Goal: Task Accomplishment & Management: Manage account settings

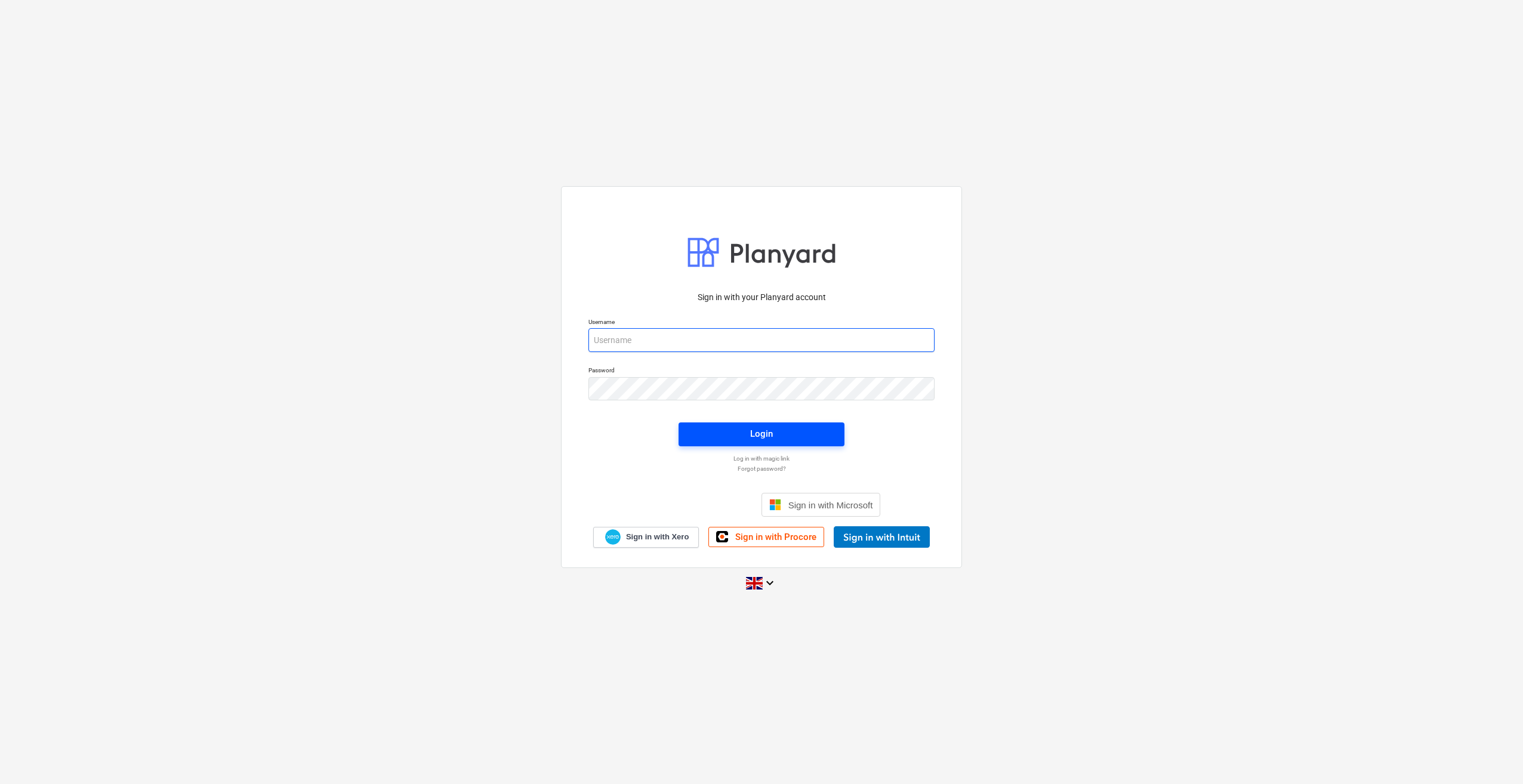
type input "[PERSON_NAME][EMAIL_ADDRESS][PERSON_NAME][DOMAIN_NAME]"
click at [754, 435] on div "Login" at bounding box center [761, 433] width 22 height 16
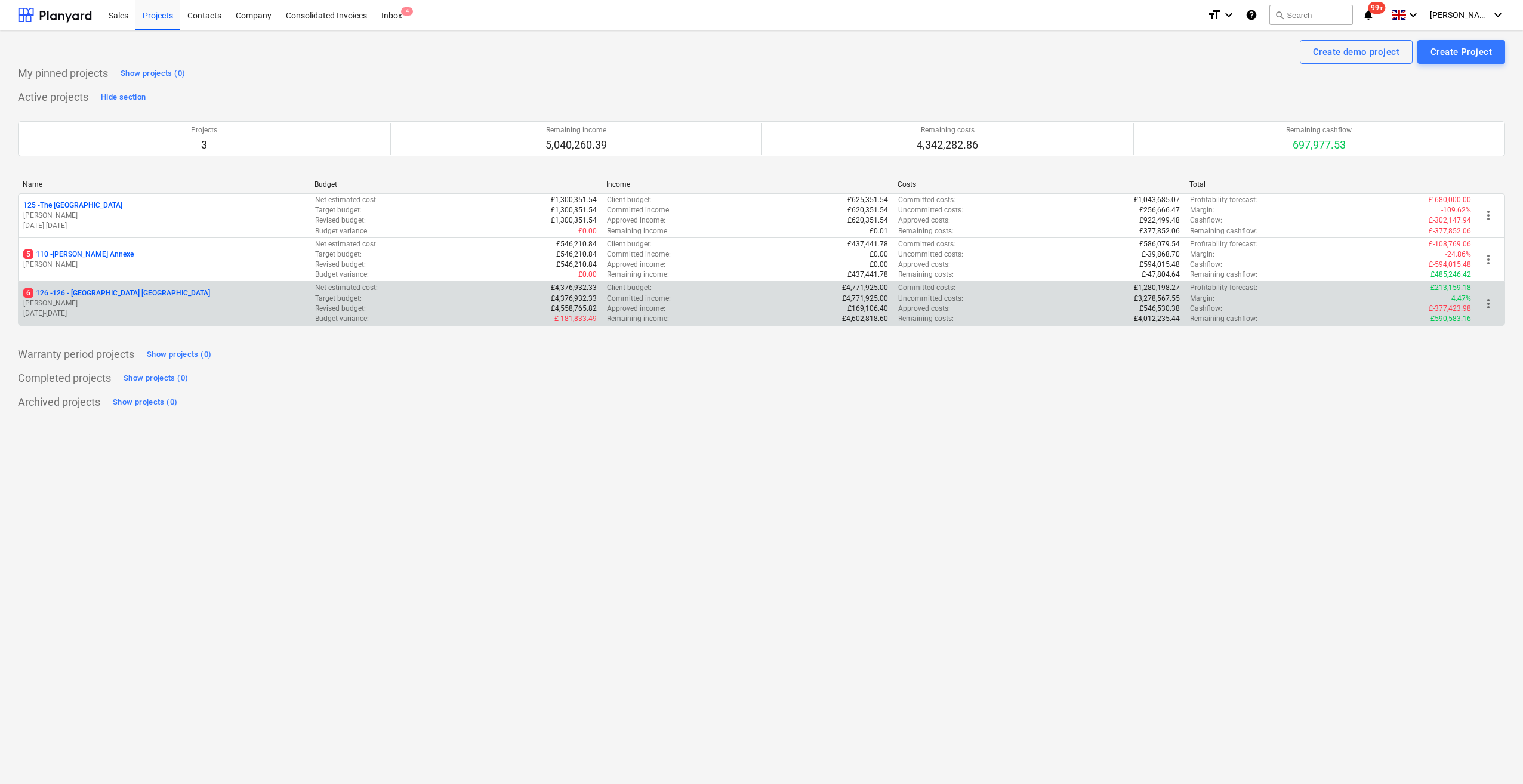
click at [104, 289] on p "6 126 - 126 - Royal Townhouses Ashby" at bounding box center [116, 293] width 187 height 10
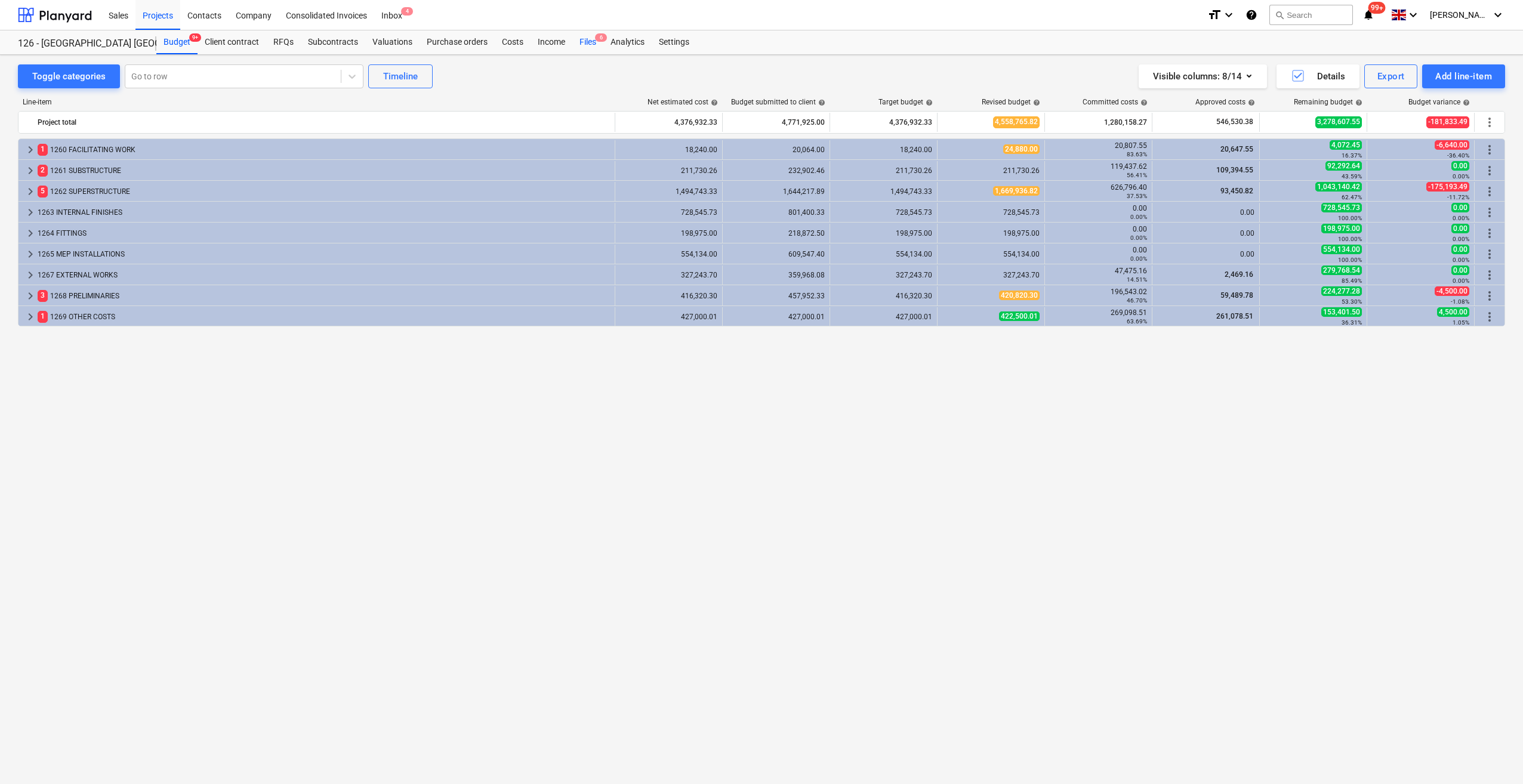
click at [580, 43] on div "Files 6" at bounding box center [587, 42] width 31 height 24
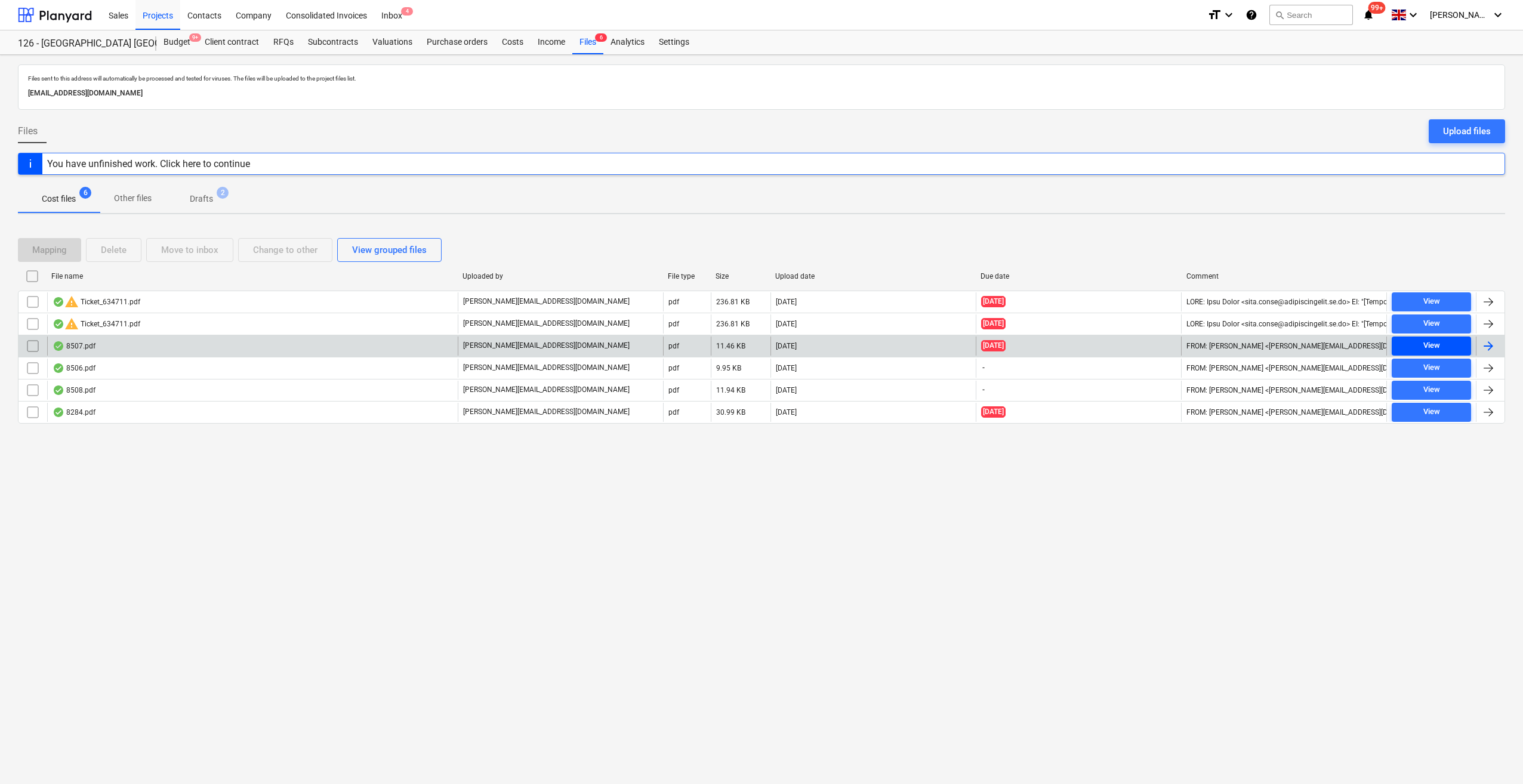
click at [1421, 343] on span "View" at bounding box center [1431, 346] width 70 height 14
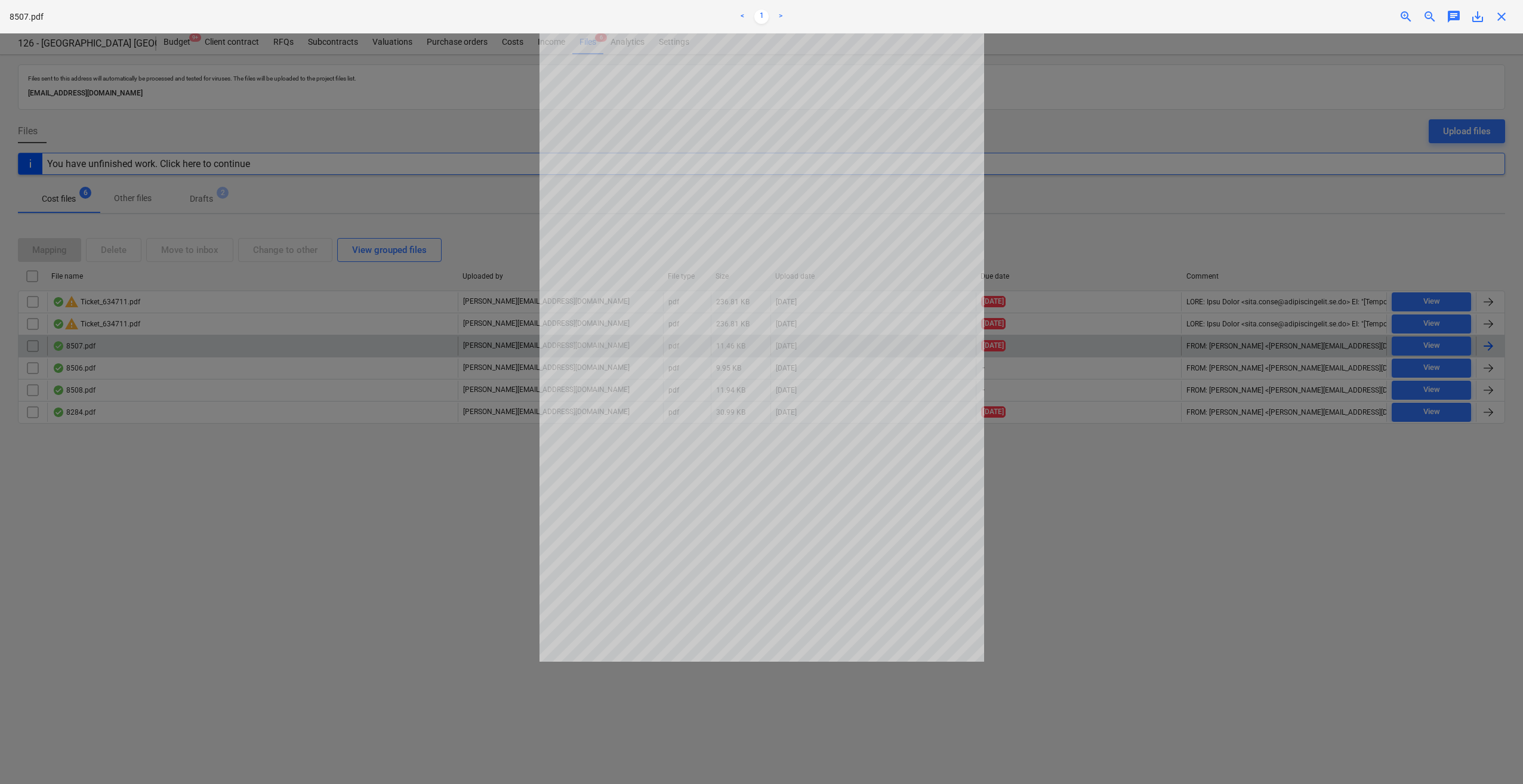
click at [1504, 19] on span "close" at bounding box center [1501, 16] width 14 height 14
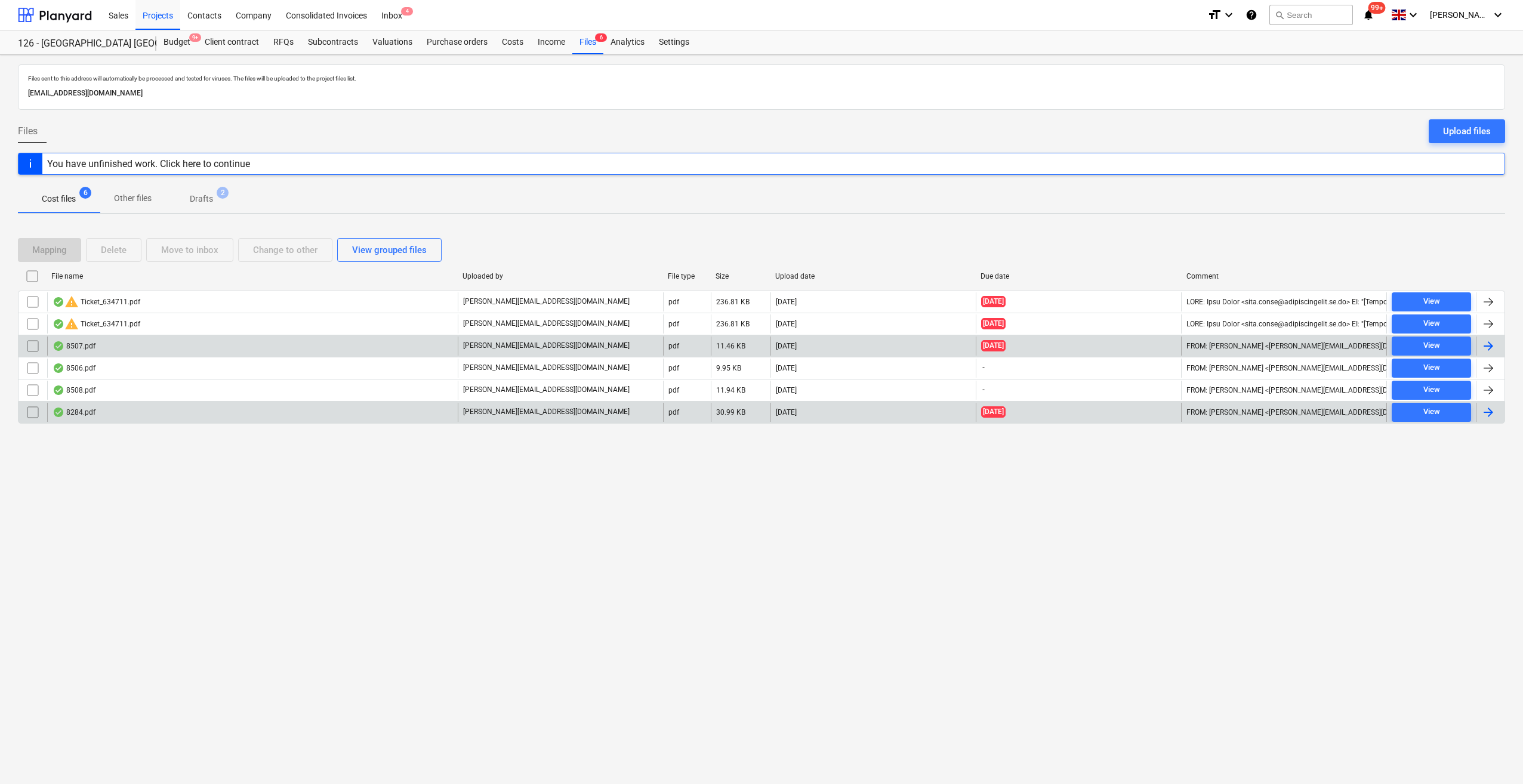
click at [1487, 412] on div at bounding box center [1488, 412] width 14 height 14
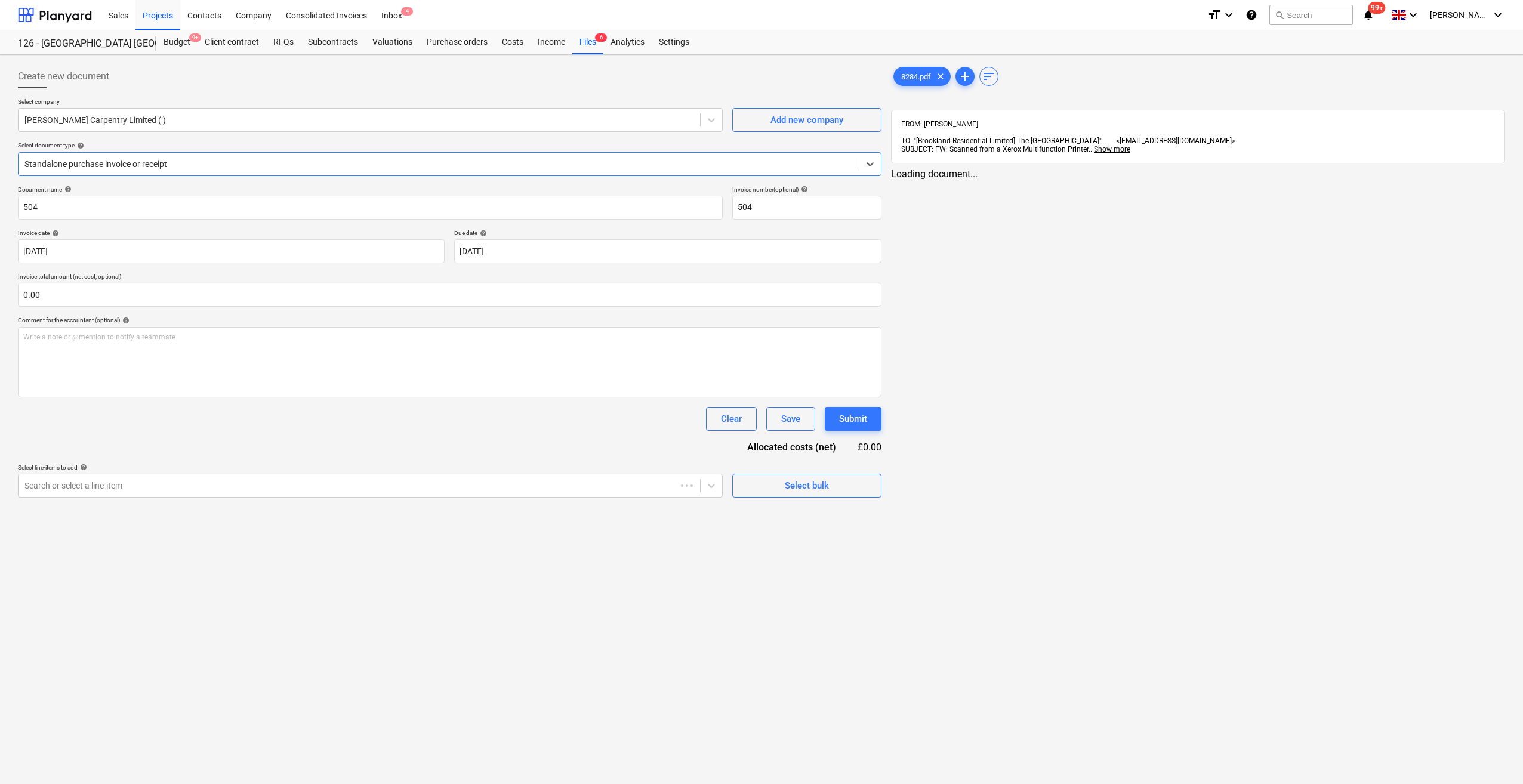
type input "504"
type input "10 Aug 2025"
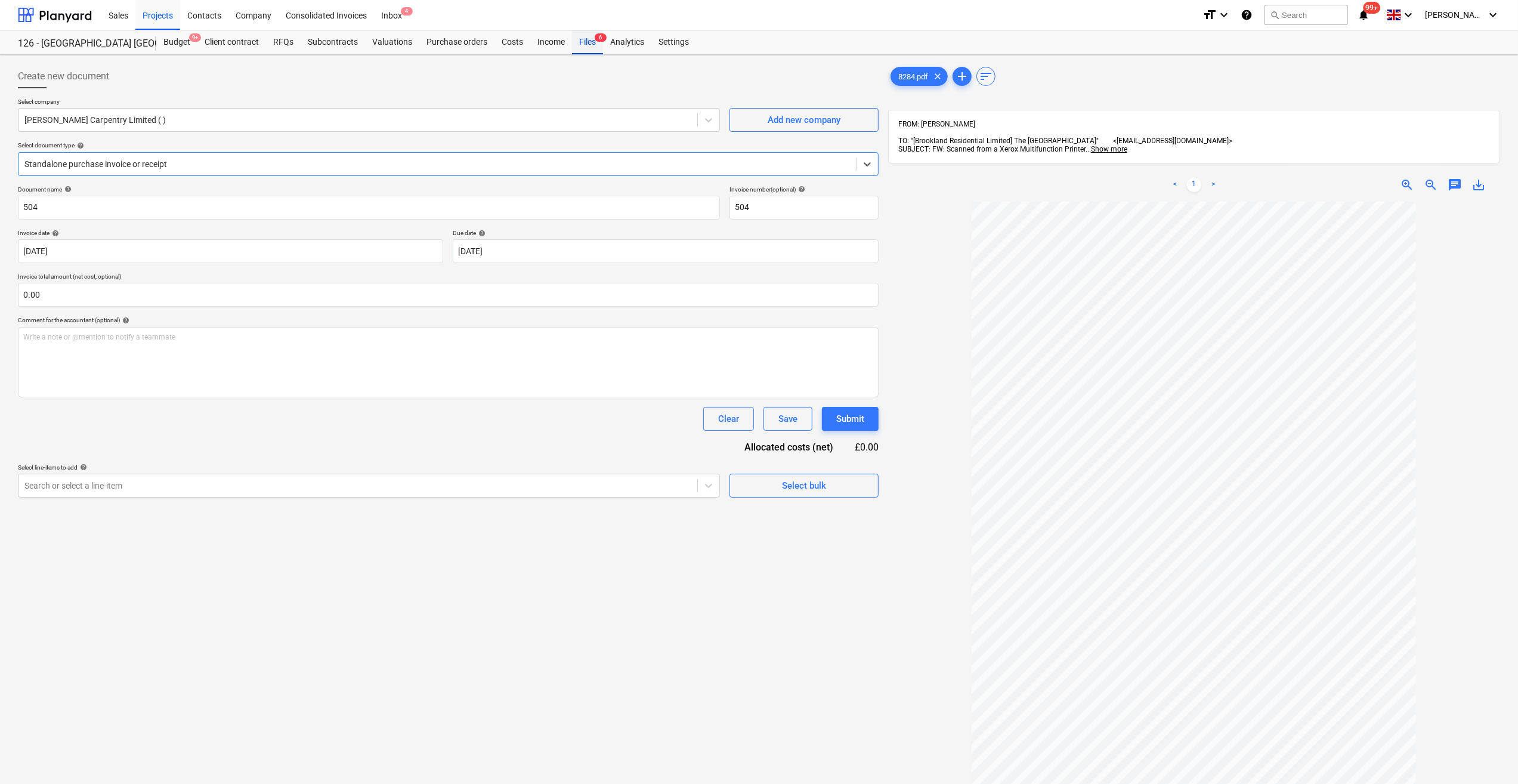
click at [586, 46] on div "Files 6" at bounding box center [587, 42] width 31 height 24
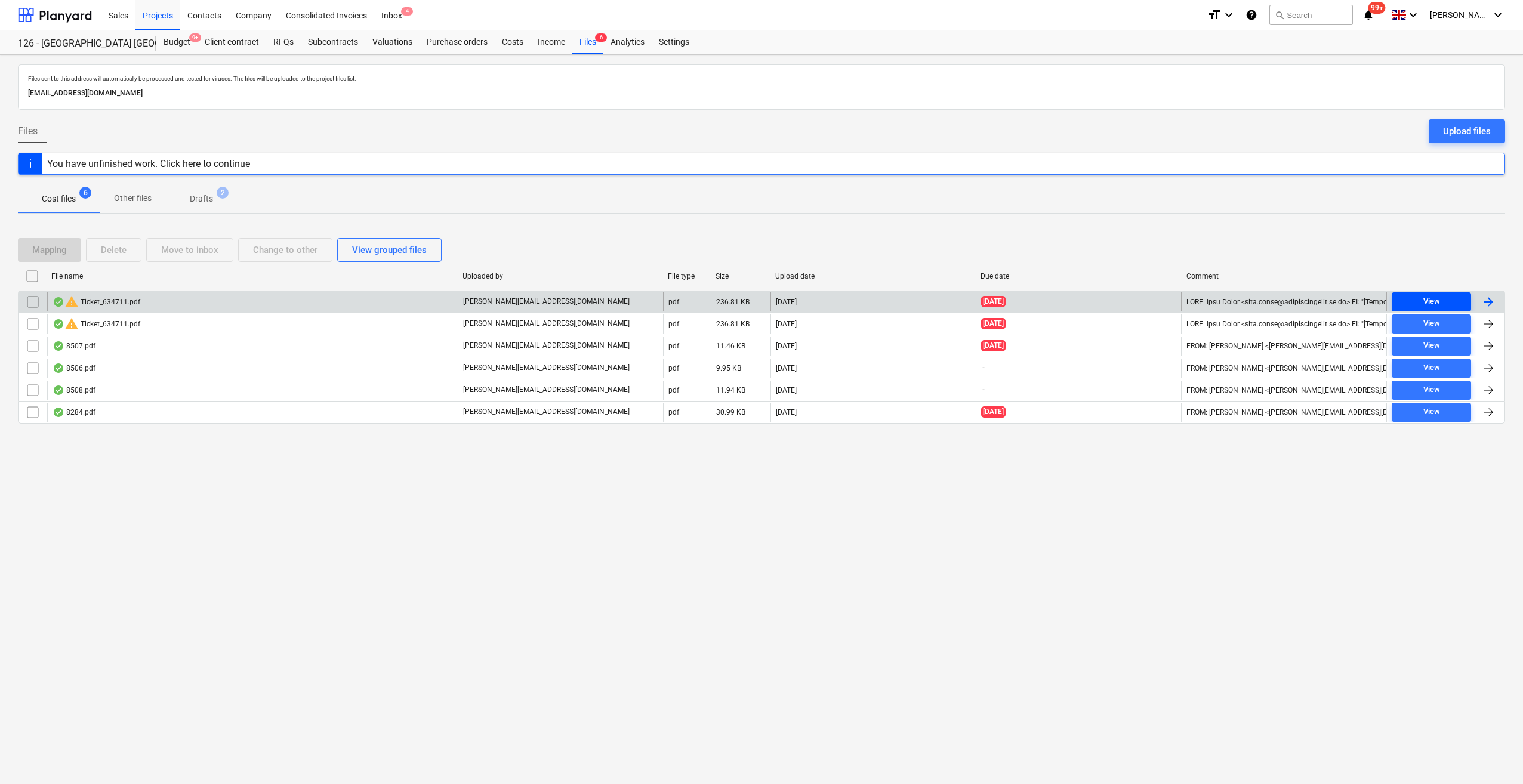
click at [1428, 303] on div "View" at bounding box center [1431, 301] width 17 height 14
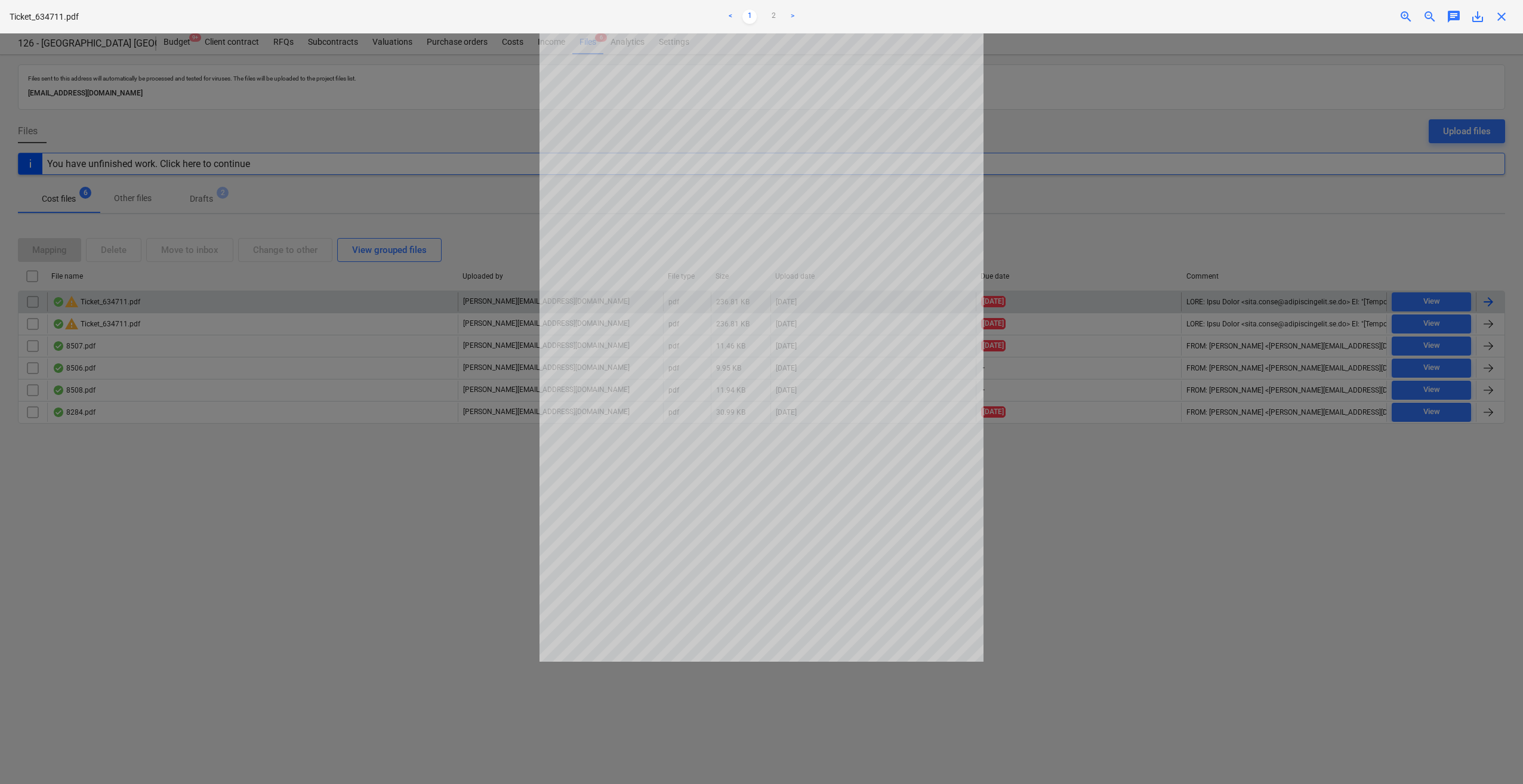
click at [1503, 13] on span "close" at bounding box center [1501, 16] width 14 height 14
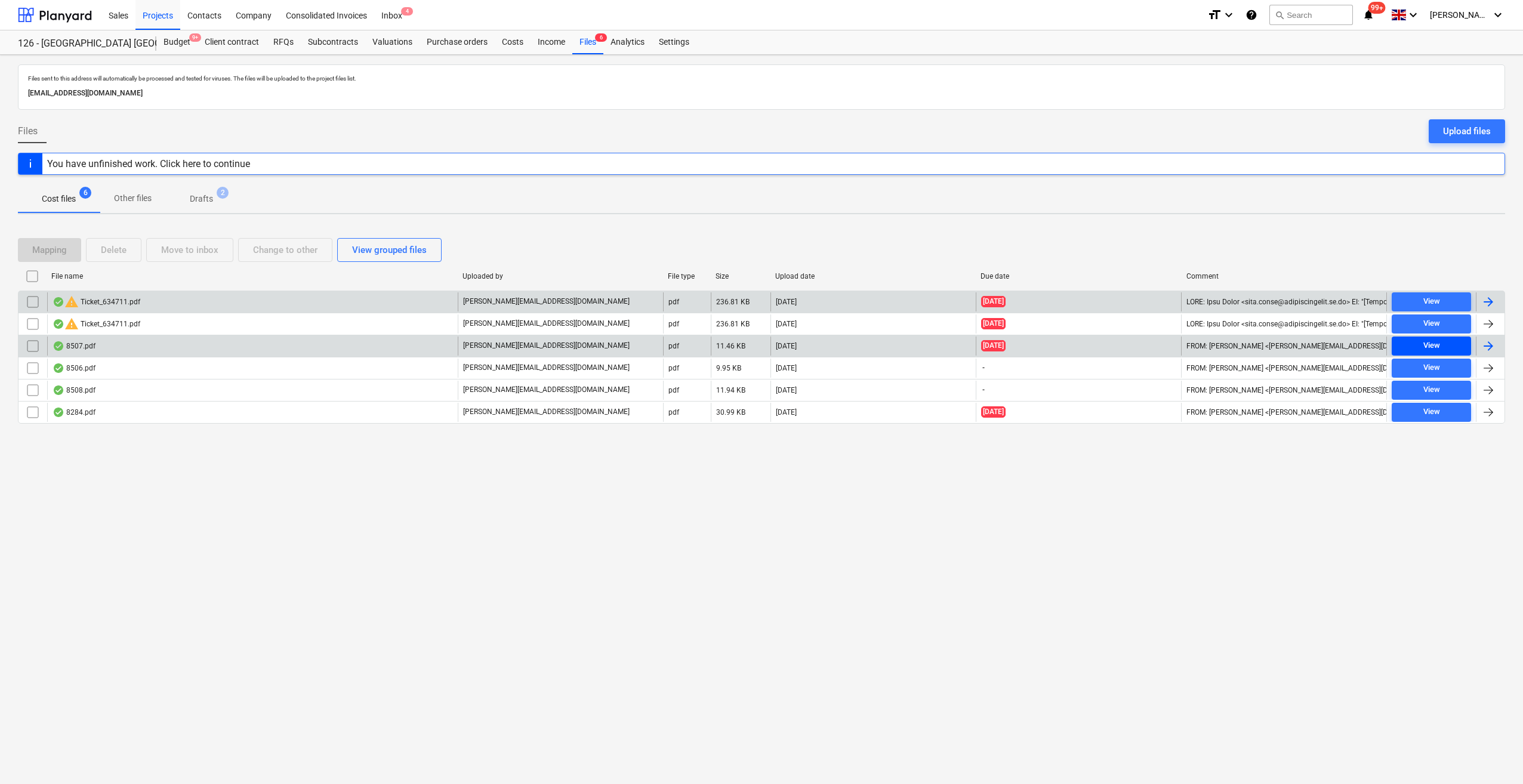
click at [1454, 345] on span "View" at bounding box center [1431, 346] width 70 height 14
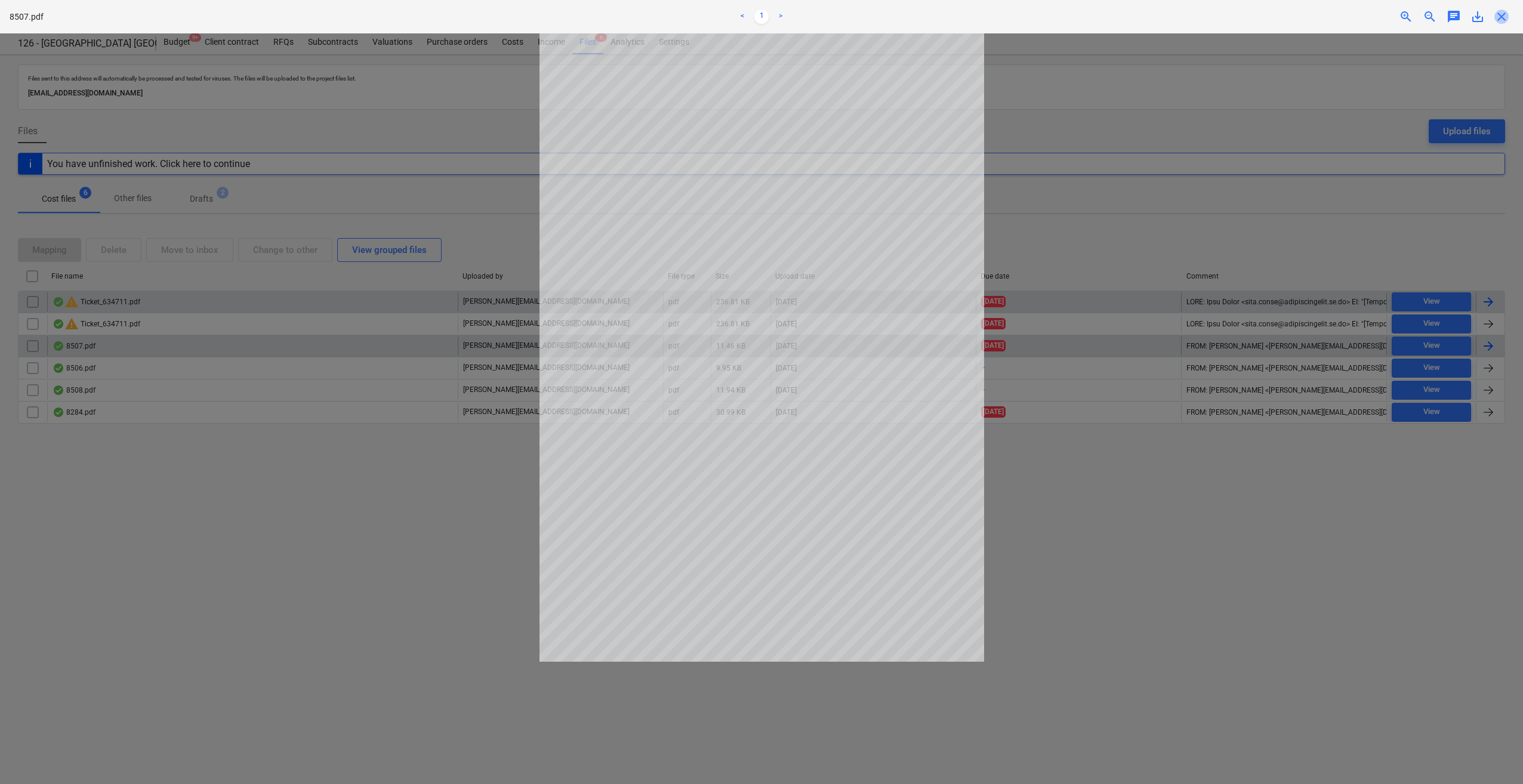
click at [1501, 18] on span "close" at bounding box center [1501, 16] width 14 height 14
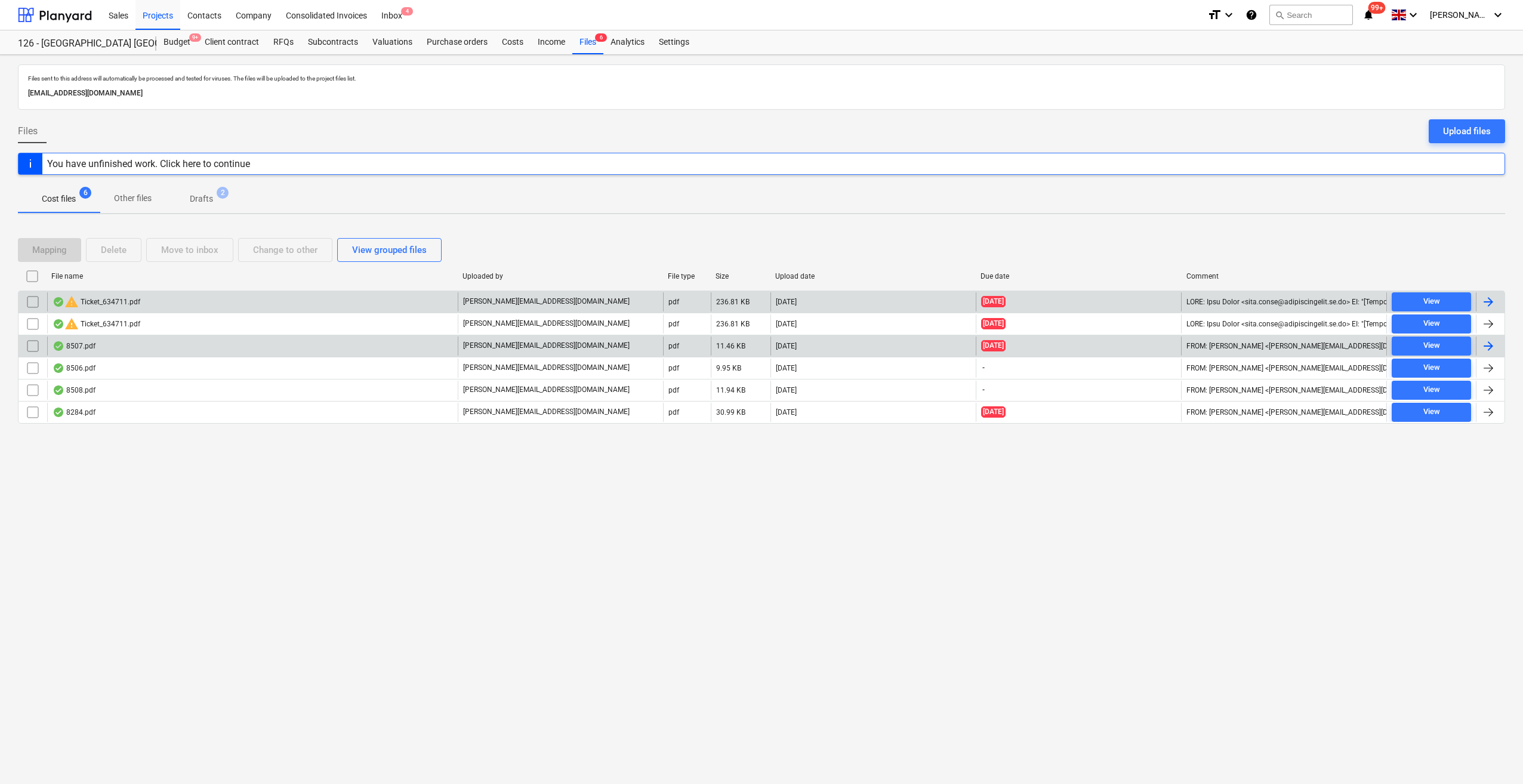
click at [1489, 346] on div at bounding box center [1488, 346] width 14 height 14
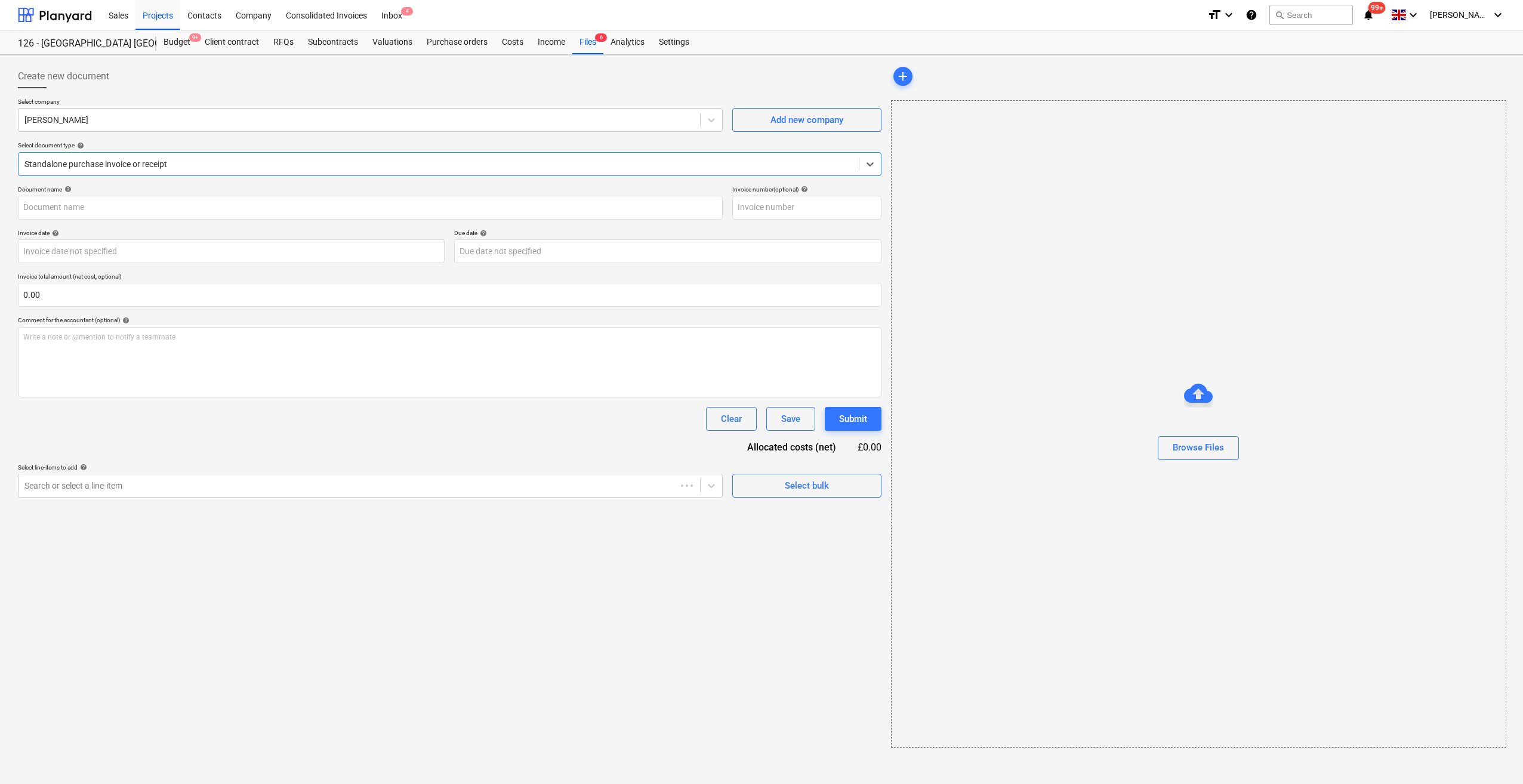
type input "10"
type input "18 Aug 2025"
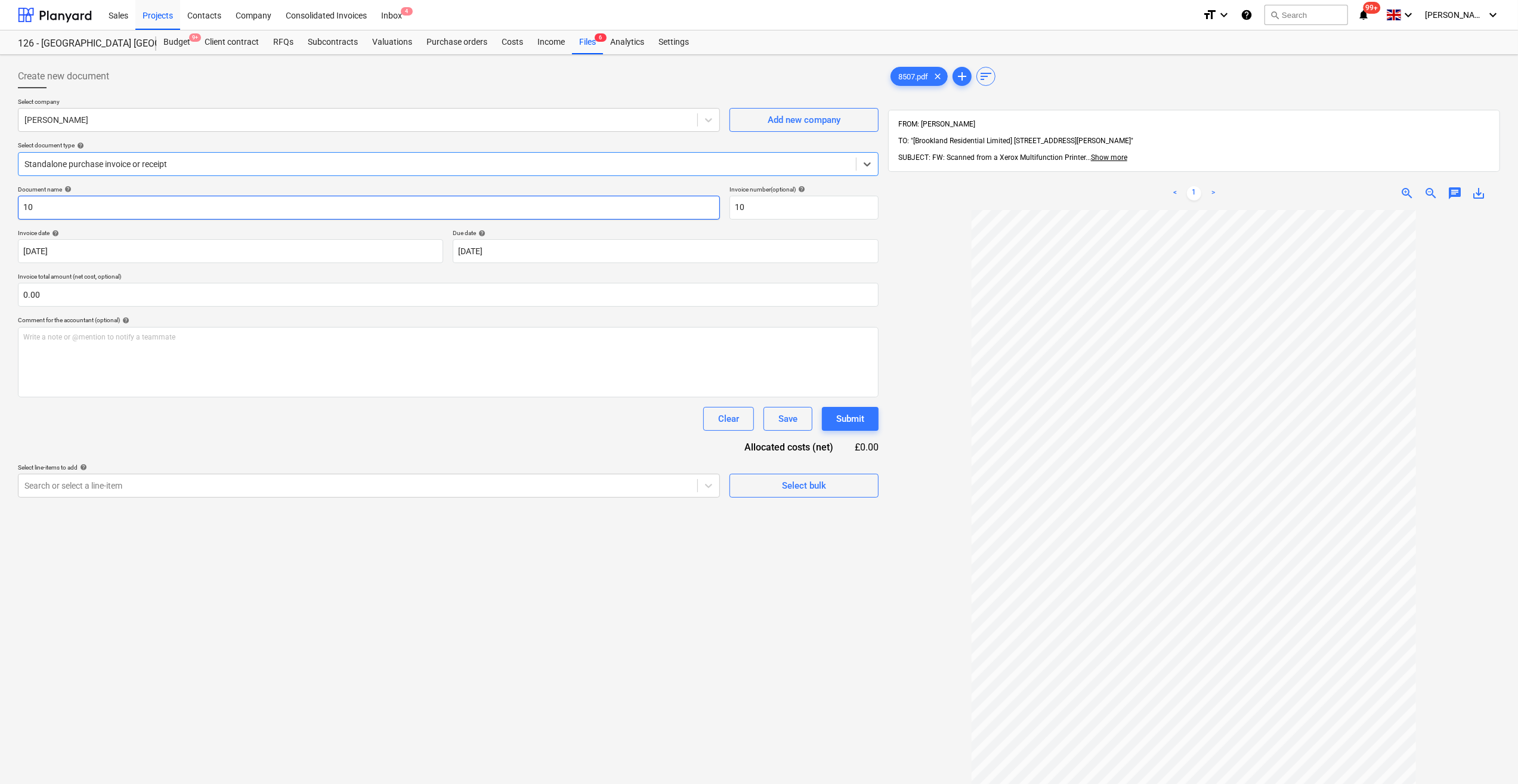
click at [22, 209] on input "10" at bounding box center [368, 207] width 702 height 24
type input "Labour 11-15/08/25 - 10"
click at [77, 296] on input "text" at bounding box center [448, 294] width 861 height 24
type input "920.00"
click at [787, 513] on div "Select bulk" at bounding box center [804, 515] width 44 height 16
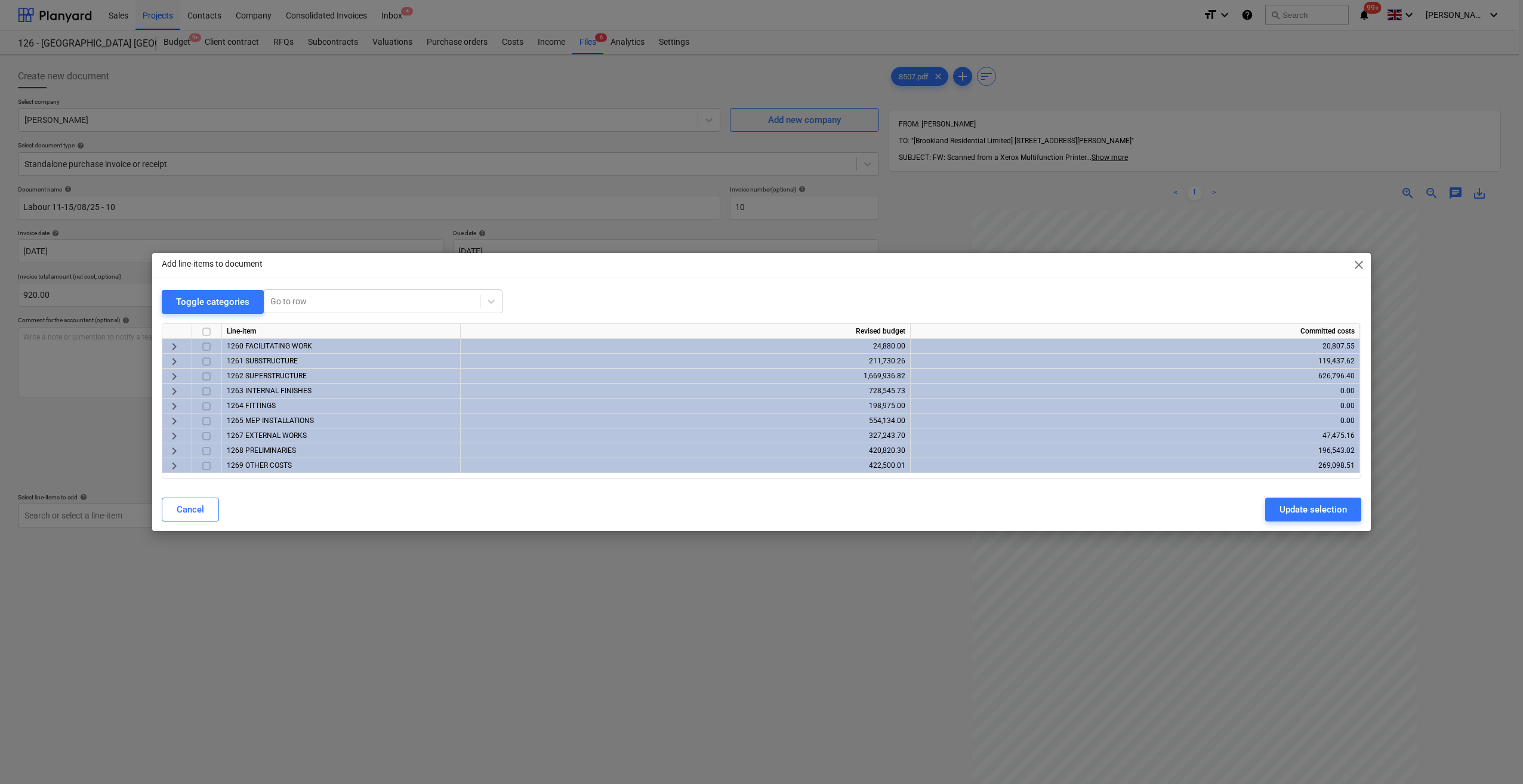
click at [171, 360] on span "keyboard_arrow_right" at bounding box center [174, 361] width 14 height 14
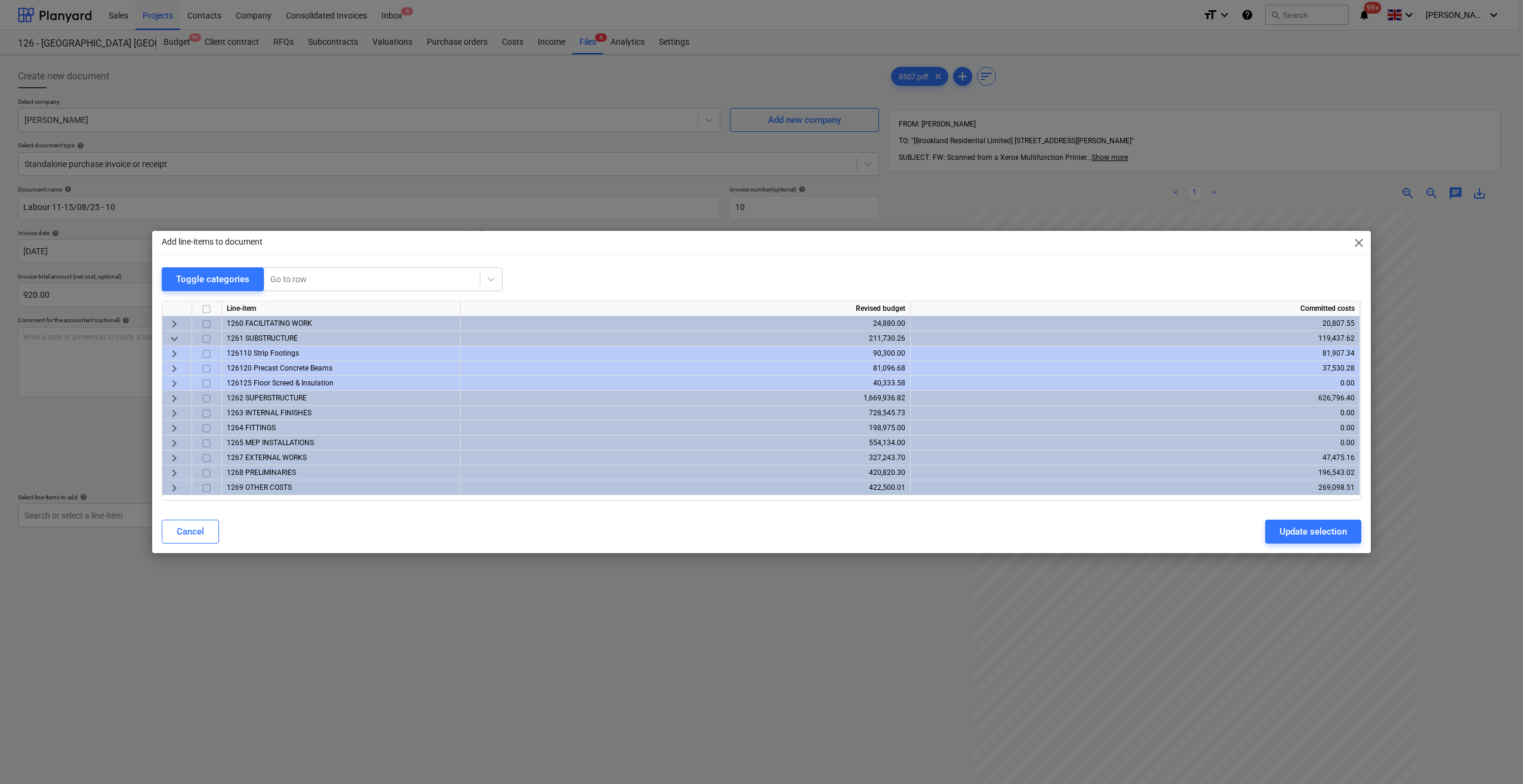
click at [171, 353] on span "keyboard_arrow_right" at bounding box center [174, 353] width 14 height 14
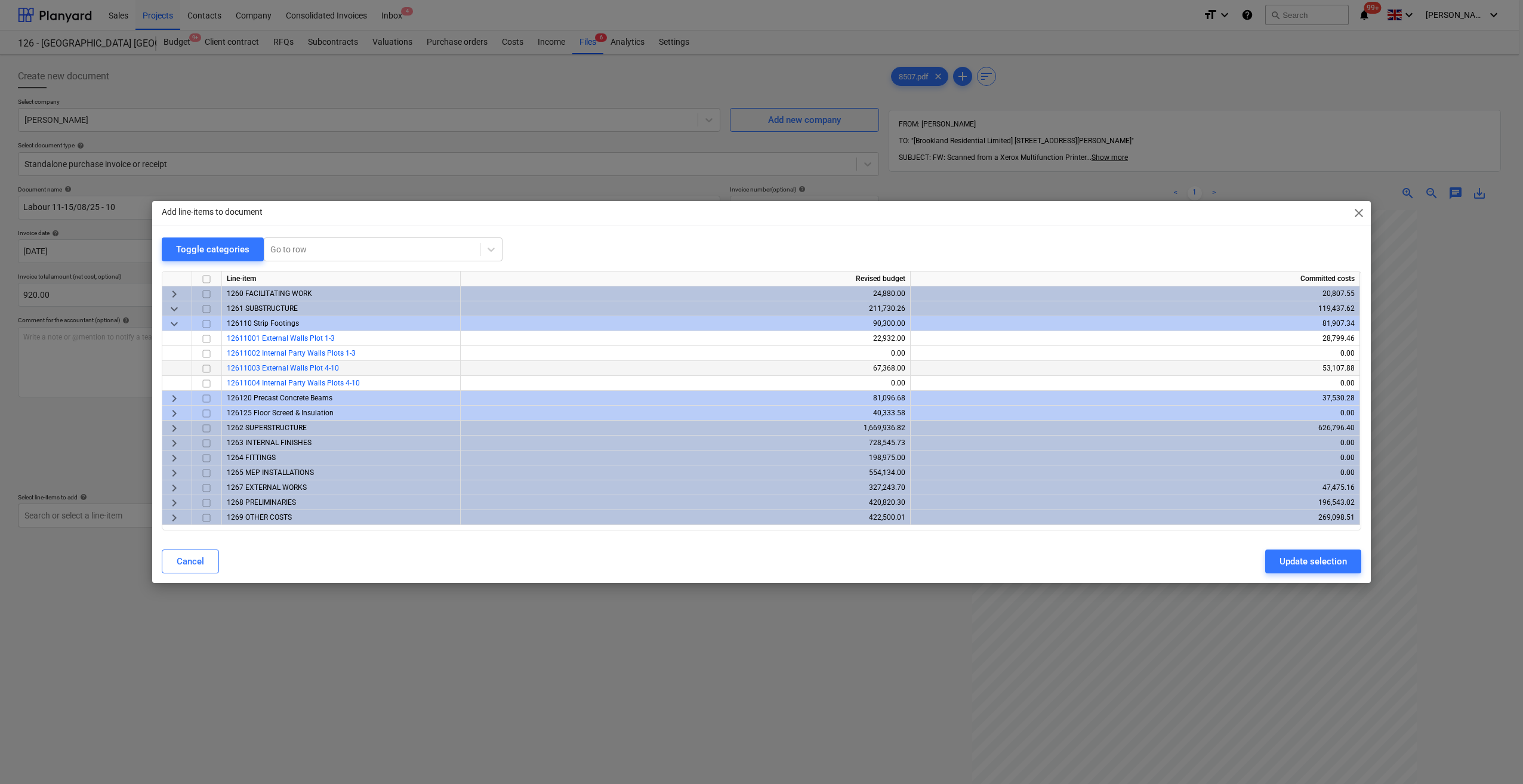
click at [203, 368] on input "checkbox" at bounding box center [206, 368] width 14 height 14
click at [174, 425] on span "keyboard_arrow_right" at bounding box center [174, 428] width 14 height 14
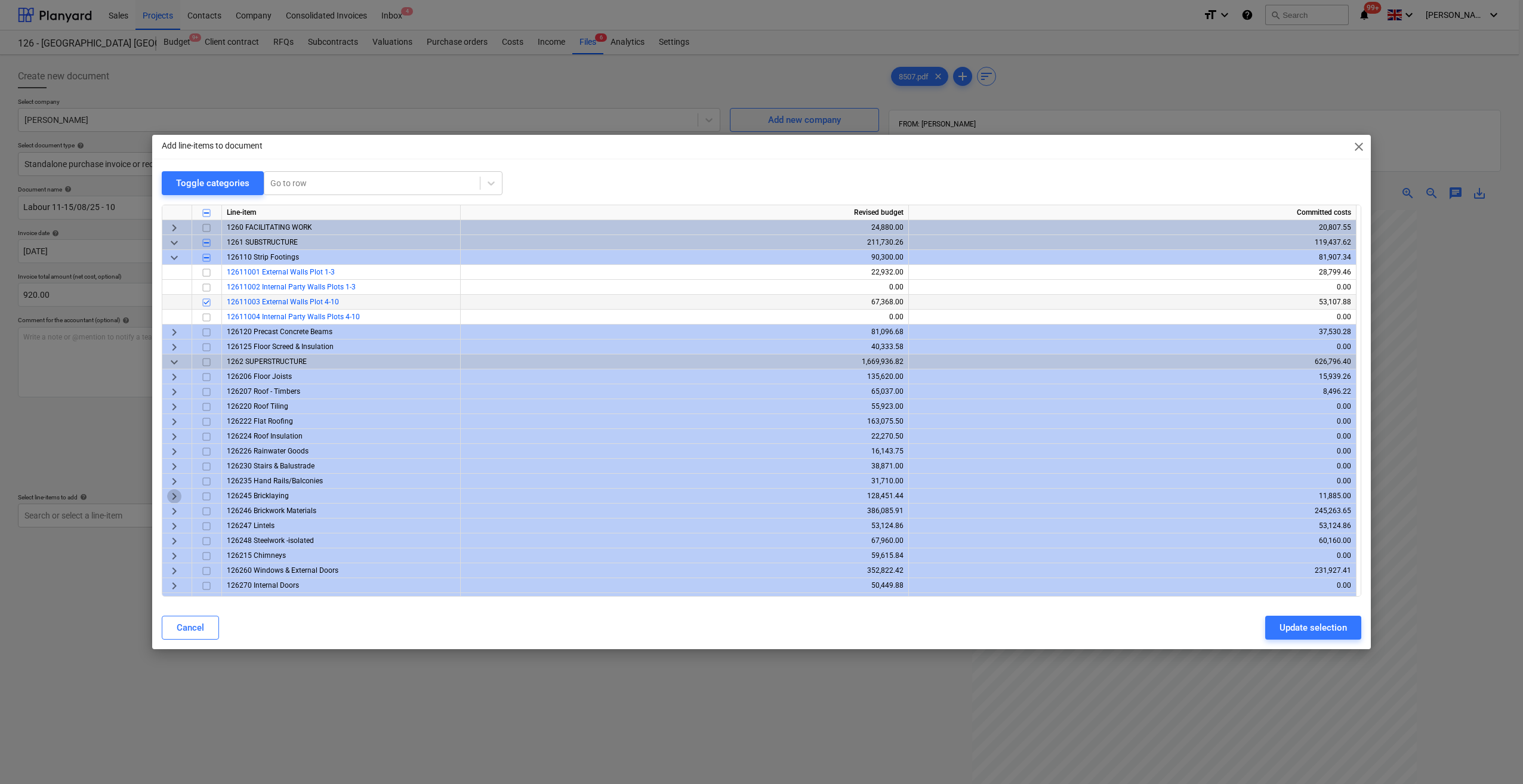
click at [170, 495] on span "keyboard_arrow_right" at bounding box center [174, 496] width 14 height 14
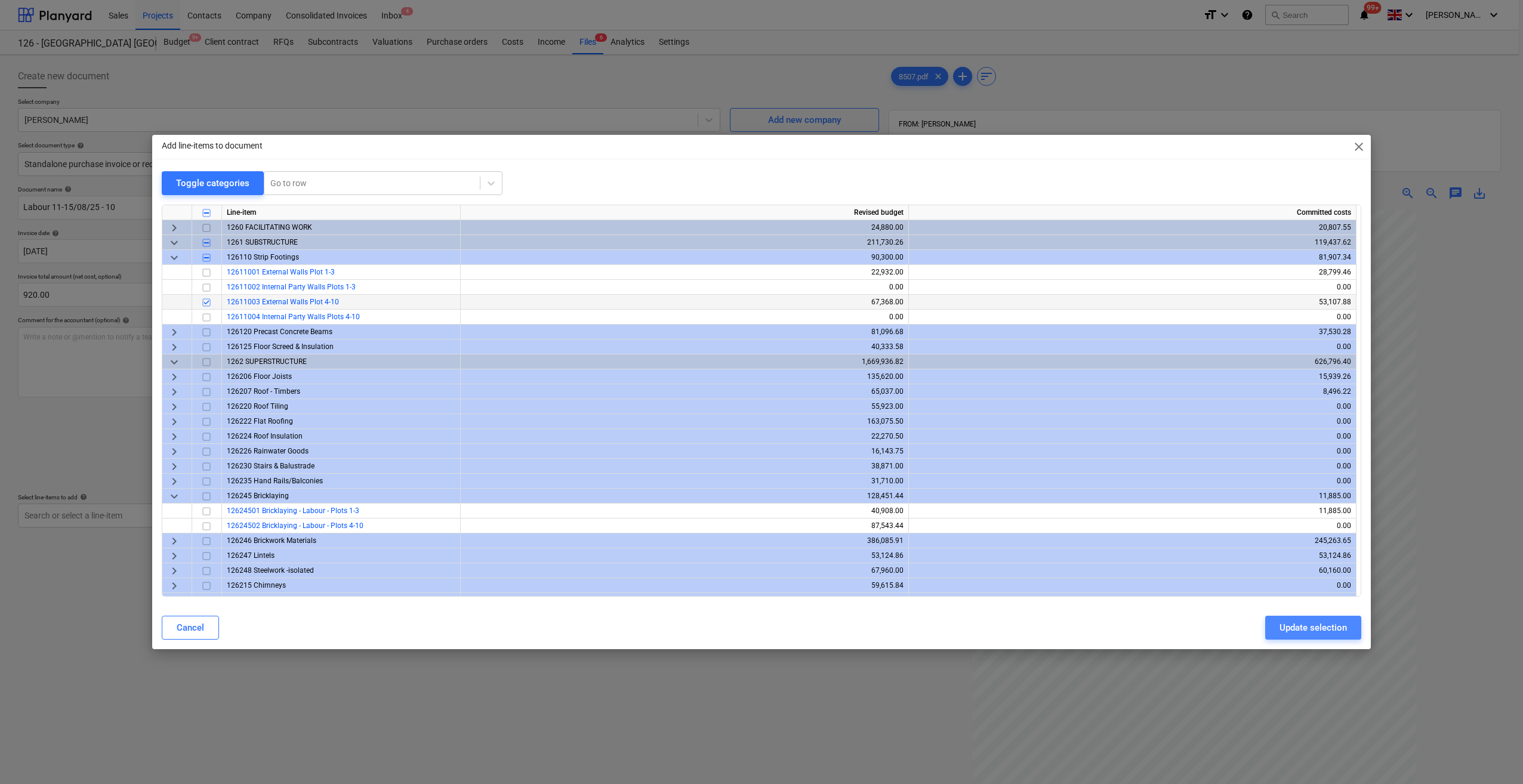
click at [1308, 627] on div "Update selection" at bounding box center [1313, 627] width 67 height 16
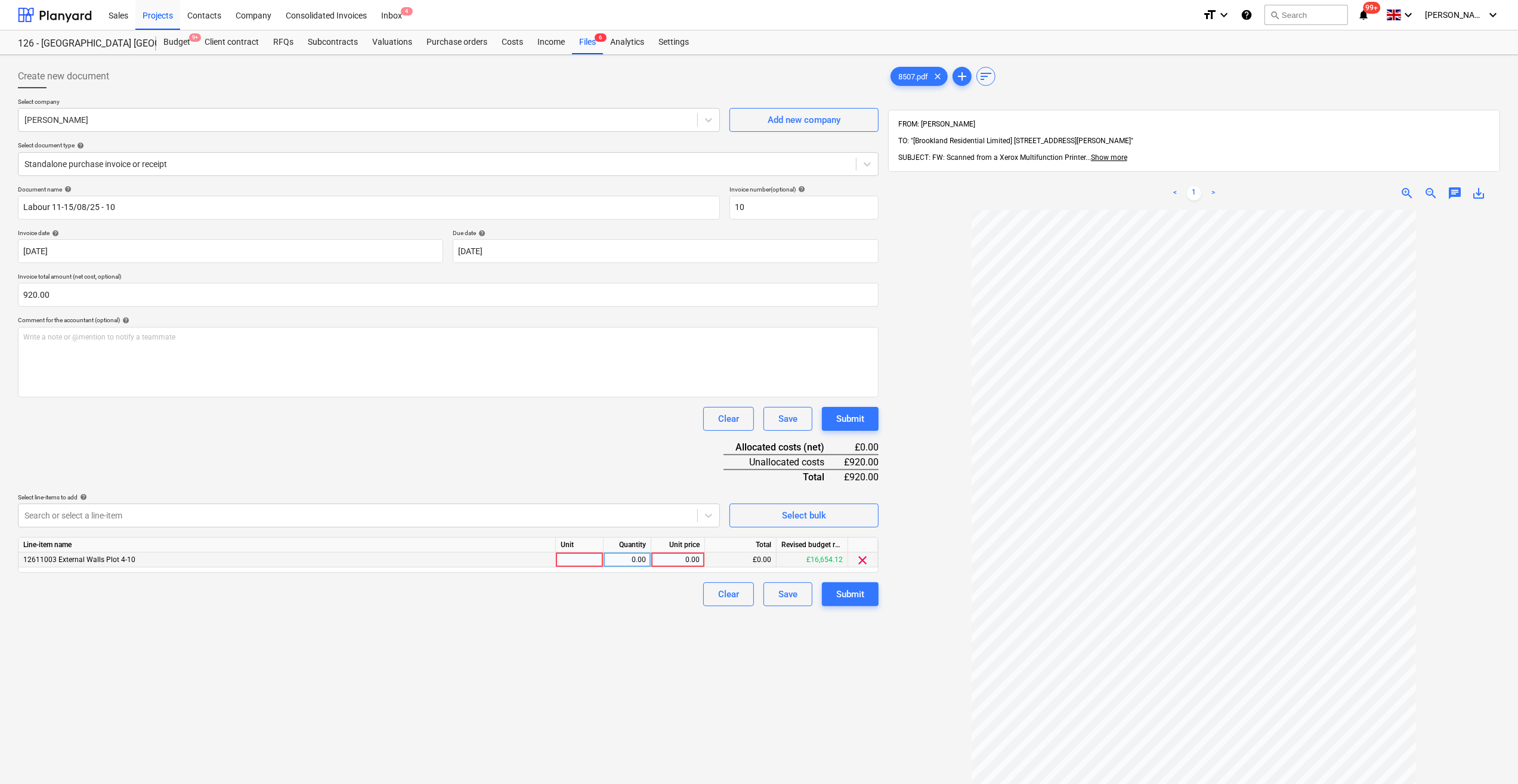
click at [562, 560] on div at bounding box center [580, 560] width 47 height 15
type input "Day"
click at [634, 564] on div "0.00" at bounding box center [627, 560] width 37 height 15
type input "4"
click at [681, 556] on div "0.00" at bounding box center [678, 560] width 43 height 15
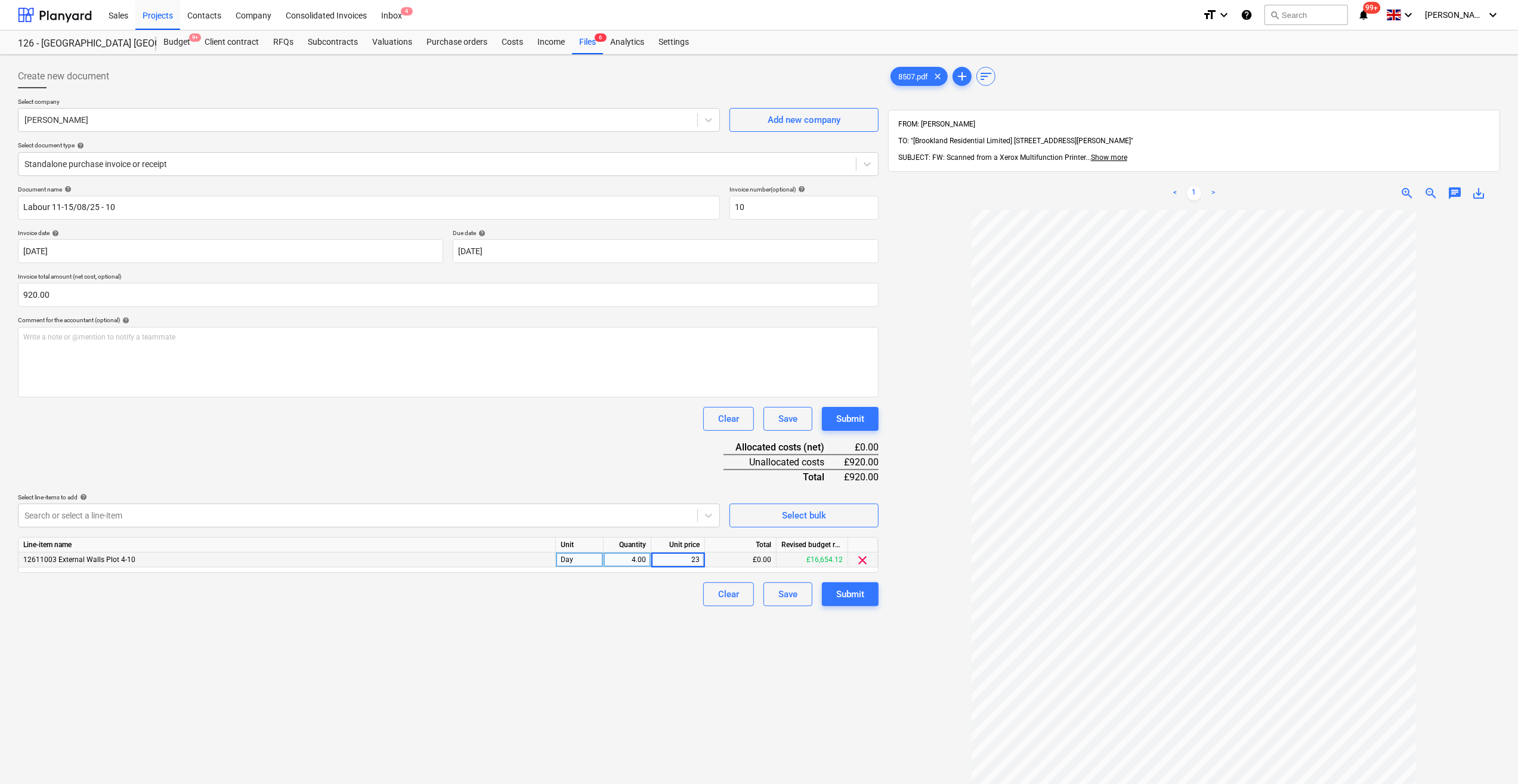
type input "230"
click at [636, 588] on div "Clear Save Submit" at bounding box center [448, 593] width 861 height 24
click at [851, 592] on div "Submit" at bounding box center [850, 594] width 28 height 16
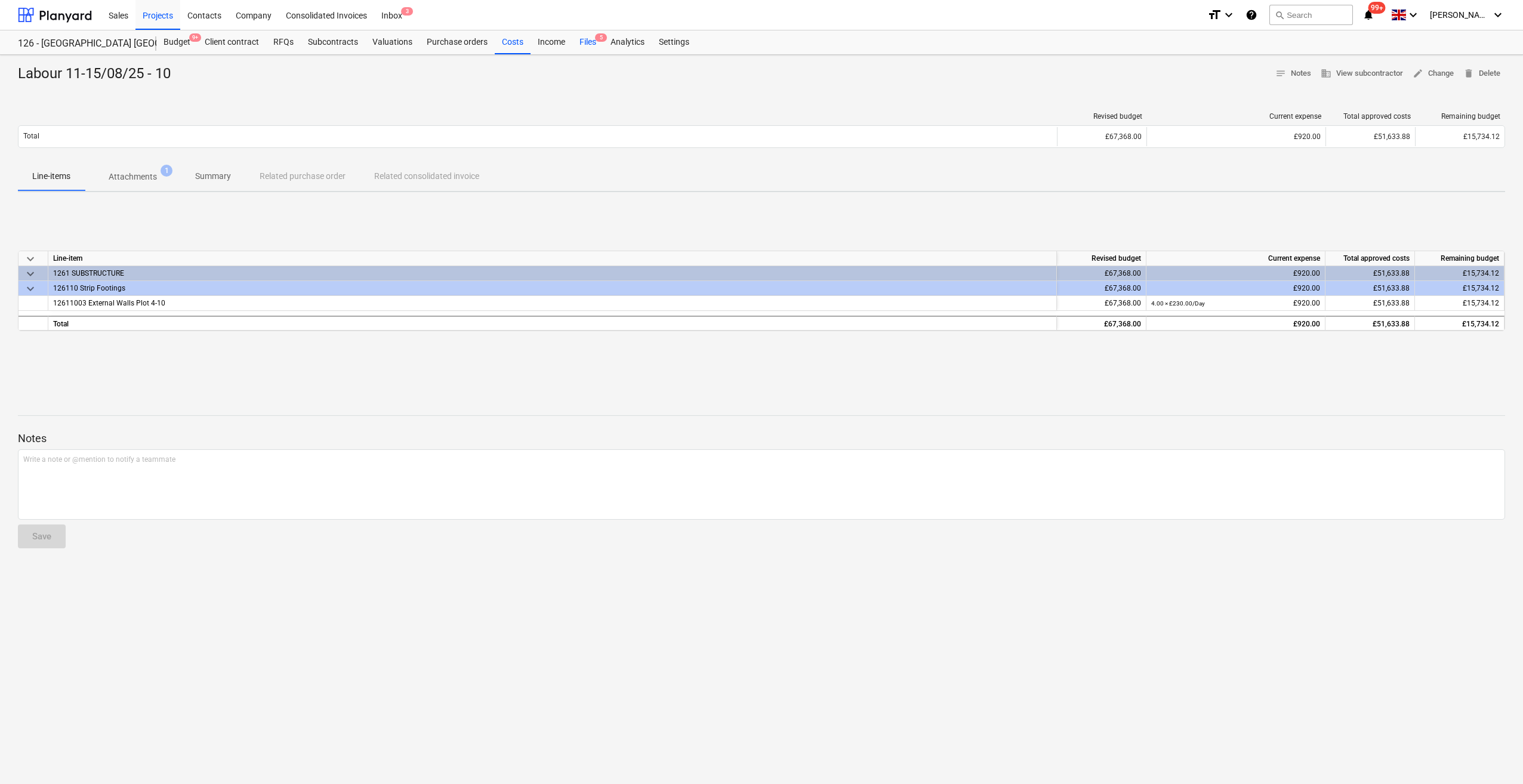
click at [588, 44] on div "Files 5" at bounding box center [587, 42] width 31 height 24
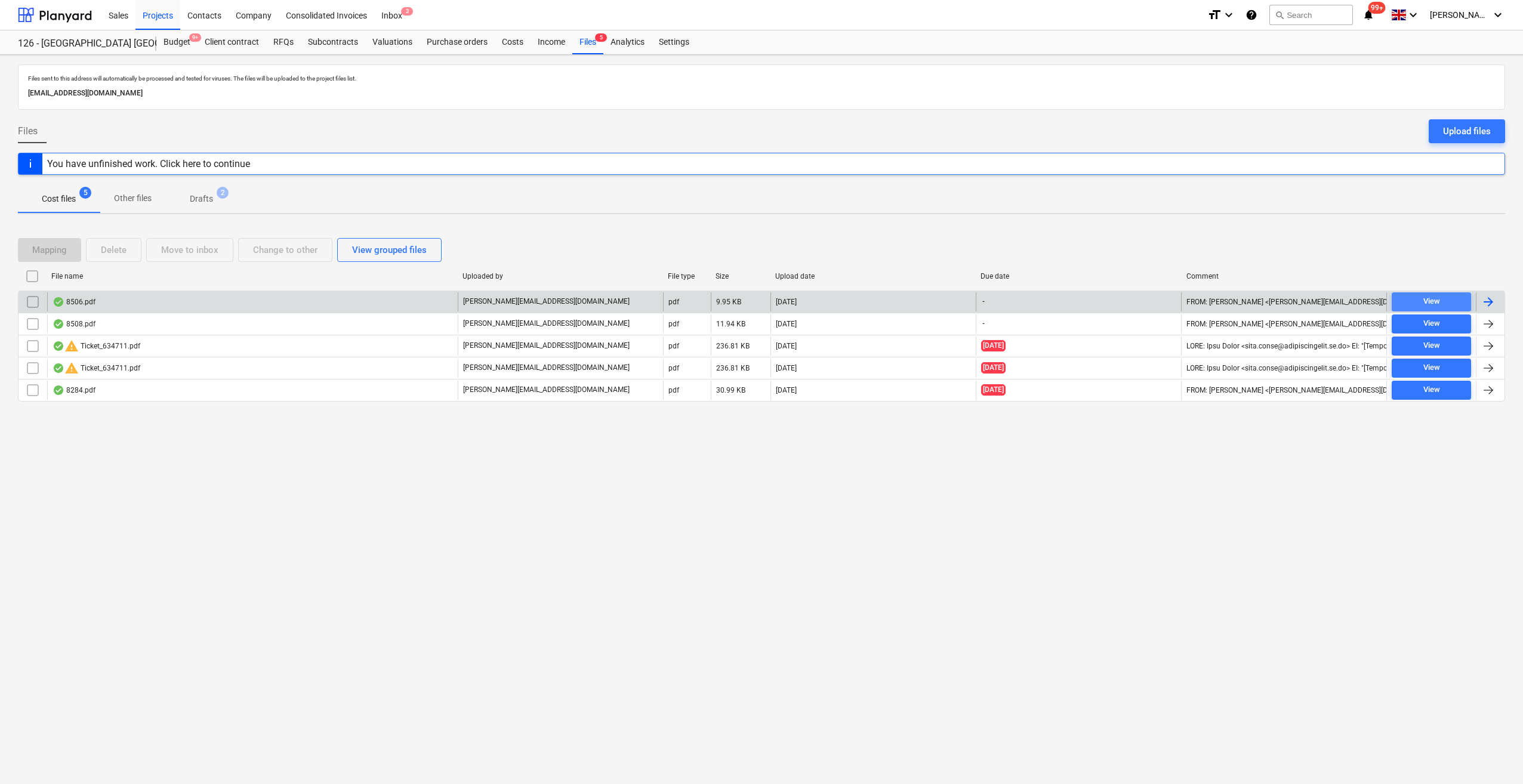
click at [1434, 305] on div "View" at bounding box center [1431, 301] width 17 height 14
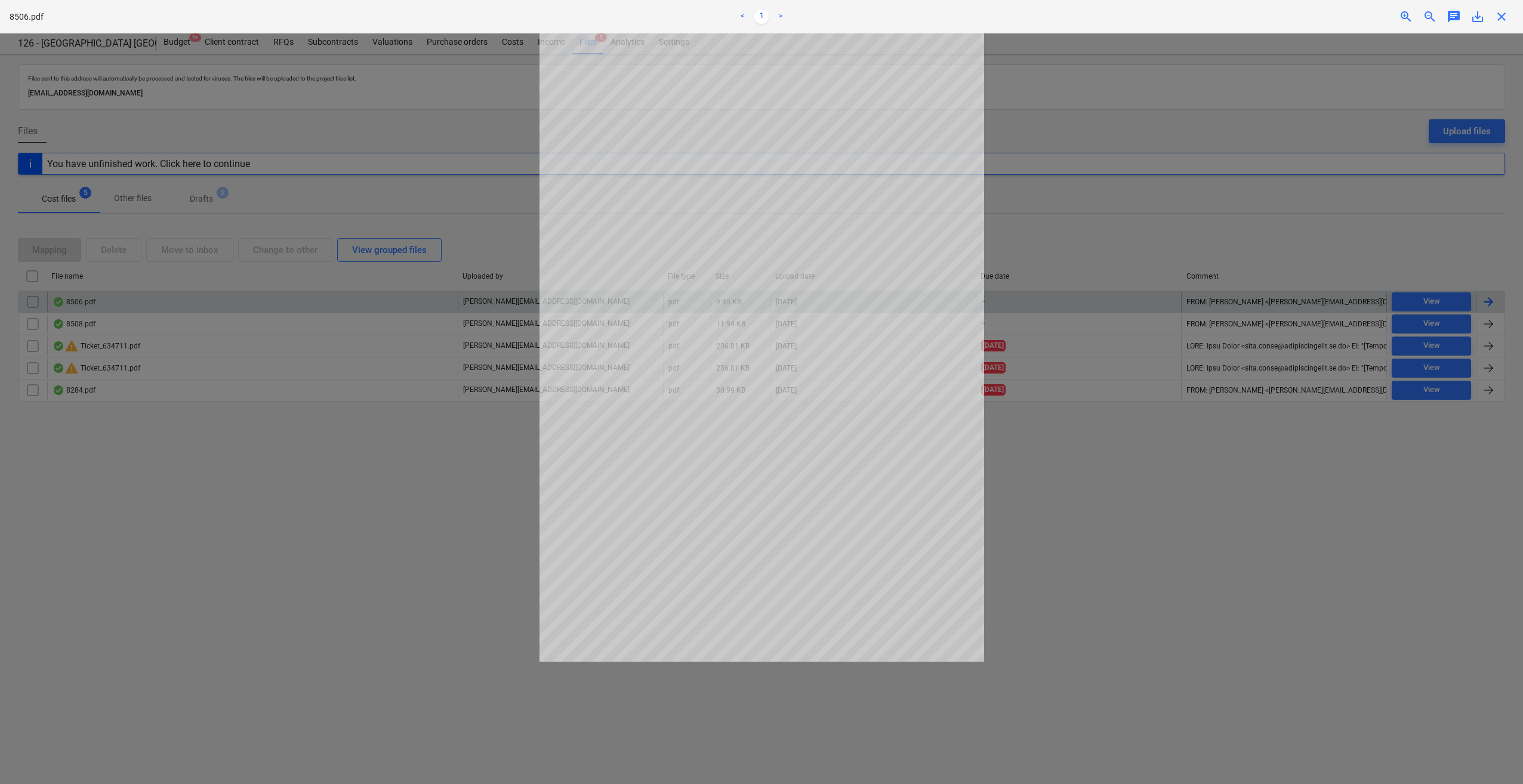
click at [1500, 20] on span "close" at bounding box center [1501, 16] width 14 height 14
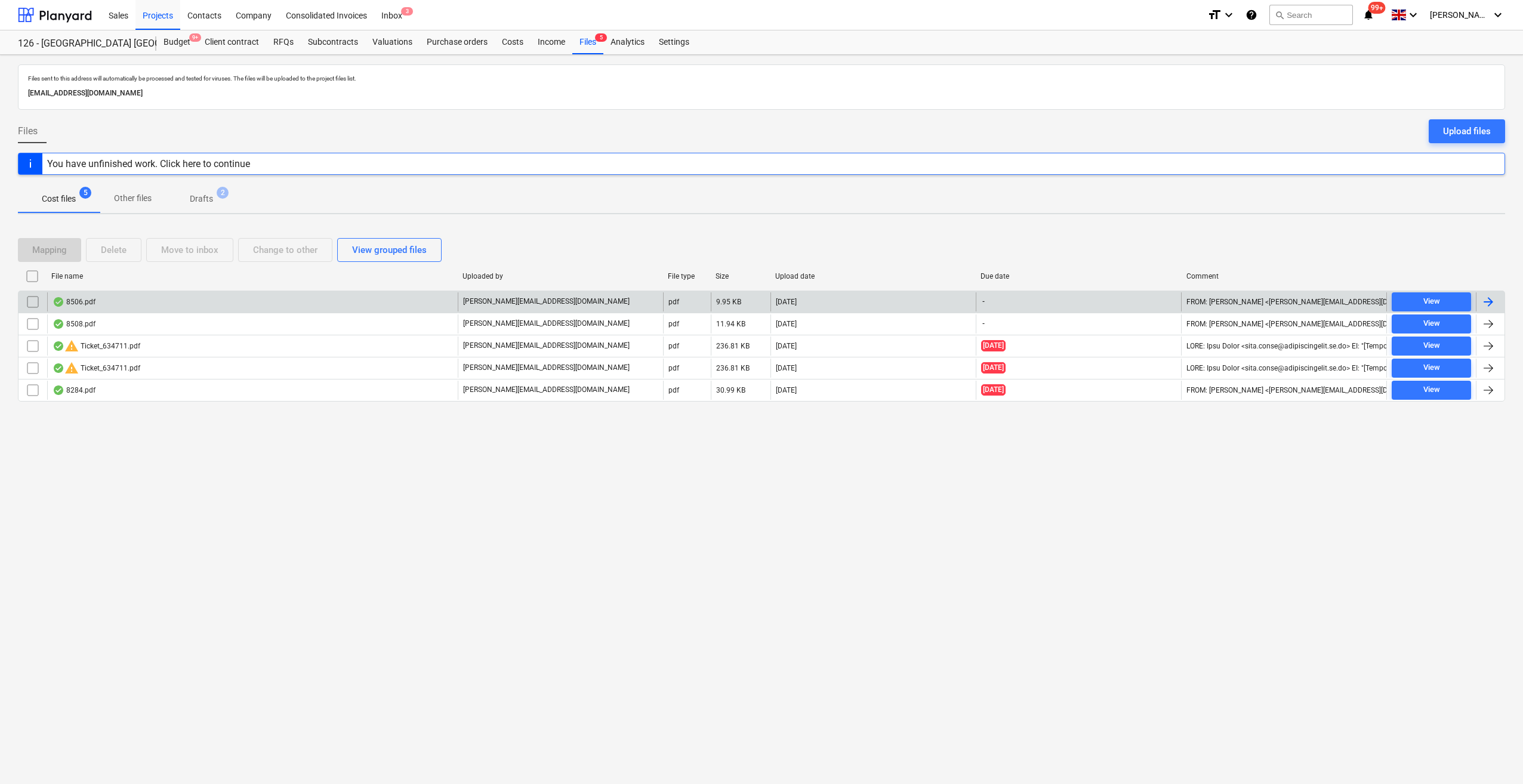
click at [1489, 300] on div at bounding box center [1488, 301] width 14 height 14
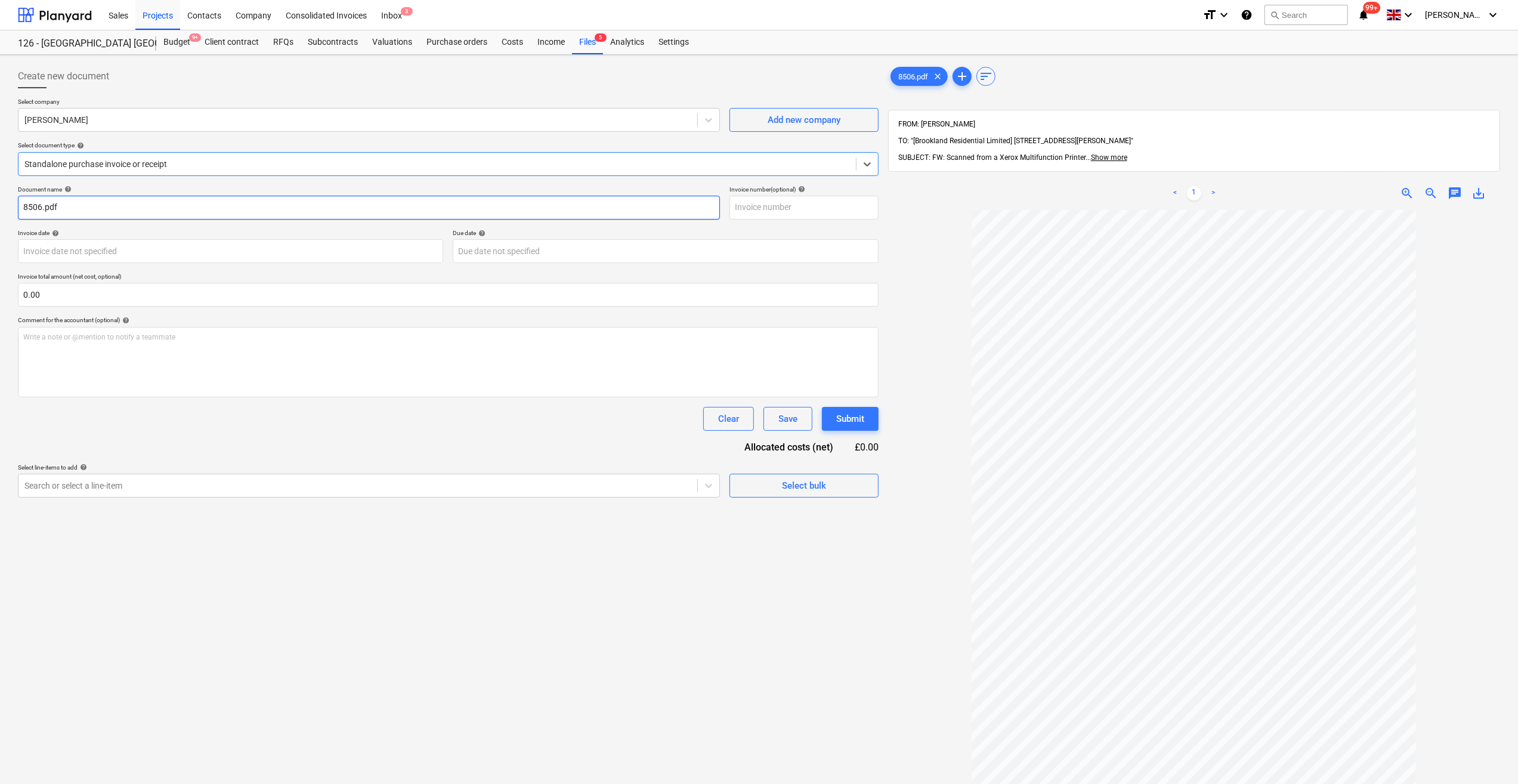
click at [22, 210] on input "8506.pdf" at bounding box center [368, 207] width 702 height 24
type input "Labour 8506.pdf"
click at [754, 207] on input "text" at bounding box center [804, 207] width 149 height 24
type input "9"
click at [54, 209] on input "Labour 8506.pdf" at bounding box center [368, 207] width 702 height 24
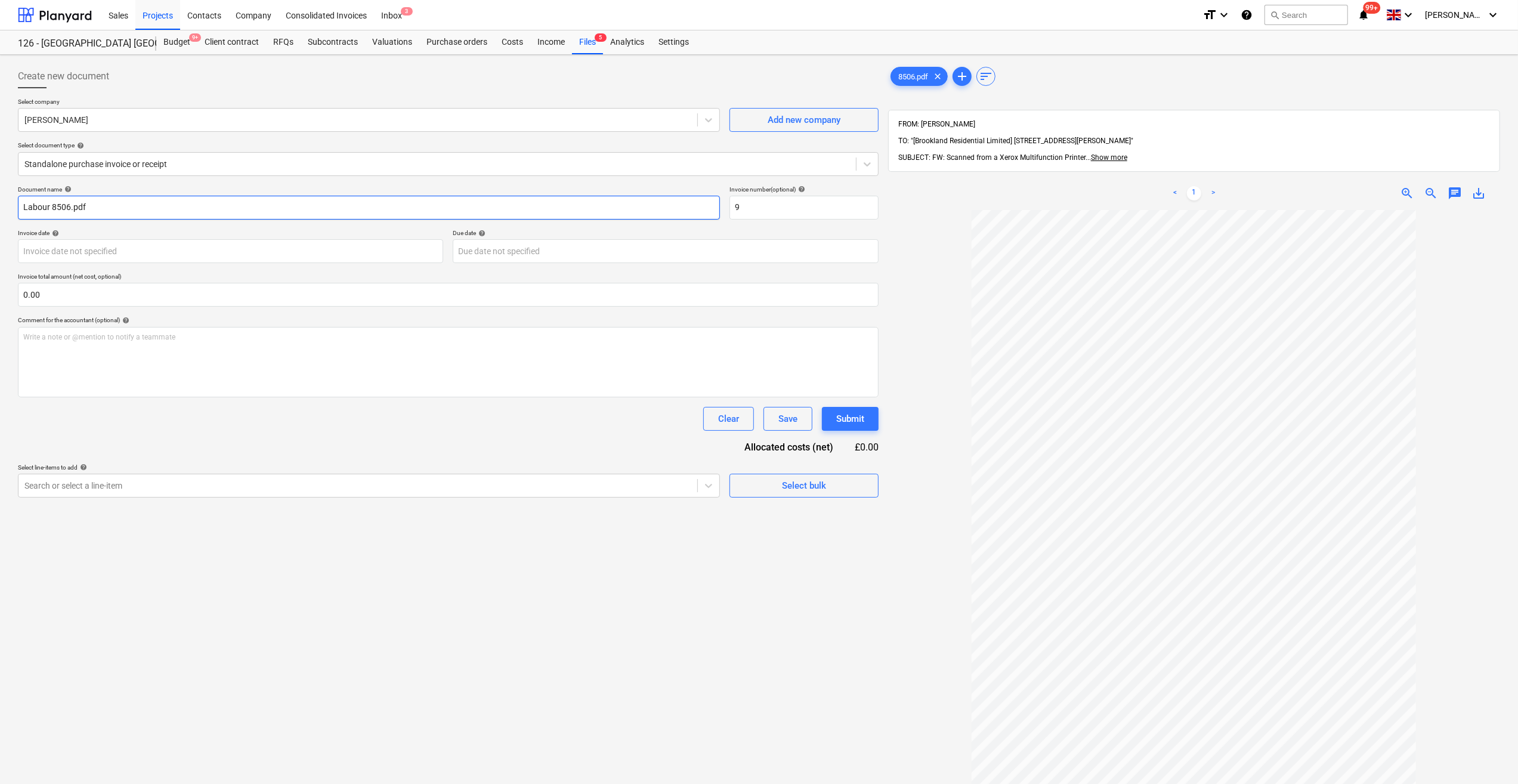
click at [54, 205] on input "Labour 8506.pdf" at bounding box center [368, 207] width 702 height 24
click at [51, 209] on input "Labour 8506.pdf" at bounding box center [368, 207] width 702 height 24
type input "Labour 11-16/08/25 - 9"
click at [111, 250] on body "Sales Projects Contacts Company Consolidated Invoices Inbox 3 format_size keybo…" at bounding box center [759, 392] width 1518 height 784
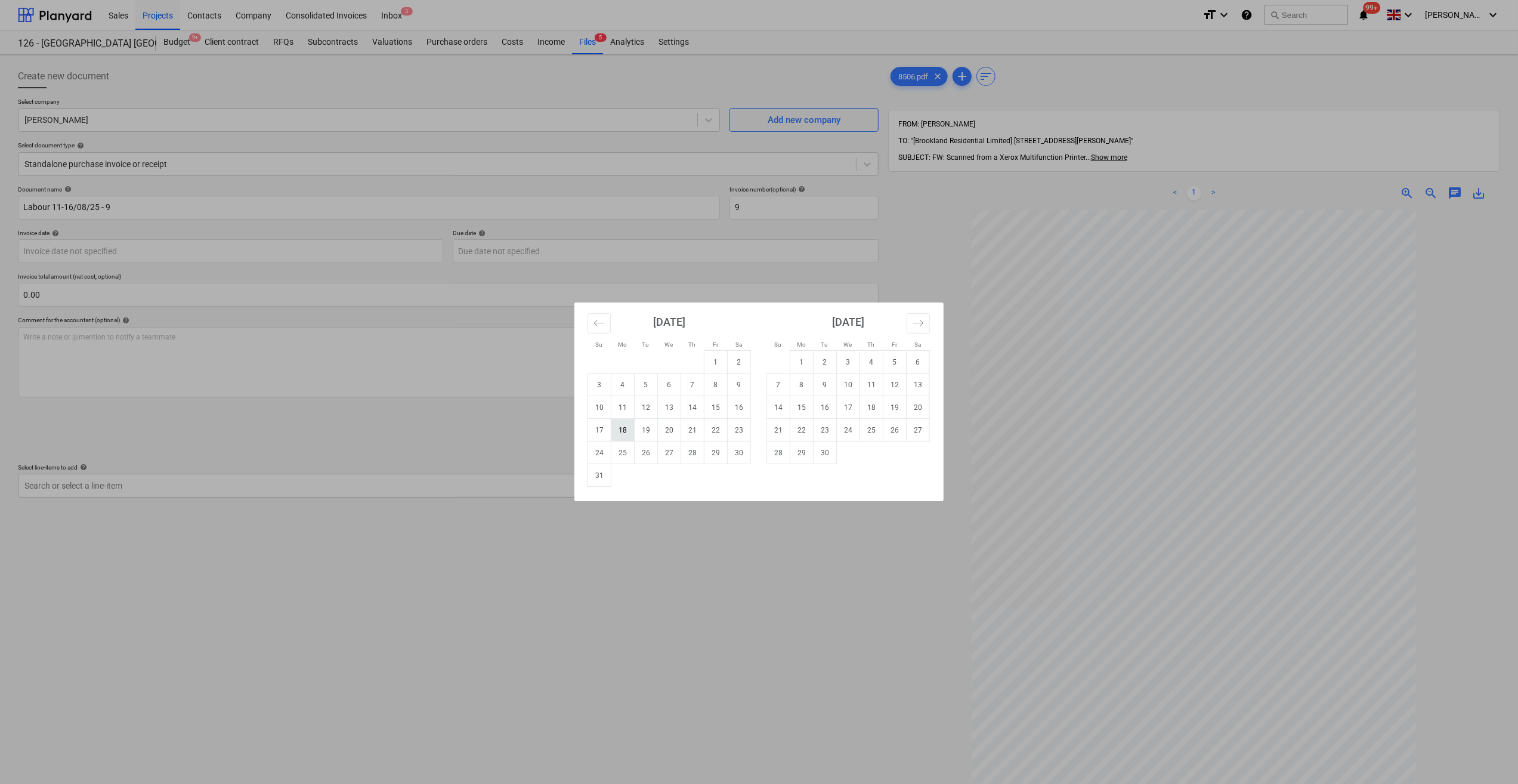
click at [627, 429] on td "18" at bounding box center [623, 429] width 23 height 22
type input "18 Aug 2025"
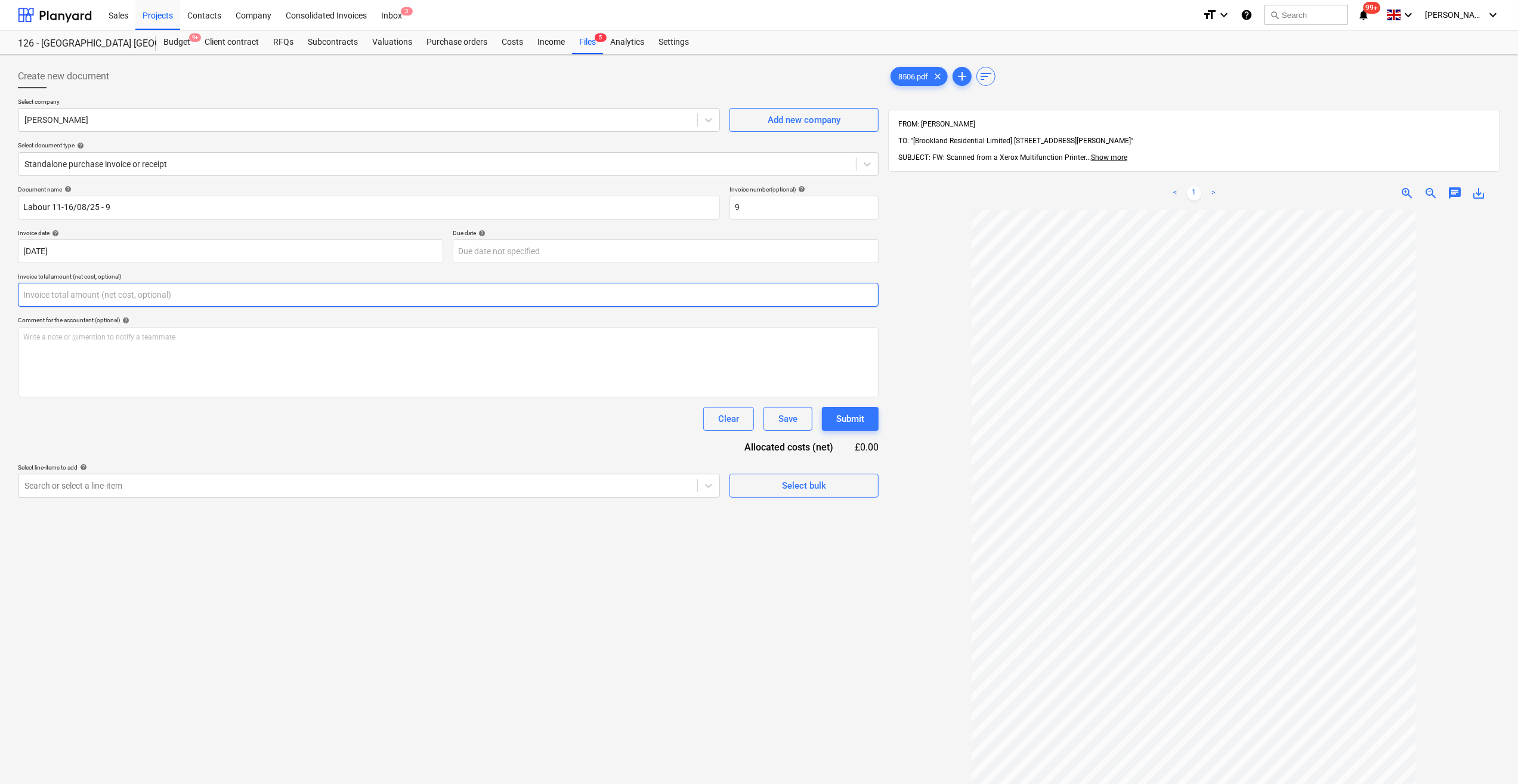
click at [58, 294] on input "text" at bounding box center [448, 294] width 861 height 24
type input "0.00"
click at [787, 421] on div "Save" at bounding box center [788, 418] width 19 height 16
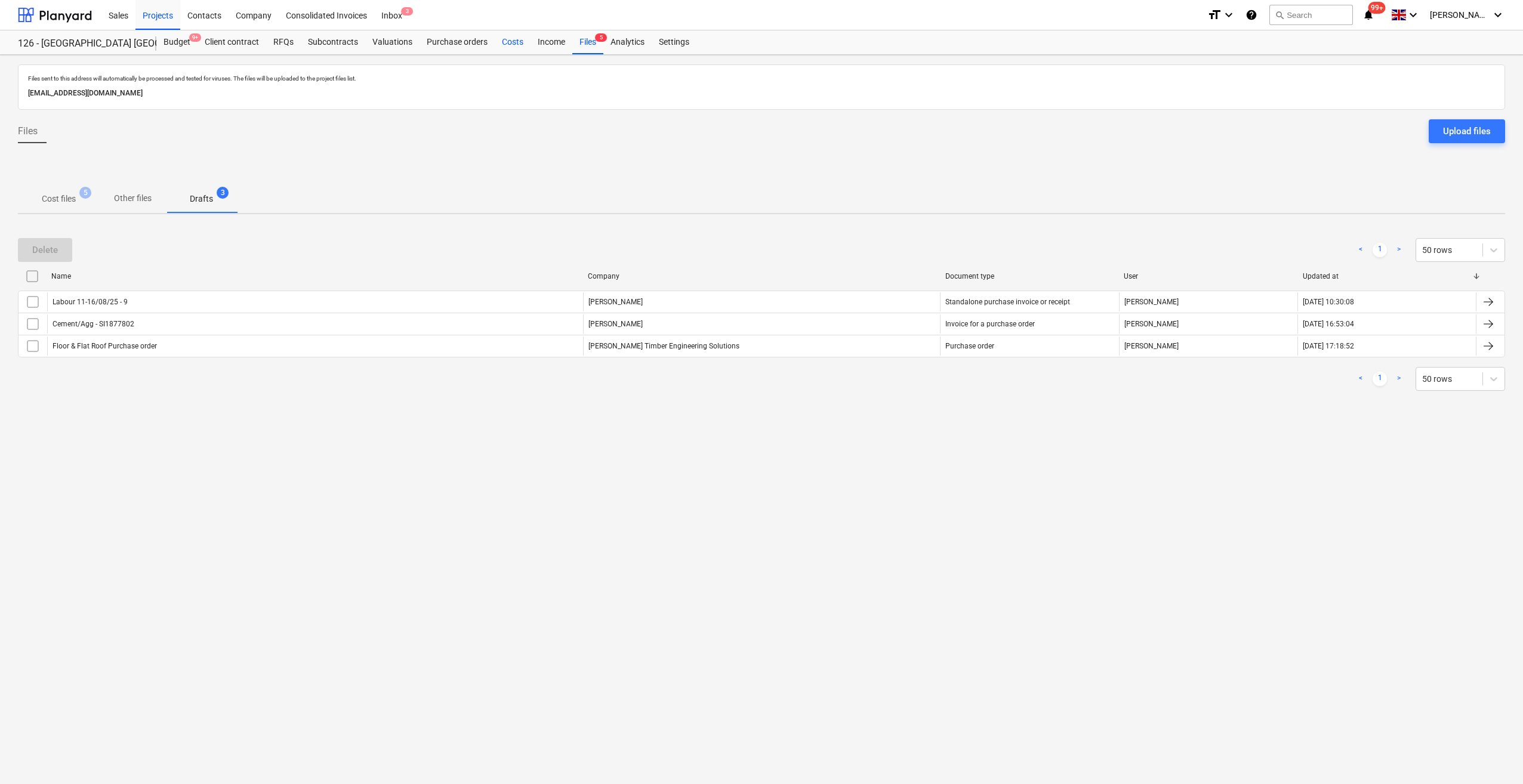
click at [512, 45] on div "Costs" at bounding box center [512, 42] width 36 height 24
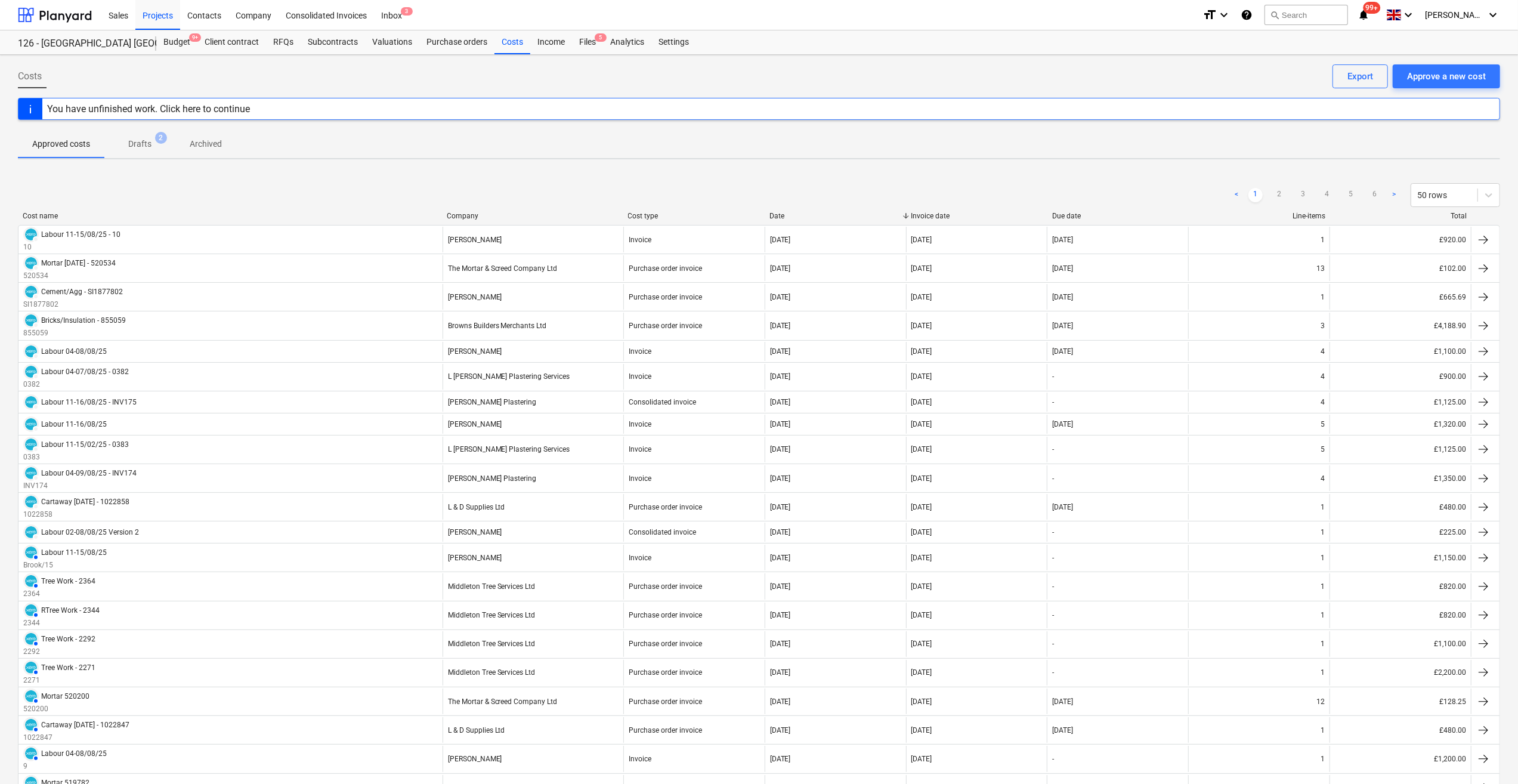
click at [137, 144] on p "Drafts" at bounding box center [140, 144] width 23 height 12
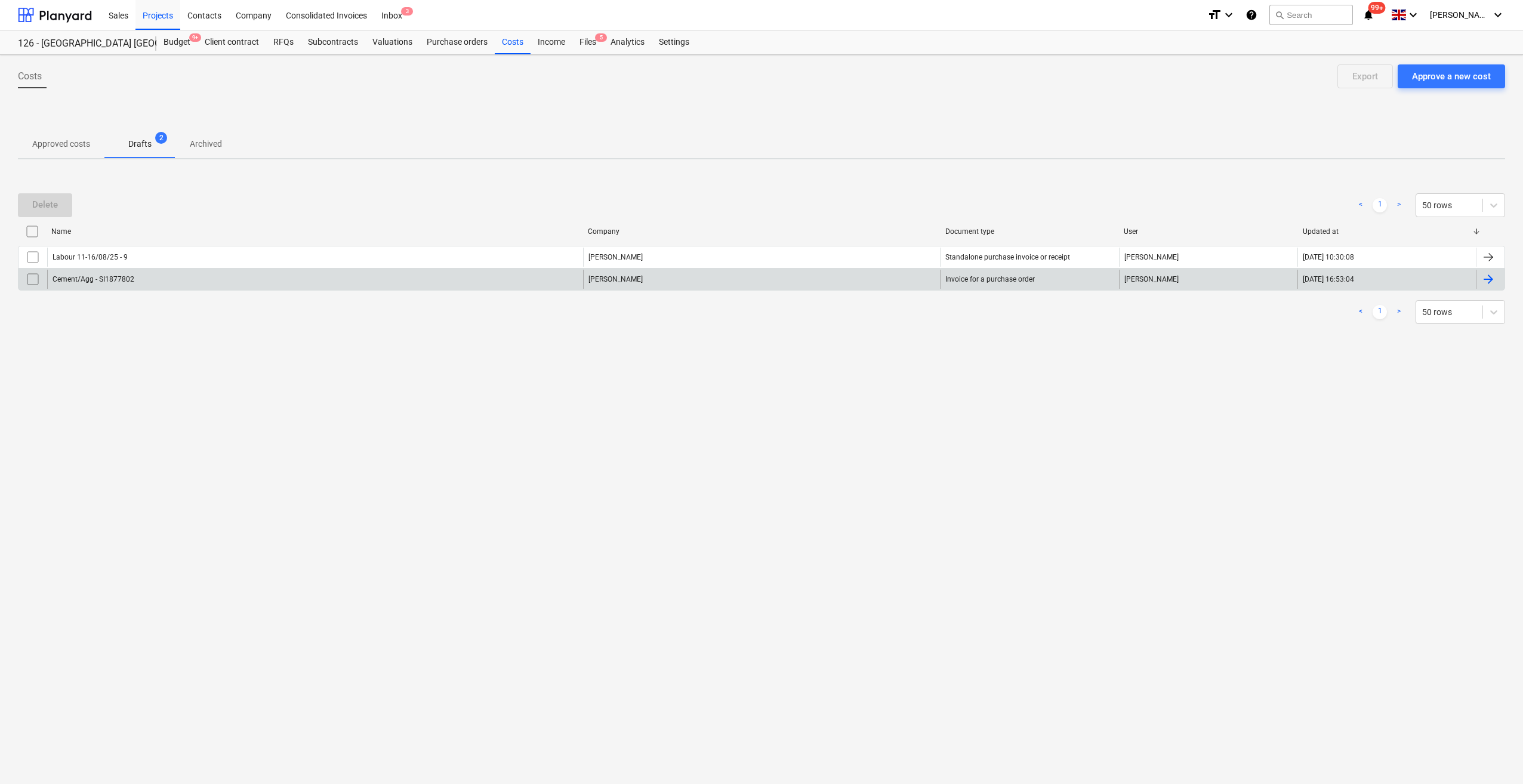
click at [32, 281] on input "checkbox" at bounding box center [33, 279] width 19 height 19
click at [39, 201] on div "Delete" at bounding box center [45, 204] width 26 height 16
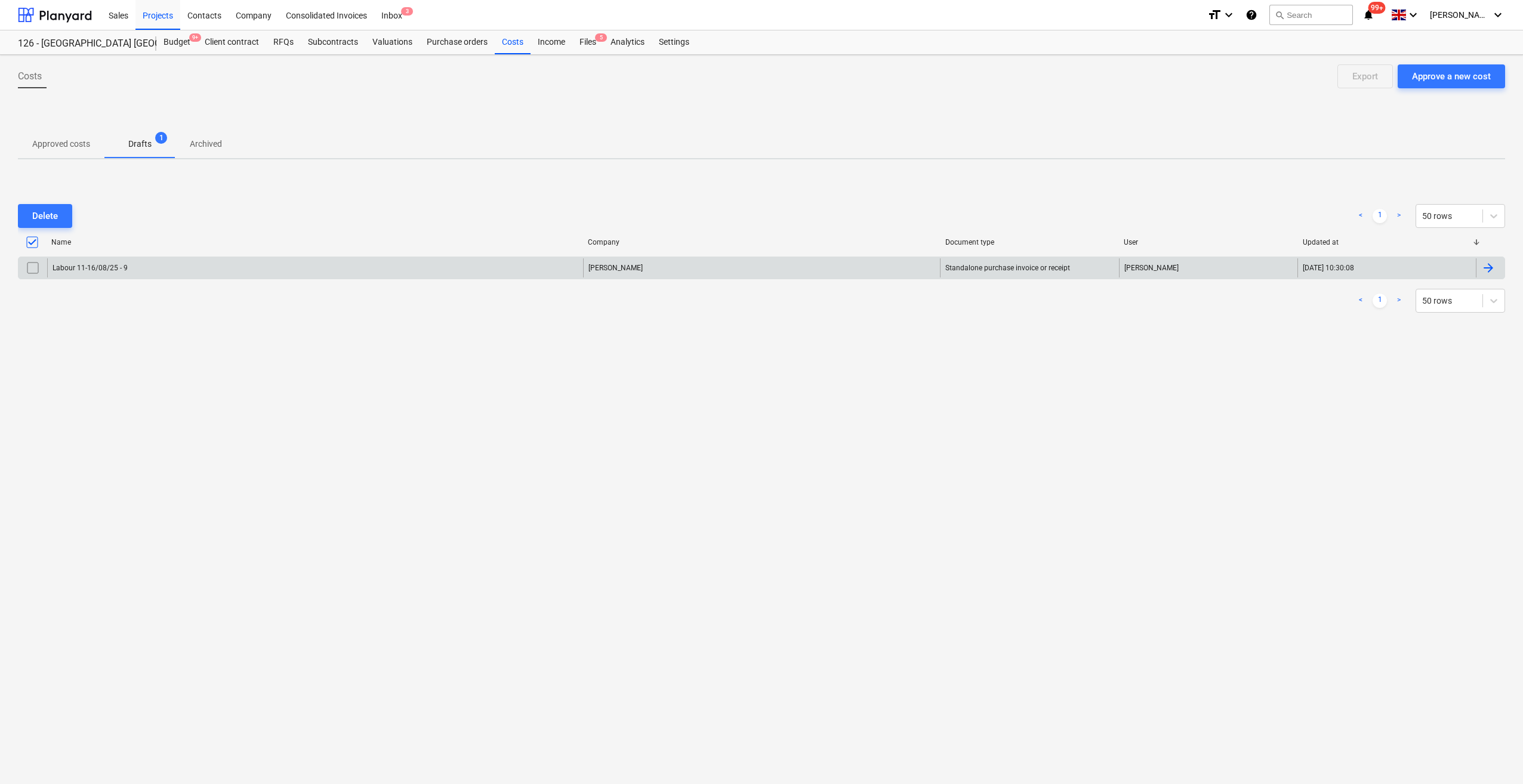
click at [620, 269] on div "James Lawlor" at bounding box center [761, 268] width 358 height 19
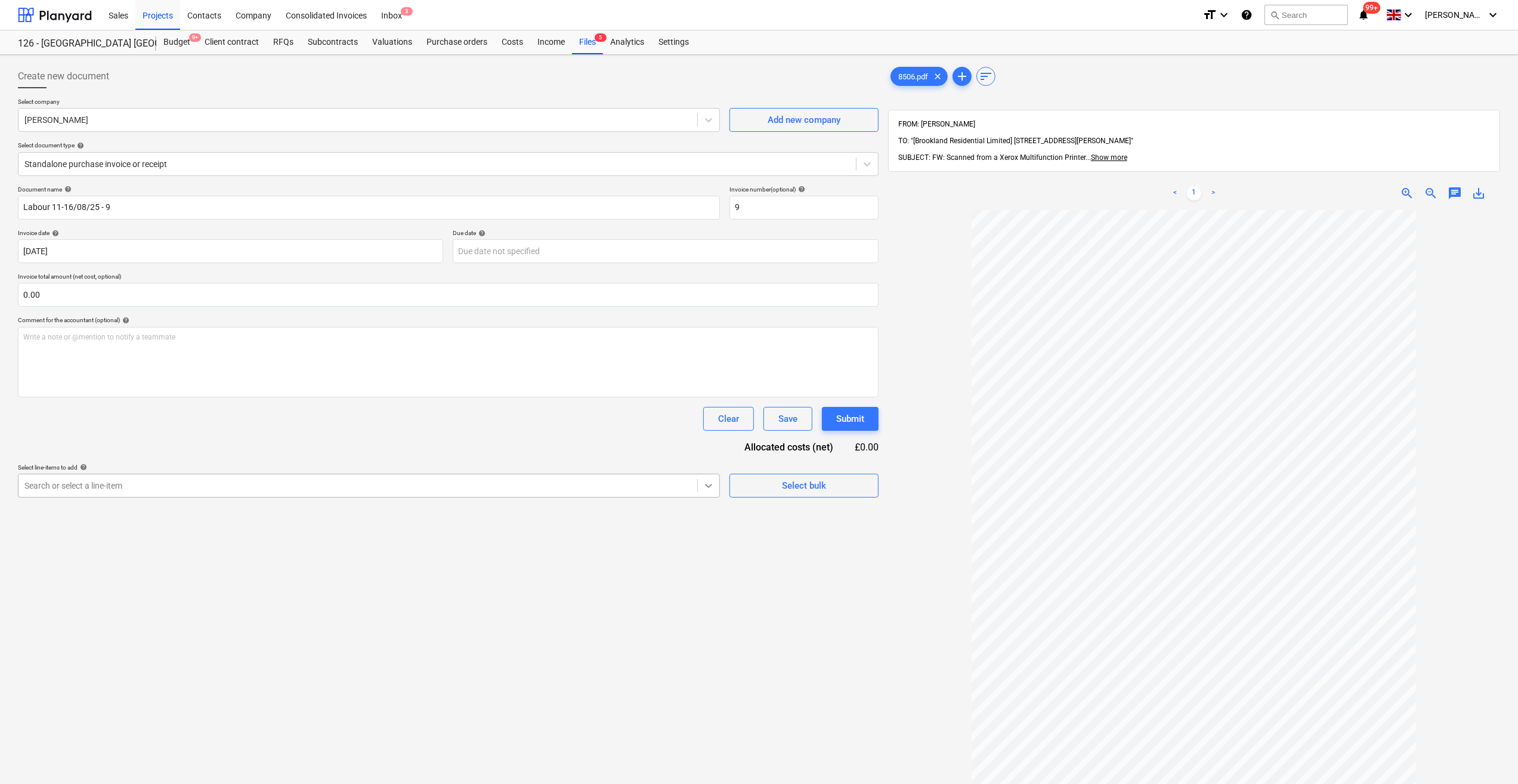
click at [706, 488] on icon at bounding box center [709, 486] width 12 height 12
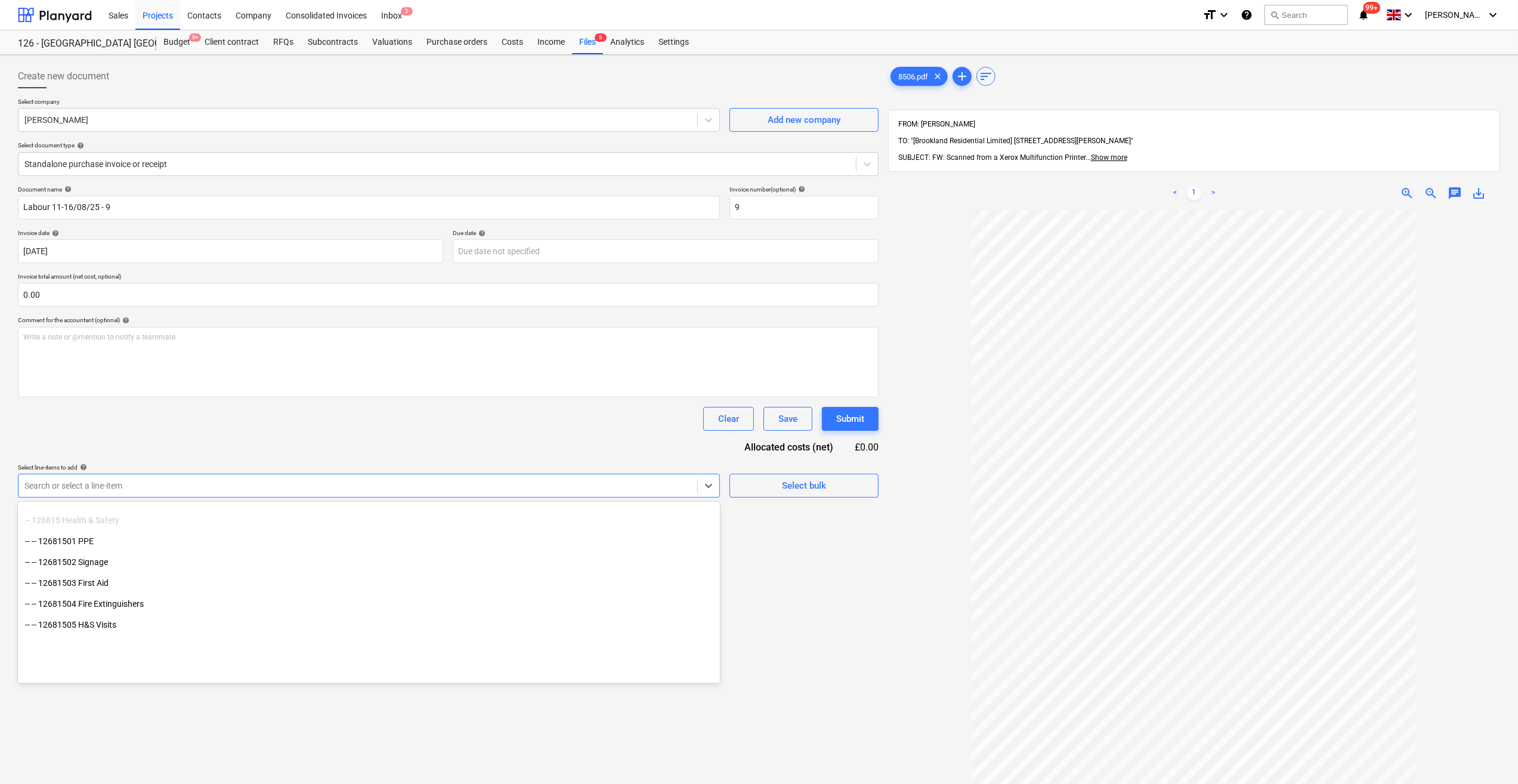
scroll to position [9106, 0]
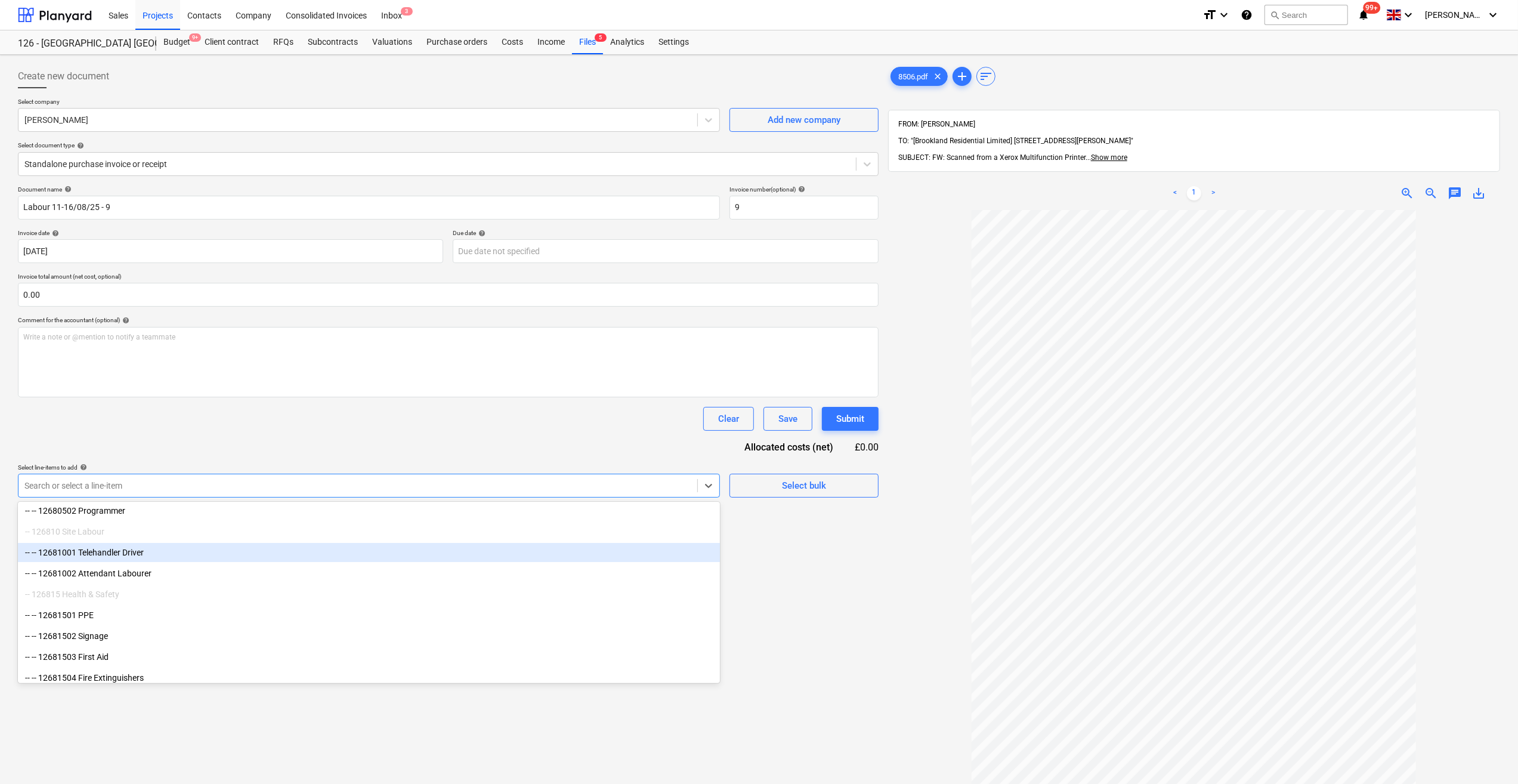
click at [147, 557] on div "-- -- 12681001 Telehandler Driver" at bounding box center [368, 552] width 702 height 19
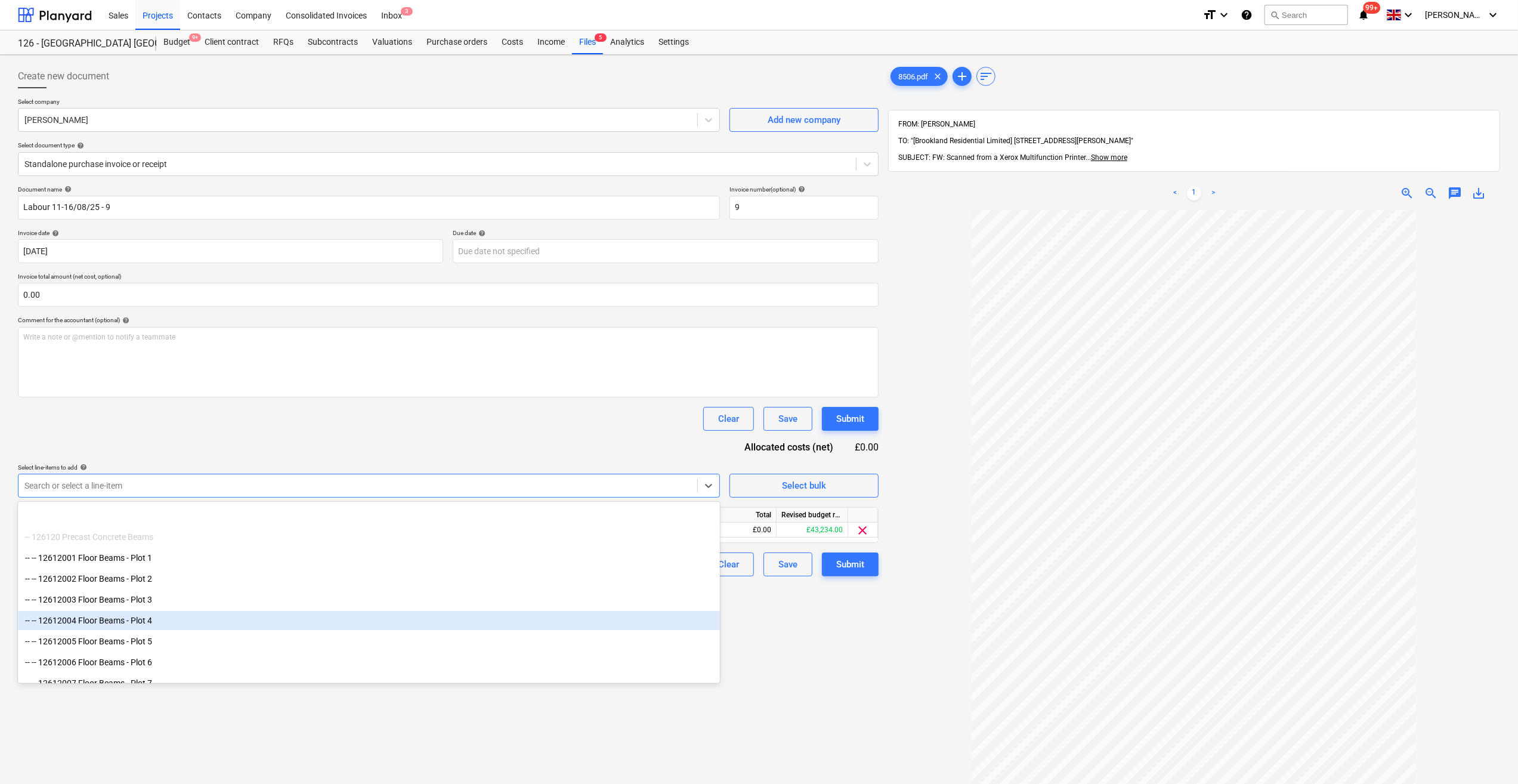
scroll to position [370, 0]
click at [141, 621] on div "-- -- 12612007 Floor Beams - Plot 7" at bounding box center [368, 623] width 702 height 19
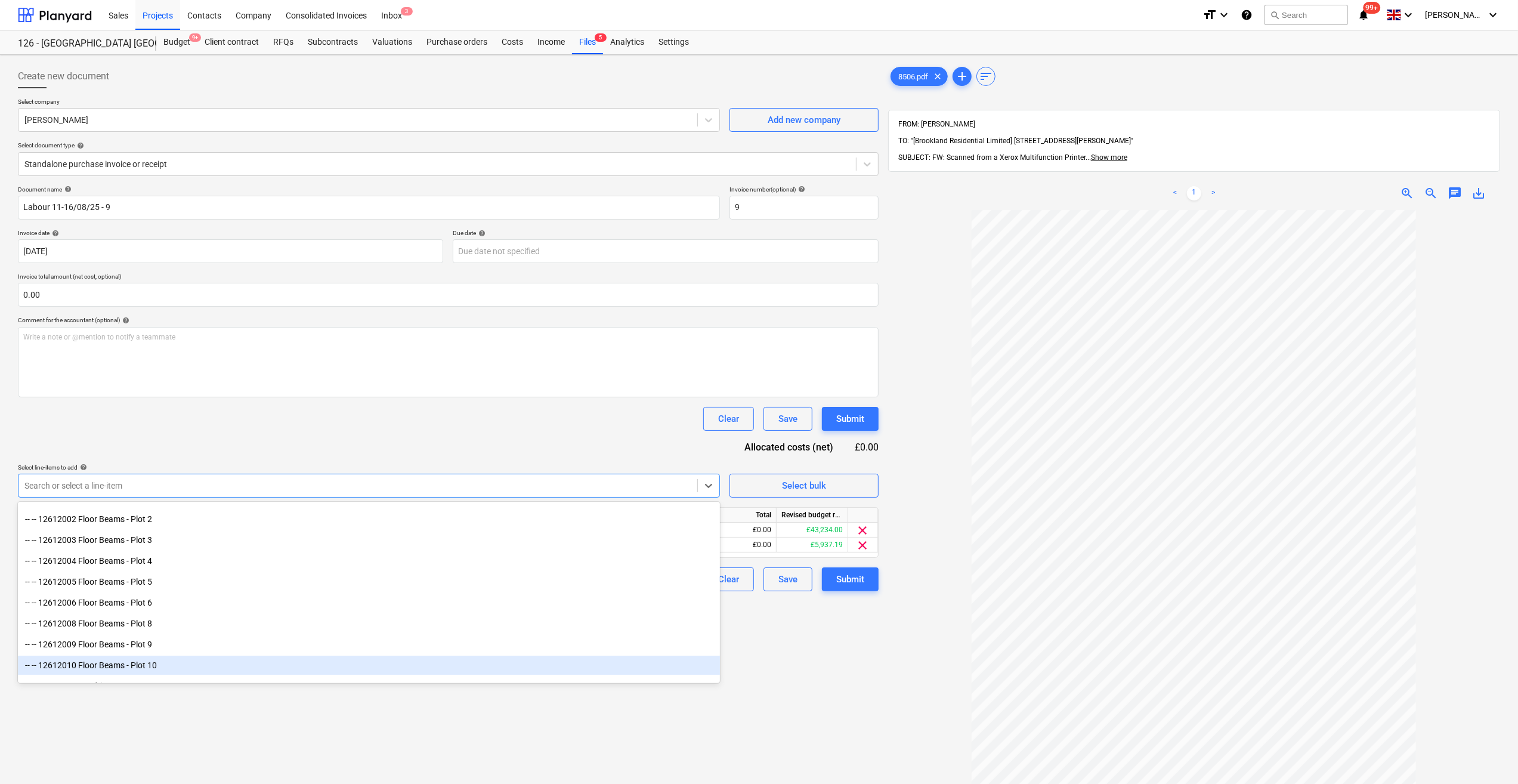
click at [830, 661] on div "Create new document Select company James Lawlor Add new company Select document…" at bounding box center [448, 512] width 870 height 905
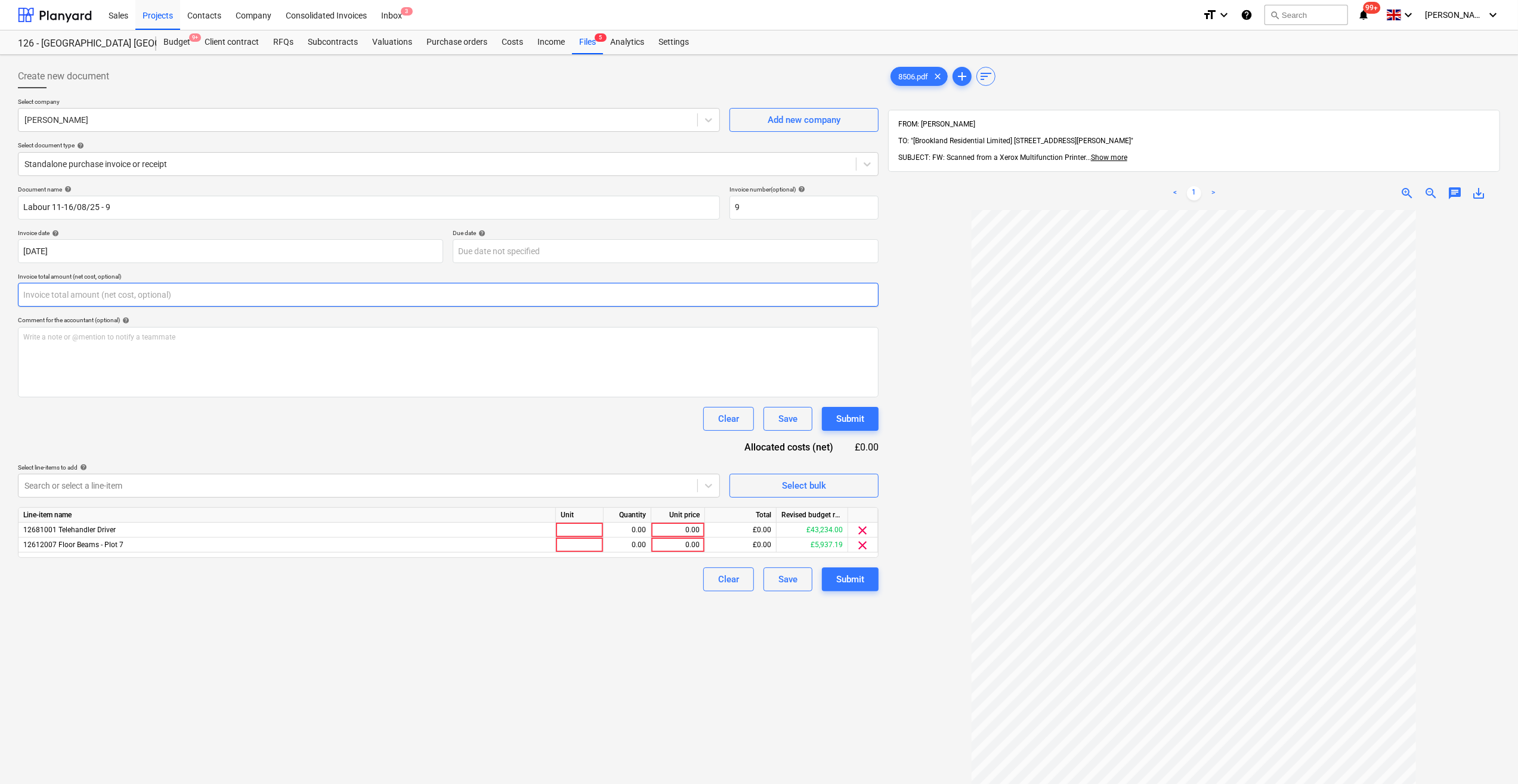
click at [45, 294] on input "text" at bounding box center [448, 294] width 861 height 24
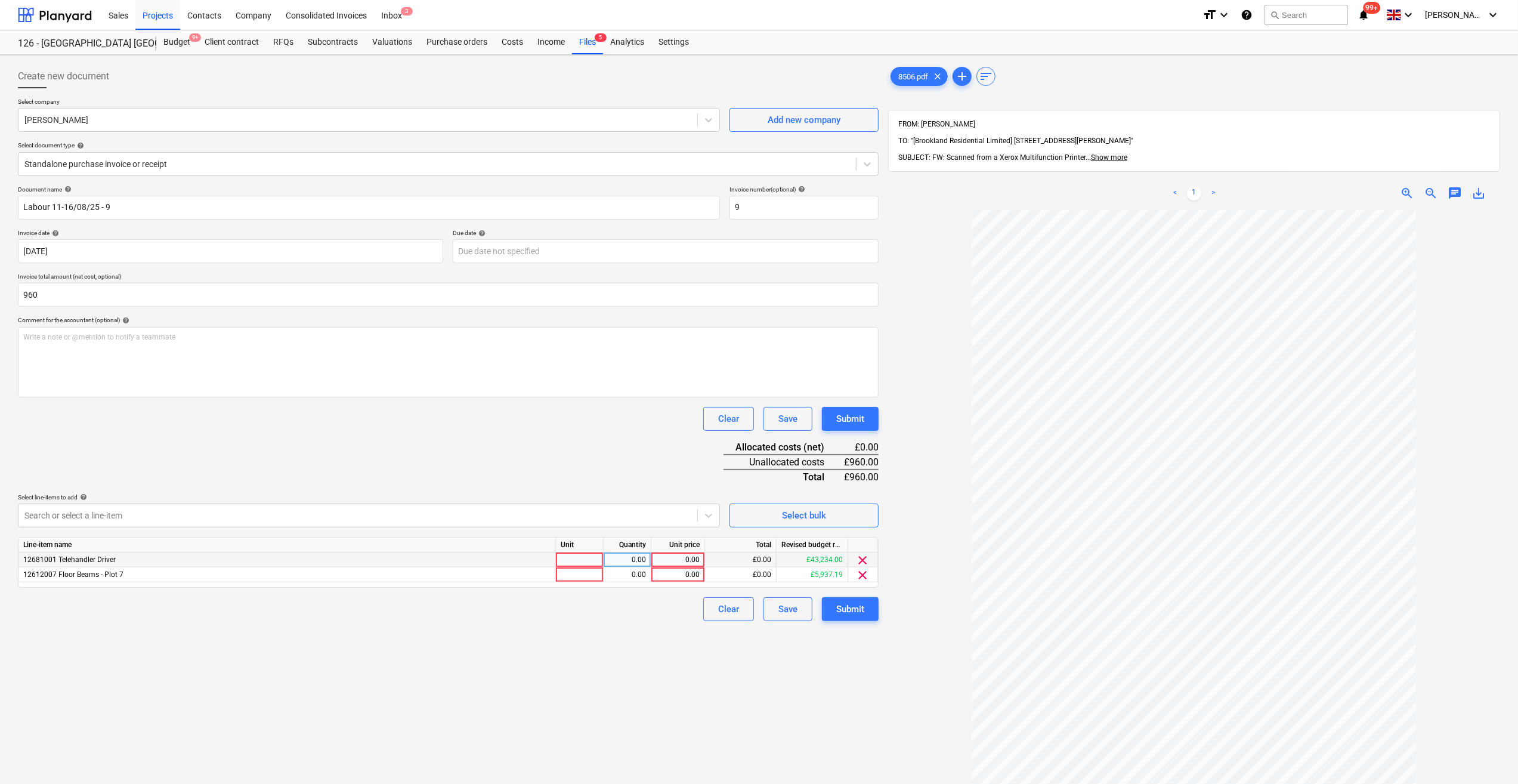
type input "960.00"
click at [583, 562] on div at bounding box center [580, 560] width 47 height 15
type input "Day"
click at [573, 574] on div at bounding box center [580, 574] width 47 height 15
type input "Day"
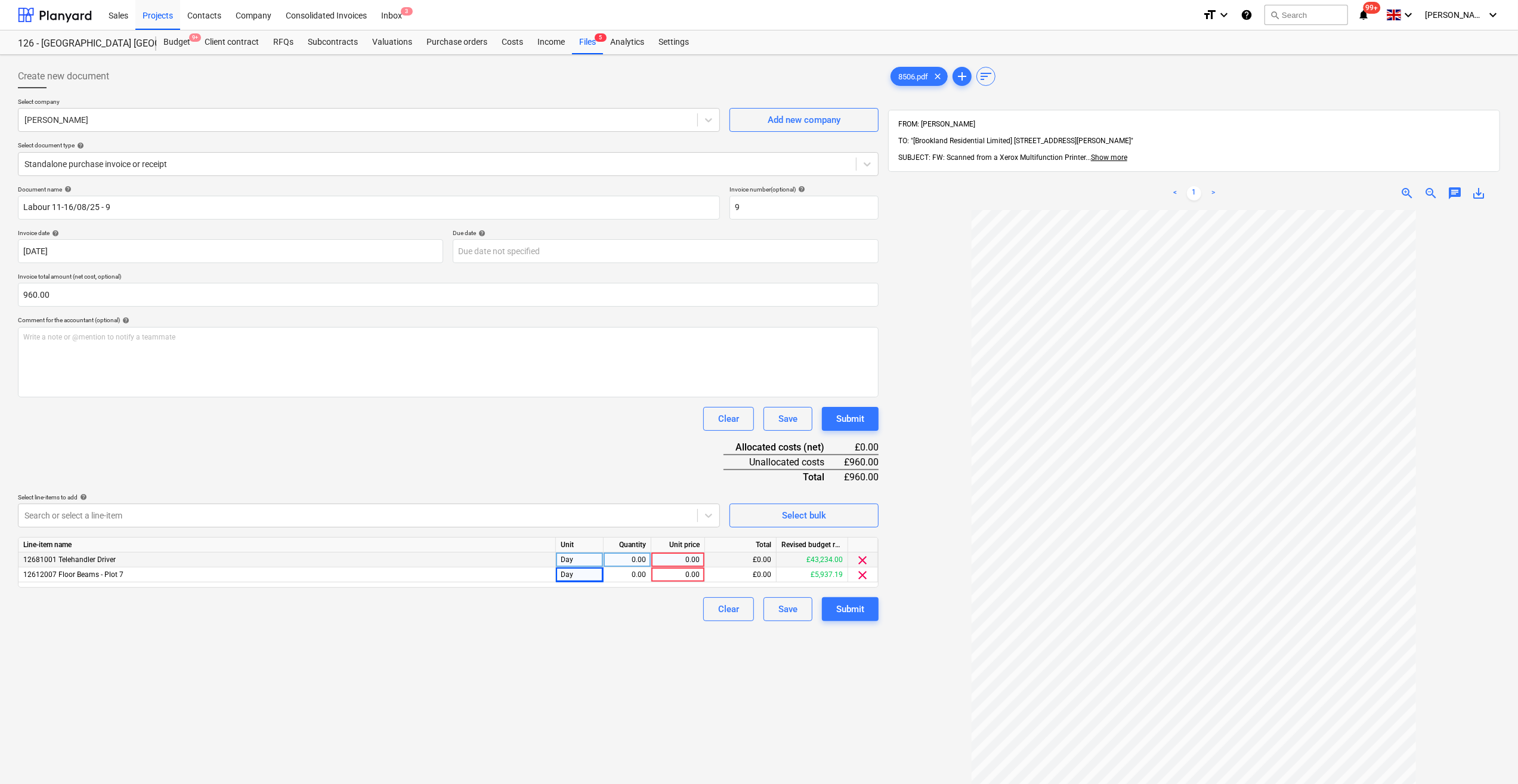
click at [641, 557] on div "0.00" at bounding box center [627, 560] width 37 height 15
type input "5"
click at [638, 575] on div "0.00" at bounding box center [627, 574] width 37 height 15
type input "1"
click at [679, 560] on div "0.00" at bounding box center [678, 560] width 43 height 15
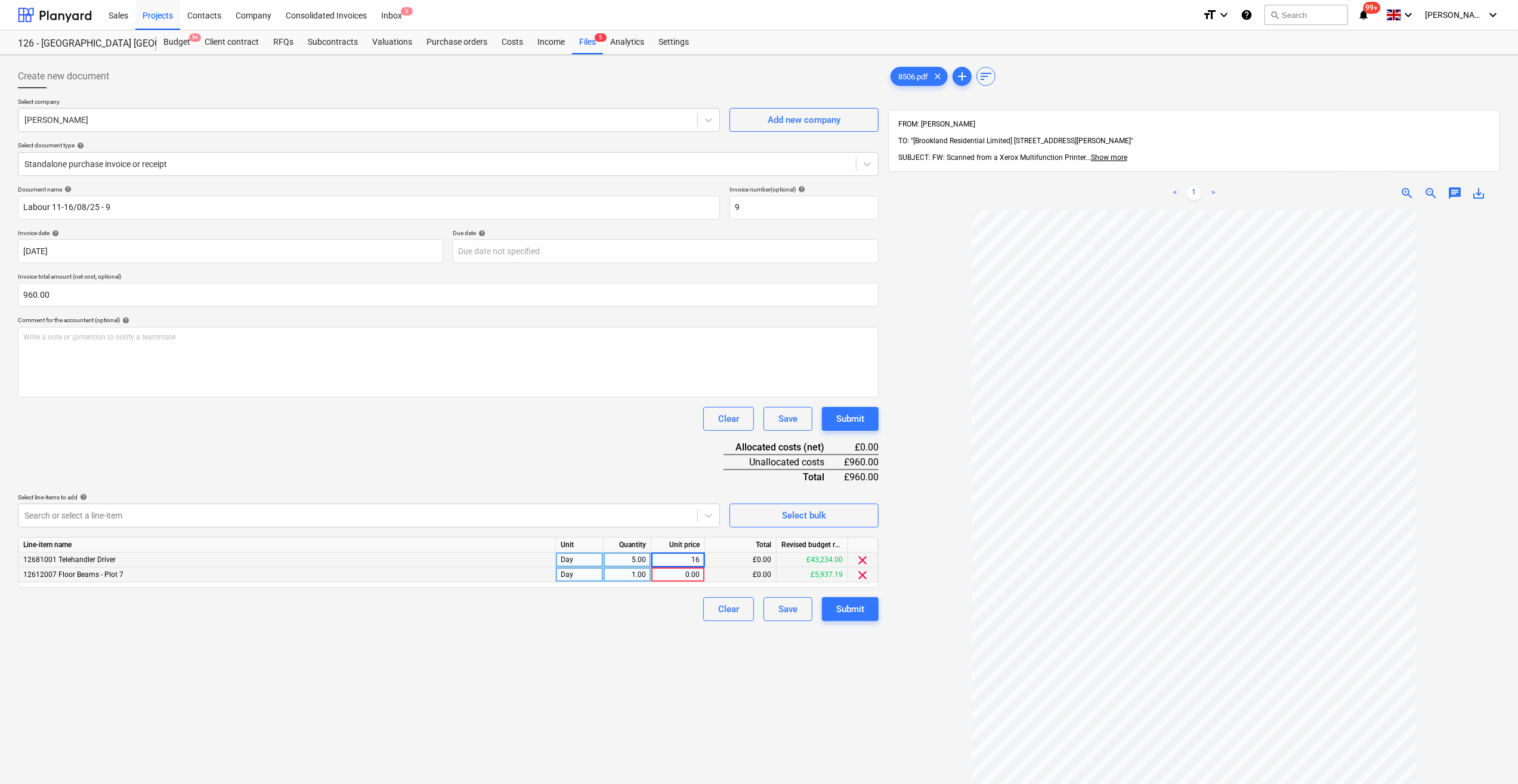
type input "160"
click at [687, 576] on div "0.00" at bounding box center [678, 574] width 43 height 15
type input "160"
click at [642, 621] on div "Create new document Select company James Lawlor Add new company Select document…" at bounding box center [448, 512] width 870 height 905
click at [848, 611] on div "Submit" at bounding box center [850, 609] width 28 height 16
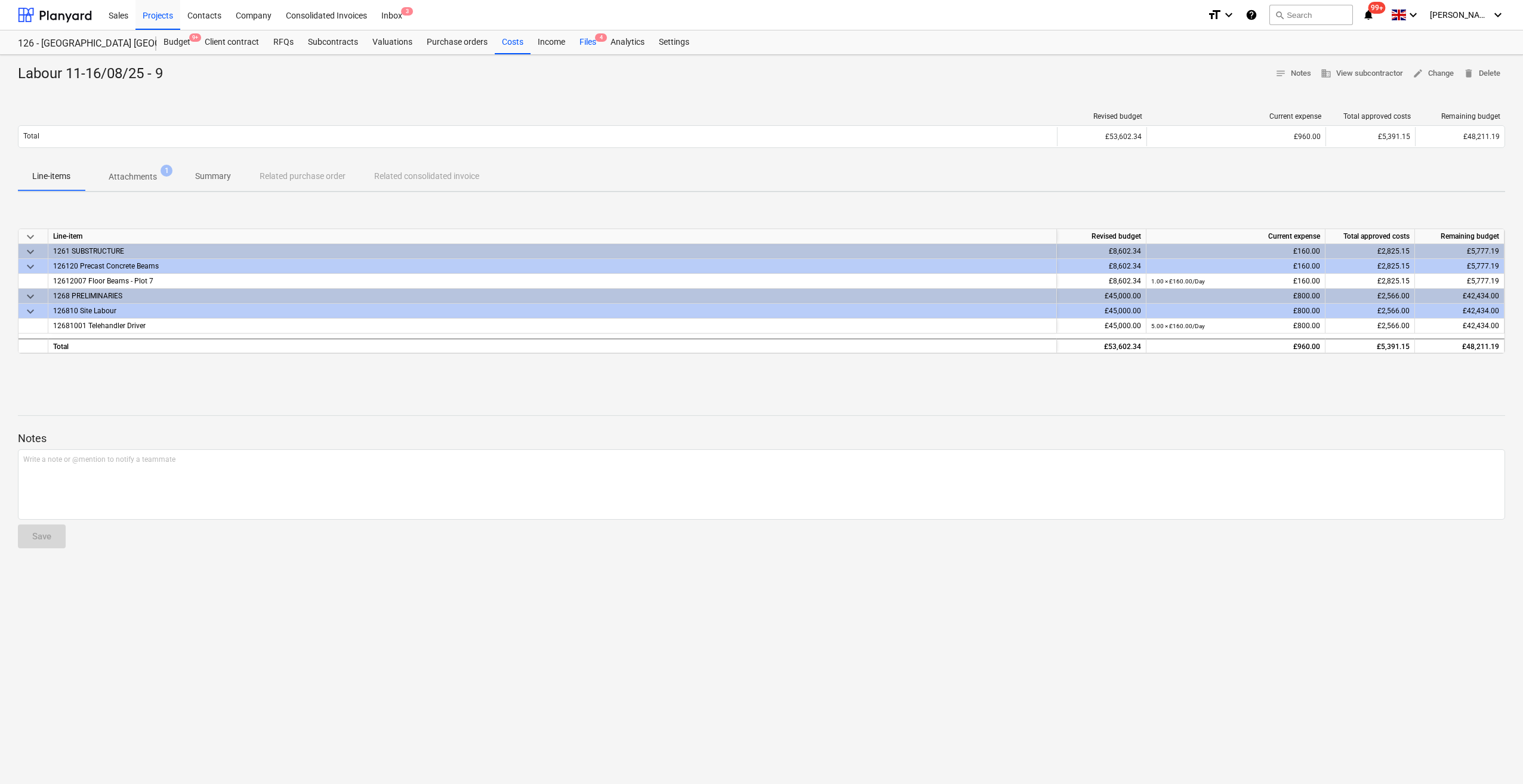
click at [582, 44] on div "Files 4" at bounding box center [587, 42] width 31 height 24
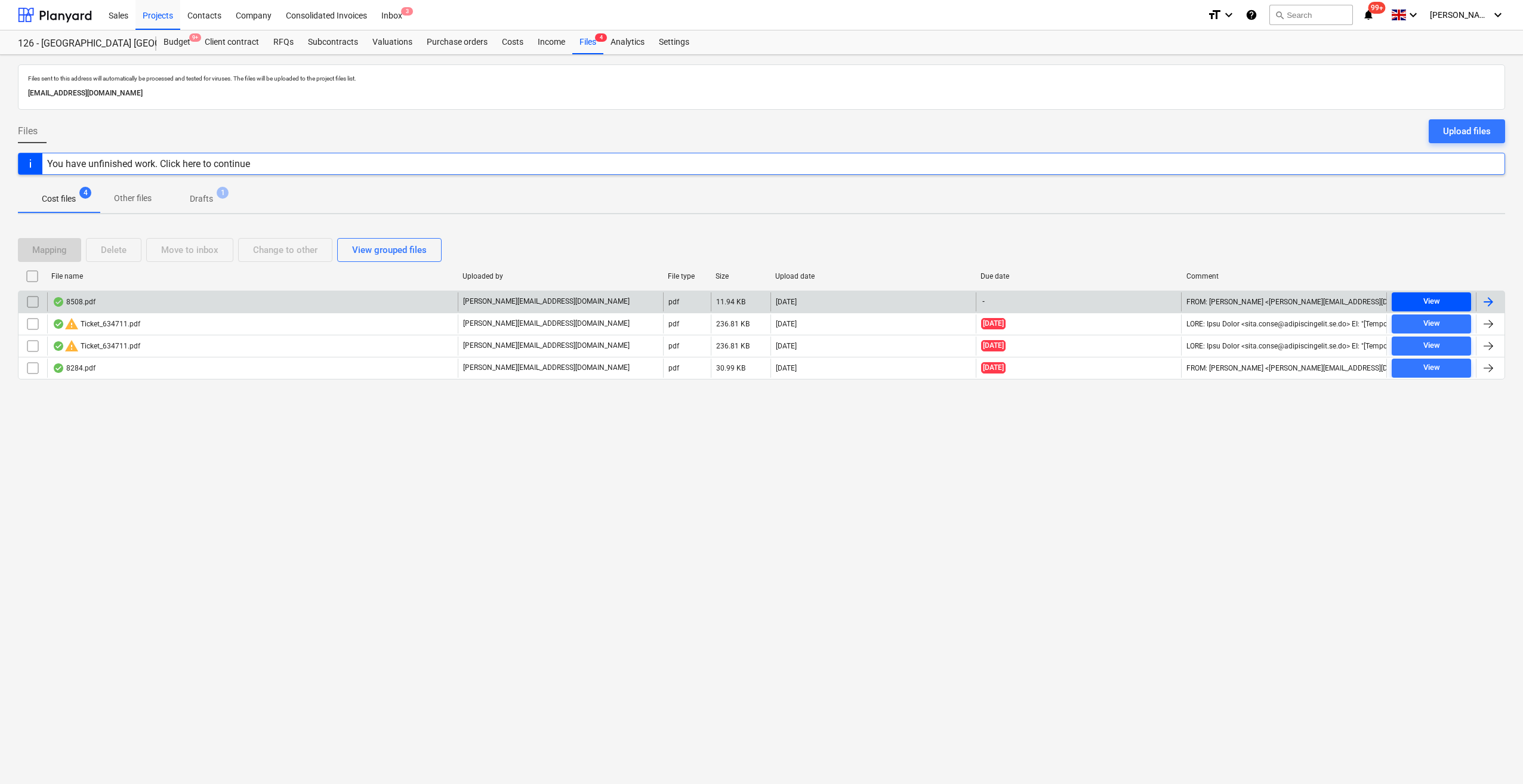
click at [1438, 300] on div "View" at bounding box center [1431, 301] width 17 height 14
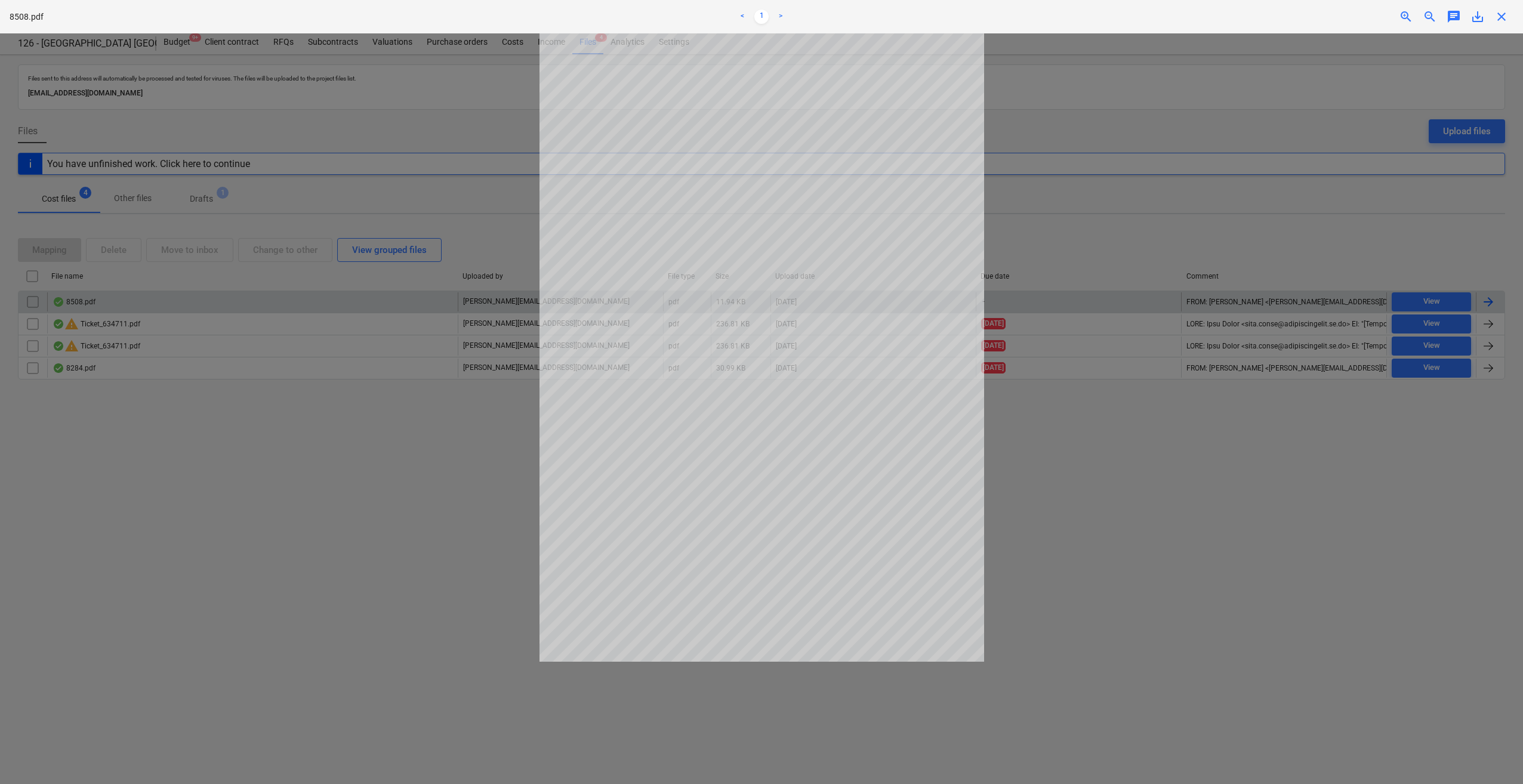
click at [1499, 18] on span "close" at bounding box center [1501, 16] width 14 height 14
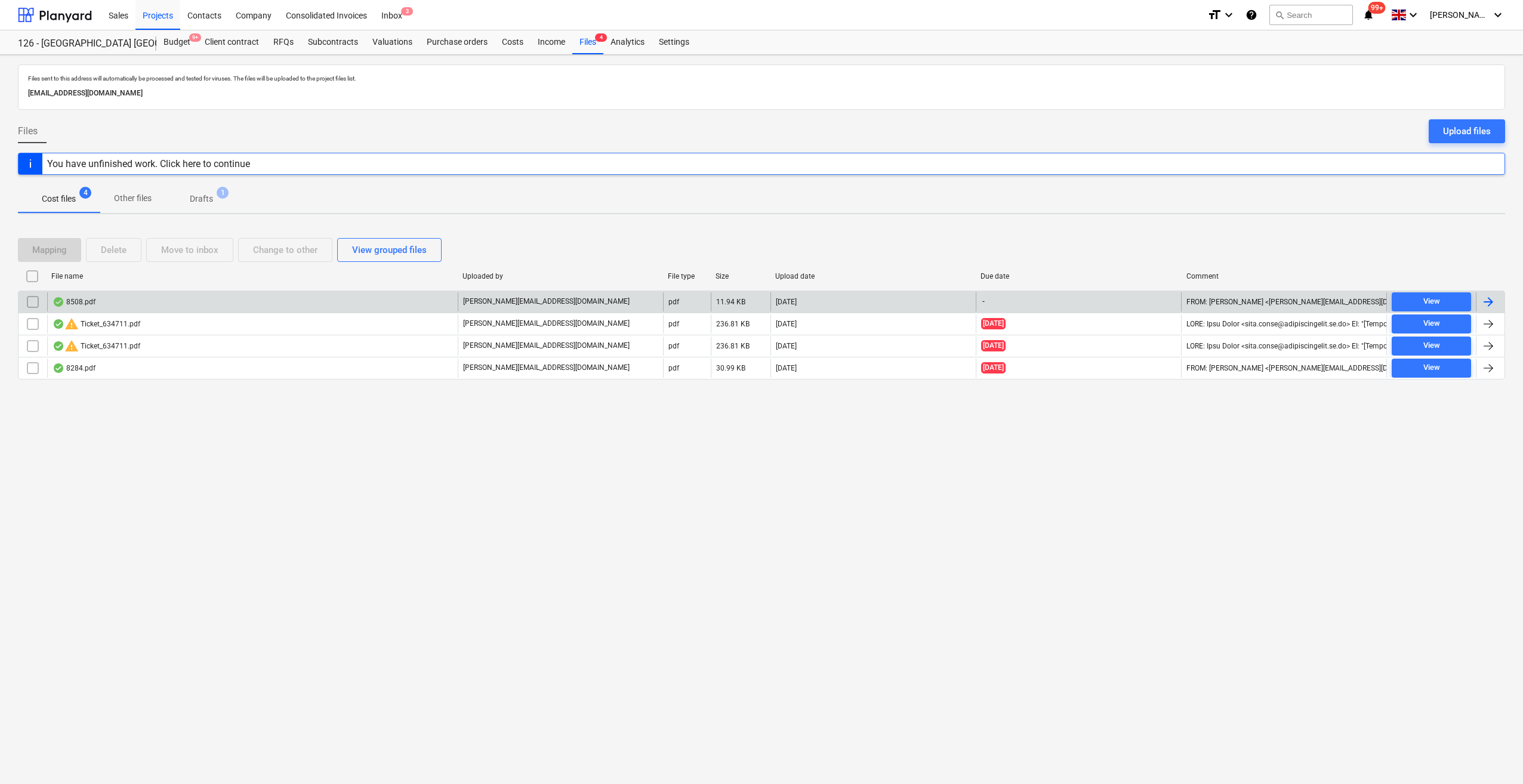
click at [1488, 305] on div at bounding box center [1488, 301] width 14 height 14
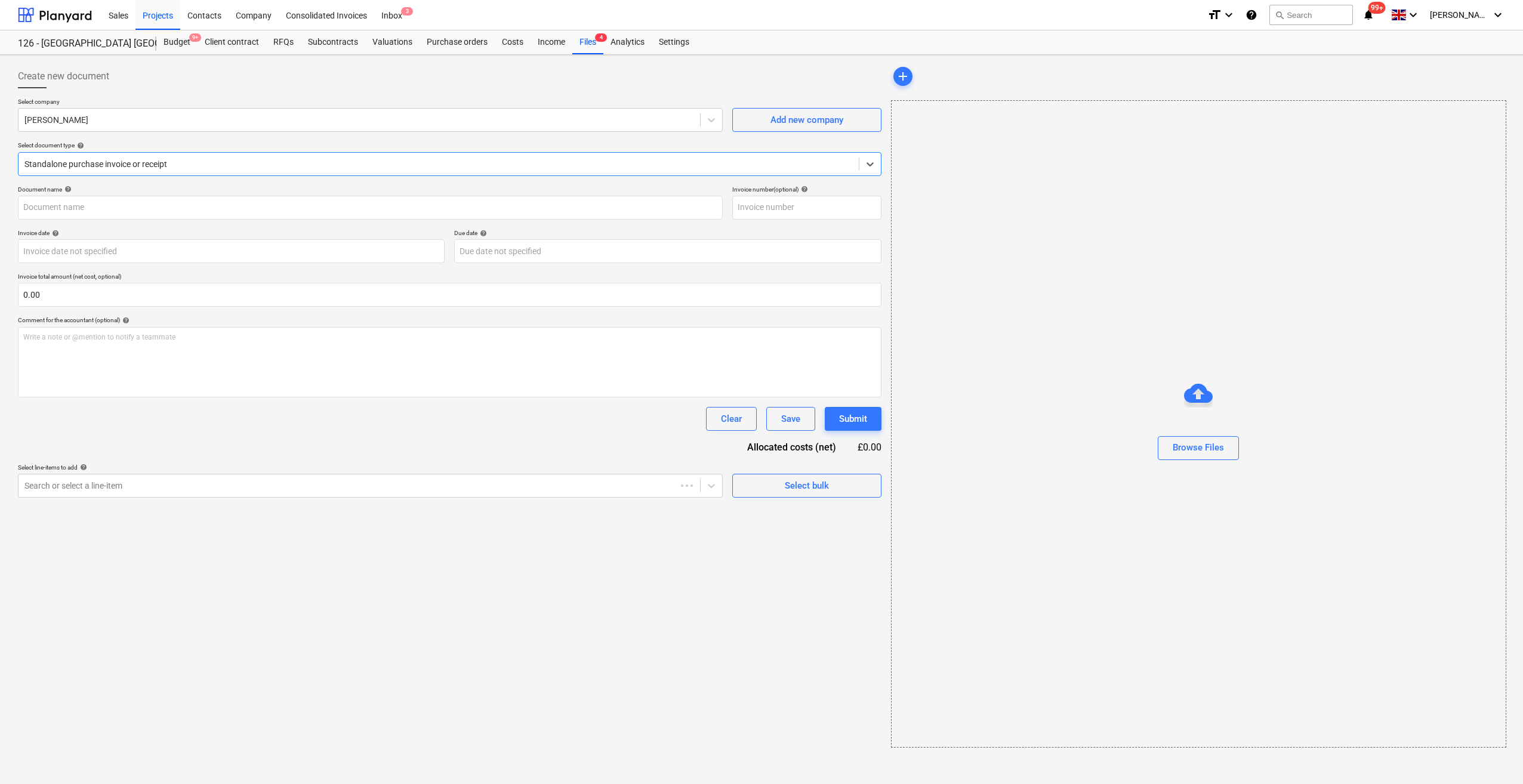
type input "30975528"
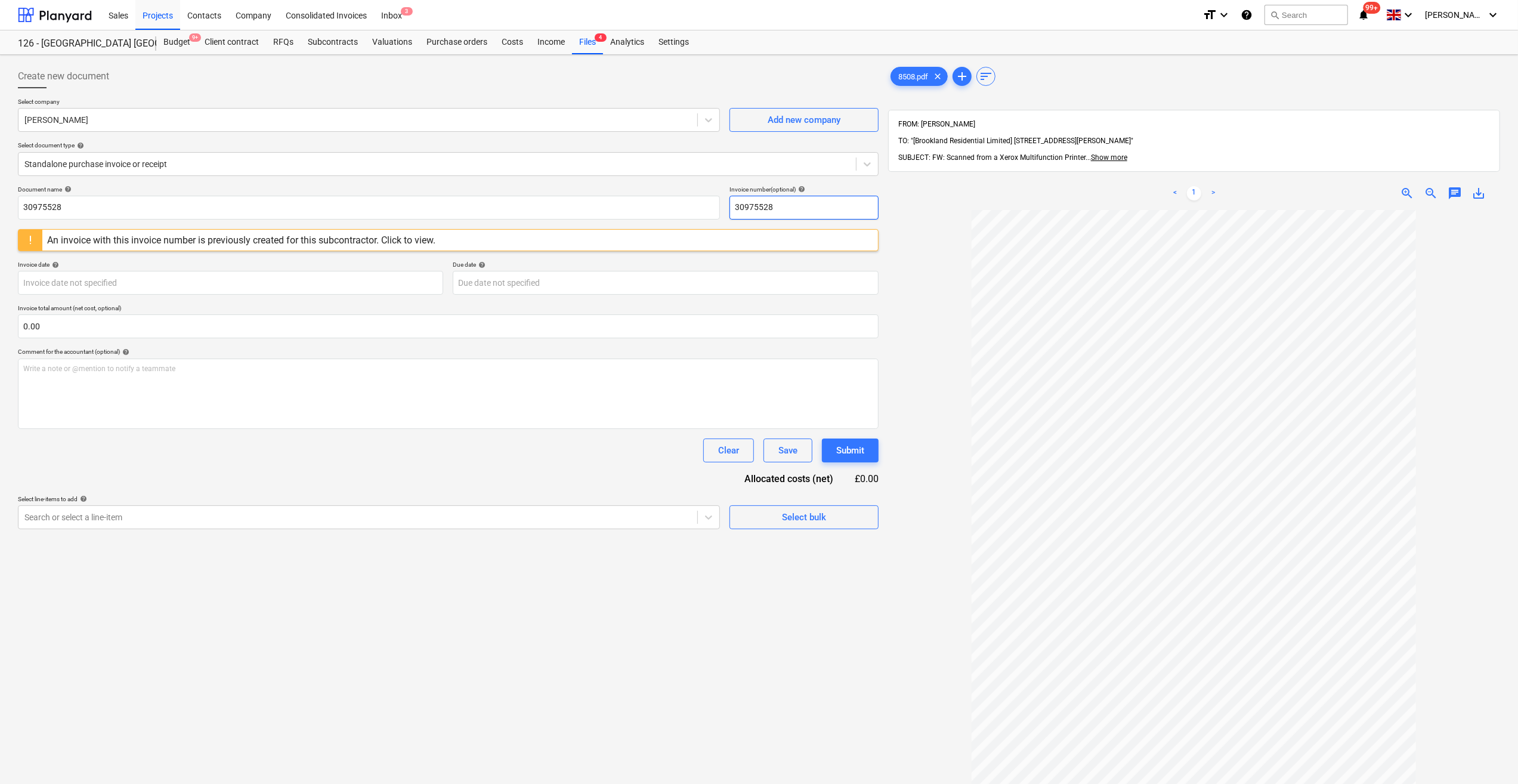
drag, startPoint x: 779, startPoint y: 206, endPoint x: 726, endPoint y: 208, distance: 53.0
click at [726, 208] on div "Document name help 30975528 Invoice number (optional) help 30975528" at bounding box center [448, 203] width 861 height 34
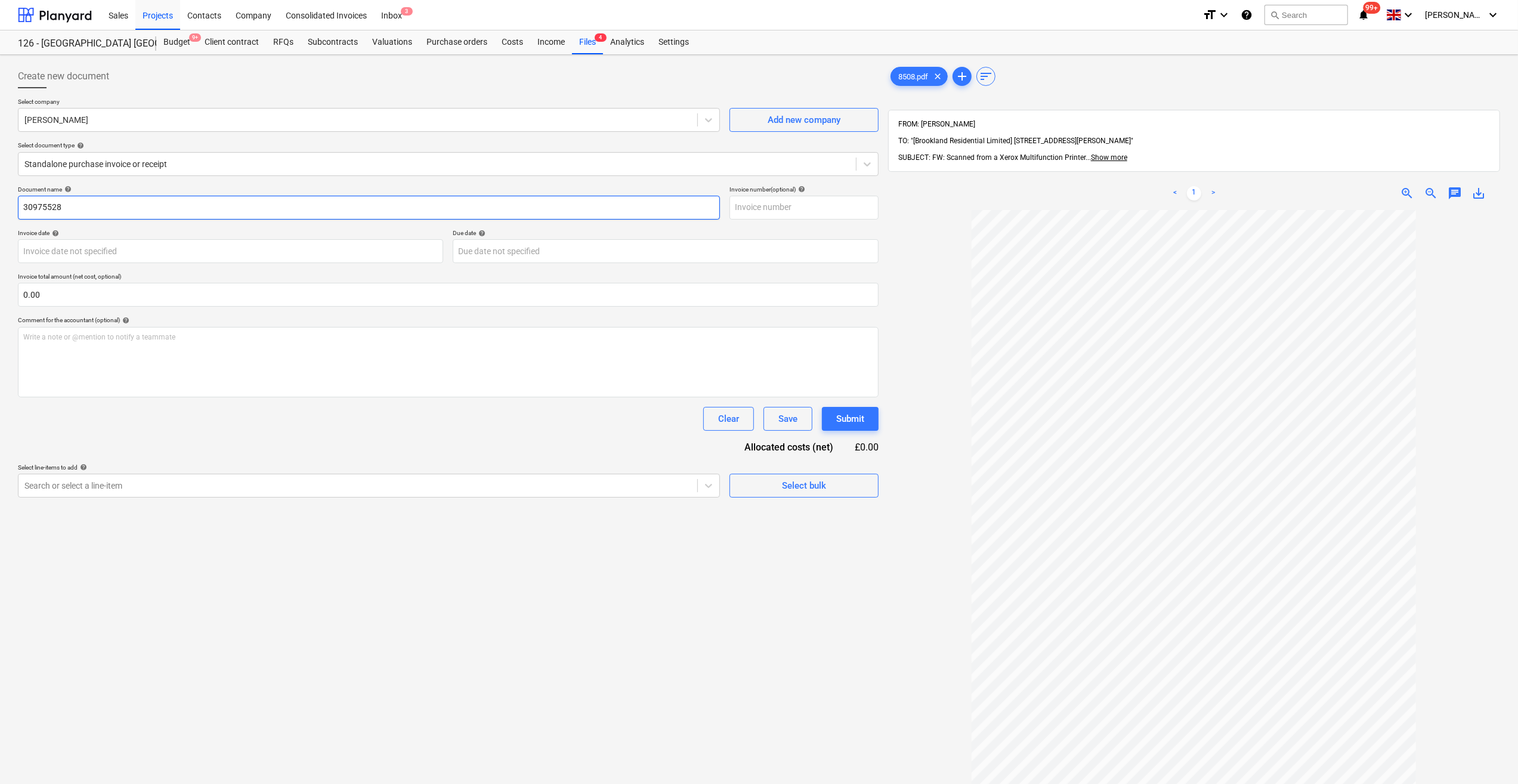
drag, startPoint x: 66, startPoint y: 205, endPoint x: 18, endPoint y: 204, distance: 48.0
click at [18, 204] on div "Create new document Select company Brad Randall Add new company Select document…" at bounding box center [448, 512] width 870 height 905
type input "Labour 11-13/08/25"
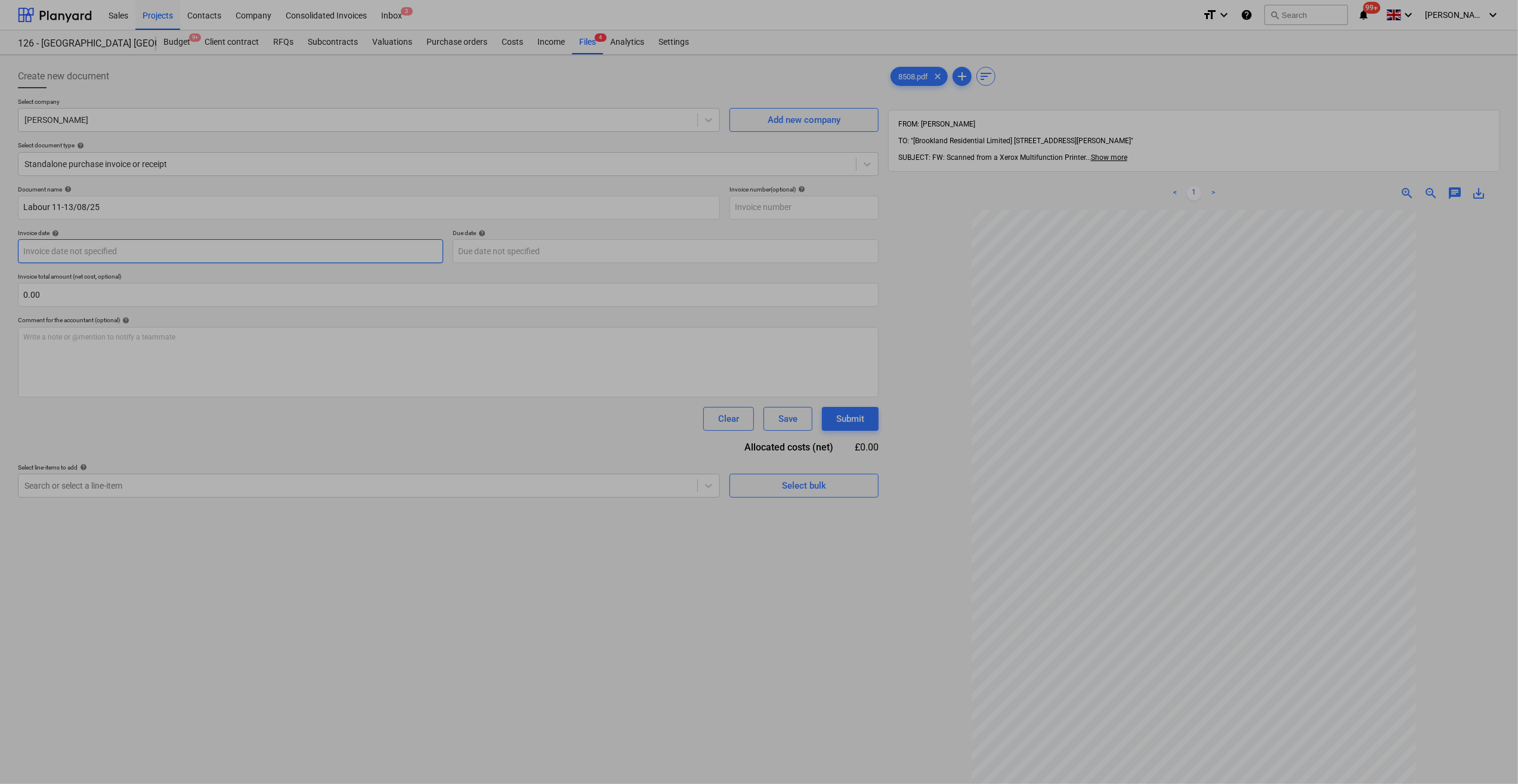
click at [112, 255] on body "Sales Projects Contacts Company Consolidated Invoices Inbox 3 format_size keybo…" at bounding box center [759, 392] width 1518 height 784
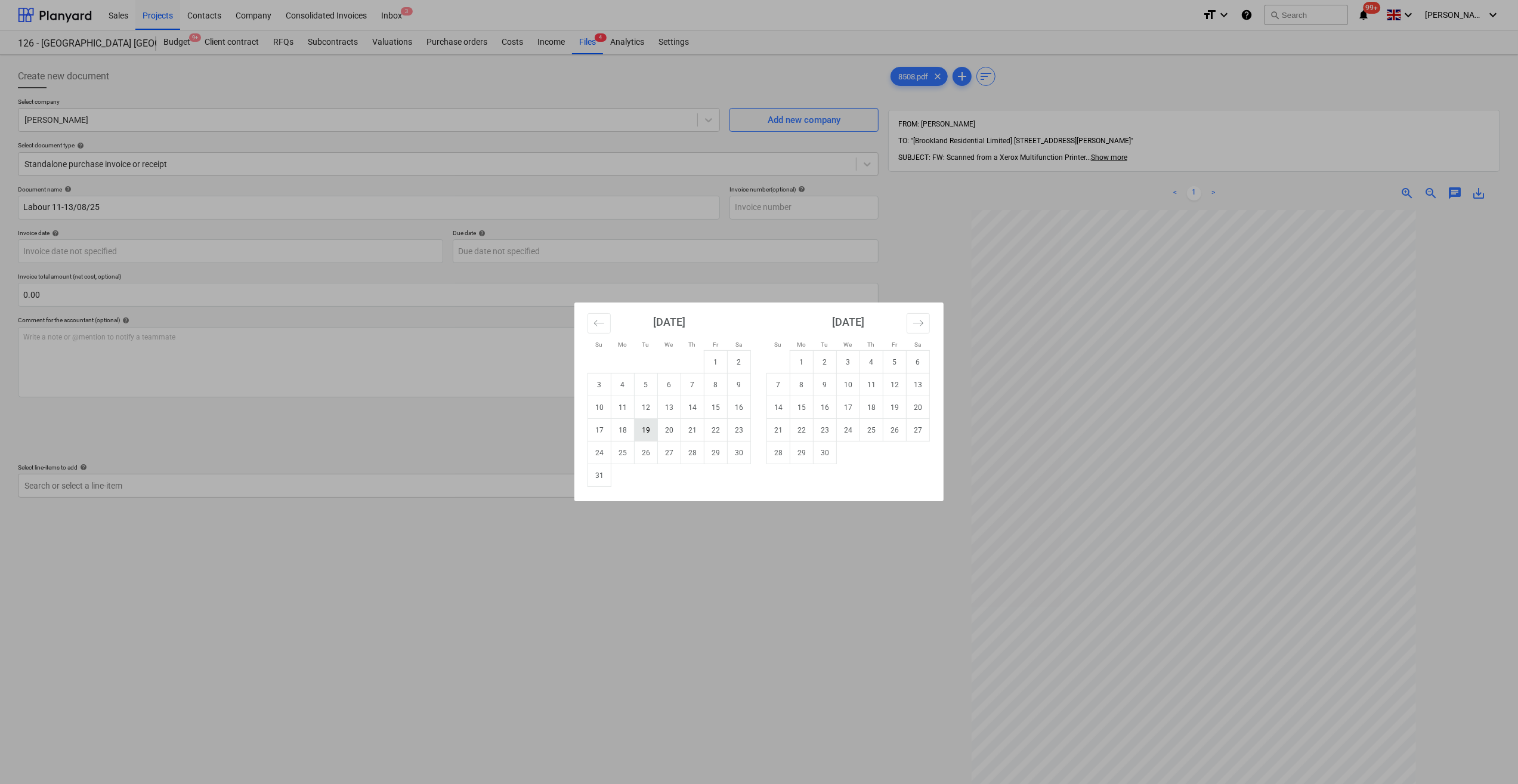
click at [641, 430] on td "19" at bounding box center [646, 429] width 23 height 22
type input "19 Aug 2025"
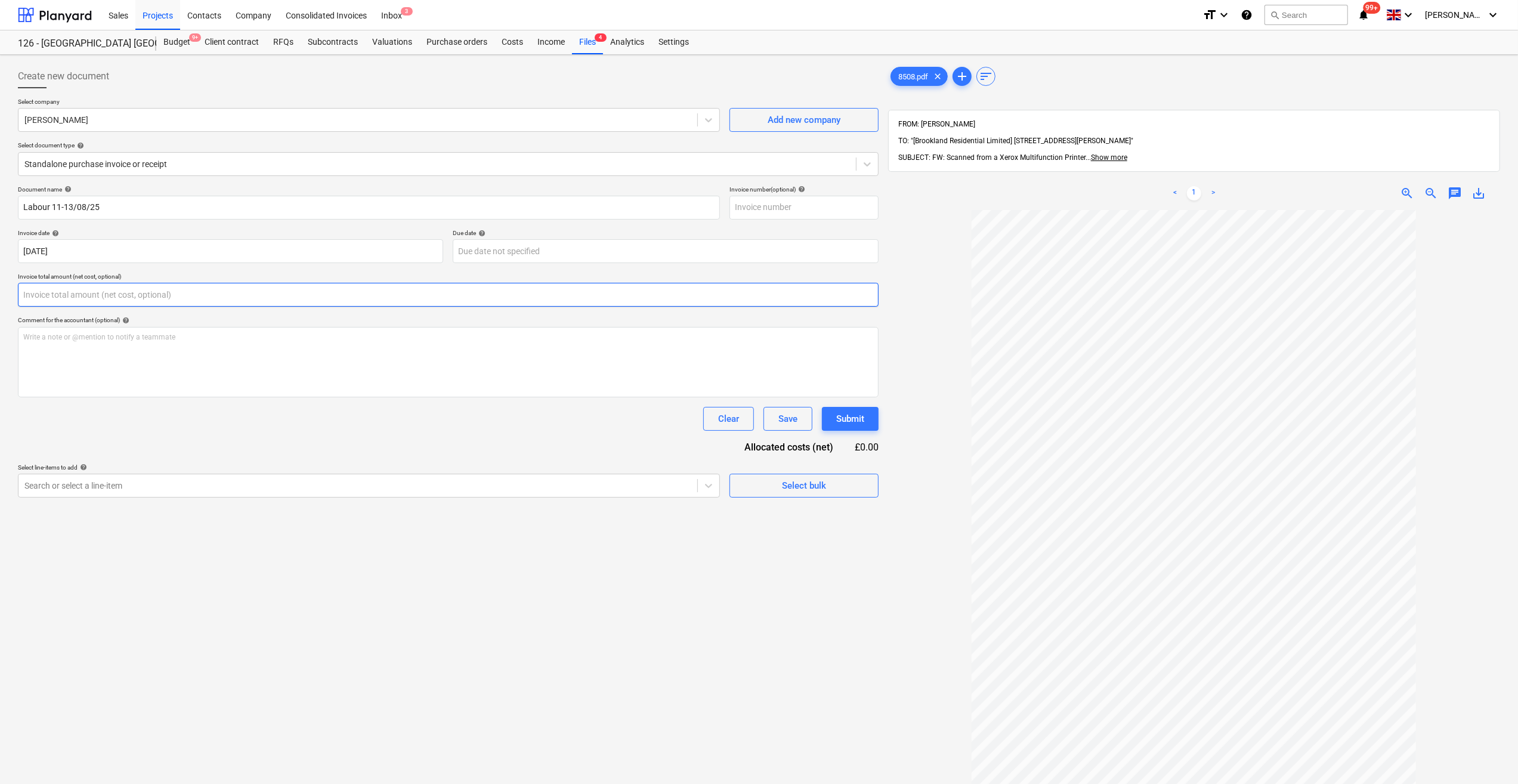
click at [55, 295] on input "text" at bounding box center [448, 294] width 861 height 24
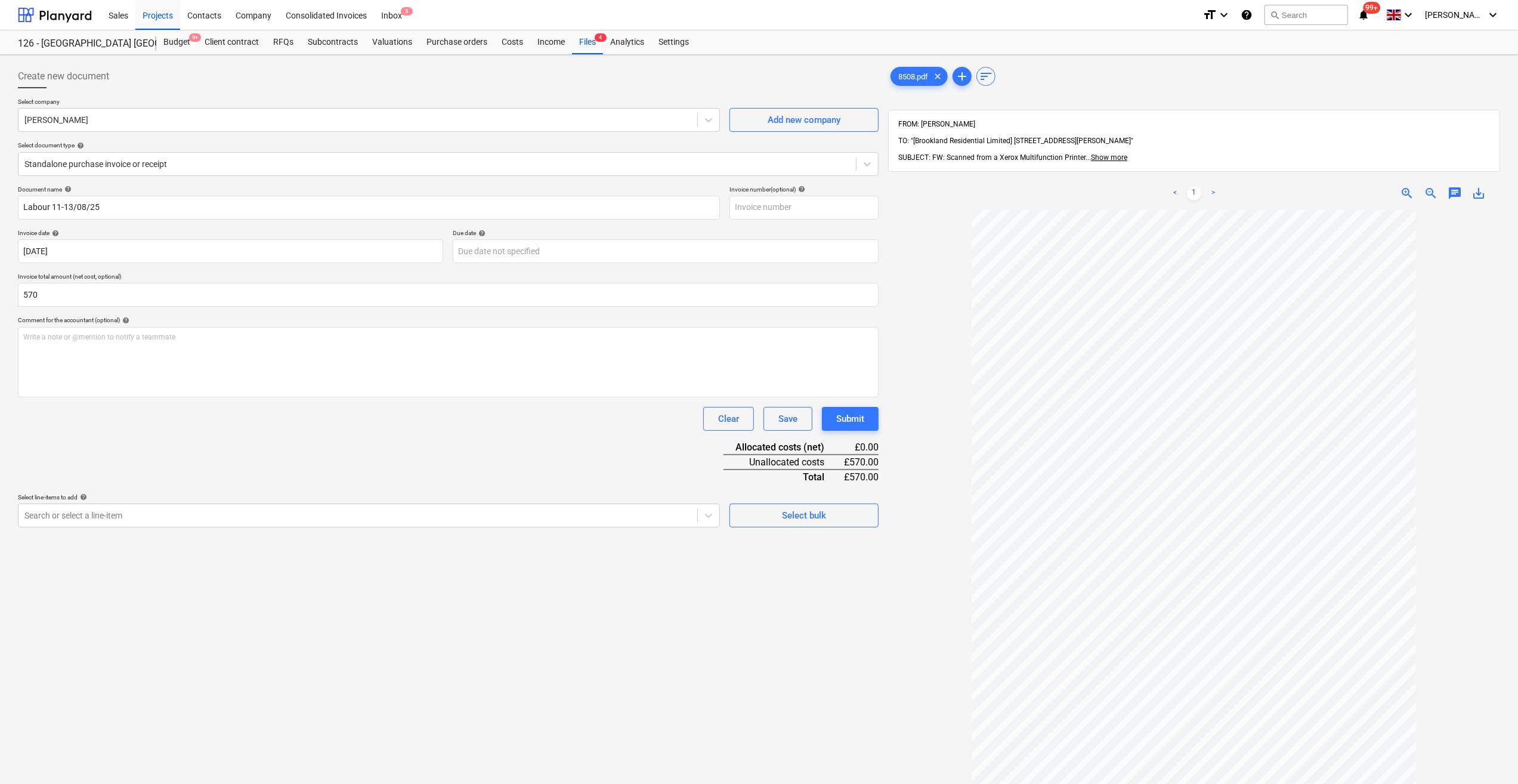
type input "570.00"
click at [156, 442] on div "Document name help Labour 11-13/08/25 Invoice number (optional) help Invoice da…" at bounding box center [448, 357] width 861 height 342
click at [709, 517] on icon at bounding box center [709, 515] width 12 height 12
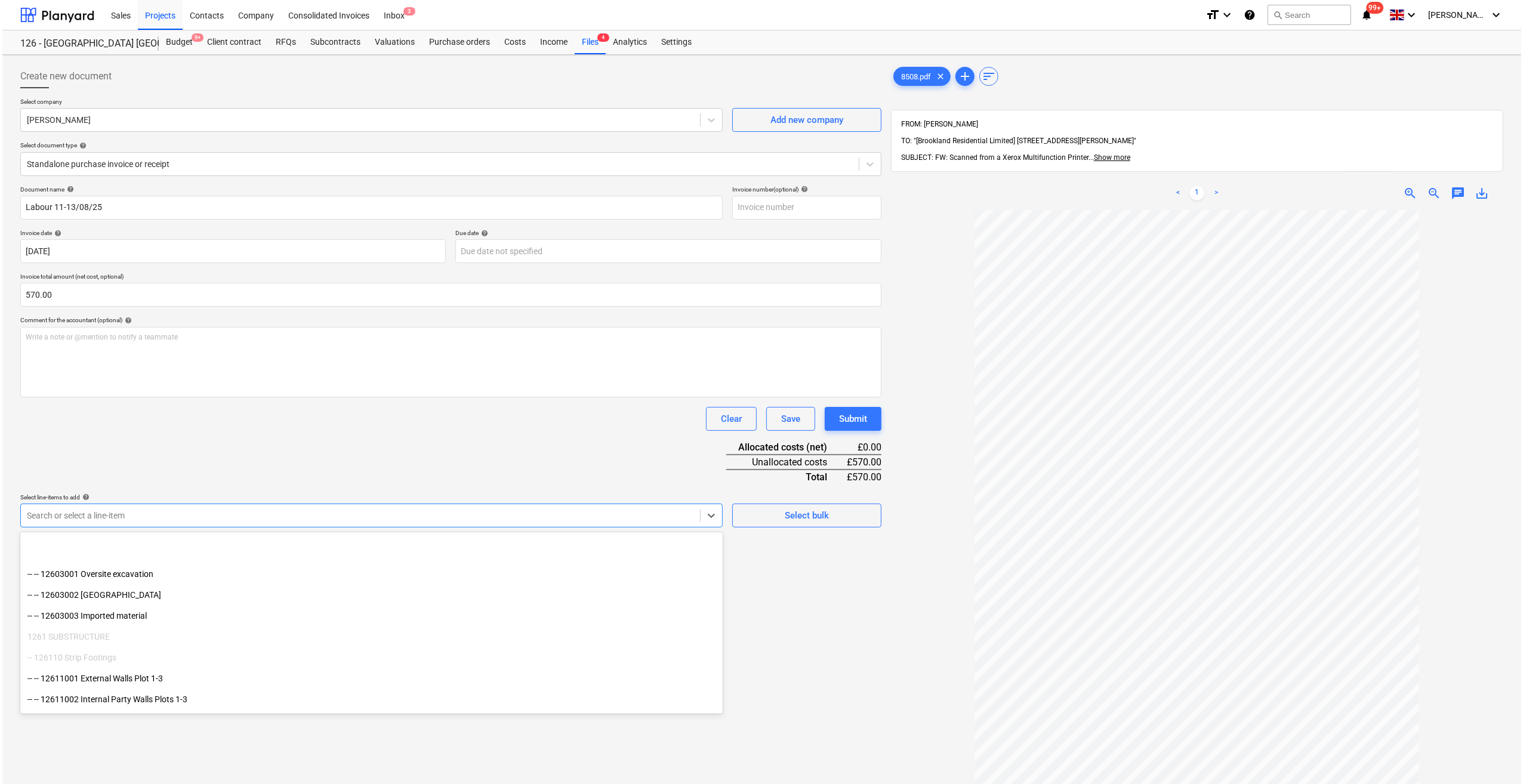
scroll to position [179, 0]
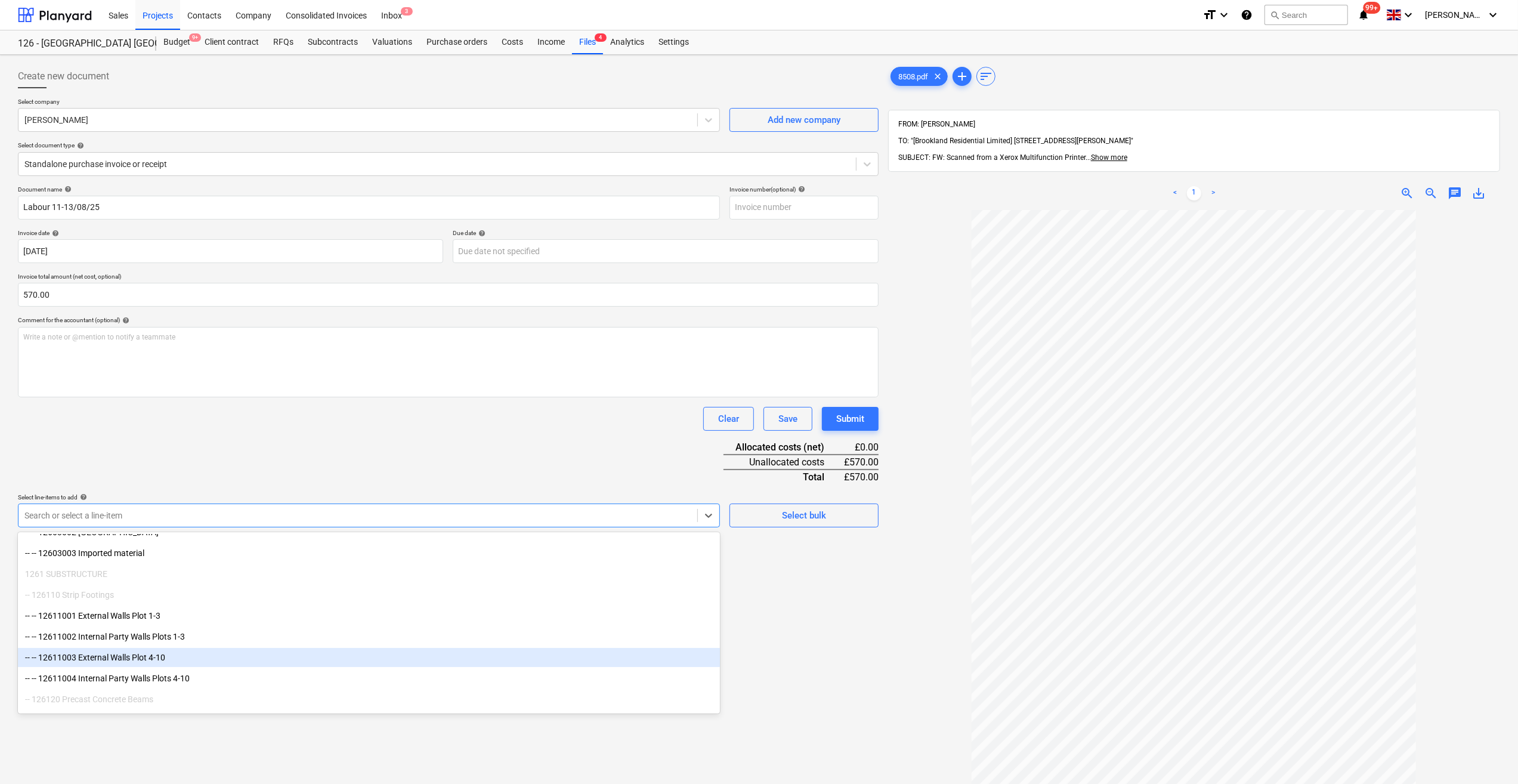
click at [187, 654] on div "-- -- 12611003 External Walls Plot 4-10" at bounding box center [368, 657] width 702 height 19
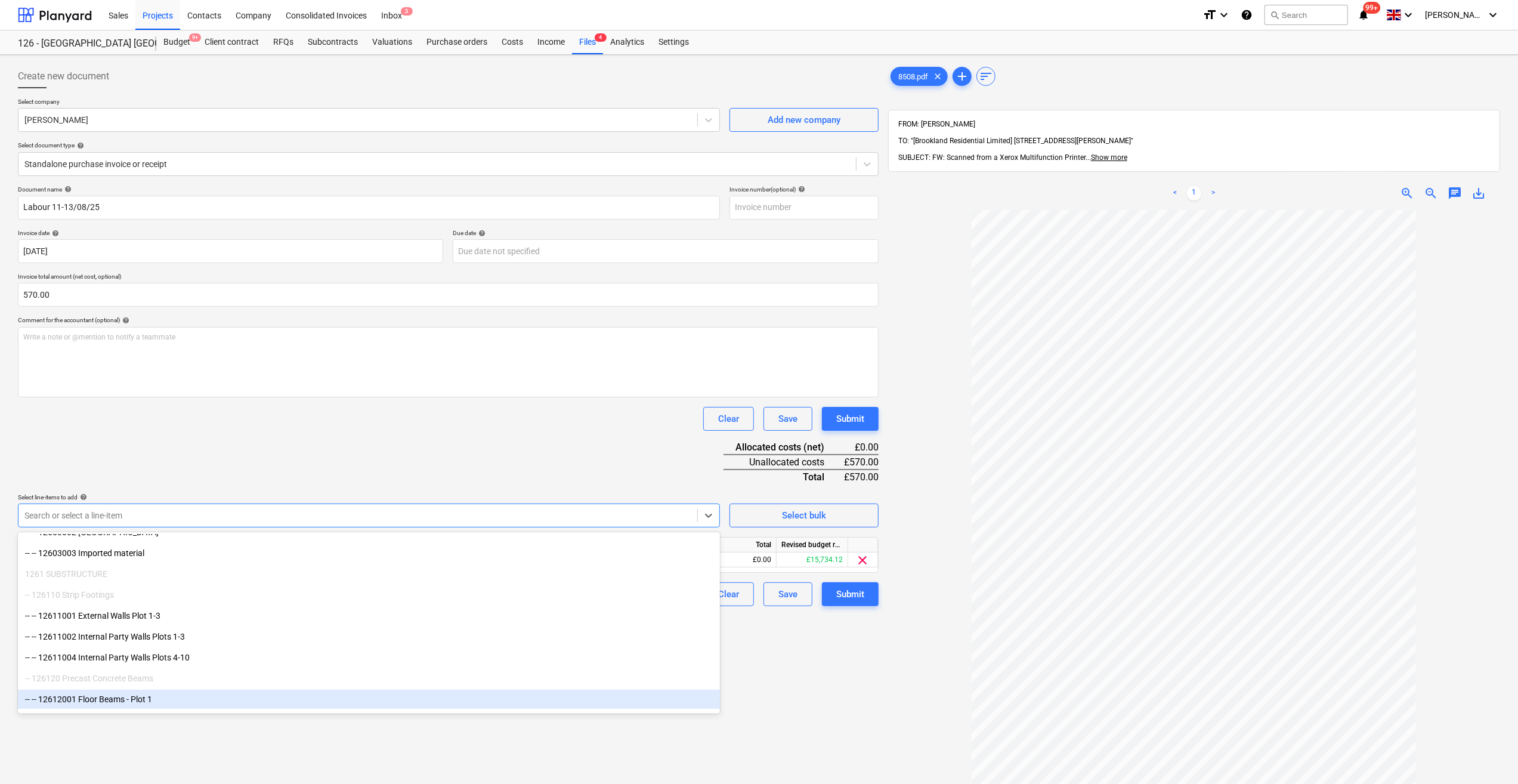
click at [778, 678] on div "Create new document Select company Brad Randall Add new company Select document…" at bounding box center [448, 512] width 870 height 905
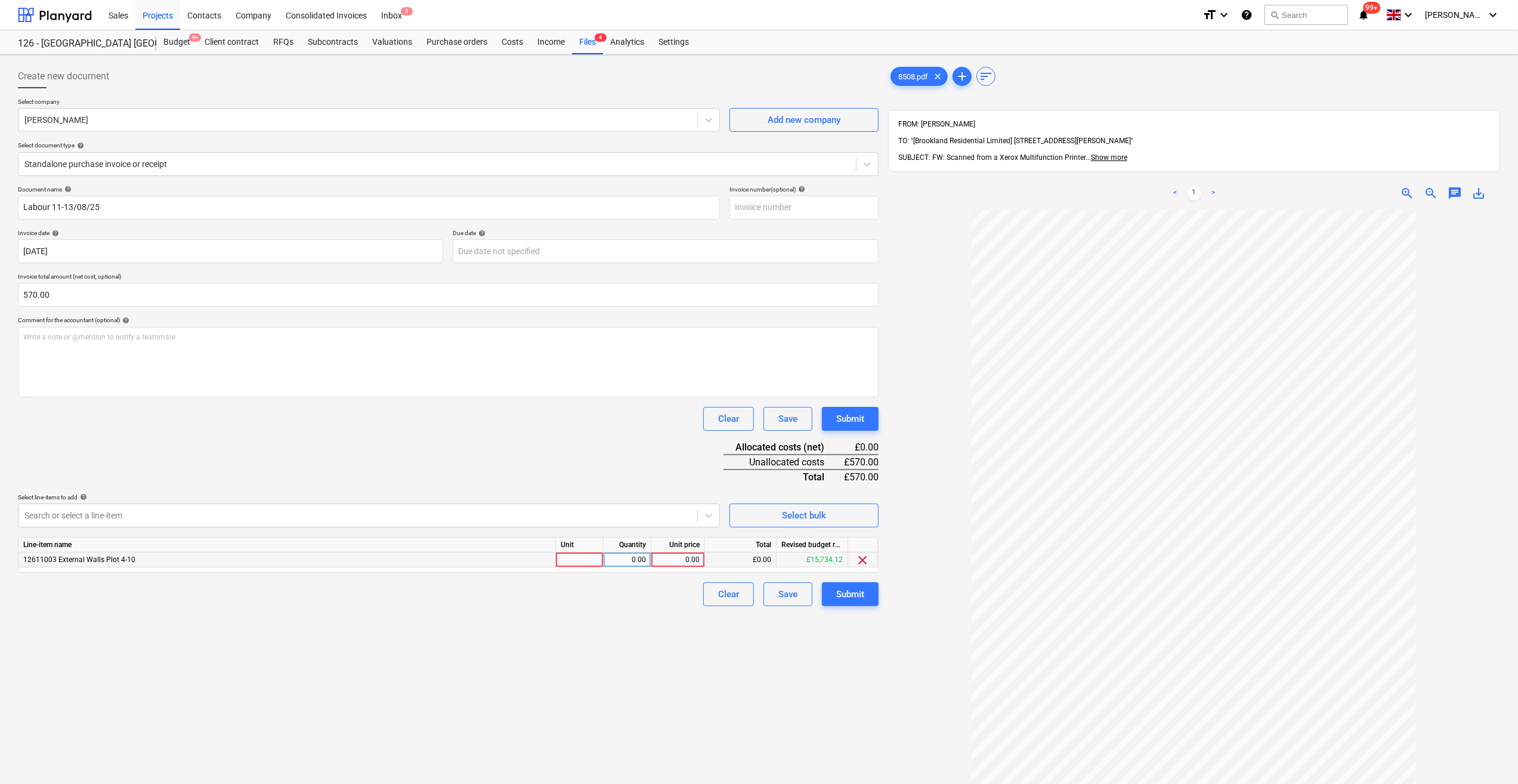
click at [570, 560] on div at bounding box center [580, 560] width 47 height 15
type input "Day"
click at [632, 562] on div "0.00" at bounding box center [627, 560] width 37 height 15
type input "3"
click at [682, 560] on div "0.00" at bounding box center [678, 560] width 43 height 15
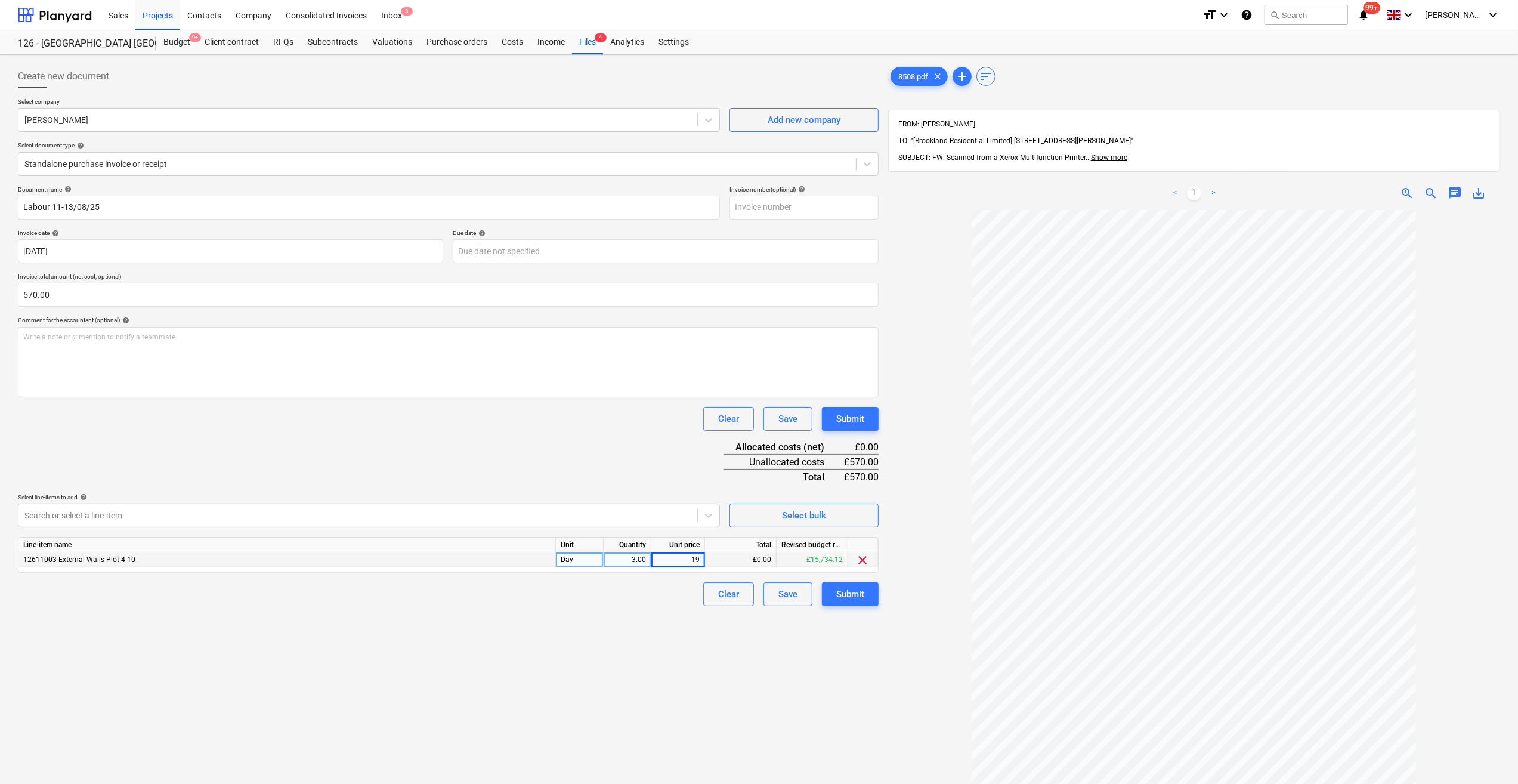
type input "190"
click at [655, 591] on div "Clear Save Submit" at bounding box center [448, 593] width 861 height 24
click at [850, 597] on div "Submit" at bounding box center [850, 594] width 28 height 16
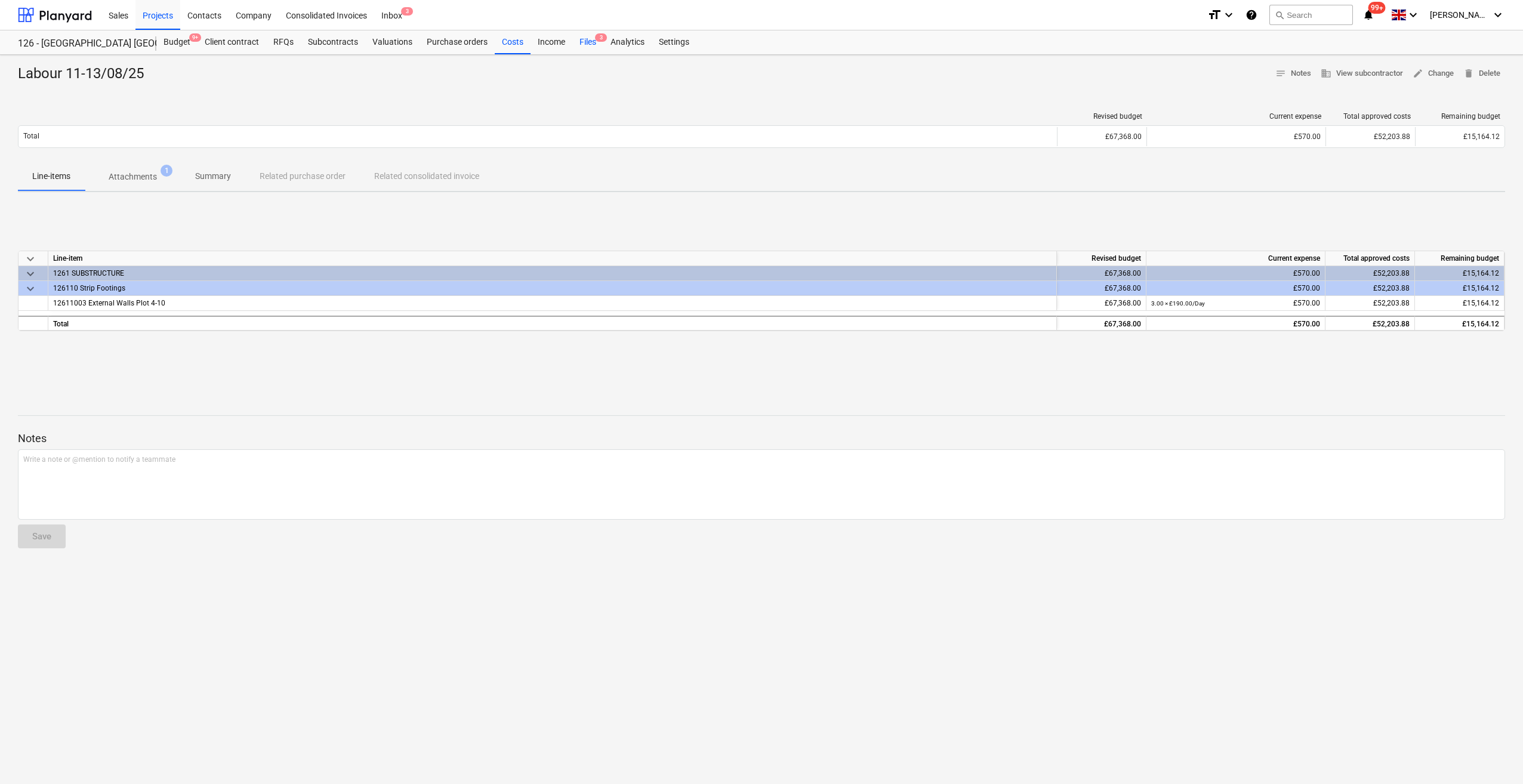
click at [587, 43] on div "Files 3" at bounding box center [587, 42] width 31 height 24
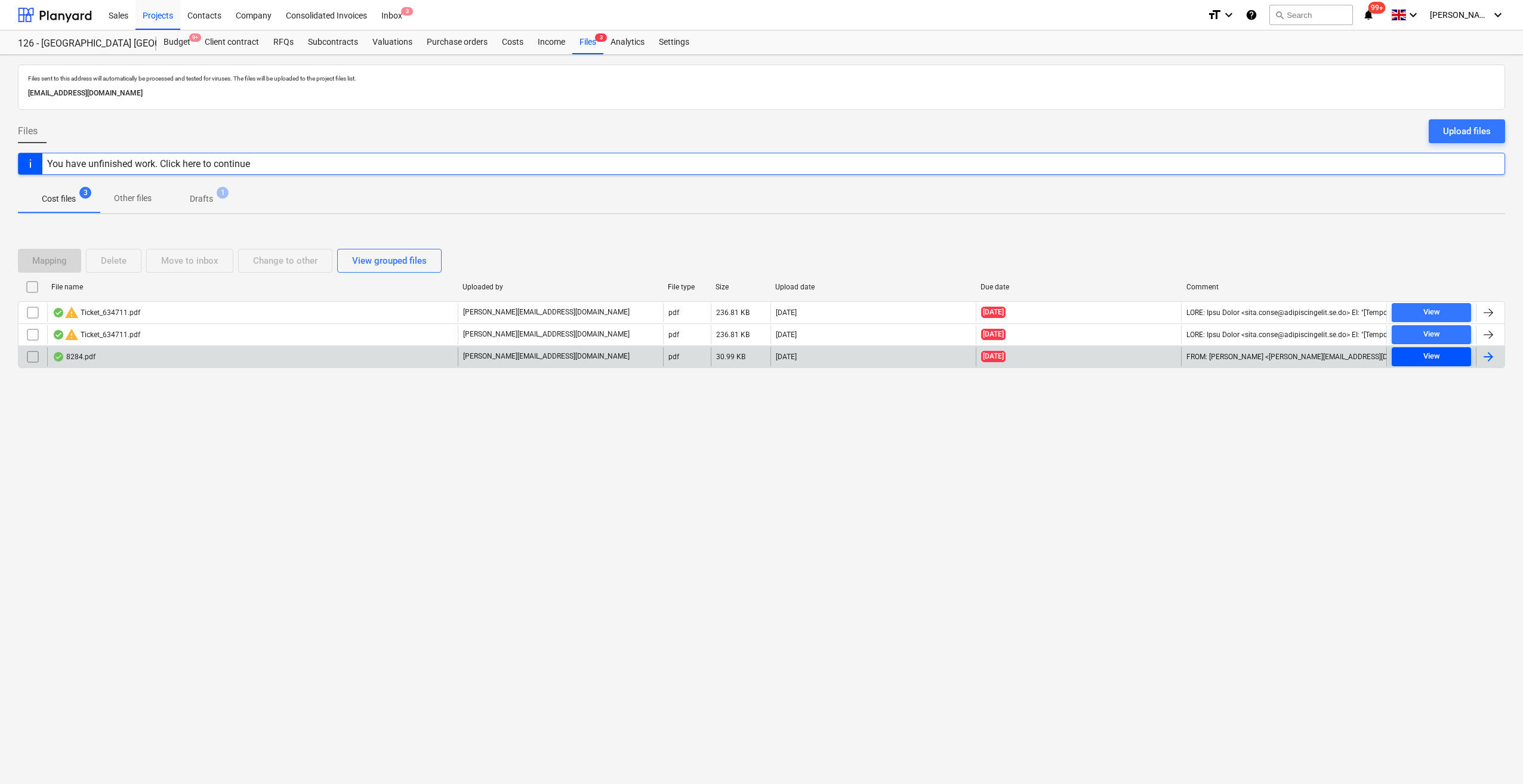
click at [1421, 353] on span "View" at bounding box center [1431, 356] width 70 height 14
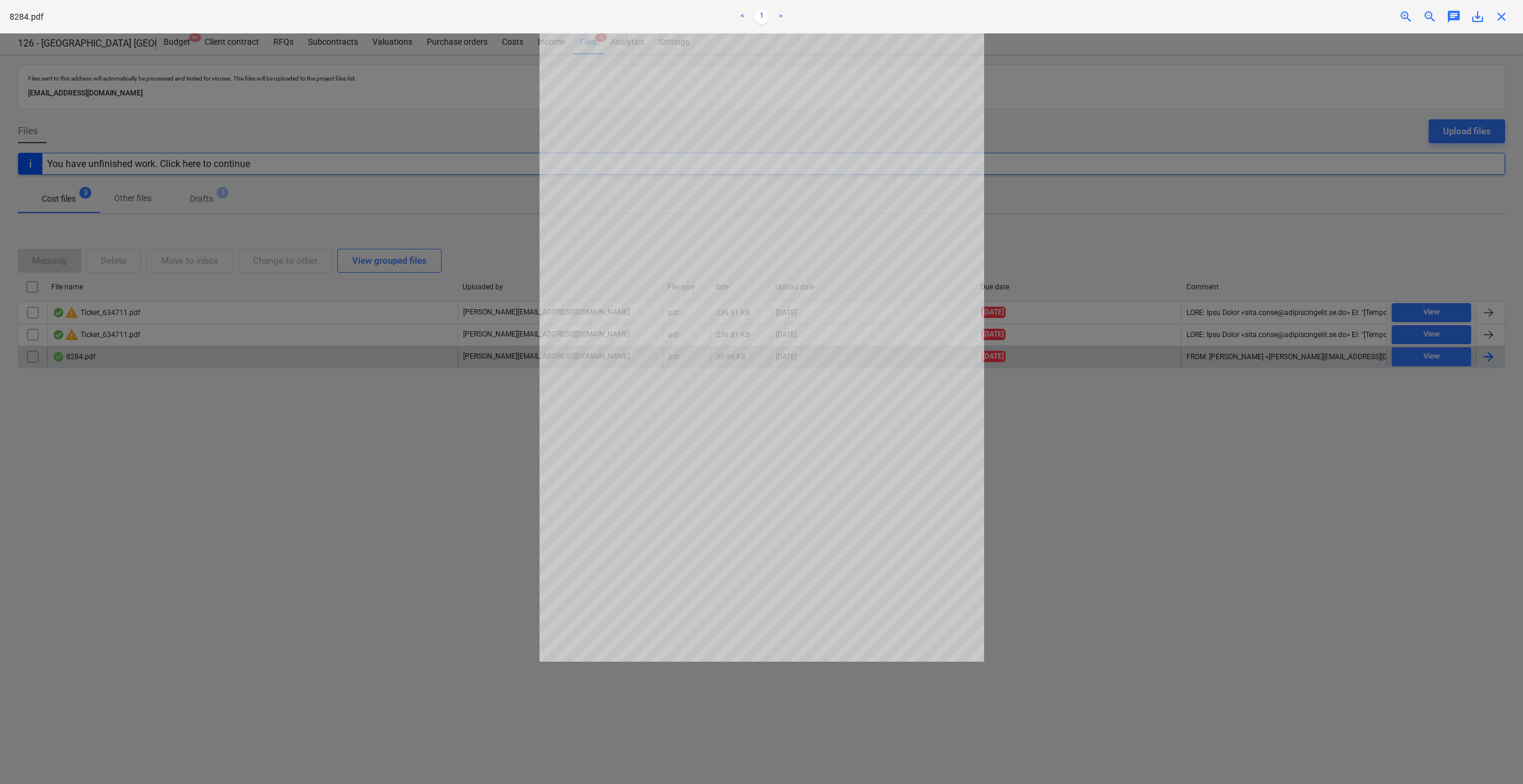
click at [1476, 18] on span "save_alt" at bounding box center [1477, 16] width 14 height 14
click at [1501, 18] on span "close" at bounding box center [1501, 16] width 14 height 14
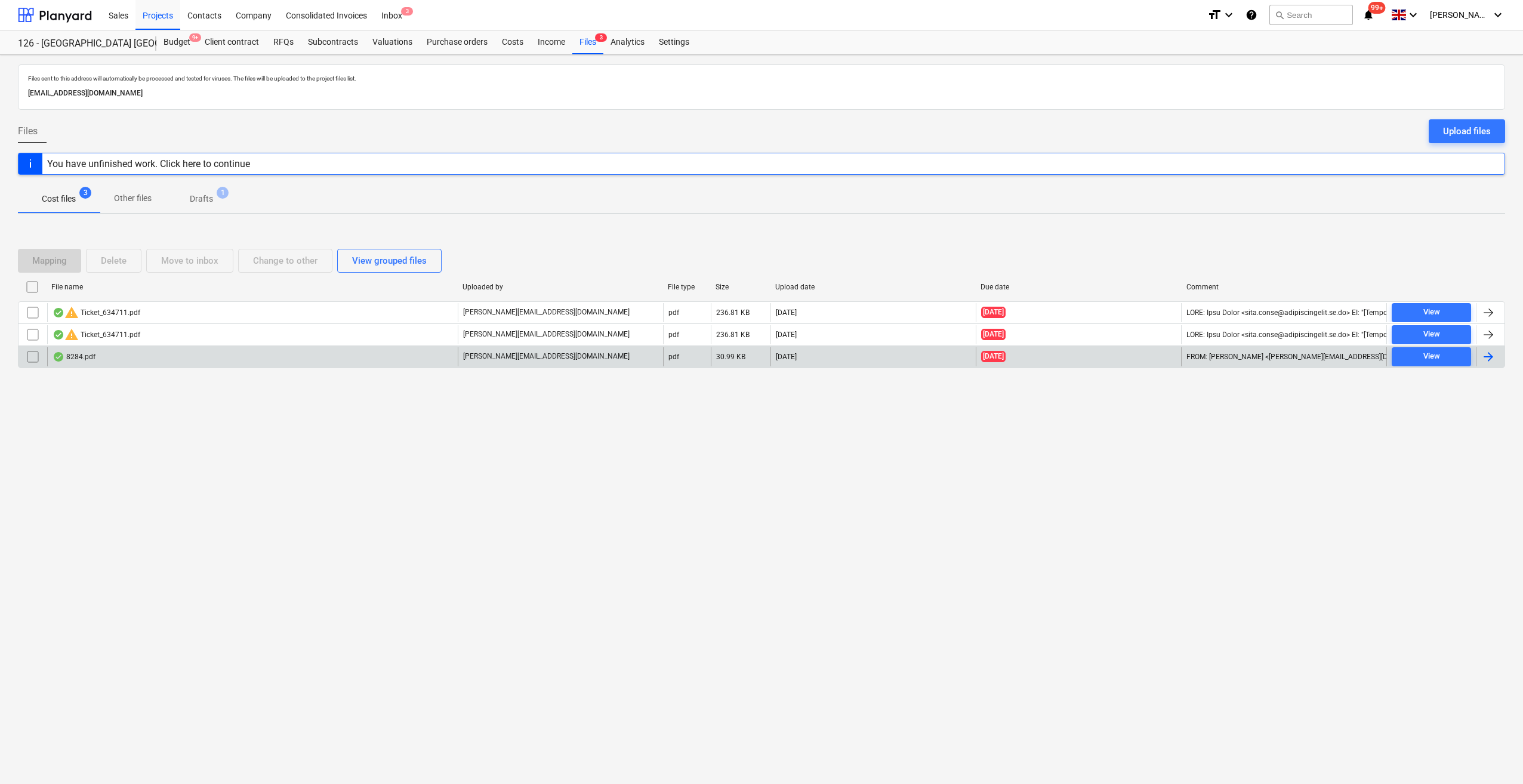
click at [1484, 354] on div at bounding box center [1488, 356] width 14 height 14
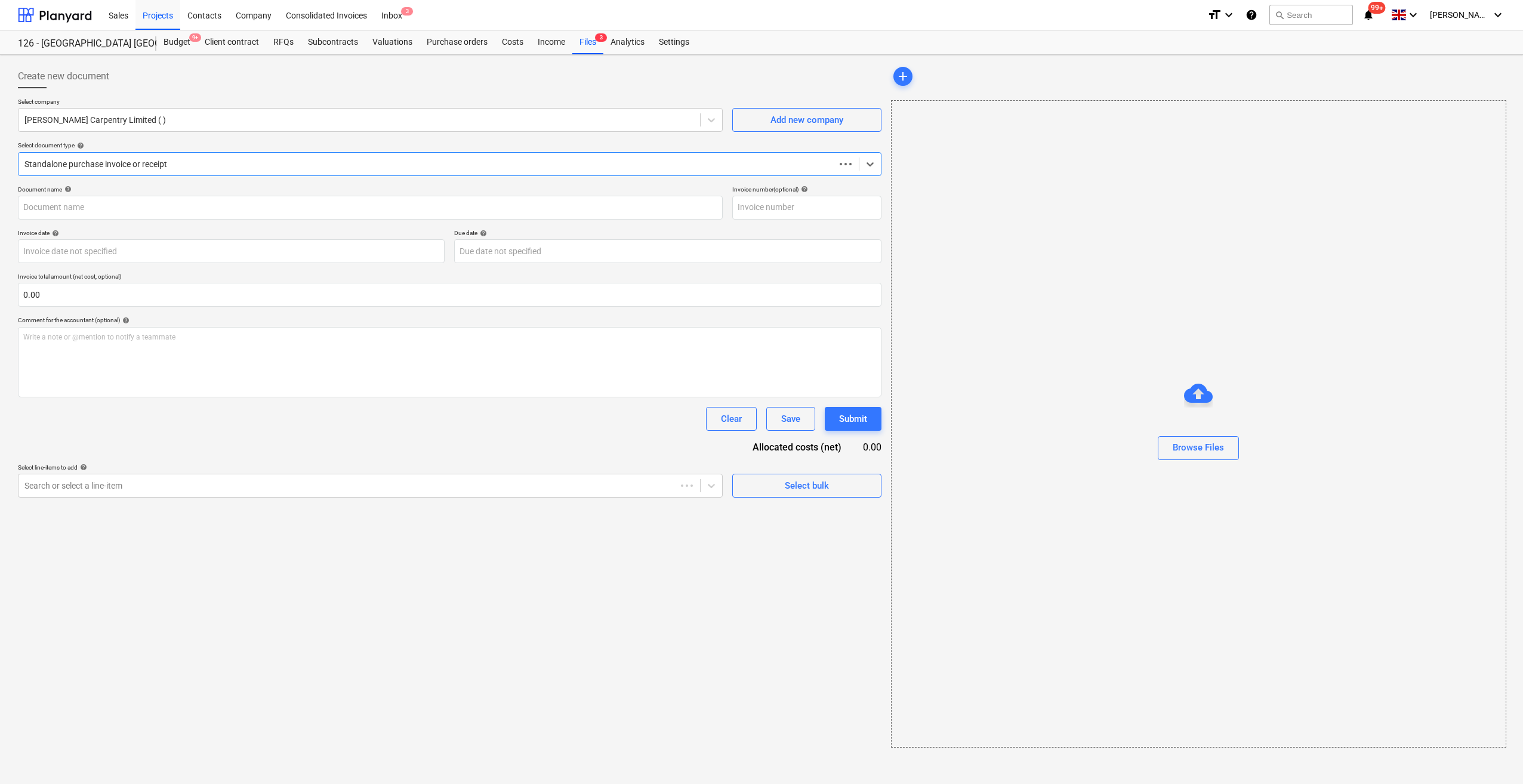
type input "504"
type input "10 Aug 2025"
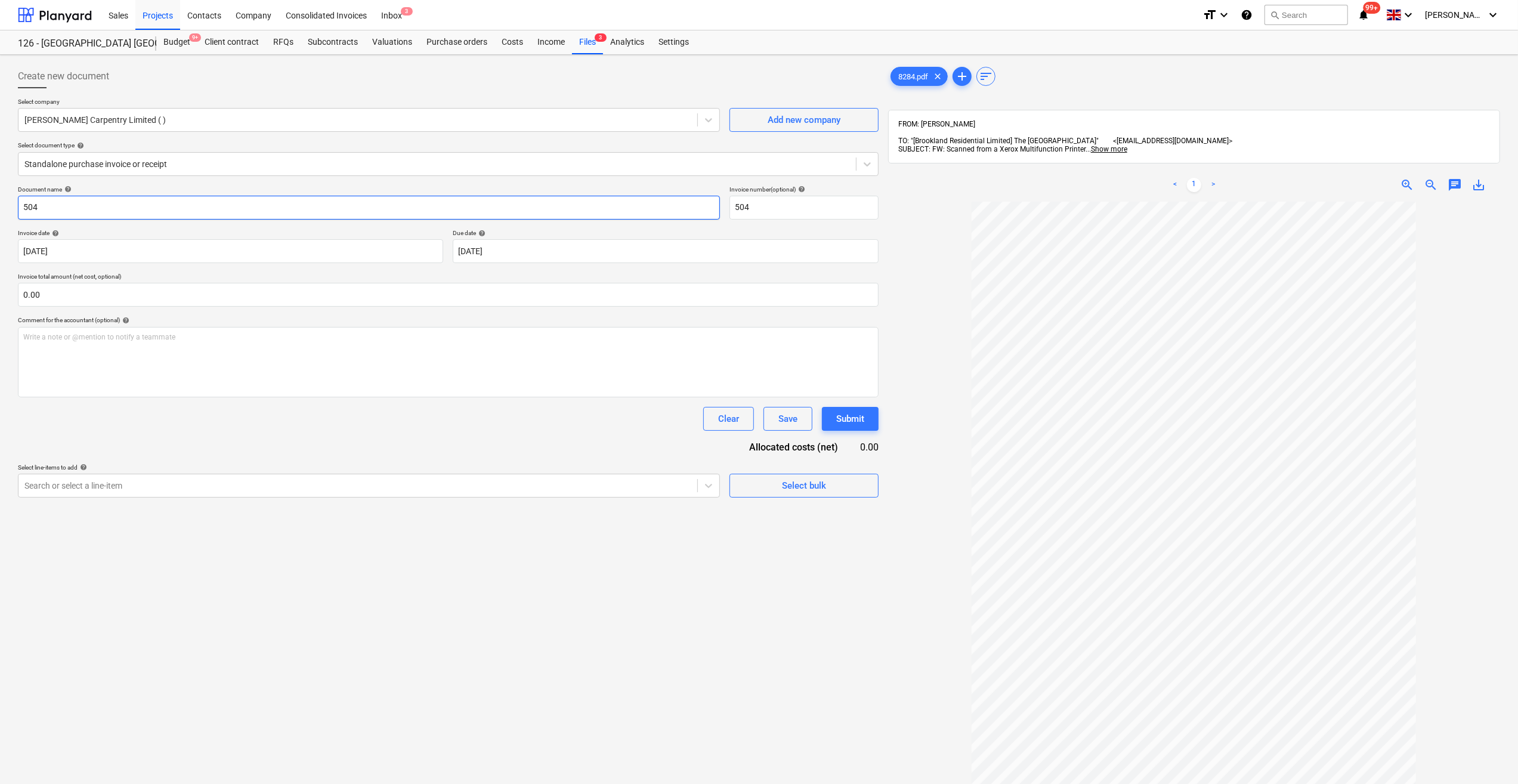
click at [22, 205] on input "504" at bounding box center [368, 207] width 702 height 24
type input "Labour 04-09/08/25 - 504"
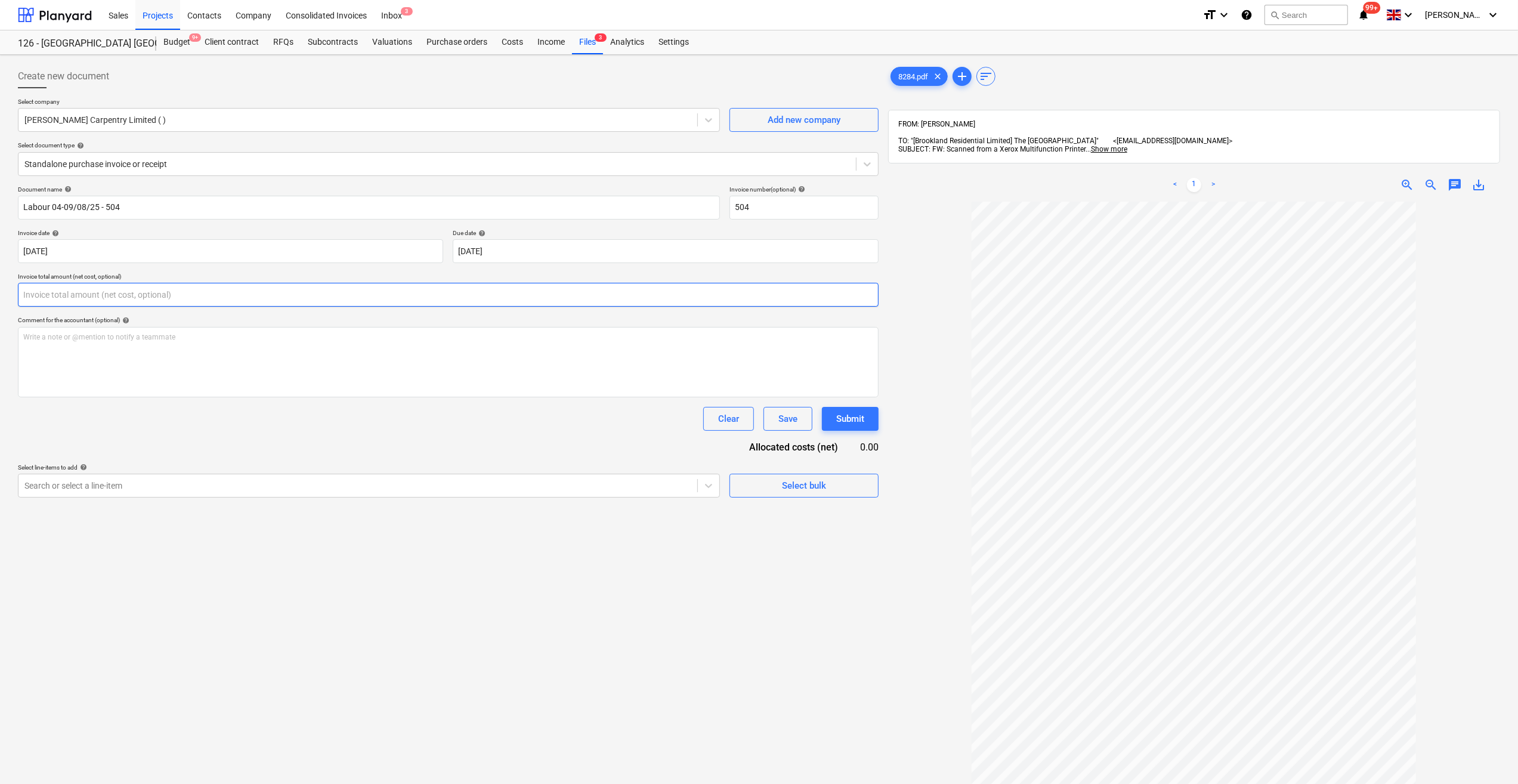
click at [44, 298] on input "text" at bounding box center [448, 294] width 861 height 24
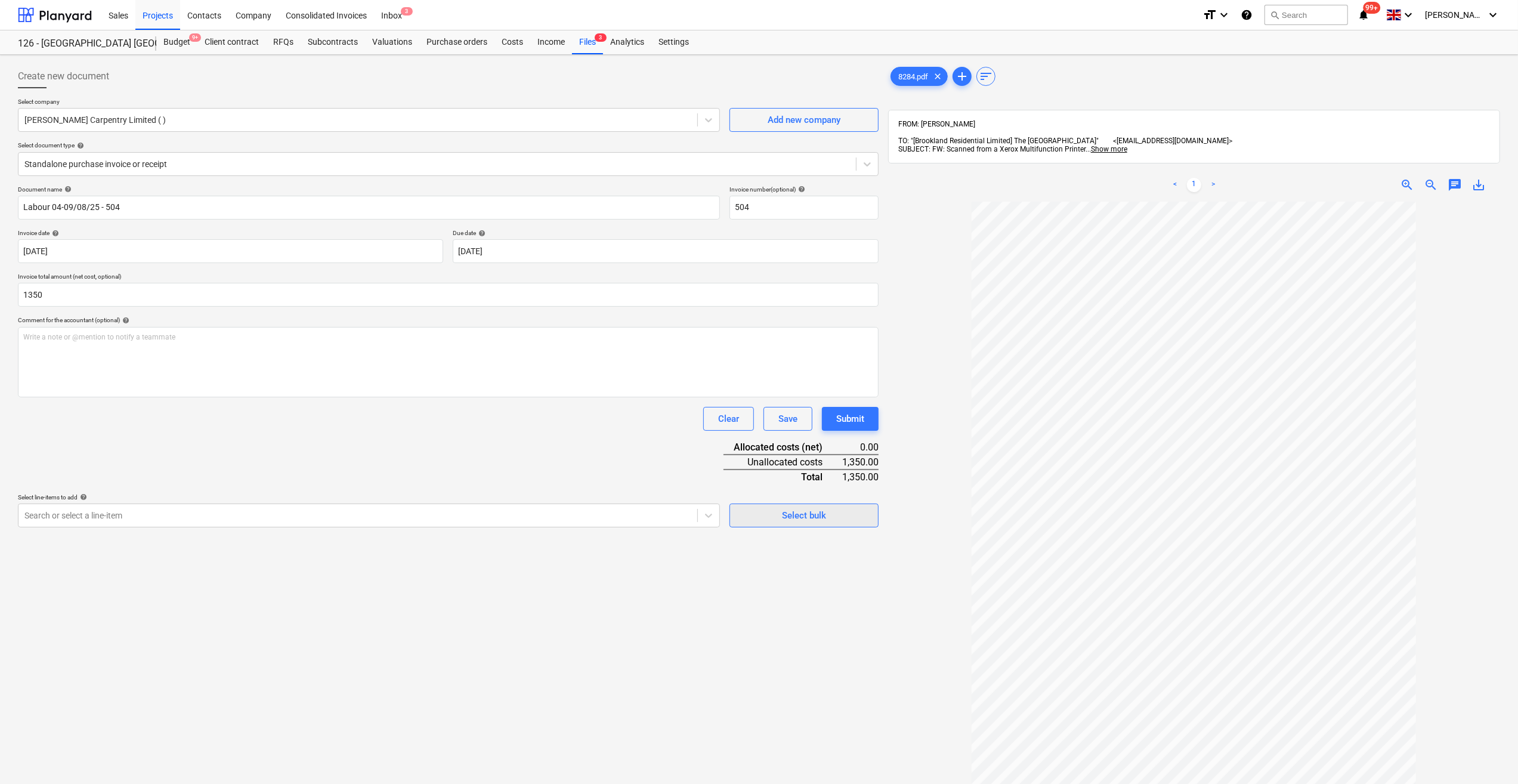
type input "1,350.00"
click at [777, 519] on span "Select bulk" at bounding box center [804, 515] width 119 height 16
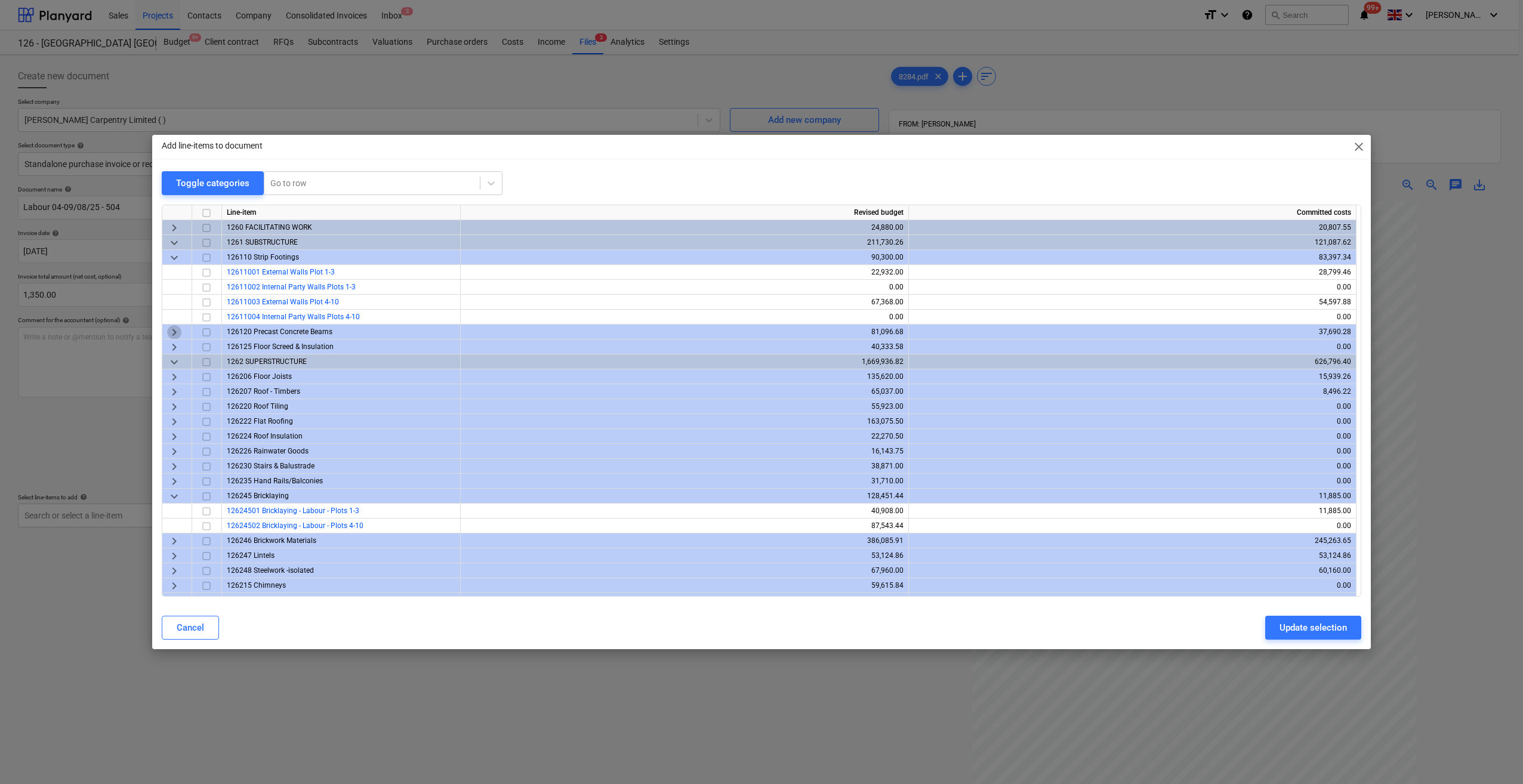
click at [170, 330] on span "keyboard_arrow_right" at bounding box center [174, 332] width 14 height 14
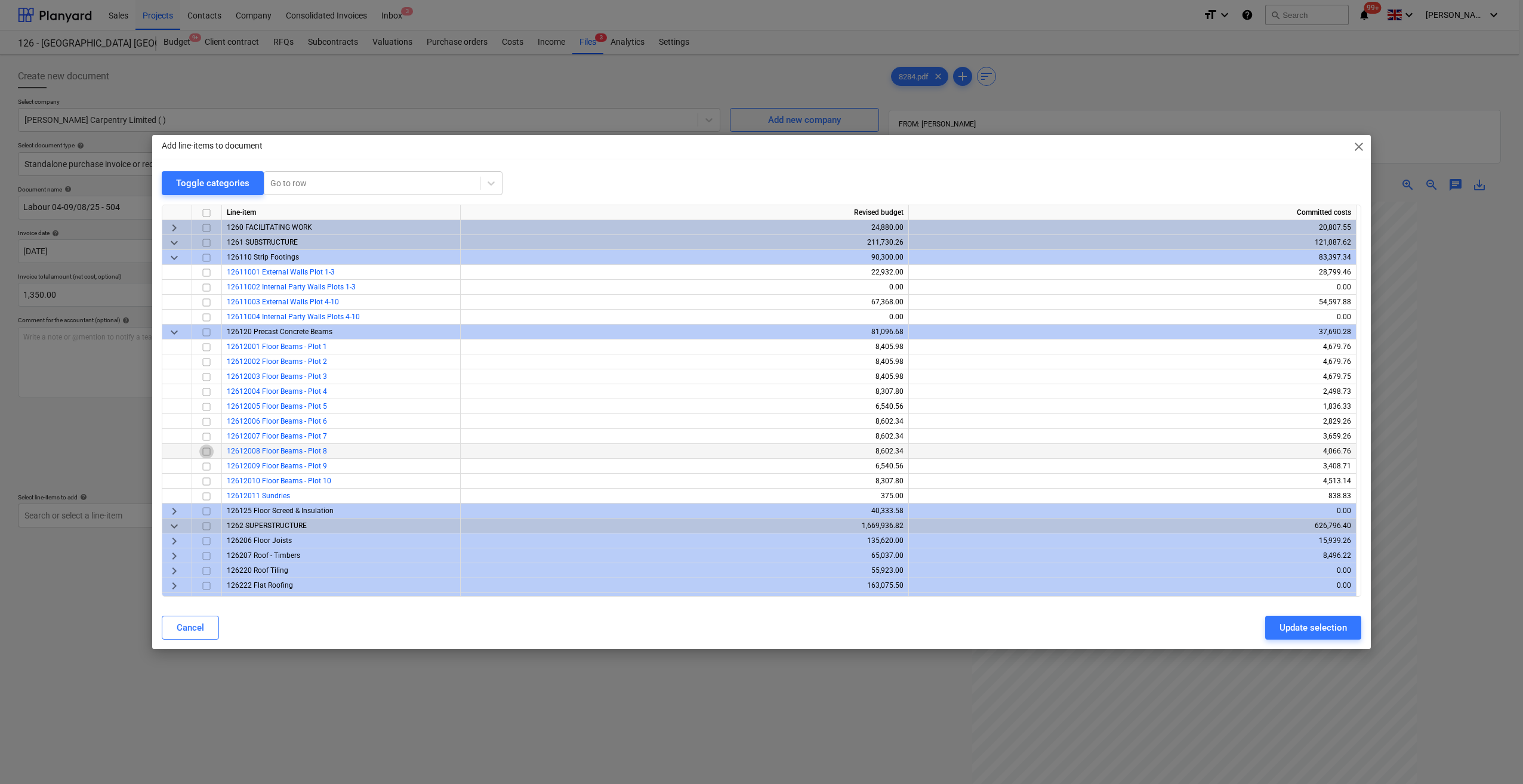
click at [206, 452] on input "checkbox" at bounding box center [206, 451] width 14 height 14
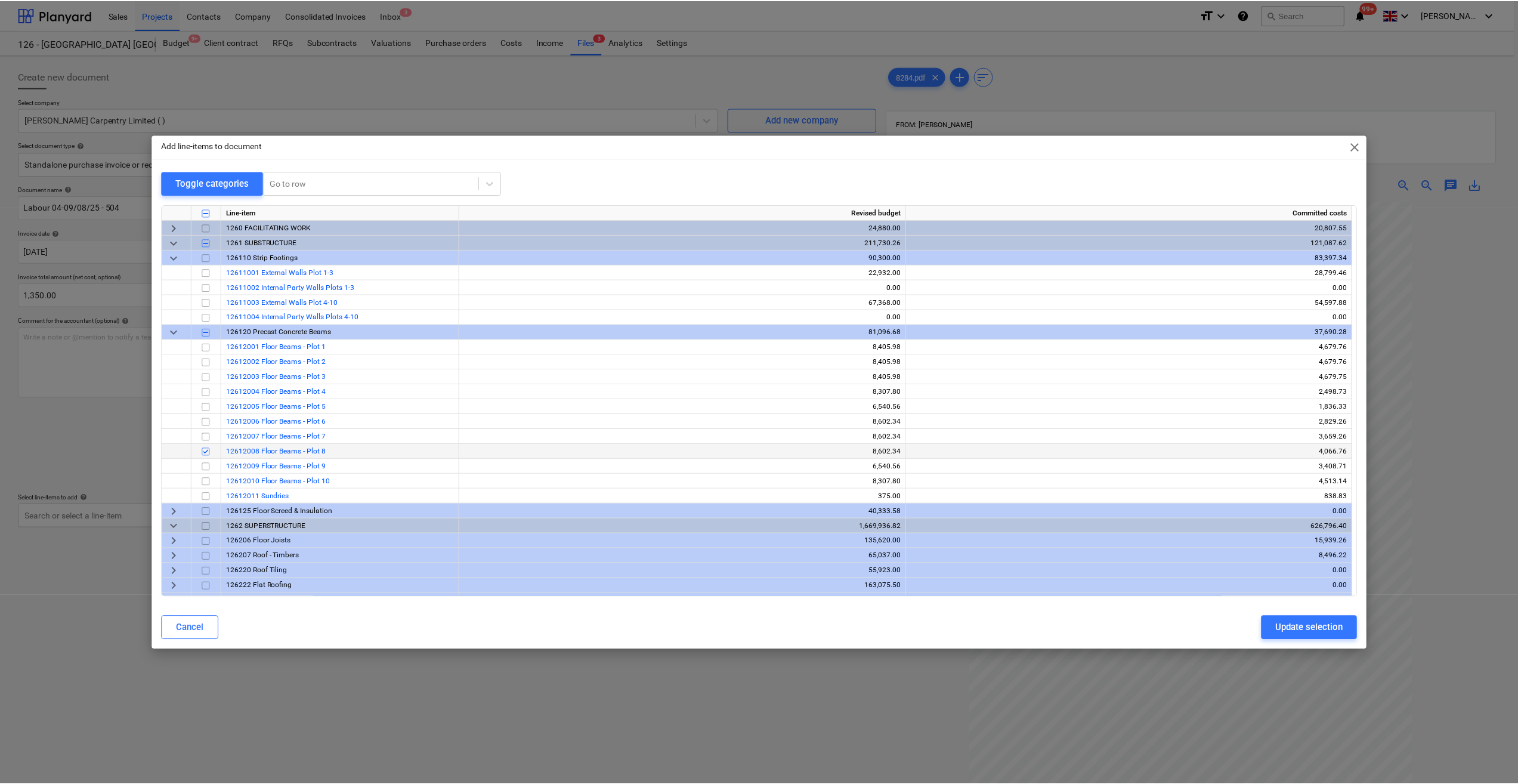
scroll to position [60, 0]
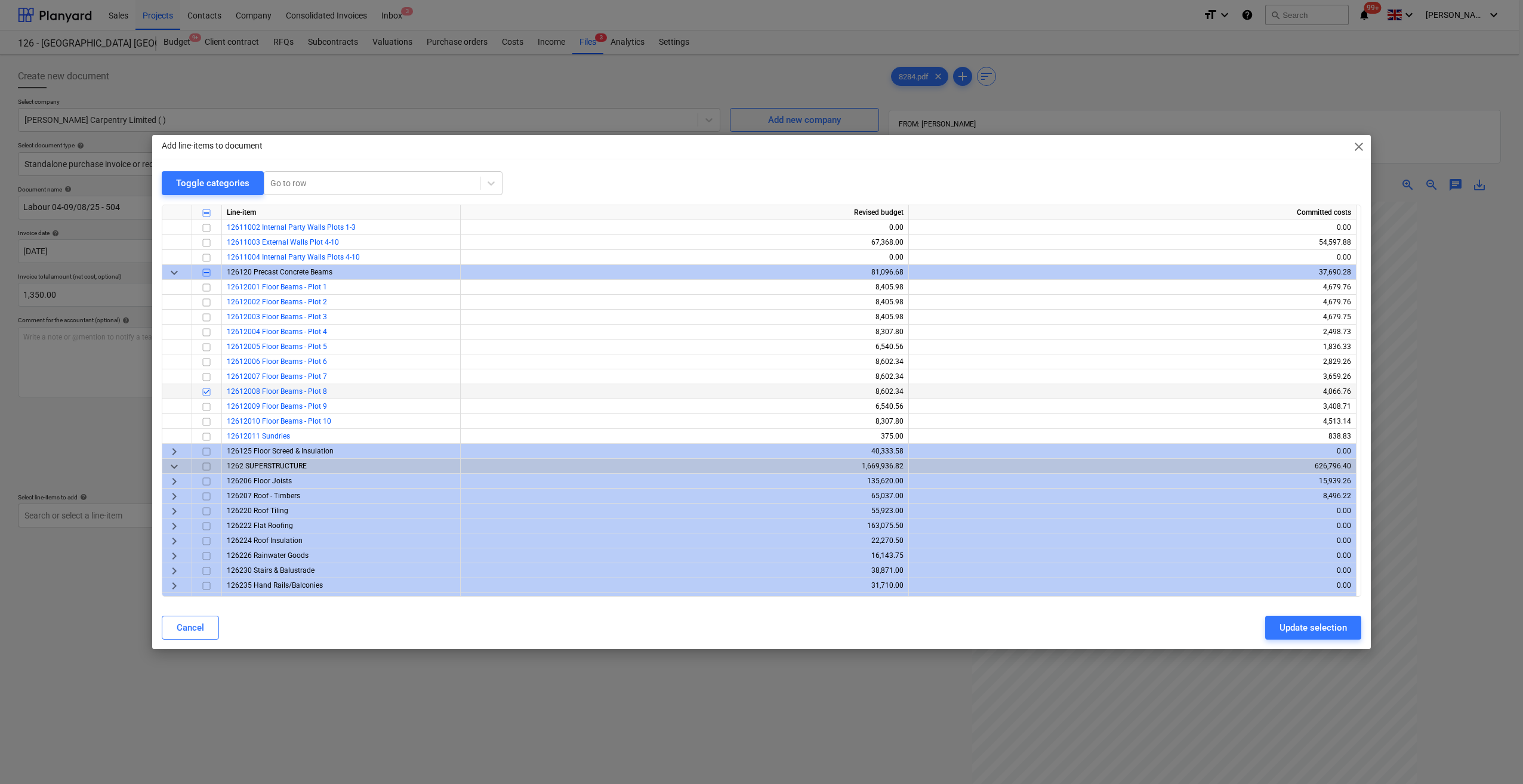
click at [176, 482] on span "keyboard_arrow_right" at bounding box center [174, 481] width 14 height 14
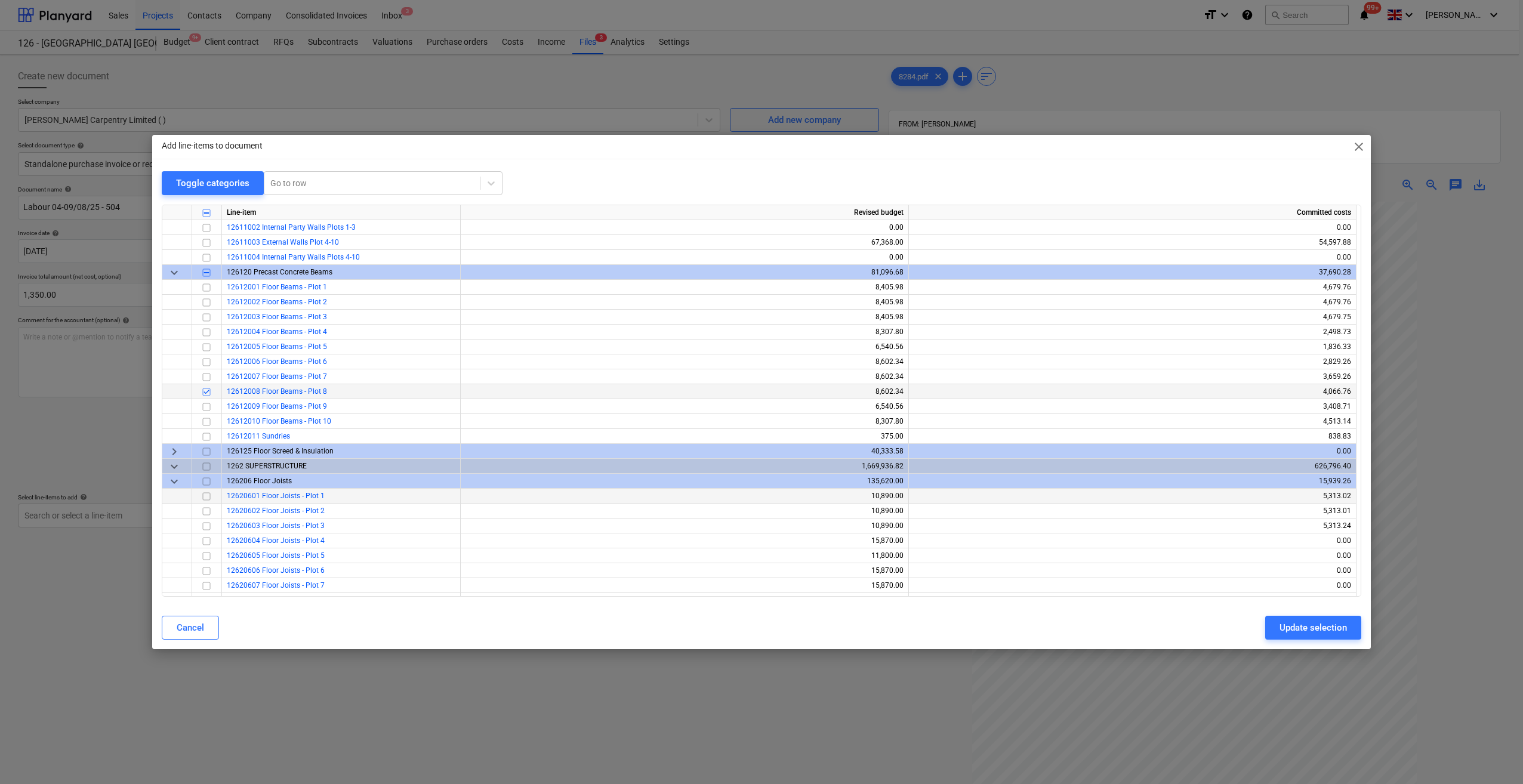
click at [202, 498] on input "checkbox" at bounding box center [206, 496] width 14 height 14
click at [204, 507] on input "checkbox" at bounding box center [206, 511] width 14 height 14
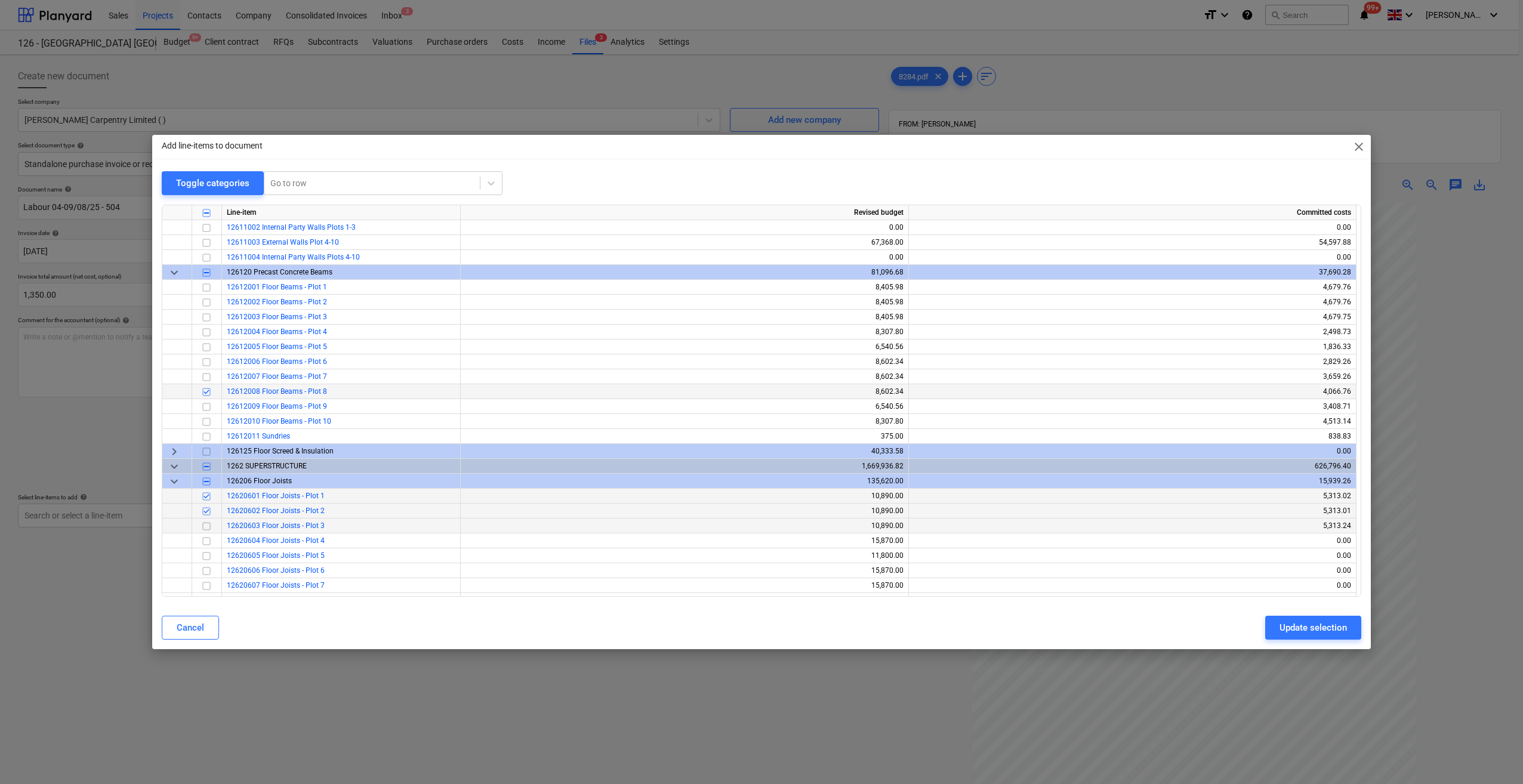
click at [206, 526] on input "checkbox" at bounding box center [206, 526] width 14 height 14
click at [1290, 631] on div "Update selection" at bounding box center [1313, 627] width 67 height 16
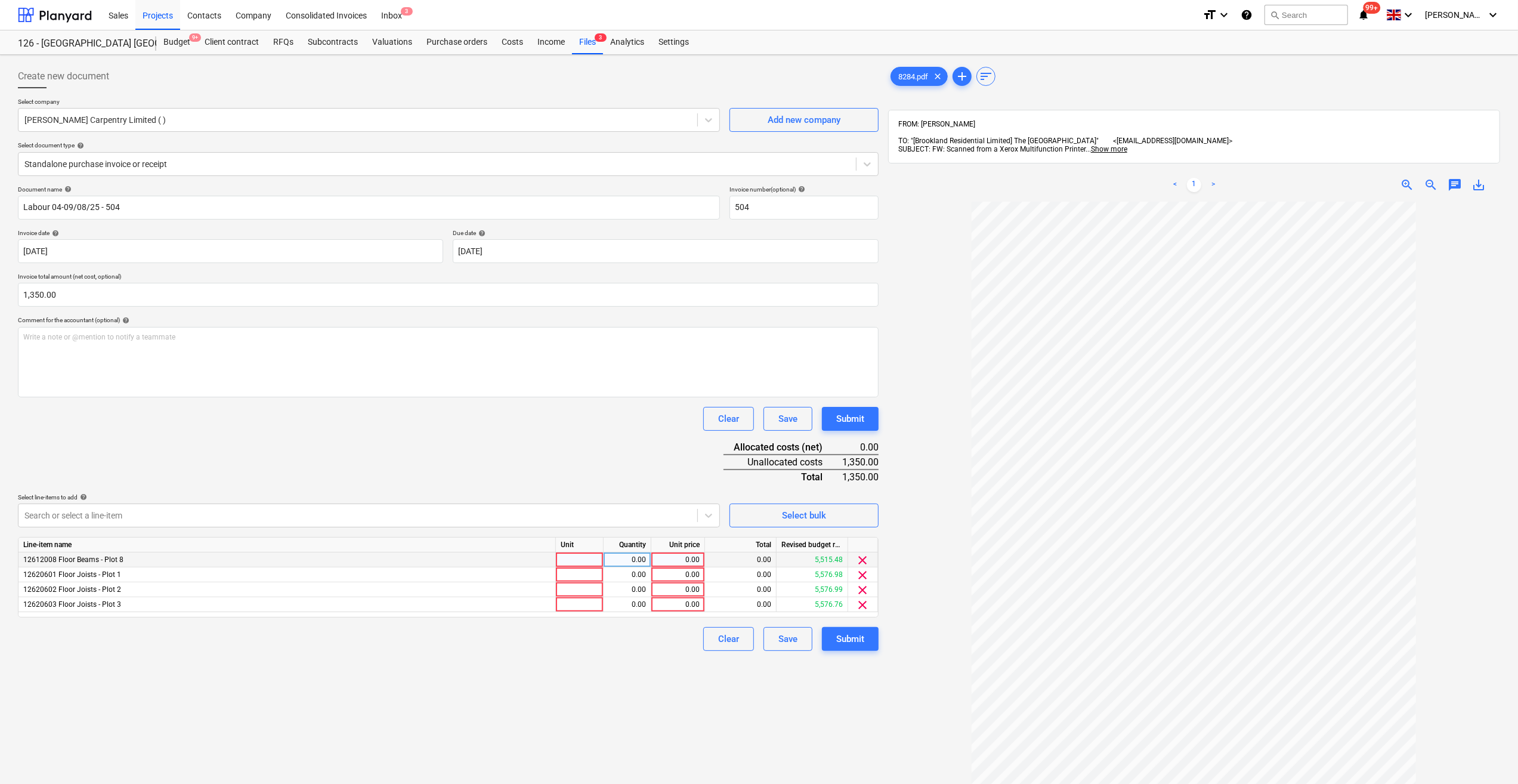
click at [576, 560] on div at bounding box center [580, 560] width 47 height 15
type input "Day"
click at [565, 578] on div at bounding box center [580, 574] width 47 height 15
type input "Day"
click at [570, 587] on div at bounding box center [580, 589] width 47 height 15
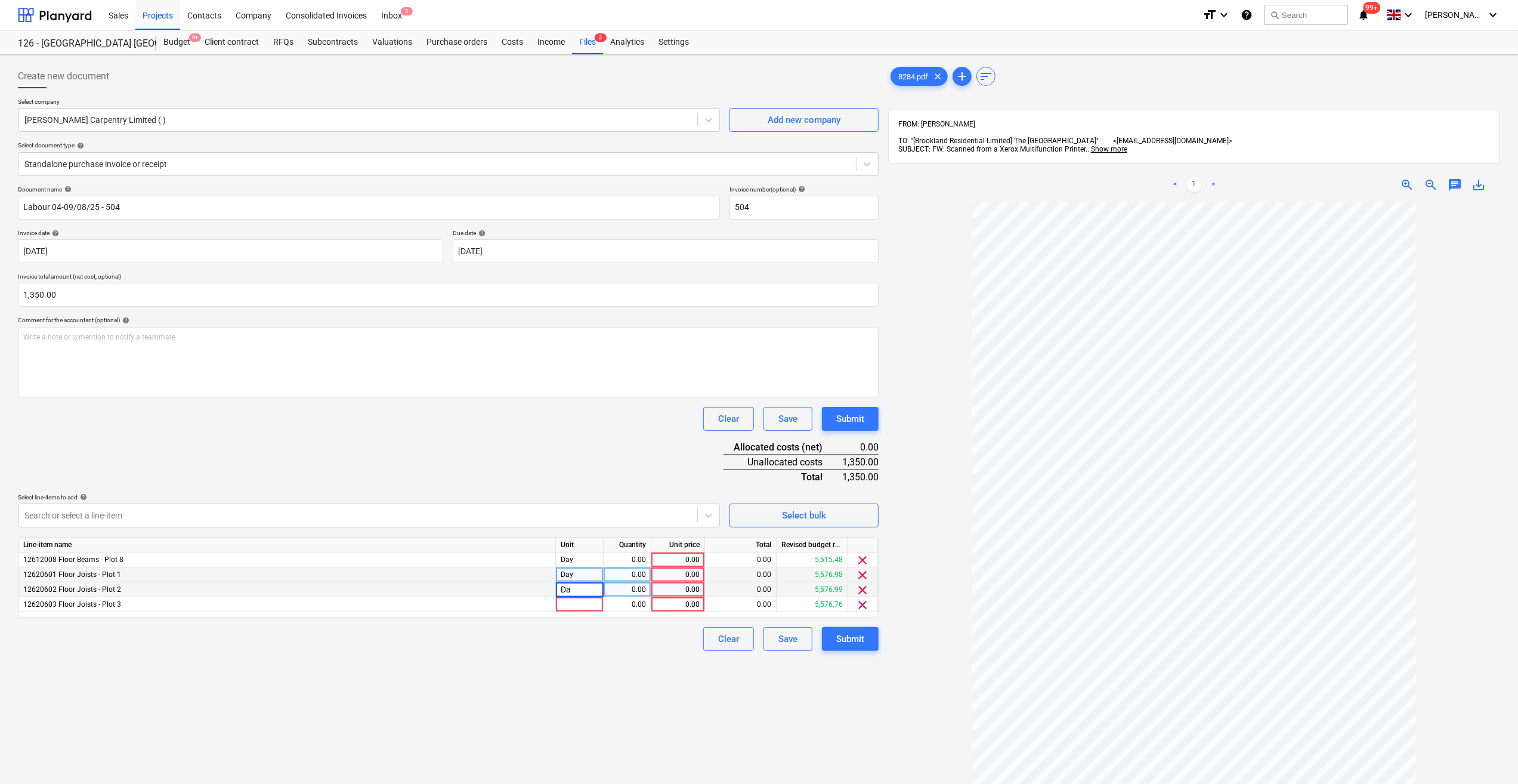
type input "Day"
click at [567, 604] on div at bounding box center [580, 604] width 47 height 15
type input "Day"
click at [680, 557] on div "0.00" at bounding box center [678, 560] width 43 height 15
type input "225"
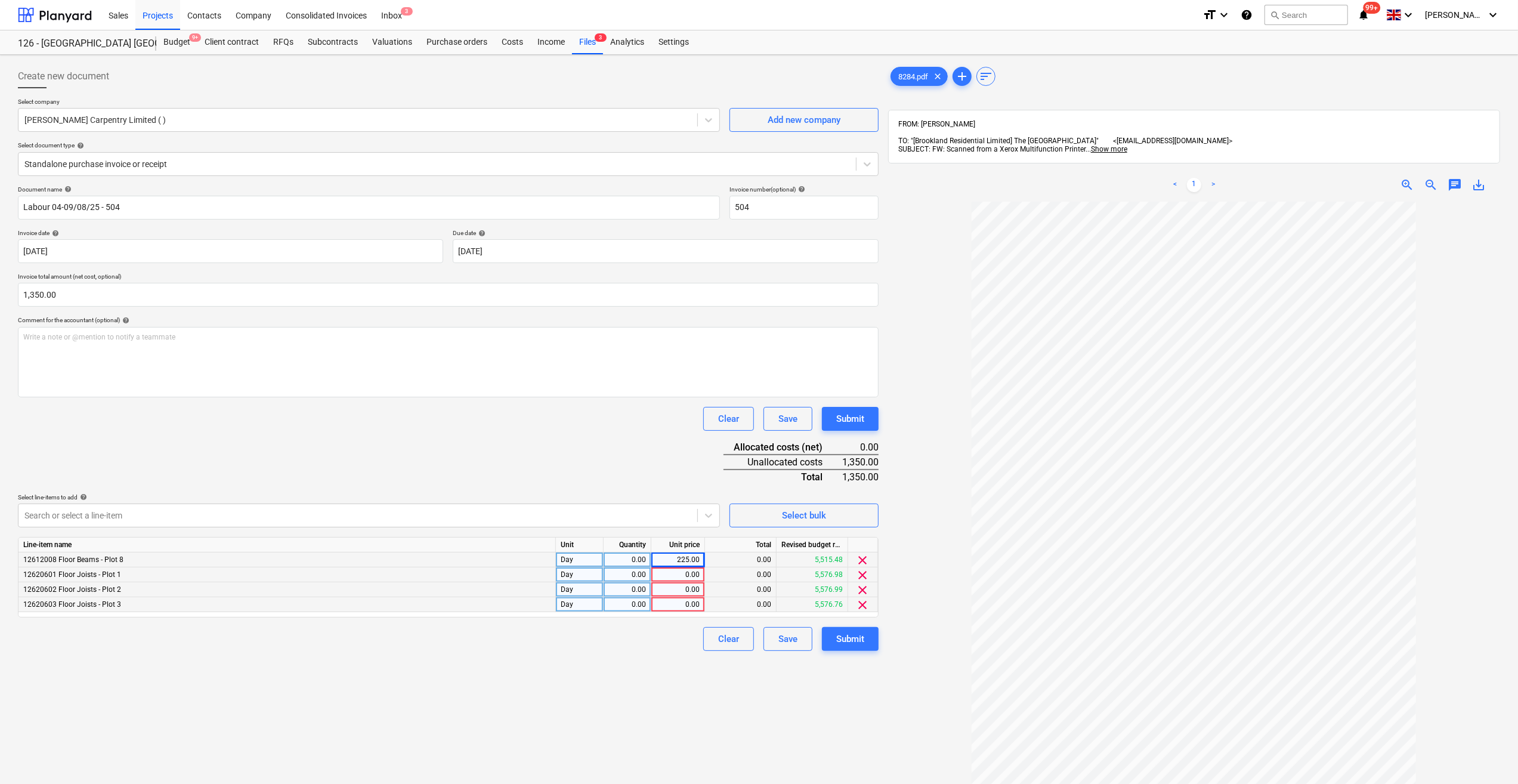
click at [688, 572] on div "0.00" at bounding box center [678, 574] width 43 height 15
type input "225"
click at [700, 595] on div "0.00" at bounding box center [678, 589] width 54 height 15
click at [697, 589] on input at bounding box center [678, 589] width 53 height 14
type input "225"
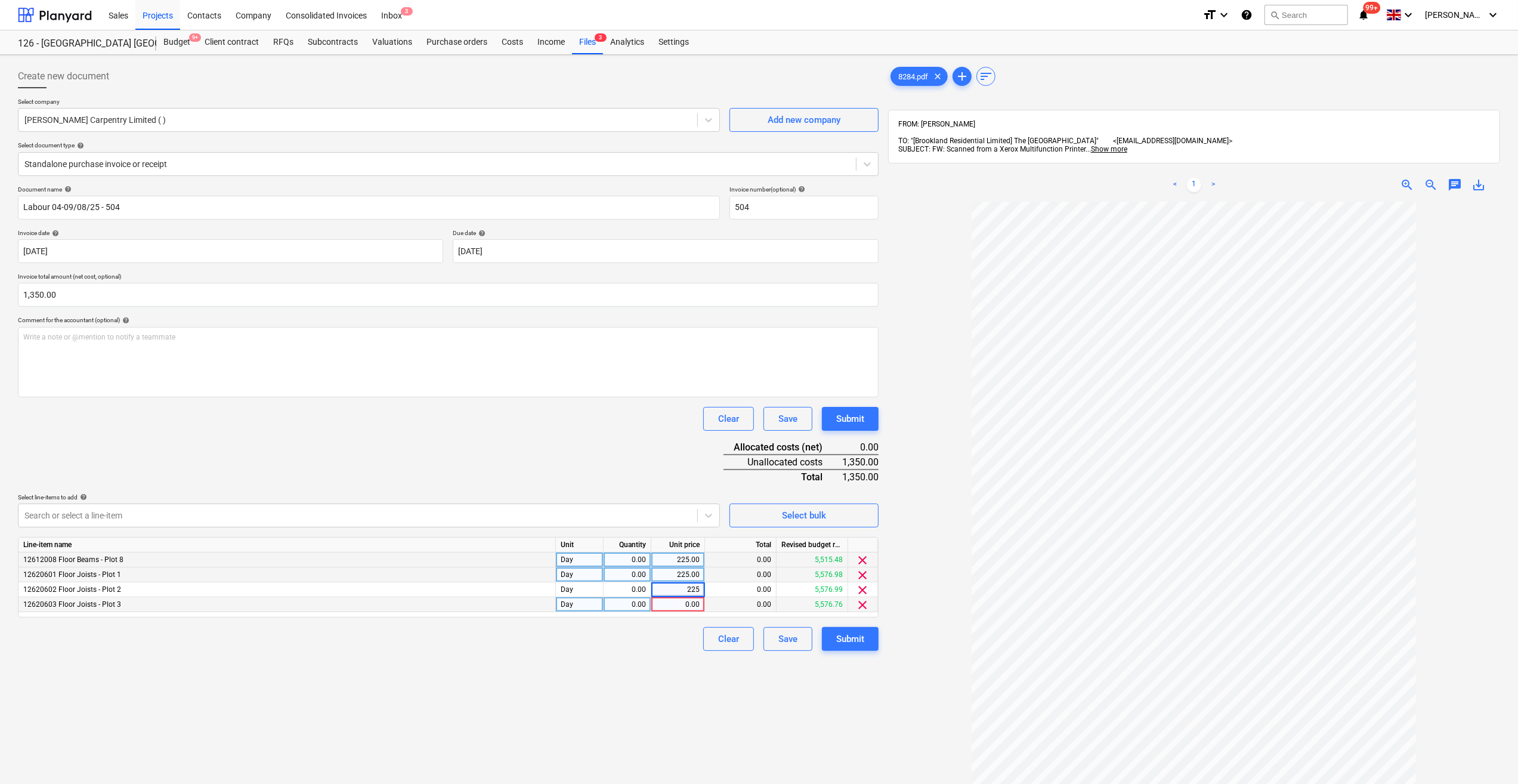
click at [696, 605] on div "0.00" at bounding box center [678, 604] width 43 height 15
type input "225"
click at [793, 698] on div "Create new document Select company Robinson Carpentry Limited ( ) Add new compa…" at bounding box center [448, 508] width 870 height 897
type input "1"
type input "225"
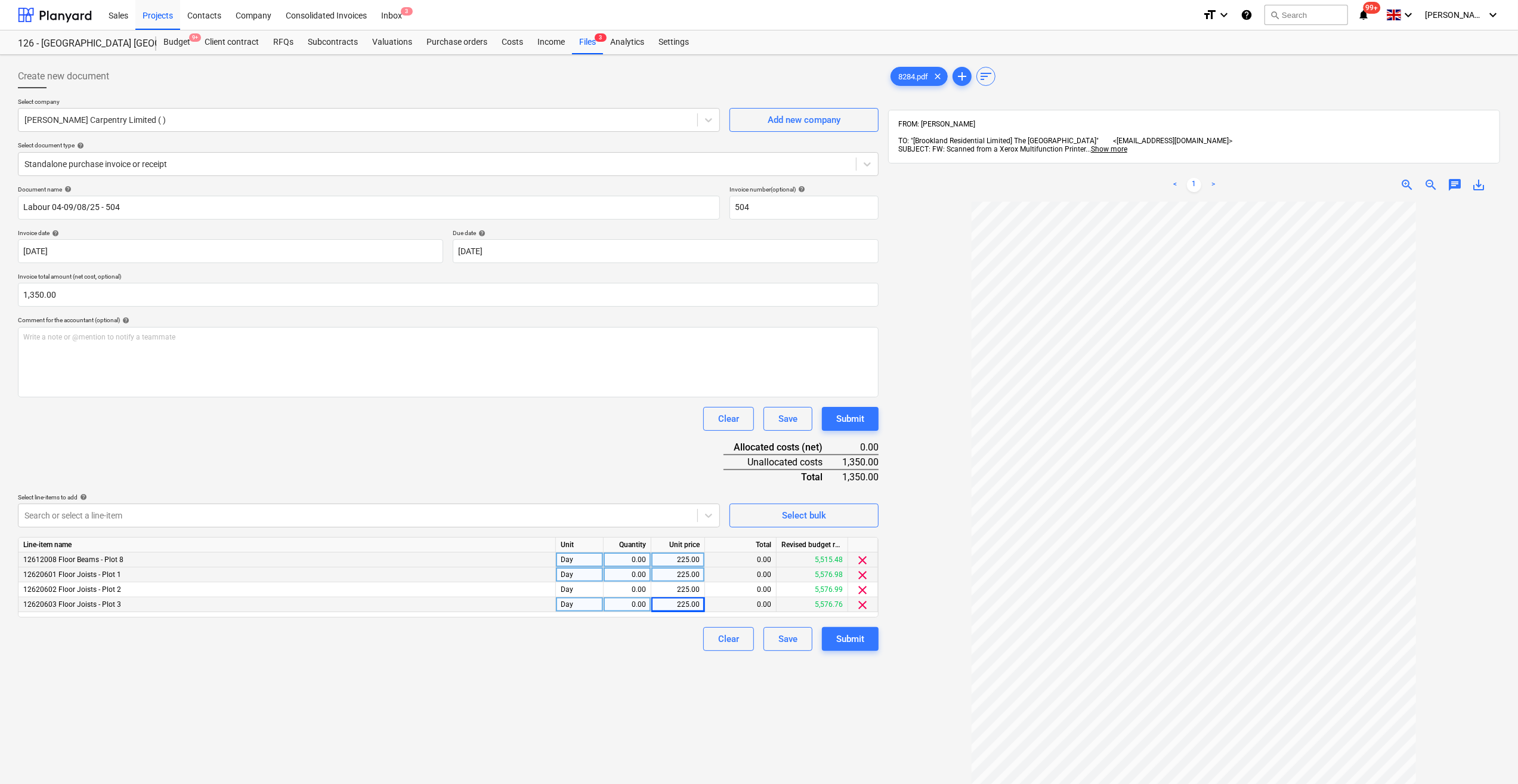
click at [752, 709] on div "Create new document Select company Robinson Carpentry Limited ( ) Add new compa…" at bounding box center [448, 508] width 870 height 897
click at [627, 553] on div "0.00" at bounding box center [627, 560] width 37 height 15
type input "1.5"
click at [624, 575] on div "0.00" at bounding box center [627, 574] width 37 height 15
type input "1.5"
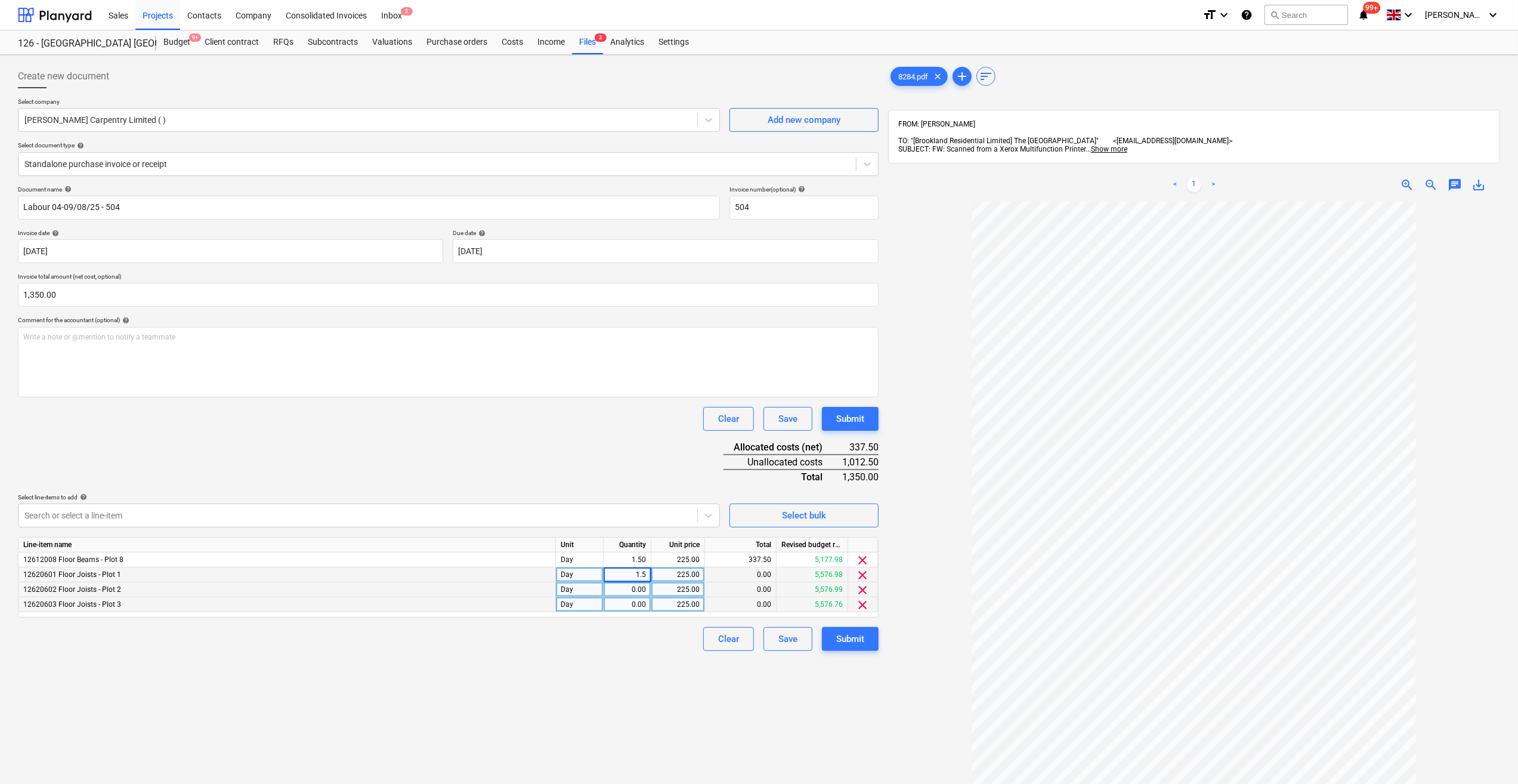
click at [629, 587] on div "0.00" at bounding box center [627, 589] width 37 height 15
type input "1.5"
click at [644, 601] on div "0.00" at bounding box center [627, 604] width 37 height 15
type input "1.5"
click at [749, 702] on div "Create new document Select company Robinson Carpentry Limited ( ) Add new compa…" at bounding box center [448, 508] width 870 height 897
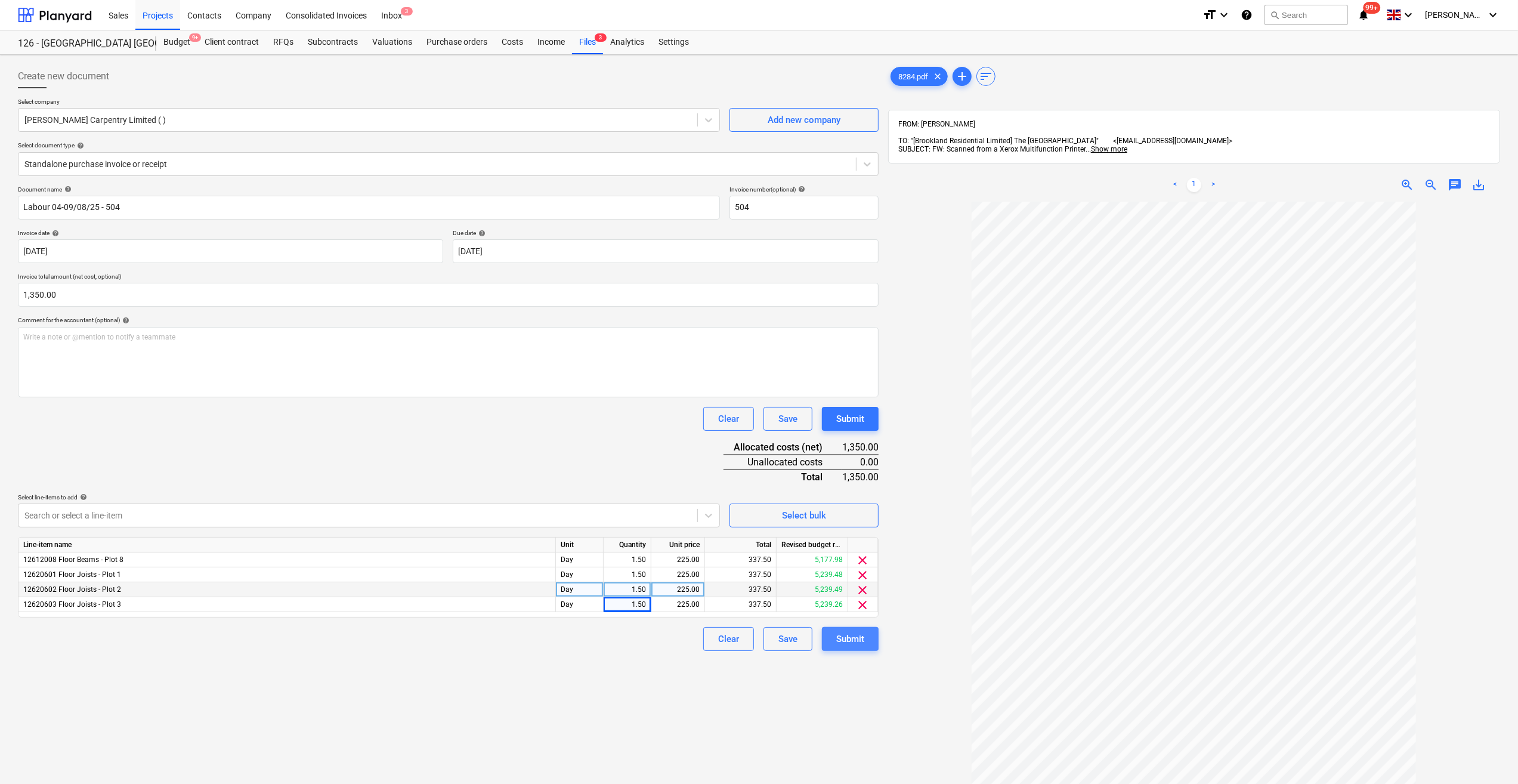
click at [844, 644] on div "Submit" at bounding box center [850, 639] width 28 height 16
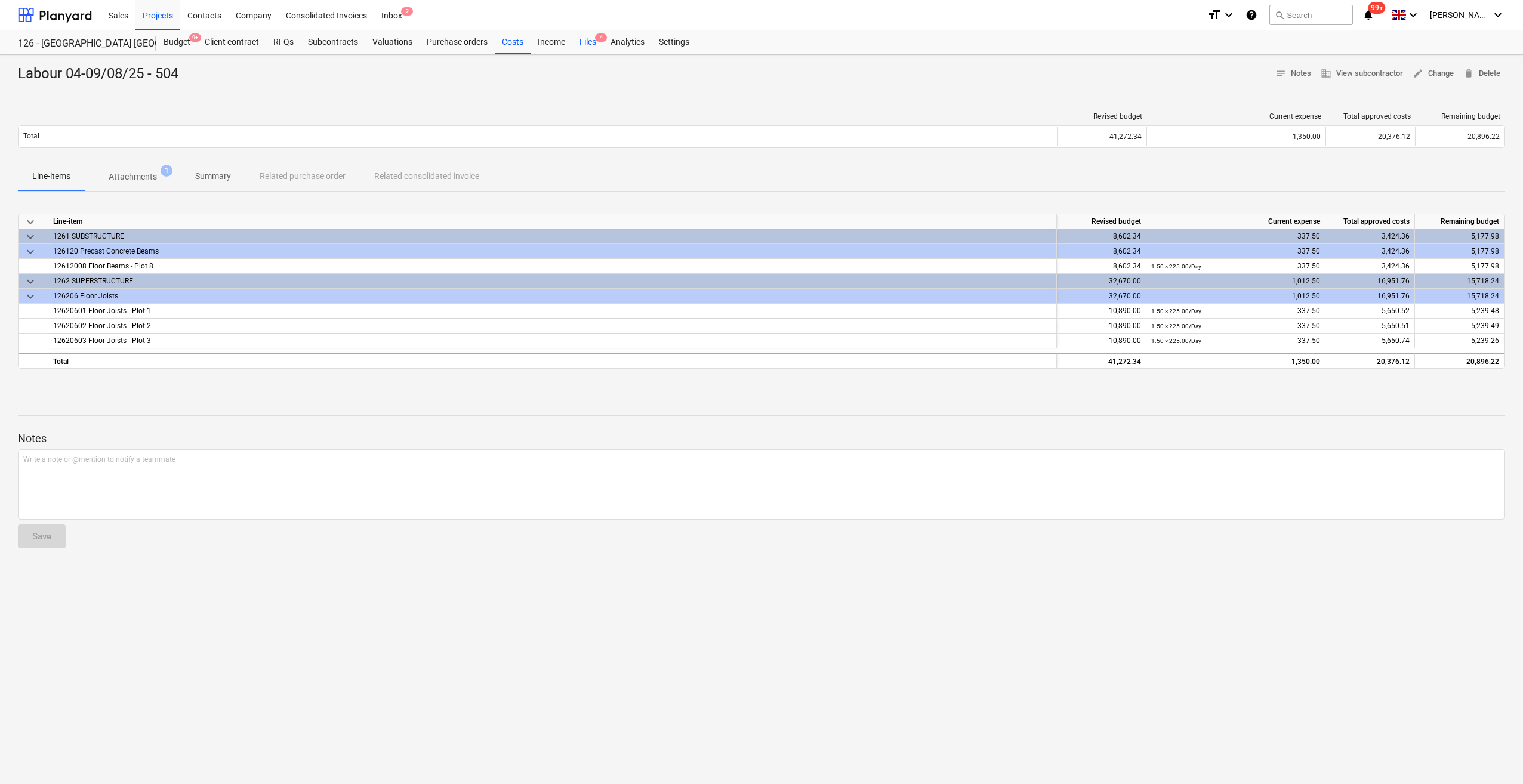
click at [588, 44] on div "Files 4" at bounding box center [587, 42] width 31 height 24
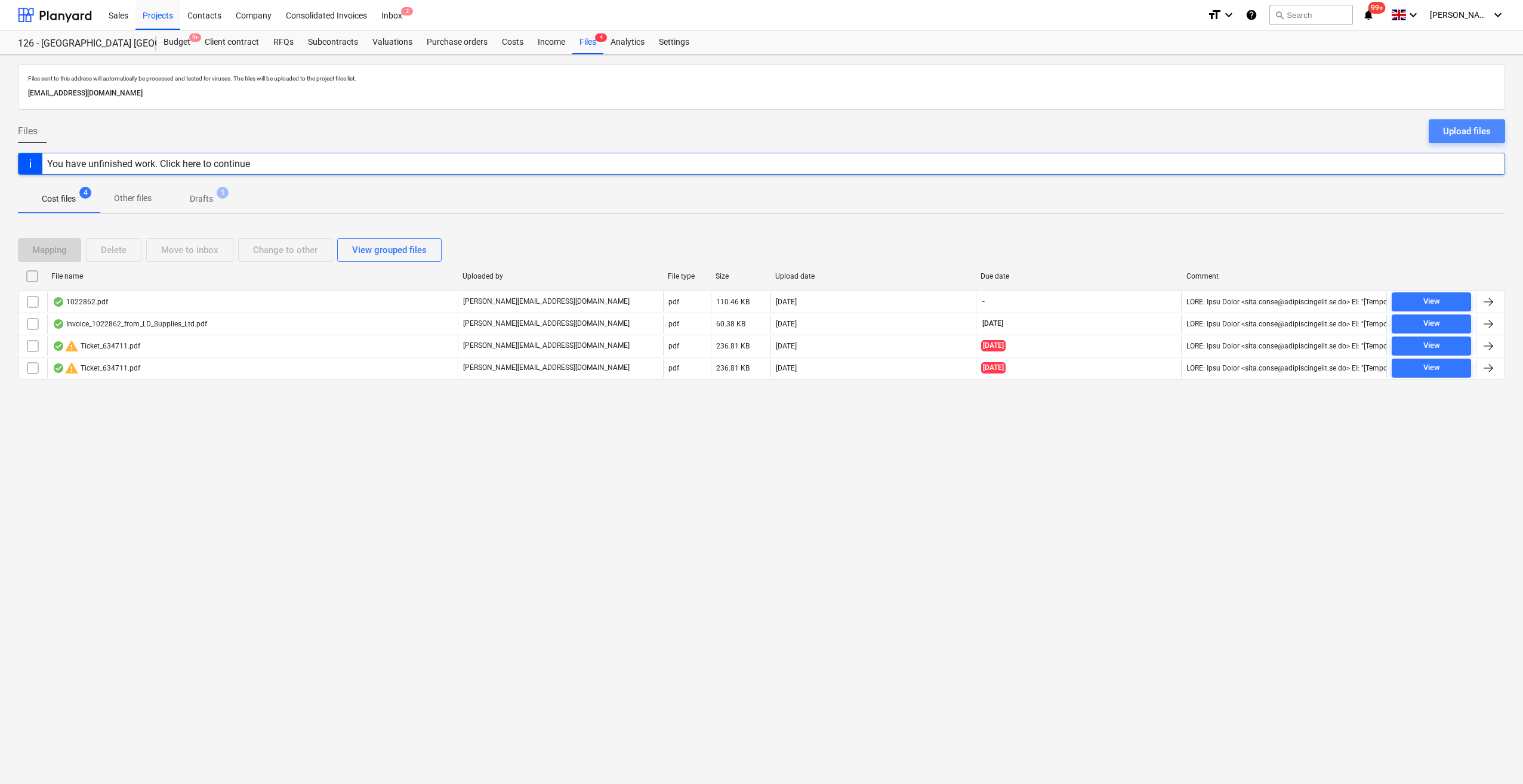
click at [1454, 129] on div "Upload files" at bounding box center [1467, 131] width 47 height 16
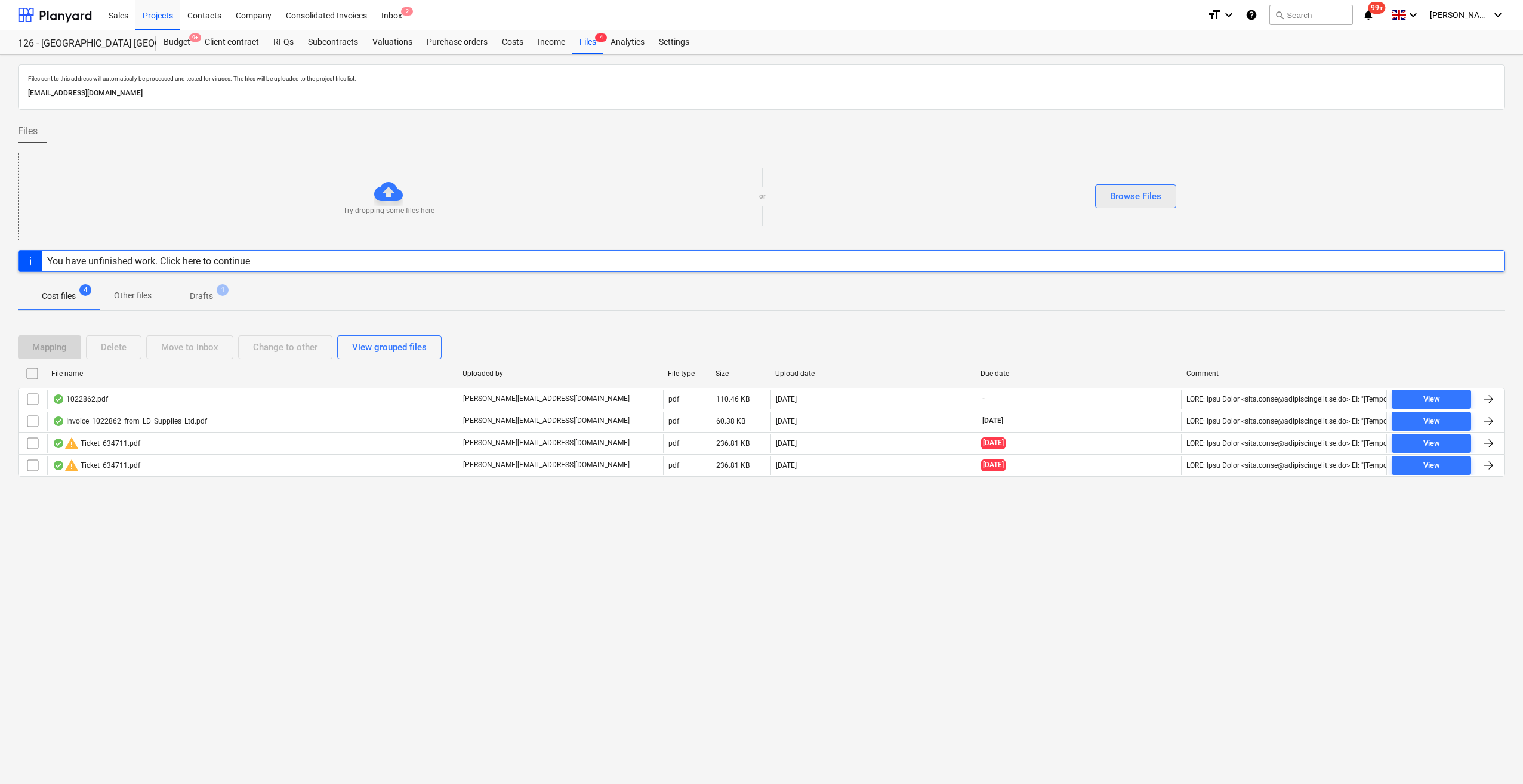
click at [1130, 199] on div "Browse Files" at bounding box center [1136, 196] width 52 height 16
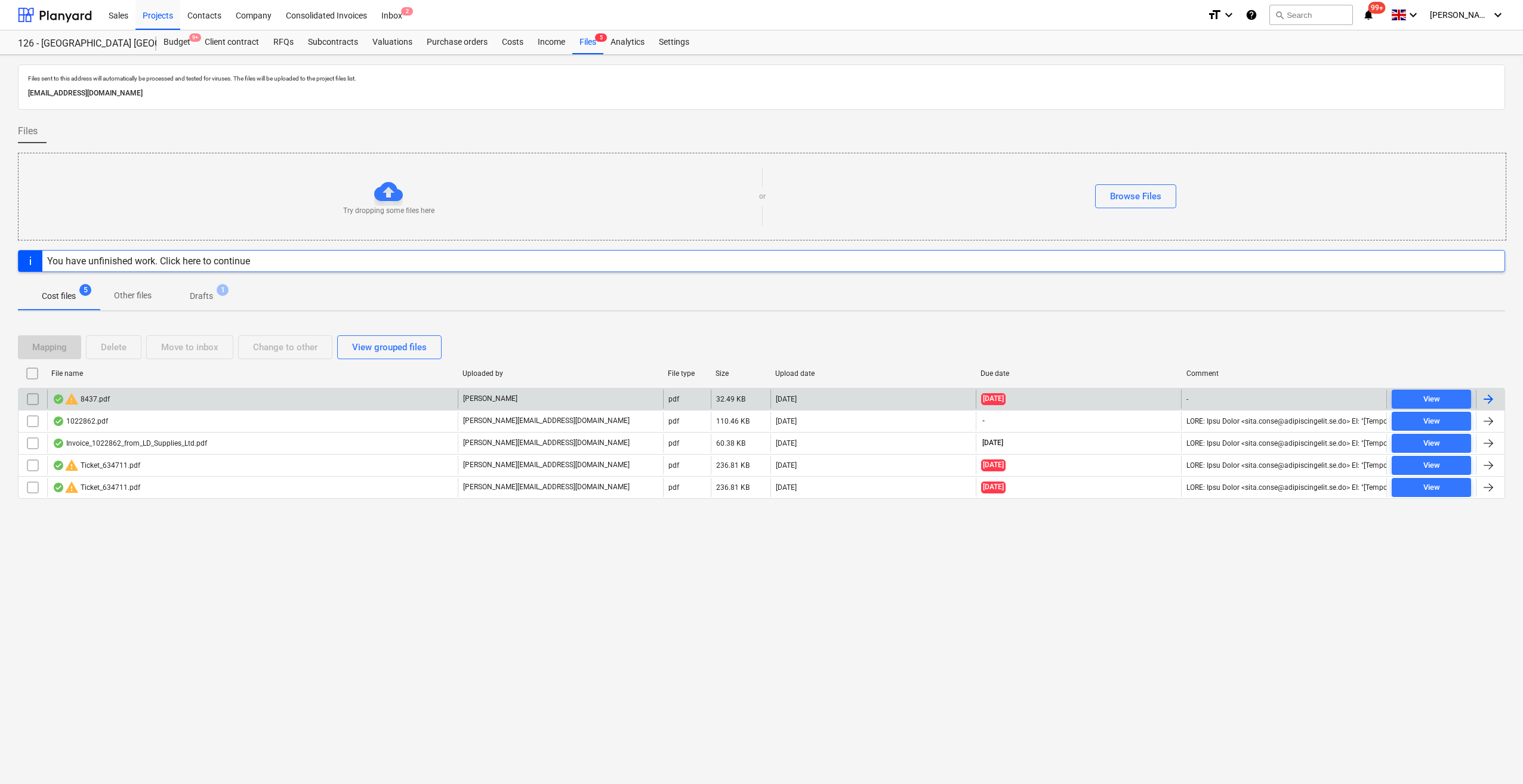
click at [32, 397] on input "checkbox" at bounding box center [33, 399] width 19 height 19
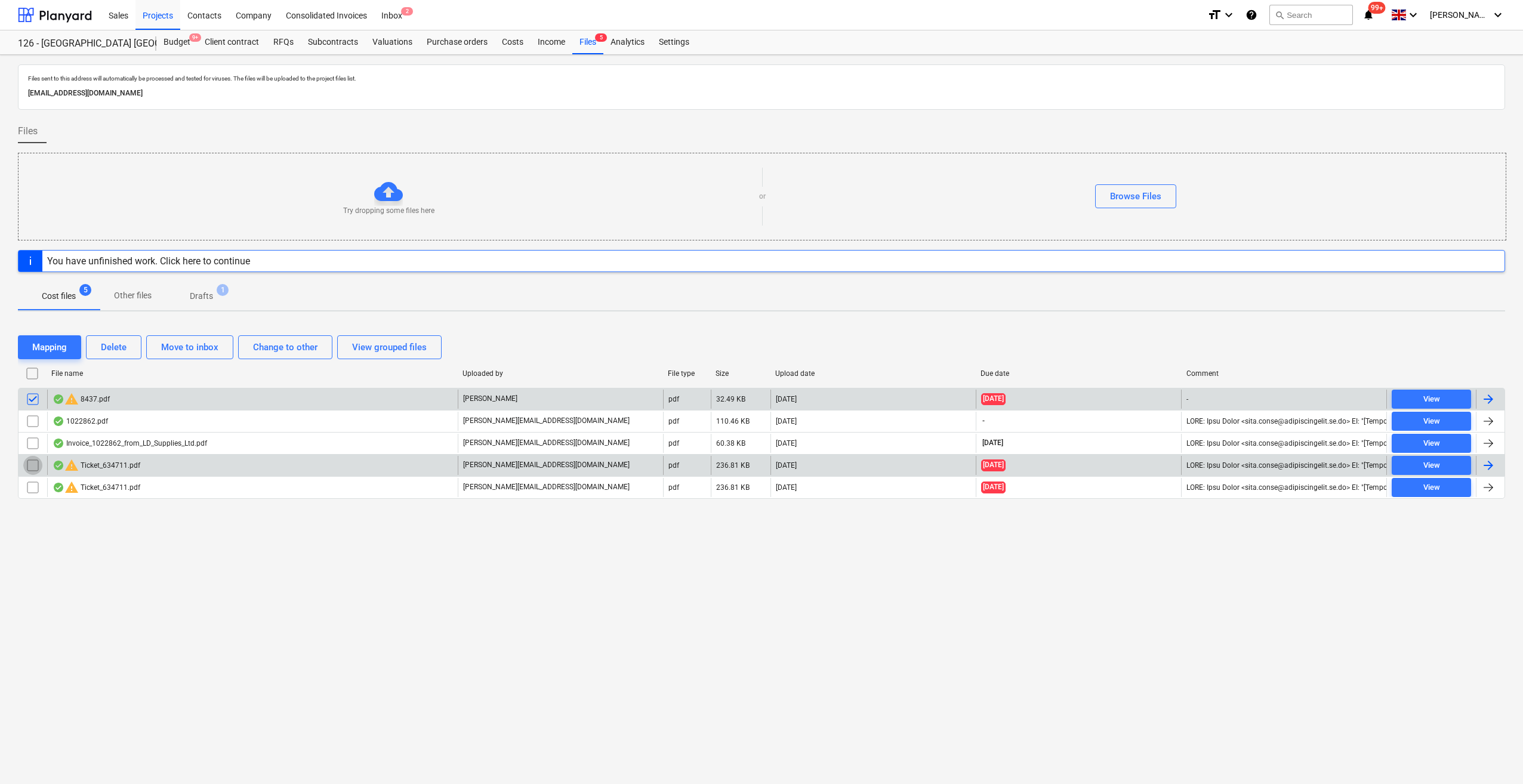
click at [27, 465] on input "checkbox" at bounding box center [33, 465] width 19 height 19
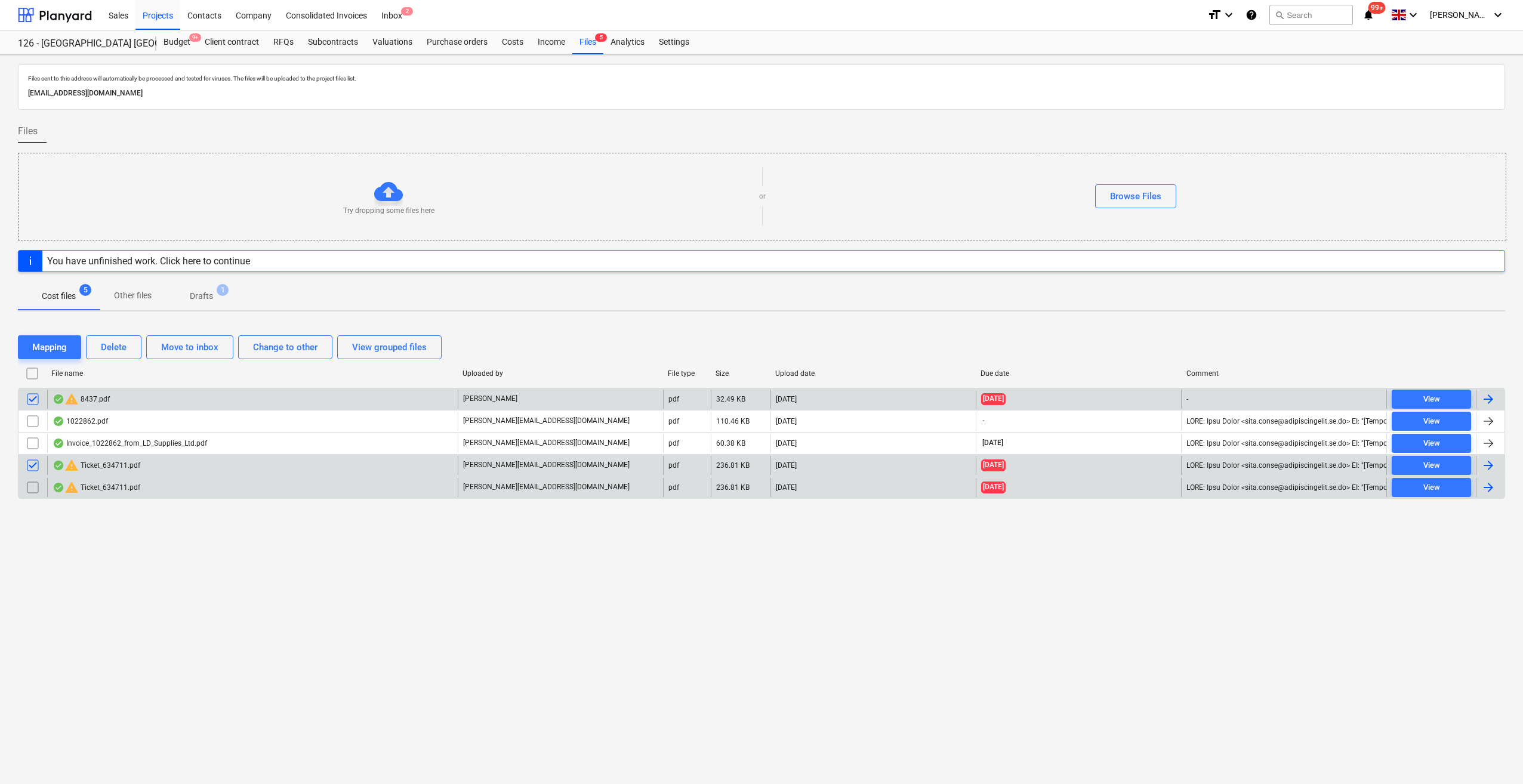
click at [28, 484] on input "checkbox" at bounding box center [33, 488] width 19 height 19
click at [113, 346] on div "Delete" at bounding box center [114, 347] width 26 height 16
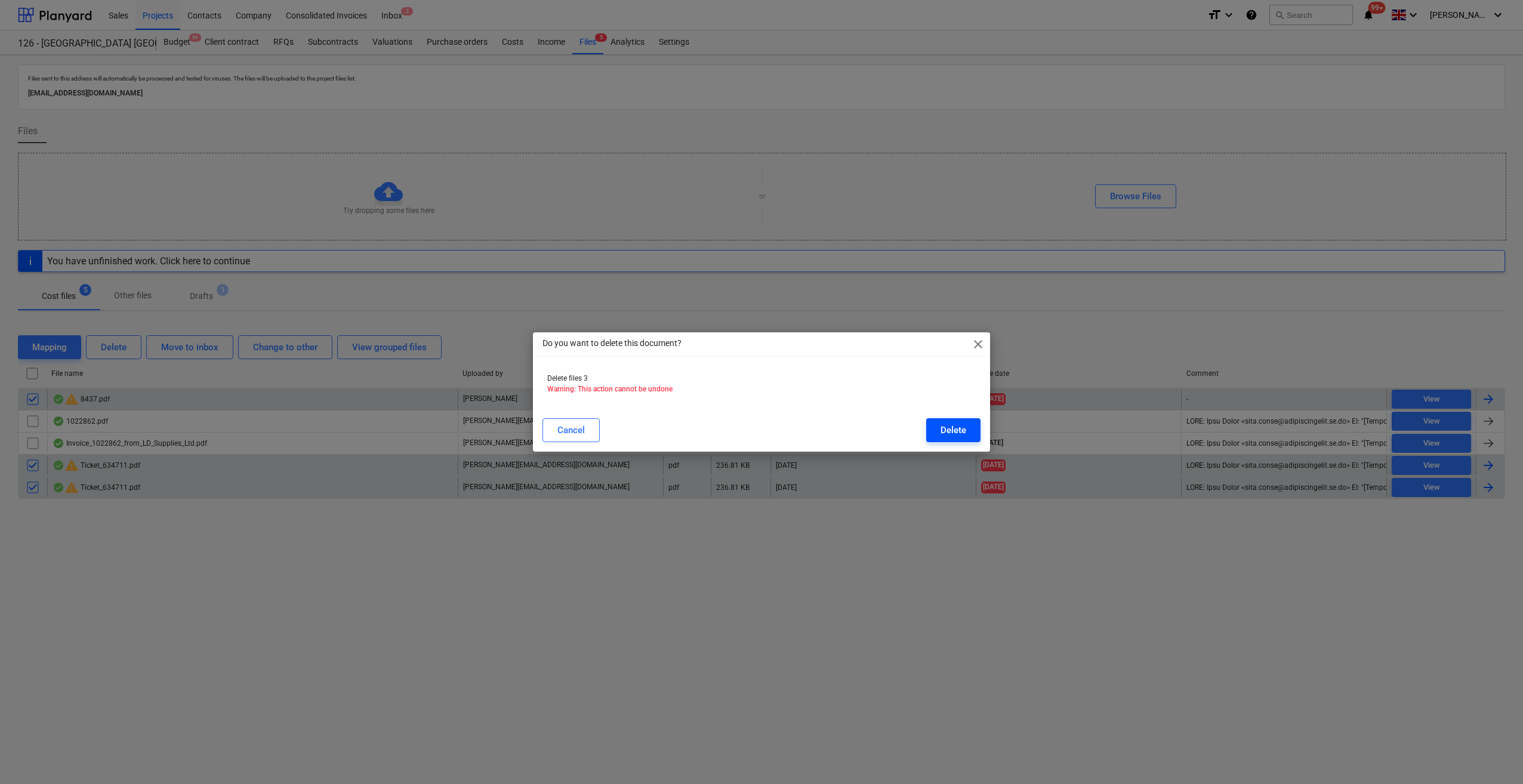
click at [959, 427] on div "Delete" at bounding box center [953, 430] width 26 height 16
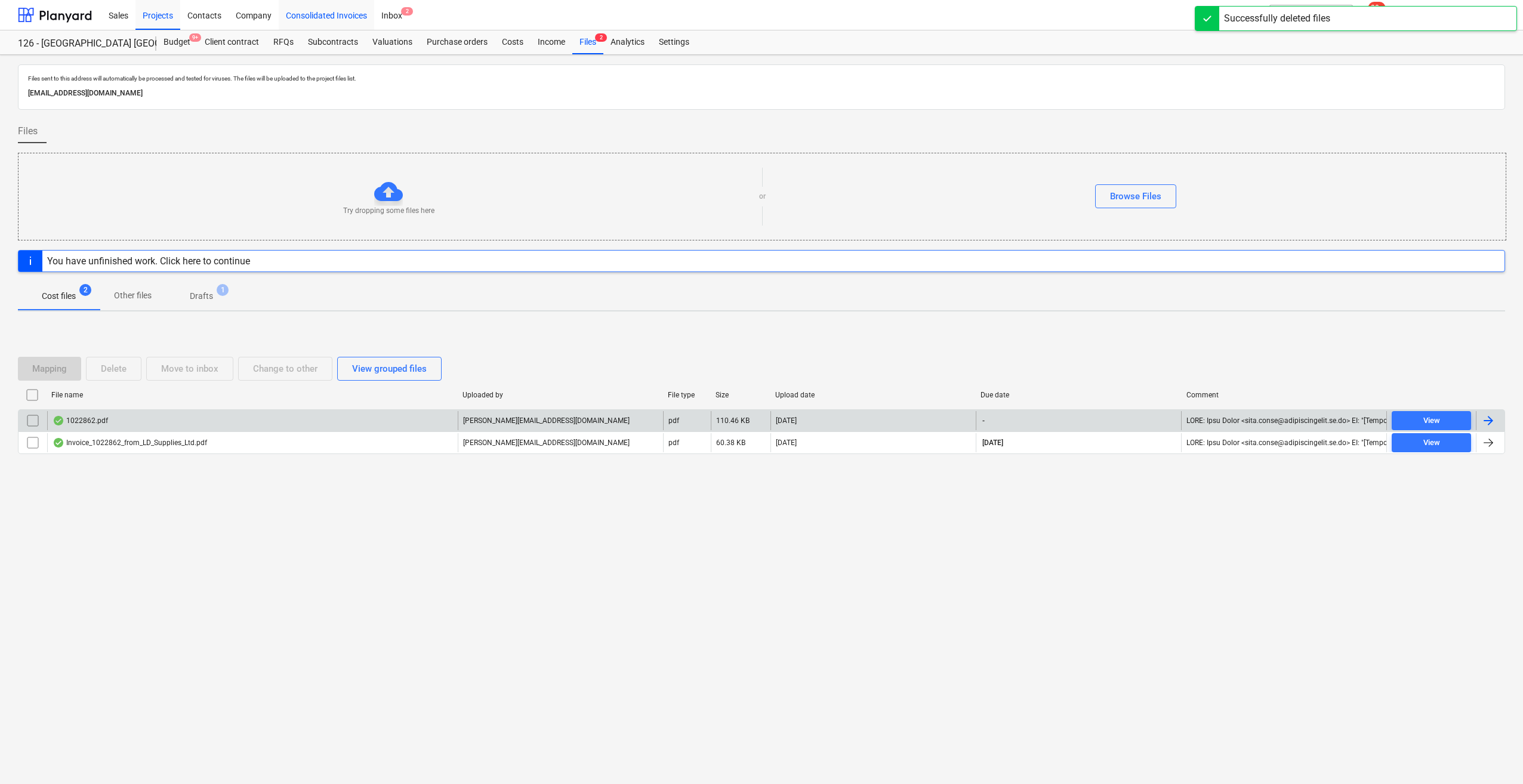
click at [332, 15] on div "Consolidated Invoices" at bounding box center [326, 14] width 96 height 31
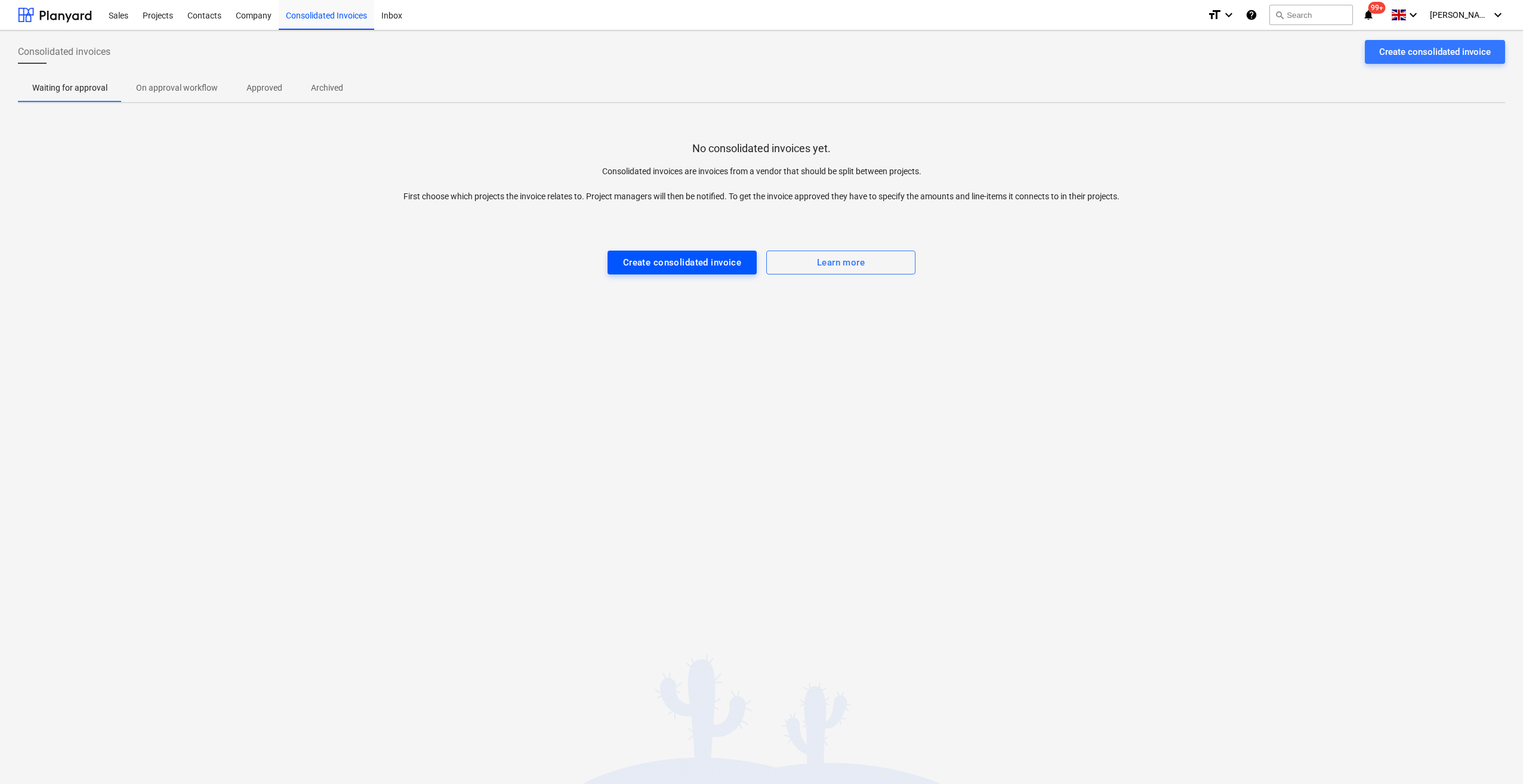
click at [685, 262] on div "Create consolidated invoice" at bounding box center [682, 262] width 119 height 16
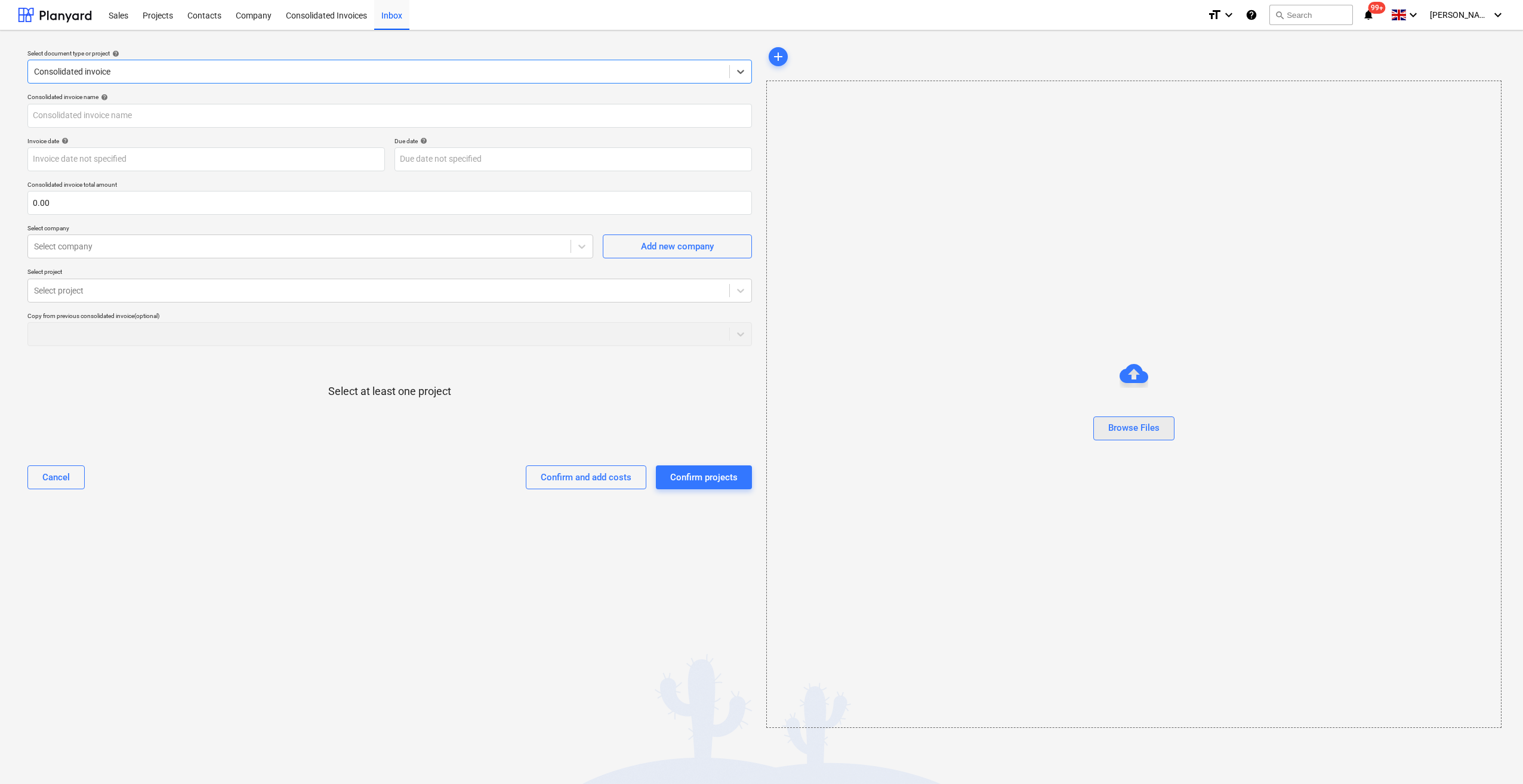
click at [1139, 429] on div "Browse Files" at bounding box center [1134, 427] width 52 height 16
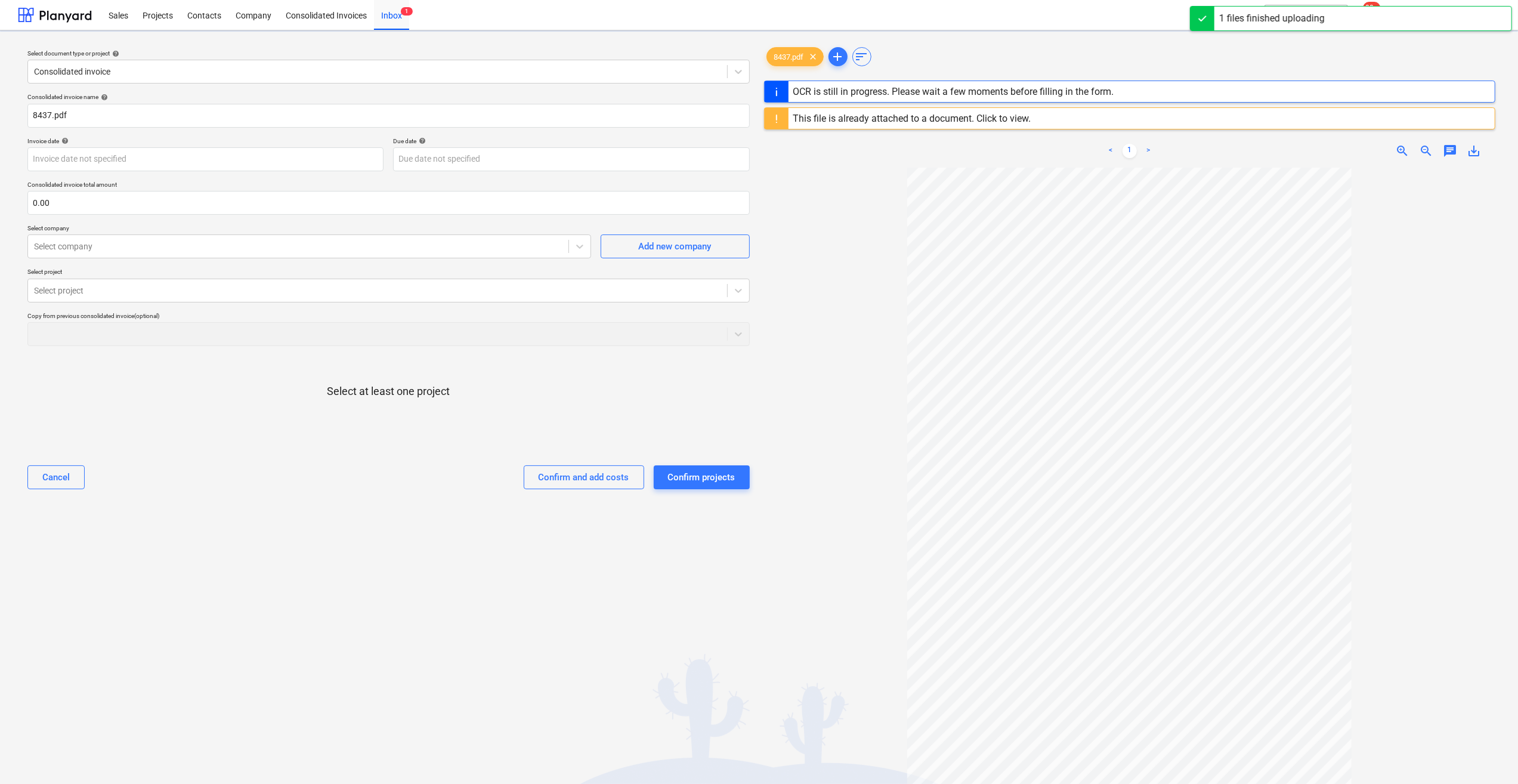
type input "505"
type input "17 Aug 2025"
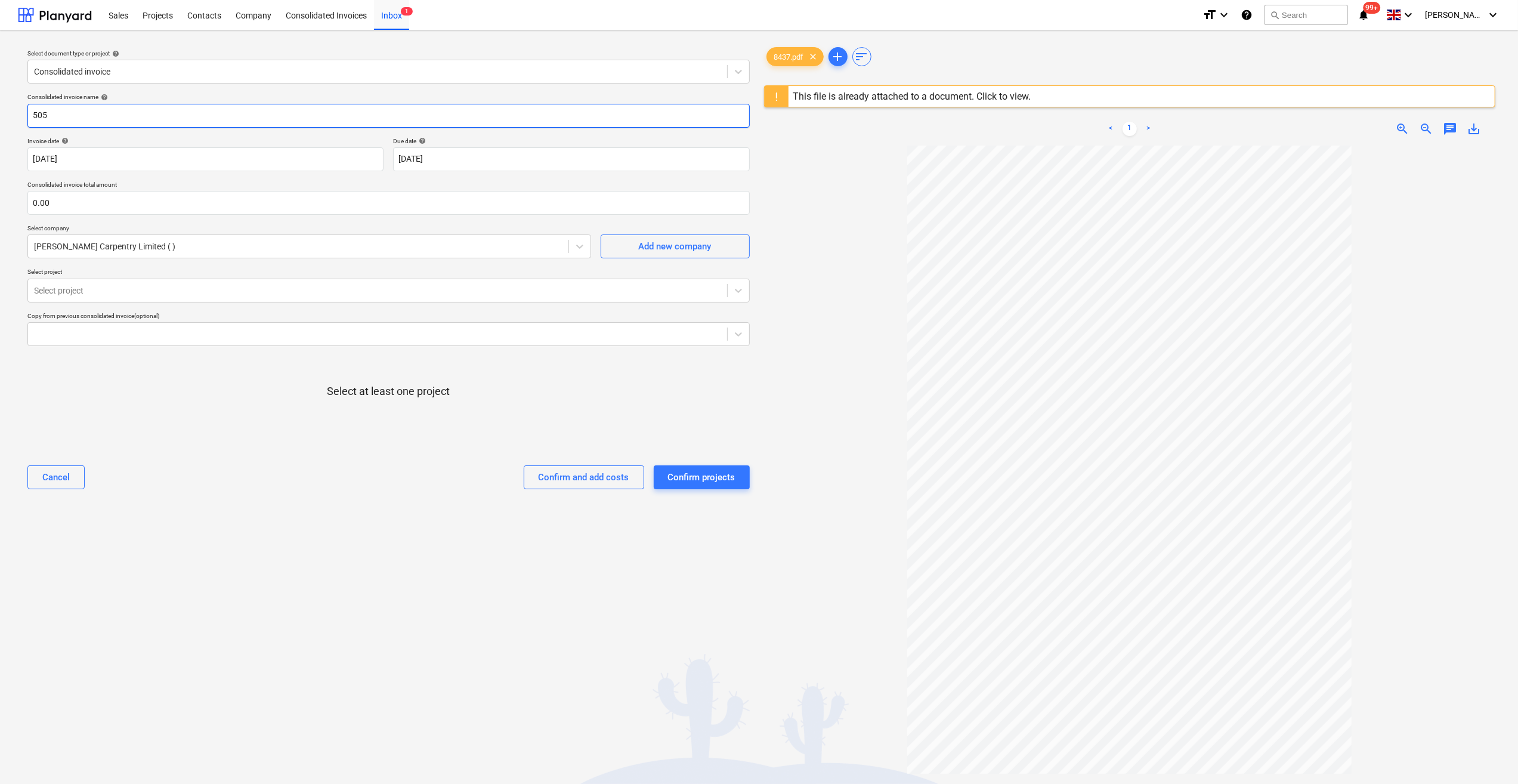
click at [32, 115] on input "505" at bounding box center [388, 115] width 722 height 24
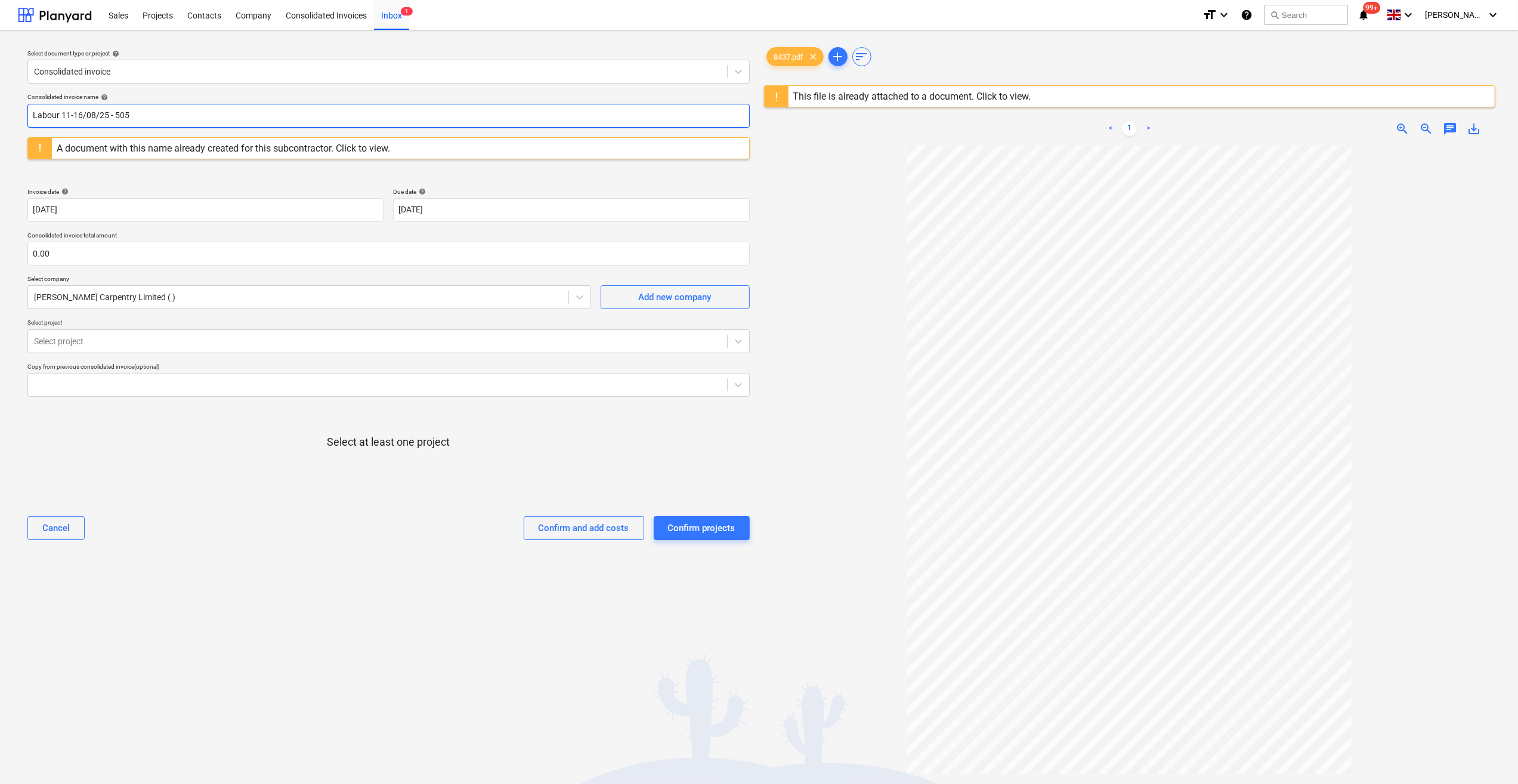
type input "Labour 11-16/08/25 - 505"
click at [250, 153] on div "A document with this name already created for this subcontractor. Click to view." at bounding box center [224, 148] width 334 height 12
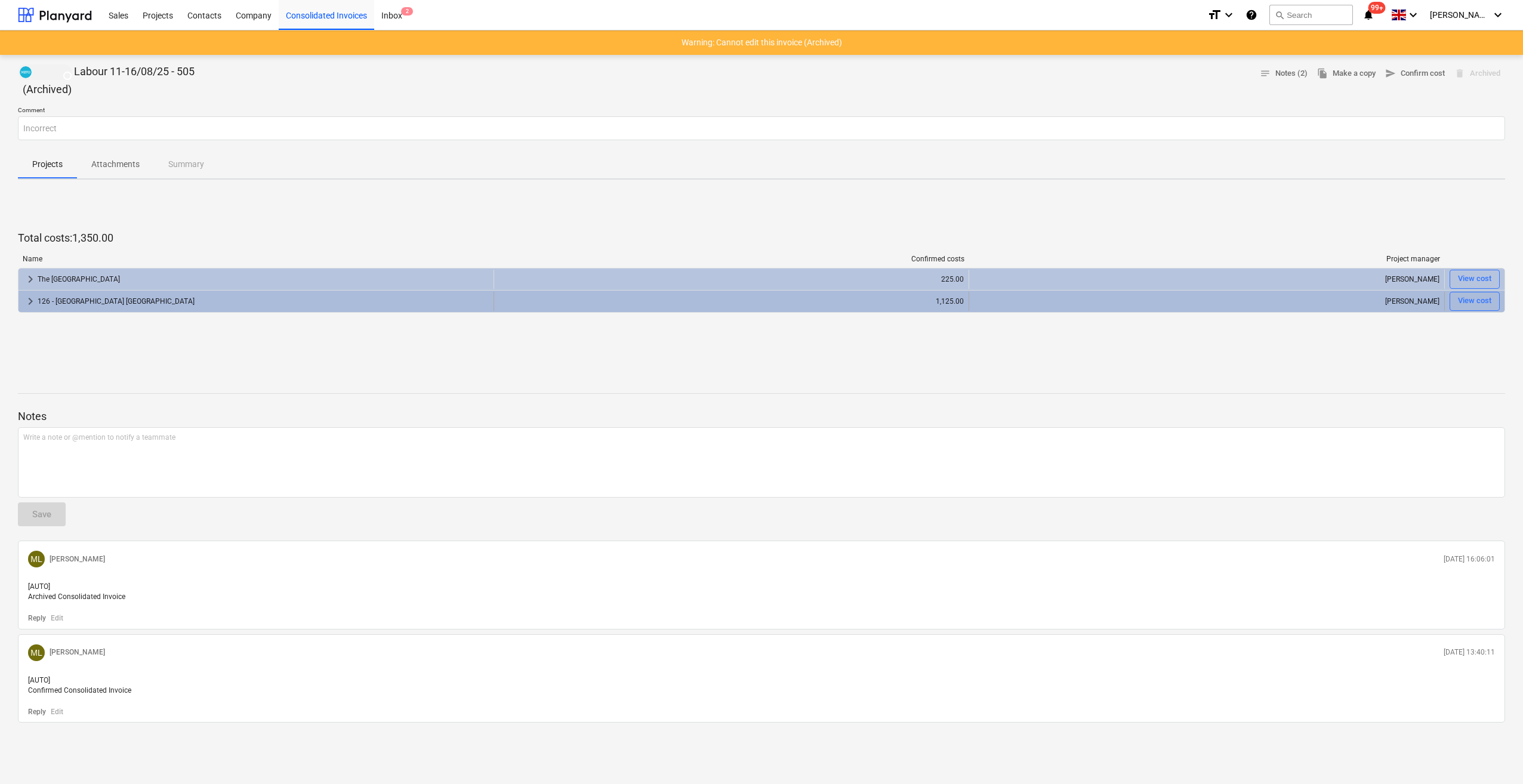
click at [121, 307] on div "126 - [GEOGRAPHIC_DATA] [GEOGRAPHIC_DATA]" at bounding box center [263, 301] width 451 height 19
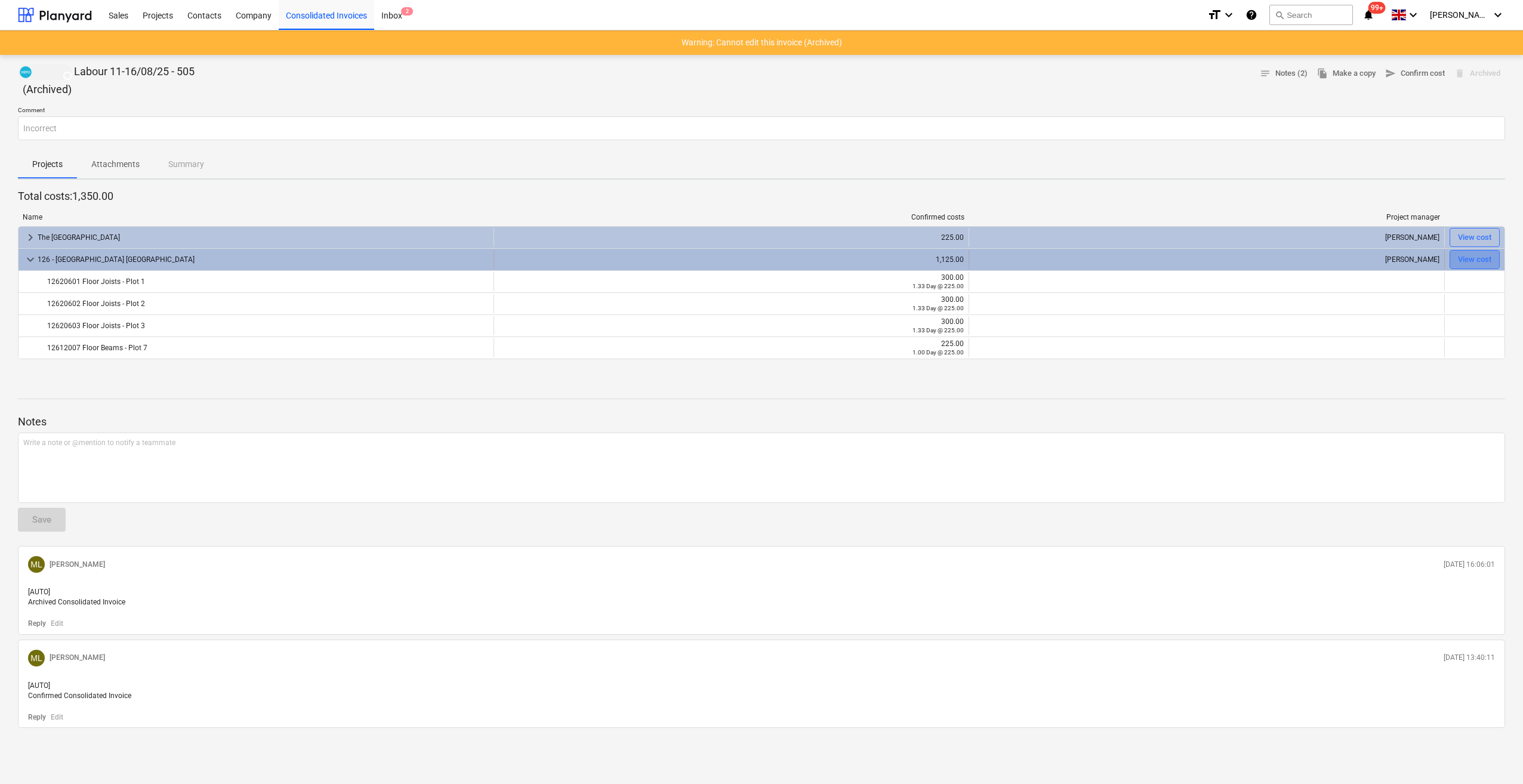
click at [1463, 261] on div "View cost" at bounding box center [1474, 260] width 33 height 14
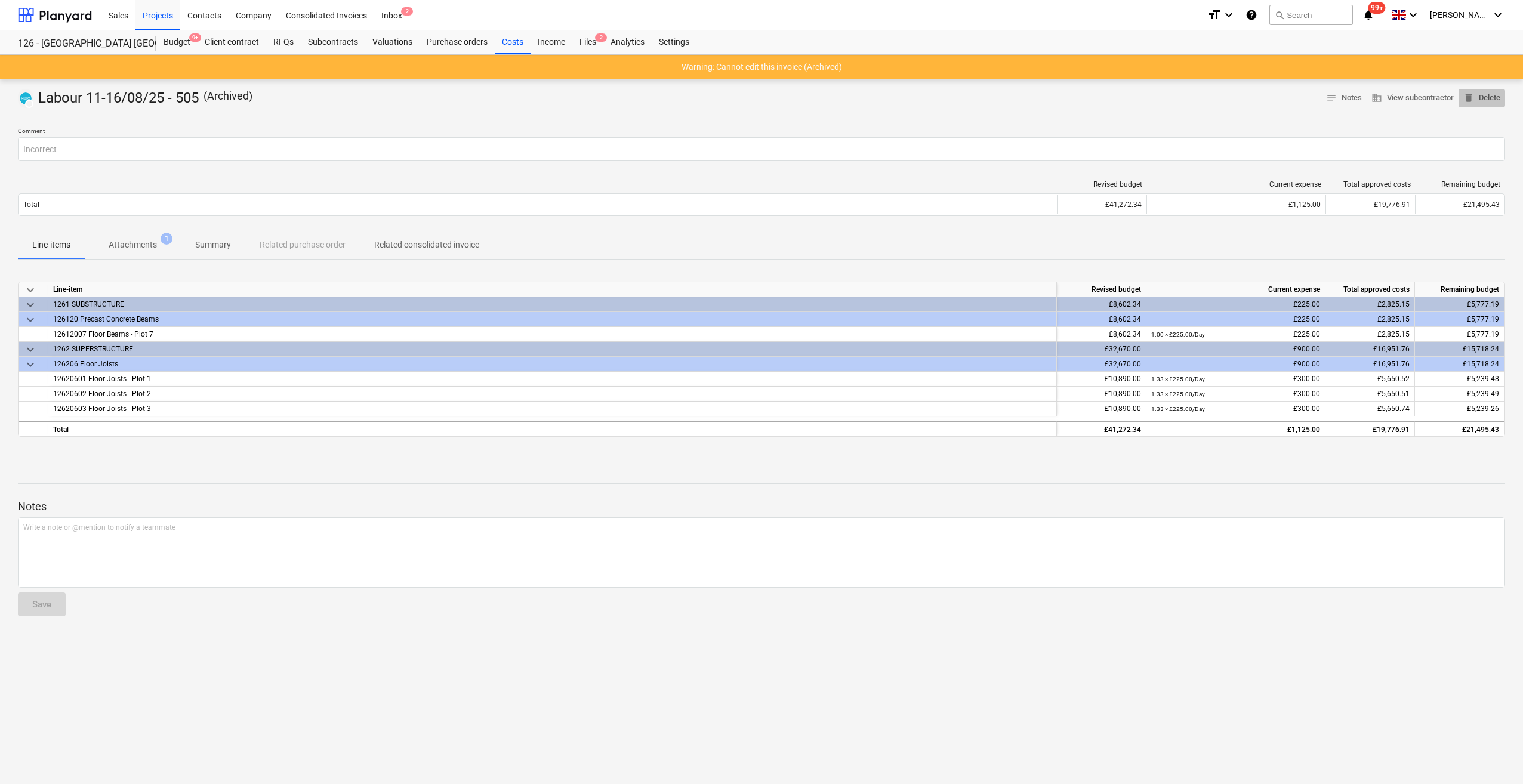
click at [1483, 100] on span "delete Delete" at bounding box center [1482, 98] width 37 height 14
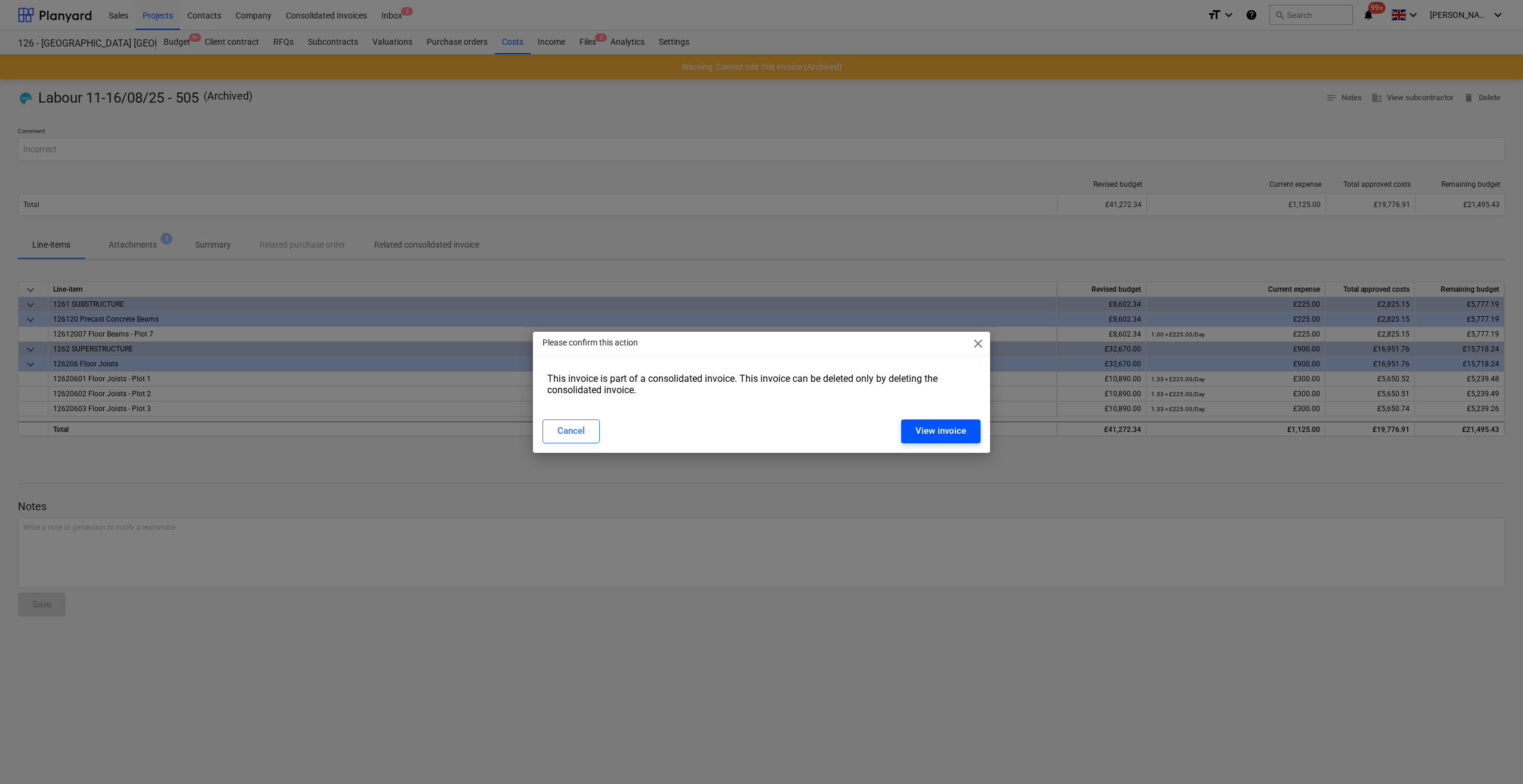
click at [933, 429] on div "View invoice" at bounding box center [940, 431] width 51 height 16
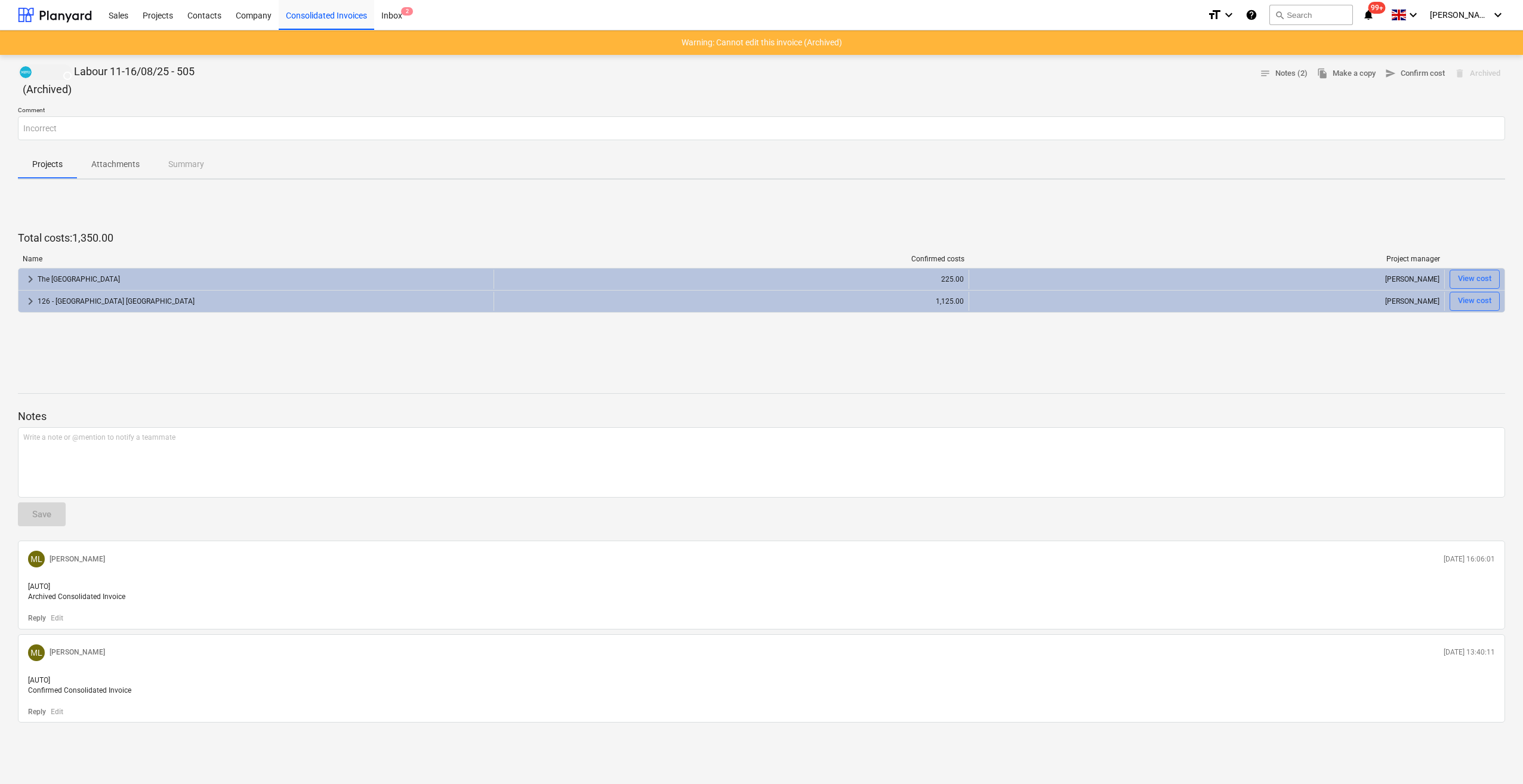
click at [113, 163] on p "Attachments" at bounding box center [115, 164] width 48 height 12
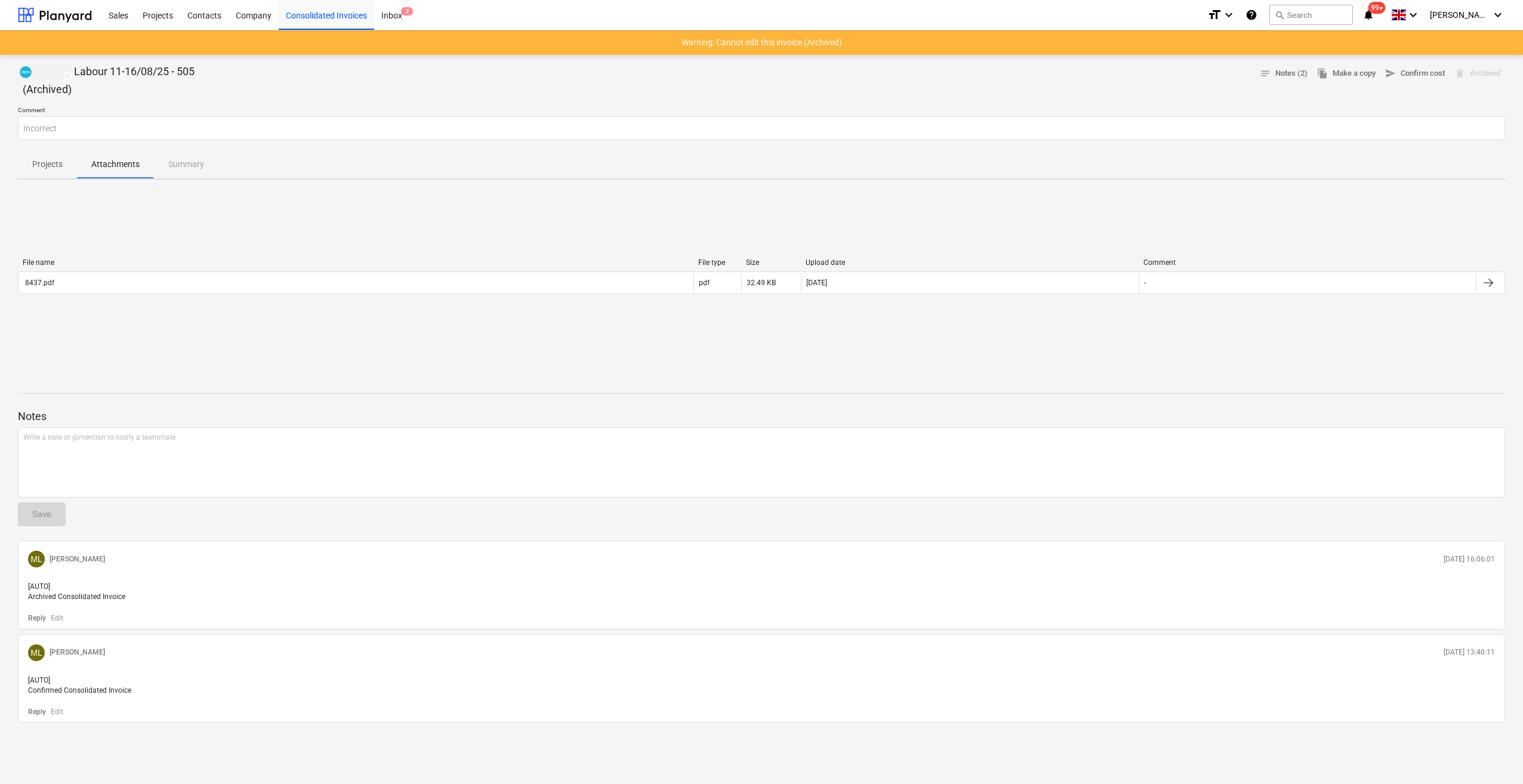
click at [180, 166] on div "Projects Attachments Summary" at bounding box center [761, 164] width 1487 height 28
click at [47, 172] on span "Projects" at bounding box center [47, 164] width 59 height 20
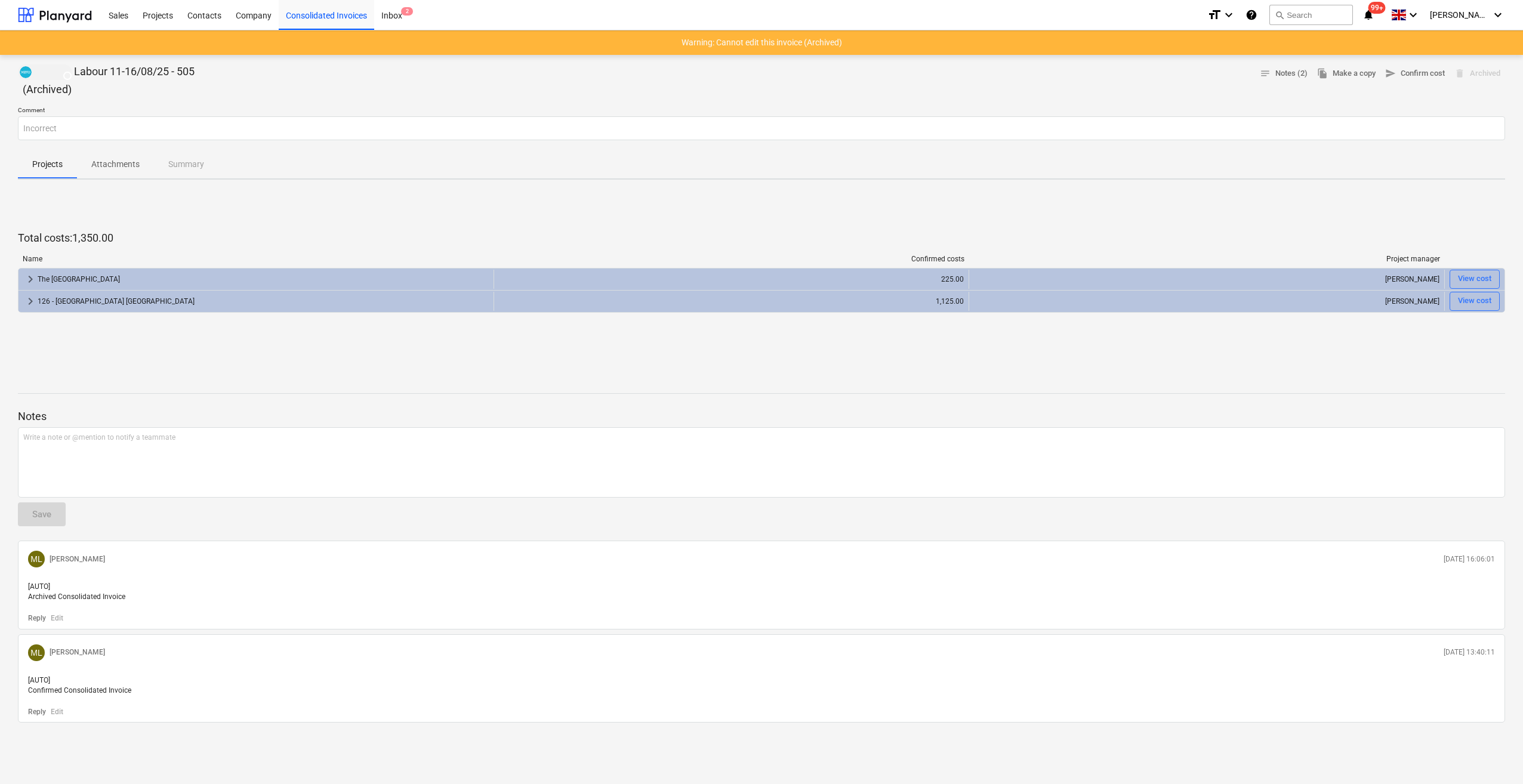
drag, startPoint x: 24, startPoint y: 72, endPoint x: 245, endPoint y: 92, distance: 221.9
click at [245, 92] on div "DRAFT Labour 11-16/08/25 - 505 ( Archived ) notes Notes (2) file_copy Make a co…" at bounding box center [761, 80] width 1487 height 32
click at [157, 15] on div "Projects" at bounding box center [158, 14] width 45 height 31
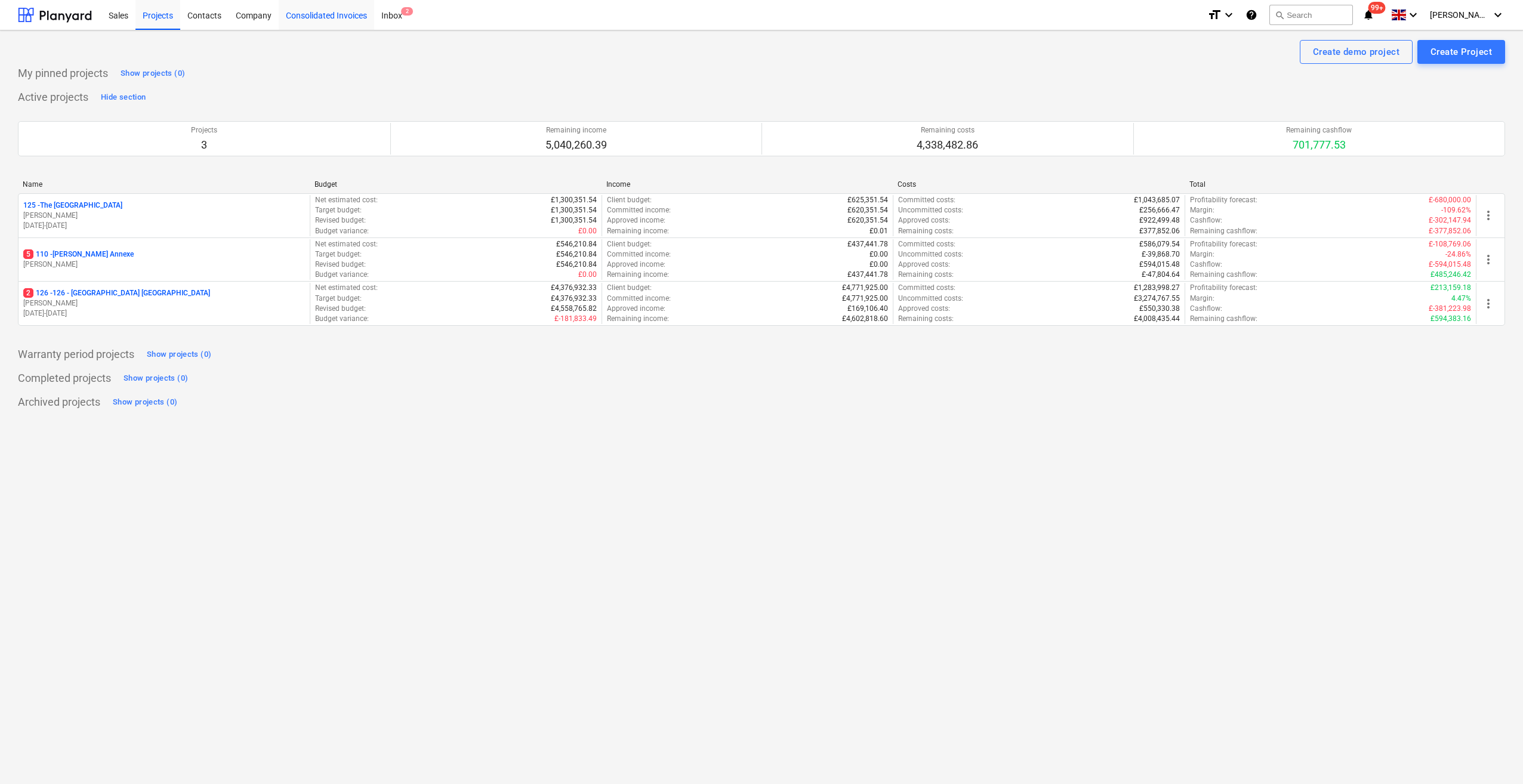
click at [339, 16] on div "Consolidated Invoices" at bounding box center [326, 14] width 96 height 31
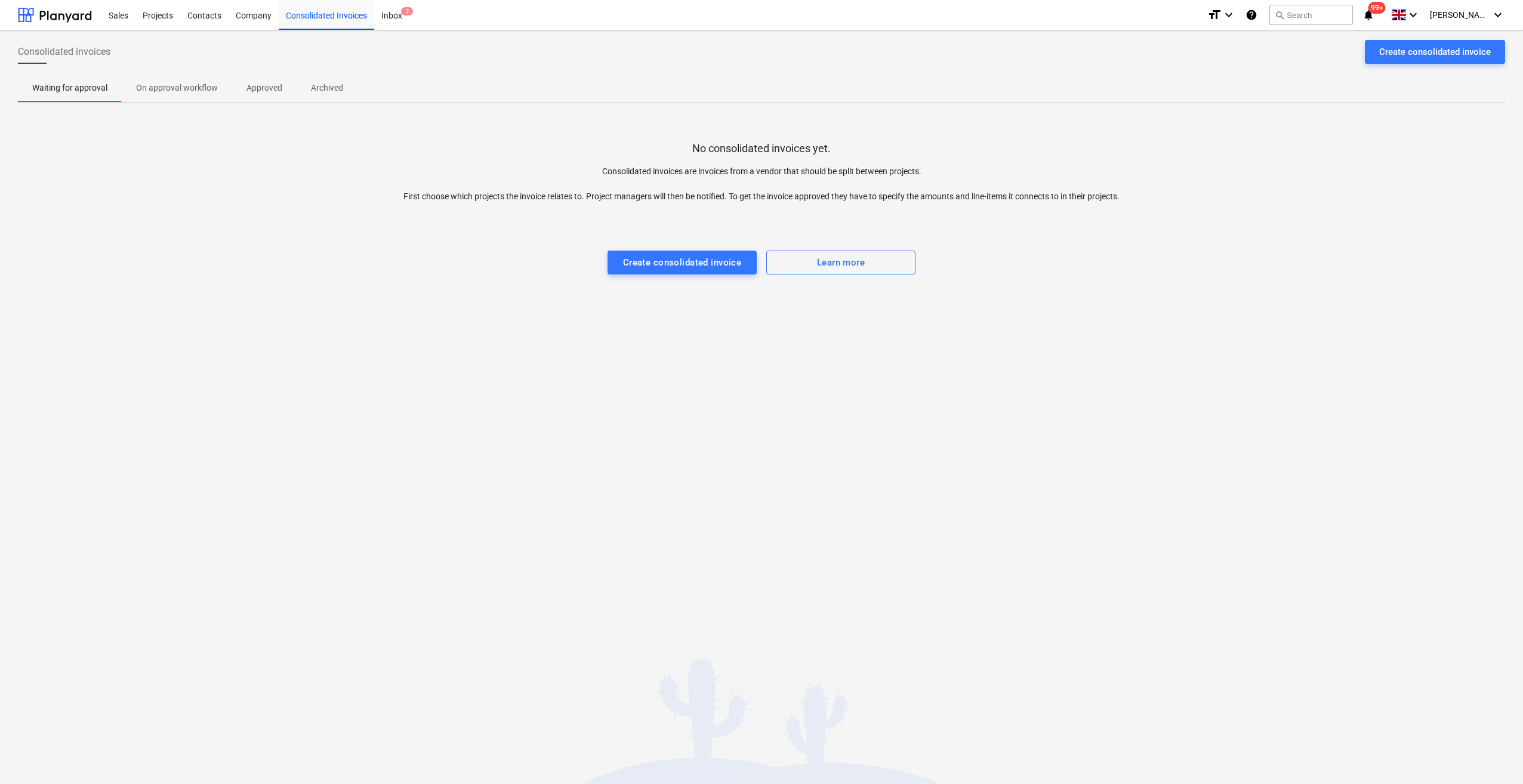
click at [178, 92] on p "On approval workflow" at bounding box center [177, 87] width 81 height 12
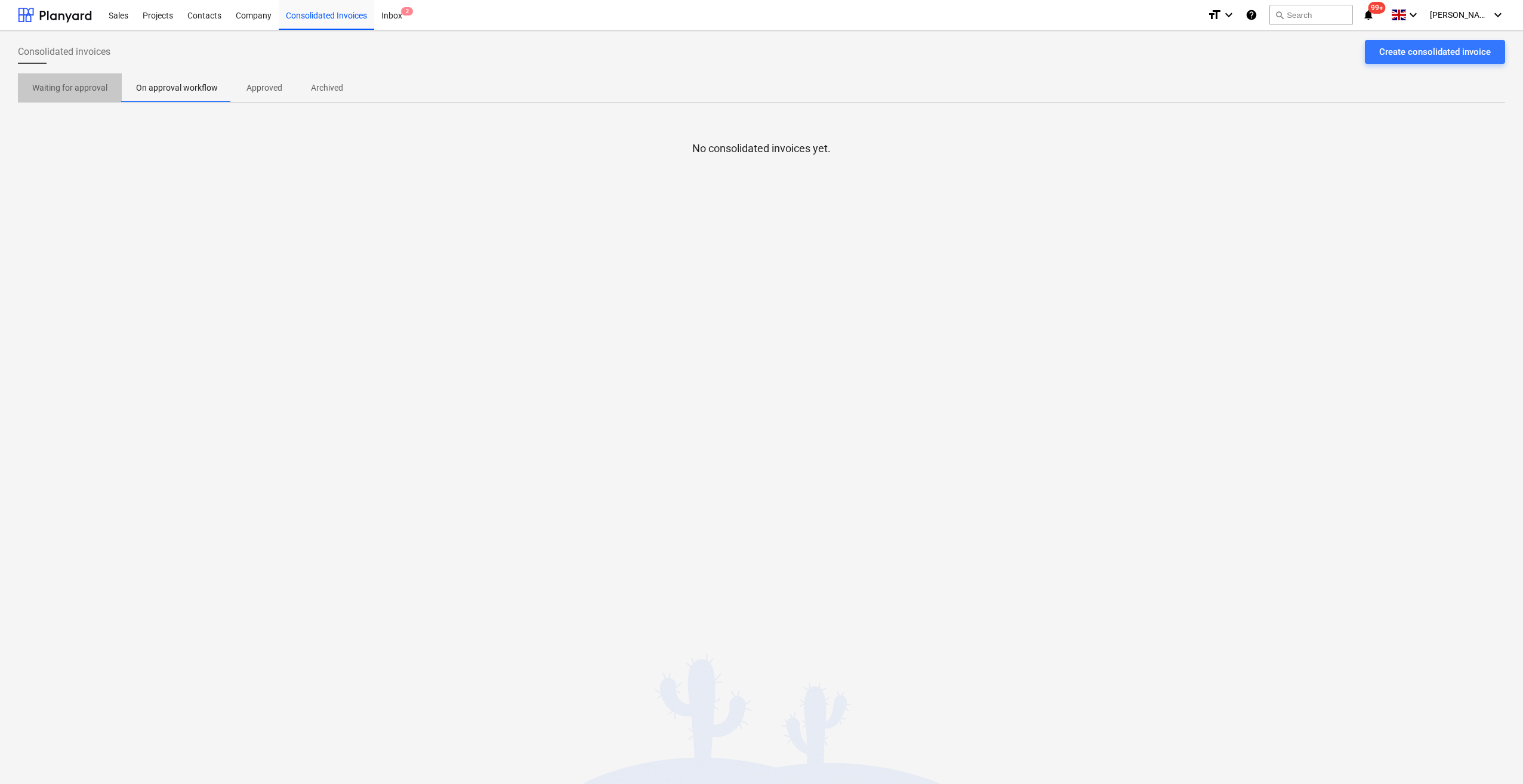
click at [58, 86] on p "Waiting for approval" at bounding box center [69, 87] width 75 height 12
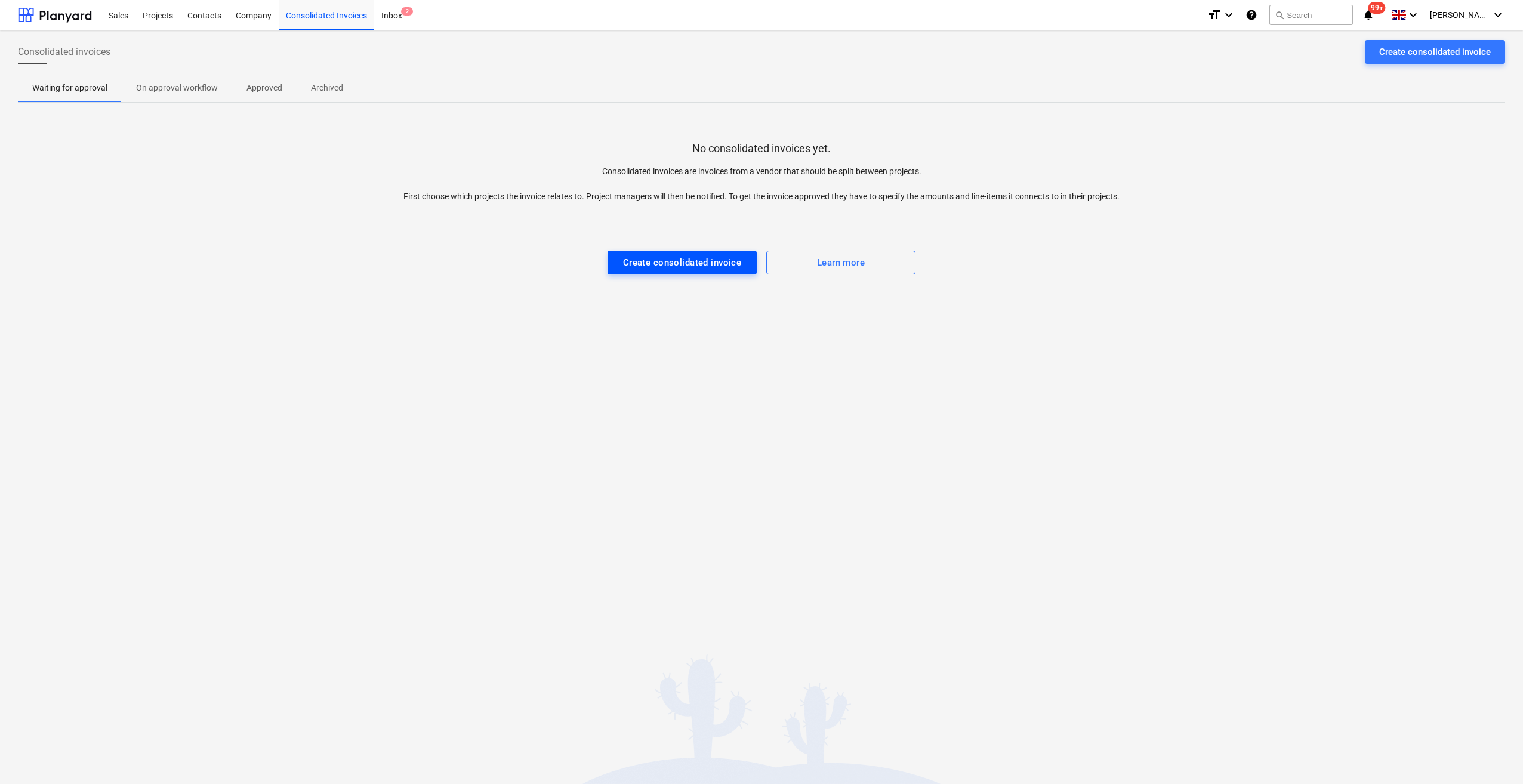
click at [686, 263] on div "Create consolidated invoice" at bounding box center [682, 262] width 119 height 16
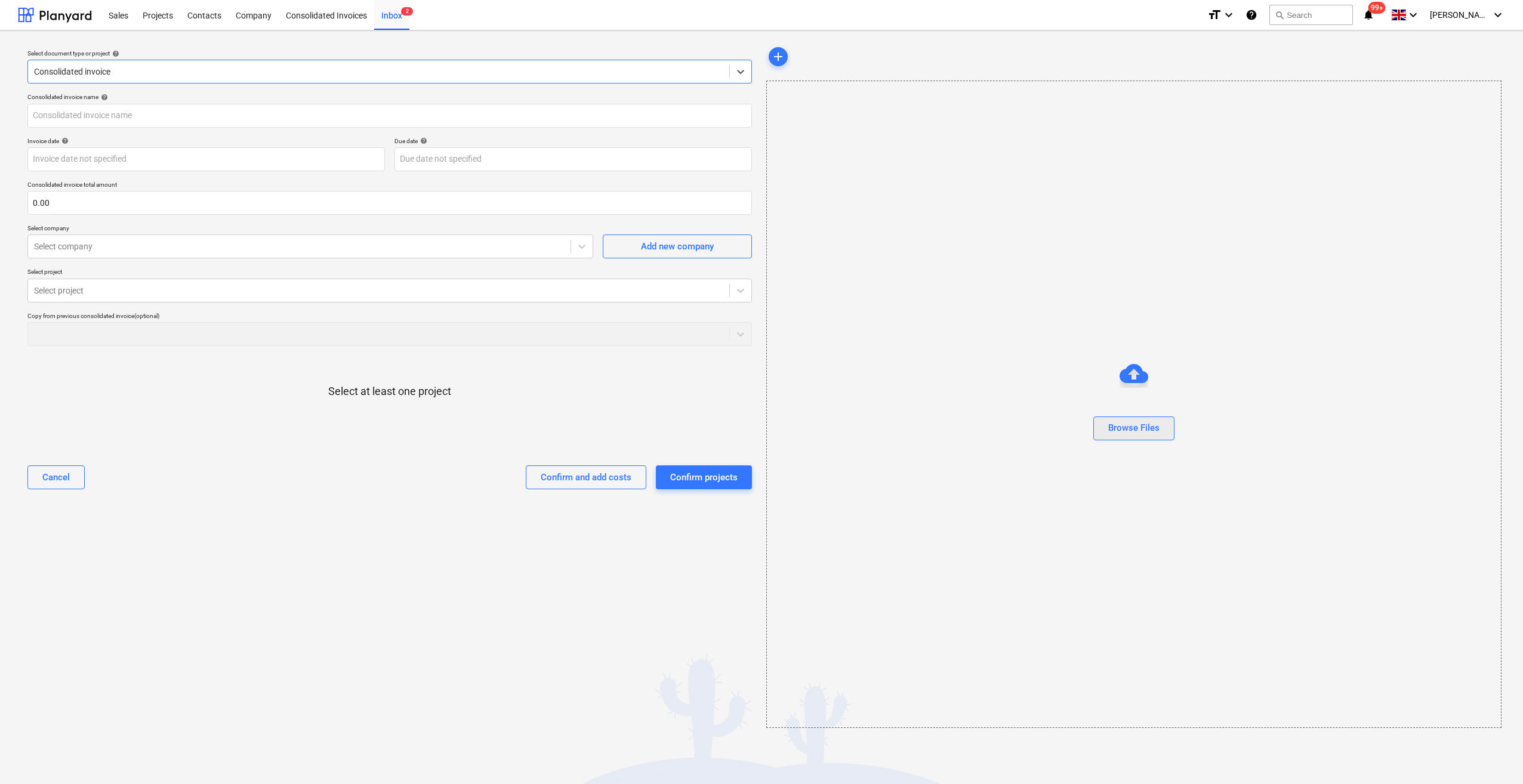
click at [1108, 433] on div "Browse Files" at bounding box center [1134, 427] width 52 height 16
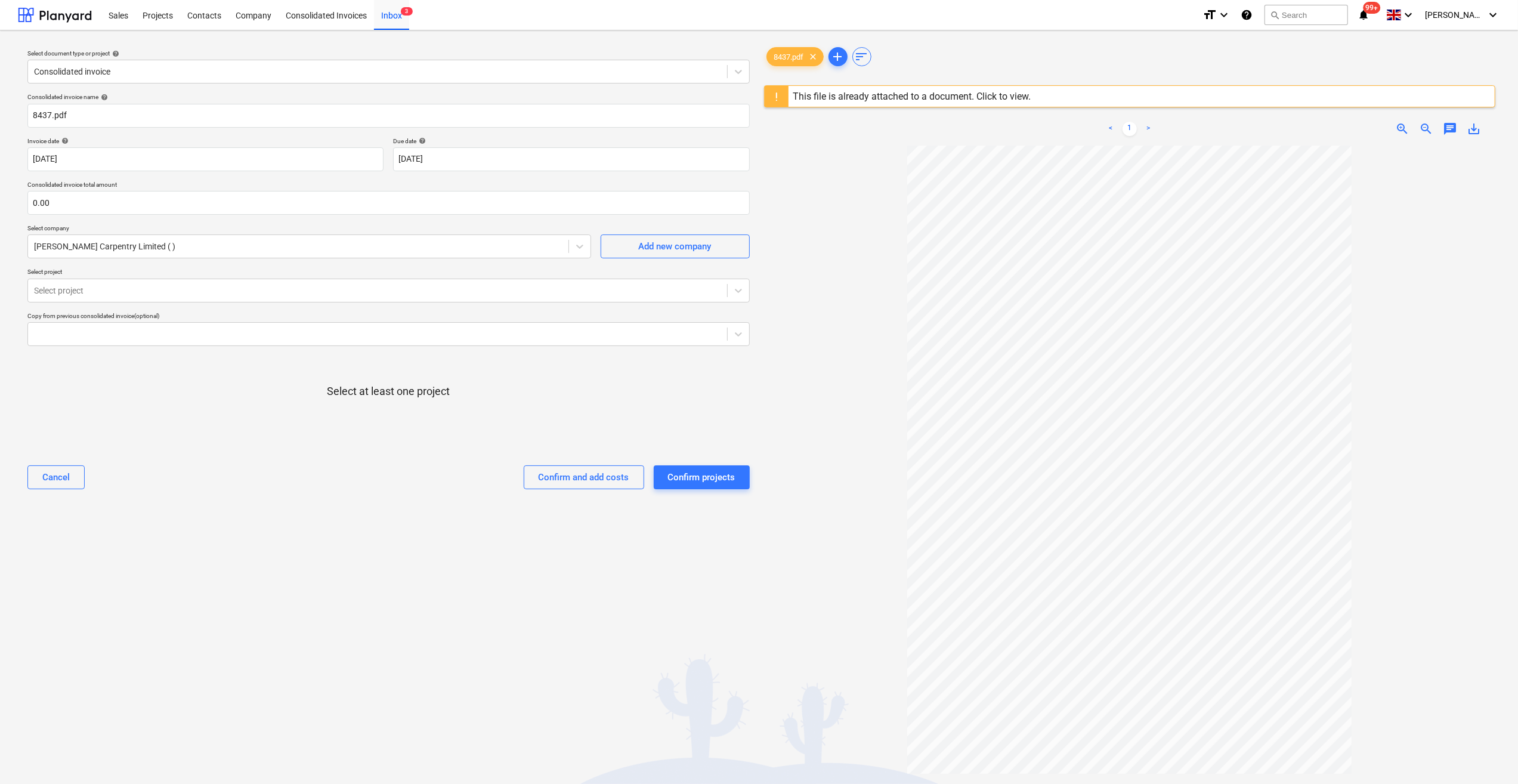
type input "505"
type input "17 Aug 2025"
click at [32, 112] on input "505" at bounding box center [388, 115] width 722 height 24
type input "Labour 11-15/08/25 - 505"
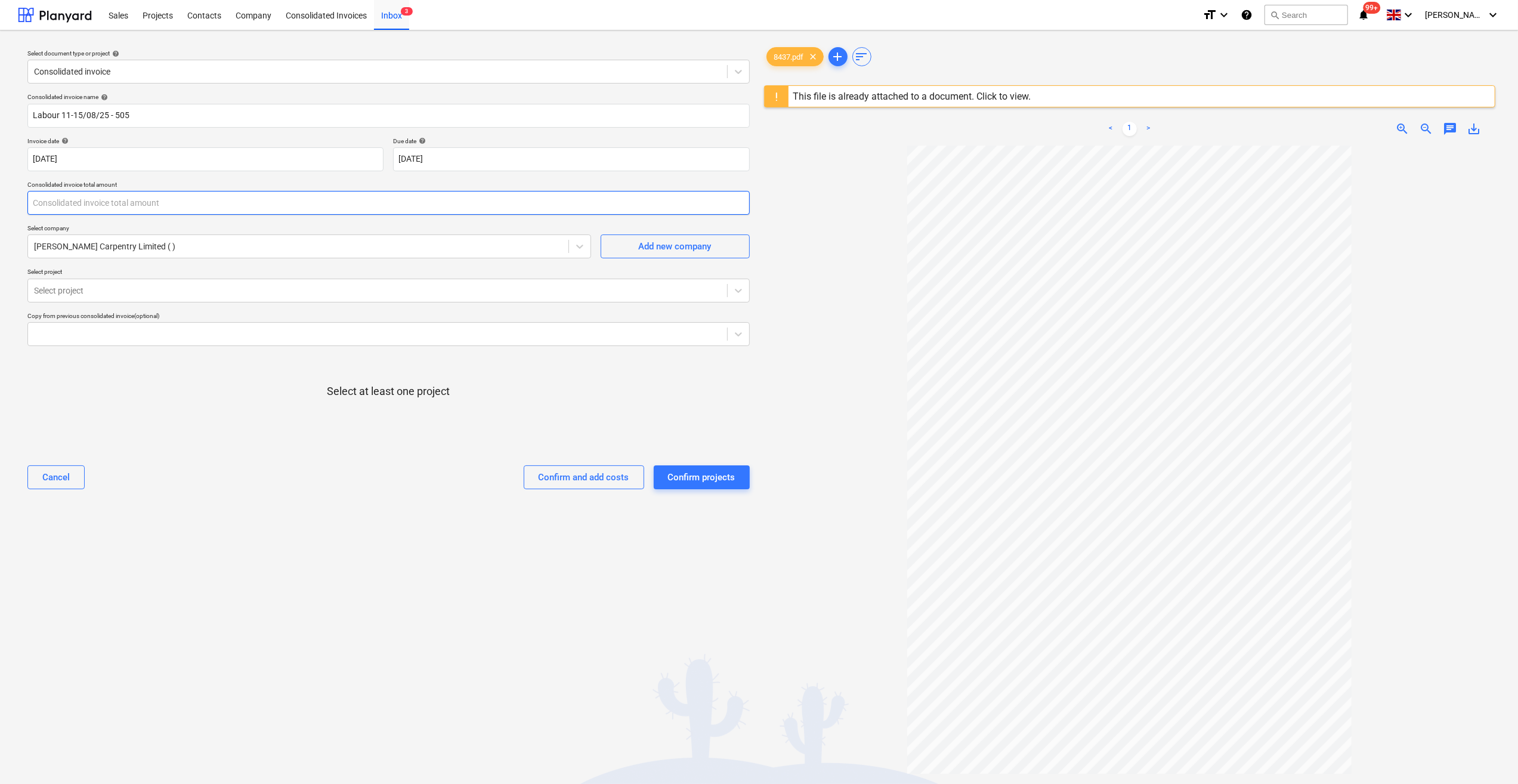
click at [66, 201] on input "text" at bounding box center [388, 202] width 722 height 24
type input "1,350.00"
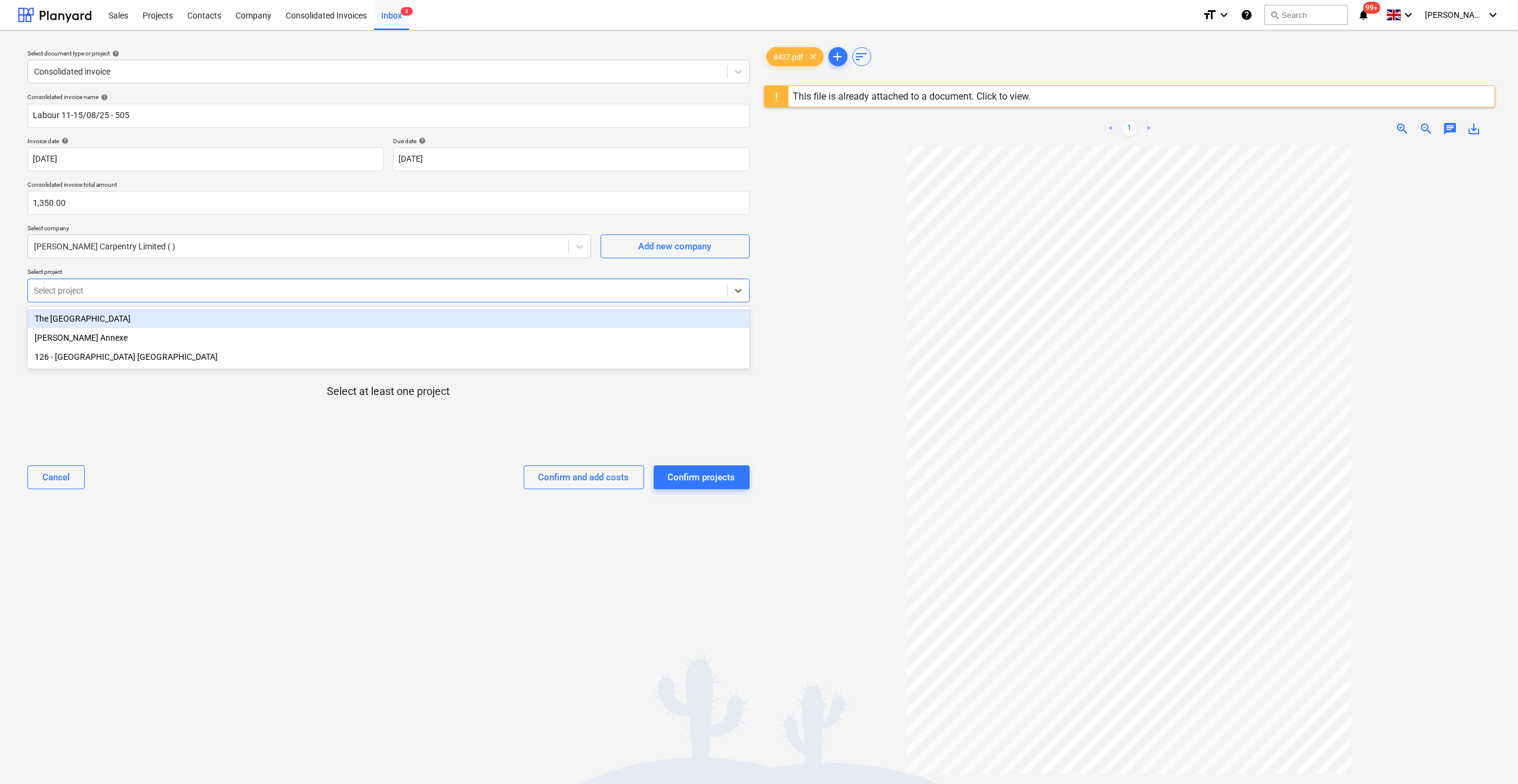
click at [83, 288] on div at bounding box center [377, 291] width 687 height 12
drag, startPoint x: 79, startPoint y: 320, endPoint x: 87, endPoint y: 309, distance: 13.6
click at [85, 320] on div "The Royal Hotel" at bounding box center [388, 319] width 722 height 19
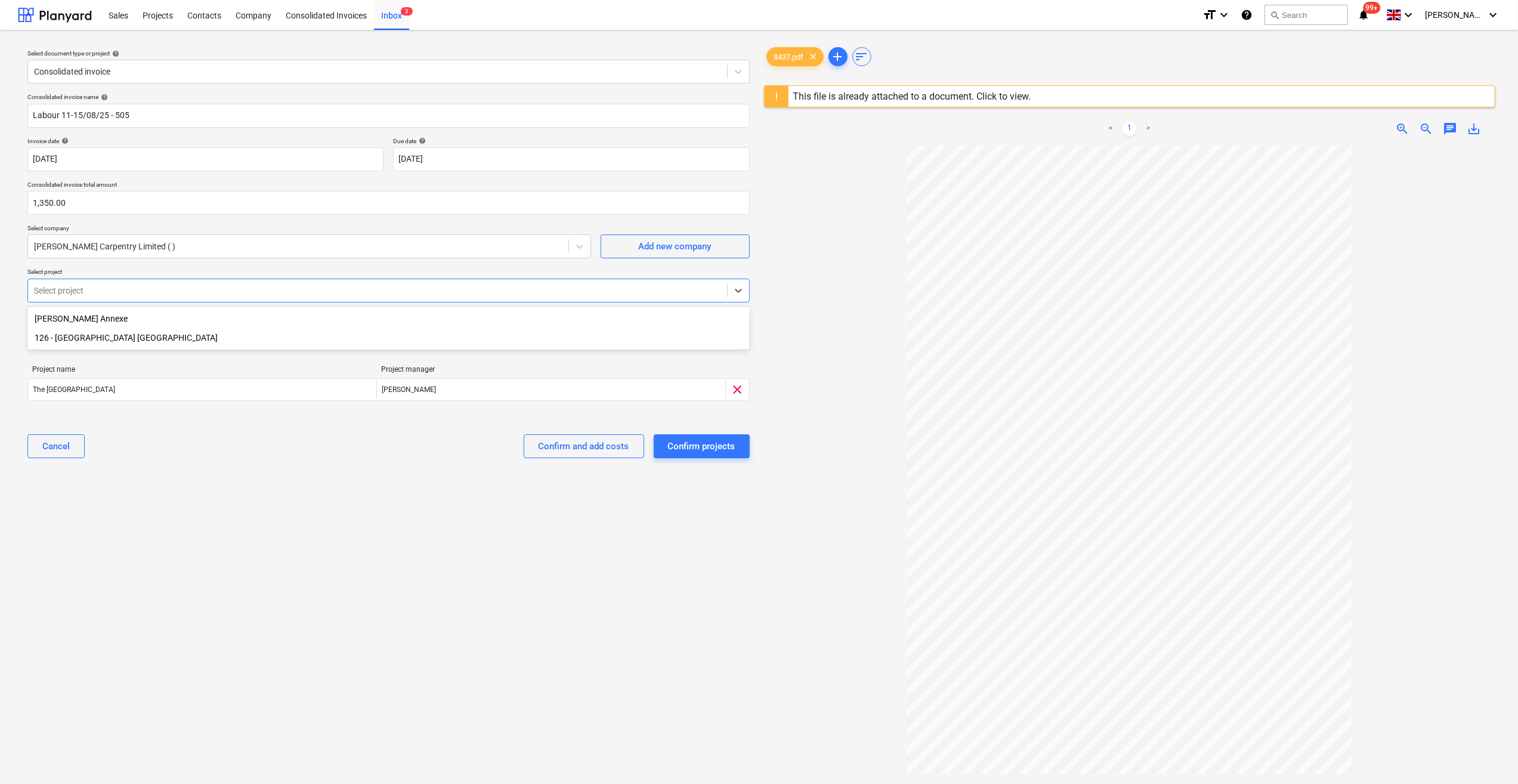
click at [107, 338] on div "126 - [GEOGRAPHIC_DATA] [GEOGRAPHIC_DATA]" at bounding box center [388, 338] width 722 height 19
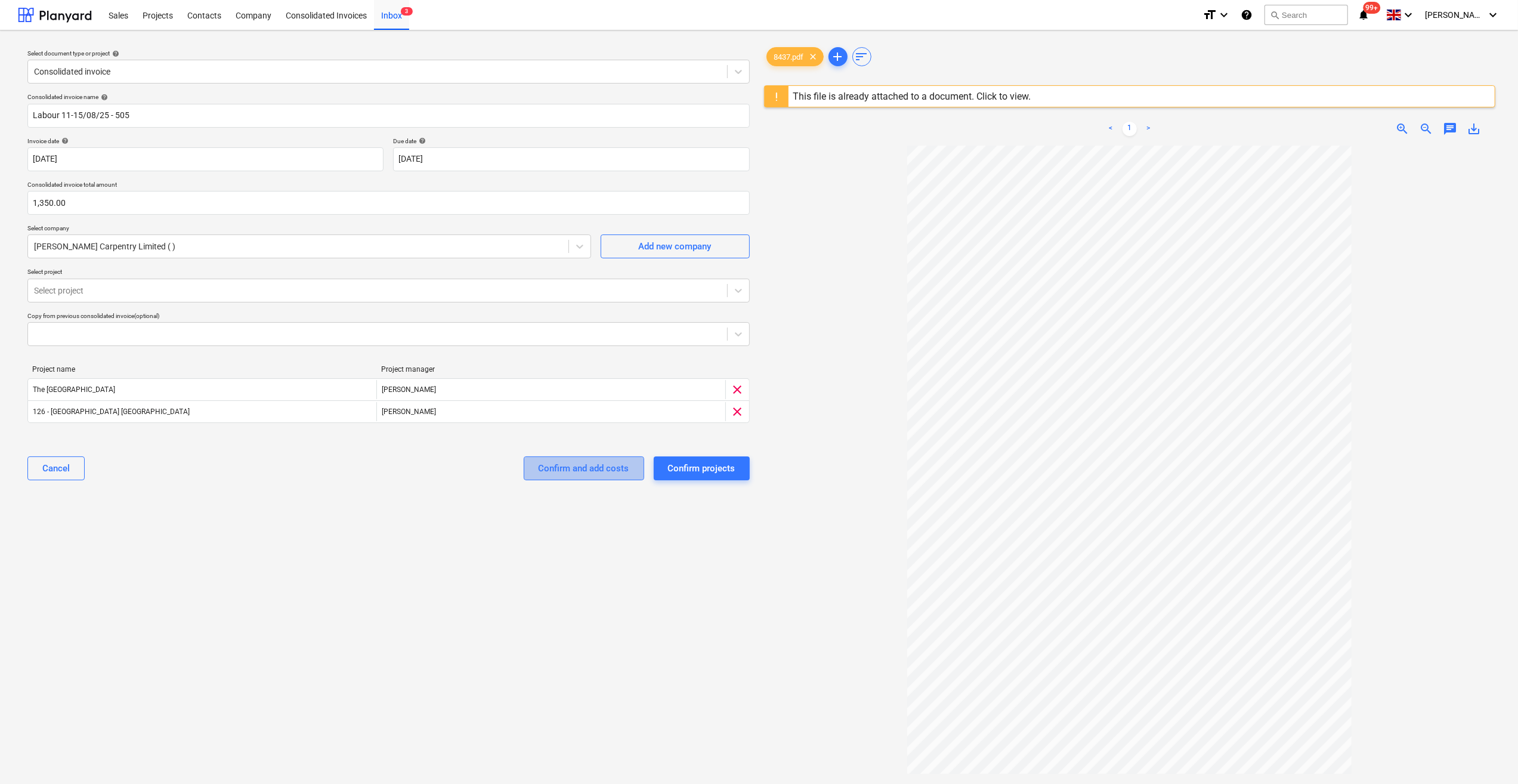
click at [552, 465] on div "Confirm and add costs" at bounding box center [584, 468] width 91 height 16
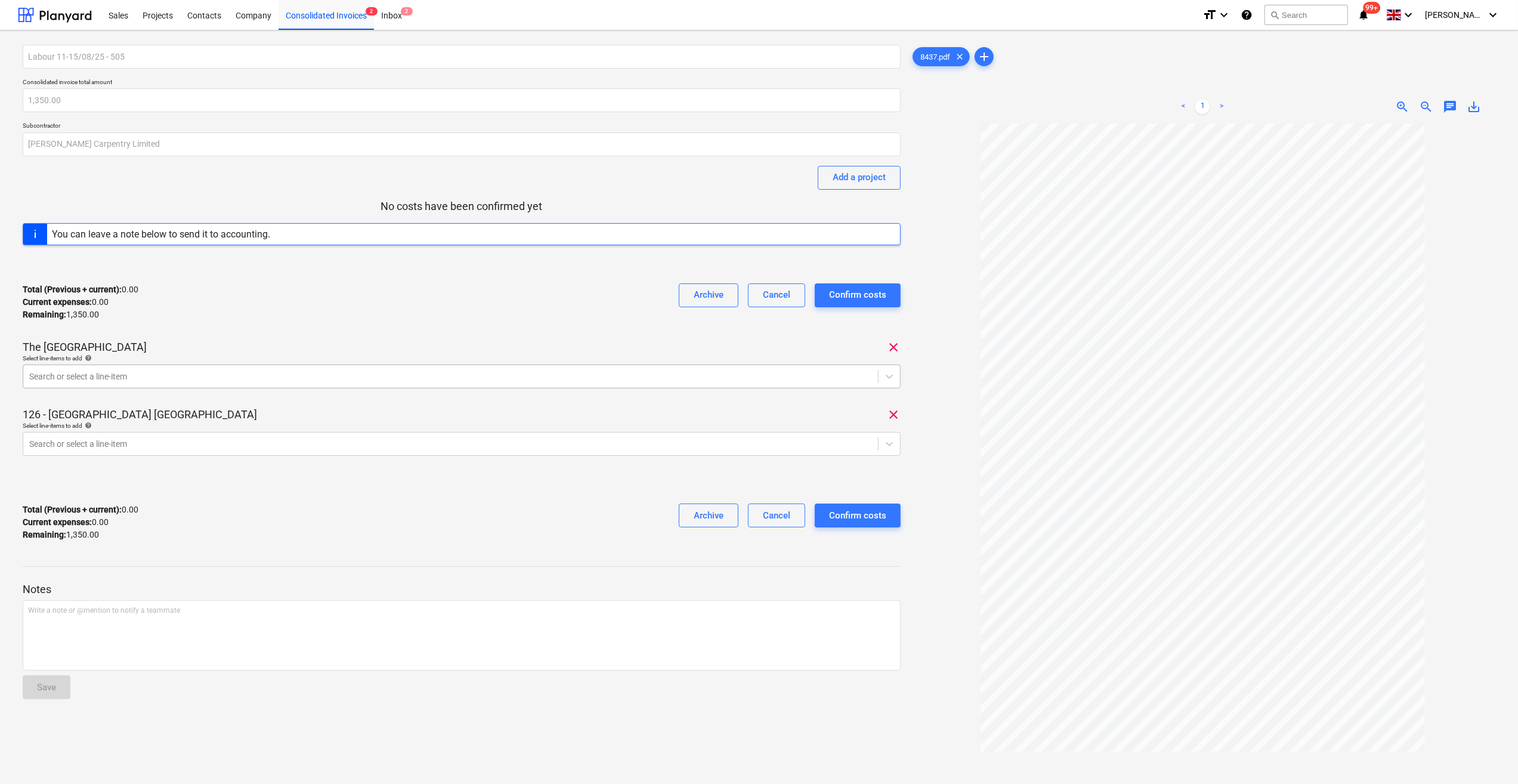
click at [63, 374] on div at bounding box center [450, 376] width 843 height 12
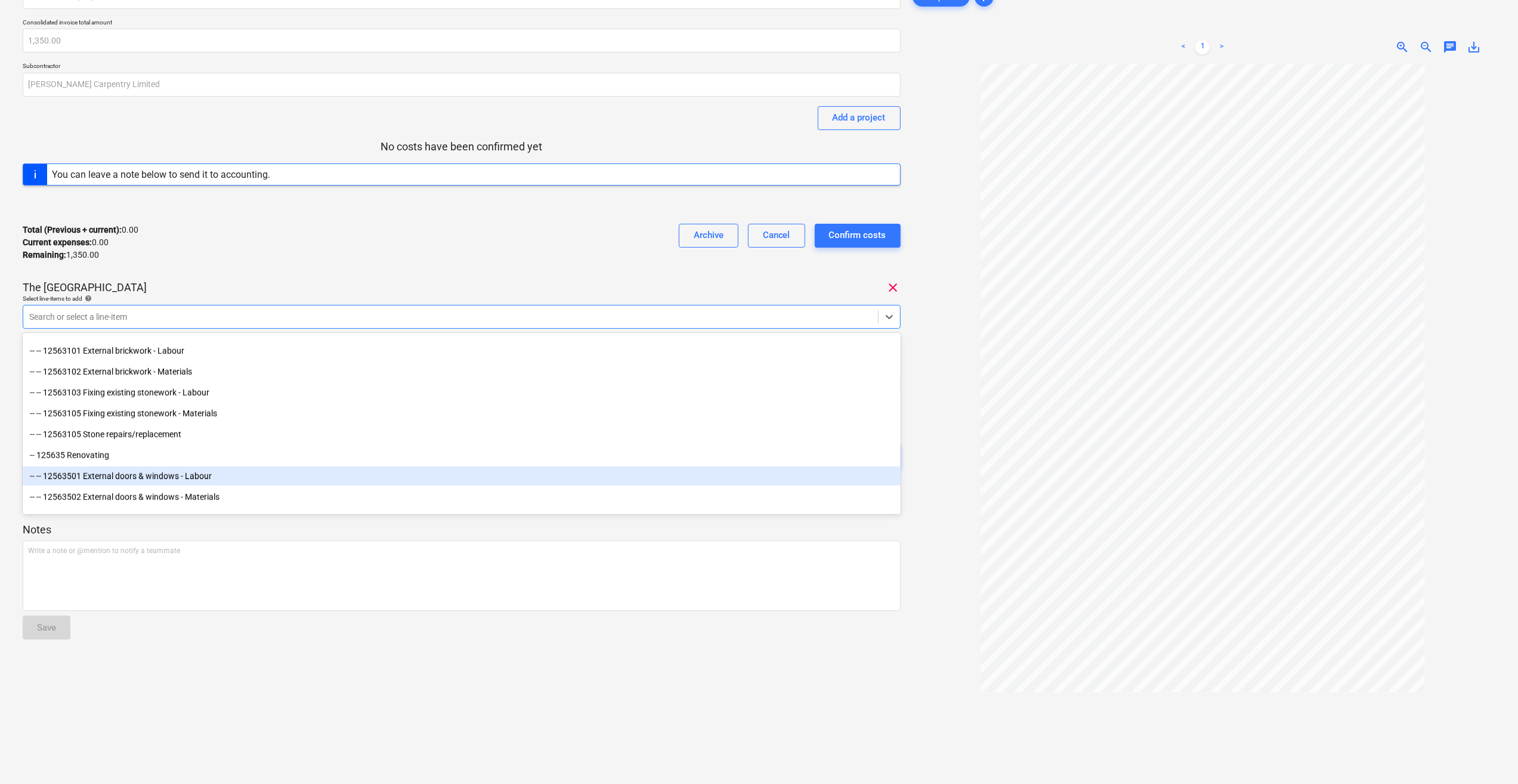
scroll to position [1372, 0]
click at [192, 478] on div "-- -- 12563501 External doors & windows - Labour" at bounding box center [461, 476] width 878 height 19
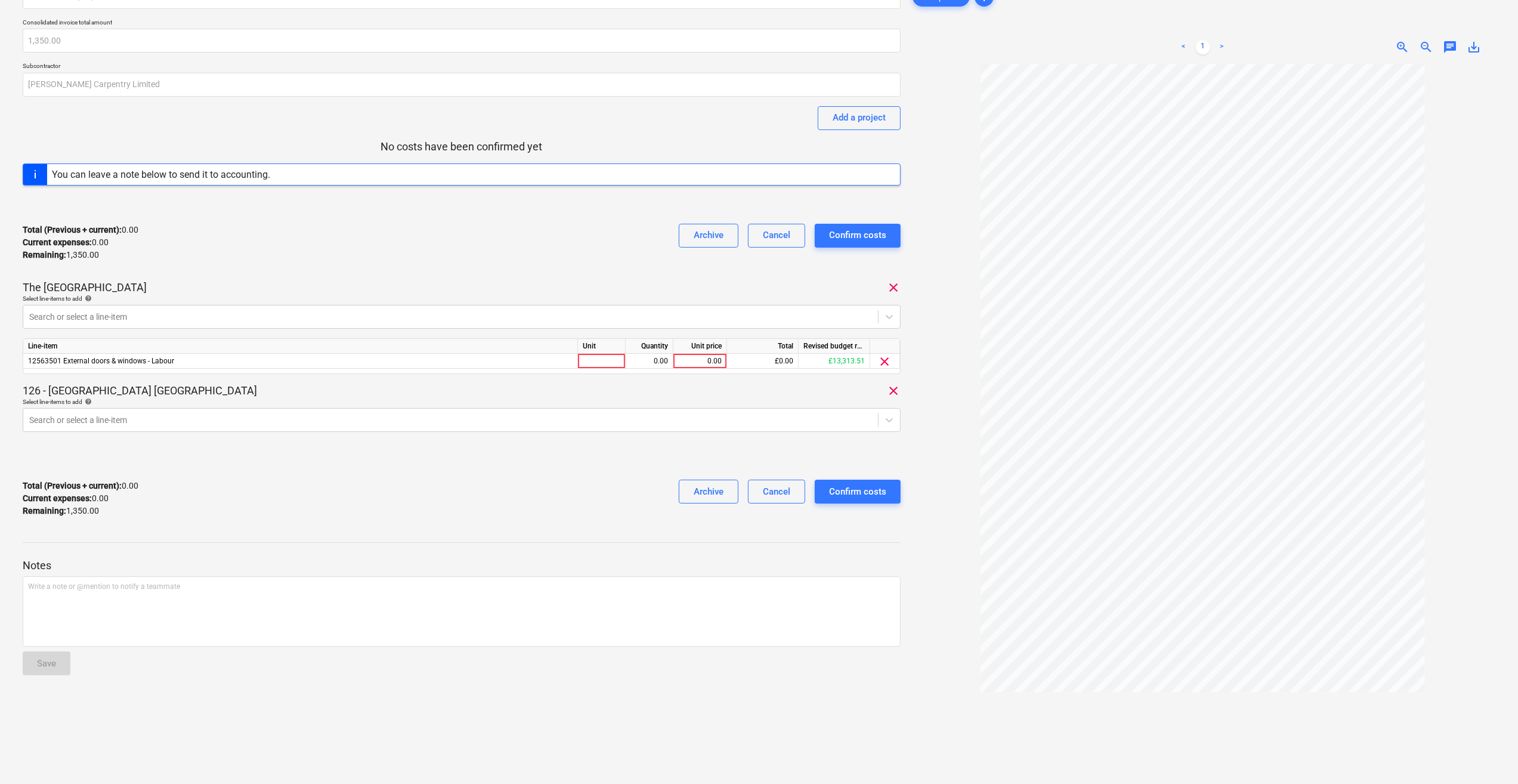
click at [944, 343] on div at bounding box center [1203, 439] width 585 height 750
click at [605, 358] on div at bounding box center [602, 361] width 47 height 15
type input "Day"
click at [654, 354] on div "0.00" at bounding box center [649, 361] width 37 height 15
type input "1"
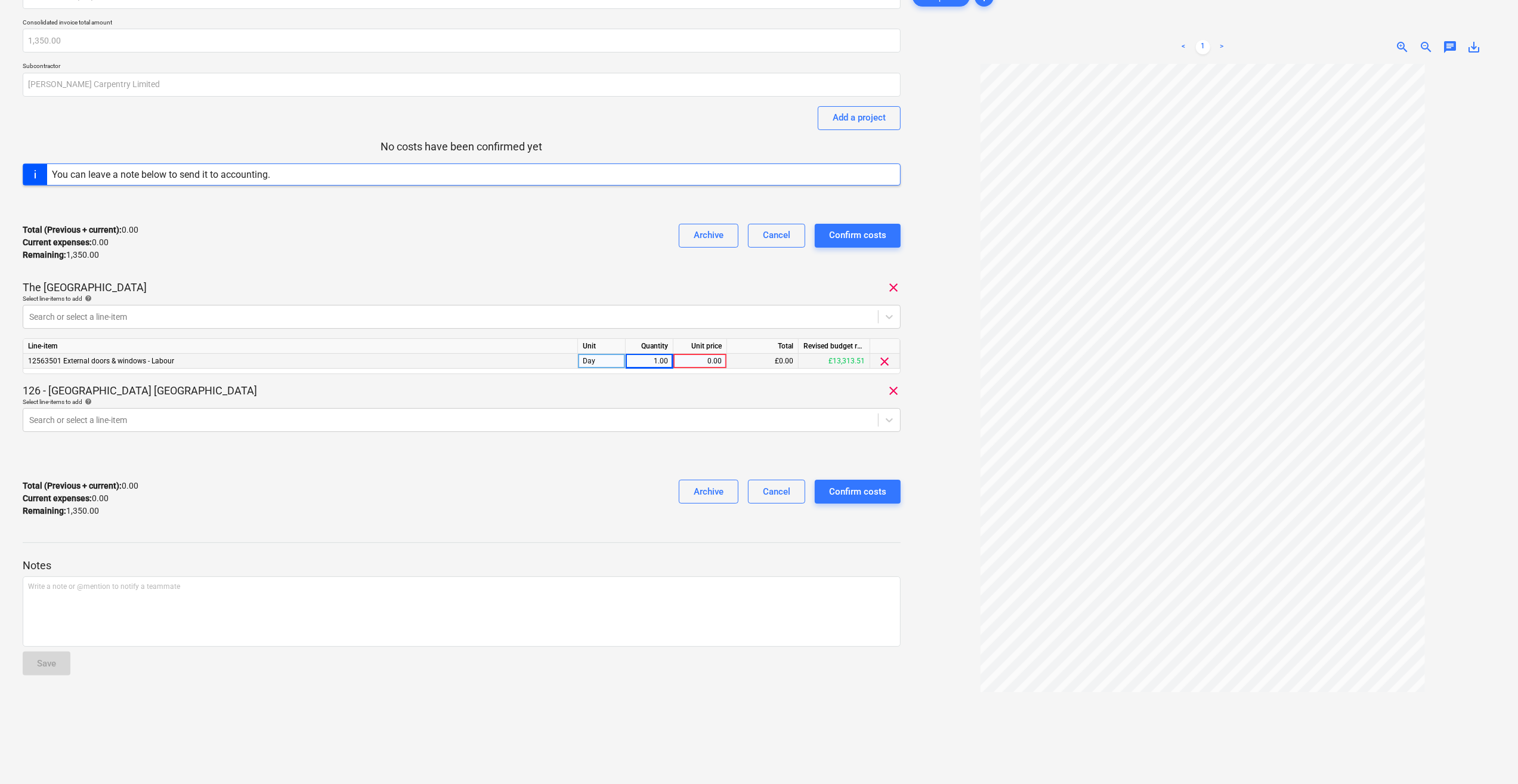
click at [703, 361] on div "0.00" at bounding box center [700, 361] width 43 height 15
type input "225"
click at [685, 386] on div "126 - Royal Townhouses Ashby clear" at bounding box center [461, 391] width 878 height 14
click at [889, 425] on icon at bounding box center [890, 420] width 12 height 12
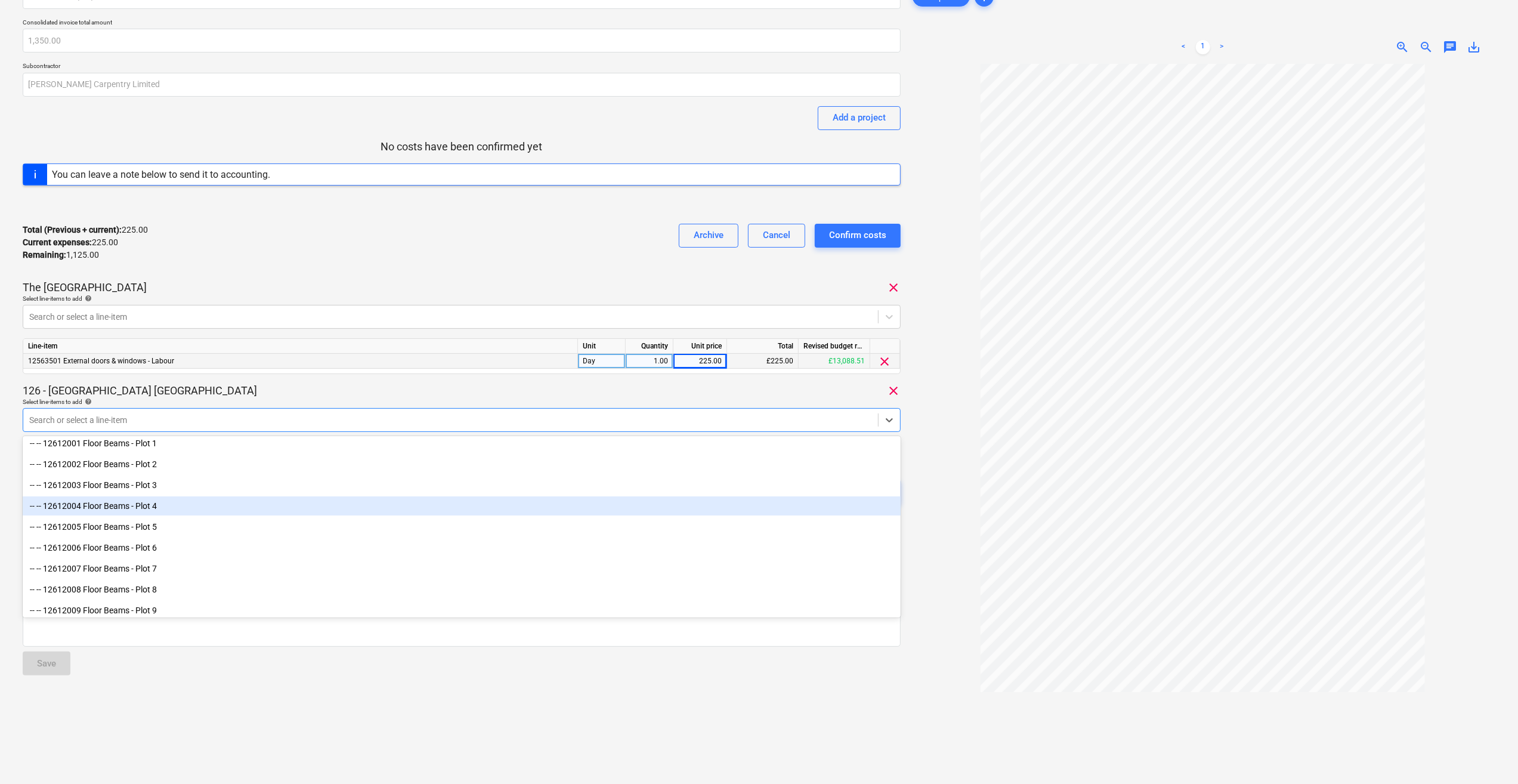
scroll to position [298, 0]
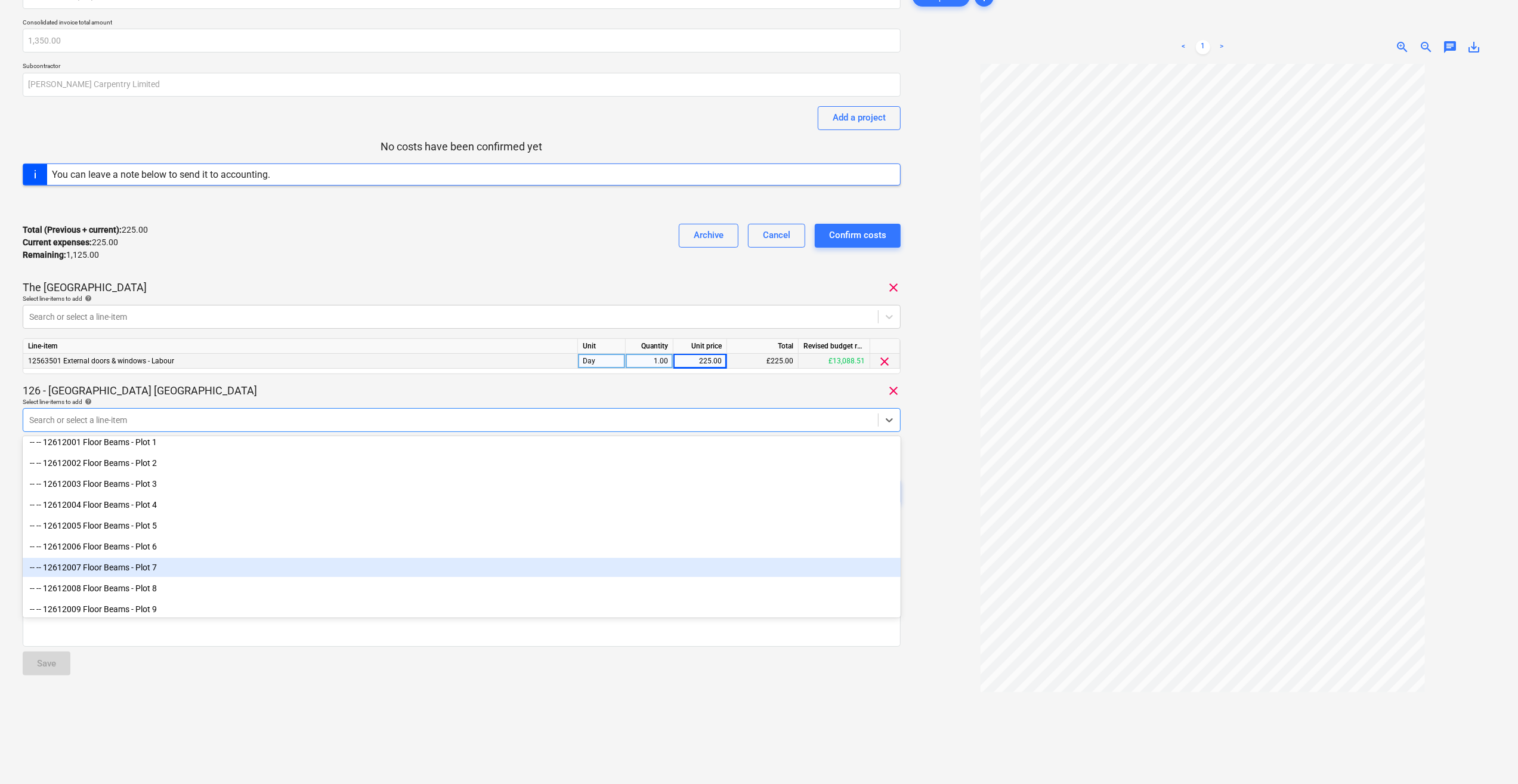
click at [168, 560] on div "-- -- 12612007 Floor Beams - Plot 7" at bounding box center [461, 567] width 878 height 19
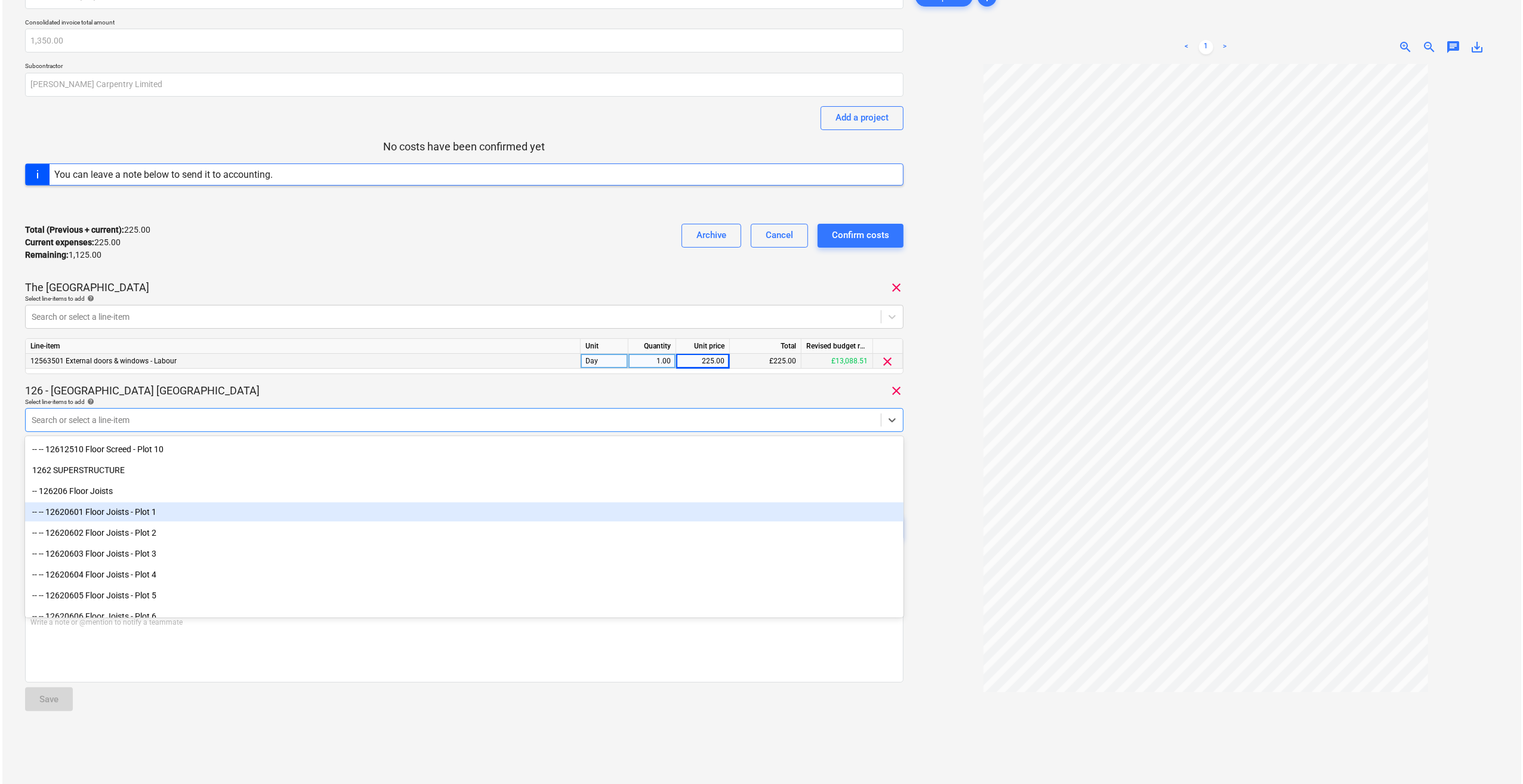
scroll to position [716, 0]
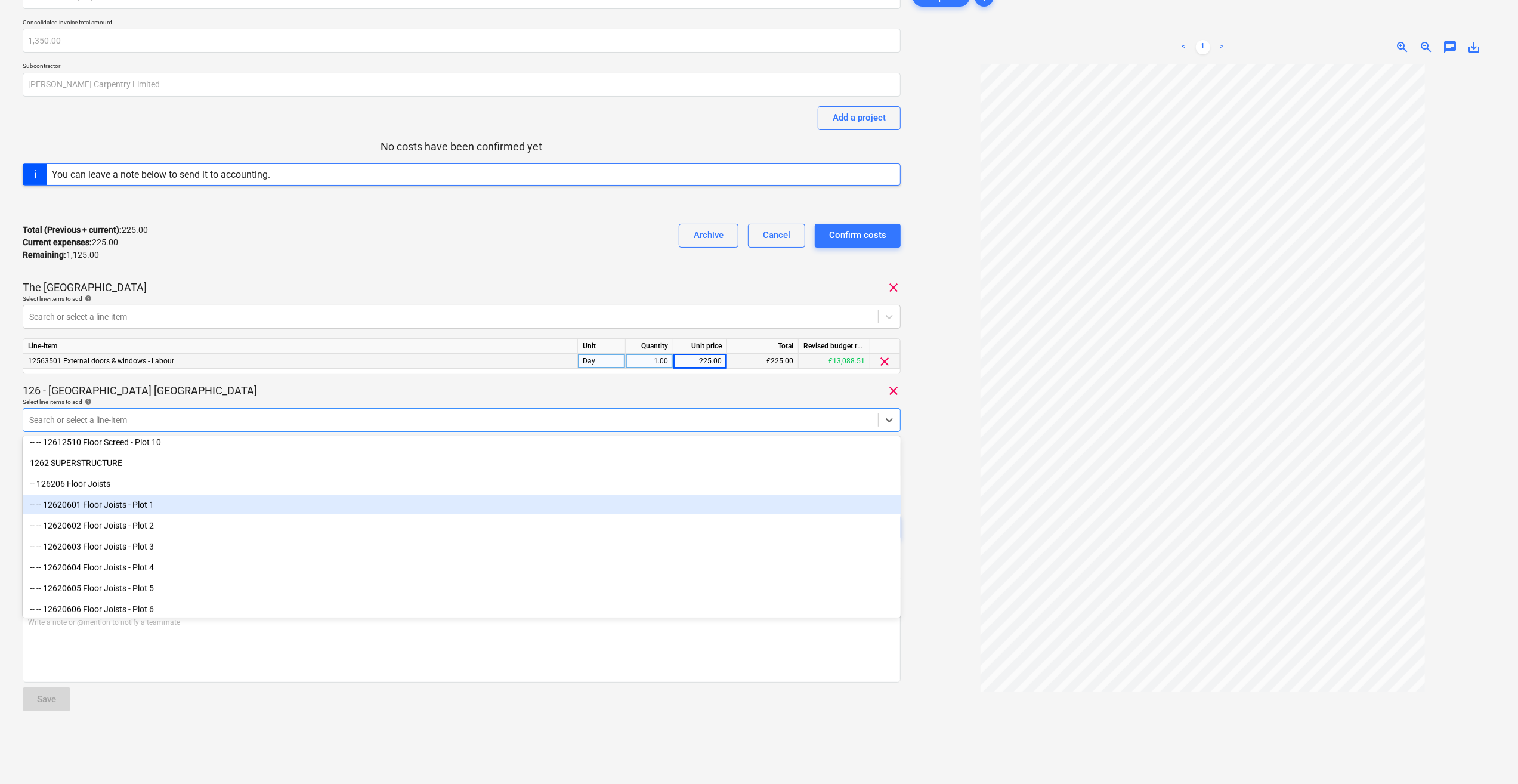
click at [163, 507] on div "-- -- 12620601 Floor Joists - Plot 1" at bounding box center [461, 505] width 878 height 19
click at [165, 506] on div "-- -- 12620602 Floor Joists - Plot 2" at bounding box center [461, 505] width 878 height 19
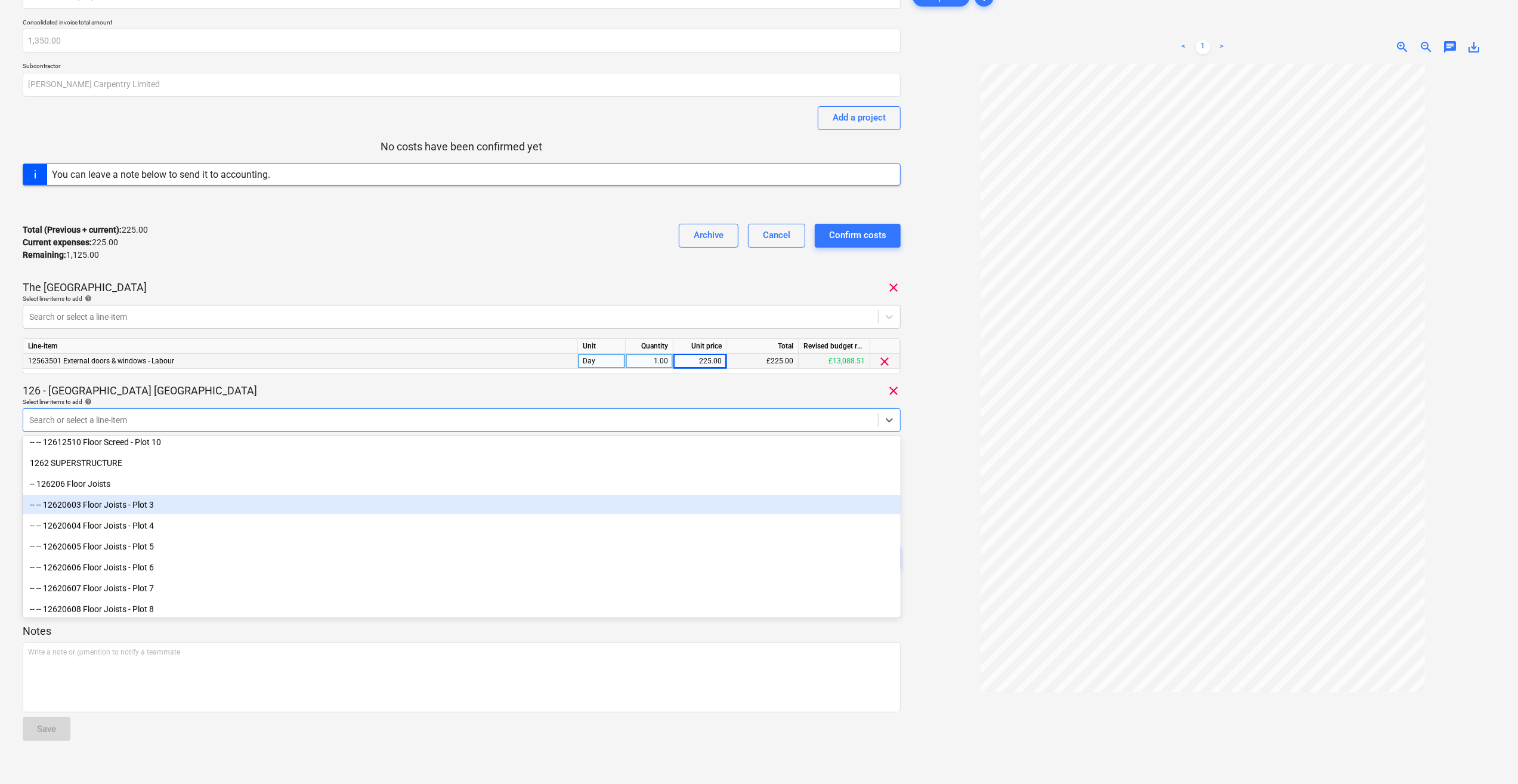
click at [163, 507] on div "-- -- 12620603 Floor Joists - Plot 3" at bounding box center [461, 505] width 878 height 19
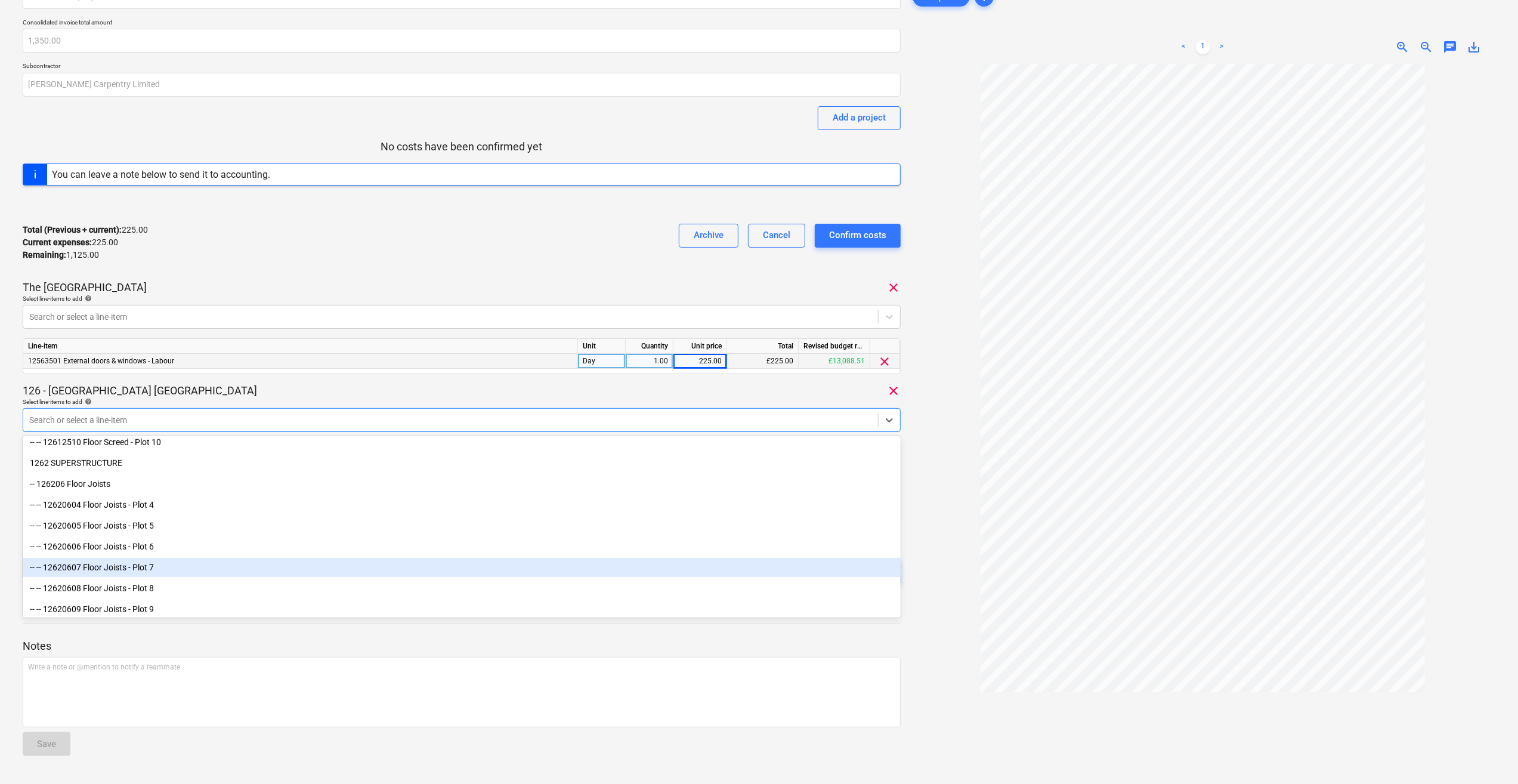
click at [952, 565] on div at bounding box center [1203, 439] width 585 height 750
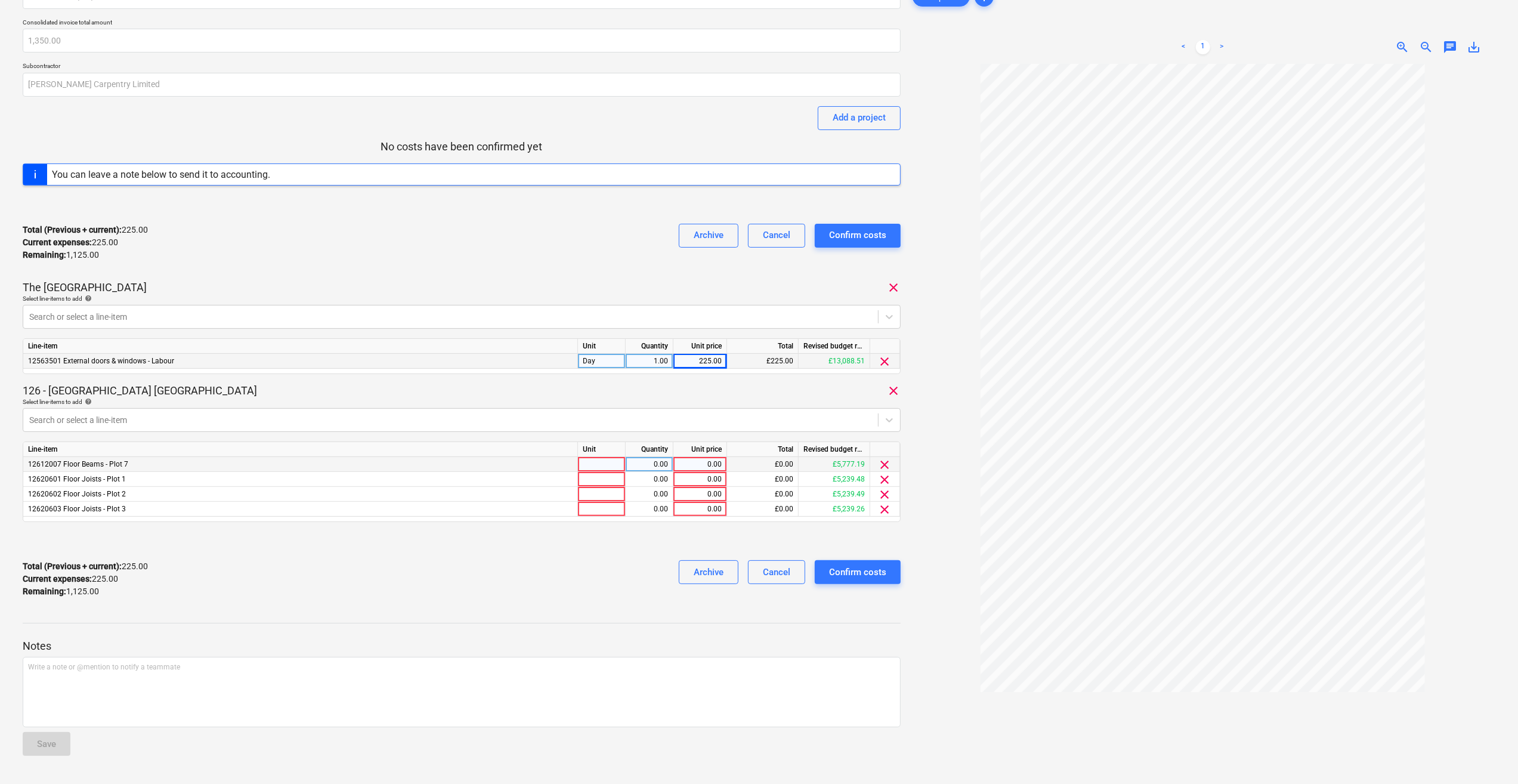
click at [597, 465] on div at bounding box center [602, 465] width 47 height 15
type input "Day"
click at [593, 475] on div at bounding box center [602, 479] width 47 height 15
type input "Day"
click at [596, 492] on div at bounding box center [602, 494] width 47 height 15
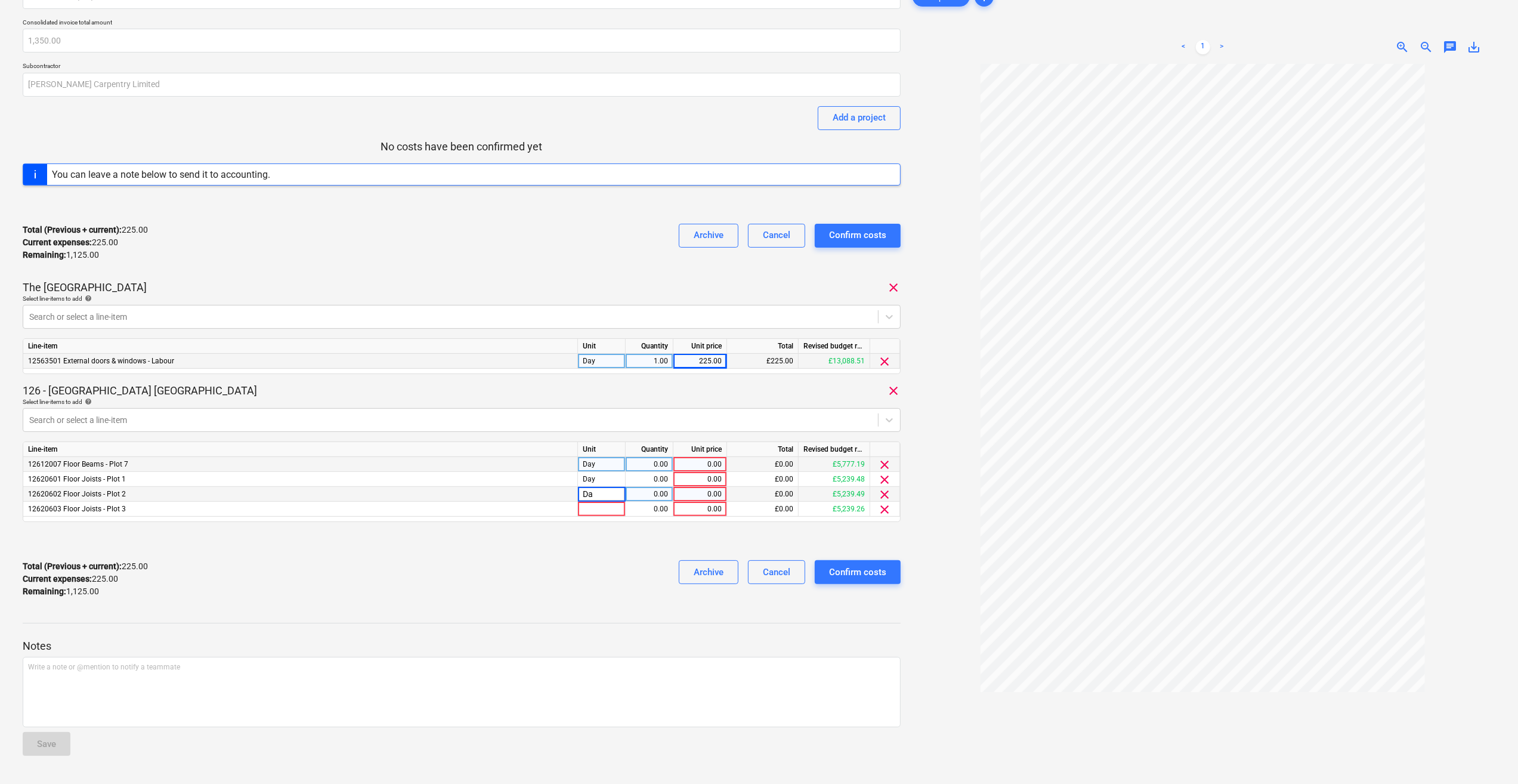
type input "Day"
click at [587, 506] on div at bounding box center [602, 509] width 47 height 15
type input "Day"
click at [656, 465] on div "0.00" at bounding box center [649, 465] width 37 height 15
type input "1"
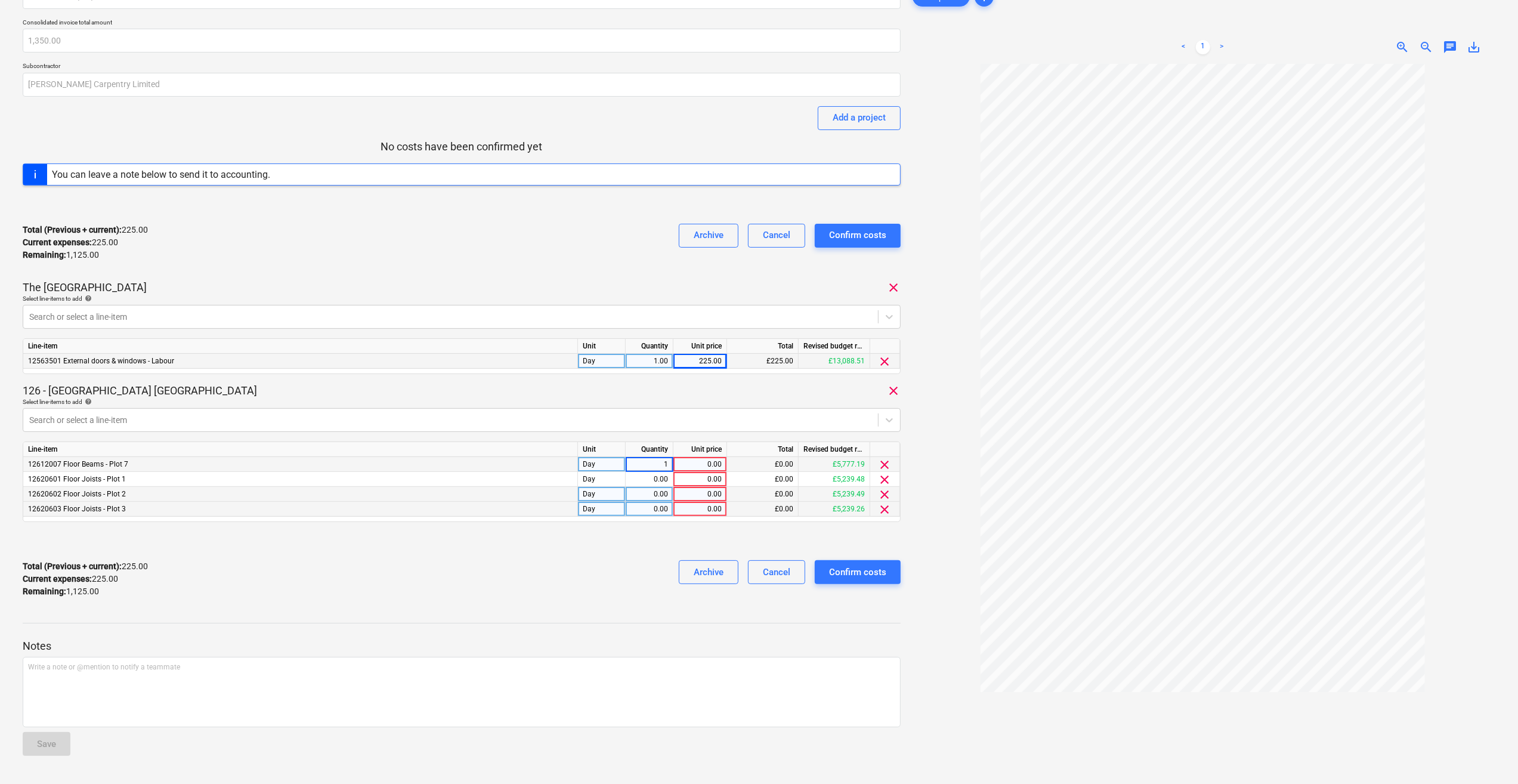
click at [712, 465] on div "0.00" at bounding box center [700, 465] width 43 height 15
type input "225"
click at [711, 481] on div "0.00" at bounding box center [700, 479] width 43 height 15
type input "225"
click at [701, 495] on div "0.00" at bounding box center [700, 494] width 43 height 15
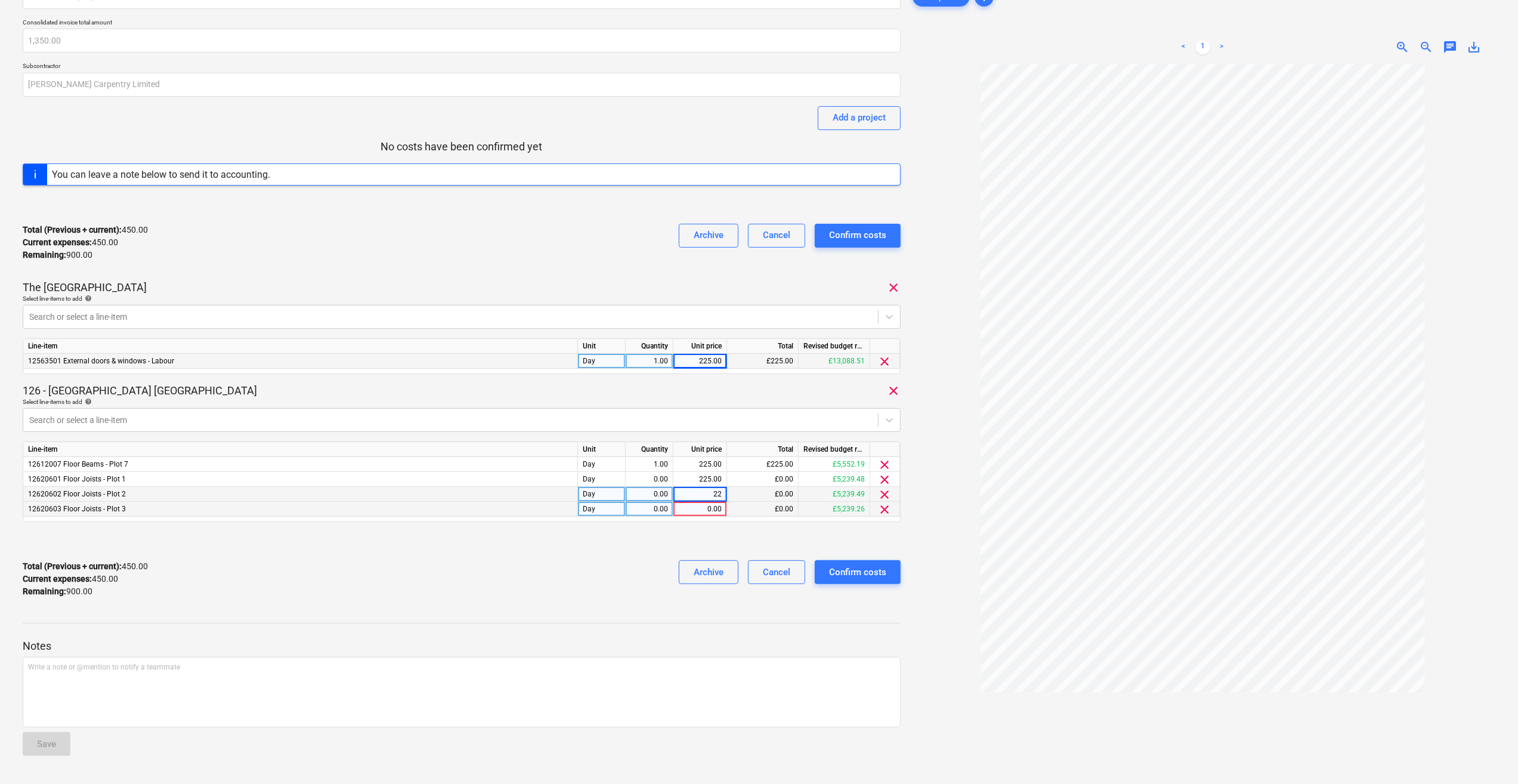
type input "225"
click at [705, 505] on div "0.00" at bounding box center [700, 509] width 43 height 15
type input "225"
click at [611, 547] on div at bounding box center [461, 541] width 878 height 19
click at [662, 477] on div "0.00" at bounding box center [649, 479] width 37 height 15
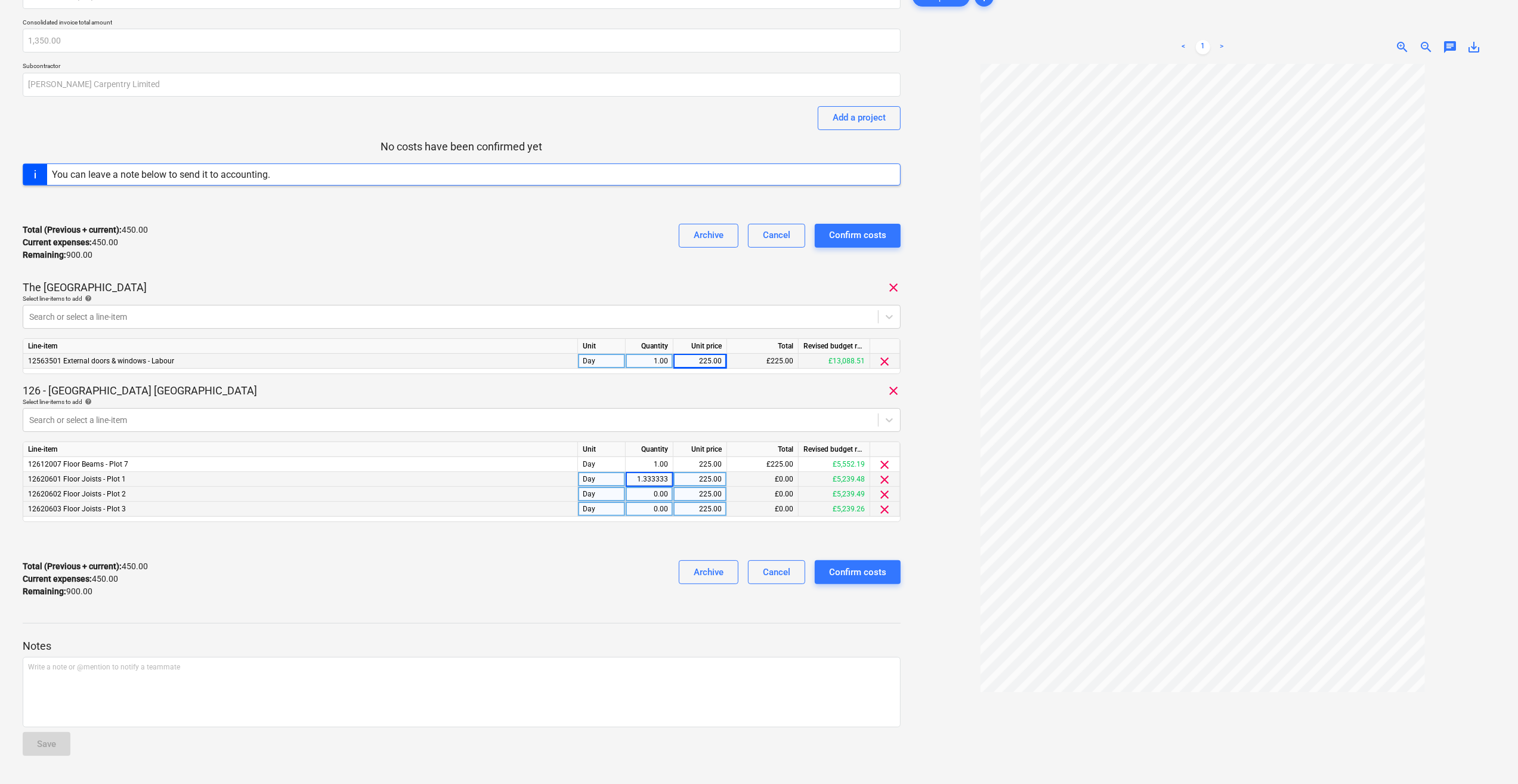
type input "1.3333333"
click at [668, 488] on div "0.00" at bounding box center [650, 494] width 47 height 15
type input "1.3333333"
click at [650, 511] on div "0.00" at bounding box center [649, 509] width 37 height 15
type input "1.3333333"
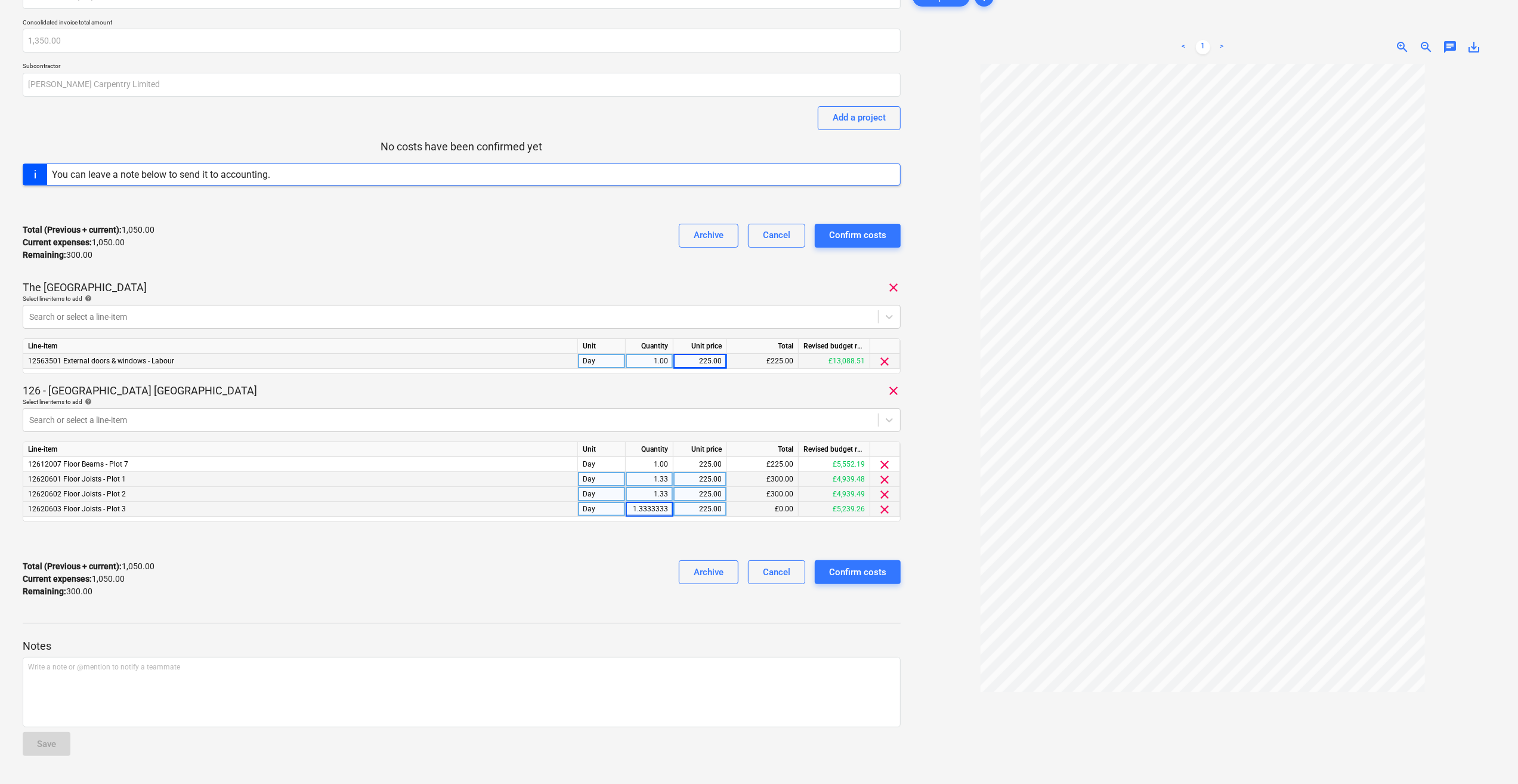
click at [669, 525] on div "Labour 11-15/08/25 - 505 Consolidated invoice total amount 1,350.00 Subcontract…" at bounding box center [461, 296] width 878 height 622
click at [855, 574] on div "Confirm costs" at bounding box center [858, 572] width 57 height 16
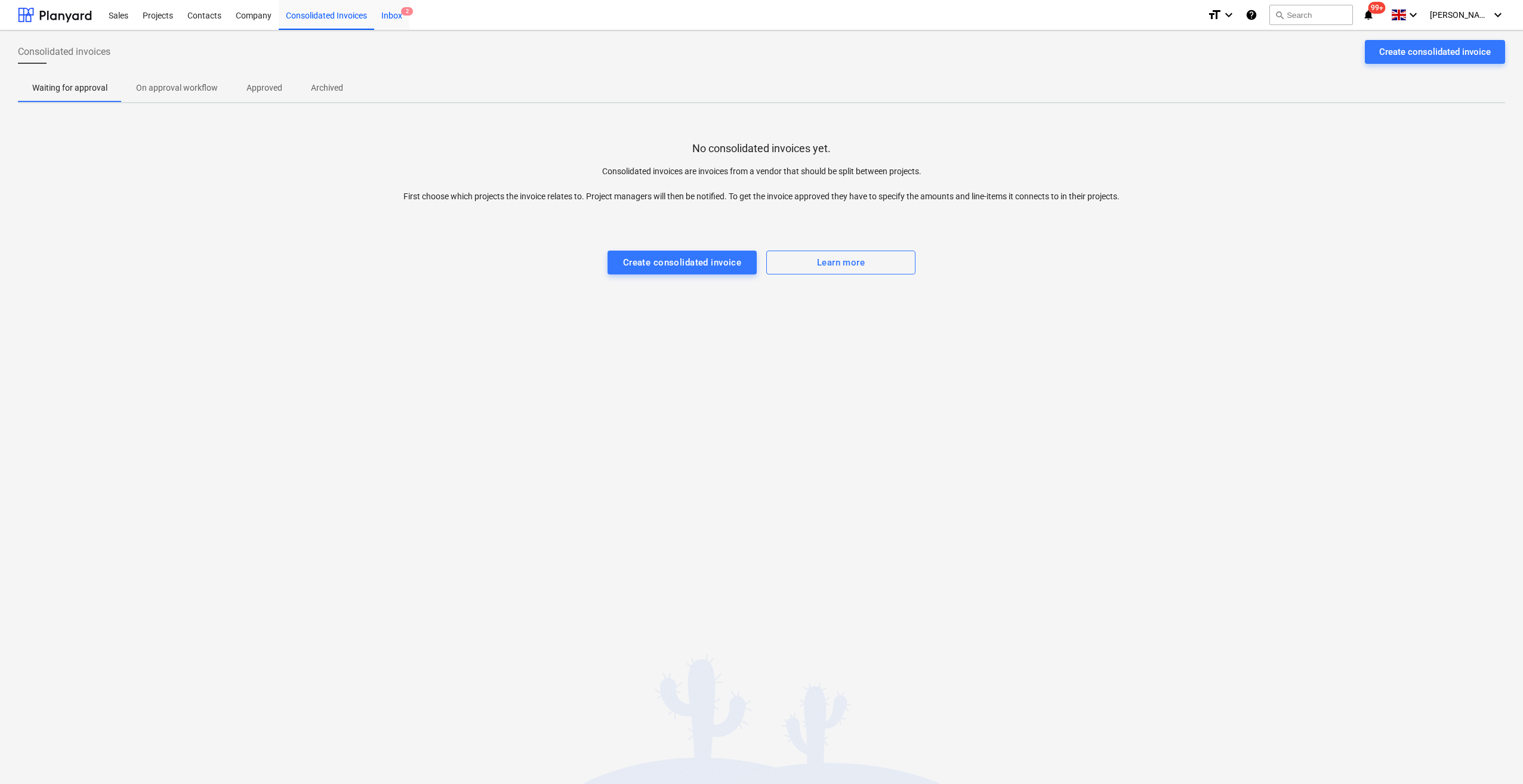
click at [387, 16] on div "Inbox 2" at bounding box center [391, 14] width 35 height 31
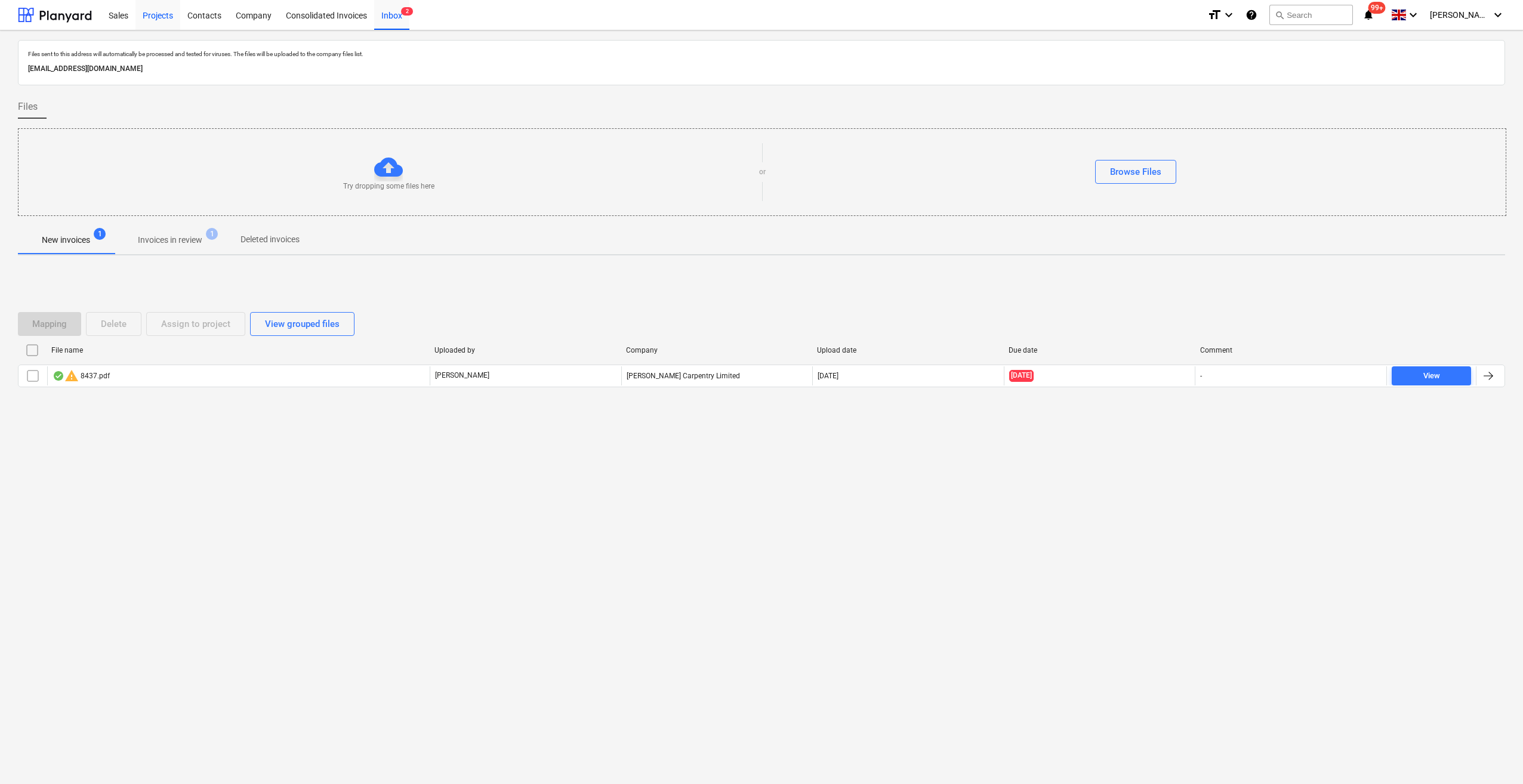
click at [158, 19] on div "Projects" at bounding box center [158, 14] width 45 height 31
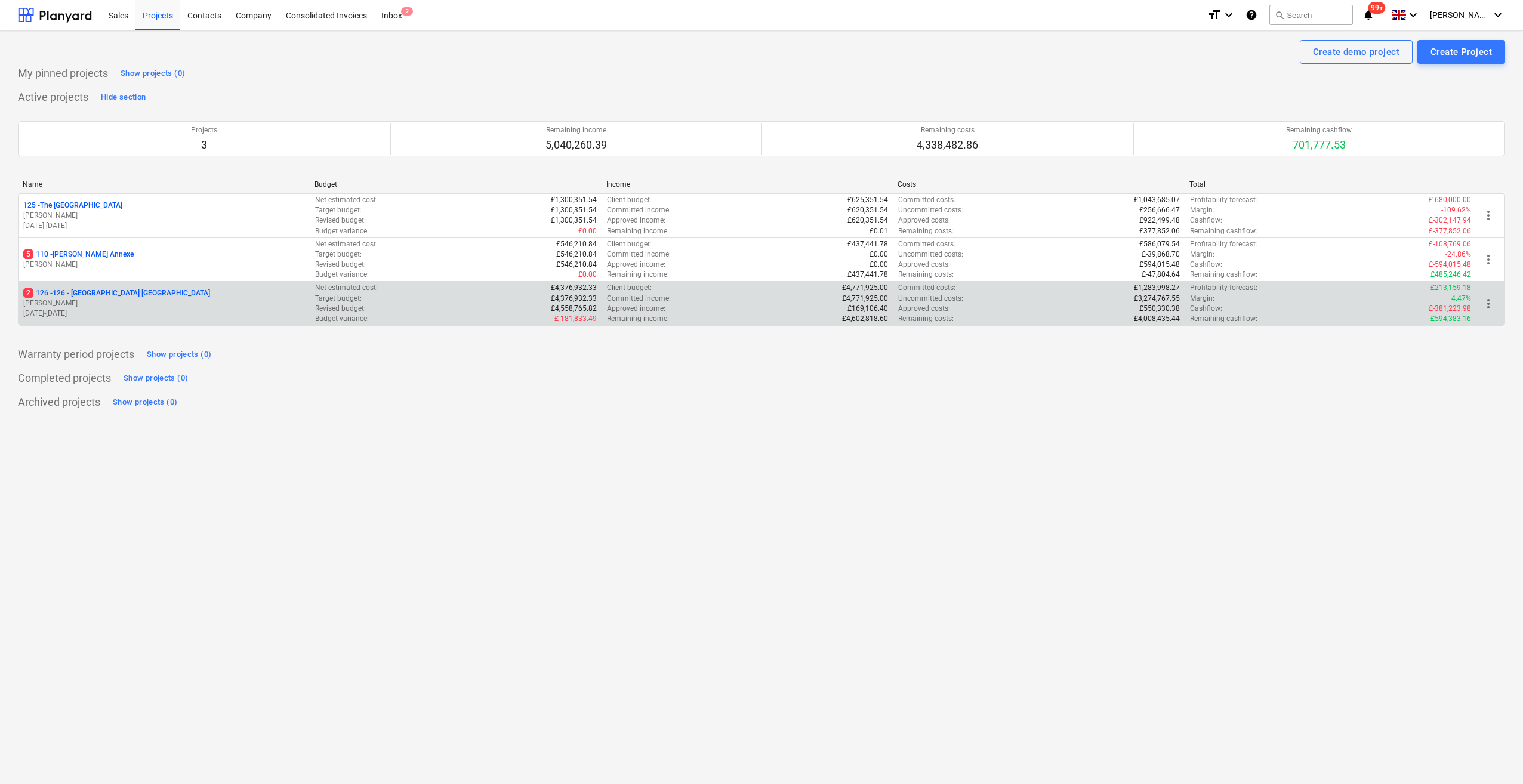
click at [98, 288] on p "2 126 - 126 - Royal Townhouses Ashby" at bounding box center [116, 293] width 187 height 10
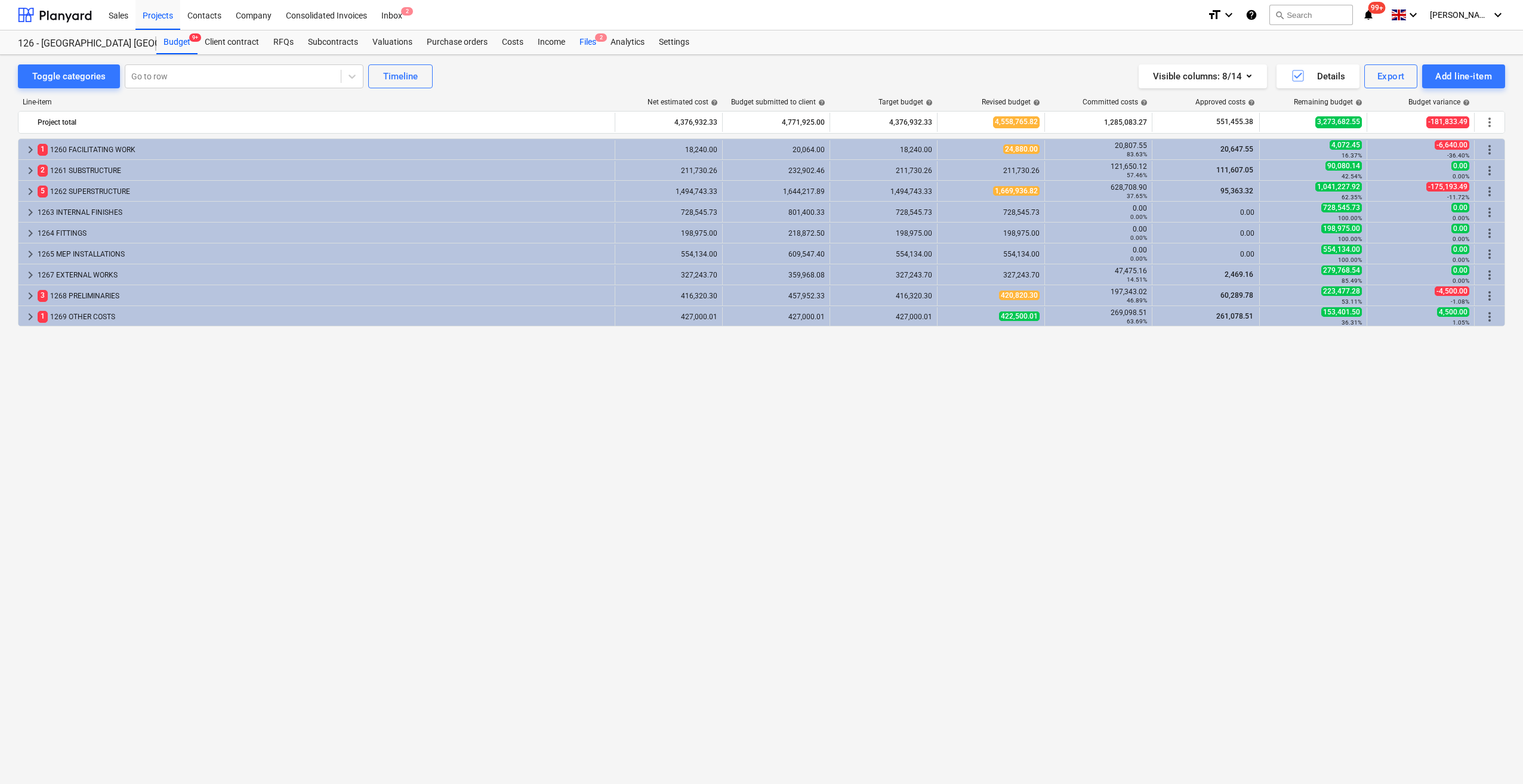
click at [592, 45] on div "Files 2" at bounding box center [587, 42] width 31 height 24
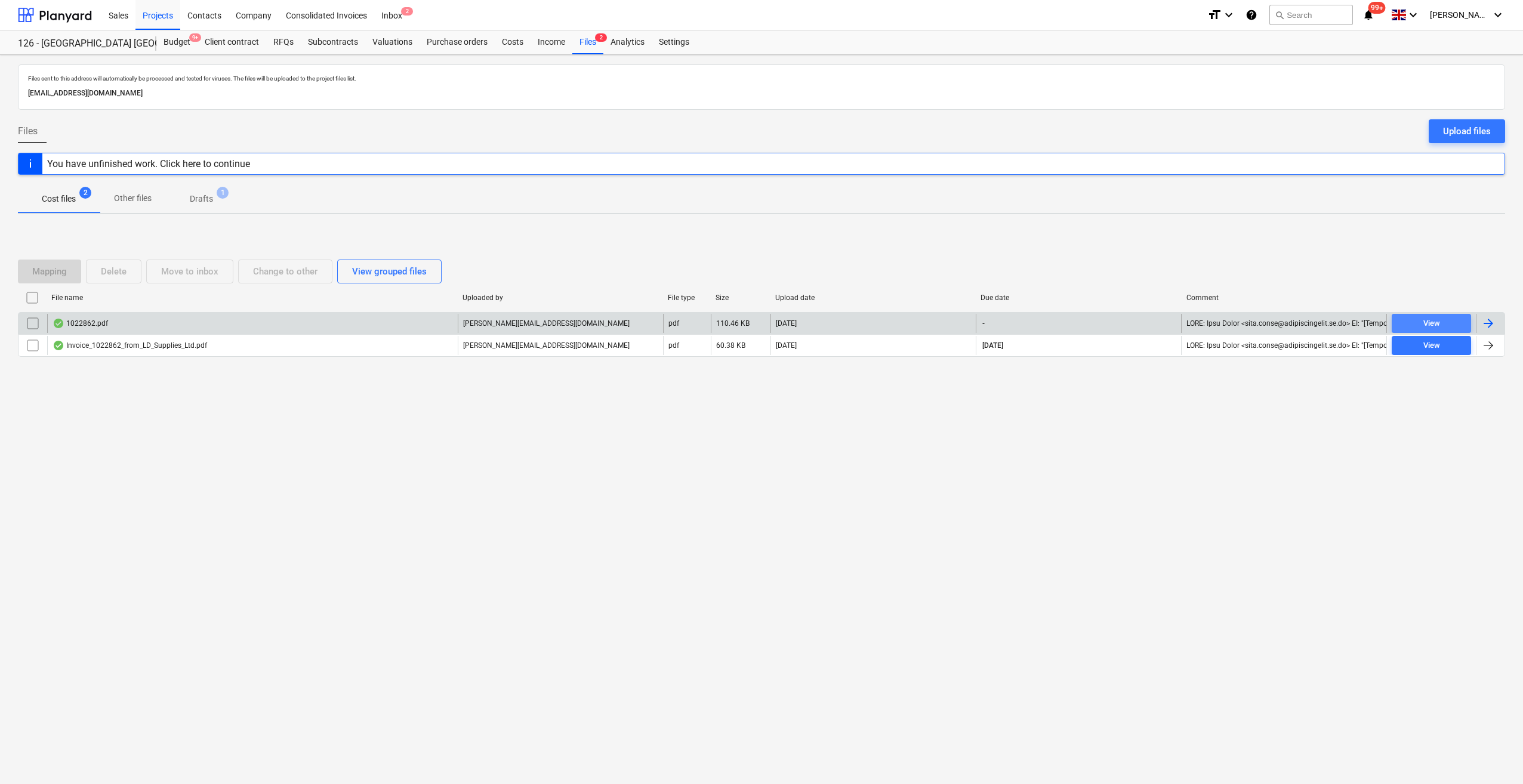
click at [1425, 324] on div "View" at bounding box center [1431, 324] width 17 height 14
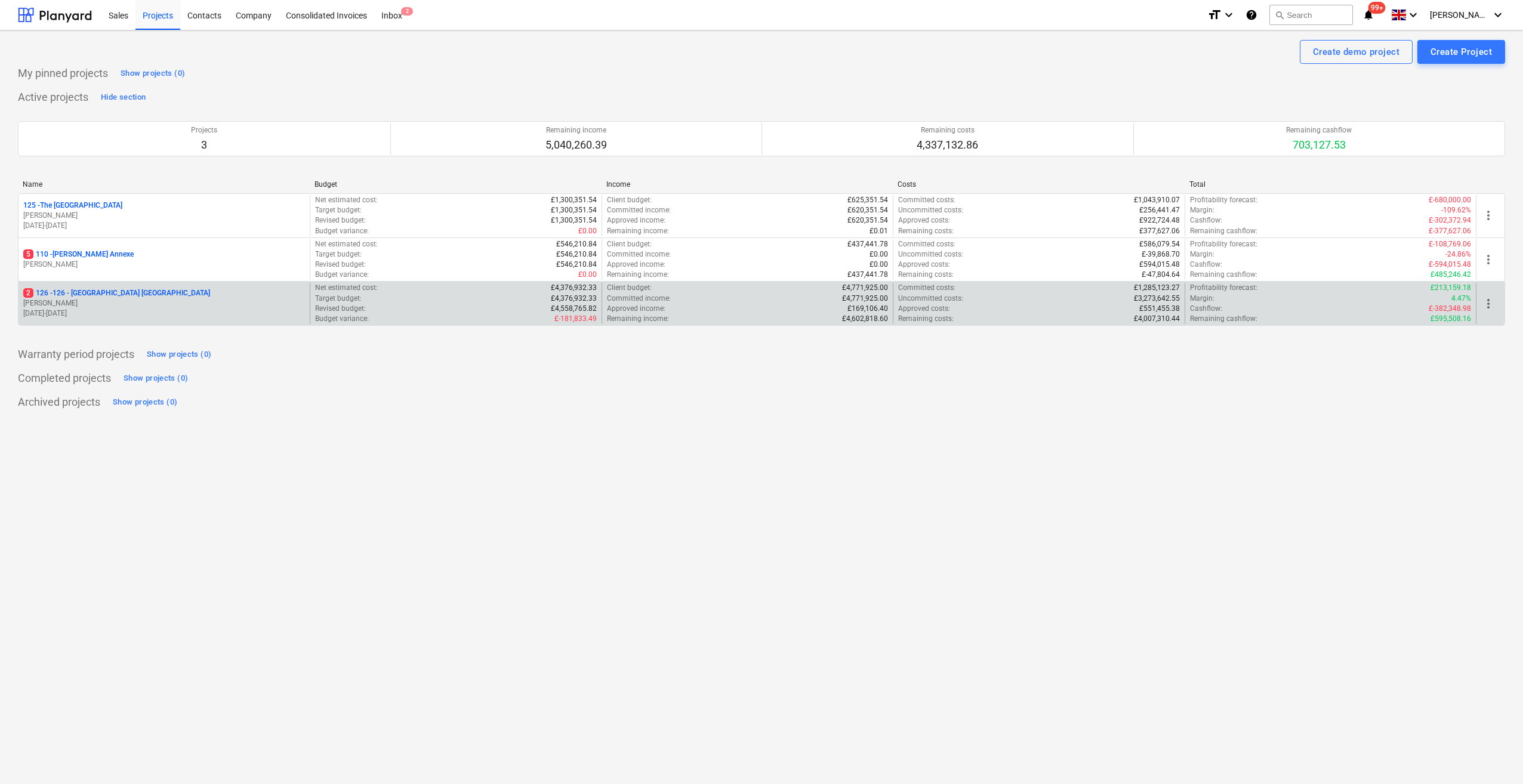
click at [79, 290] on p "2 126 - 126 - [GEOGRAPHIC_DATA] [GEOGRAPHIC_DATA]" at bounding box center [116, 293] width 187 height 10
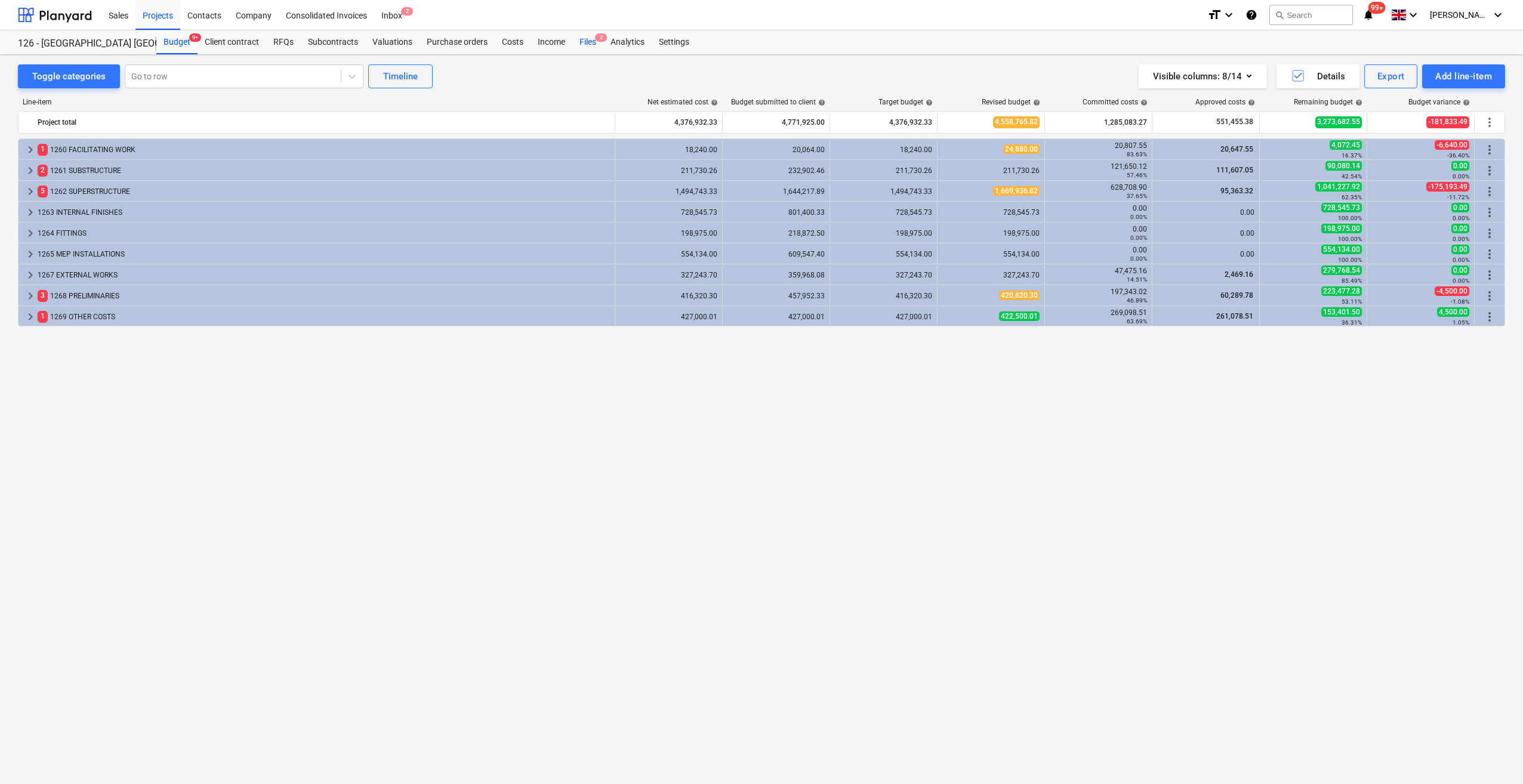
click at [580, 43] on div "Files 2" at bounding box center [587, 42] width 31 height 24
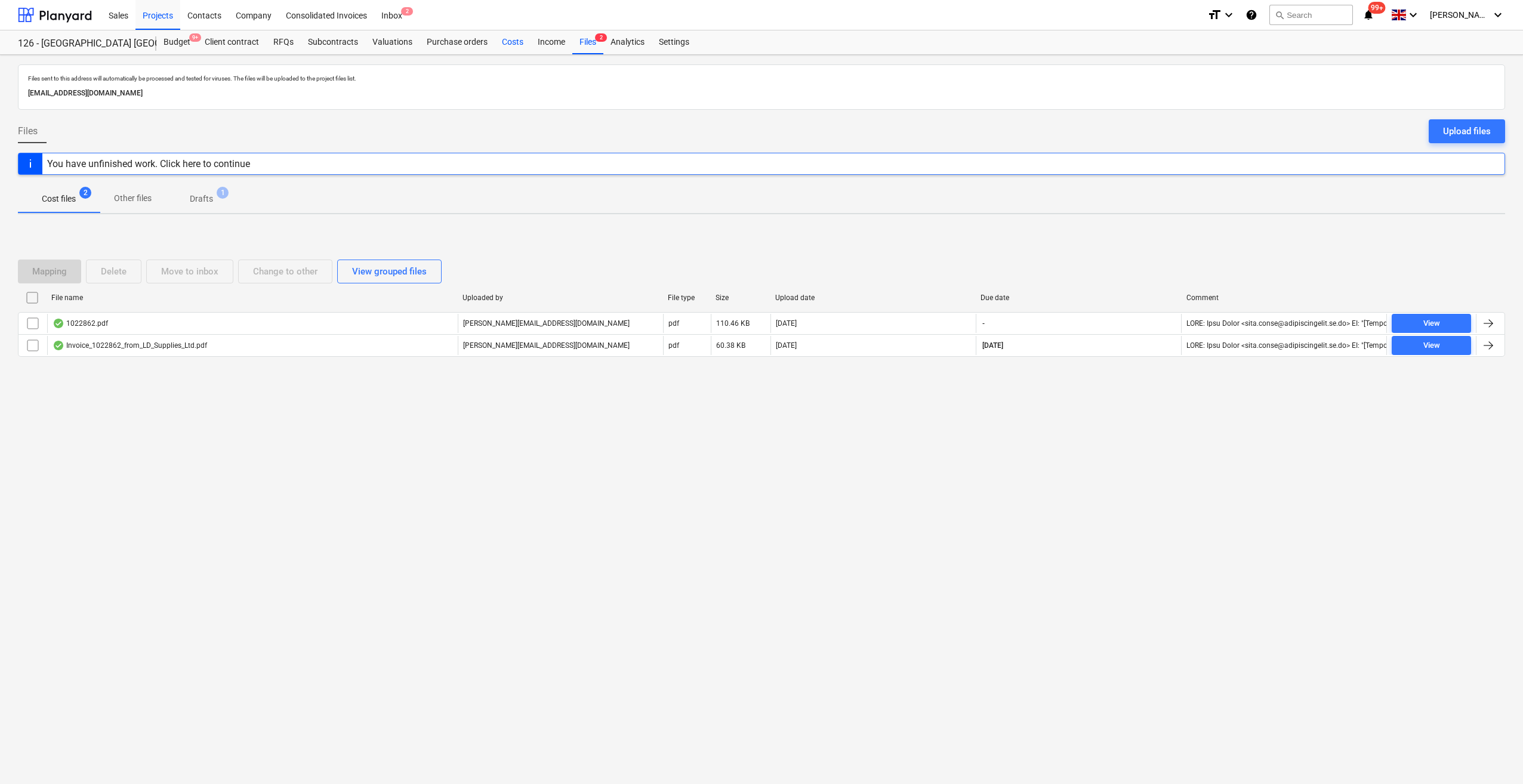
click at [513, 45] on div "Costs" at bounding box center [512, 42] width 36 height 24
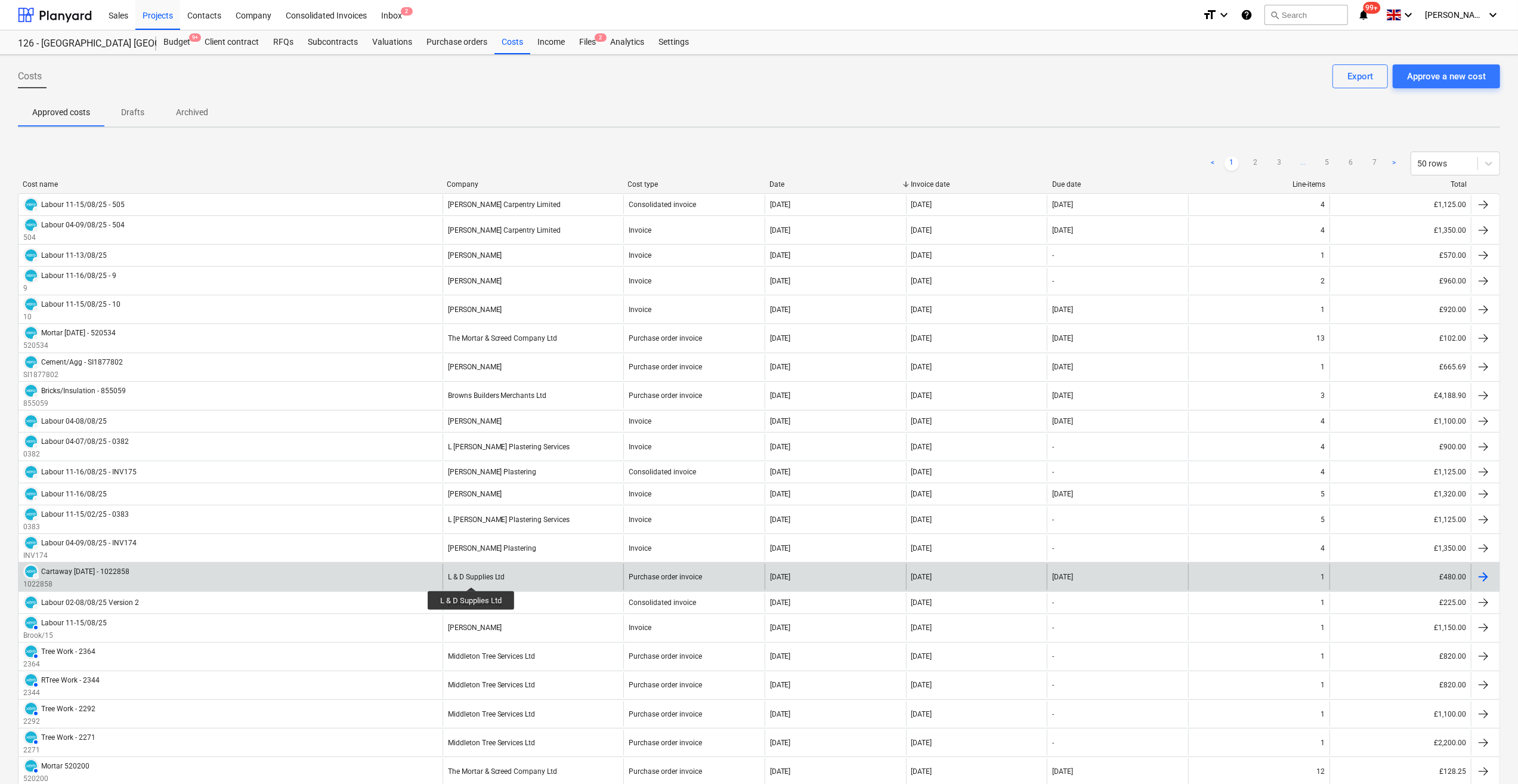
click at [471, 576] on div "L & D Supplies Ltd" at bounding box center [477, 576] width 57 height 8
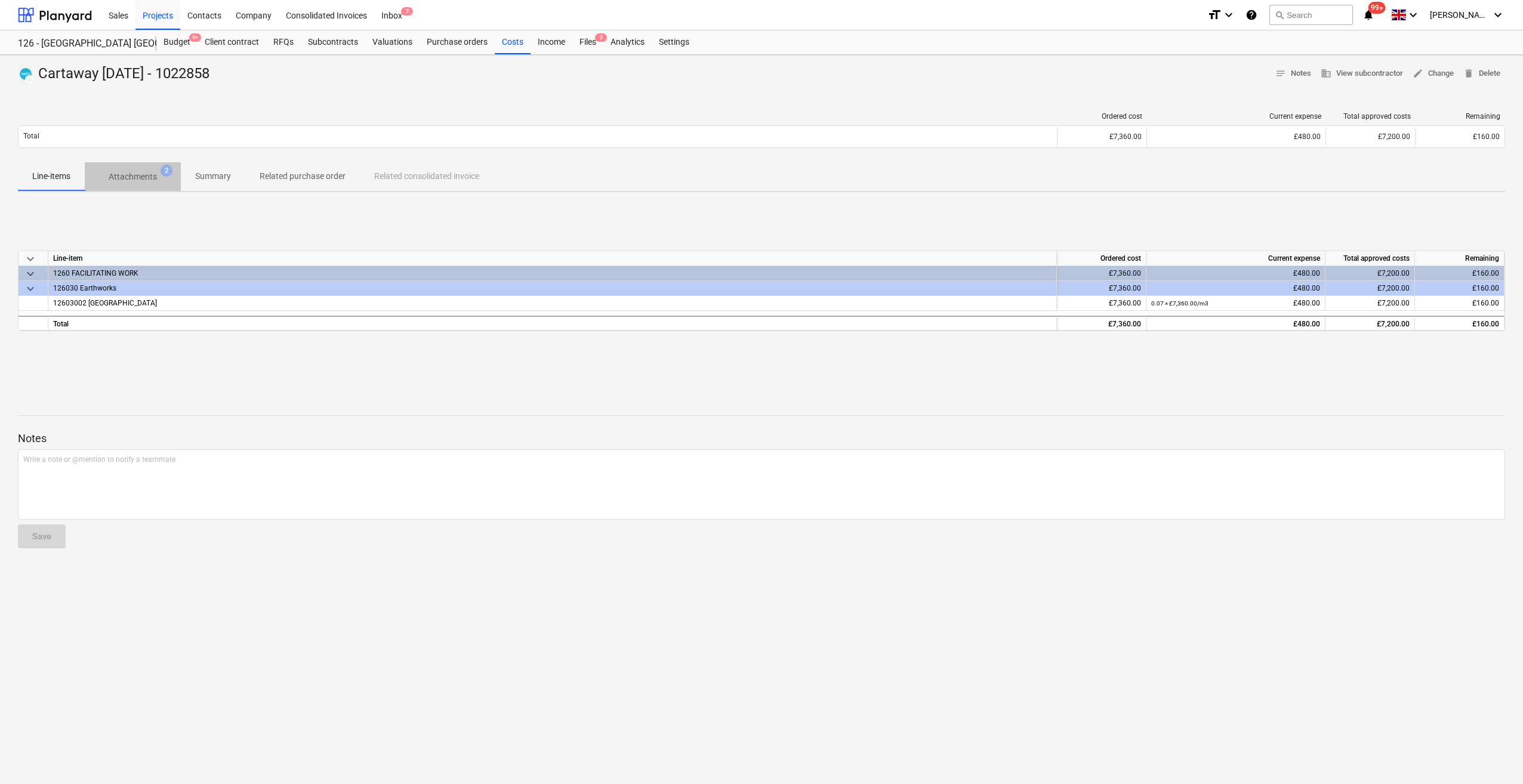
click at [126, 176] on p "Attachments" at bounding box center [132, 177] width 48 height 12
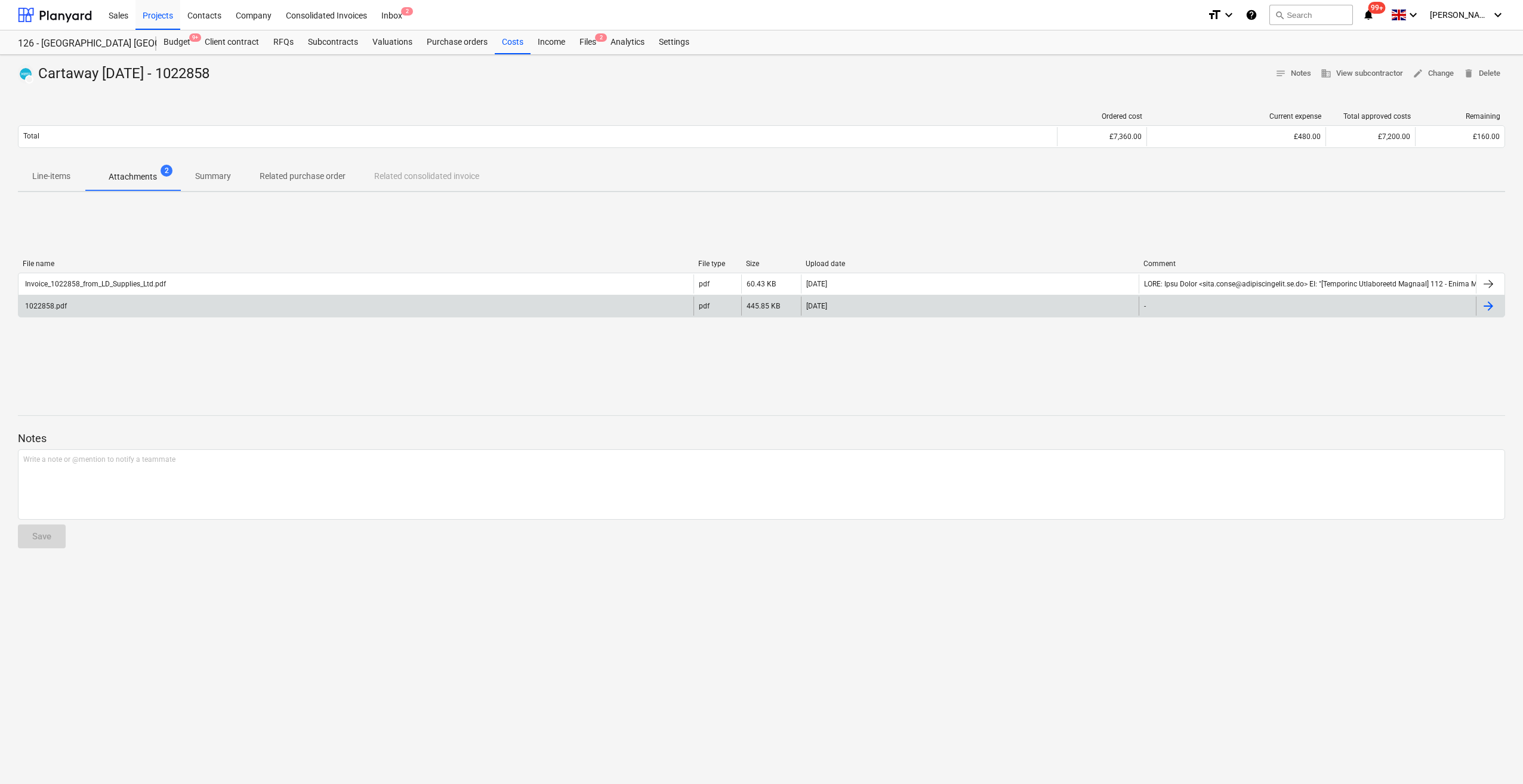
click at [85, 303] on div "1022858.pdf" at bounding box center [355, 306] width 675 height 19
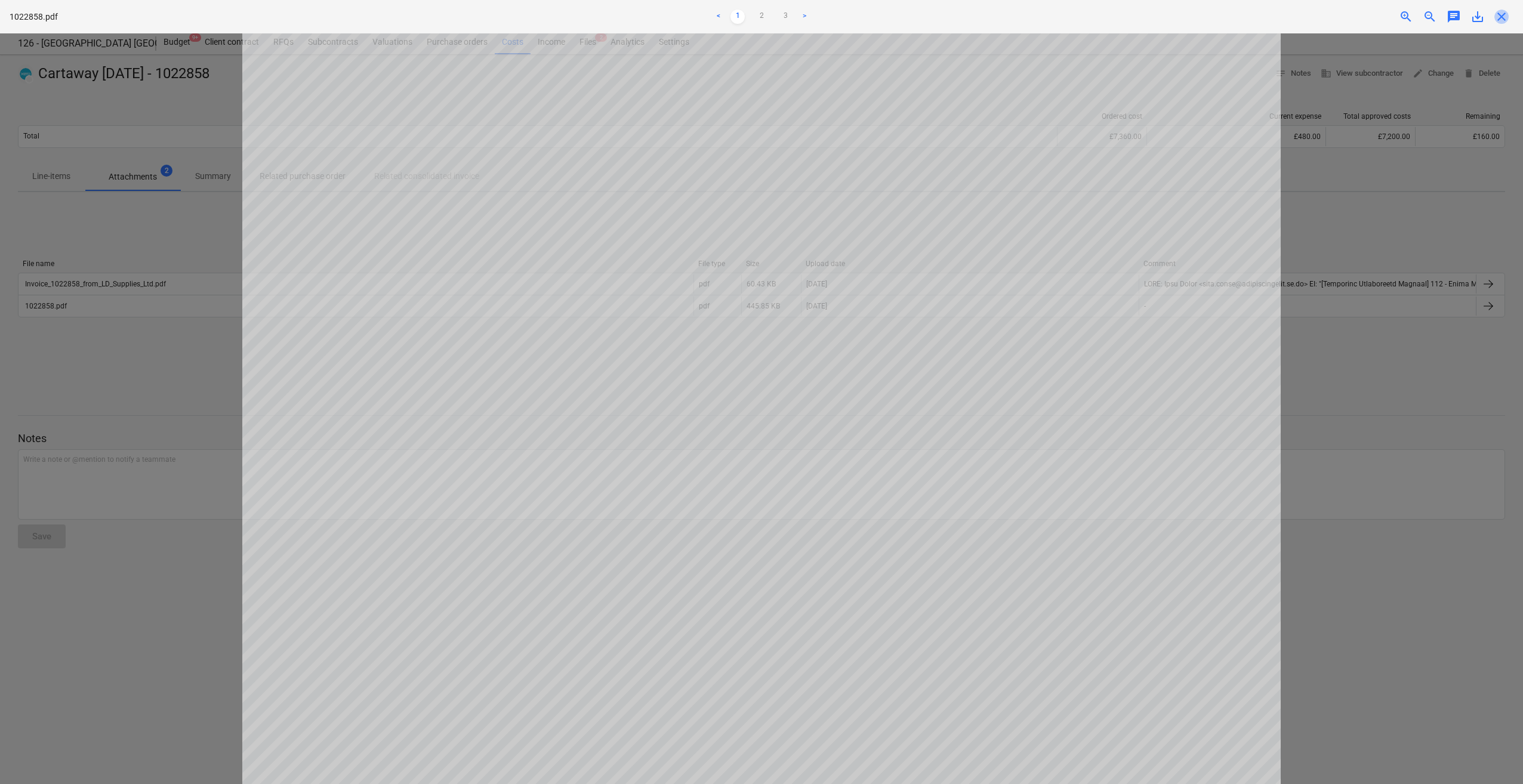
click at [1503, 18] on span "close" at bounding box center [1501, 16] width 14 height 14
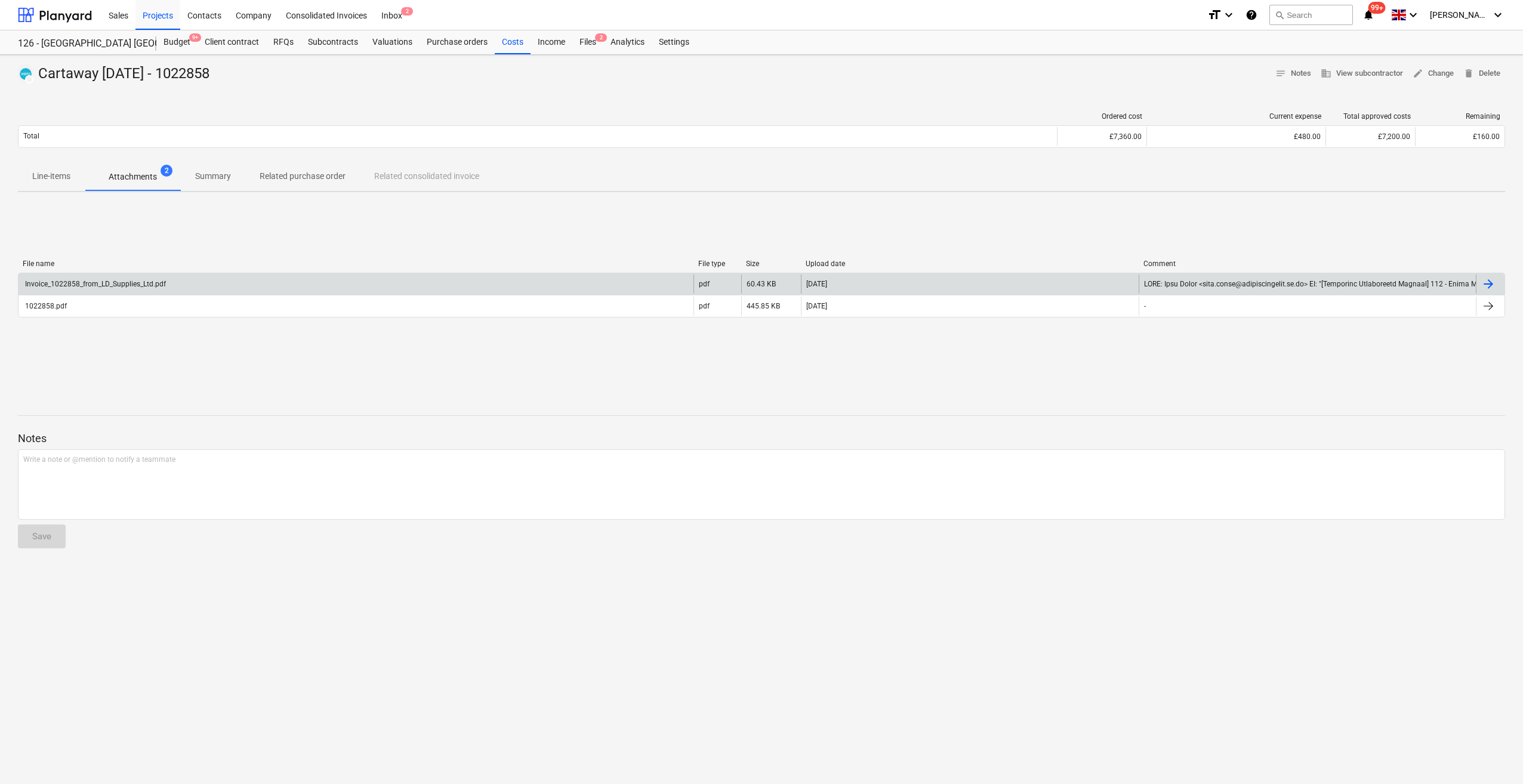
click at [86, 281] on div "Invoice_1022858_from_LD_Supplies_Ltd.pdf" at bounding box center [94, 284] width 142 height 8
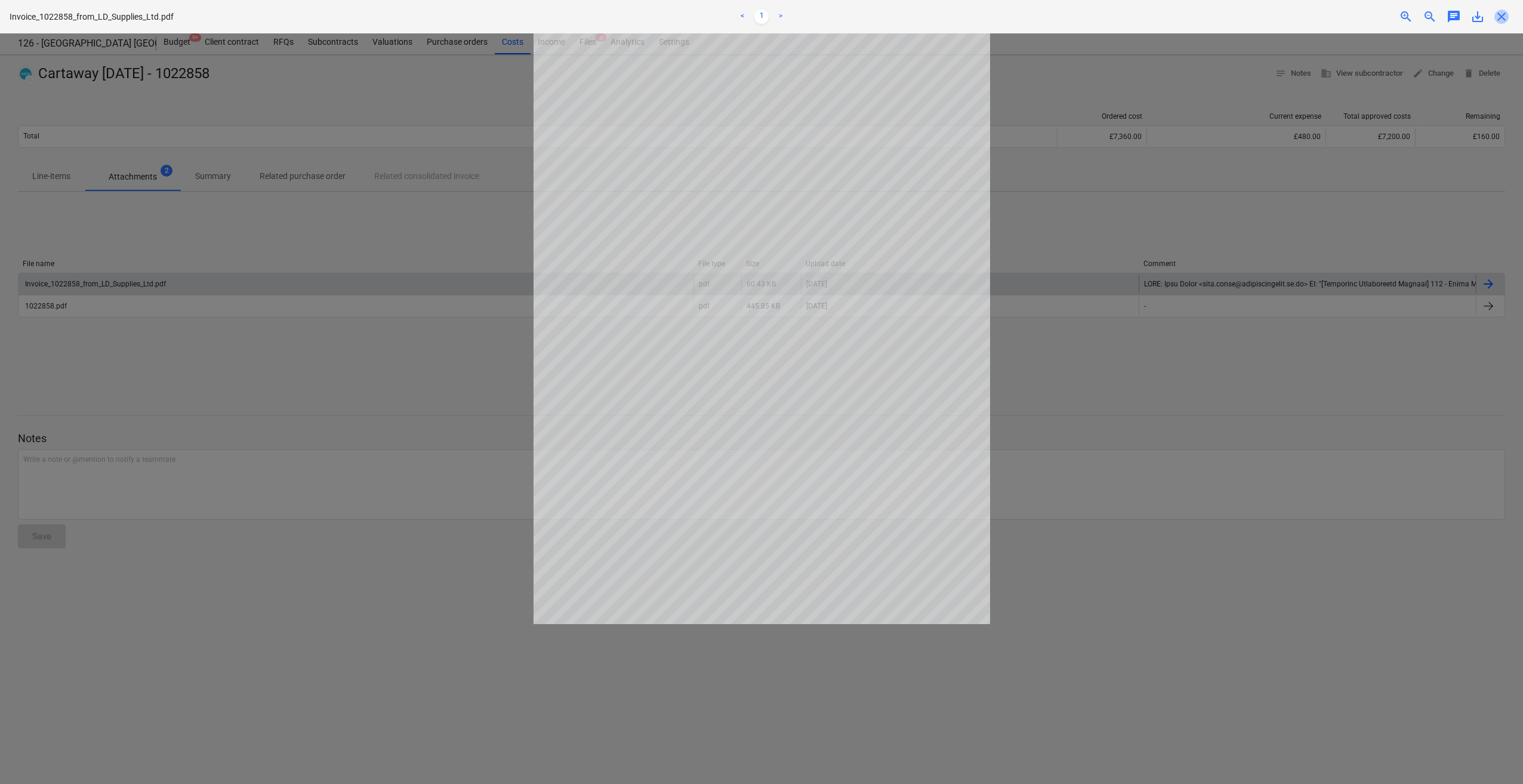
click at [1503, 19] on span "close" at bounding box center [1501, 16] width 14 height 14
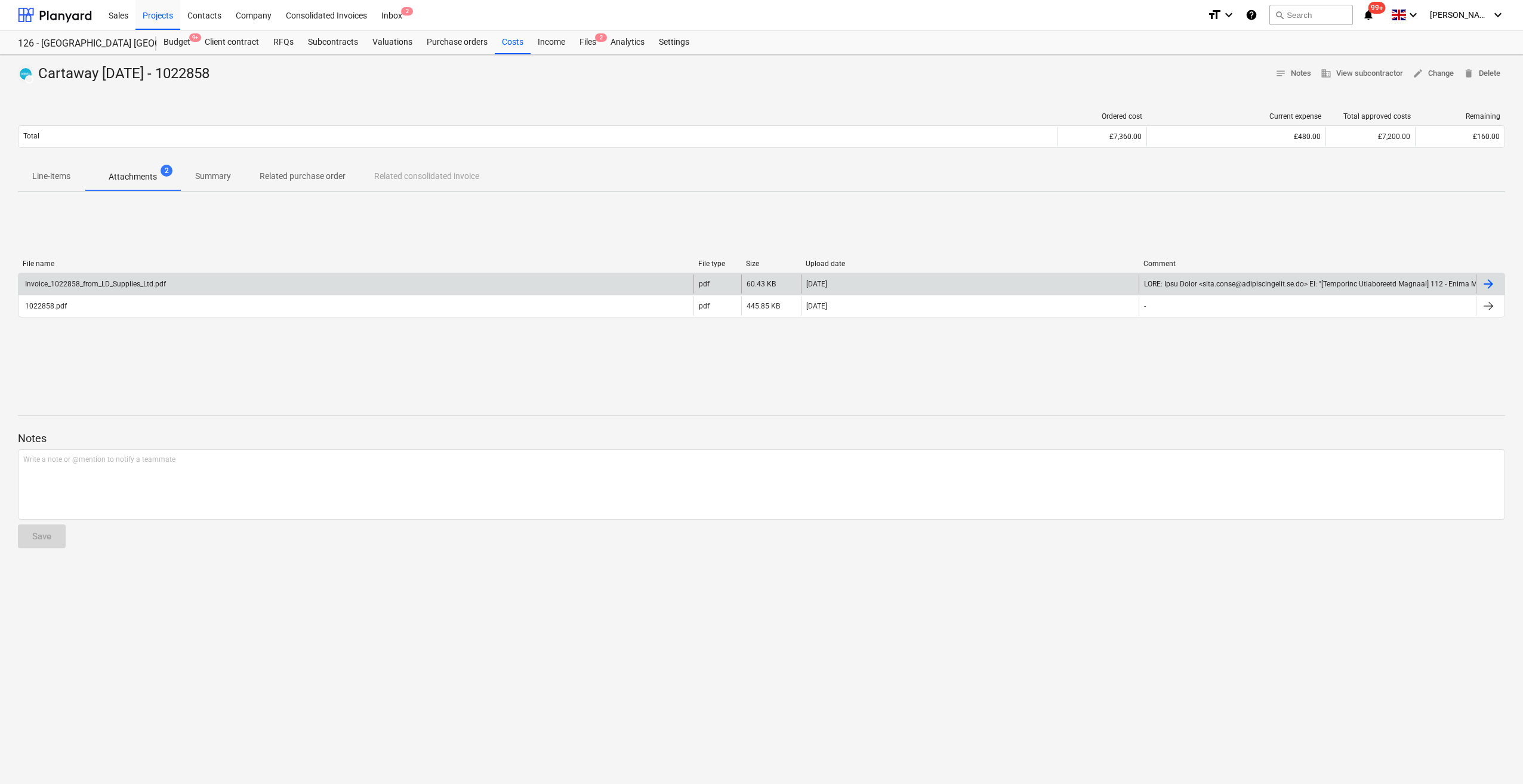
click at [116, 283] on div "Invoice_1022858_from_LD_Supplies_Ltd.pdf" at bounding box center [94, 284] width 142 height 8
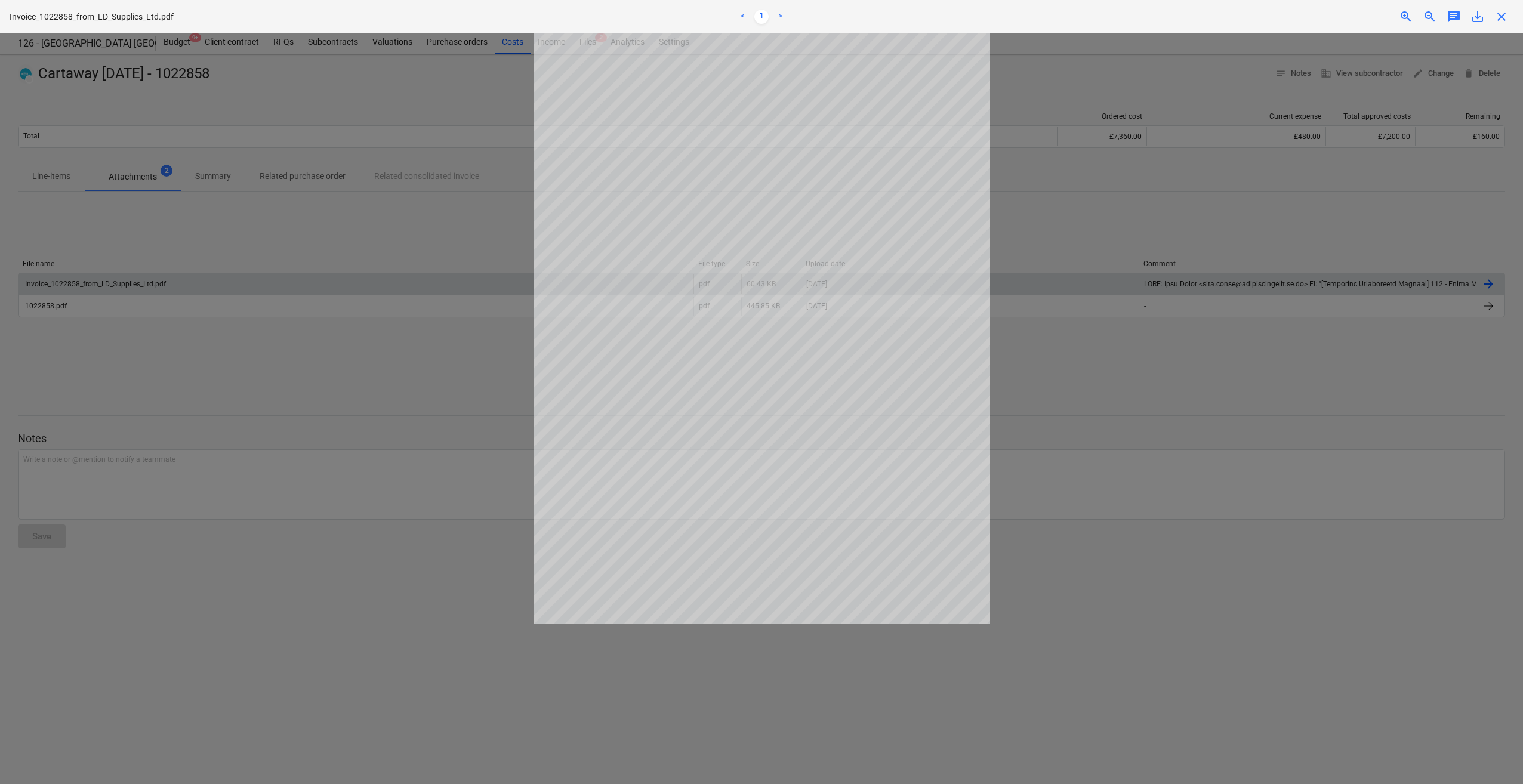
click at [1502, 18] on span "close" at bounding box center [1501, 16] width 14 height 14
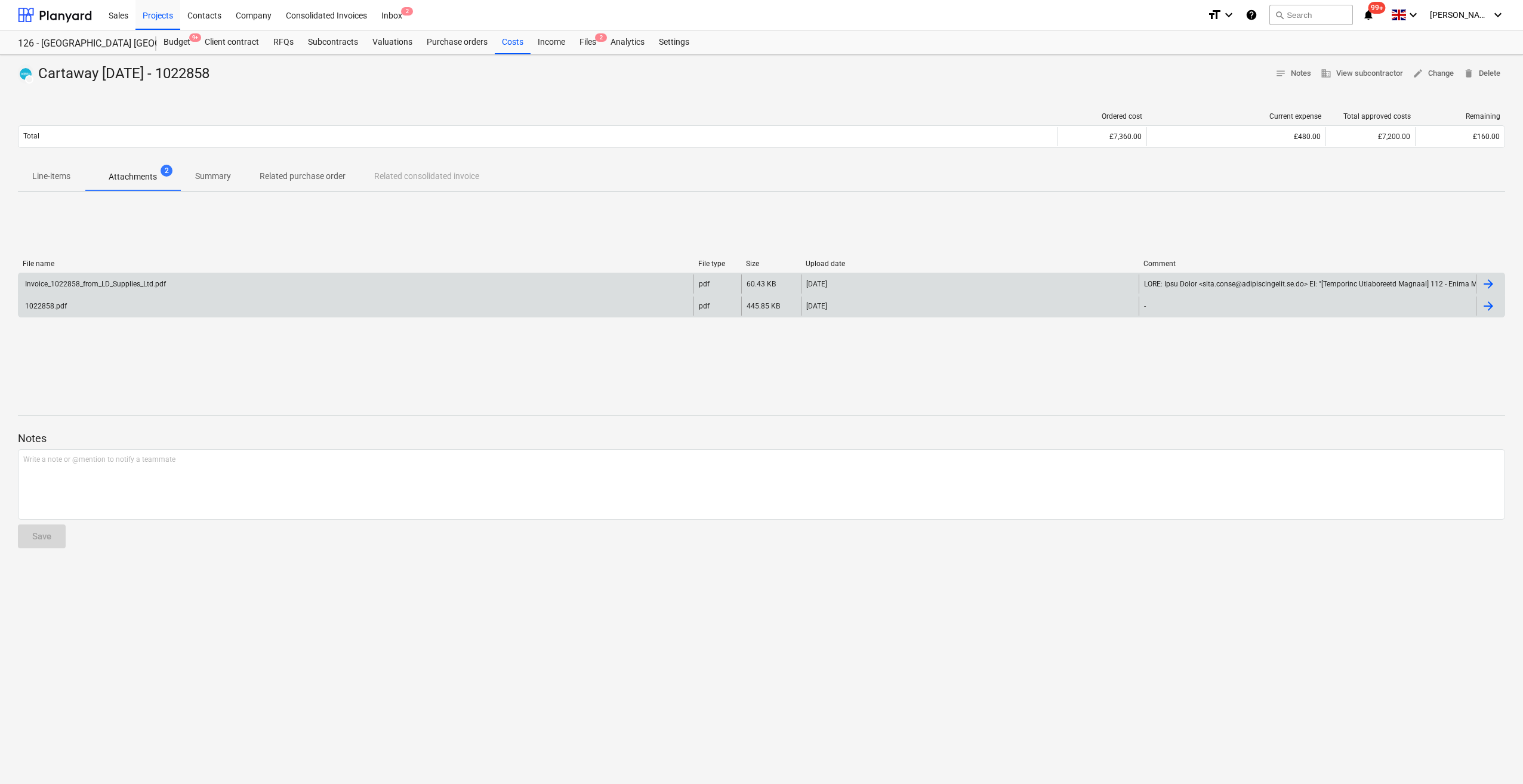
click at [36, 305] on div "1022858.pdf" at bounding box center [45, 306] width 43 height 8
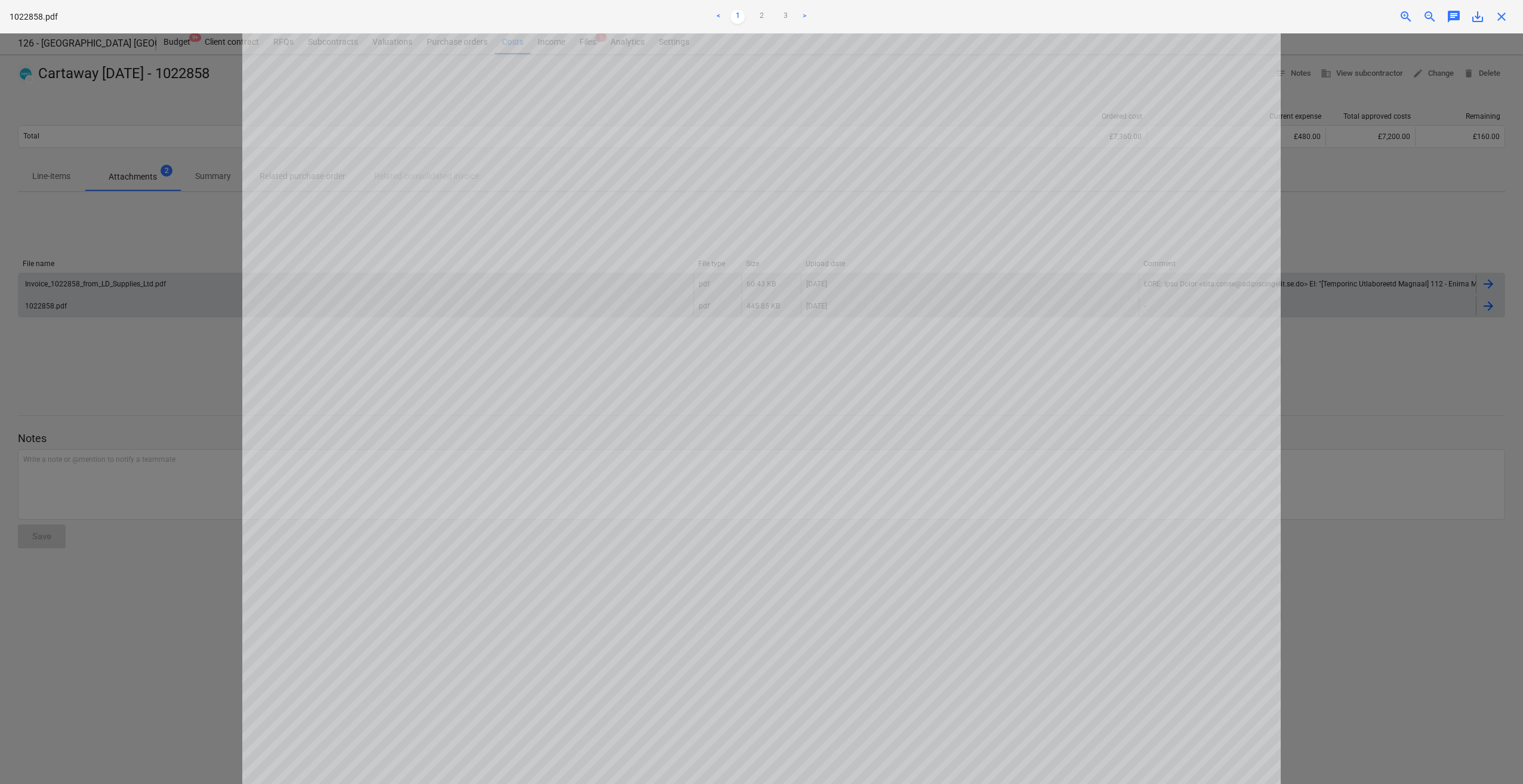
click at [1501, 16] on span "close" at bounding box center [1501, 16] width 14 height 14
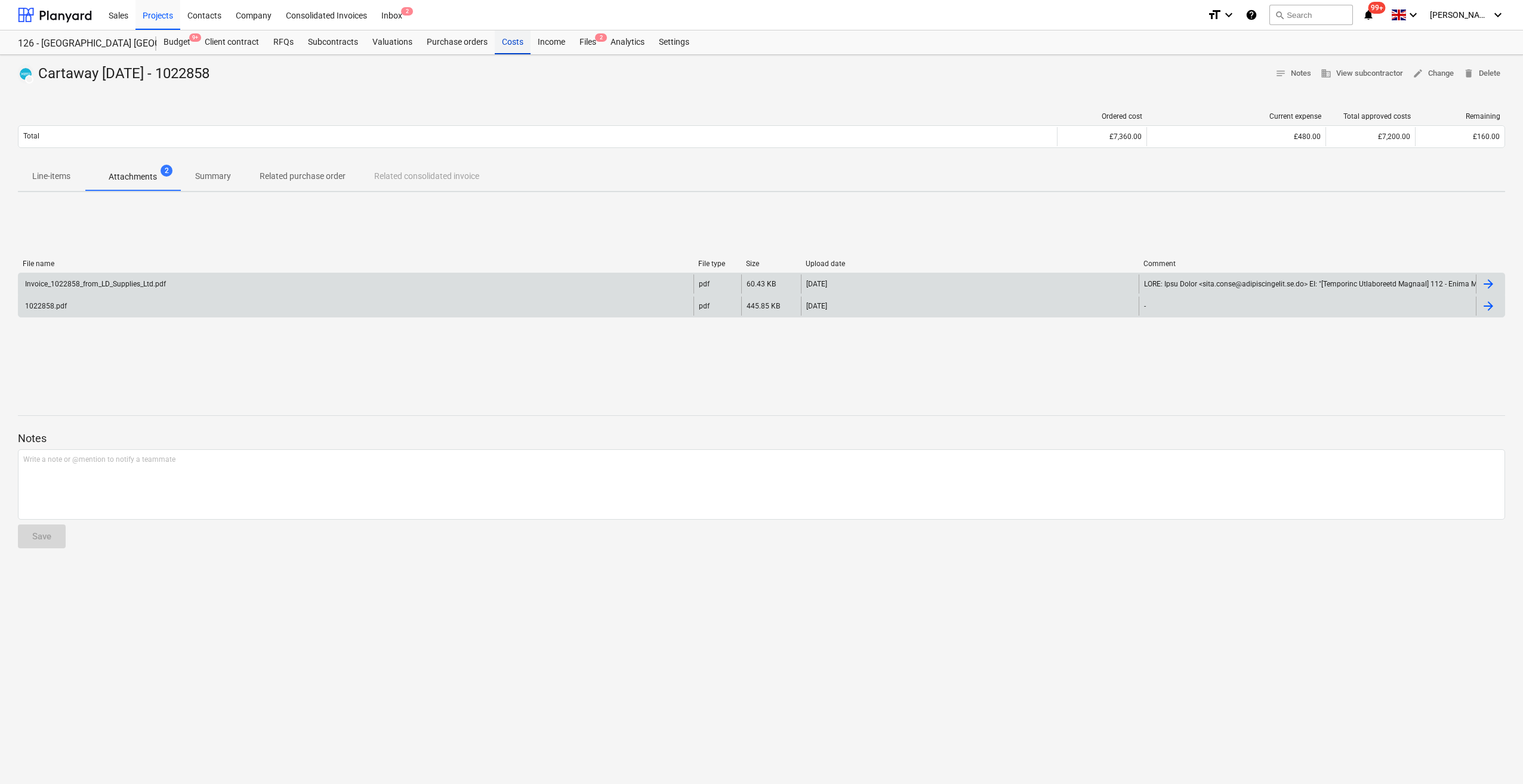
click at [509, 41] on div "Costs" at bounding box center [512, 42] width 36 height 24
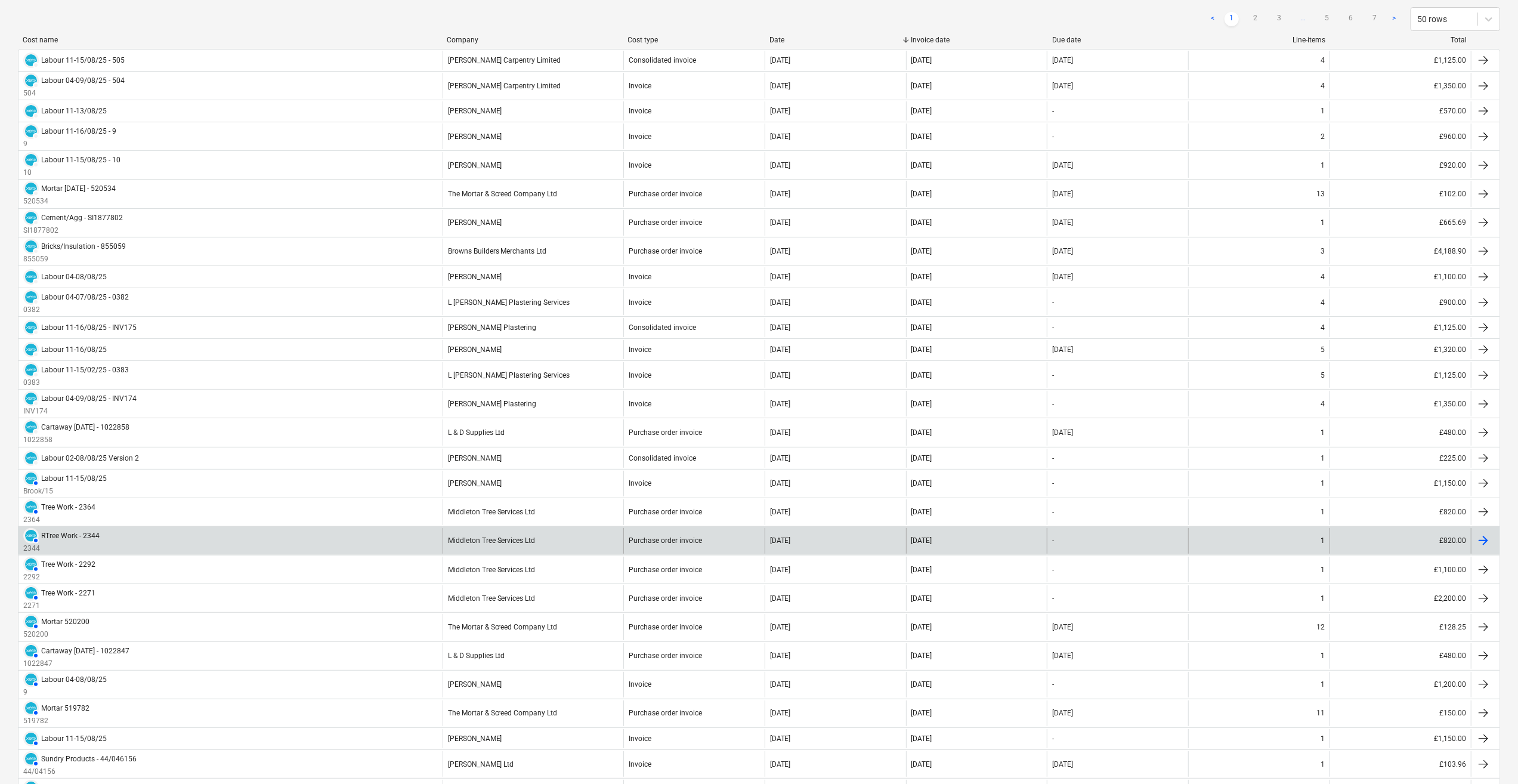
scroll to position [179, 0]
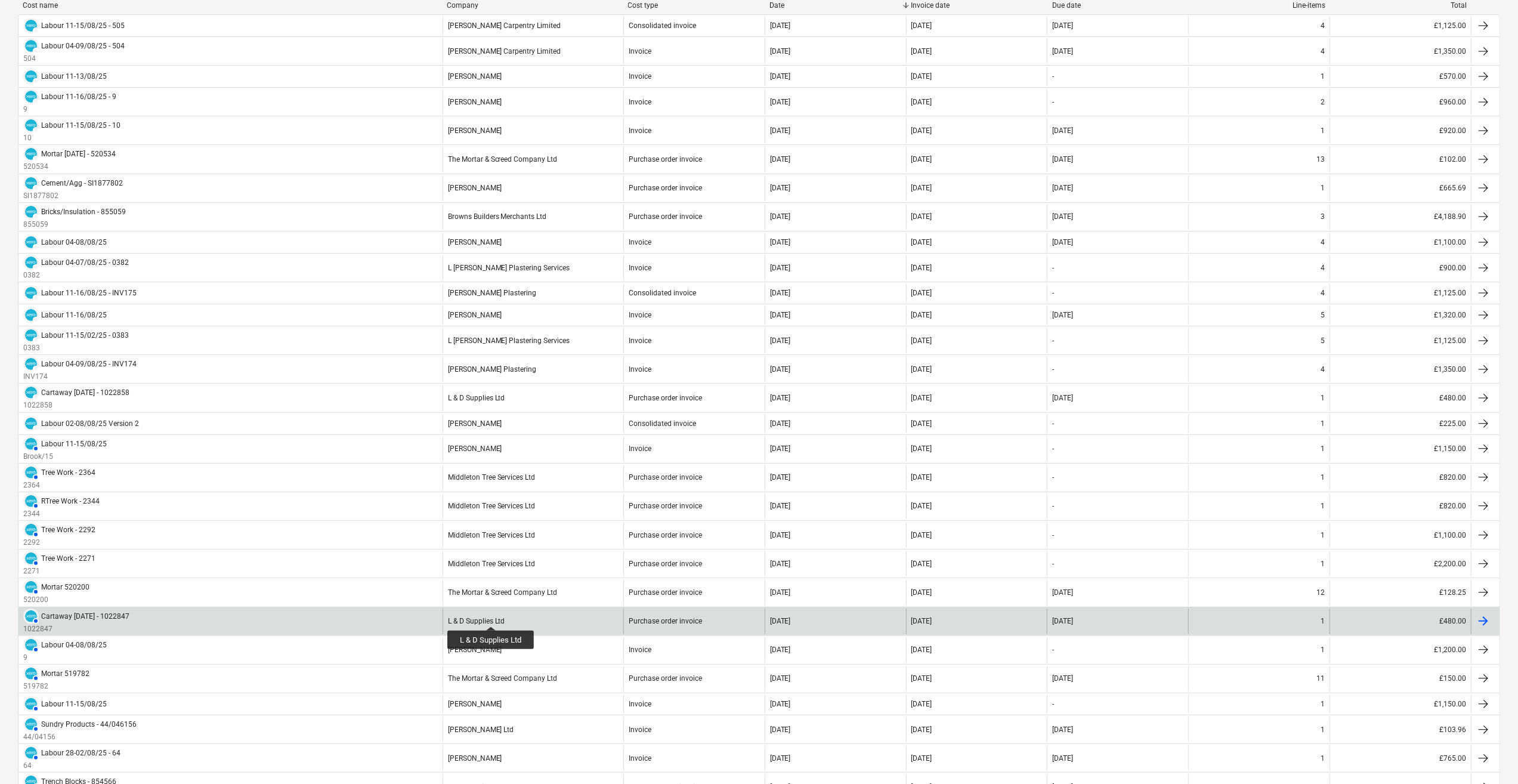
click at [492, 616] on div "L & D Supplies Ltd" at bounding box center [477, 621] width 57 height 8
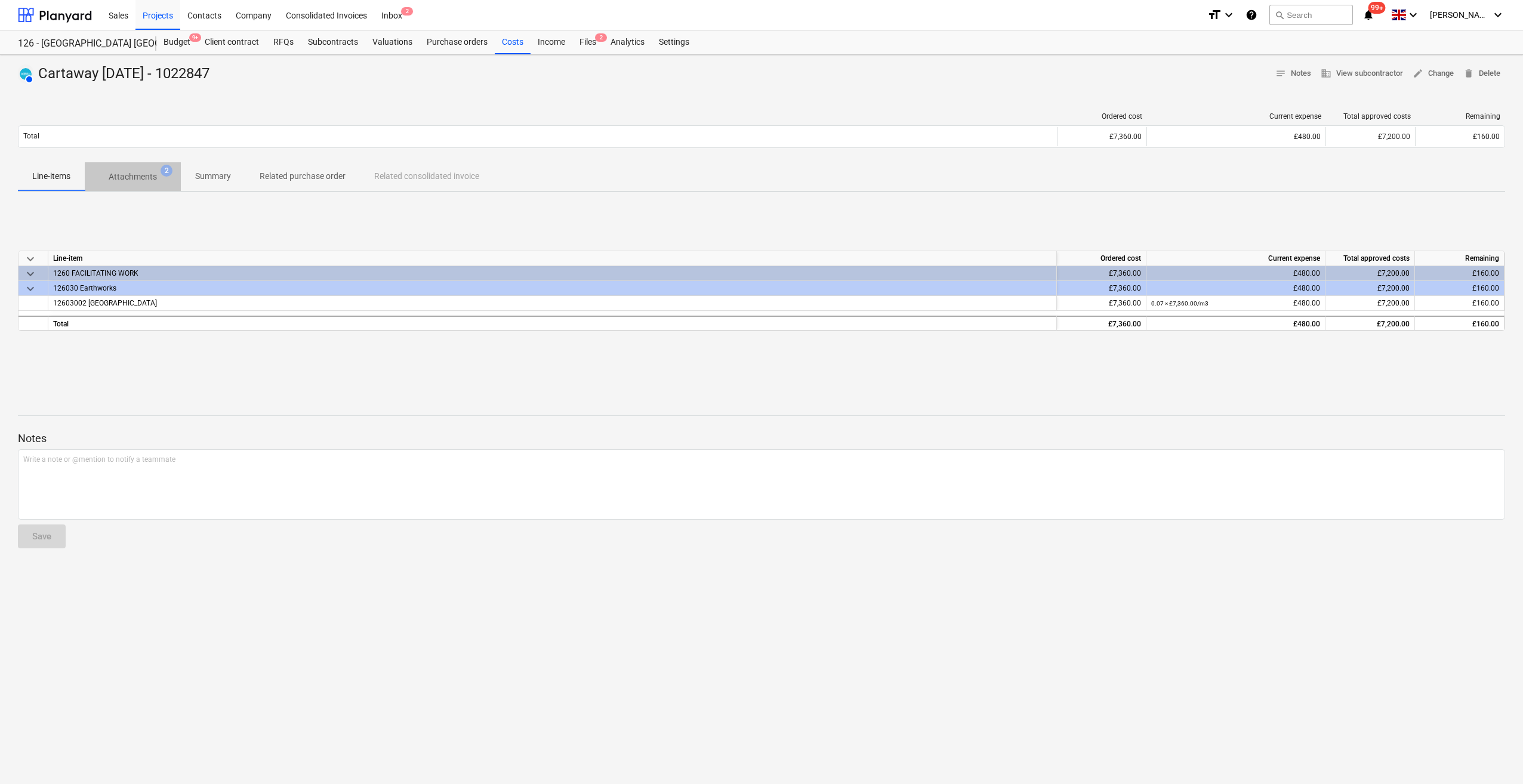
click at [132, 179] on p "Attachments" at bounding box center [132, 177] width 48 height 12
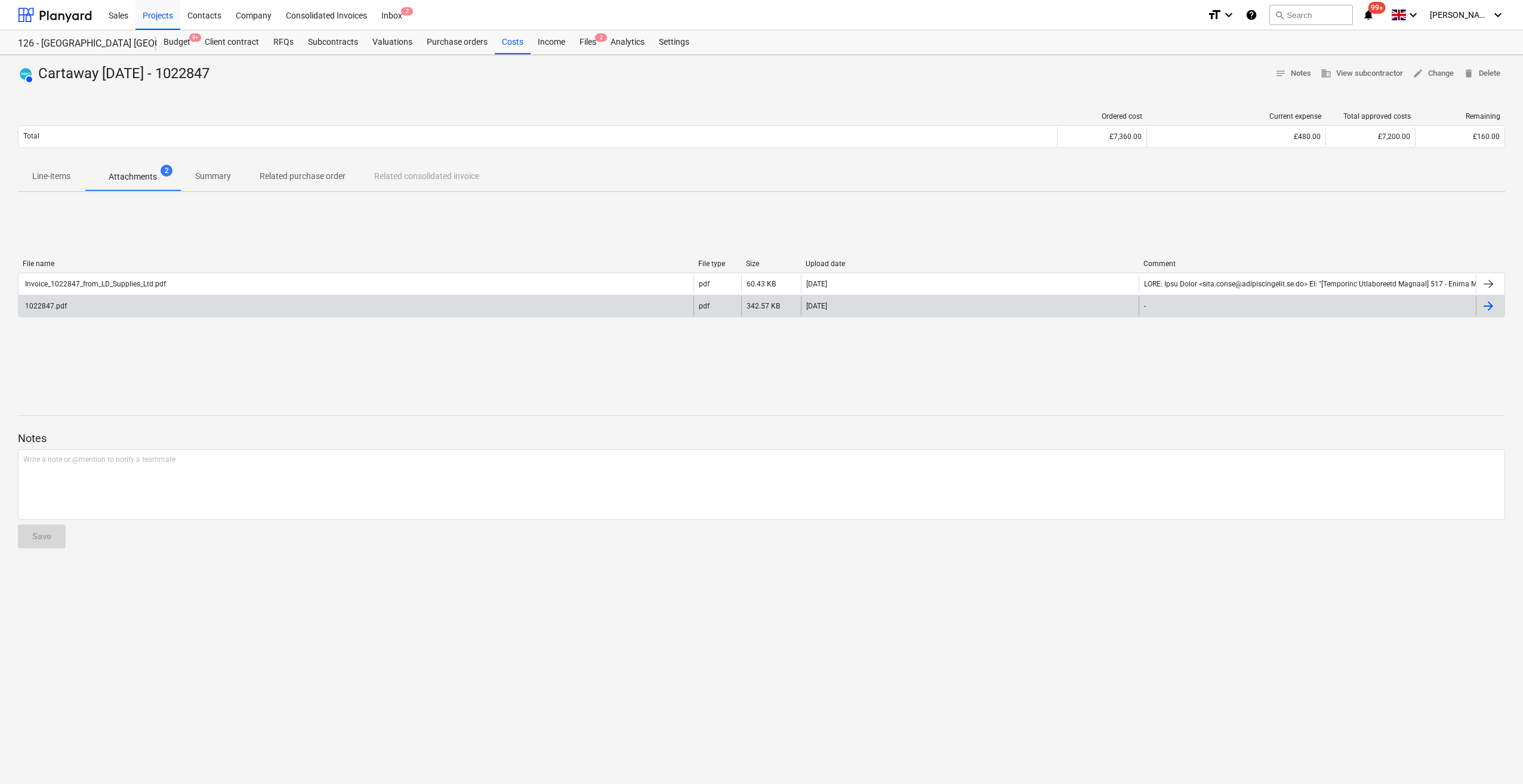
click at [48, 305] on div "1022847.pdf" at bounding box center [45, 306] width 43 height 8
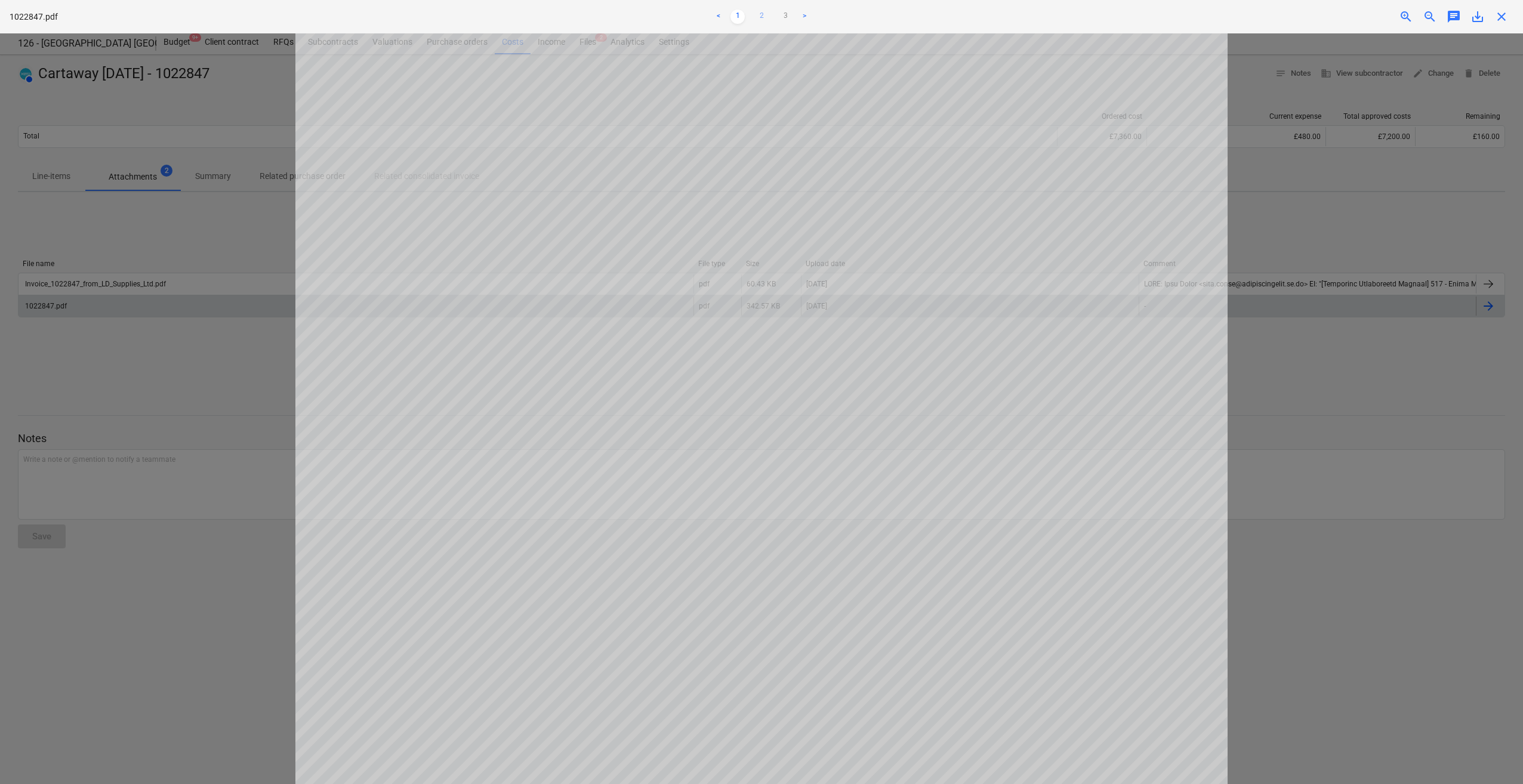
click at [759, 14] on link "2" at bounding box center [761, 16] width 14 height 14
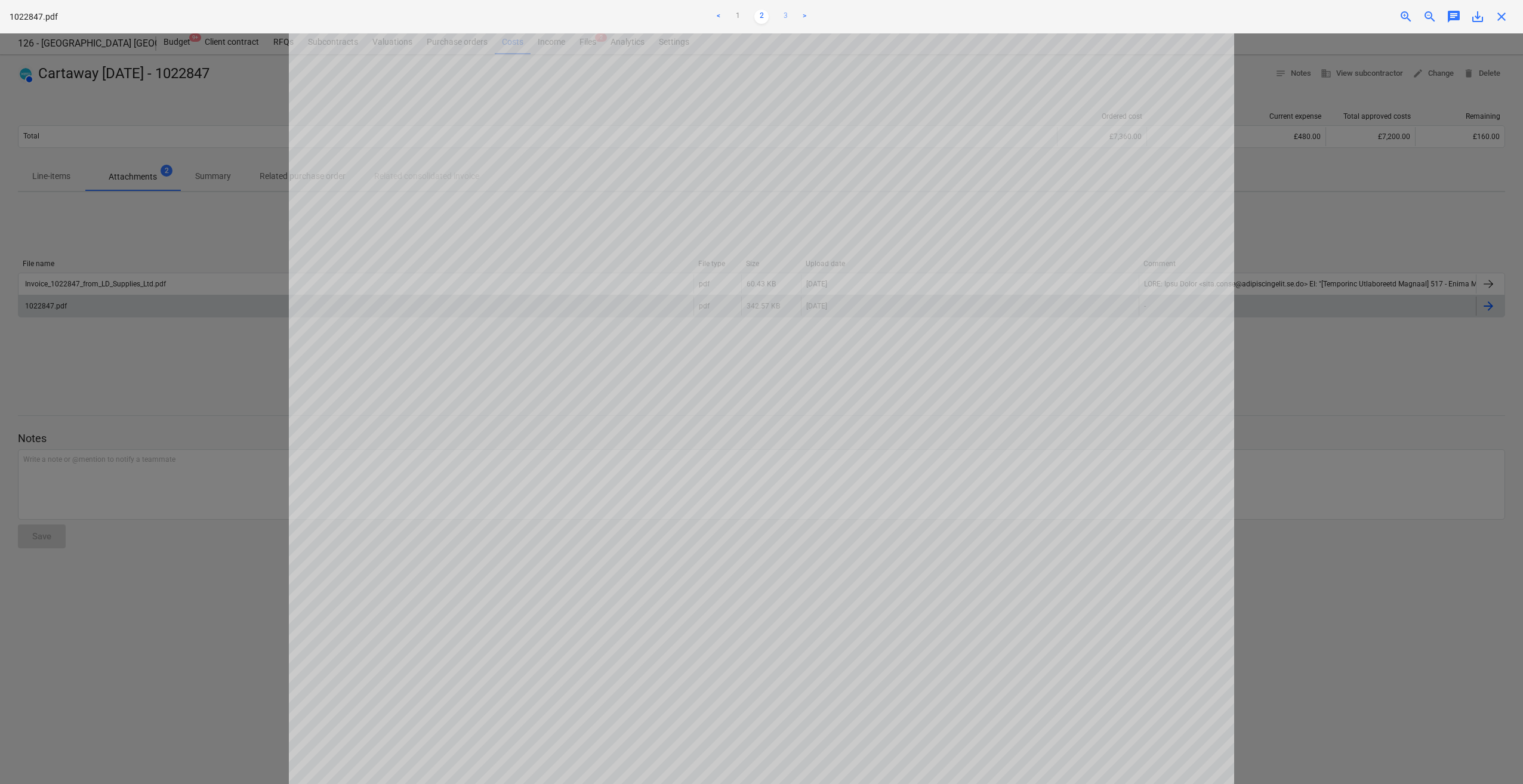
click at [786, 12] on link "3" at bounding box center [785, 16] width 14 height 14
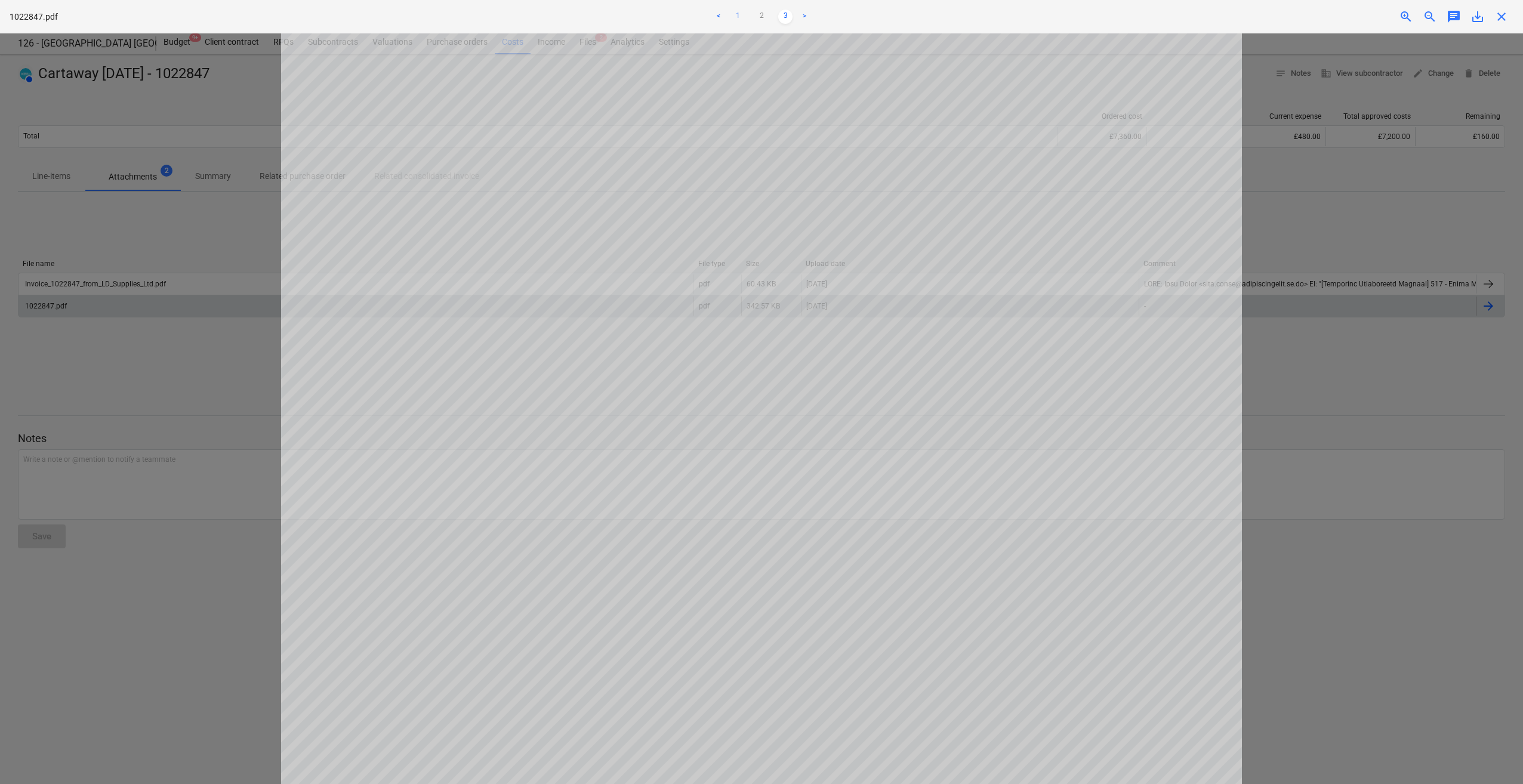
click at [737, 16] on link "1" at bounding box center [737, 16] width 14 height 14
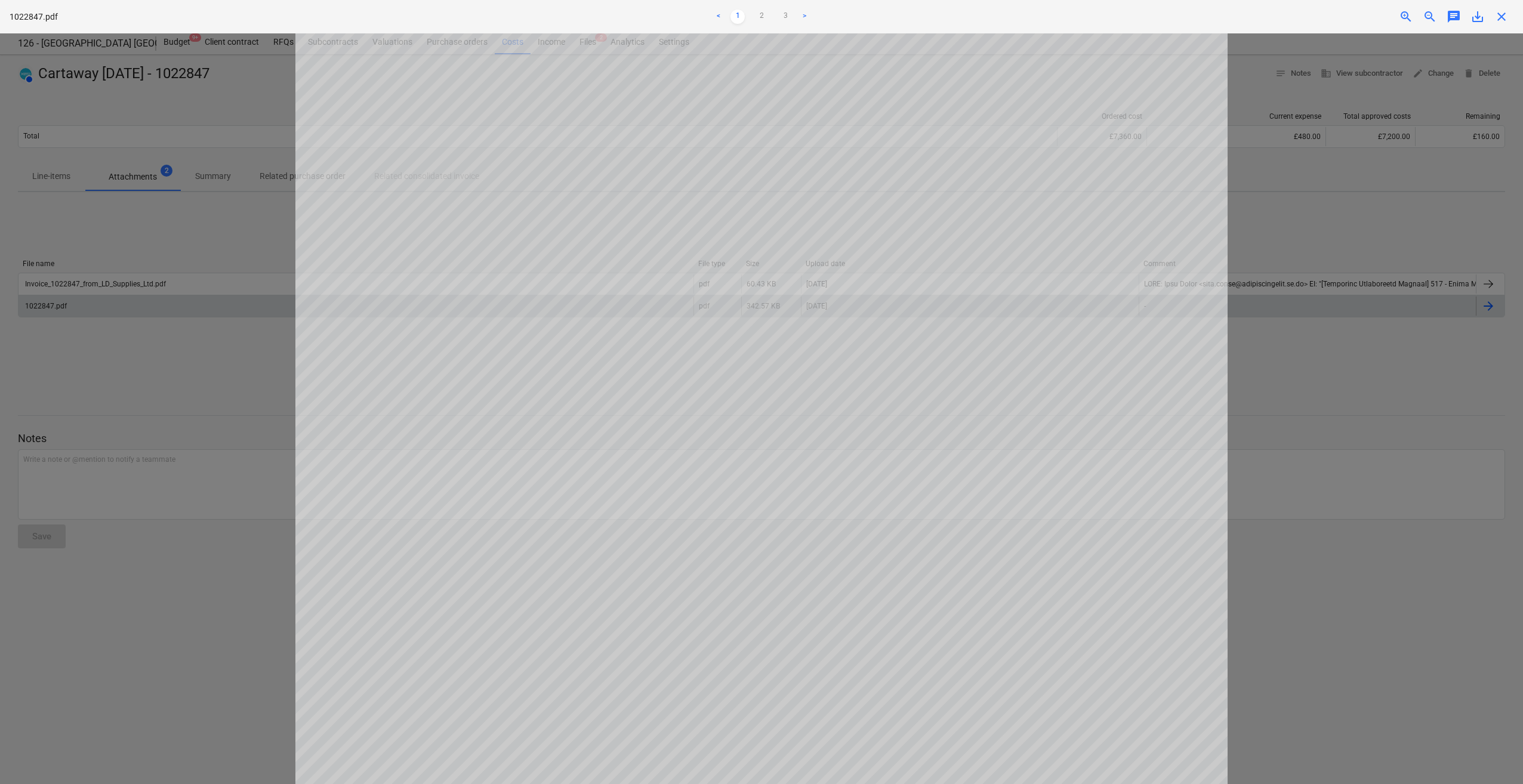
click at [737, 14] on link "1" at bounding box center [737, 16] width 14 height 14
click at [759, 13] on link "2" at bounding box center [761, 16] width 14 height 14
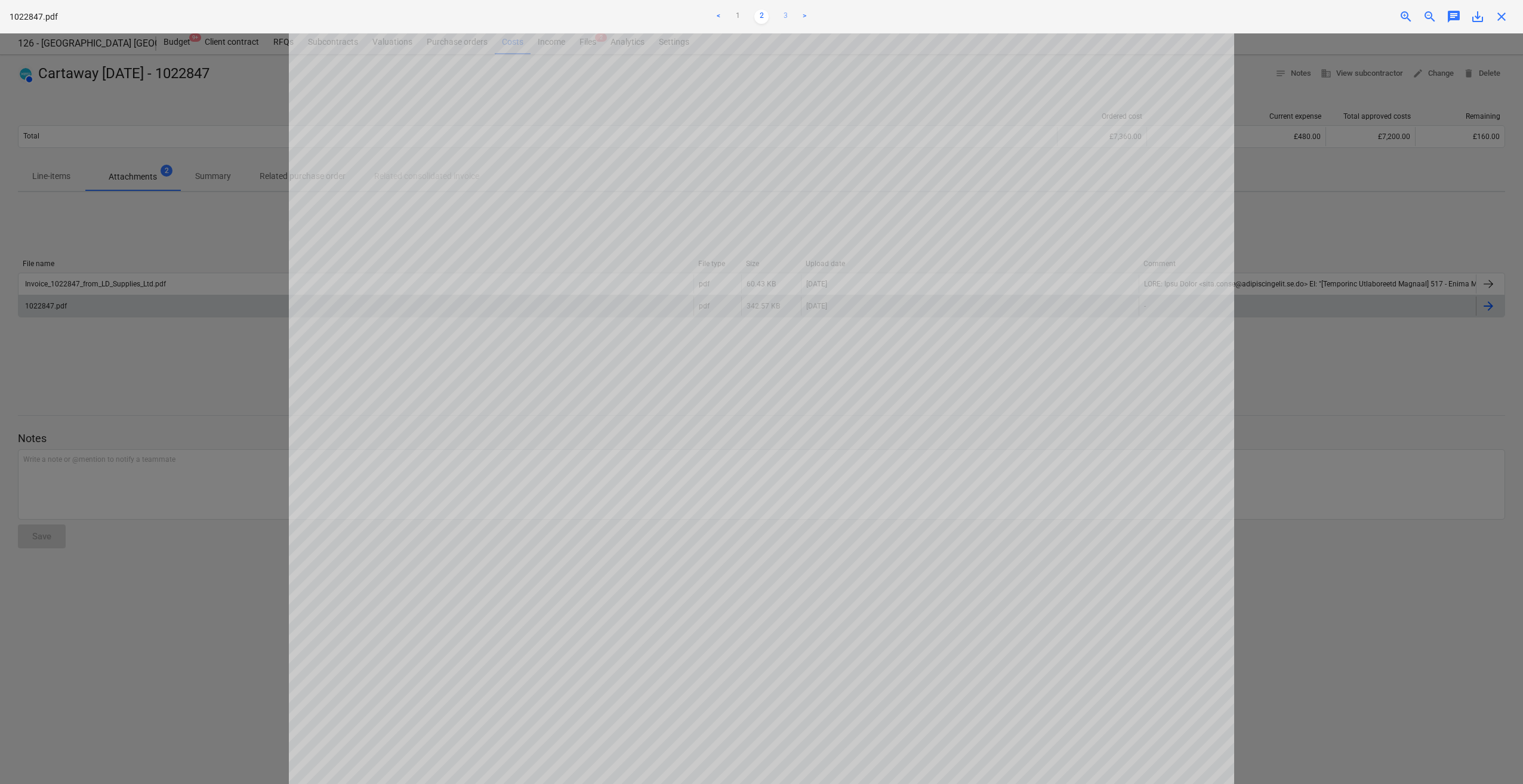
click at [785, 18] on link "3" at bounding box center [785, 16] width 14 height 14
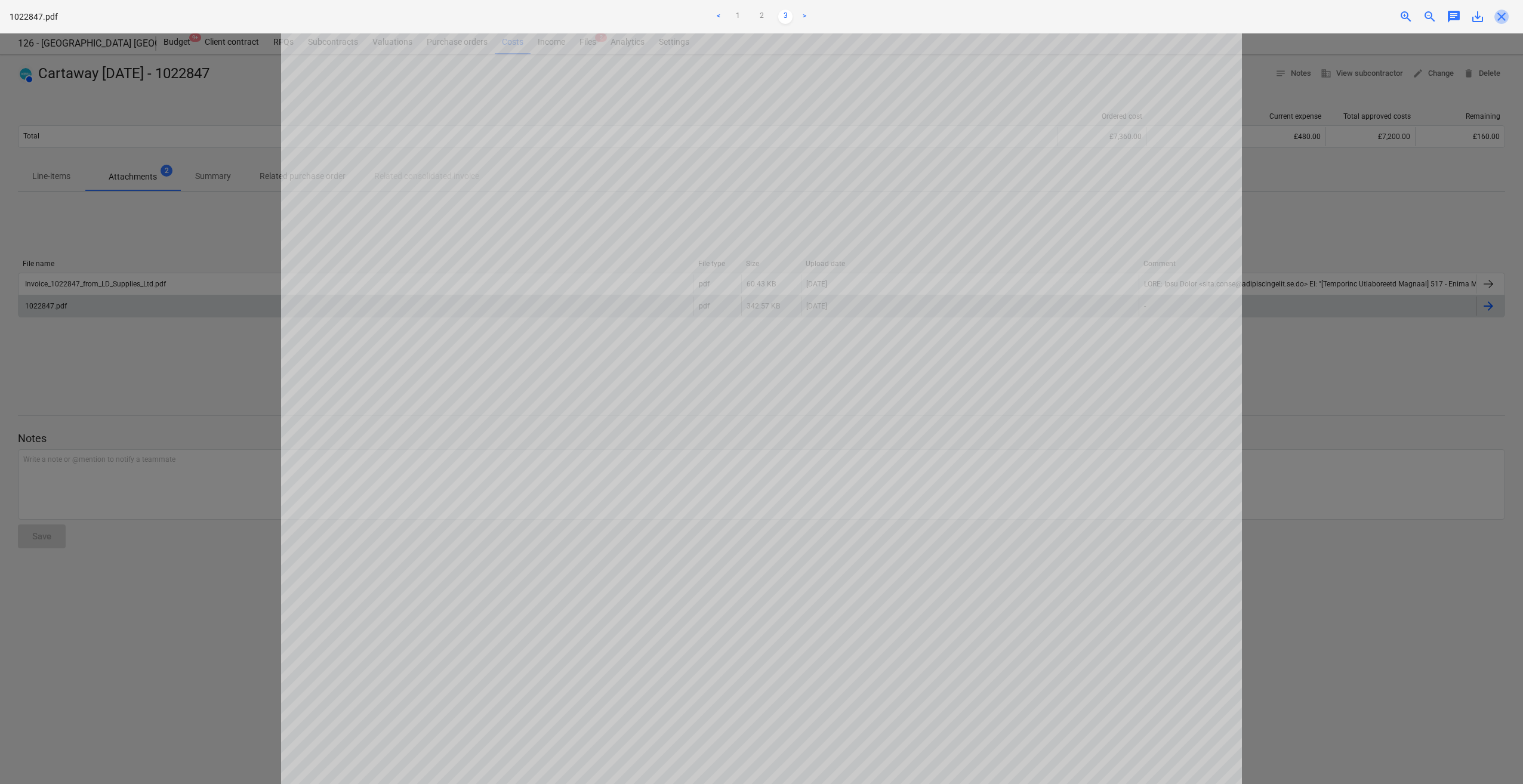
click at [1499, 16] on span "close" at bounding box center [1501, 16] width 14 height 14
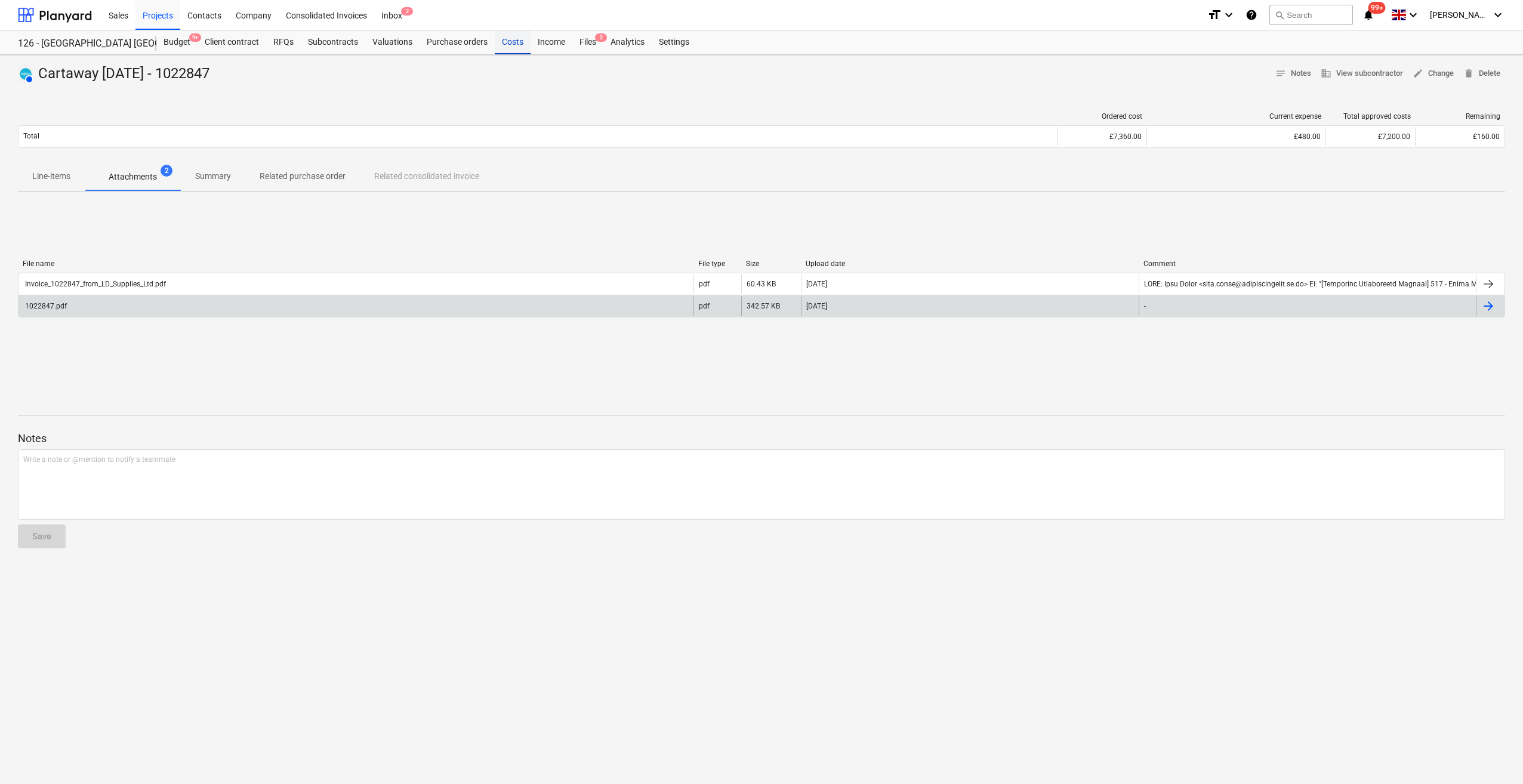
click at [516, 45] on div "Costs" at bounding box center [512, 42] width 36 height 24
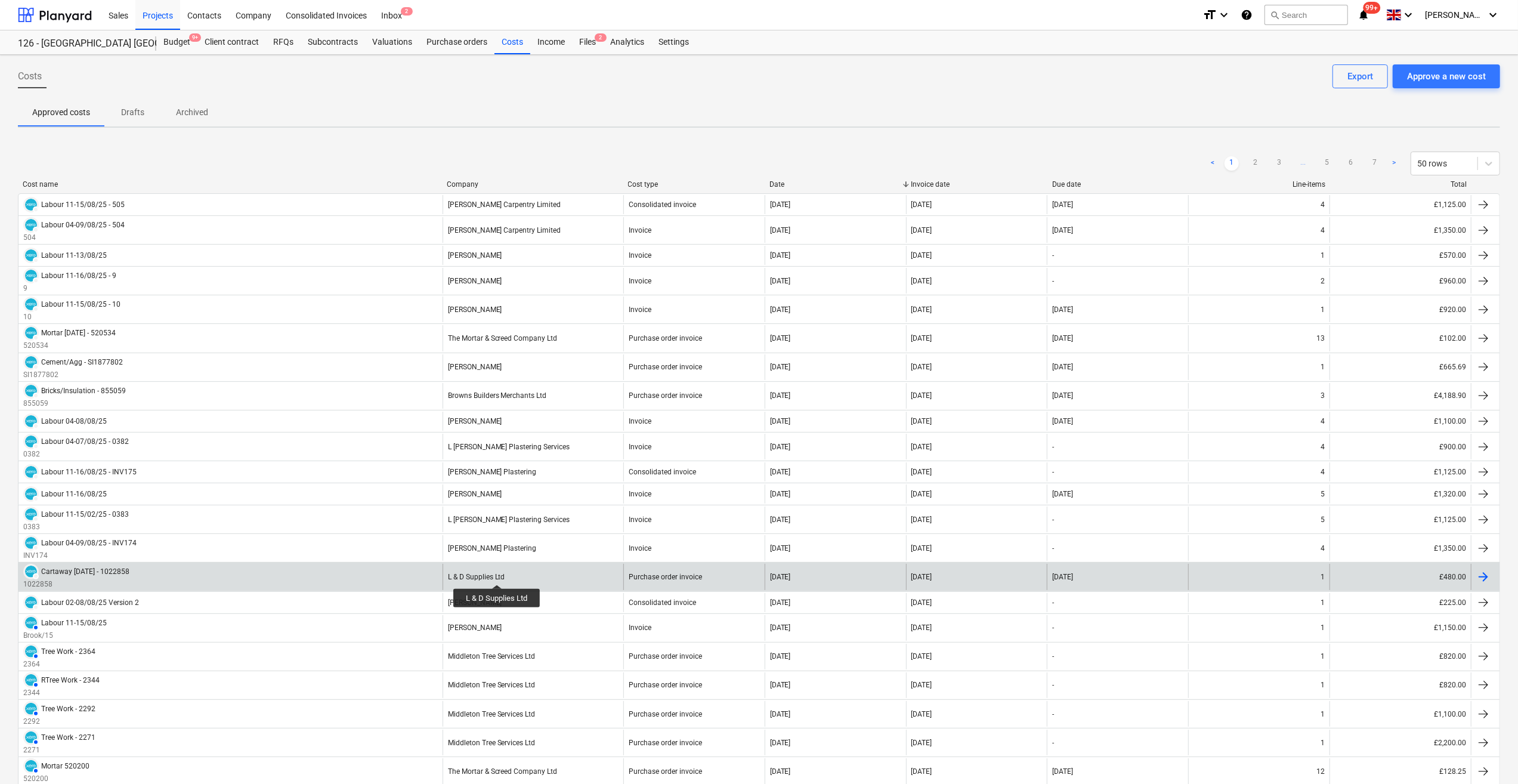
click at [497, 574] on div "L & D Supplies Ltd" at bounding box center [477, 576] width 57 height 8
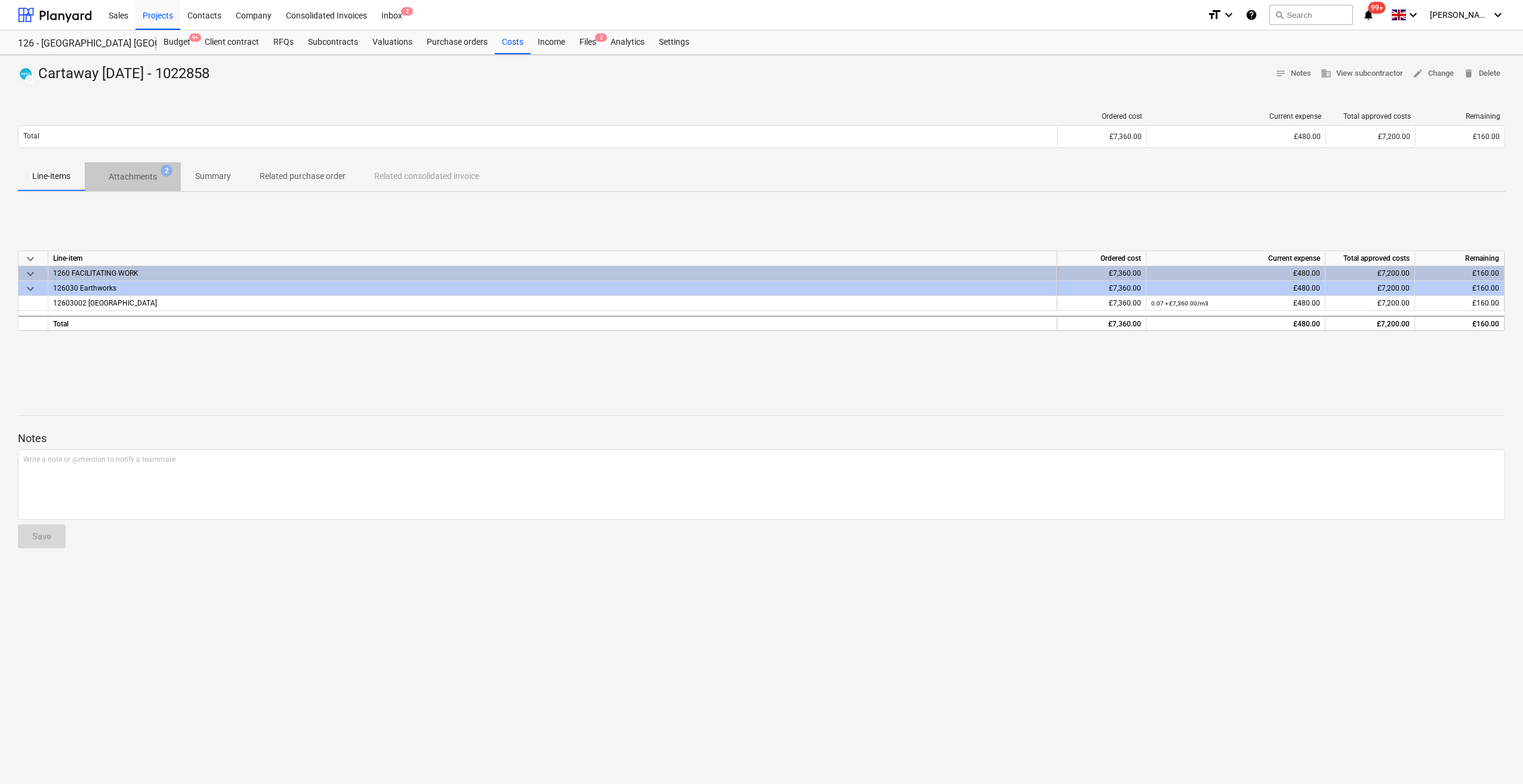
click at [140, 176] on p "Attachments" at bounding box center [132, 177] width 48 height 12
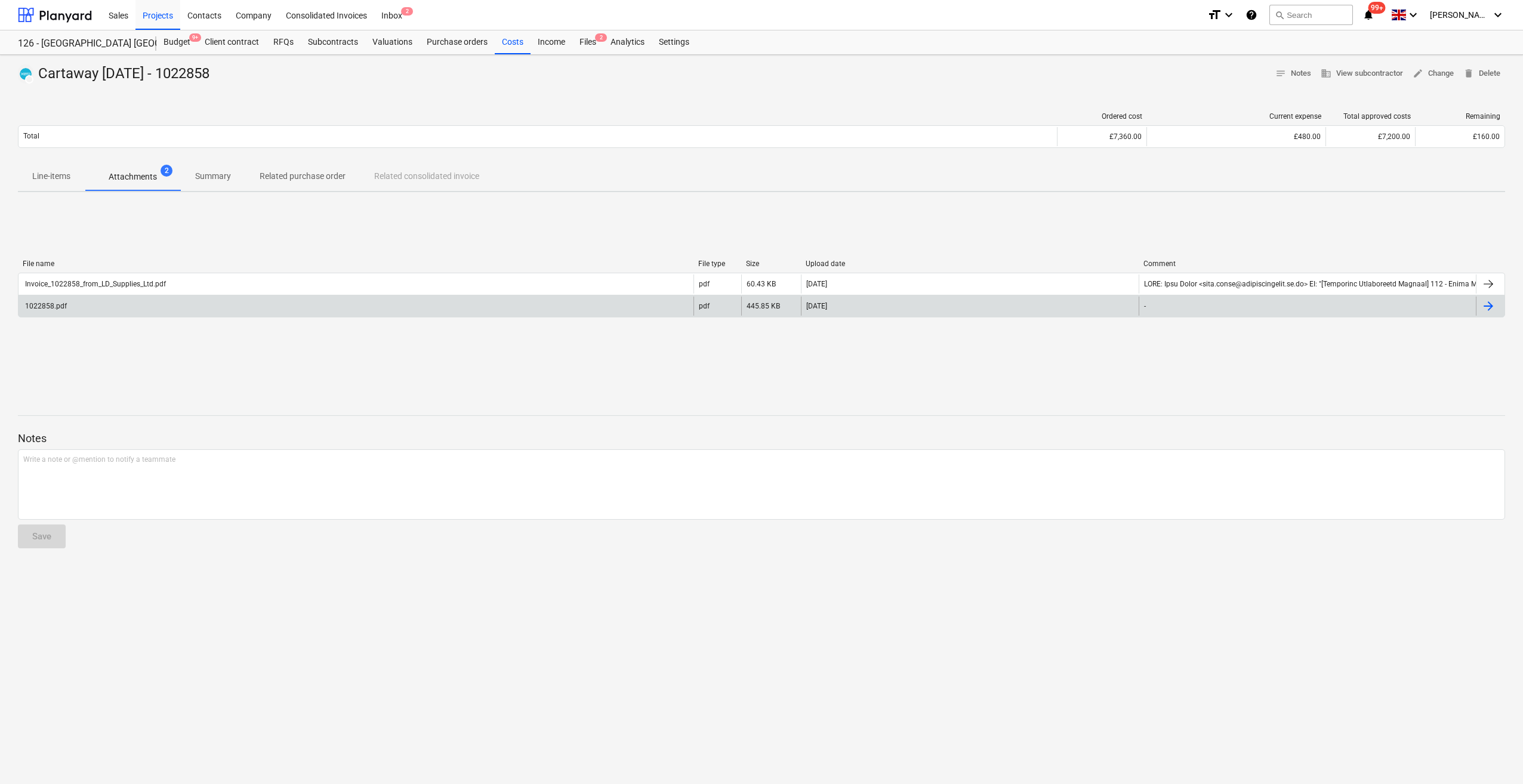
click at [56, 305] on div "1022858.pdf" at bounding box center [45, 306] width 43 height 8
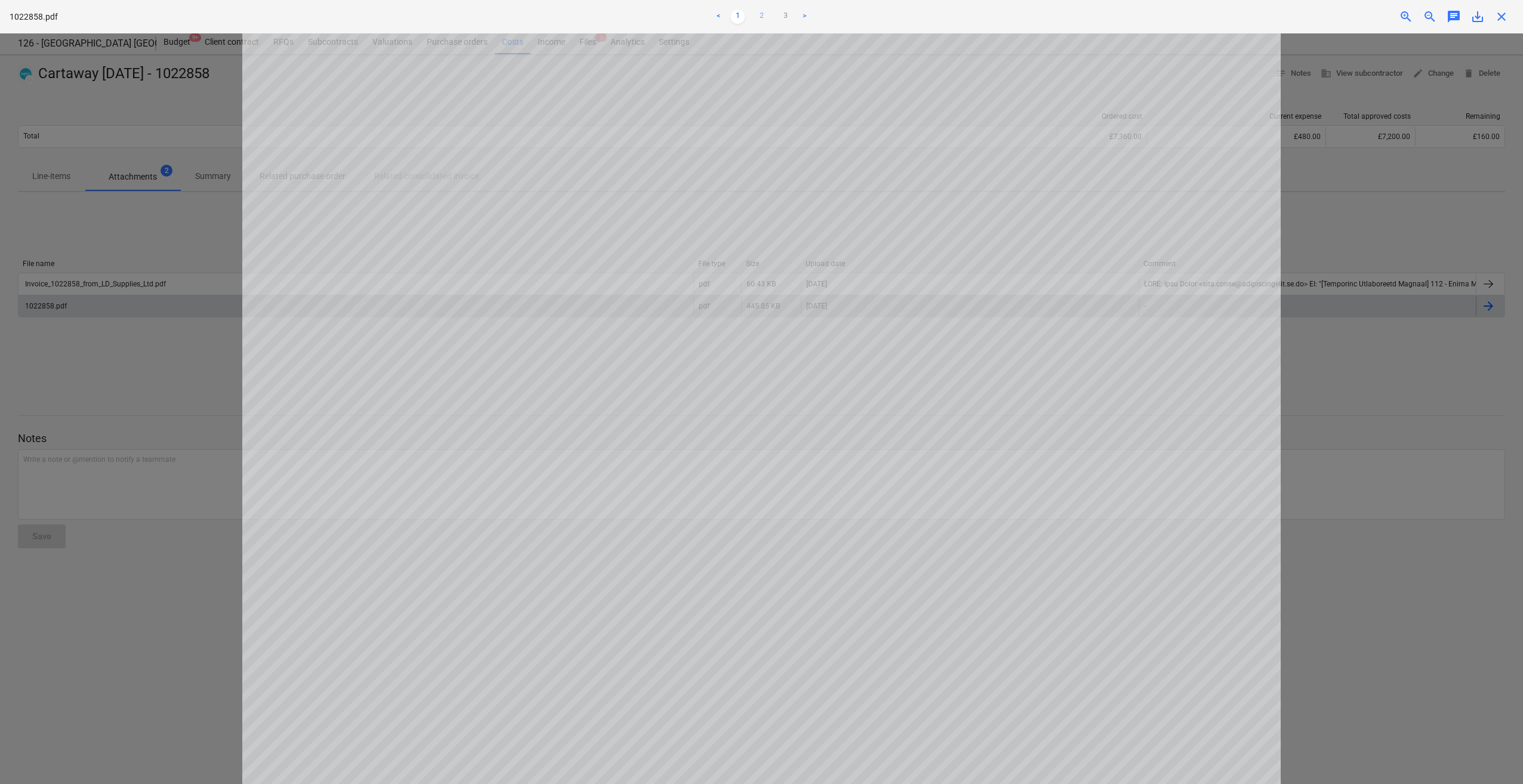
click at [761, 16] on link "2" at bounding box center [761, 16] width 14 height 14
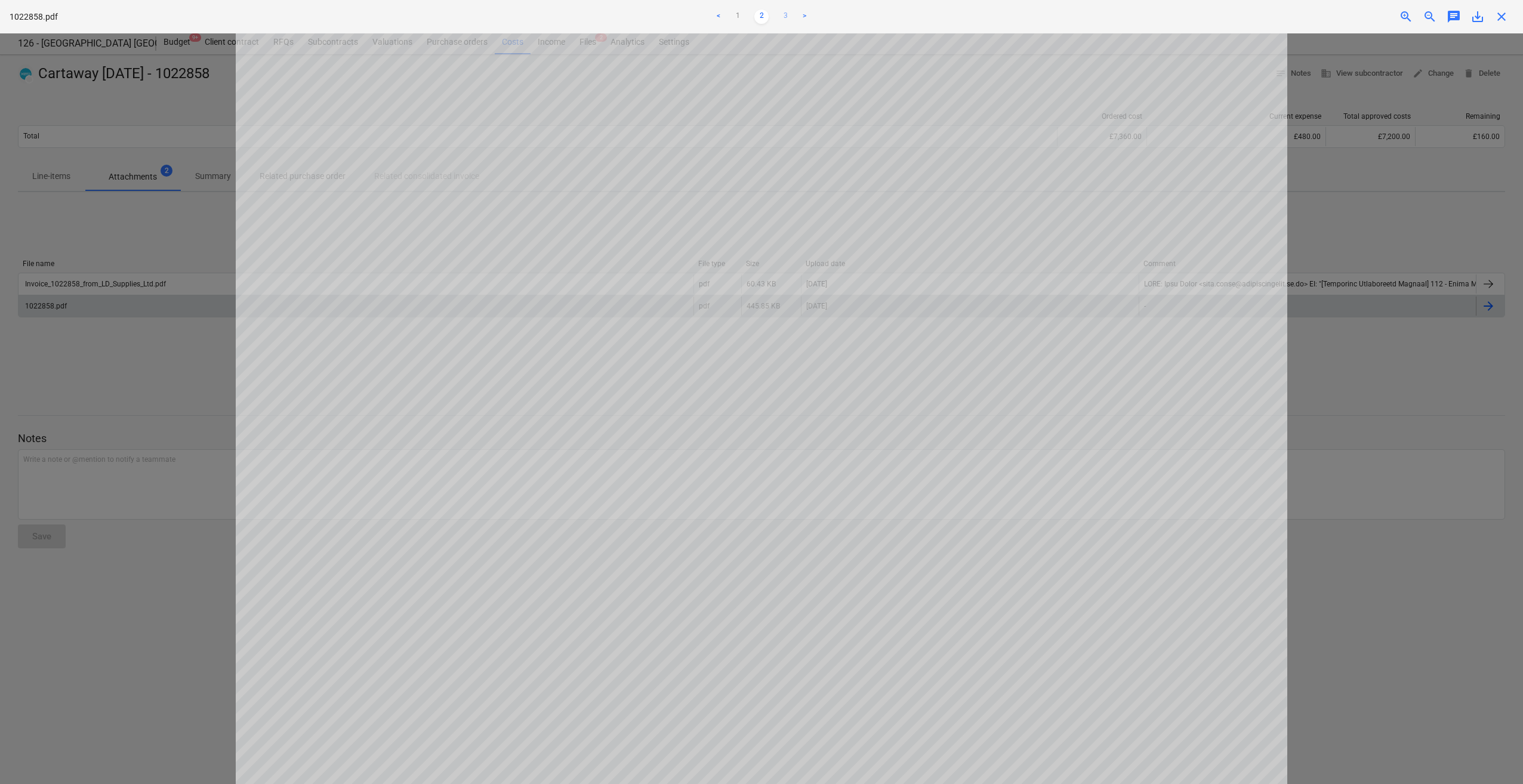
click at [786, 13] on link "3" at bounding box center [785, 16] width 14 height 14
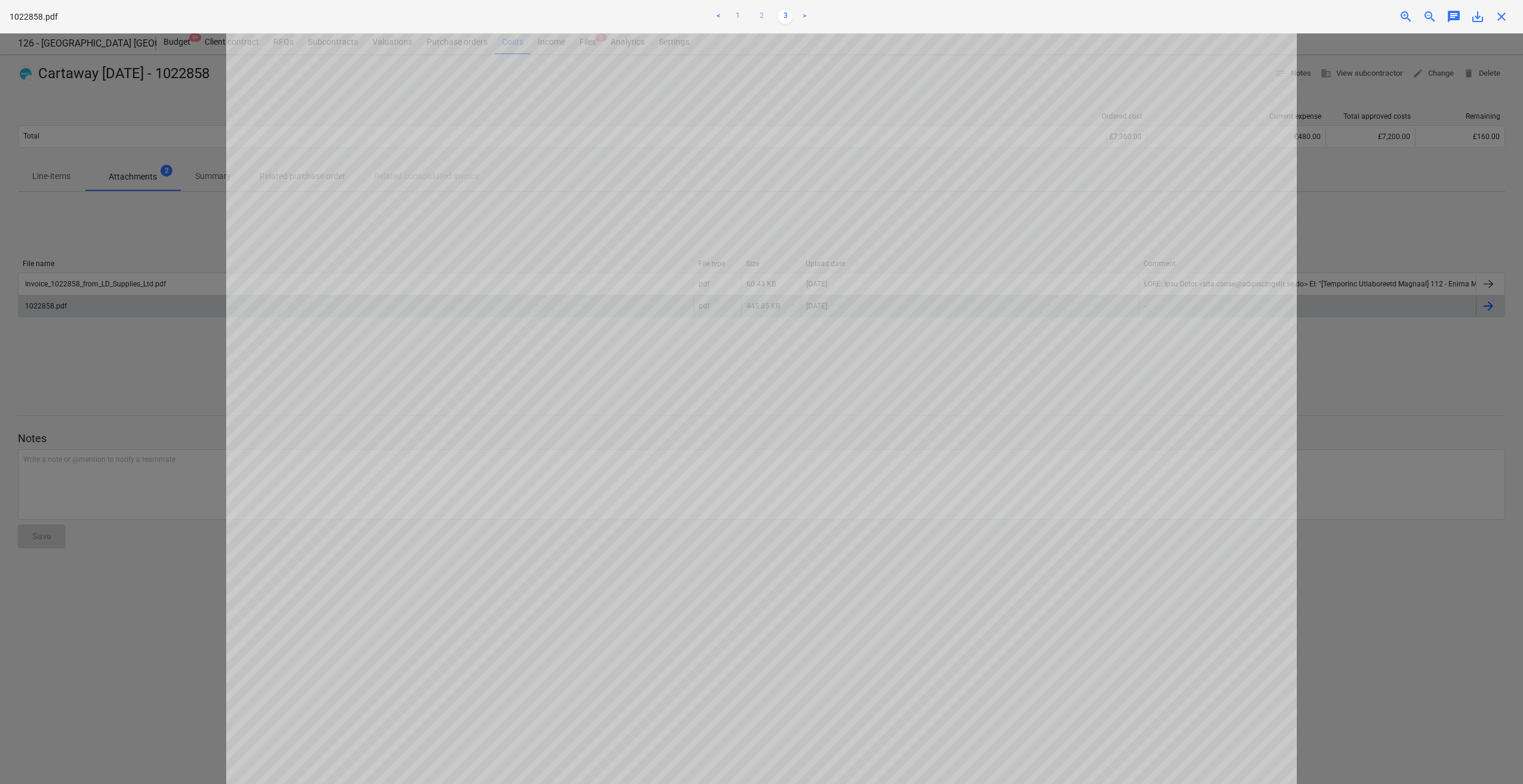
click at [760, 16] on link "2" at bounding box center [761, 16] width 14 height 14
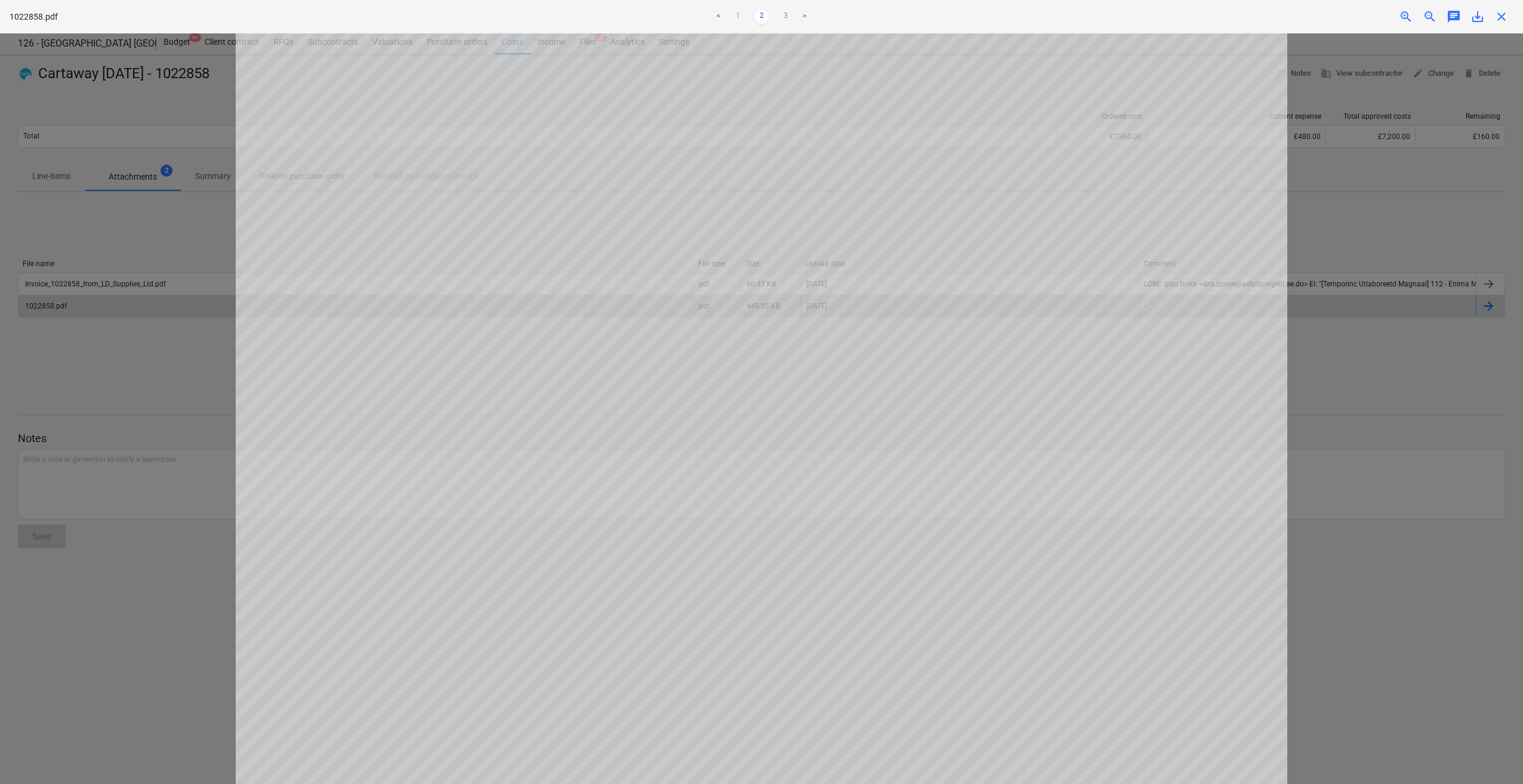
click at [739, 15] on link "1" at bounding box center [737, 16] width 14 height 14
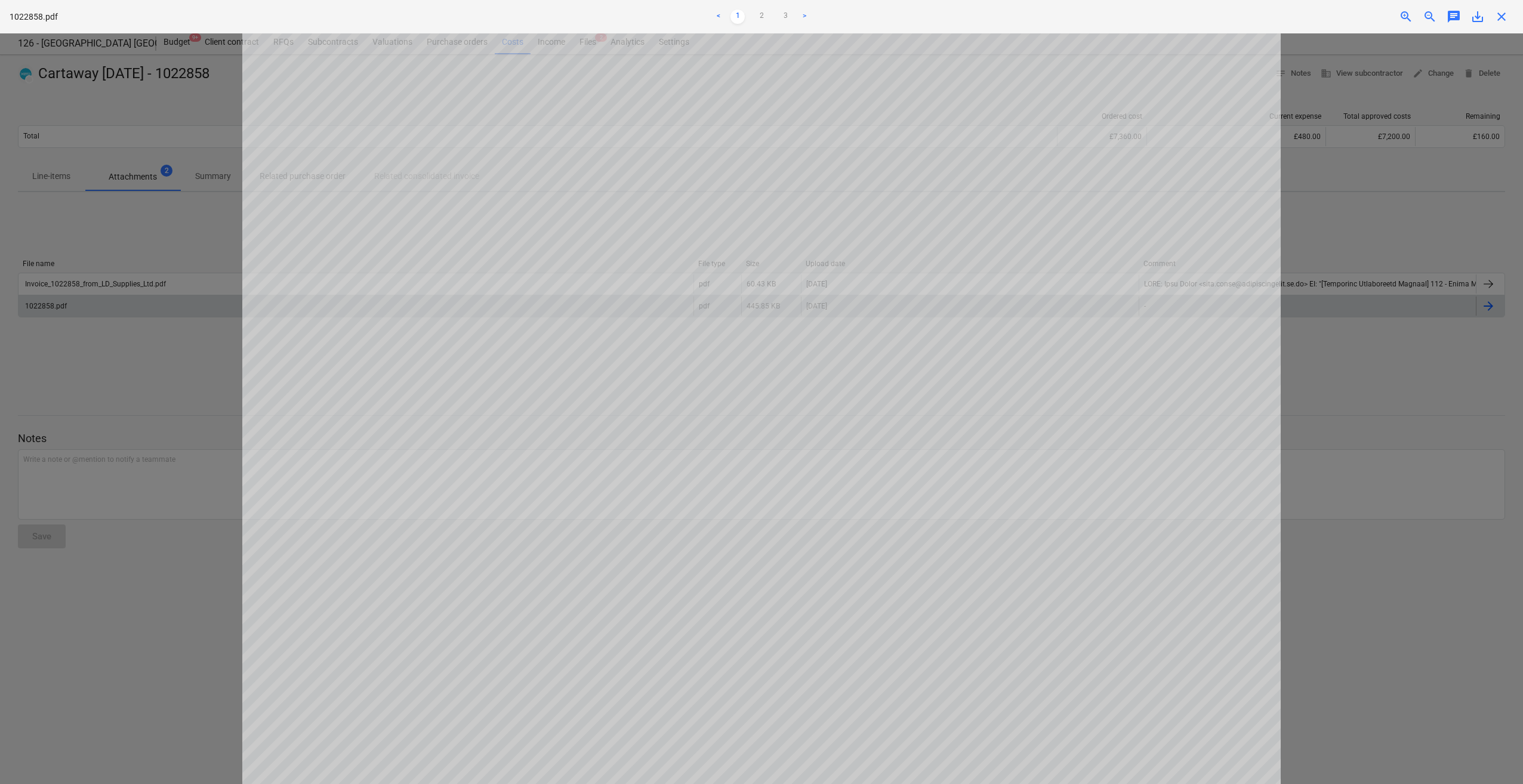
click at [1502, 18] on span "close" at bounding box center [1501, 16] width 14 height 14
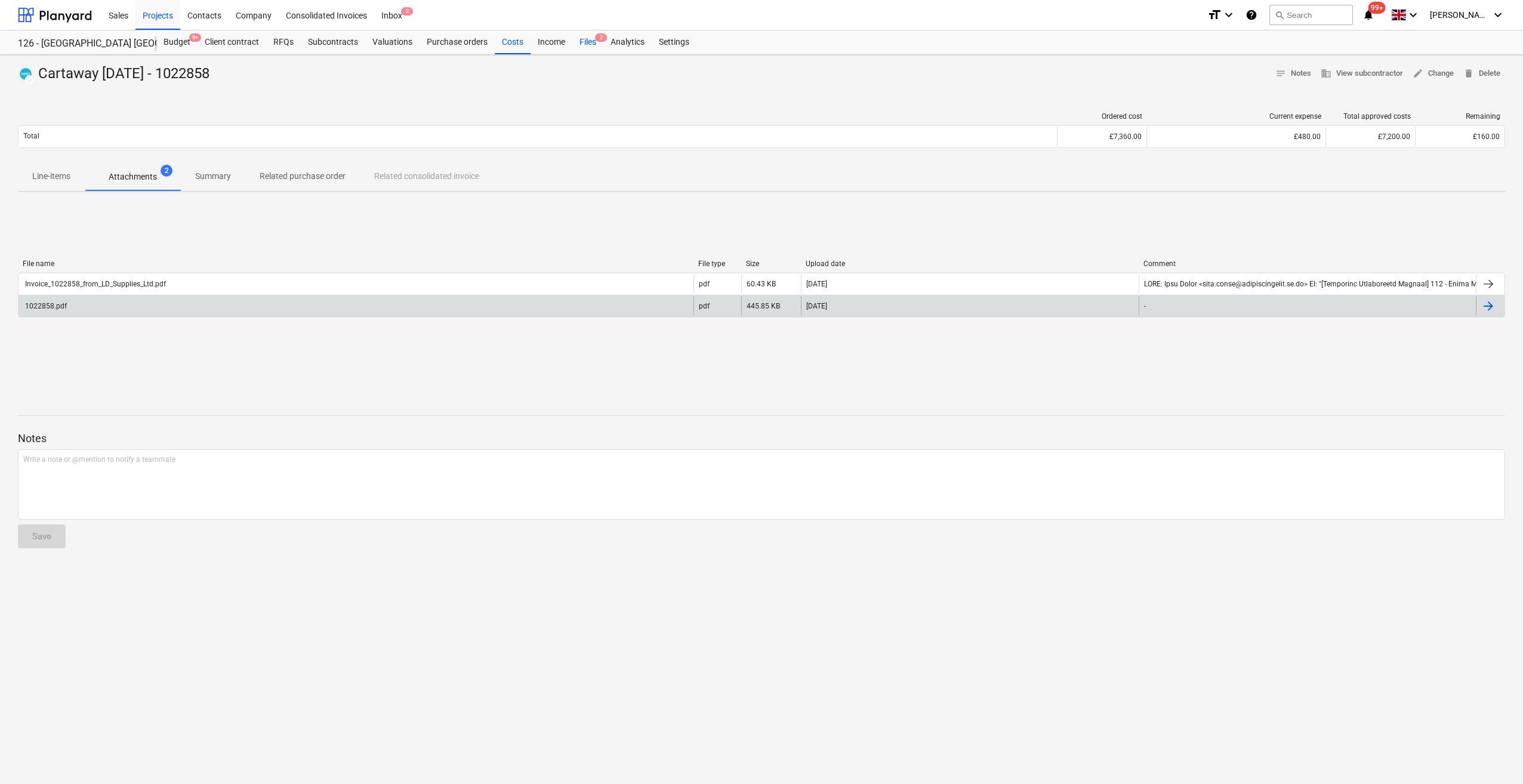
click at [583, 39] on div "Files 2" at bounding box center [587, 42] width 31 height 24
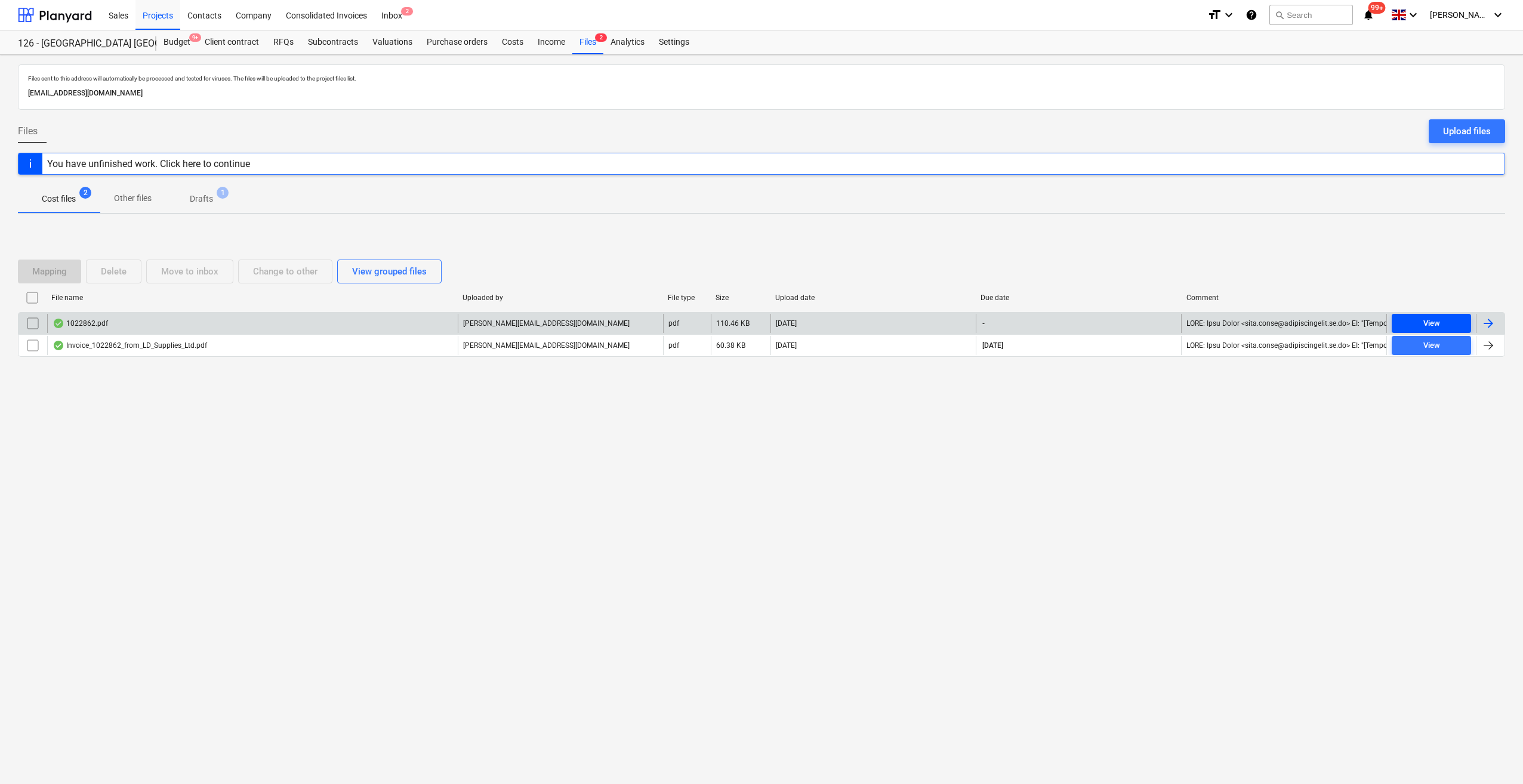
click at [1438, 319] on div "View" at bounding box center [1431, 324] width 17 height 14
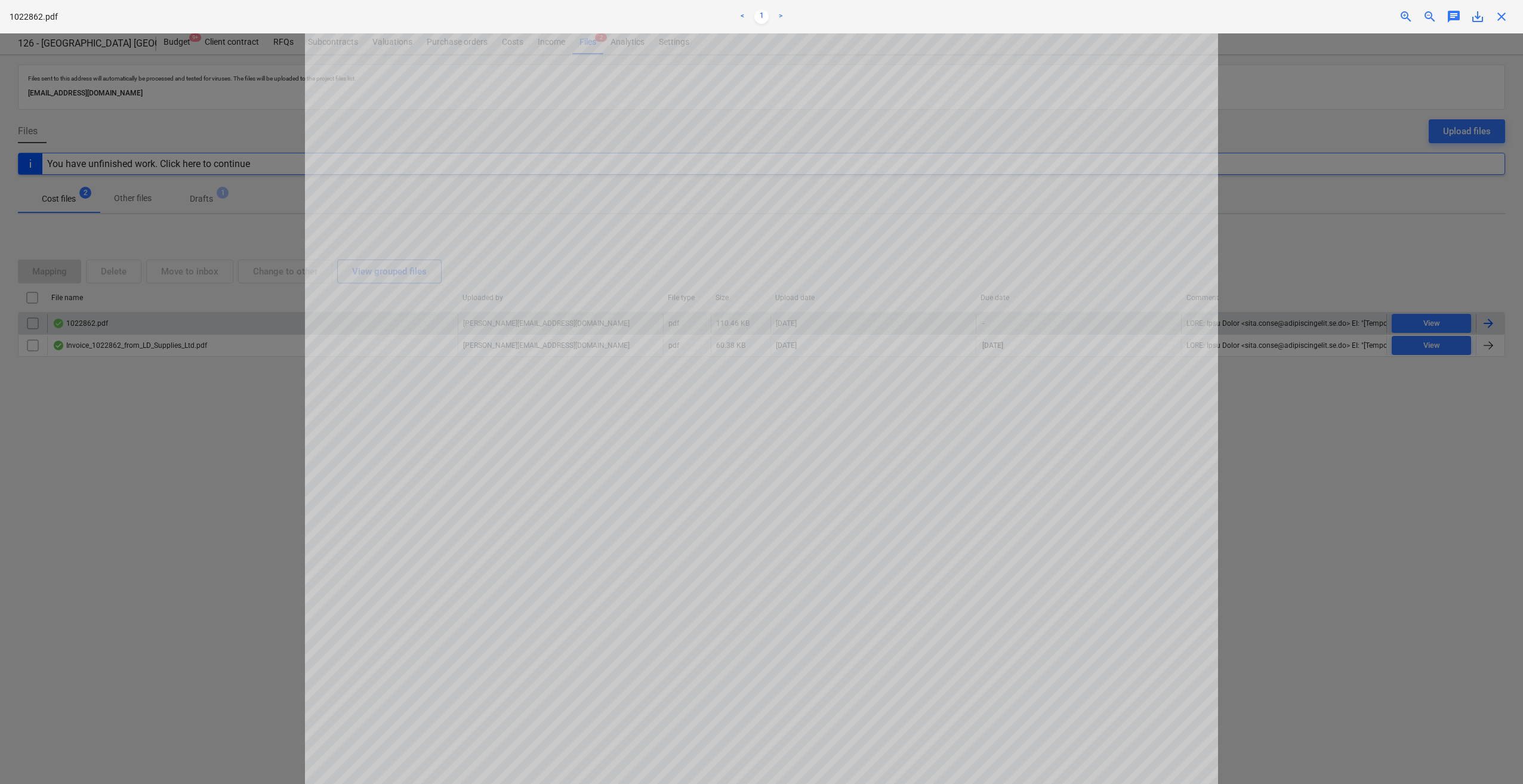
click at [1507, 20] on span "close" at bounding box center [1501, 16] width 14 height 14
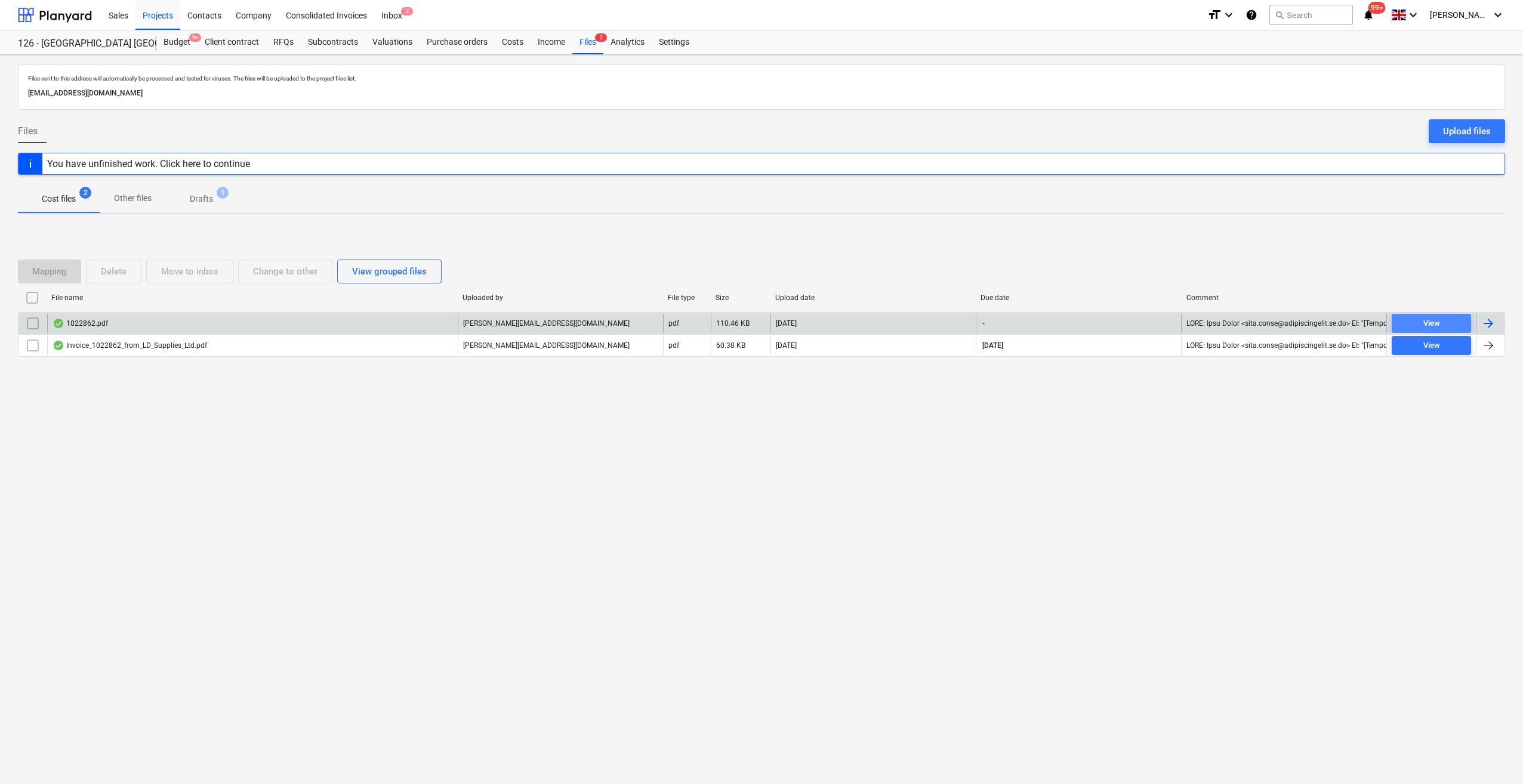
click at [1428, 324] on div "View" at bounding box center [1431, 324] width 17 height 14
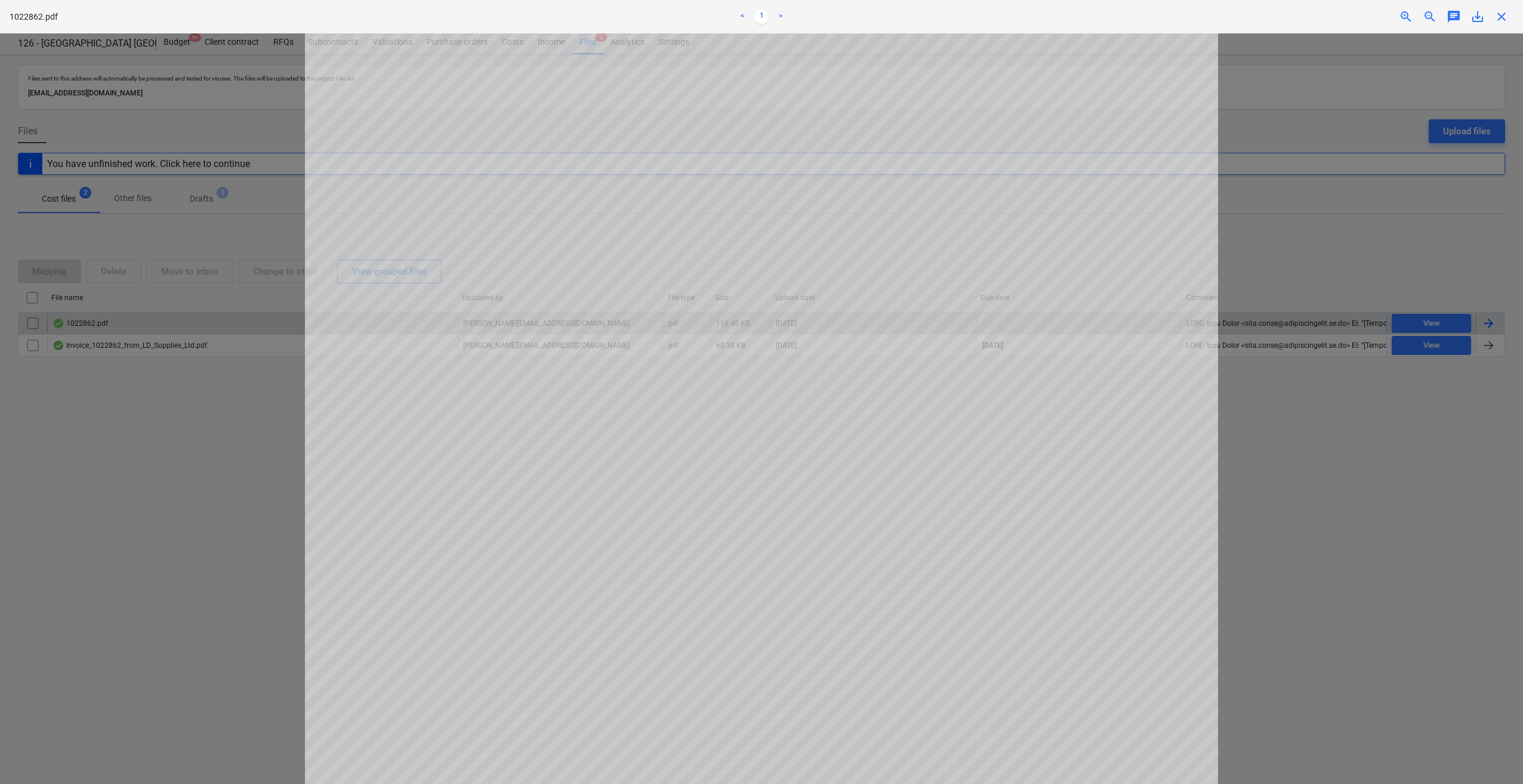
click at [1478, 18] on span "save_alt" at bounding box center [1477, 16] width 14 height 14
click at [1410, 242] on div at bounding box center [761, 408] width 1523 height 750
click at [1501, 18] on span "close" at bounding box center [1501, 16] width 14 height 14
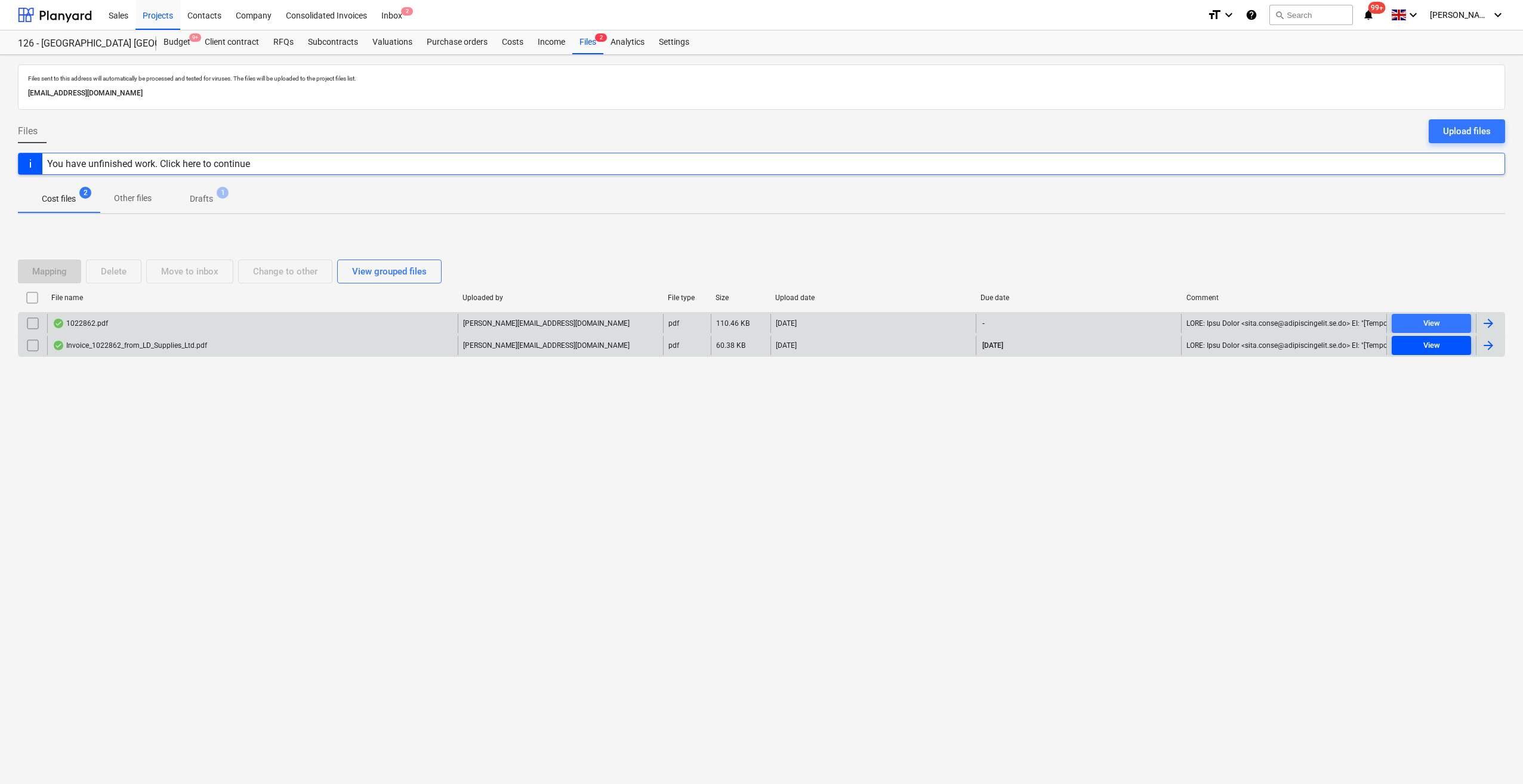
click at [1435, 346] on div "View" at bounding box center [1431, 346] width 17 height 14
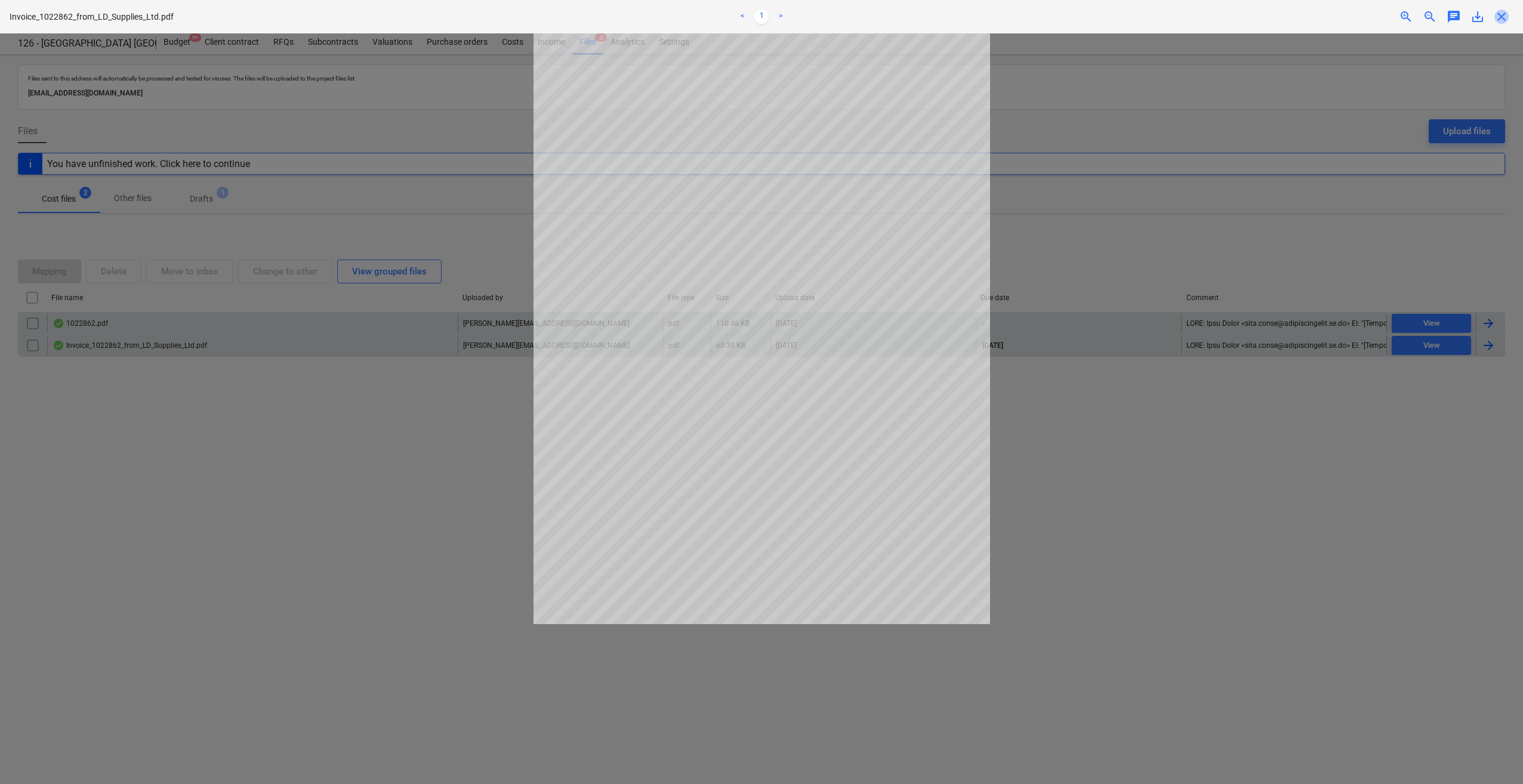
click at [1498, 16] on span "close" at bounding box center [1501, 16] width 14 height 14
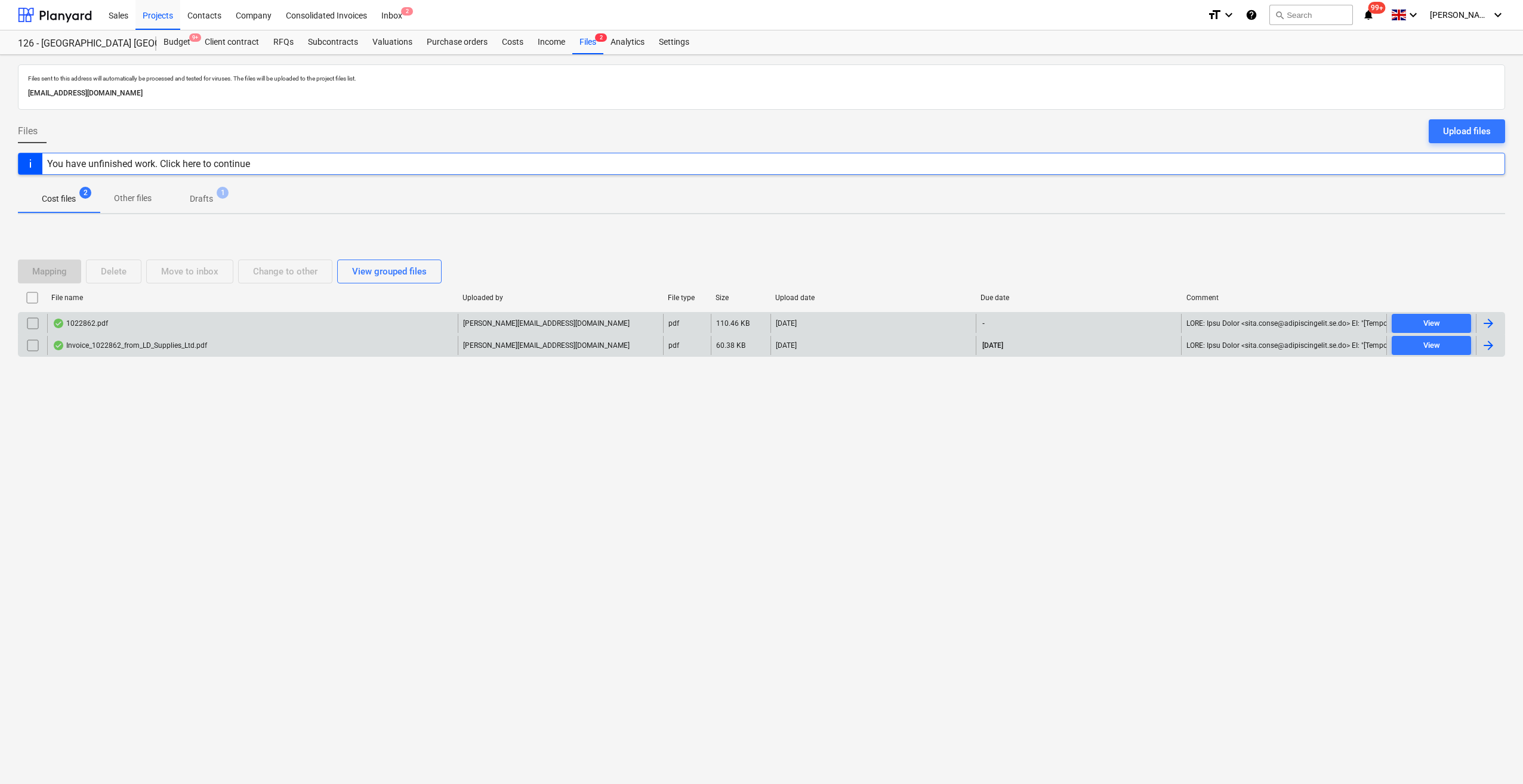
click at [1485, 340] on div at bounding box center [1488, 345] width 14 height 14
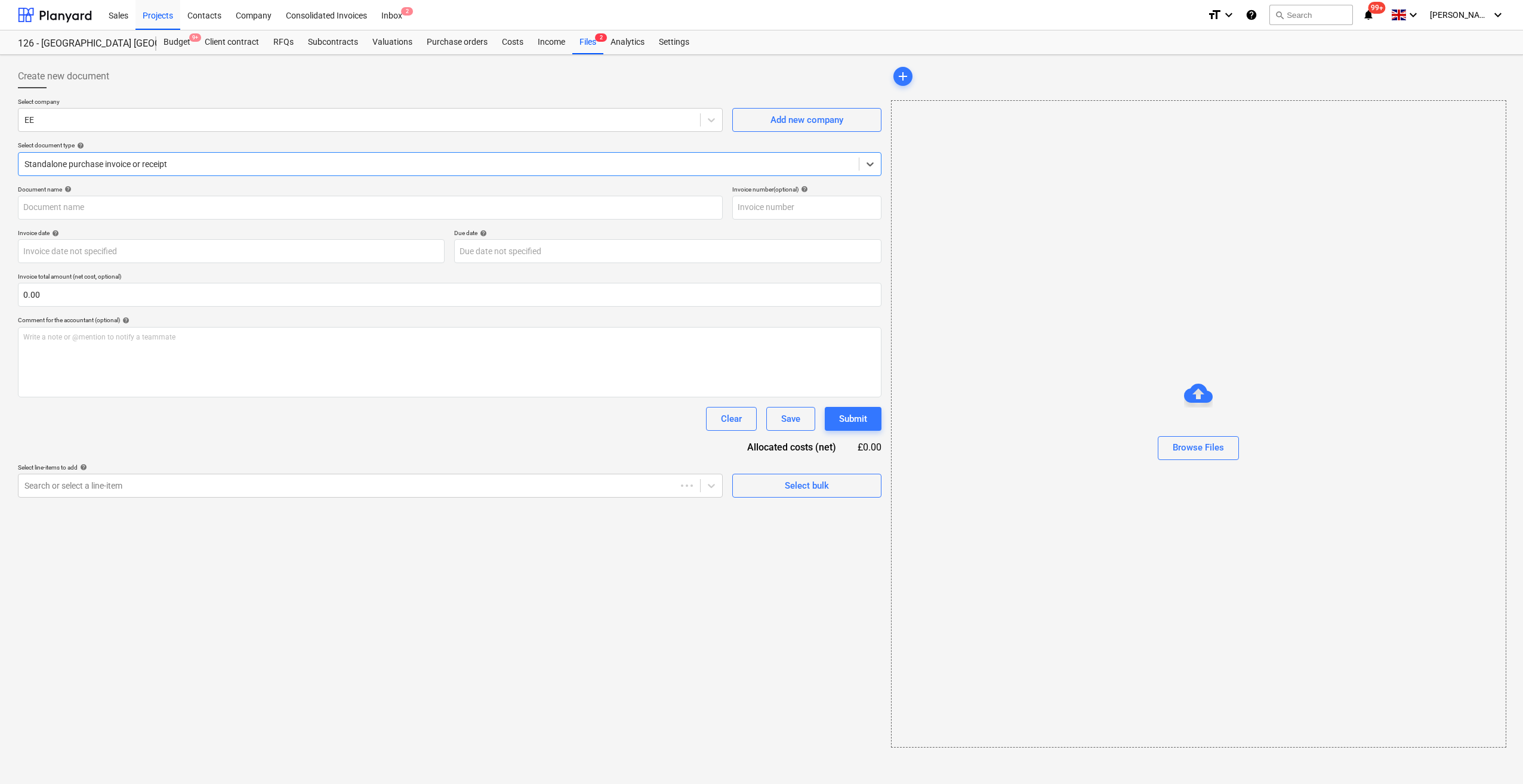
type input "1022862"
type input "15 Aug 2025"
type input "18 Sep 2025"
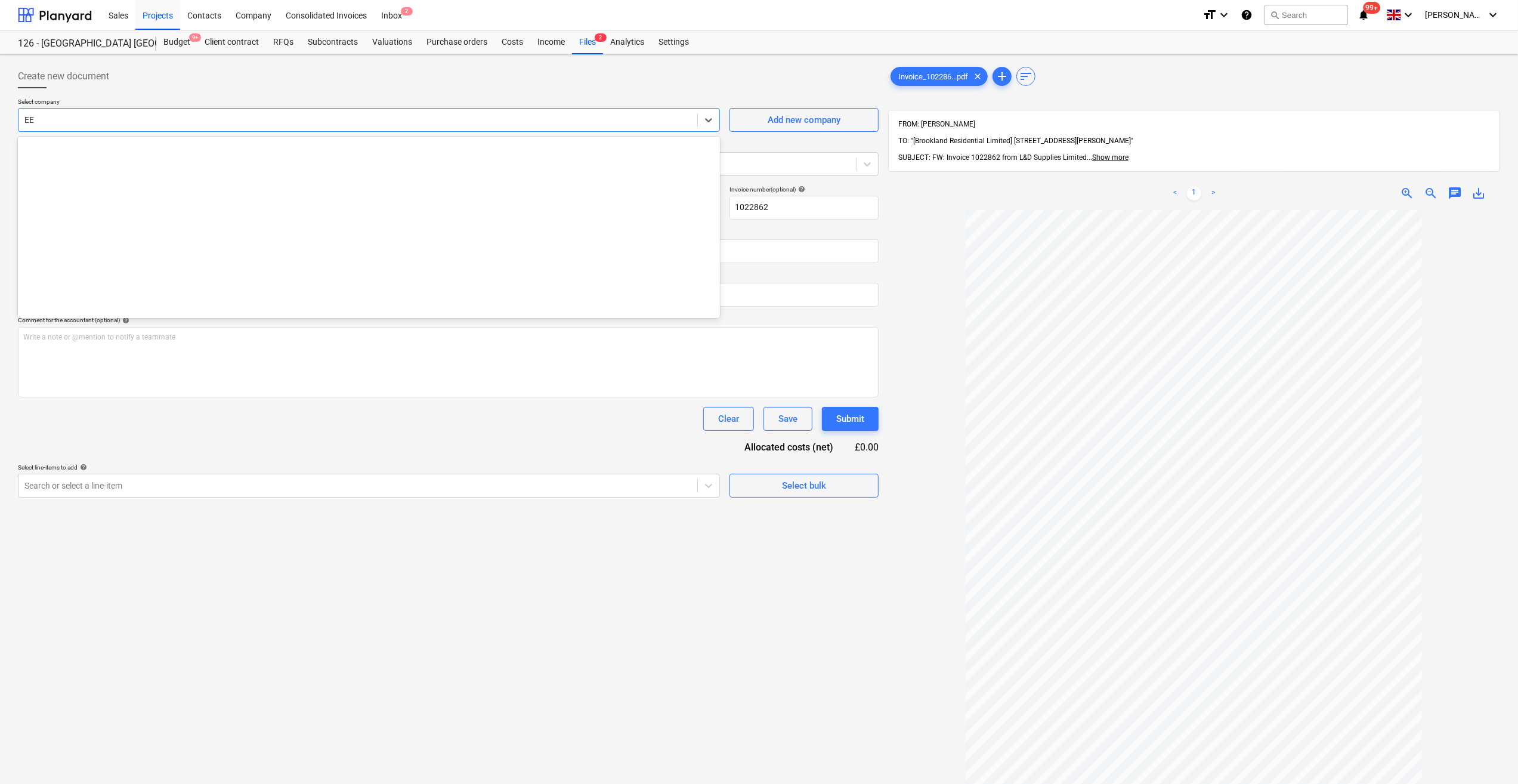
click at [44, 117] on div at bounding box center [357, 120] width 667 height 12
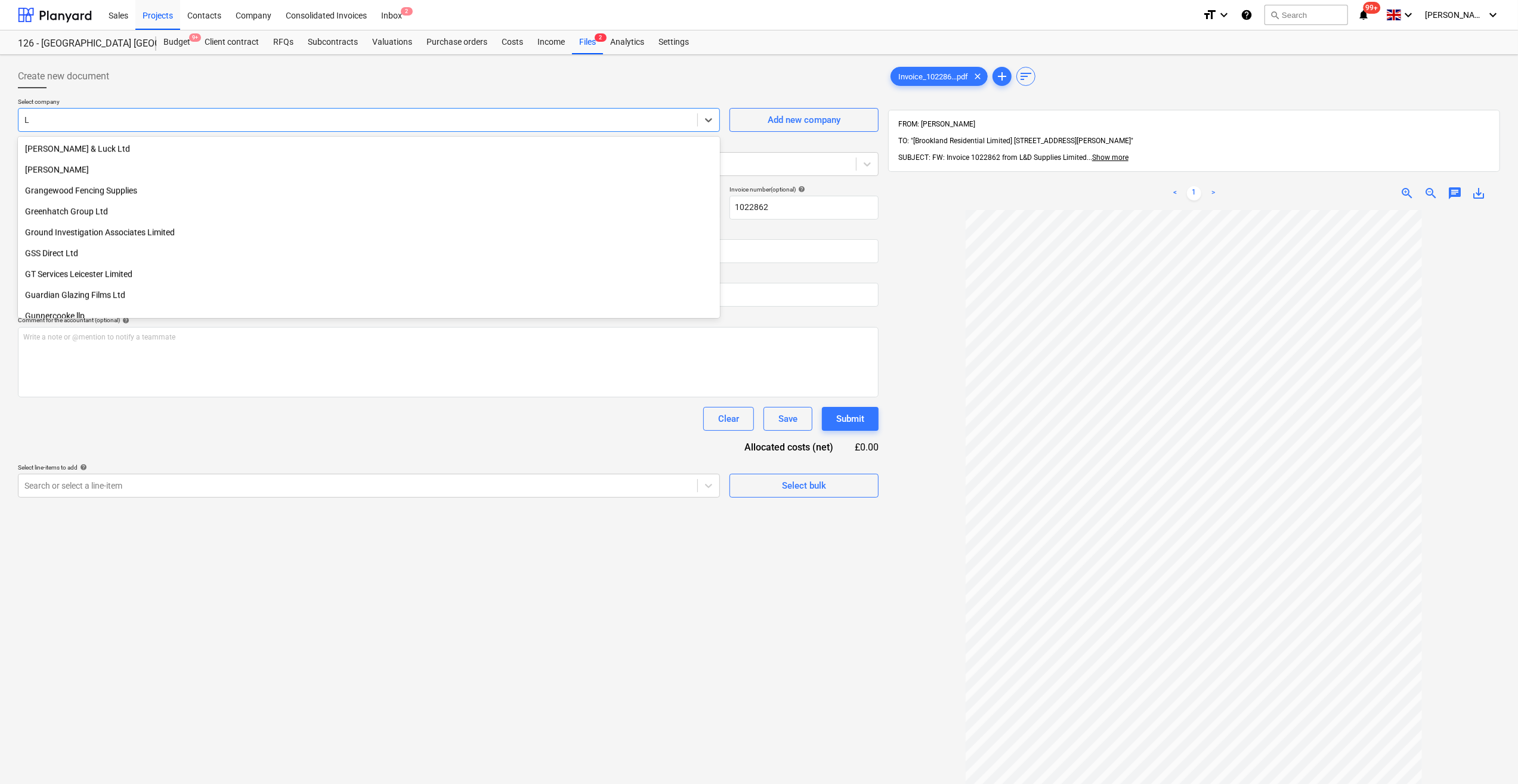
type input "L &"
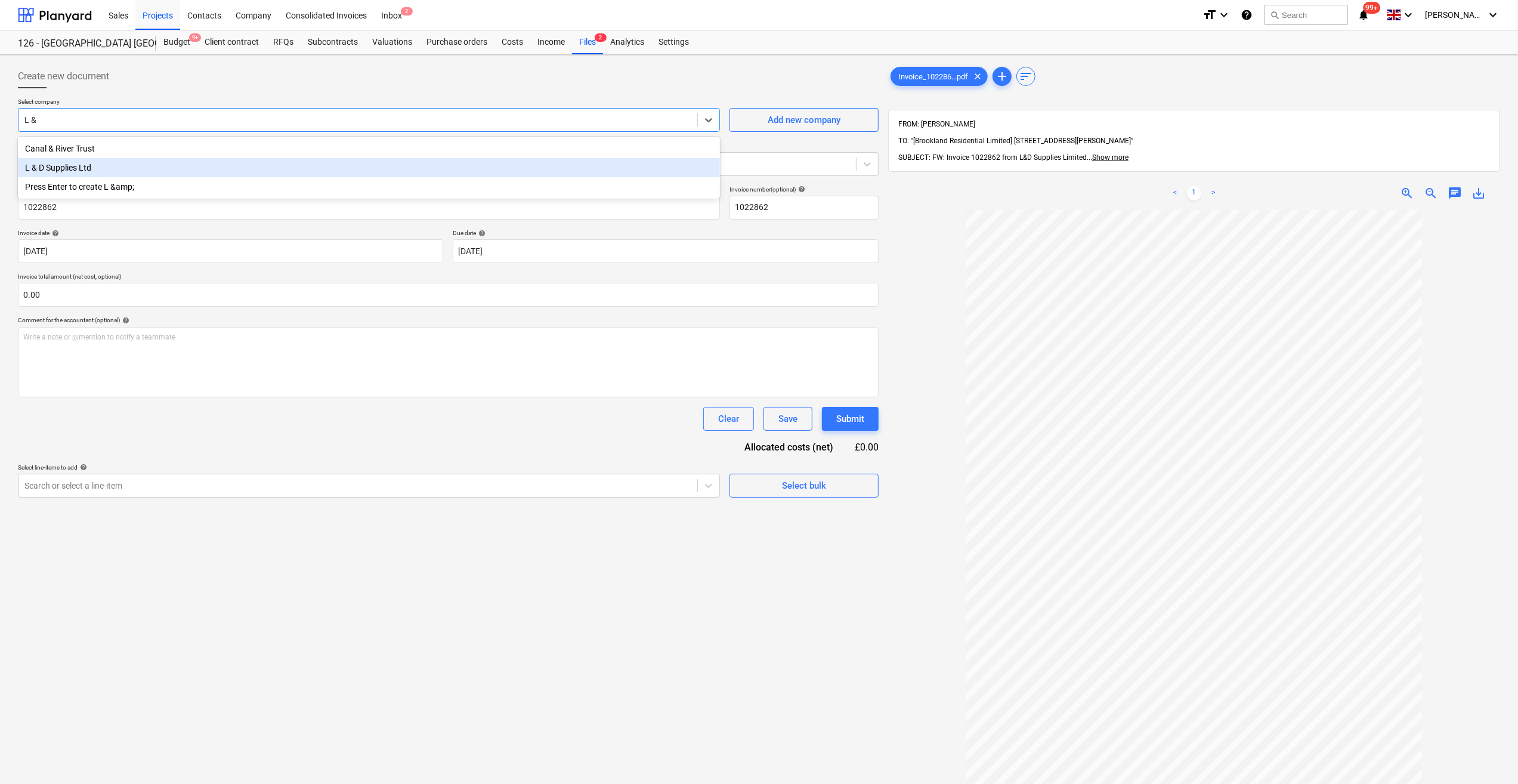
click at [81, 166] on div "L & D Supplies Ltd" at bounding box center [368, 168] width 702 height 19
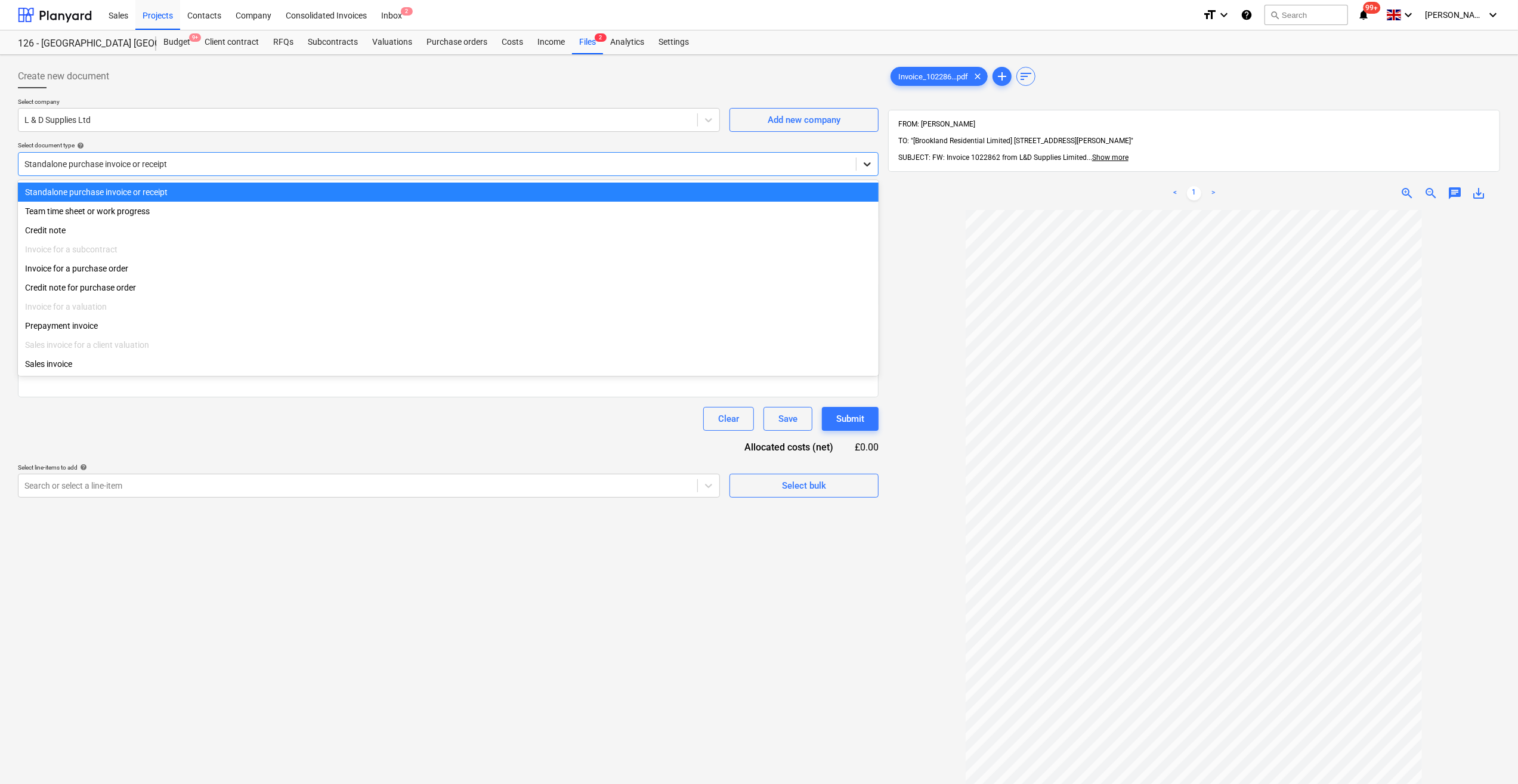
click at [865, 164] on icon at bounding box center [868, 164] width 7 height 4
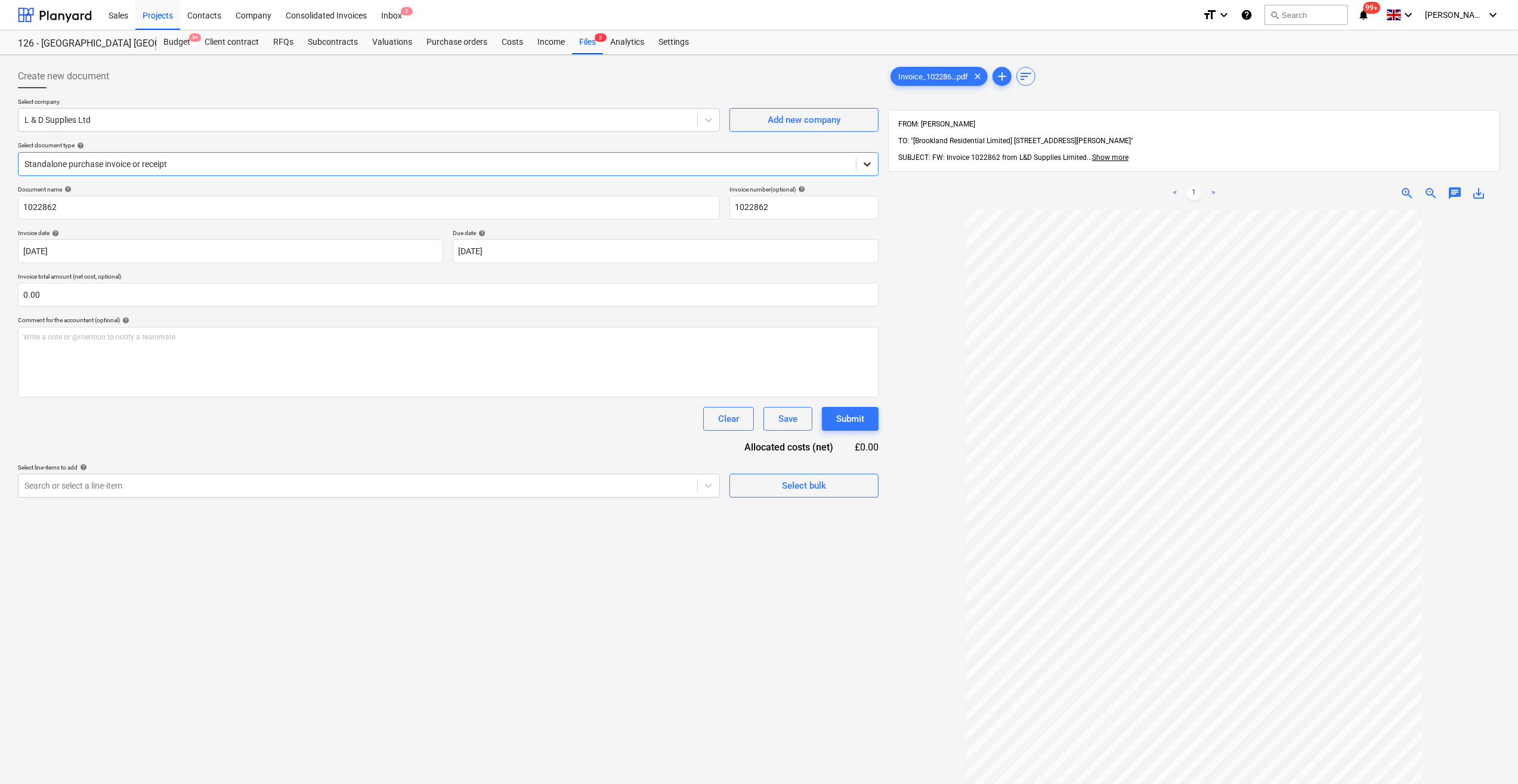
click at [865, 164] on icon at bounding box center [868, 164] width 7 height 4
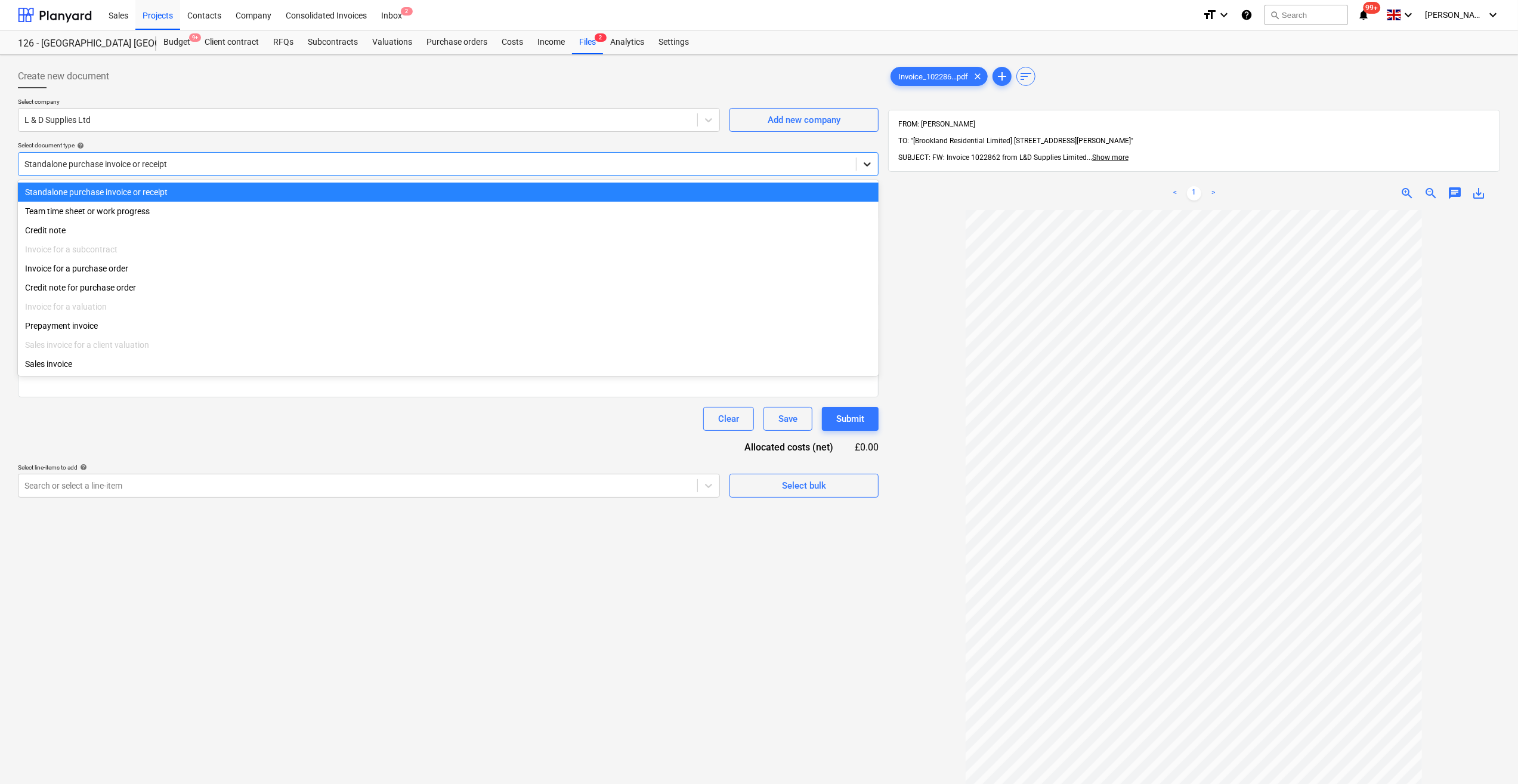
click at [865, 164] on icon at bounding box center [868, 164] width 7 height 4
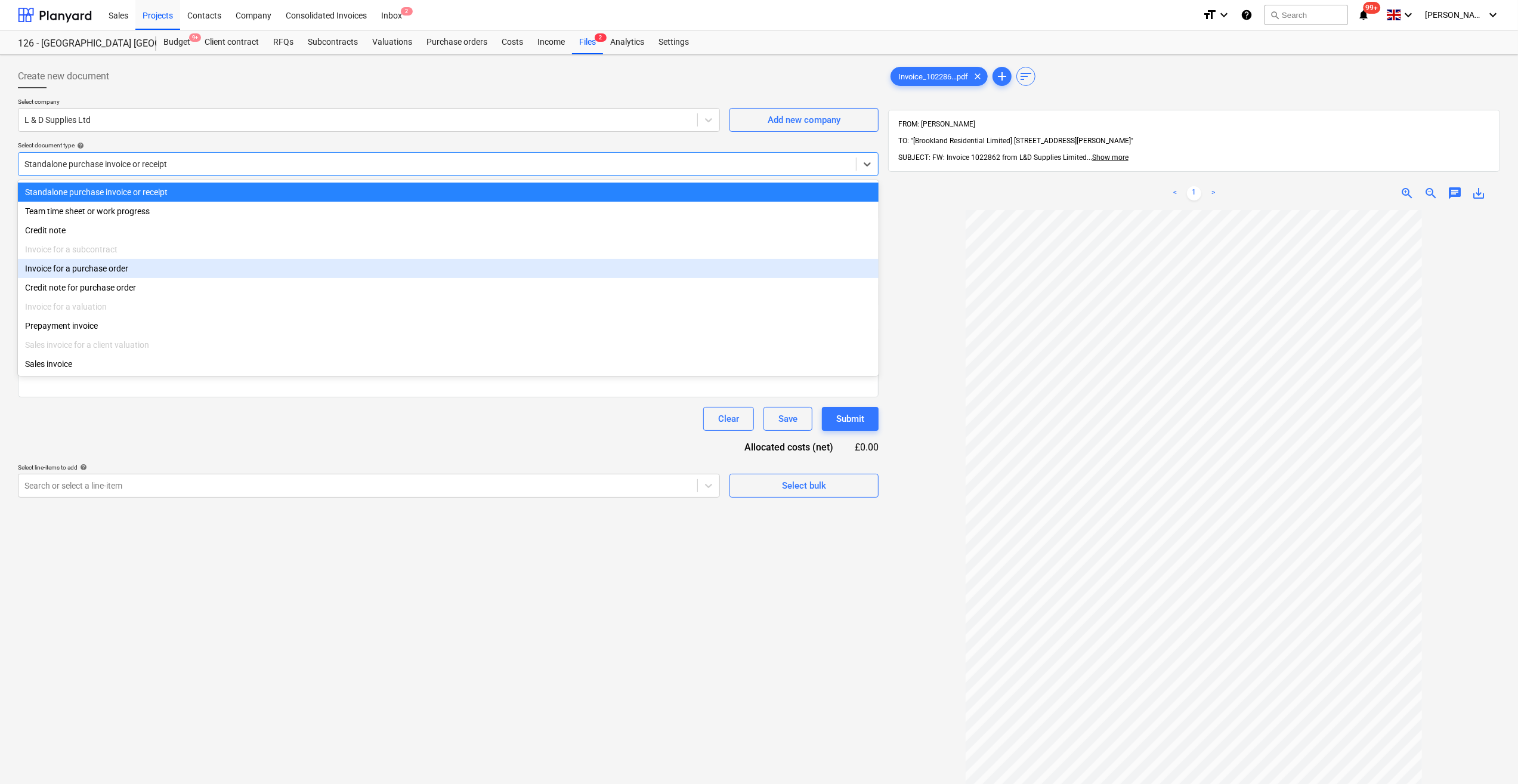
click at [137, 270] on div "Invoice for a purchase order" at bounding box center [448, 269] width 861 height 19
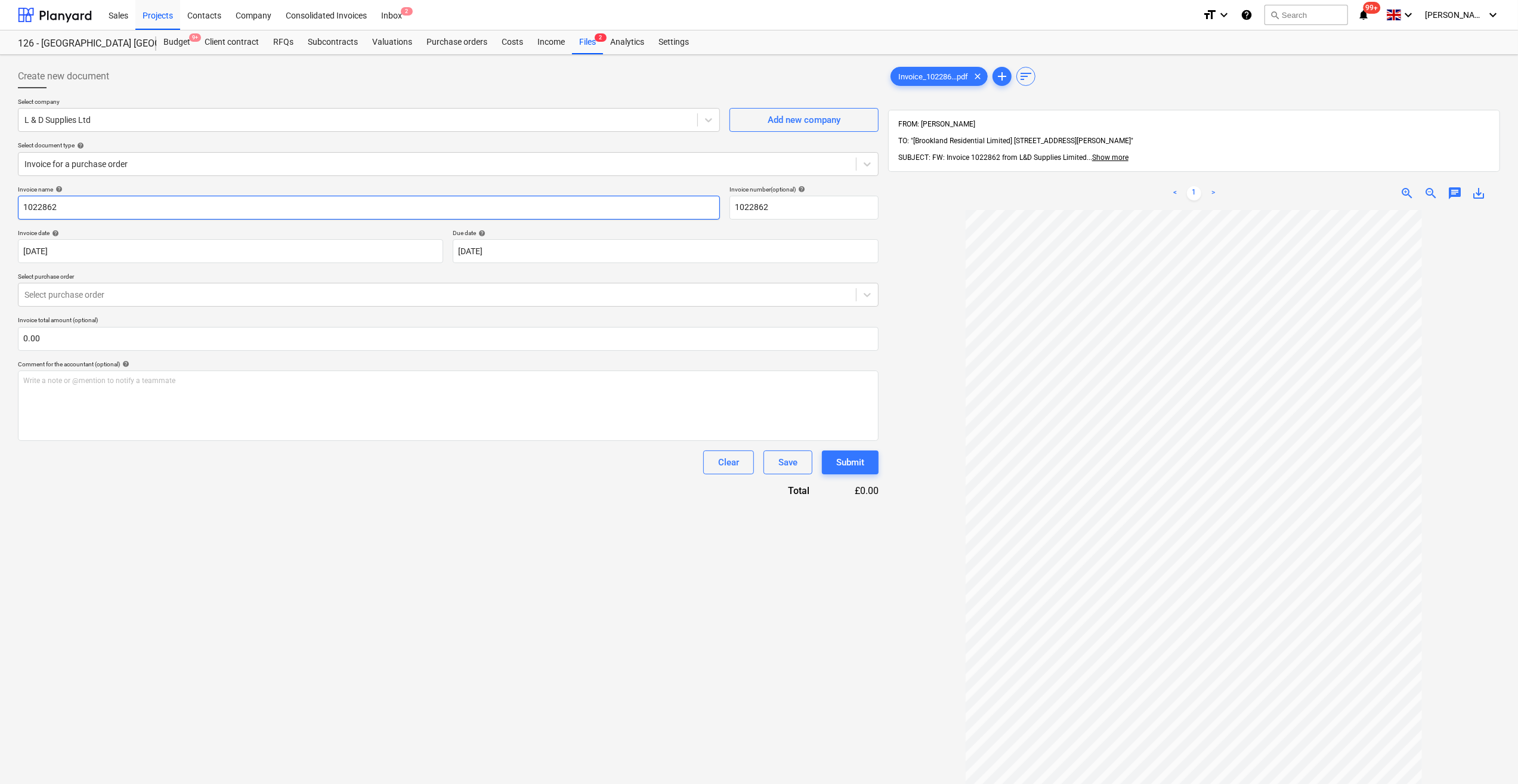
click at [20, 210] on input "1022862" at bounding box center [368, 207] width 702 height 24
type input "Cartaway 15/08/25 - 1022862"
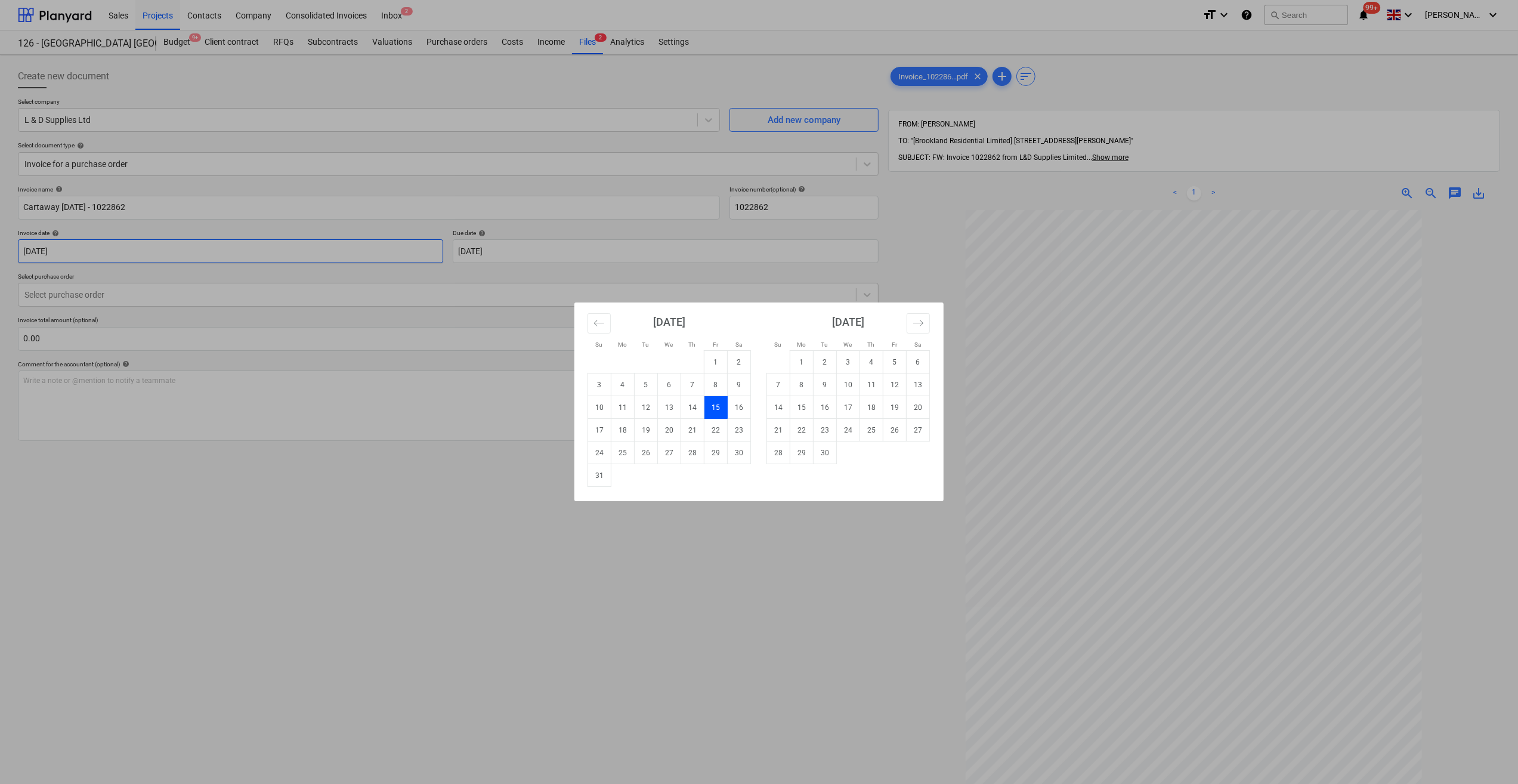
click at [79, 247] on body "Sales Projects Contacts Company Consolidated Invoices Inbox 2 format_size keybo…" at bounding box center [759, 392] width 1518 height 784
click at [626, 437] on td "18" at bounding box center [623, 429] width 23 height 22
click at [77, 254] on body "Sales Projects Contacts Company Consolidated Invoices Inbox 2 format_size keybo…" at bounding box center [759, 392] width 1518 height 784
drag, startPoint x: 649, startPoint y: 425, endPoint x: 627, endPoint y: 425, distance: 22.0
click at [640, 418] on td "19" at bounding box center [646, 429] width 23 height 22
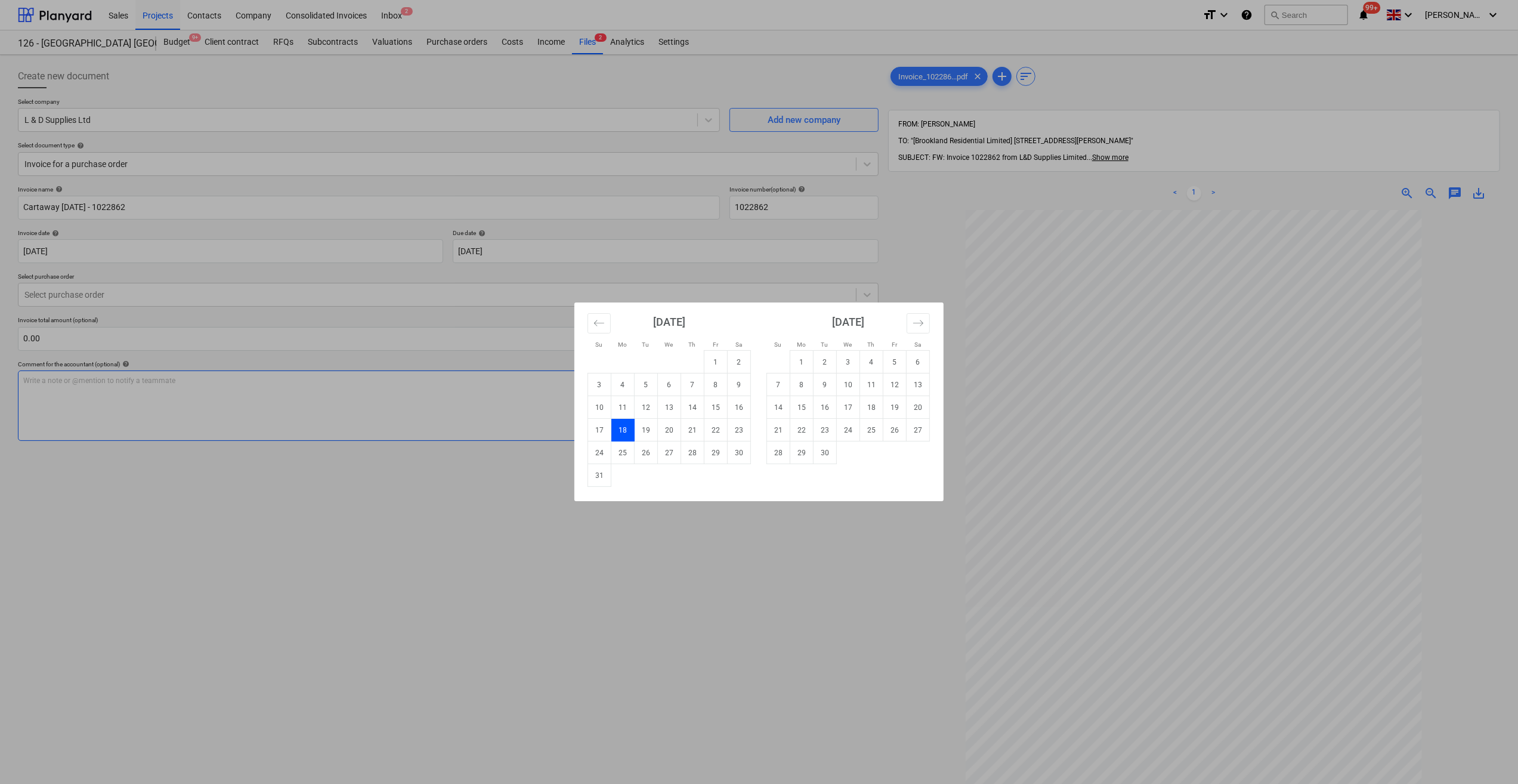
type input "19 Aug 2025"
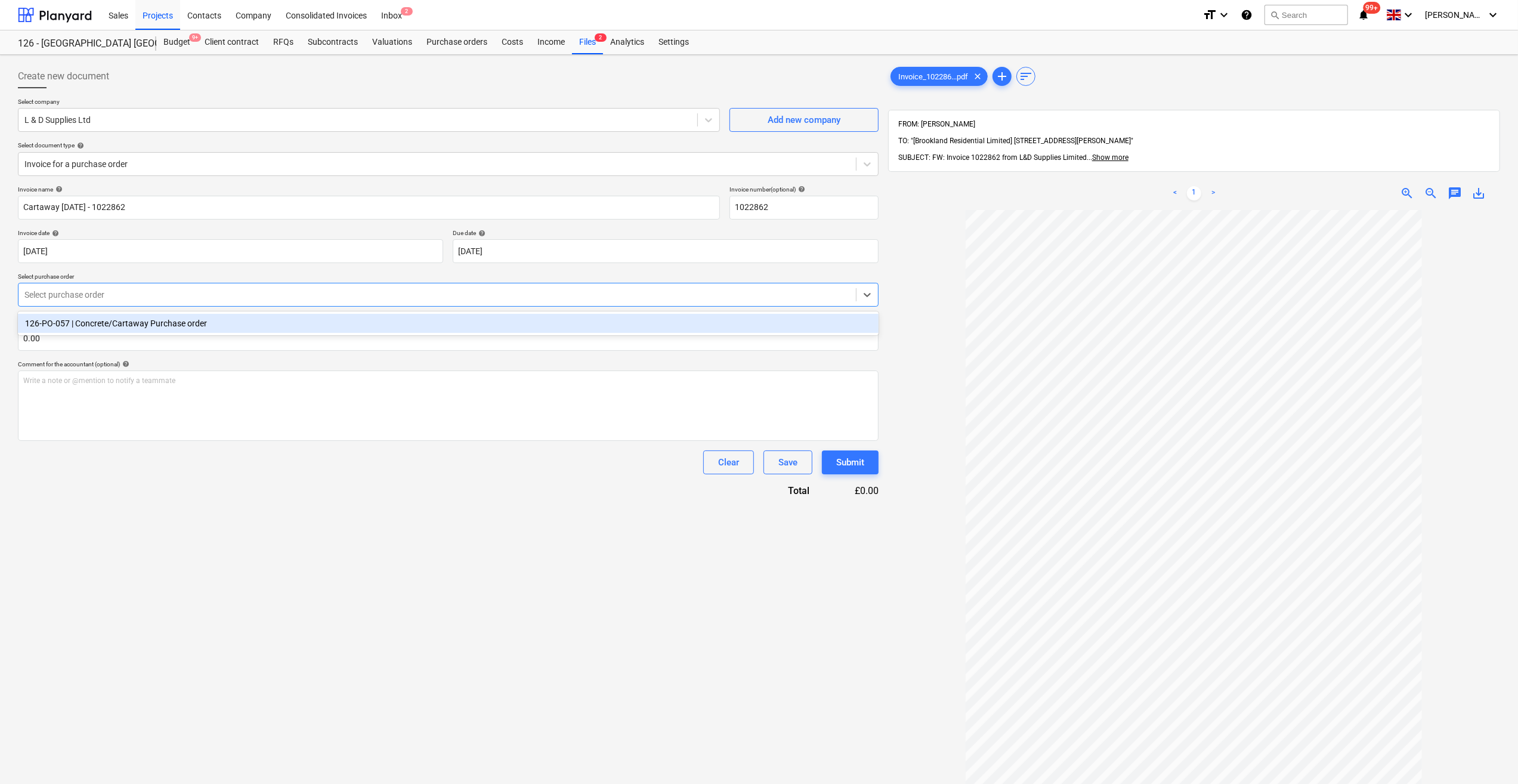
click at [84, 294] on div at bounding box center [437, 295] width 825 height 12
click at [106, 319] on div "126-PO-057 | Concrete/Cartaway Purchase order" at bounding box center [448, 324] width 861 height 19
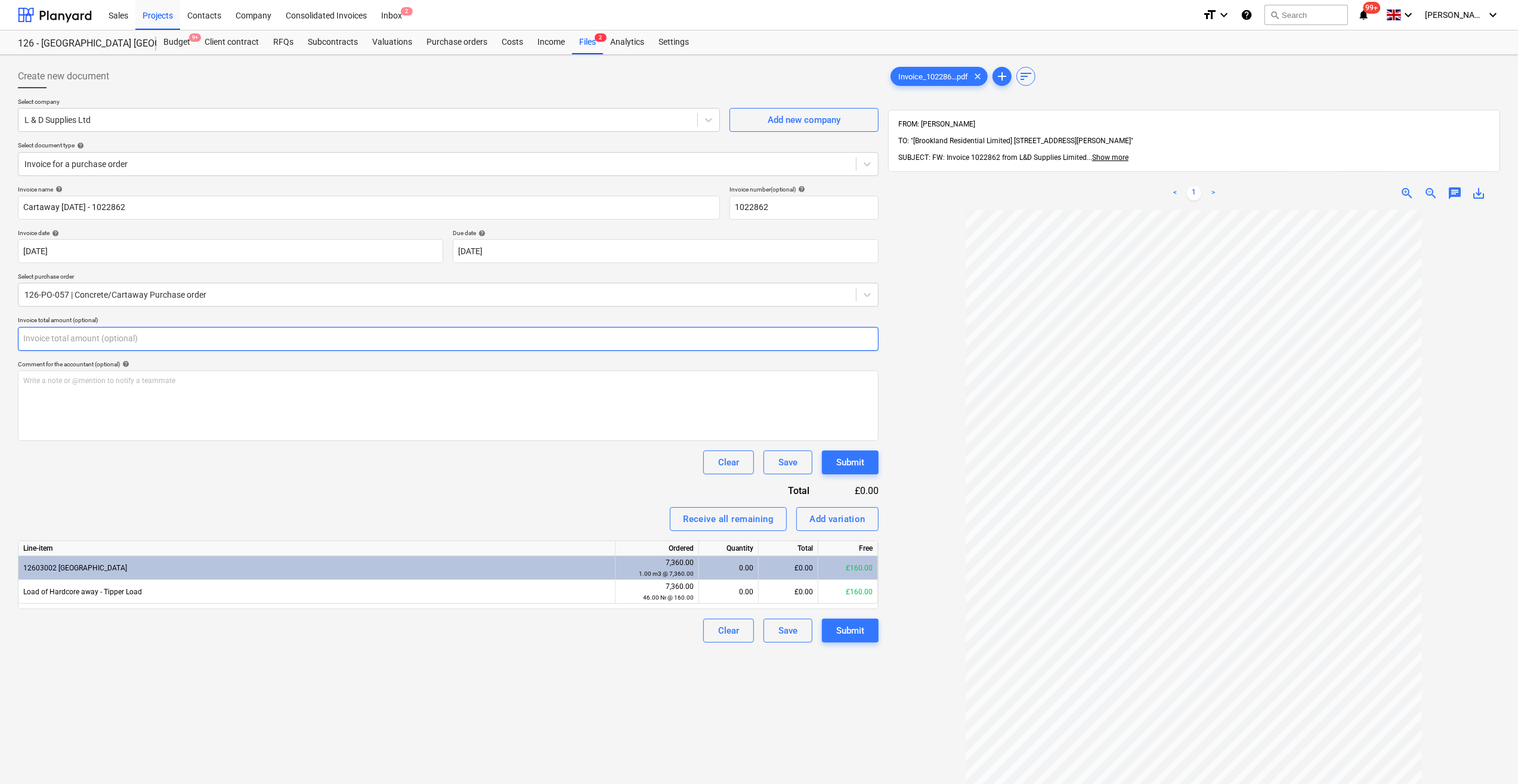
click at [60, 340] on input "text" at bounding box center [448, 338] width 861 height 24
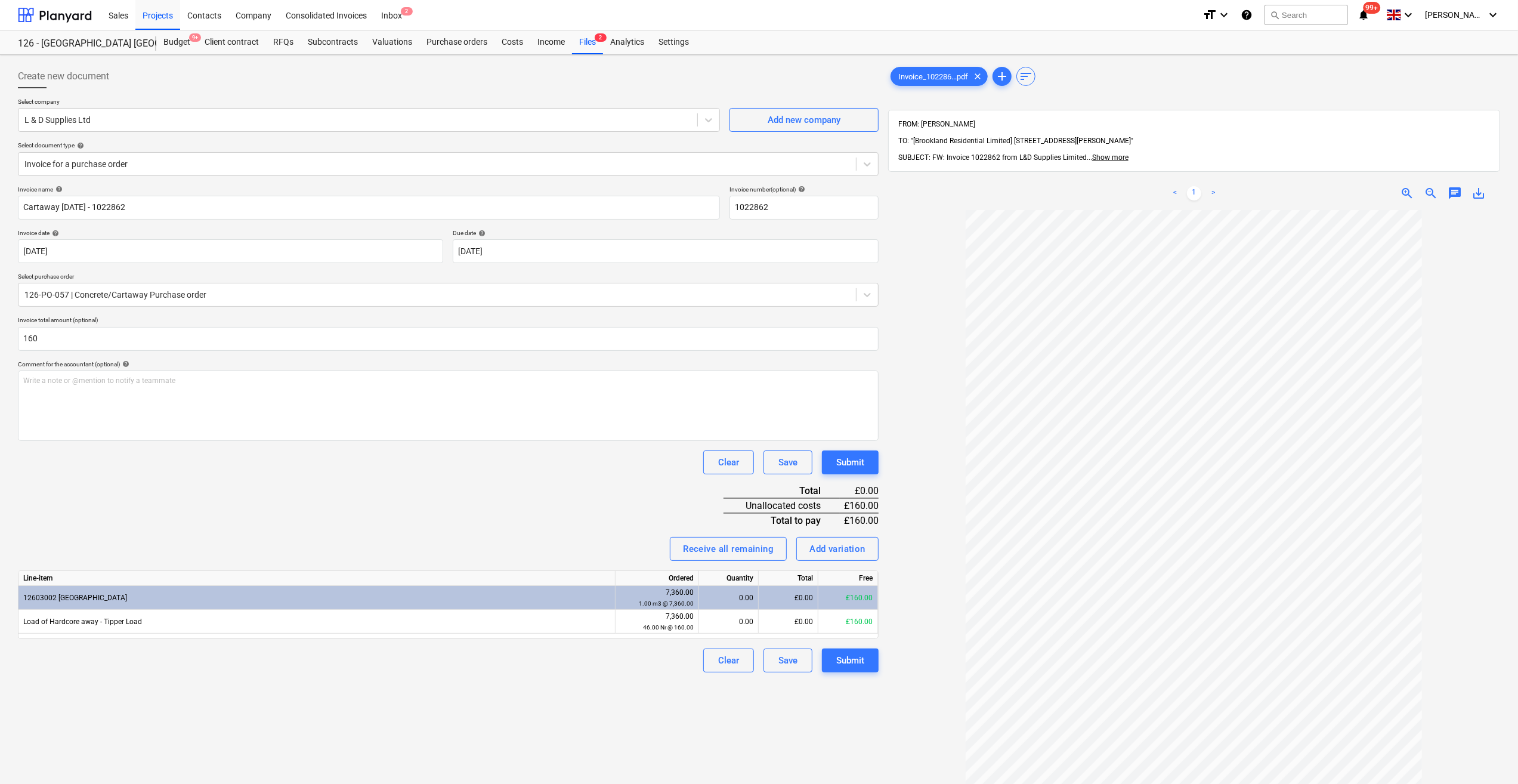
type input "160.00"
click at [79, 472] on div "Clear Save Submit" at bounding box center [448, 462] width 861 height 24
click at [747, 625] on div "0.00" at bounding box center [728, 621] width 50 height 24
type input "1"
click at [631, 676] on div "Create new document Select company L & D Supplies Ltd Add new company Select do…" at bounding box center [448, 512] width 870 height 905
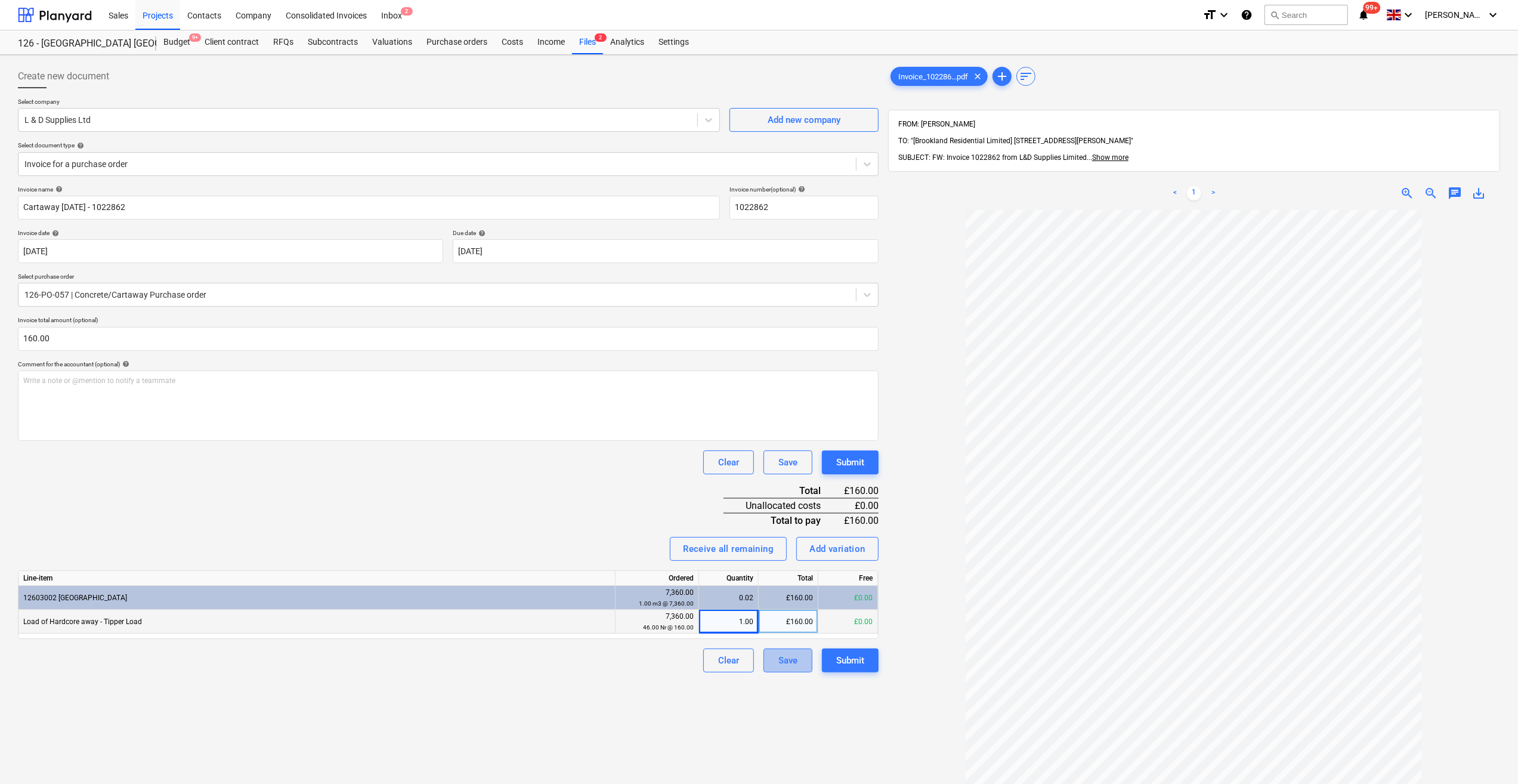
click at [788, 661] on div "Save" at bounding box center [788, 660] width 19 height 16
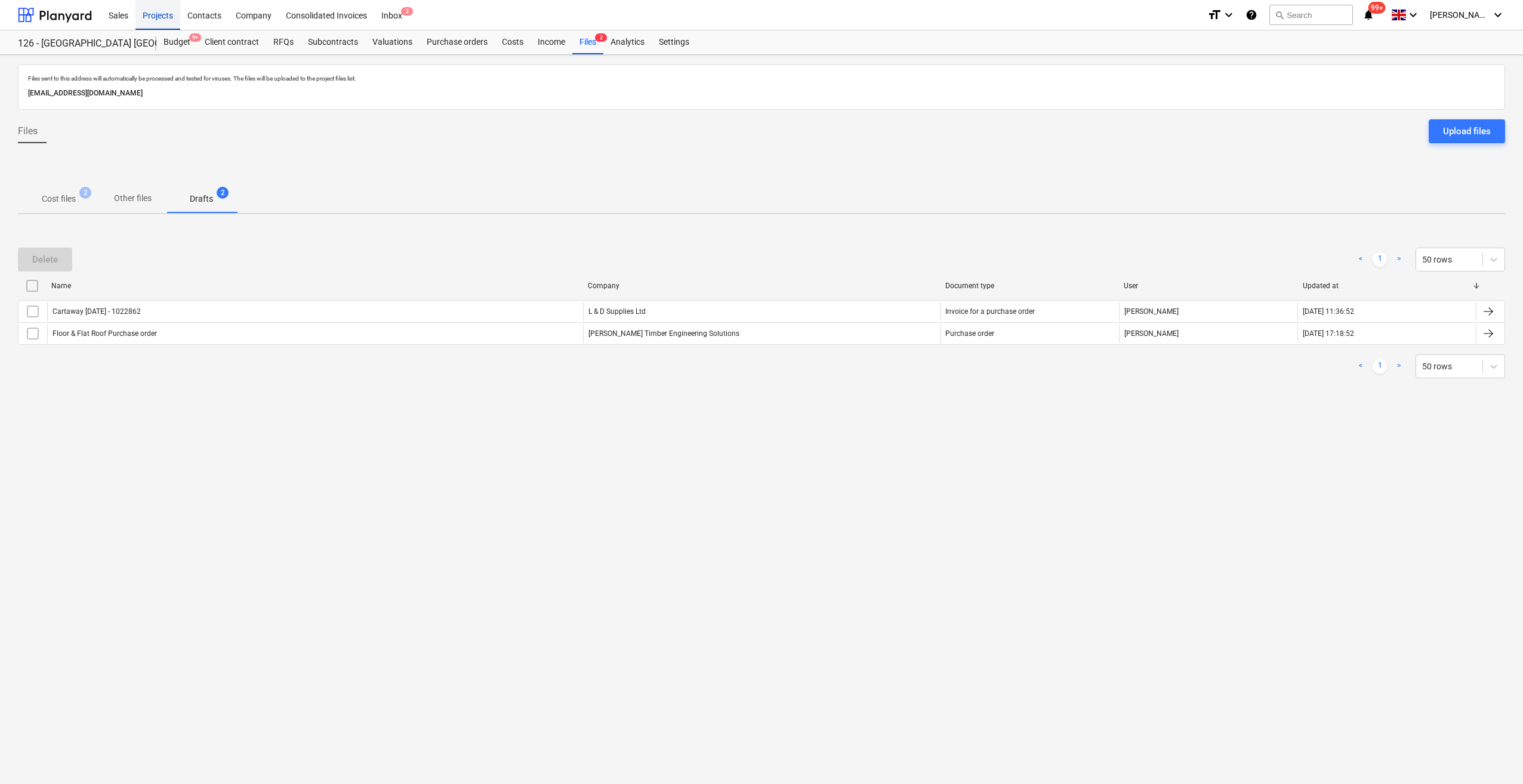
click at [161, 16] on div "Projects" at bounding box center [158, 14] width 45 height 31
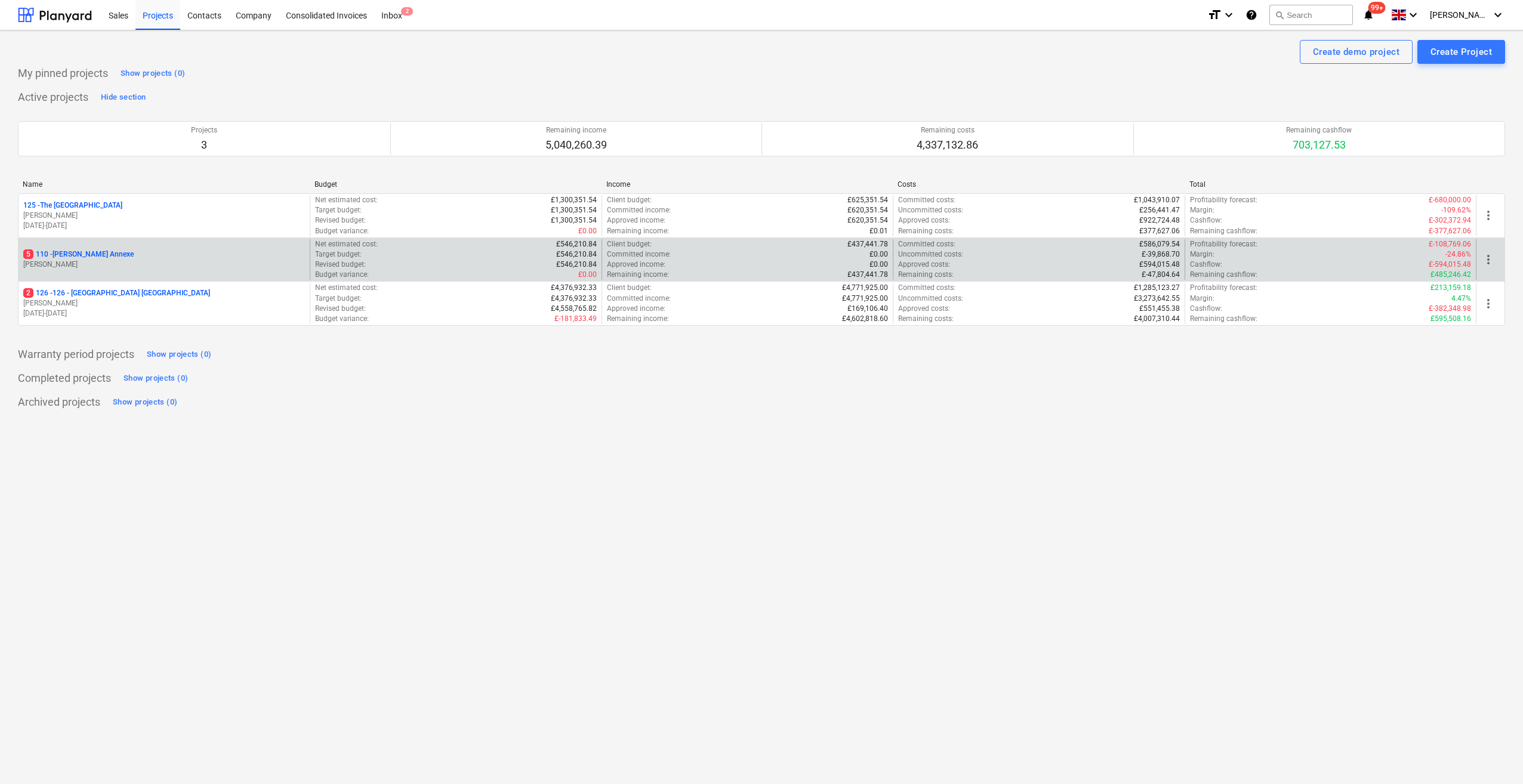
click at [102, 253] on p "5 110 - Tolson's Annexe" at bounding box center [78, 254] width 111 height 10
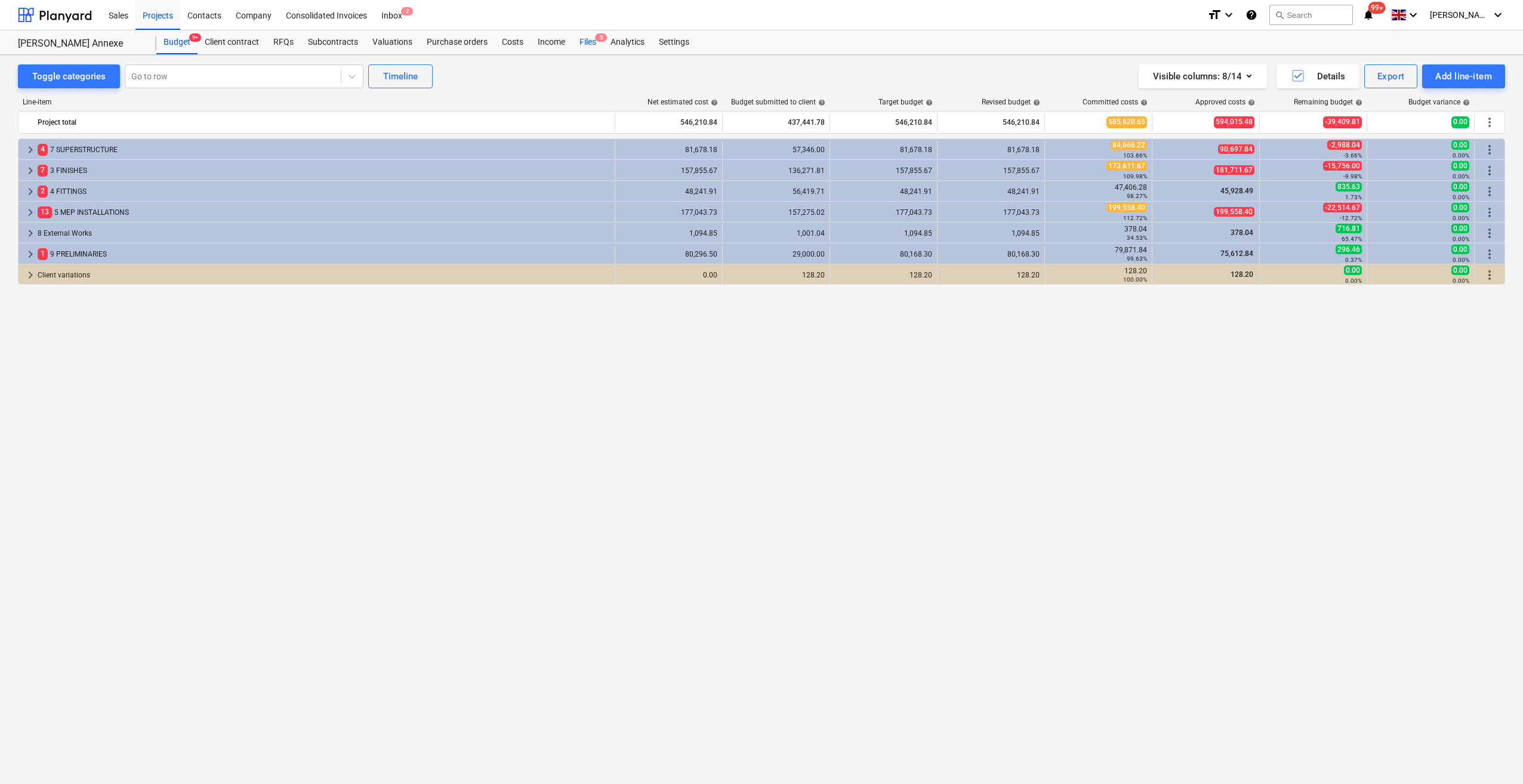
click at [577, 45] on div "Files 5" at bounding box center [587, 42] width 31 height 24
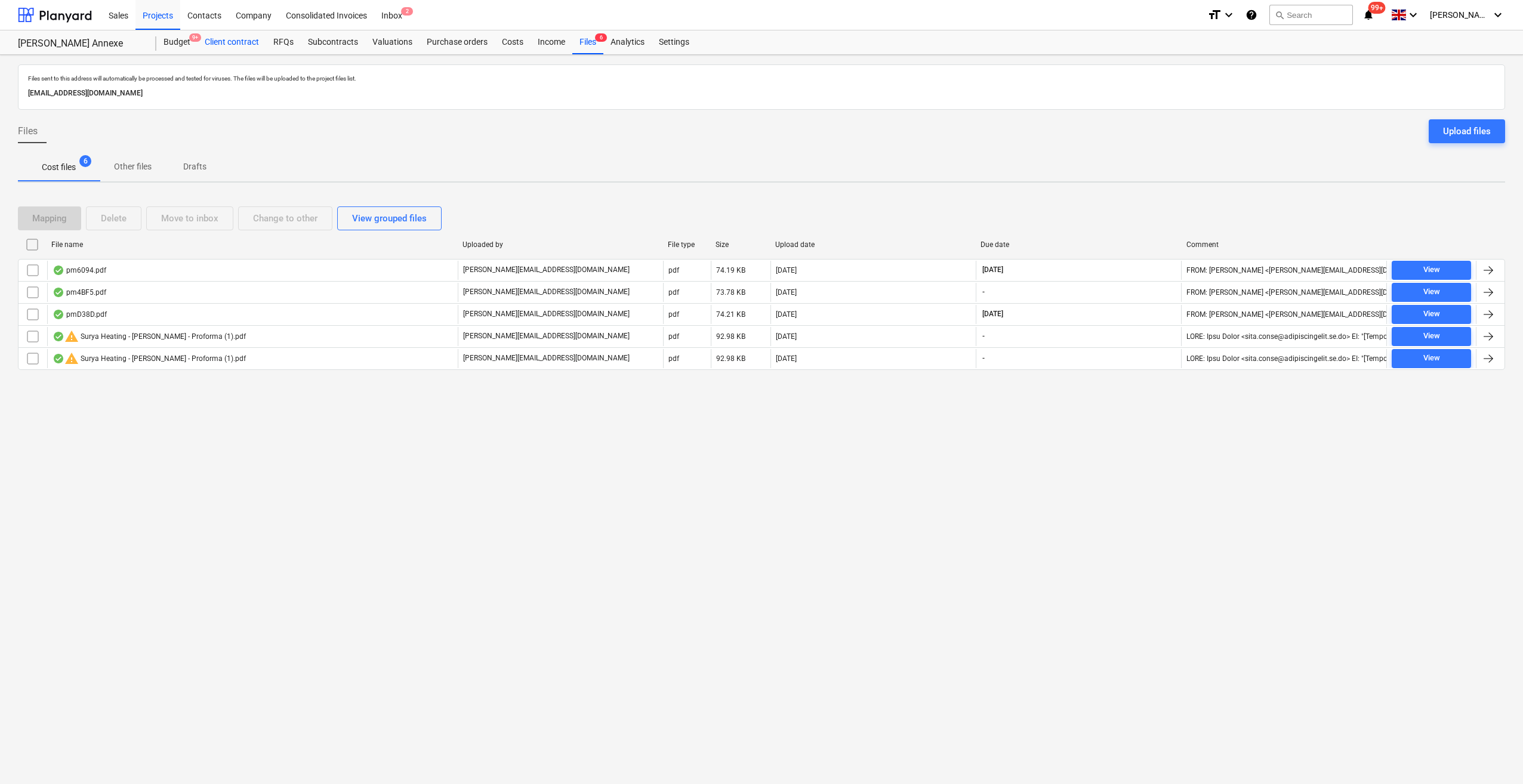
click at [180, 42] on div "Budget 9+" at bounding box center [176, 42] width 41 height 24
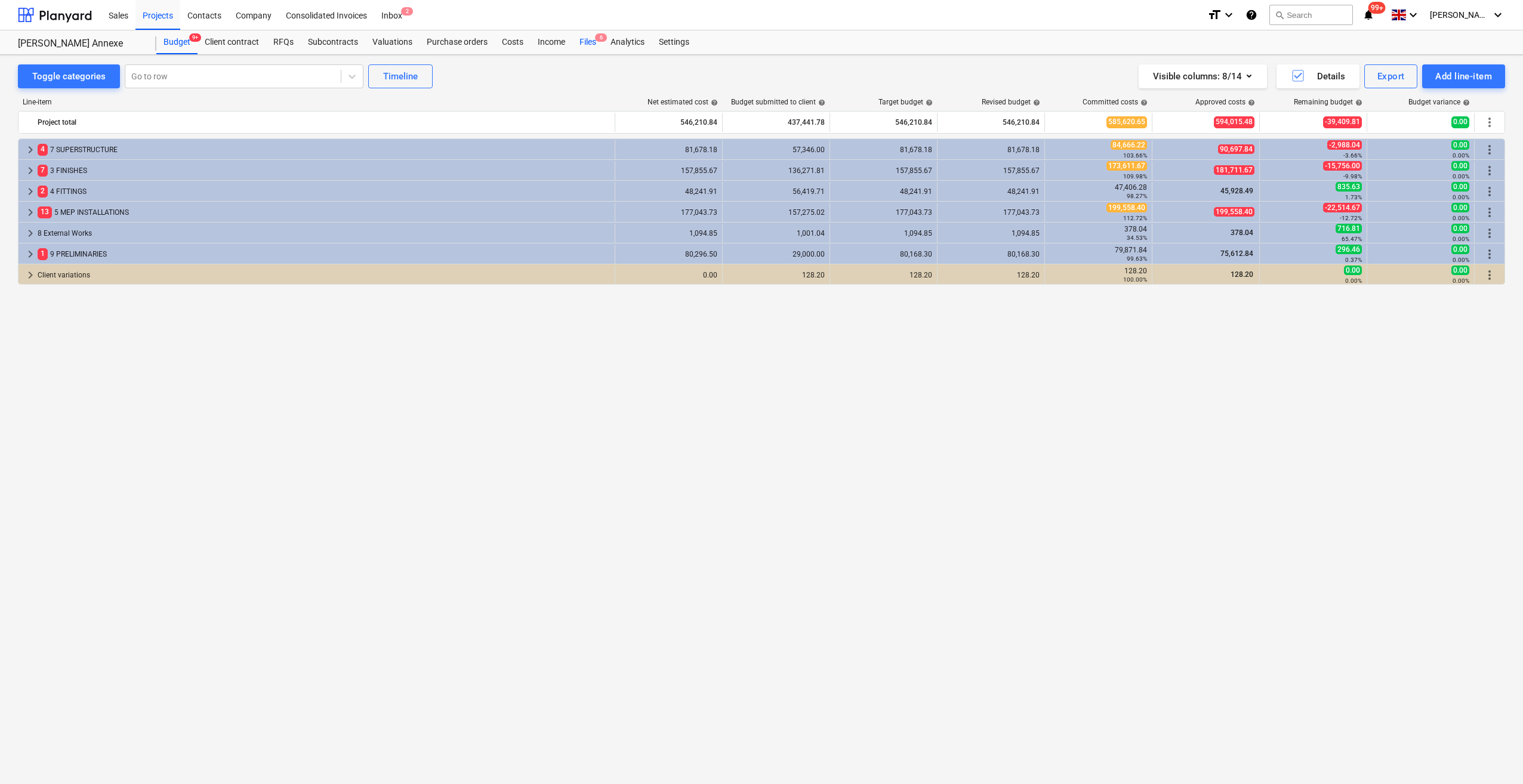
click at [585, 45] on div "Files 6" at bounding box center [587, 42] width 31 height 24
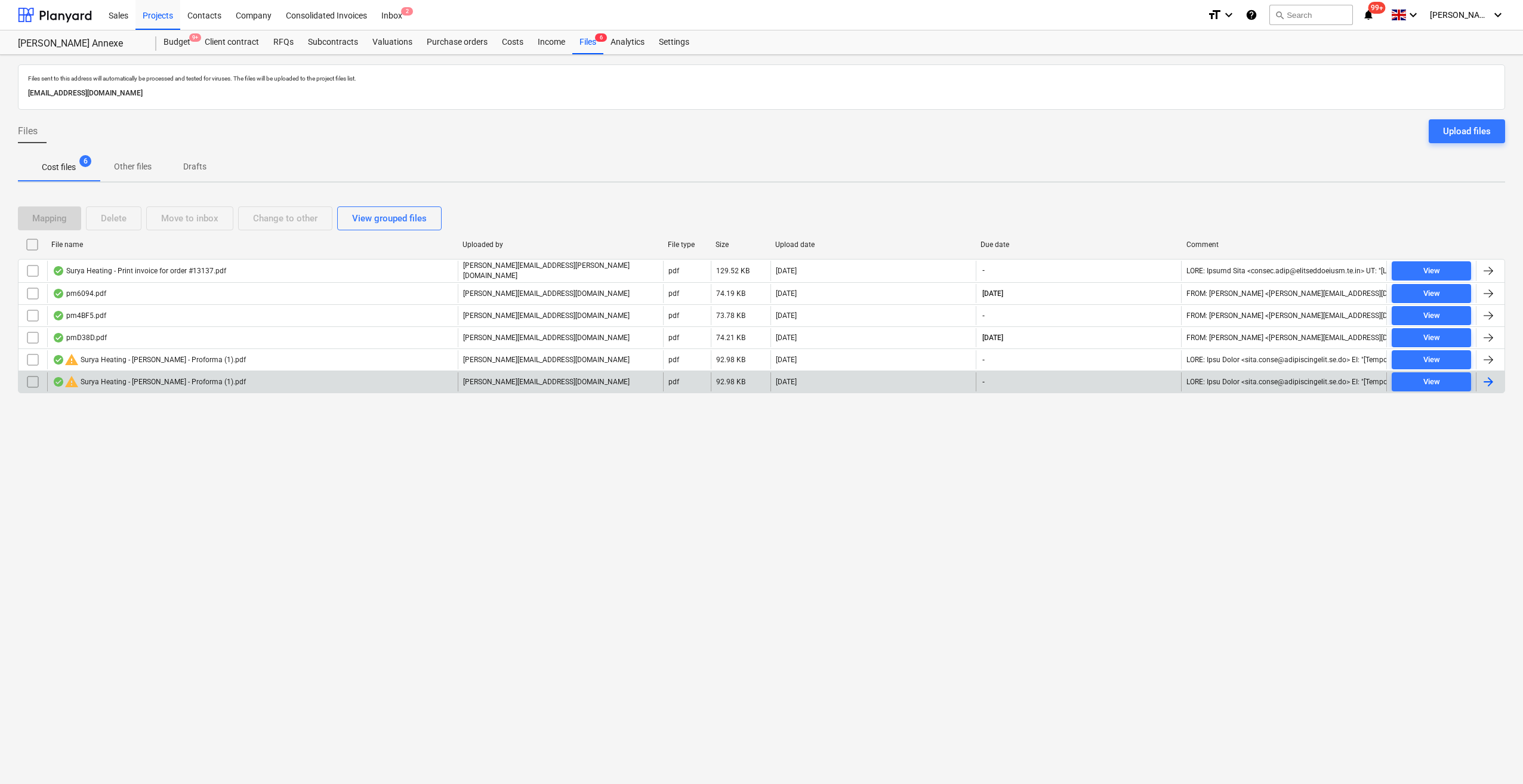
click at [31, 381] on input "checkbox" at bounding box center [33, 382] width 19 height 19
click at [111, 216] on div "Delete" at bounding box center [114, 218] width 26 height 16
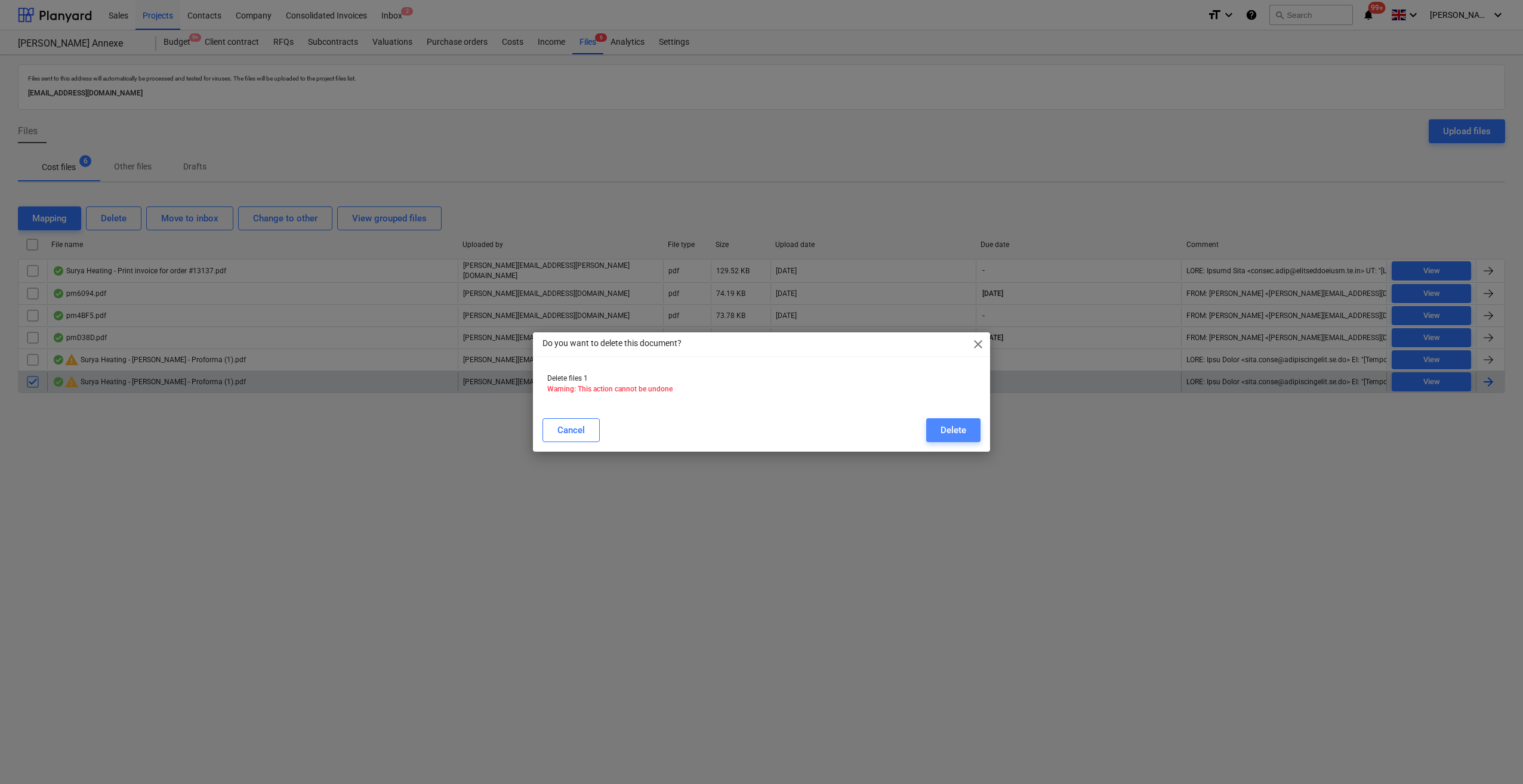
click at [938, 432] on button "Delete" at bounding box center [953, 430] width 54 height 24
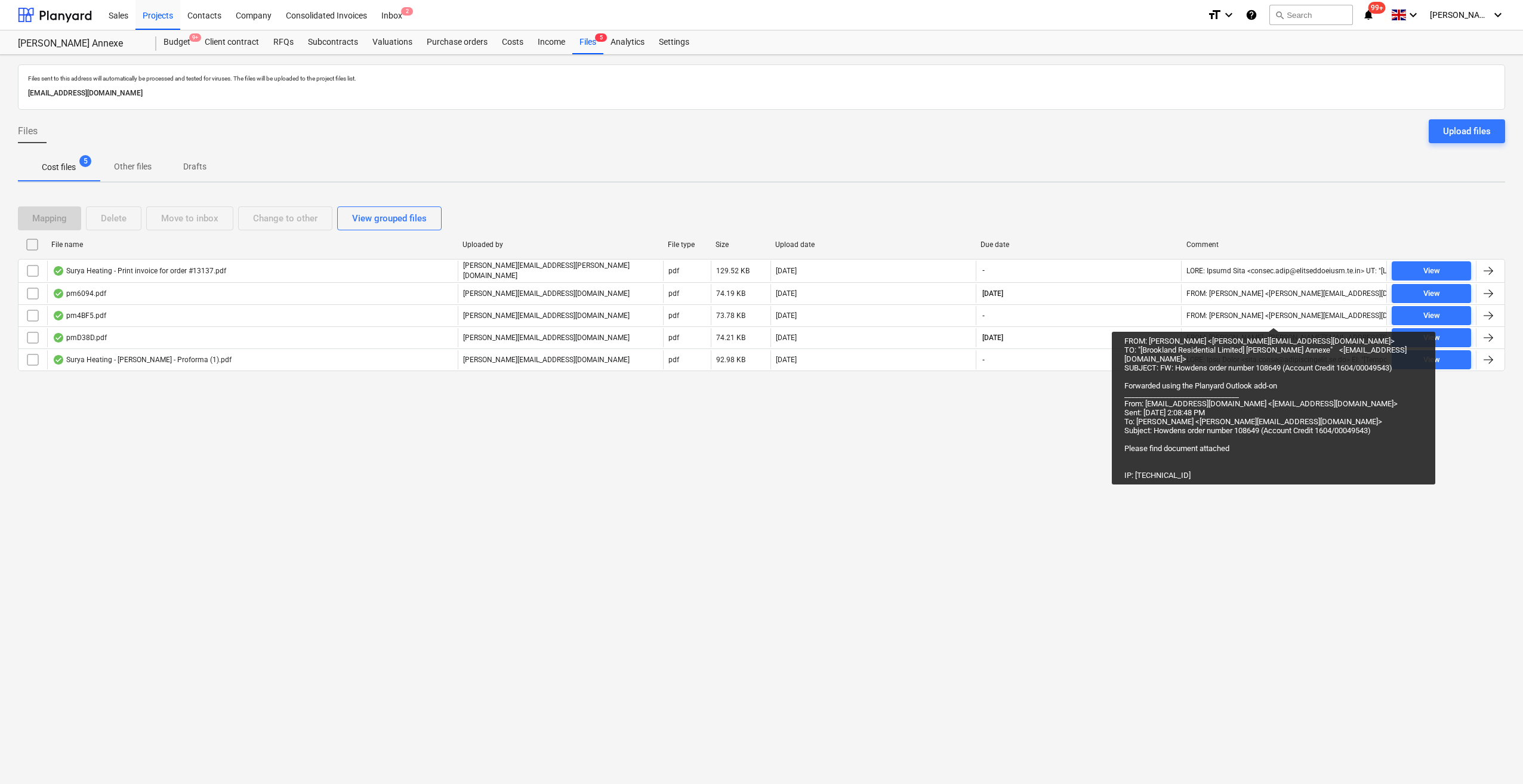
click at [364, 463] on div "Files sent to this address will automatically be processed and tested for virus…" at bounding box center [761, 419] width 1523 height 729
click at [956, 581] on div "Files sent to this address will automatically be processed and tested for virus…" at bounding box center [761, 419] width 1523 height 729
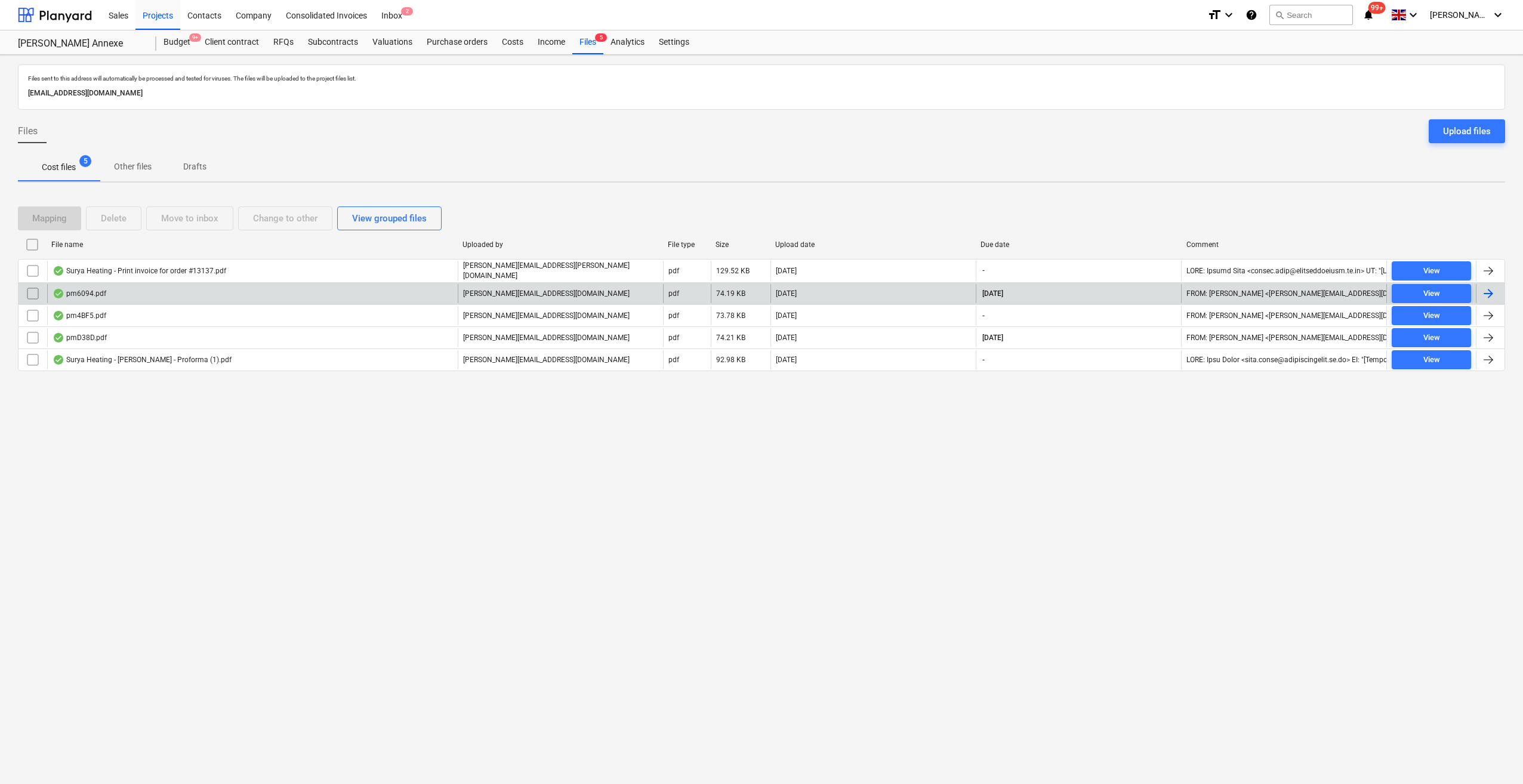
click at [1488, 289] on div at bounding box center [1488, 293] width 14 height 14
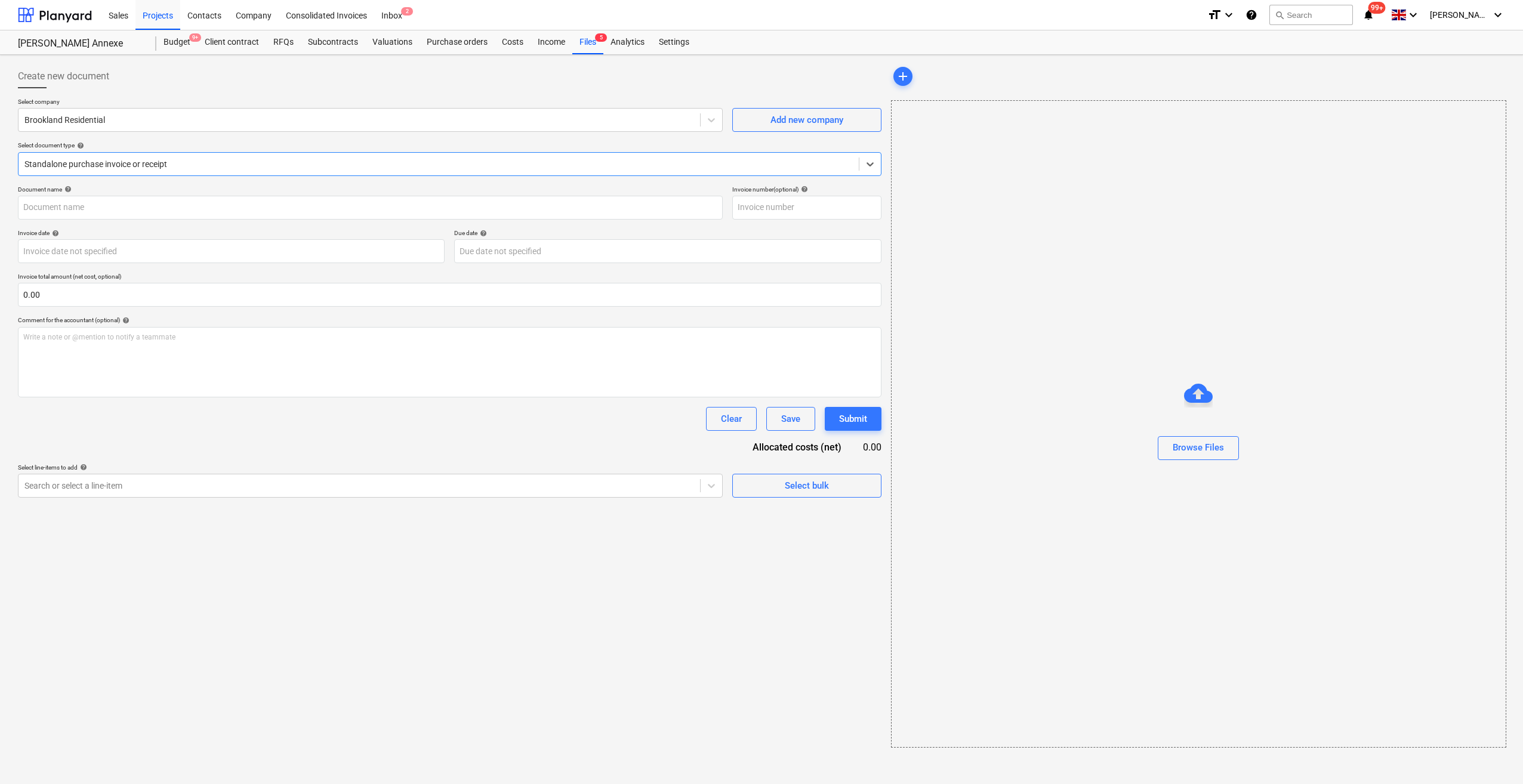
type input "1102164962"
type input "30 Sep 2025"
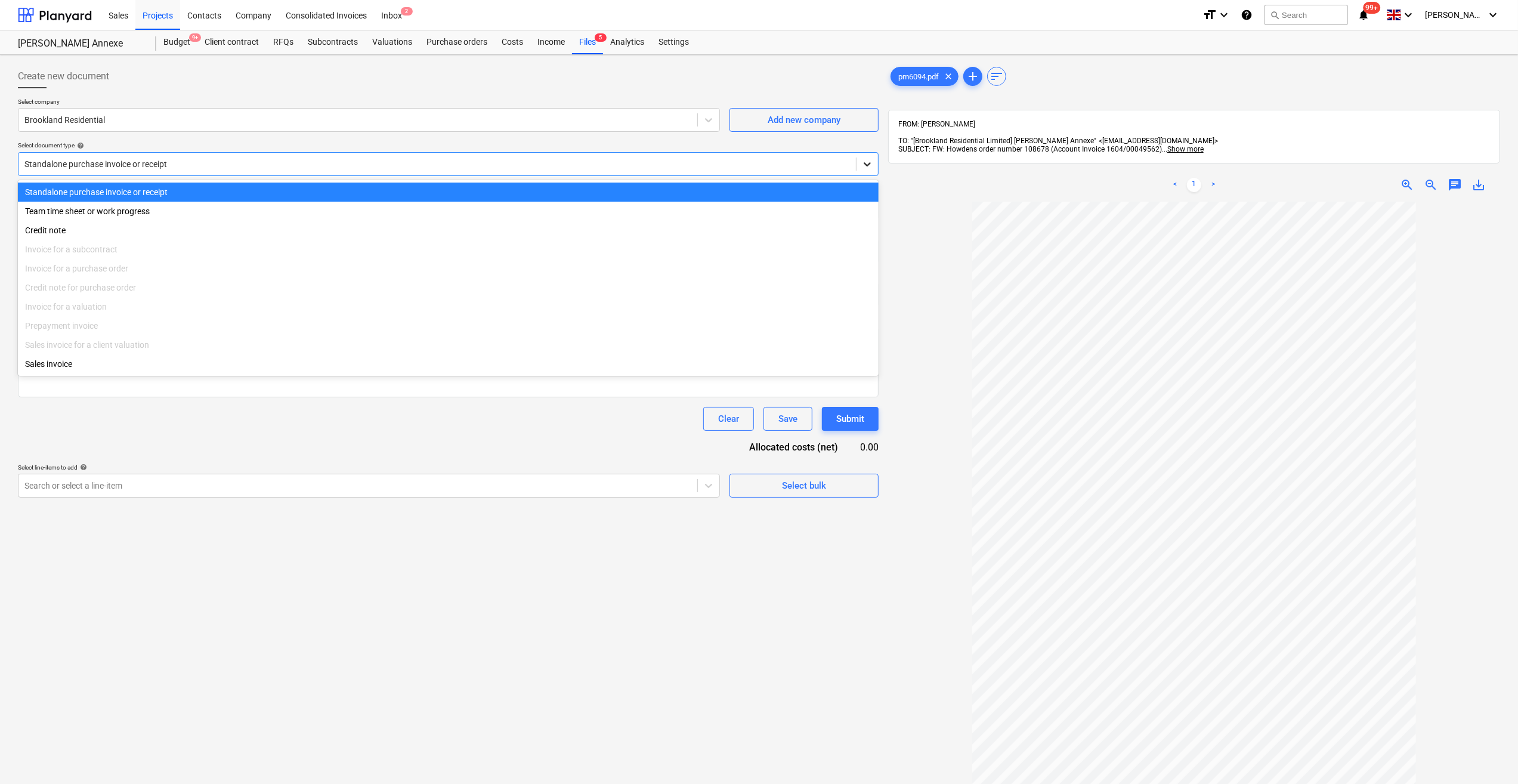
click at [862, 167] on icon at bounding box center [868, 164] width 12 height 12
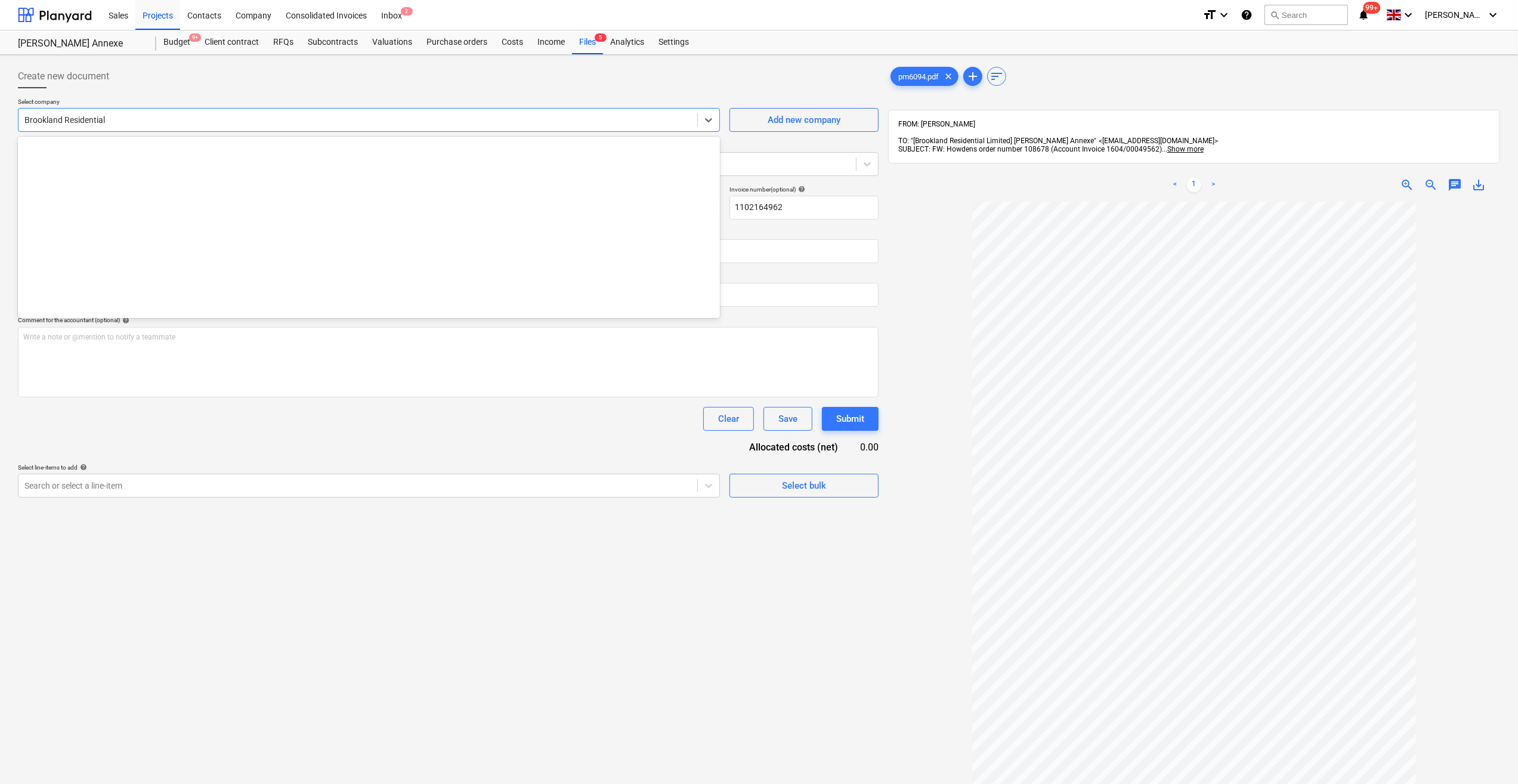
click at [63, 121] on div at bounding box center [357, 120] width 667 height 12
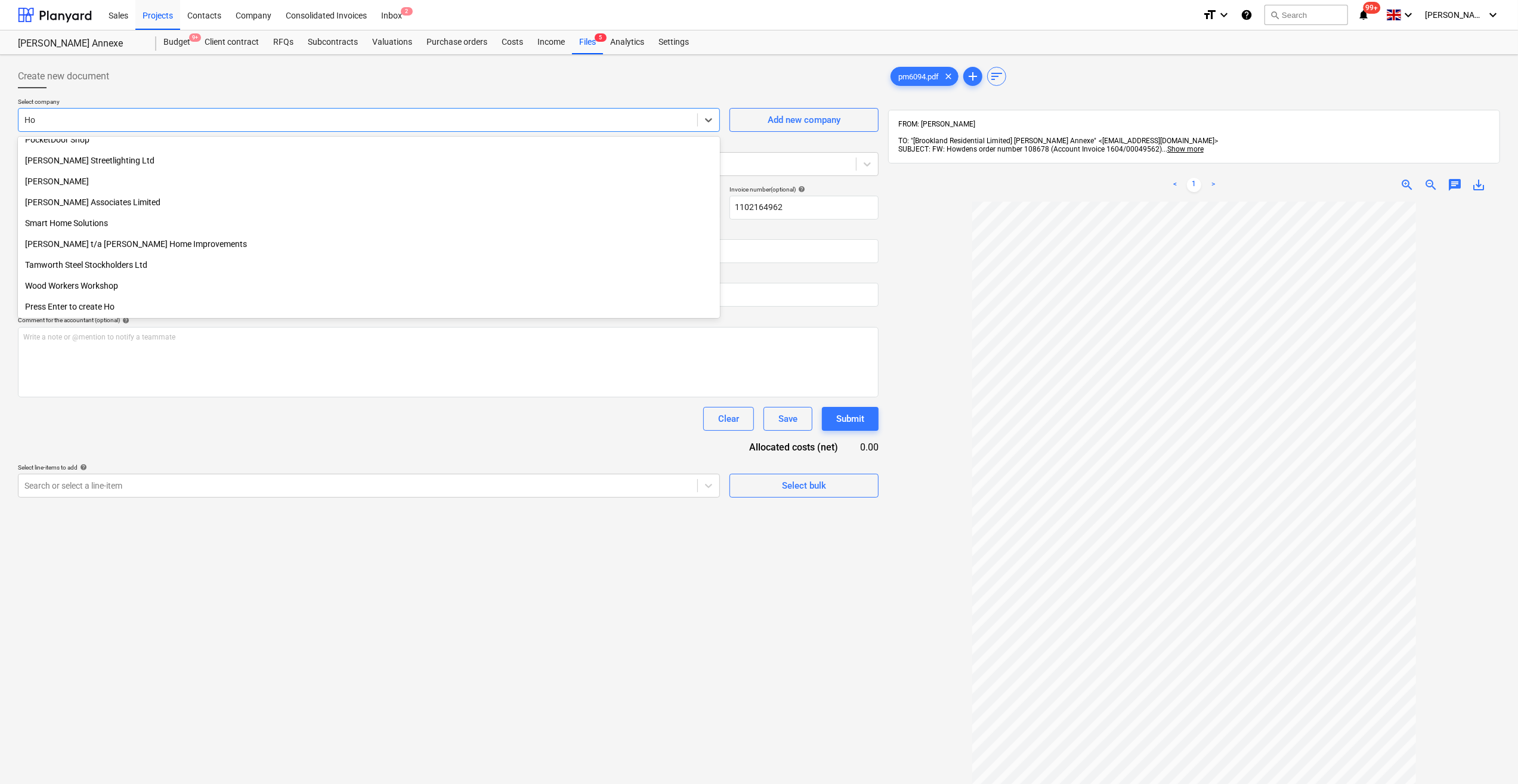
scroll to position [572, 0]
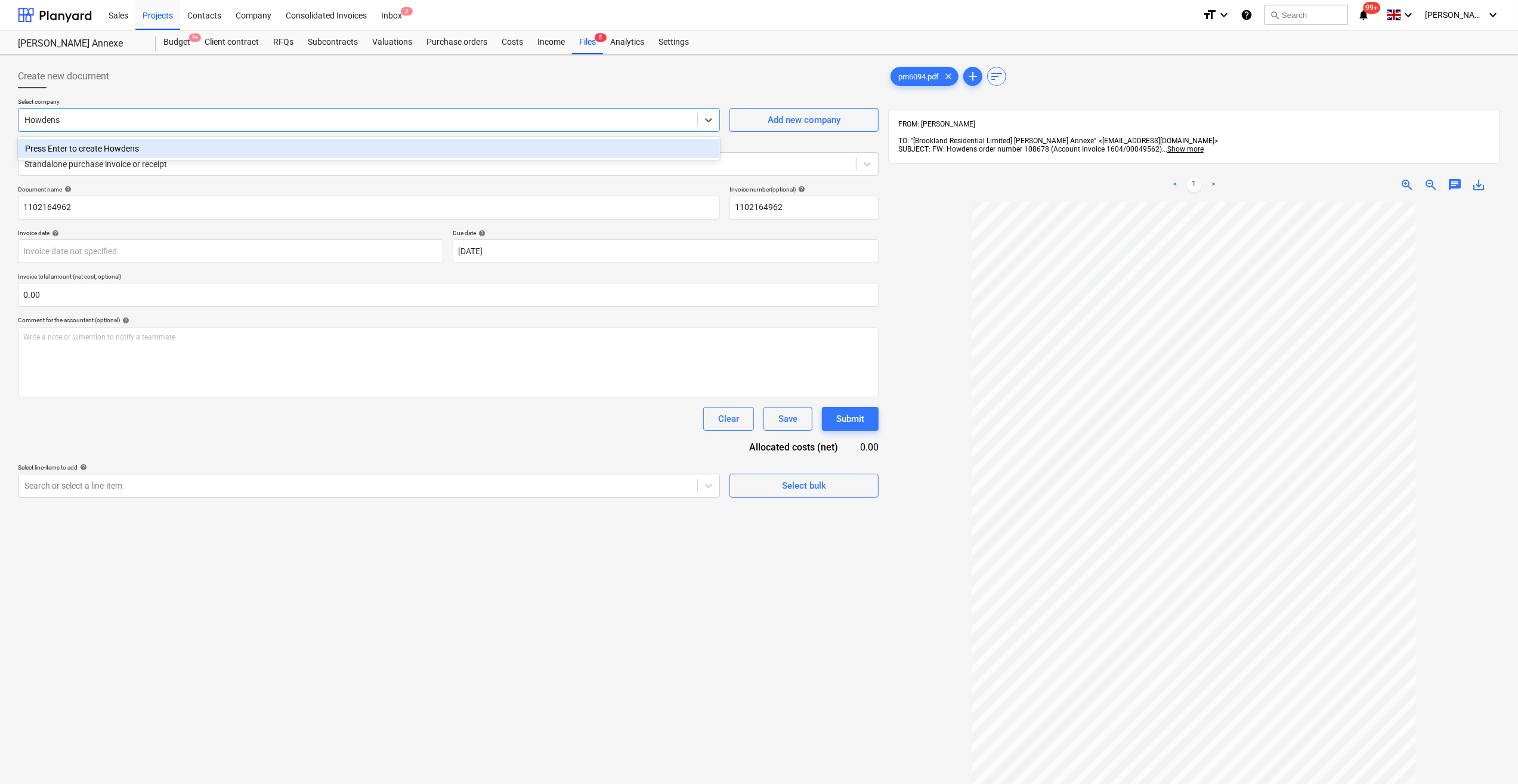
type input "Howden"
click at [80, 149] on div "Howden Joinery Ltd" at bounding box center [368, 149] width 702 height 19
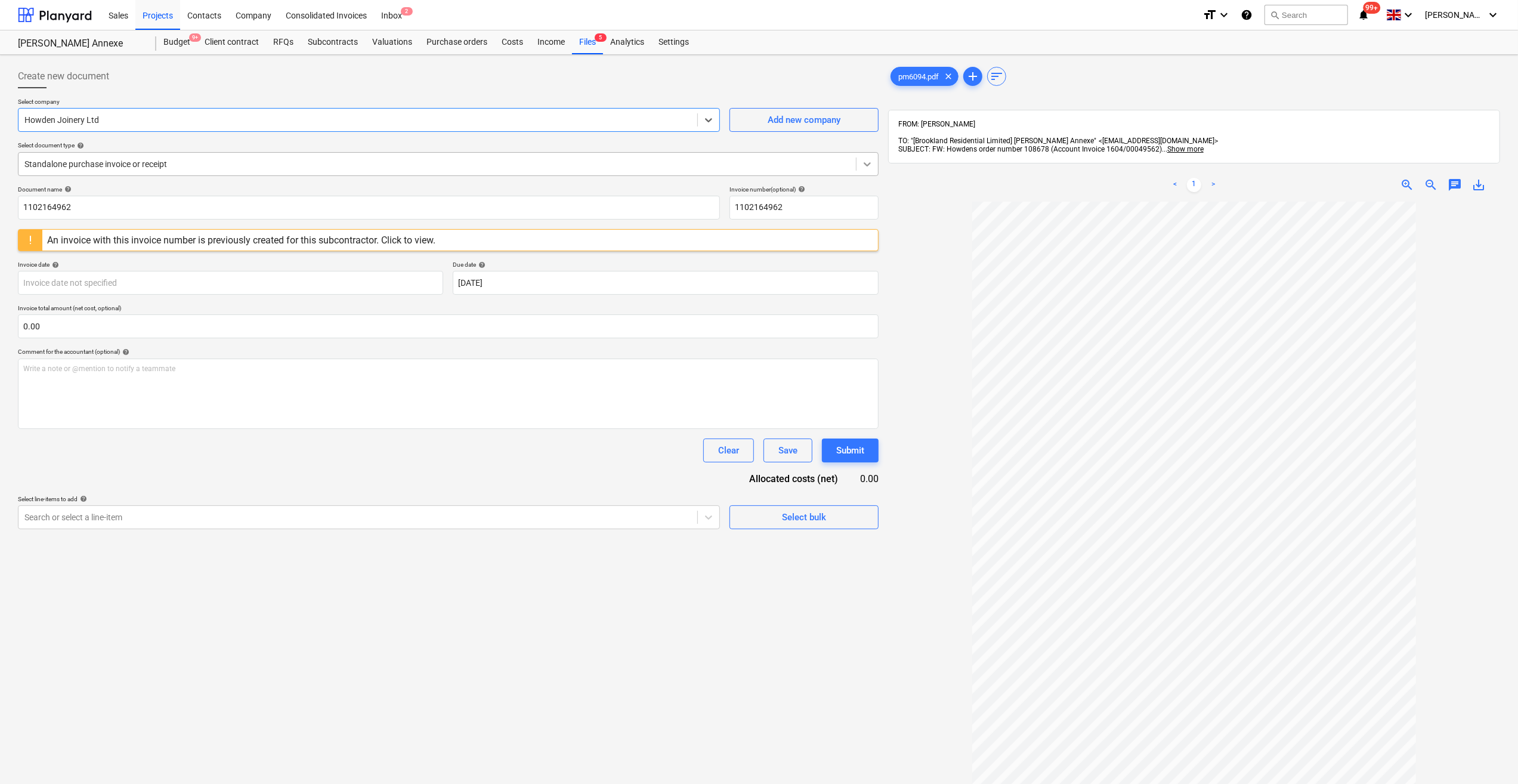
click at [869, 163] on icon at bounding box center [868, 164] width 7 height 4
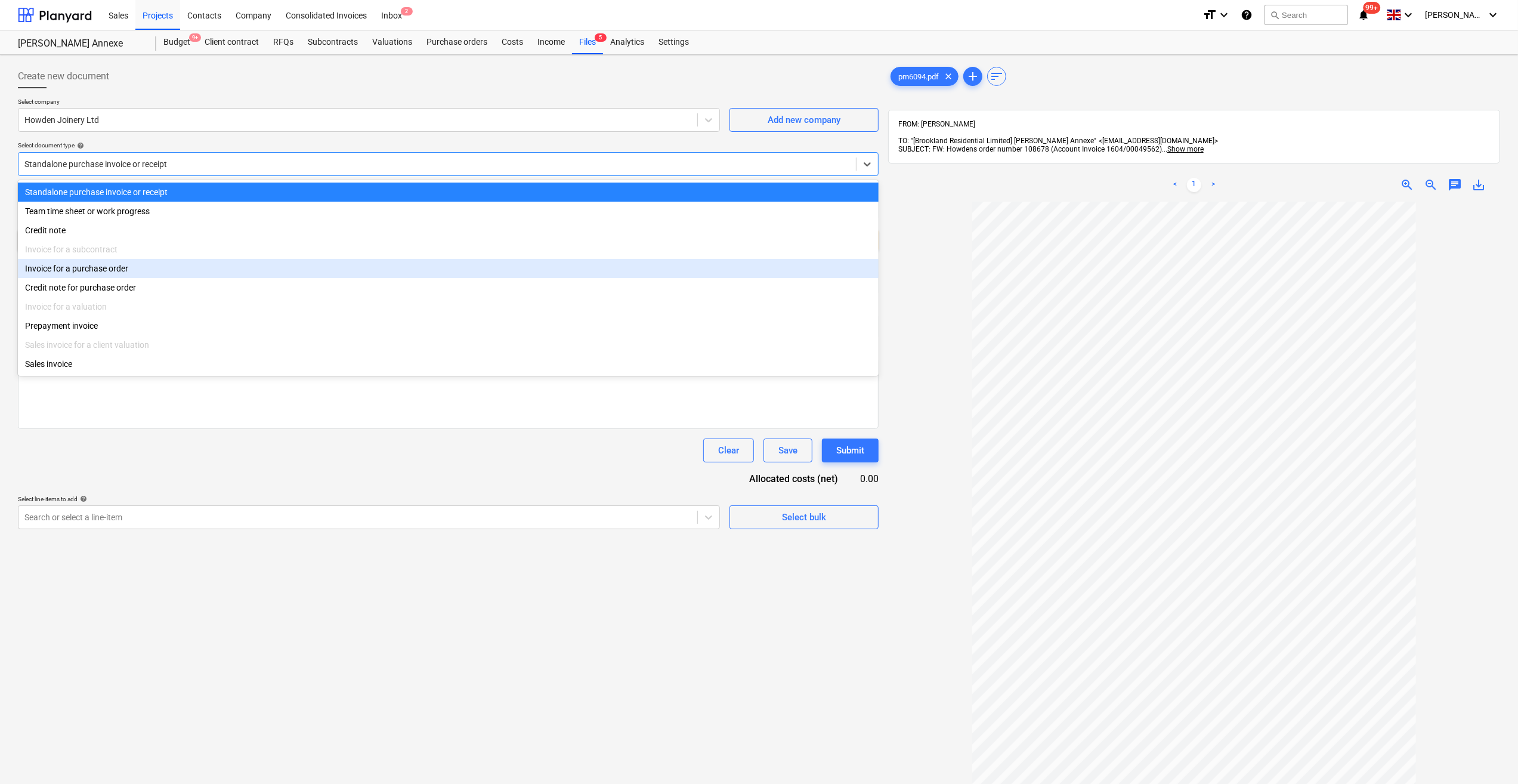
click at [54, 273] on div "Invoice for a purchase order" at bounding box center [448, 269] width 861 height 19
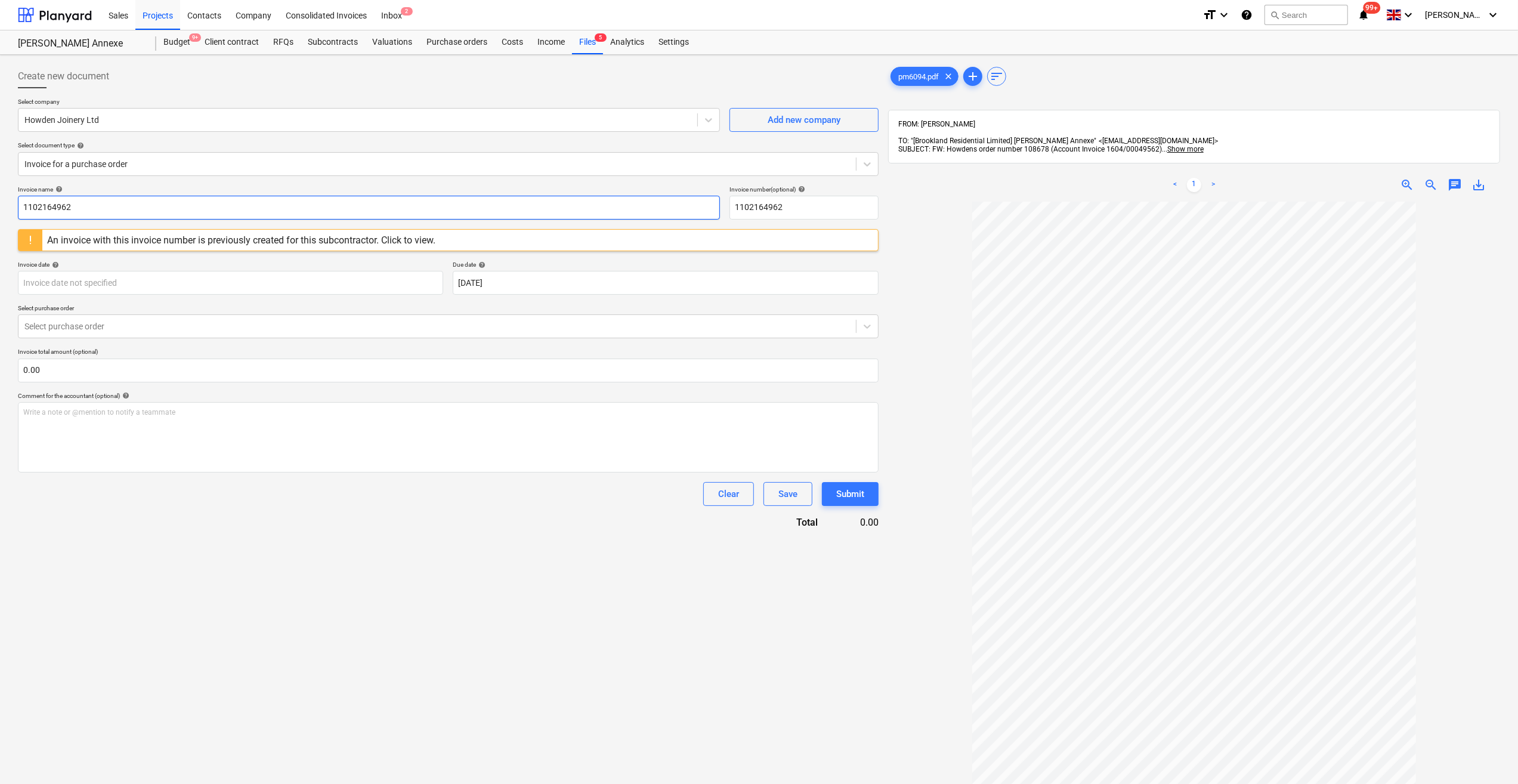
drag, startPoint x: 77, startPoint y: 206, endPoint x: 29, endPoint y: 201, distance: 48.3
click at [27, 203] on input "1102164962" at bounding box center [368, 207] width 702 height 24
type input "1"
type input "Appliances 118"
drag, startPoint x: 784, startPoint y: 210, endPoint x: 737, endPoint y: 206, distance: 47.2
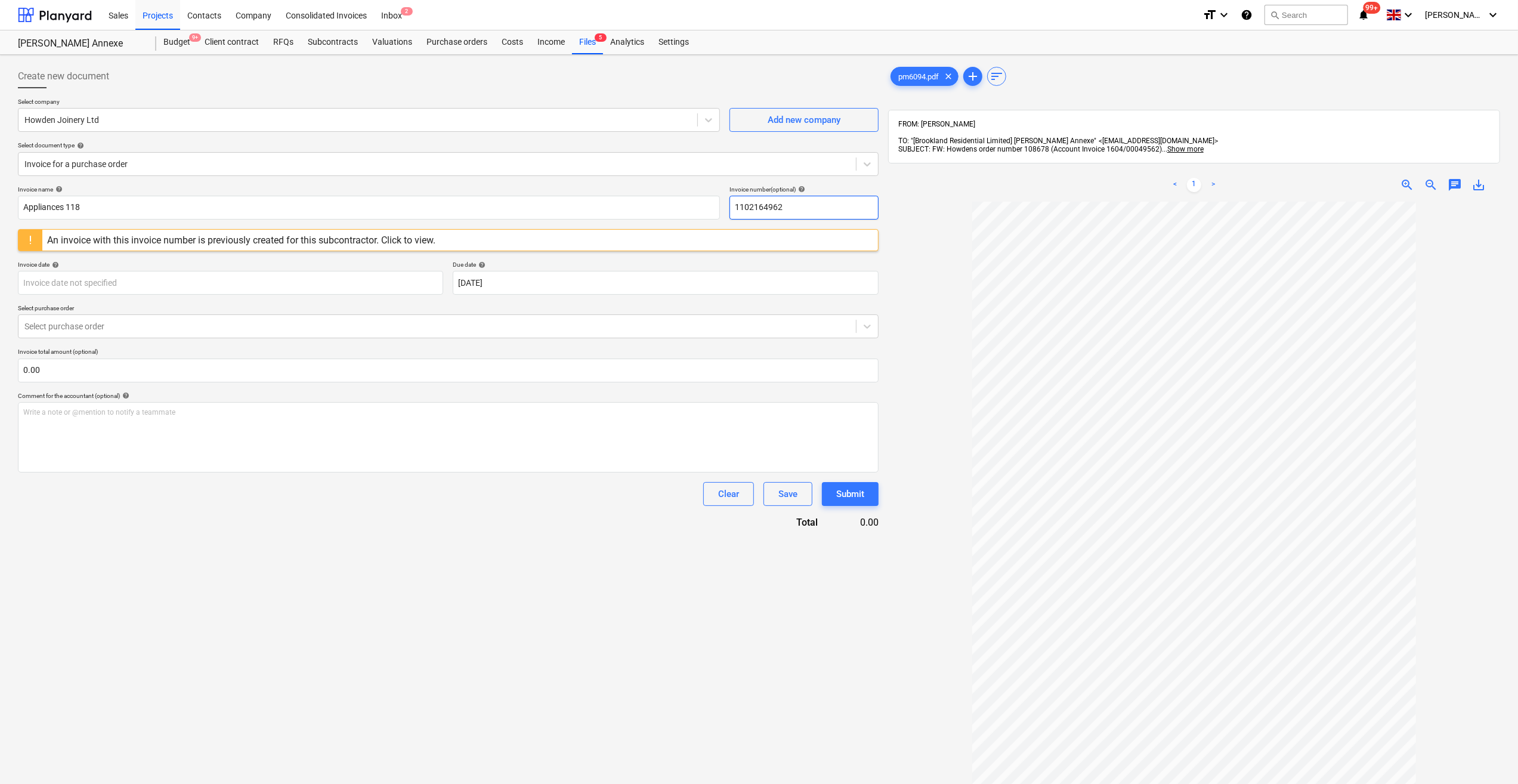
click at [735, 206] on input "1102164962" at bounding box center [804, 207] width 149 height 24
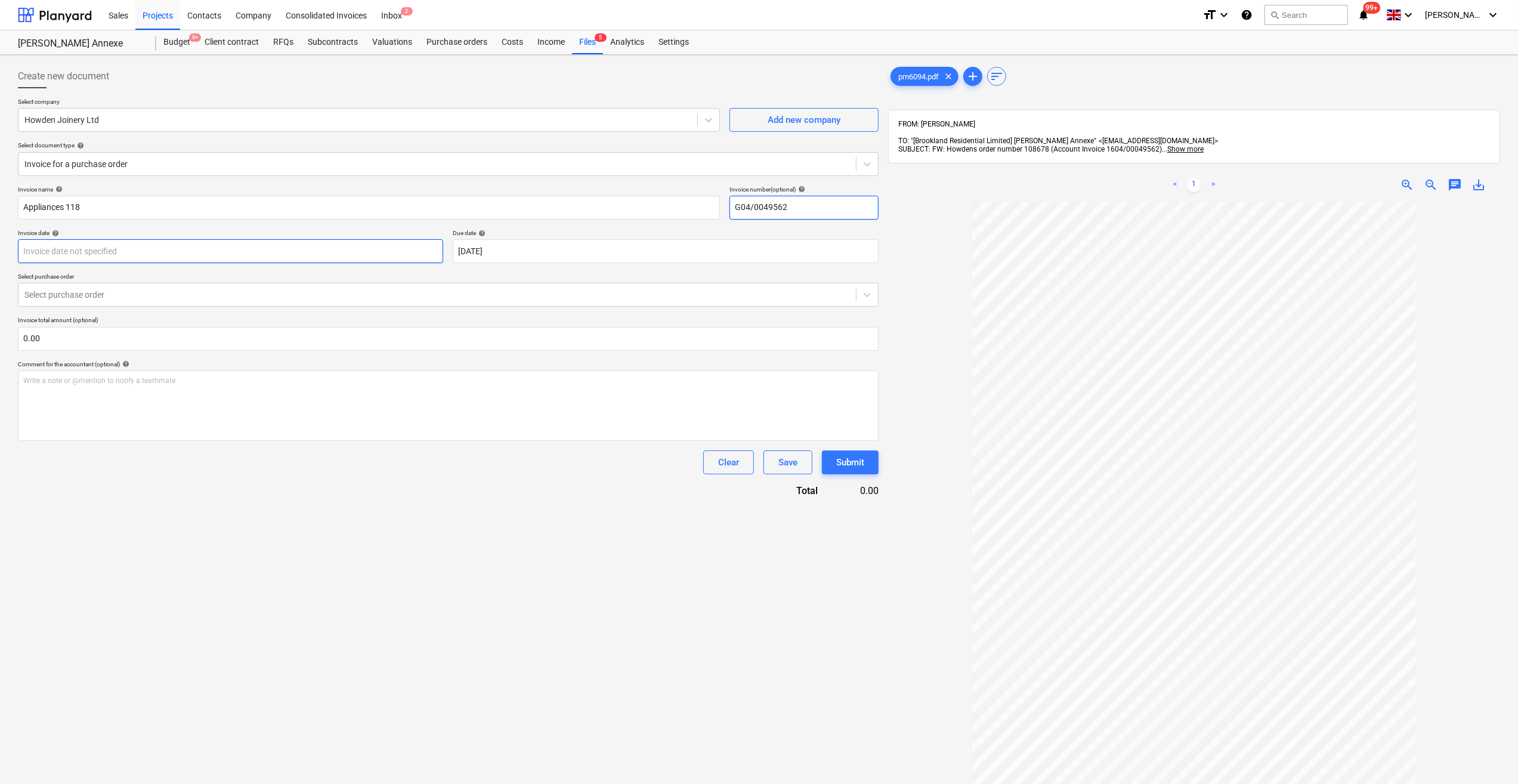
type input "G04/0049562"
click at [75, 250] on body "Sales Projects Contacts Company Consolidated Invoices Inbox 2 format_size keybo…" at bounding box center [759, 392] width 1518 height 784
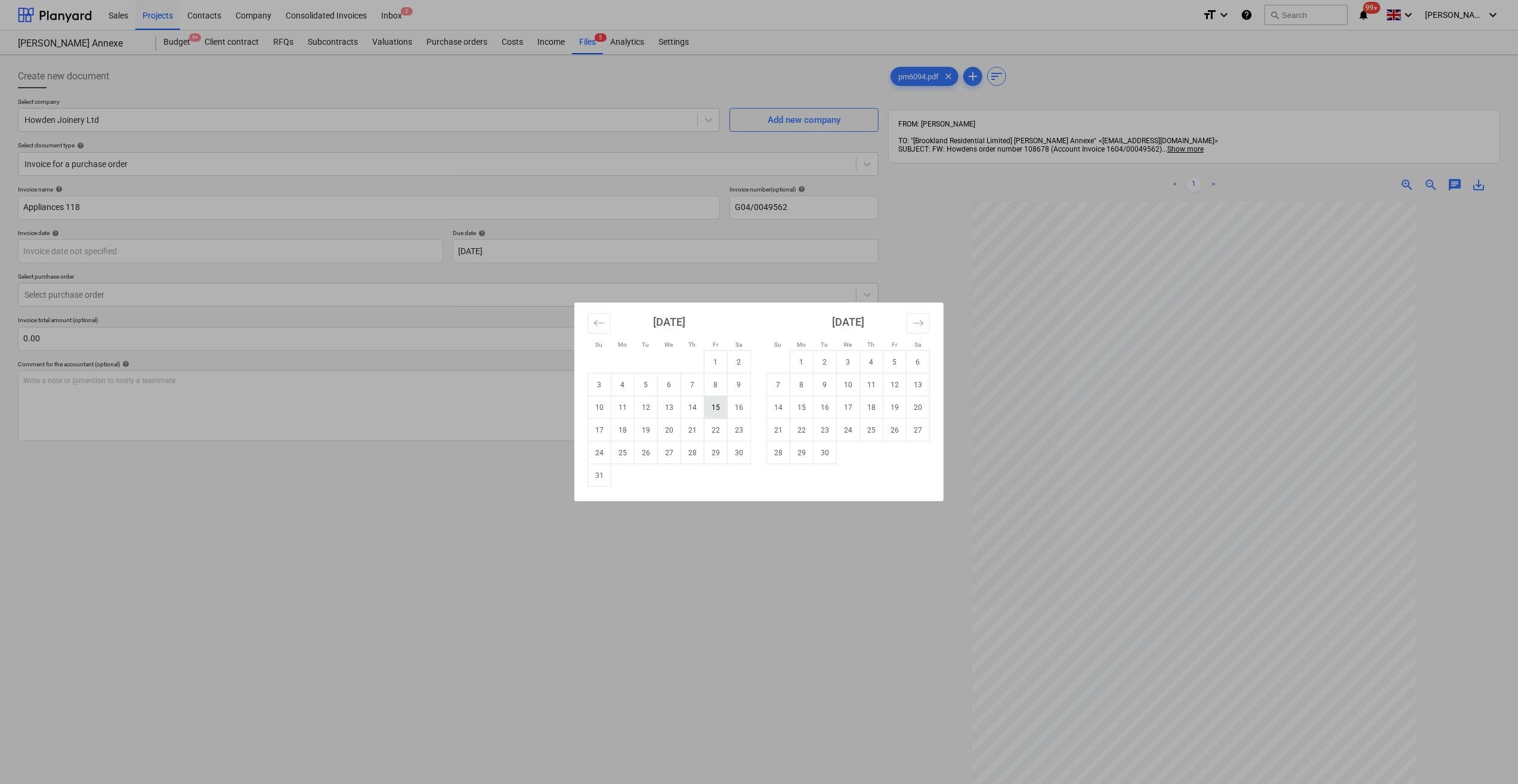
click at [711, 412] on td "15" at bounding box center [716, 407] width 23 height 22
type input "15 Aug 2025"
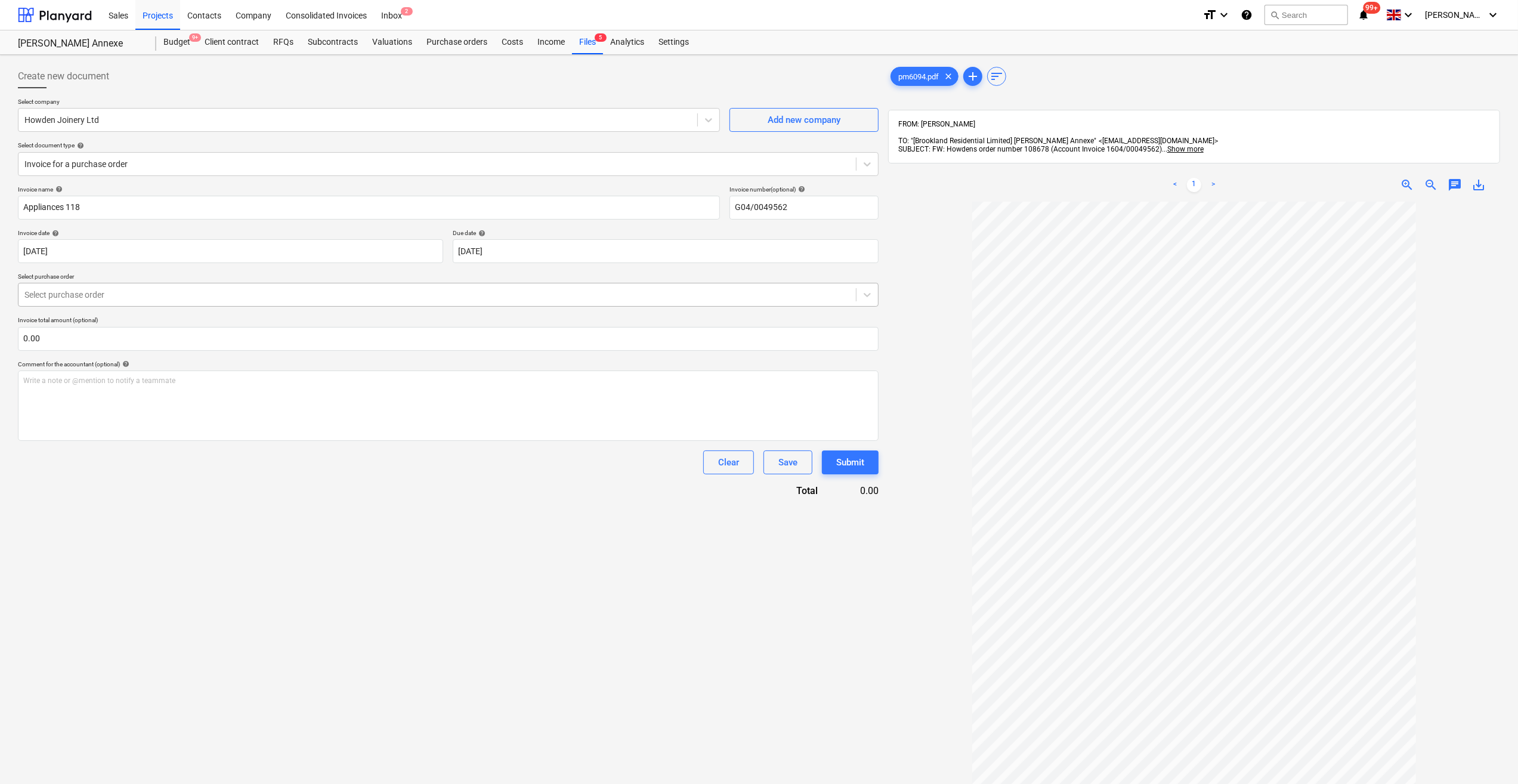
click at [75, 294] on div at bounding box center [437, 295] width 825 height 12
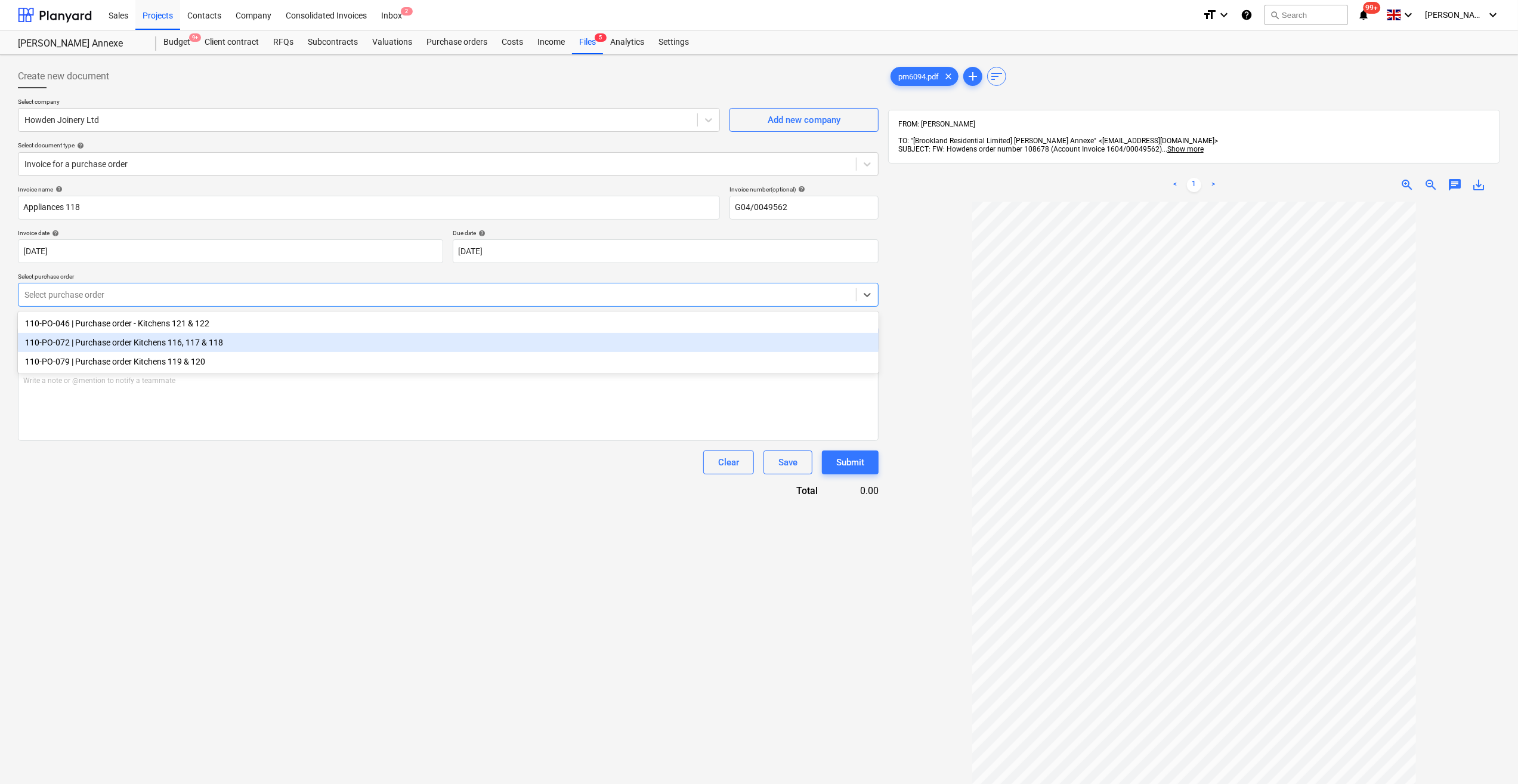
click at [128, 336] on div "110-PO-072 | Purchase order Kitchens 116, 117 & 118" at bounding box center [448, 342] width 861 height 19
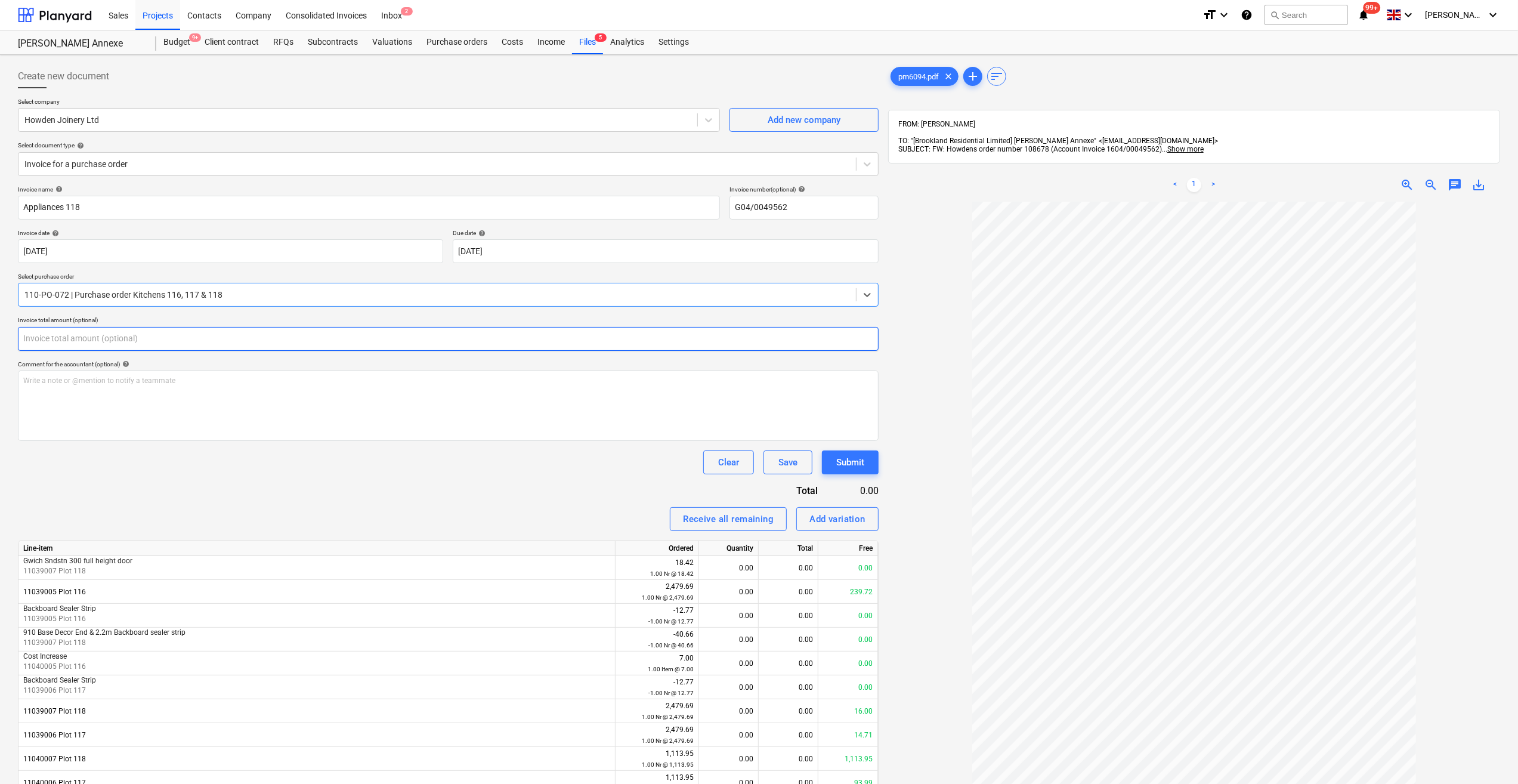
click at [47, 340] on input "text" at bounding box center [448, 338] width 861 height 24
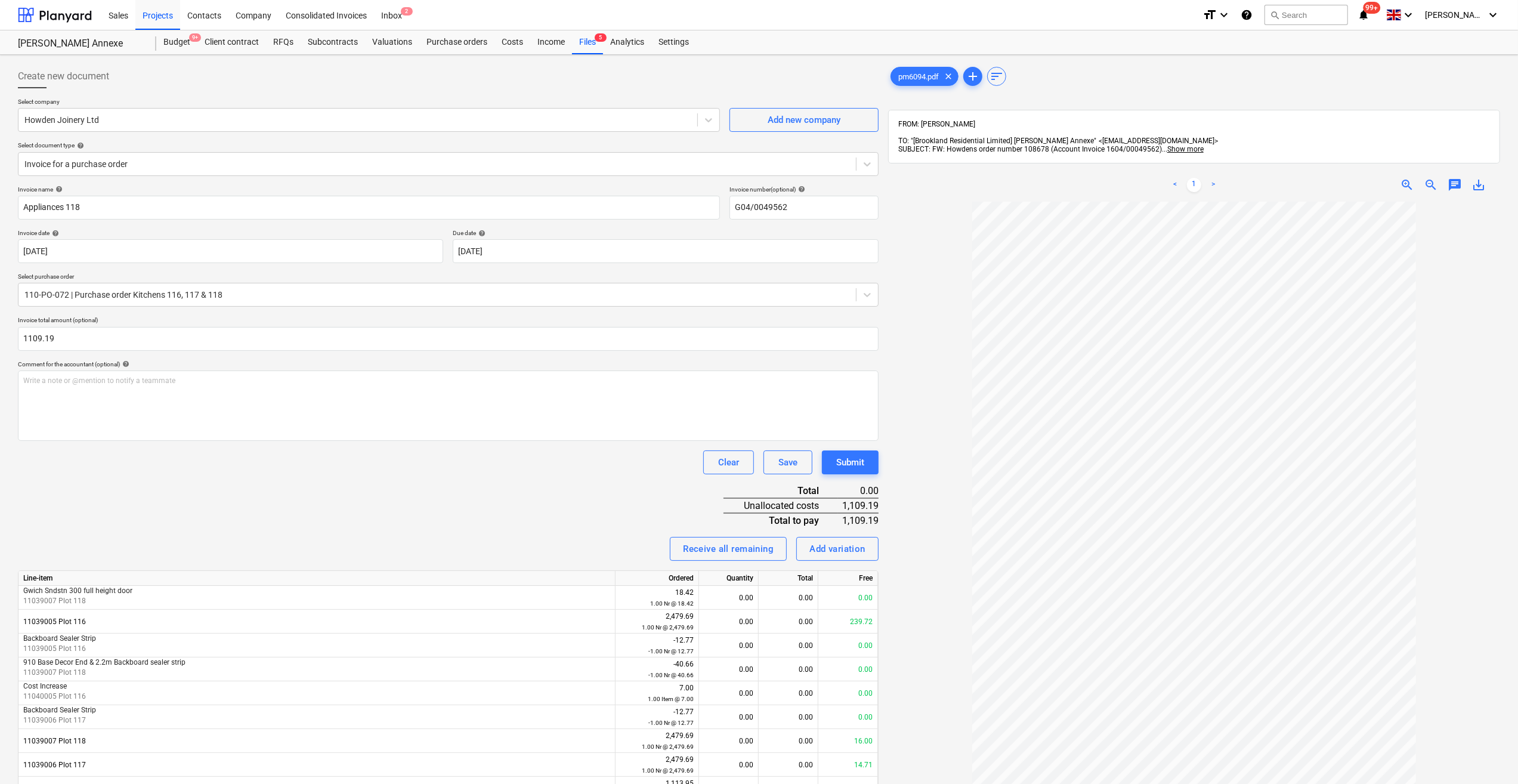
type input "1,109.19"
click at [258, 468] on div "Clear Save Submit" at bounding box center [448, 462] width 861 height 24
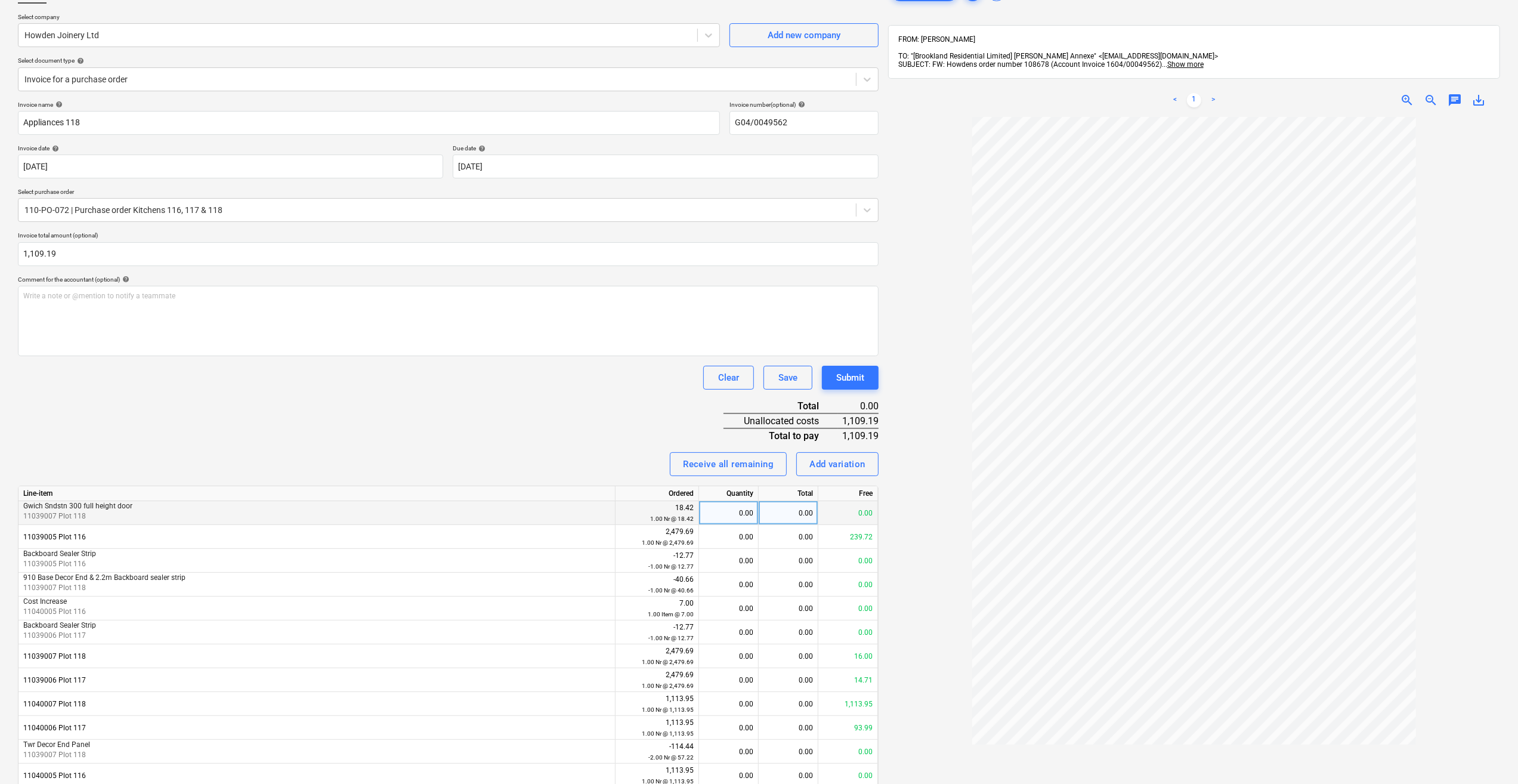
scroll to position [119, 0]
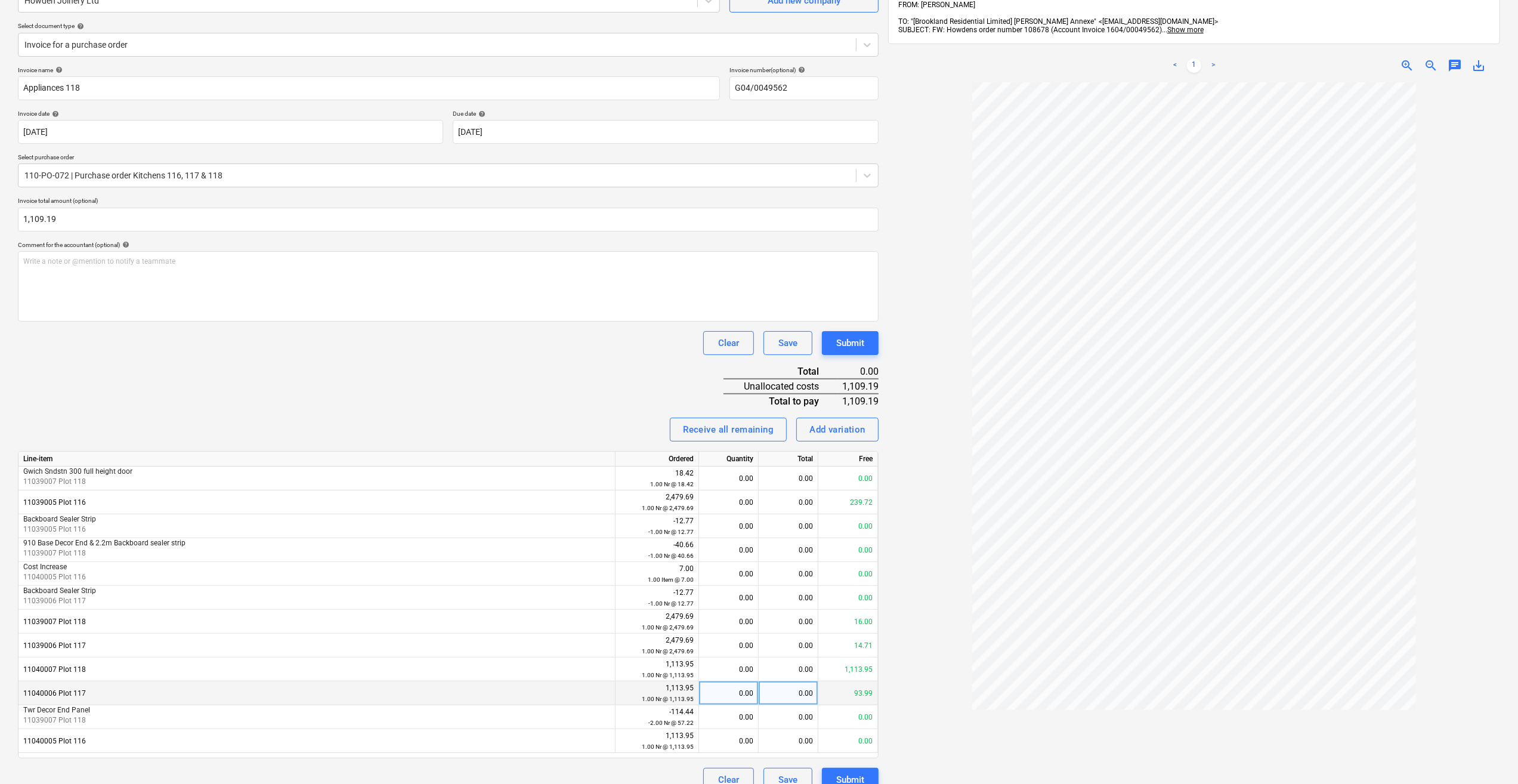
click at [736, 692] on div "0.00" at bounding box center [728, 692] width 50 height 24
click at [469, 619] on div "11039007 Plot 118" at bounding box center [317, 621] width 597 height 24
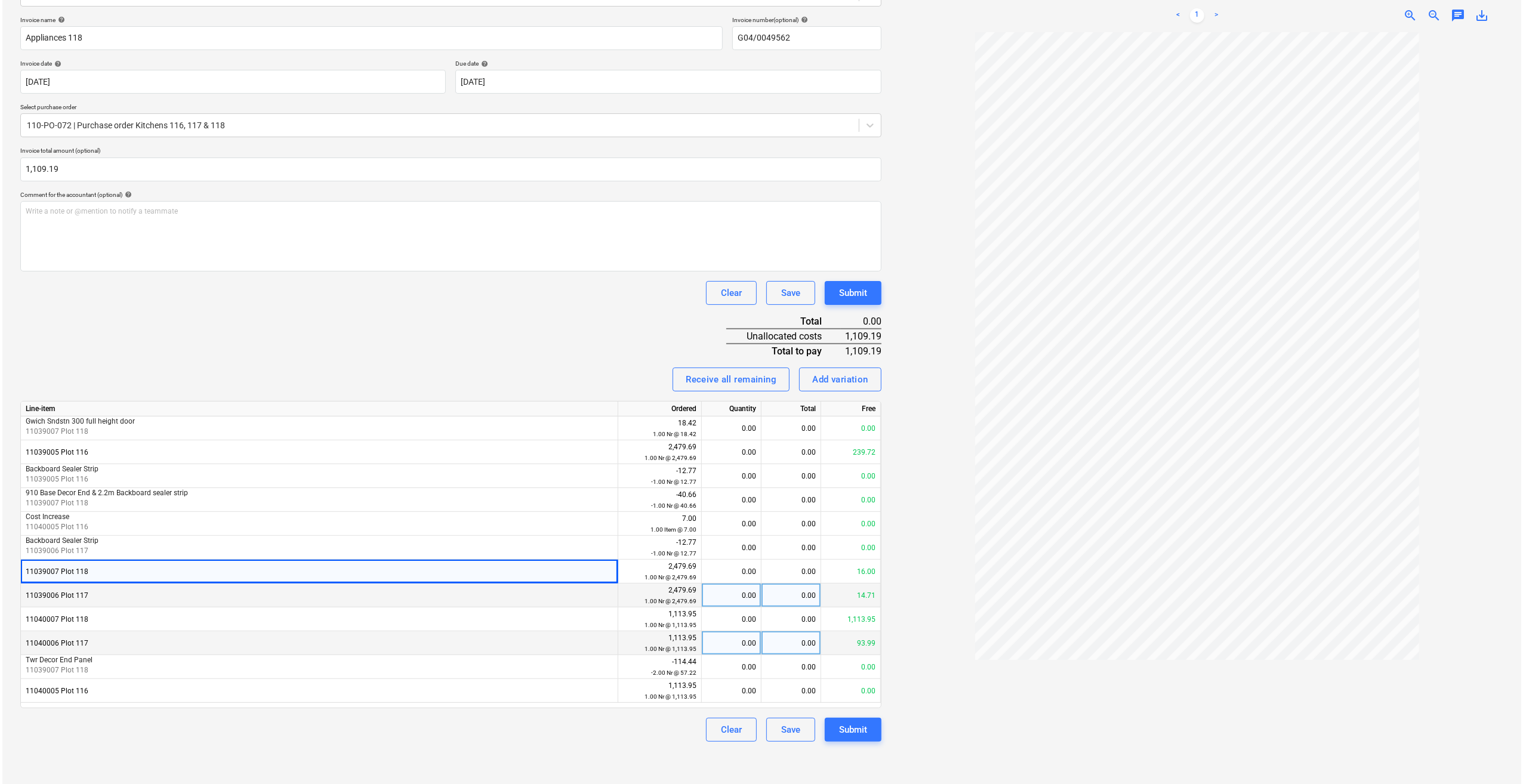
scroll to position [170, 0]
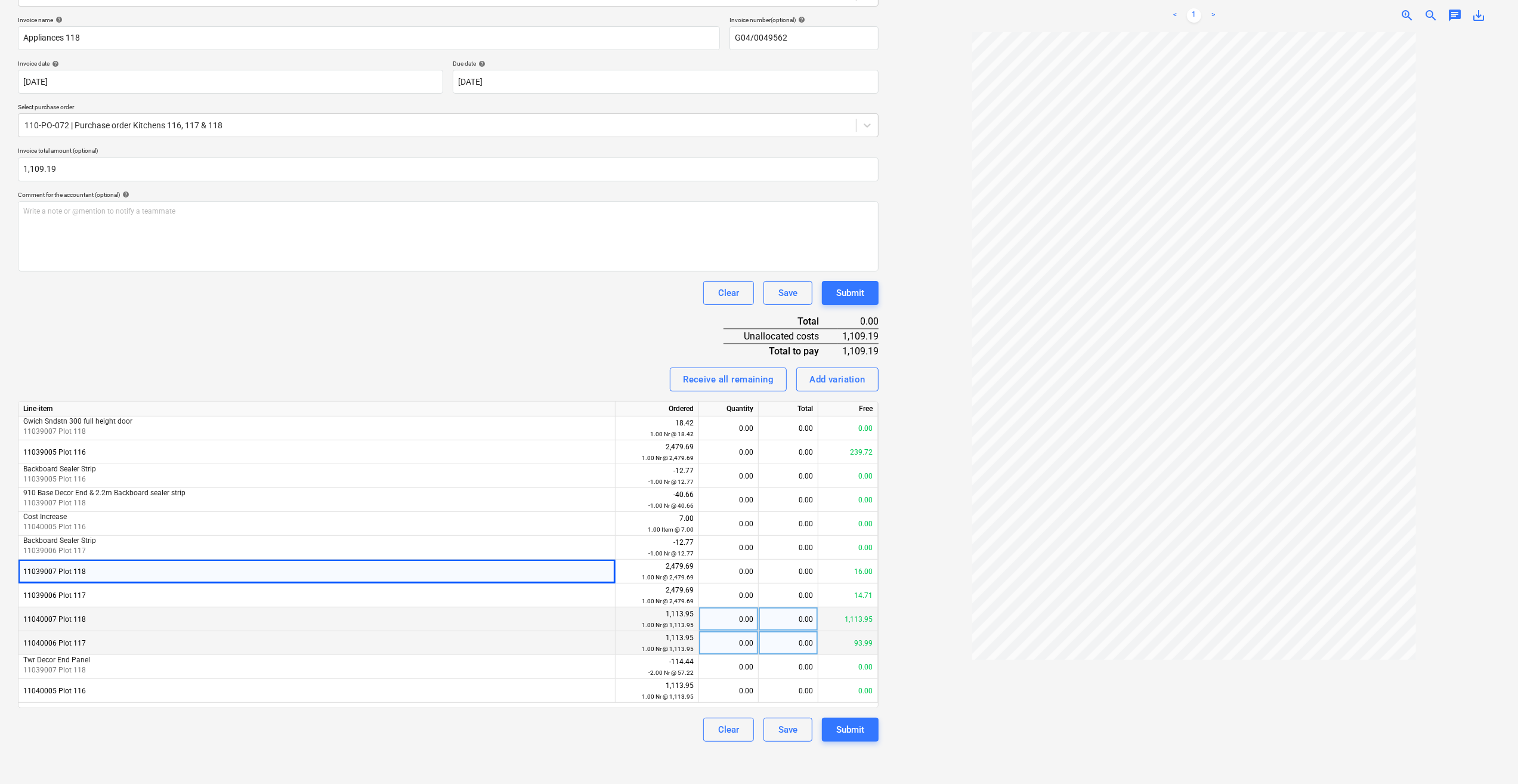
click at [746, 619] on div "0.00" at bounding box center [728, 619] width 50 height 24
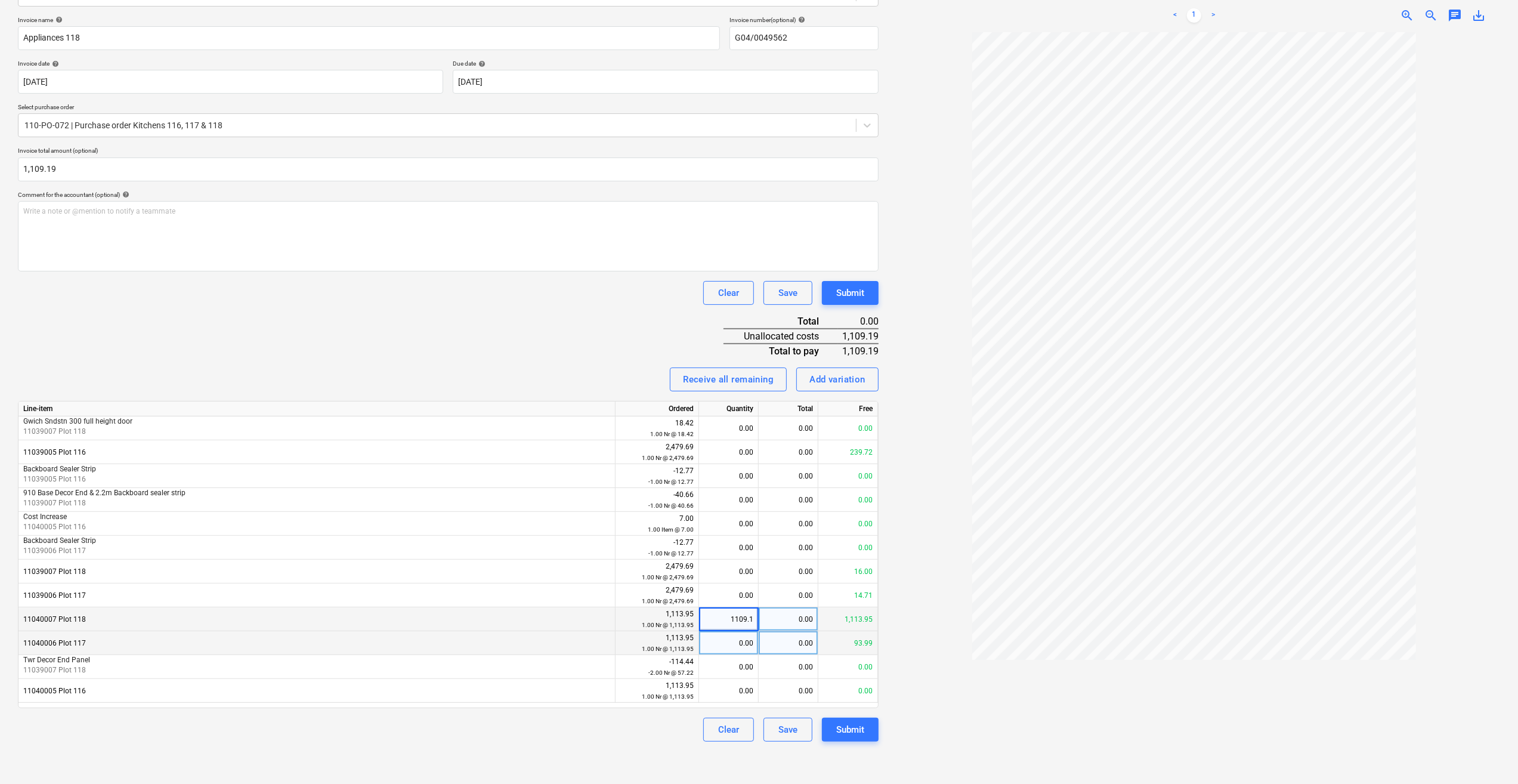
type input "1109.19"
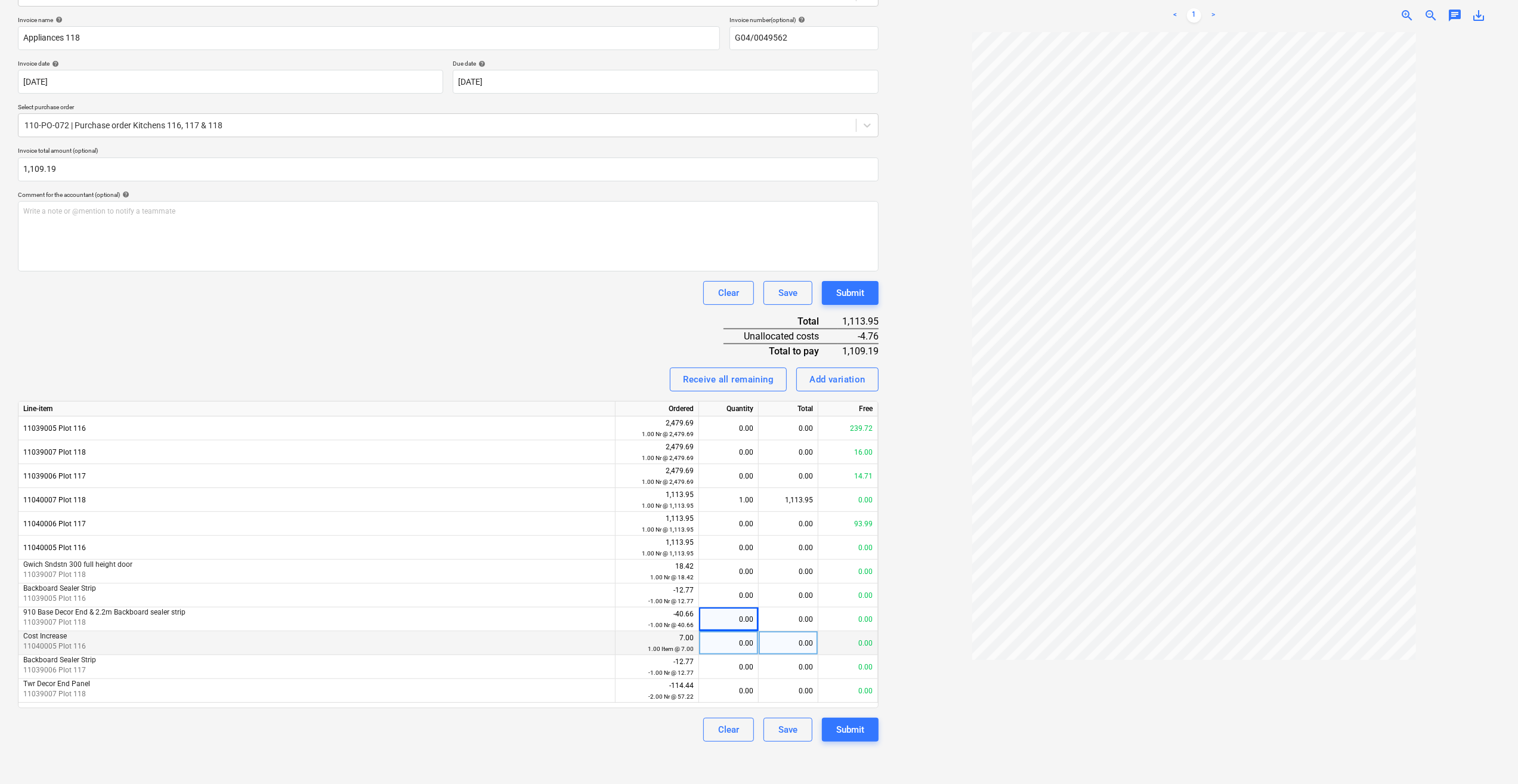
click at [950, 705] on div at bounding box center [1194, 407] width 612 height 750
click at [810, 497] on div "1,113.95" at bounding box center [789, 499] width 60 height 24
type input "1109.19"
click at [960, 597] on div at bounding box center [1194, 407] width 612 height 750
click at [854, 732] on div "Submit" at bounding box center [850, 729] width 28 height 16
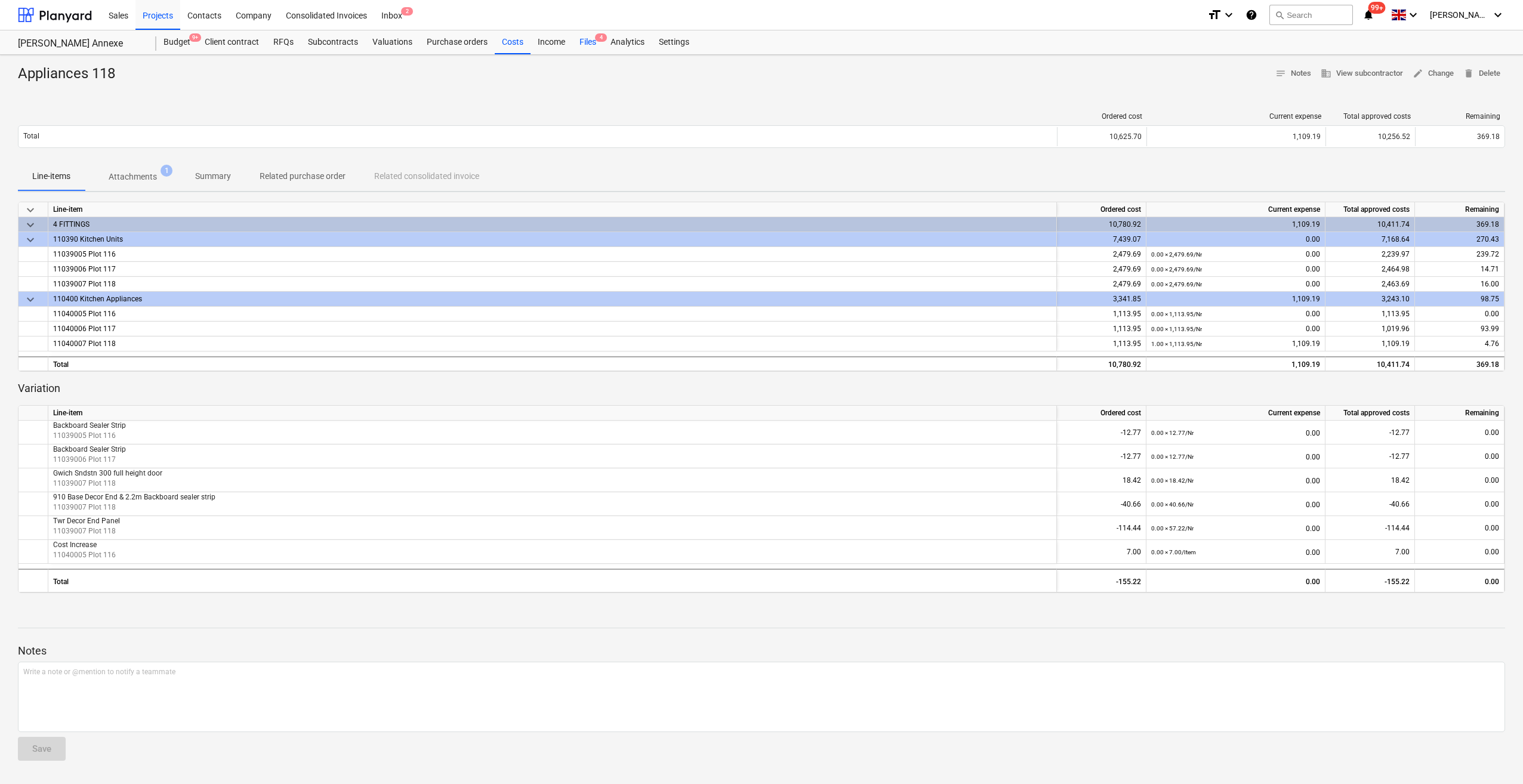
click at [583, 42] on div "Files 4" at bounding box center [587, 42] width 31 height 24
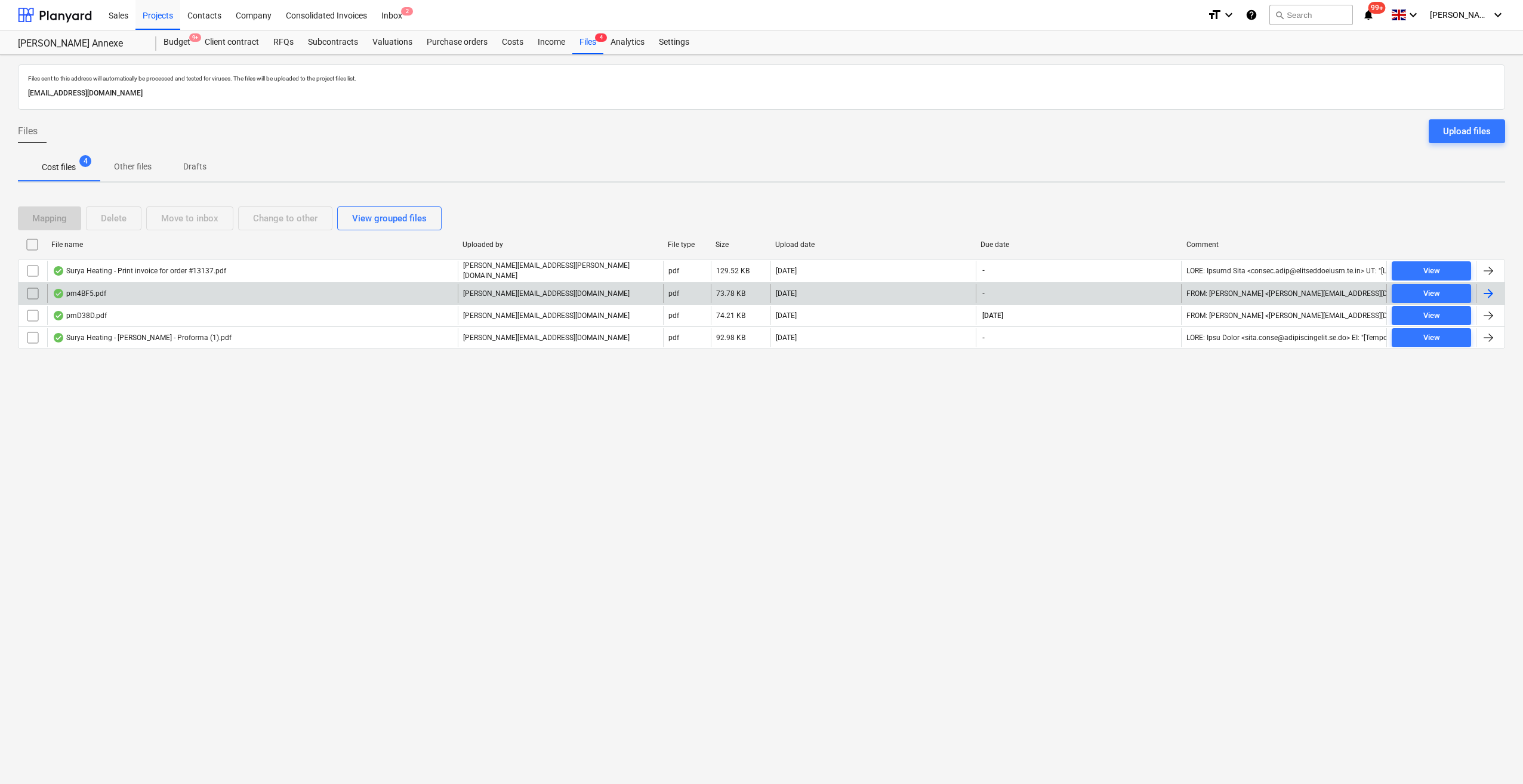
click at [1481, 292] on div at bounding box center [1488, 293] width 14 height 14
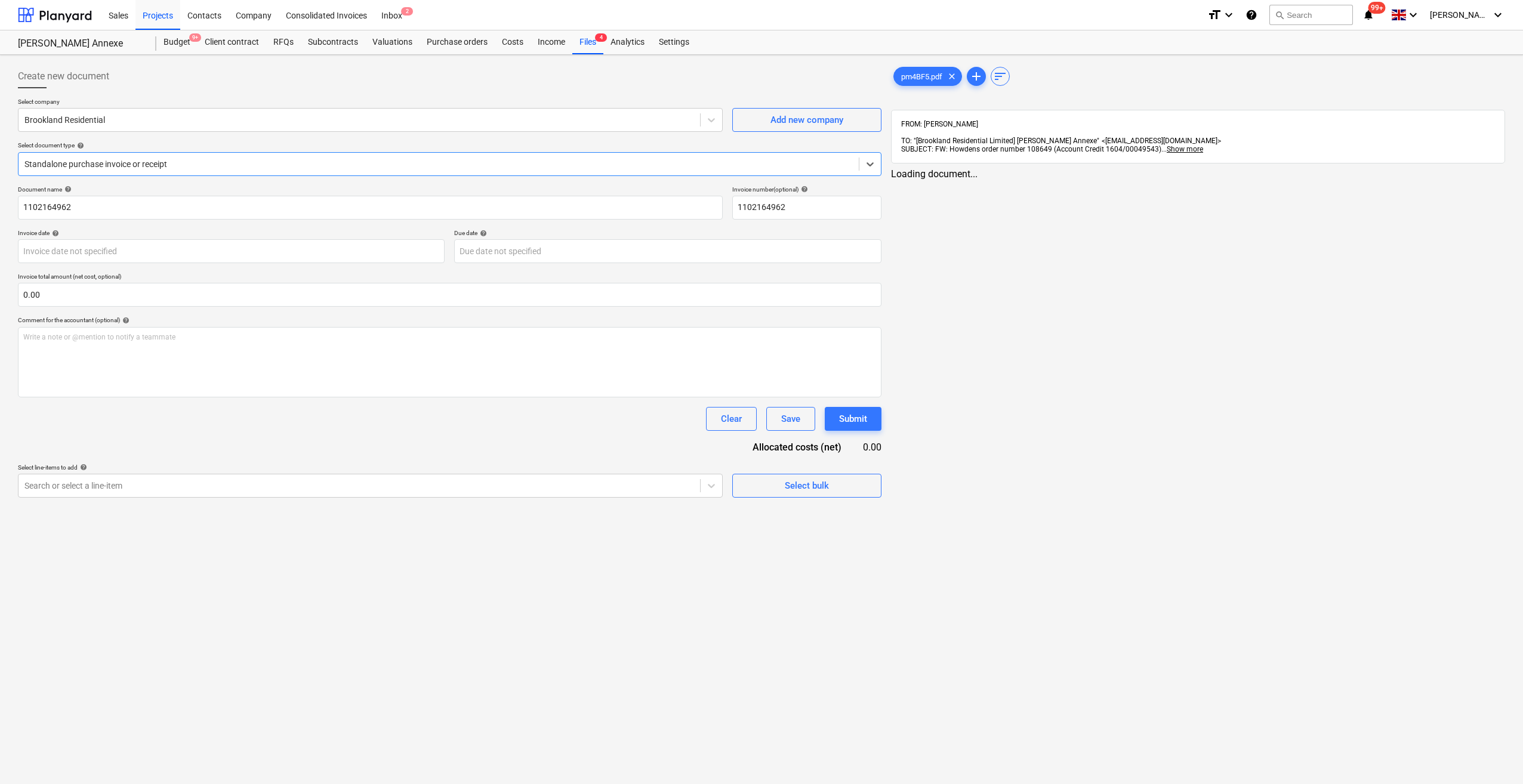
type input "1102164962"
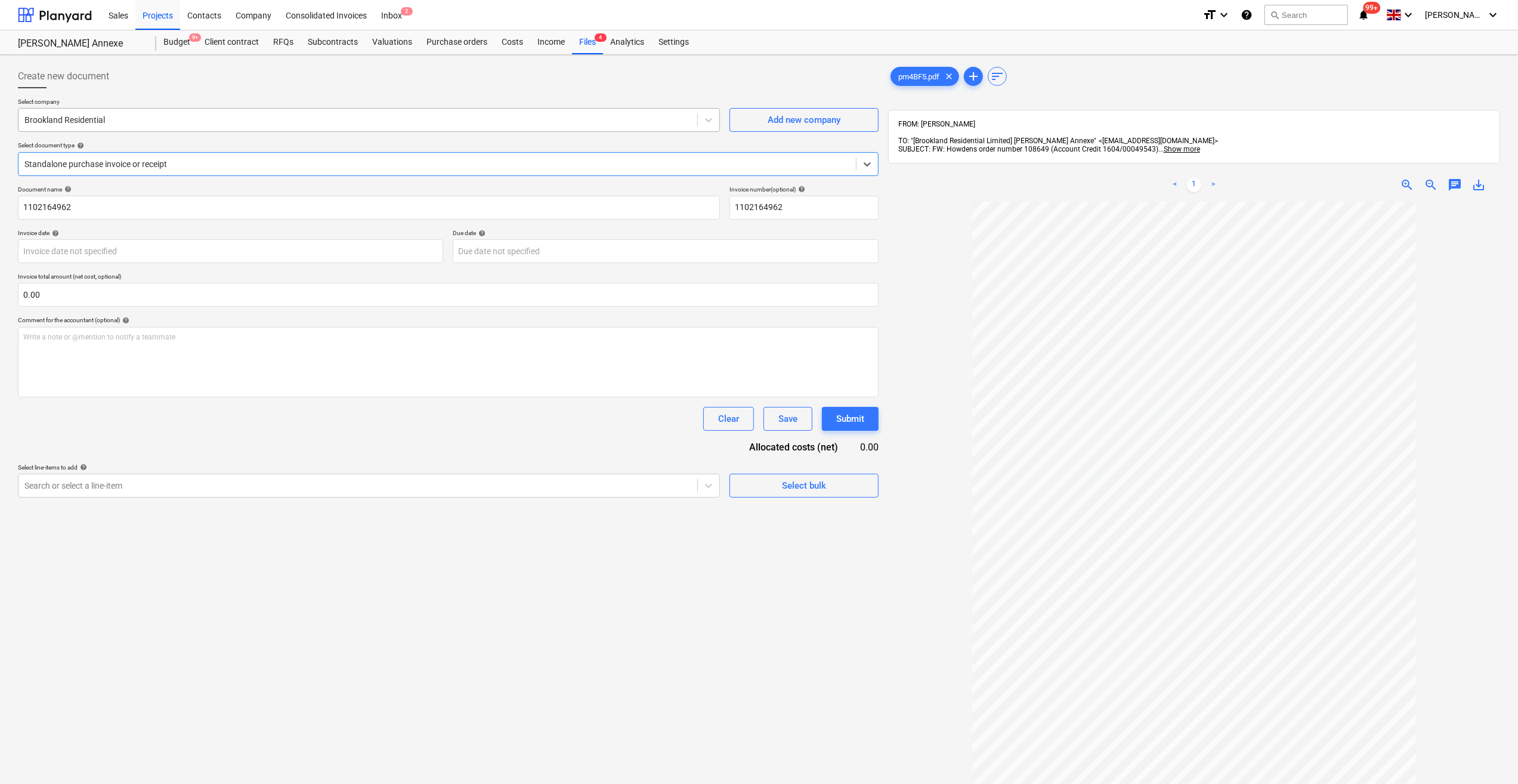
click at [90, 117] on div at bounding box center [357, 120] width 667 height 12
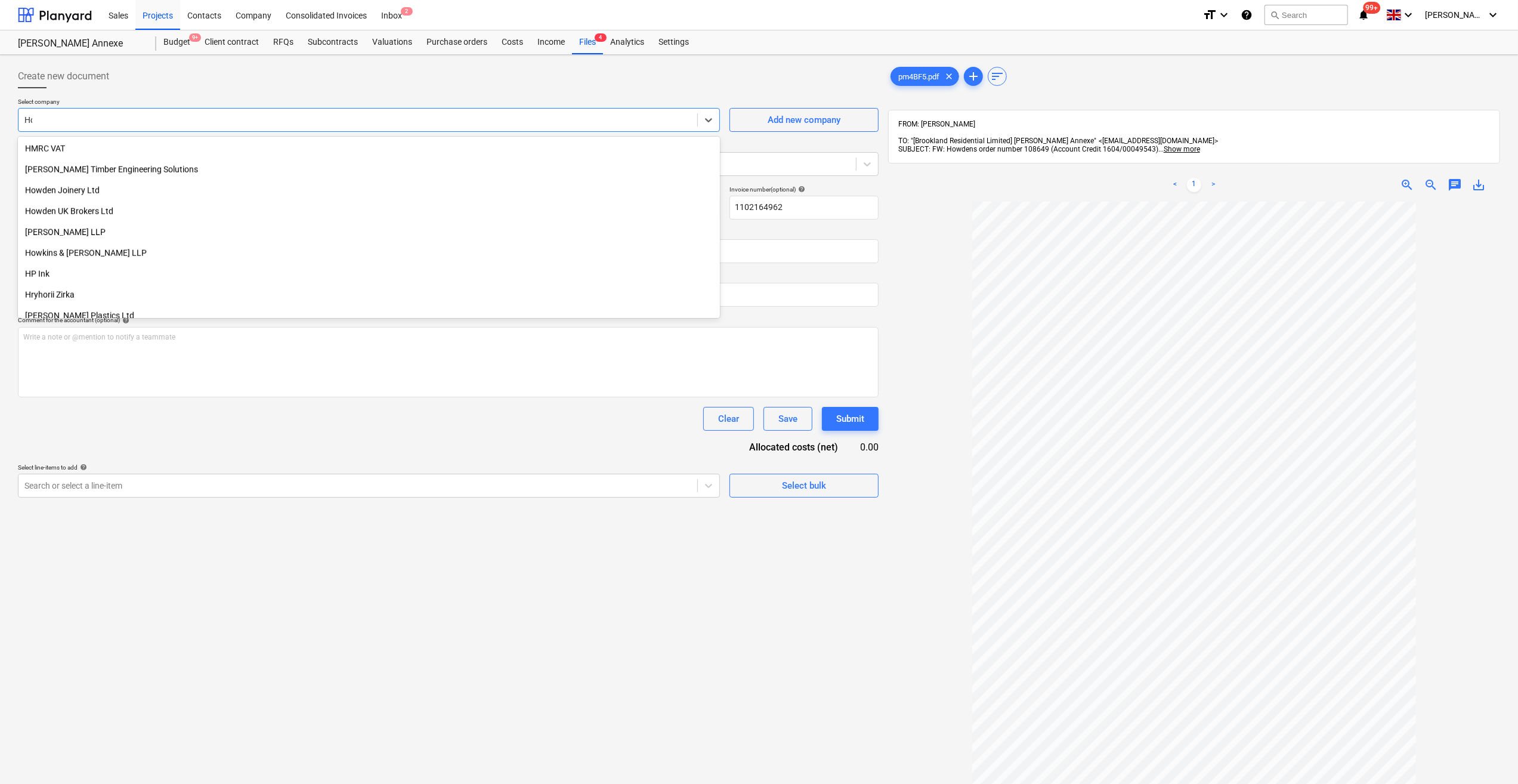
scroll to position [572, 0]
type input "How"
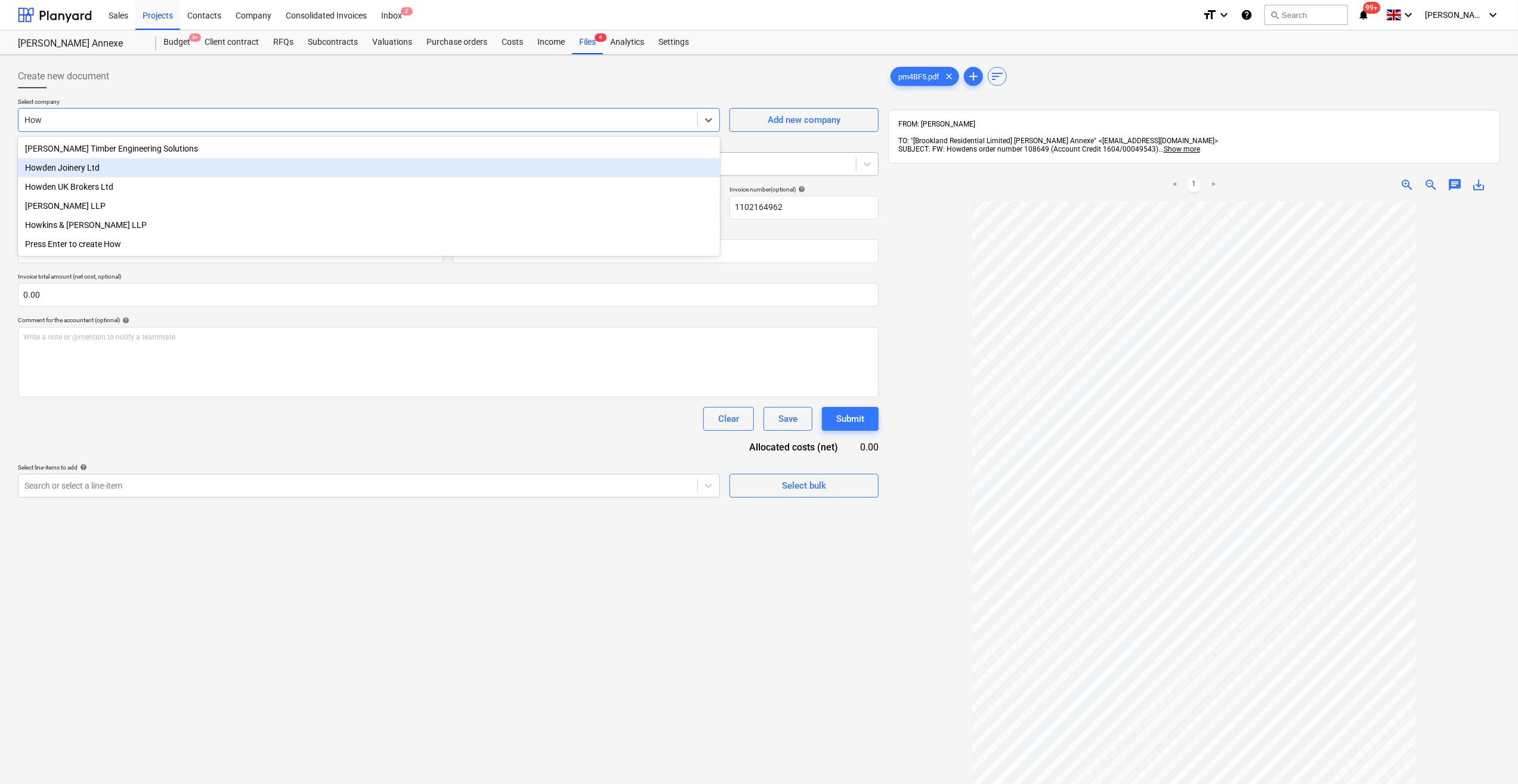
click at [86, 163] on div "Howden Joinery Ltd" at bounding box center [368, 168] width 702 height 19
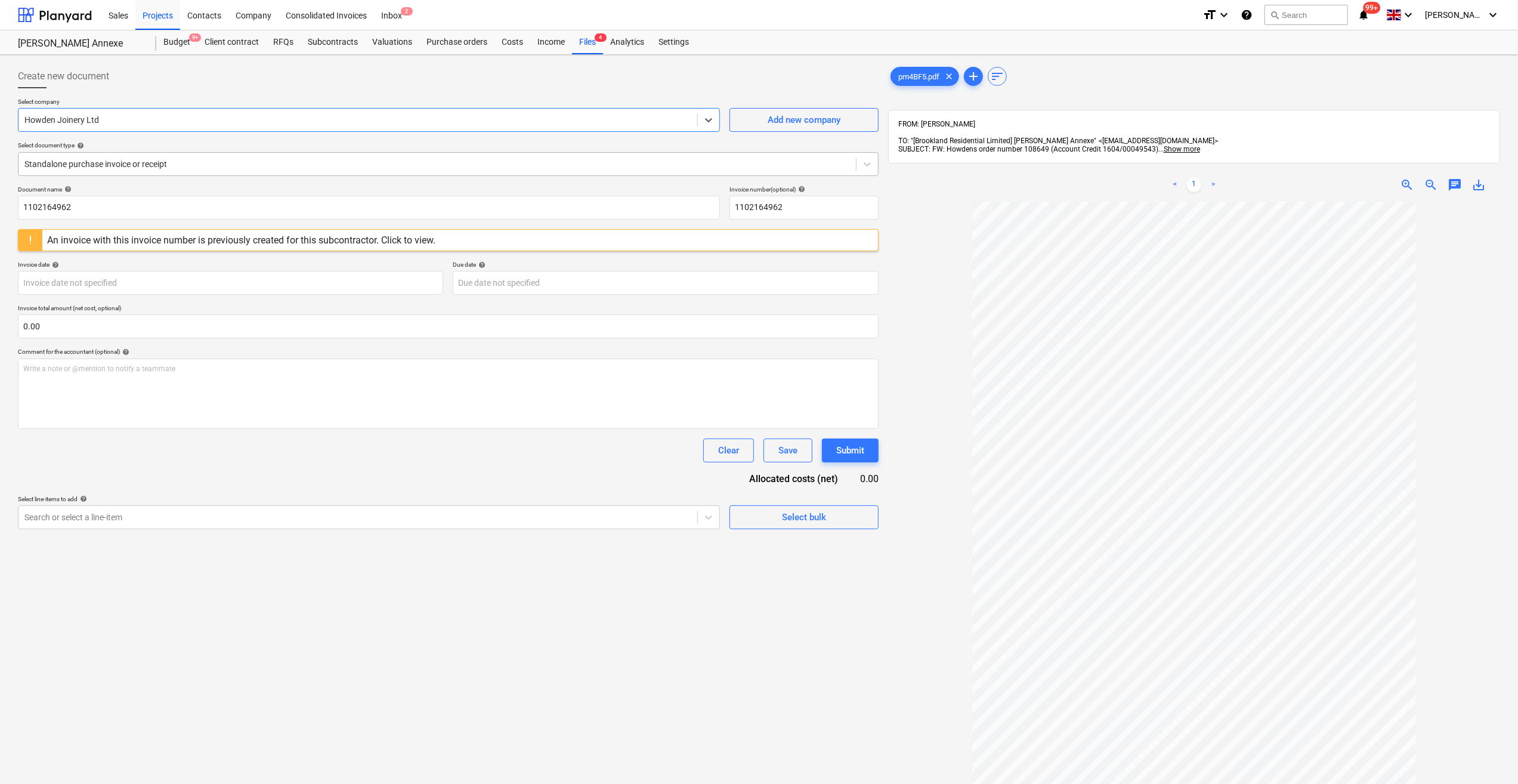
click at [89, 168] on div at bounding box center [437, 164] width 825 height 12
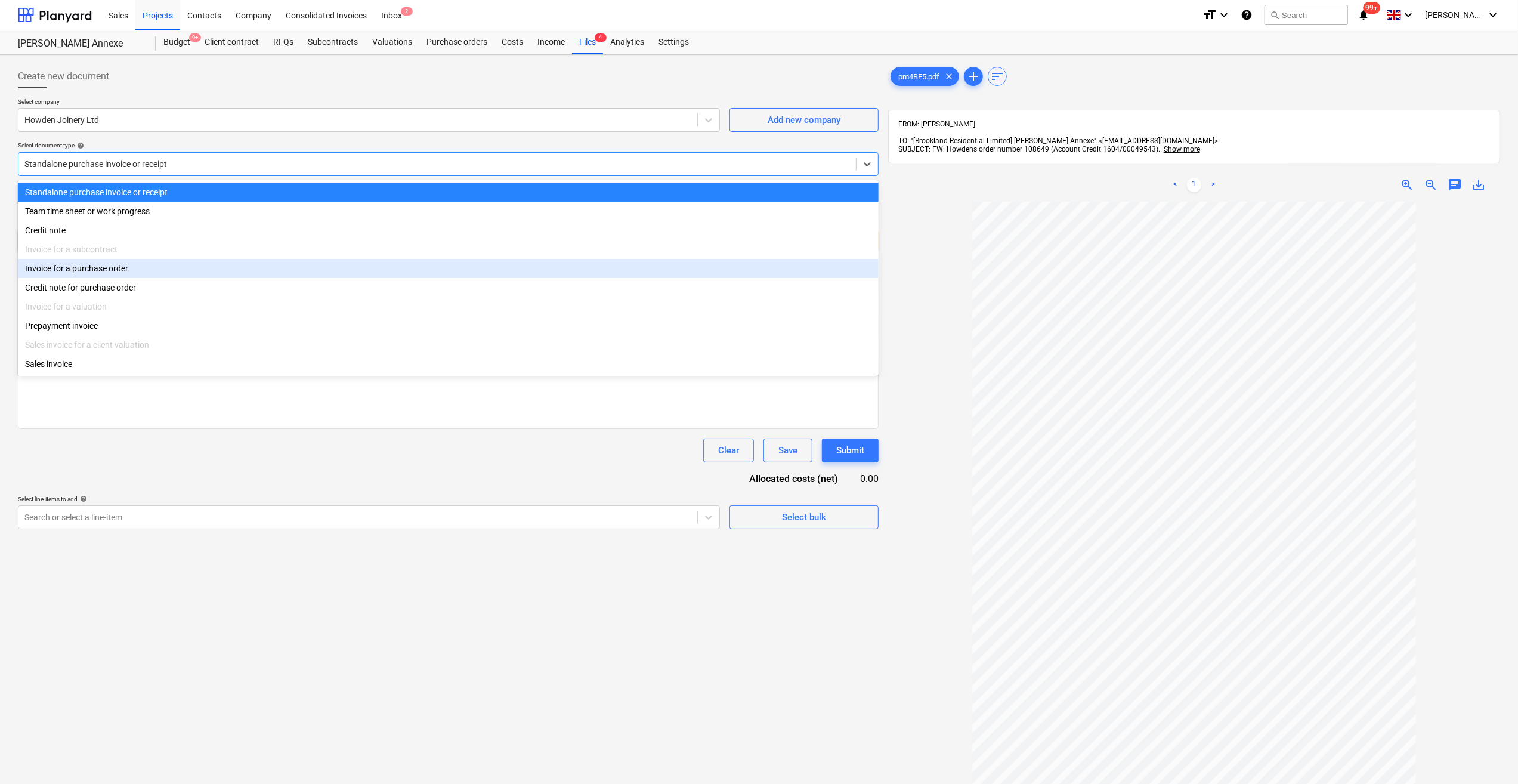
click at [90, 272] on div "Invoice for a purchase order" at bounding box center [448, 269] width 861 height 19
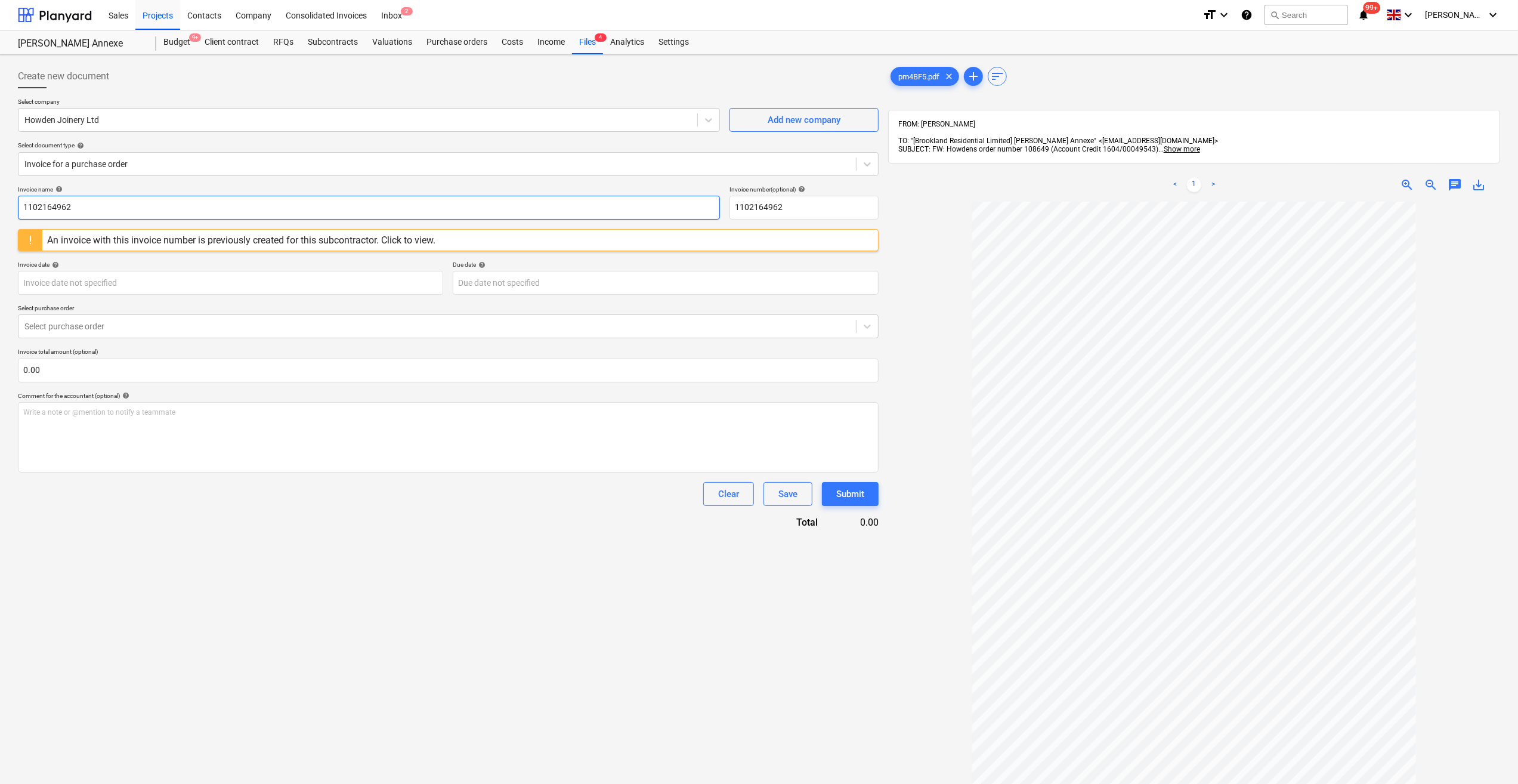
drag, startPoint x: 79, startPoint y: 208, endPoint x: 21, endPoint y: 201, distance: 58.4
click at [16, 202] on div "Create new document Select company Howden Joinery Ltd Add new company Select do…" at bounding box center [448, 508] width 870 height 897
type input "Appliances 119"
drag, startPoint x: 796, startPoint y: 205, endPoint x: 723, endPoint y: 210, distance: 73.2
click at [723, 210] on div "Invoice name help Appliances 119 Invoice number (optional) help 1102164962" at bounding box center [448, 203] width 861 height 34
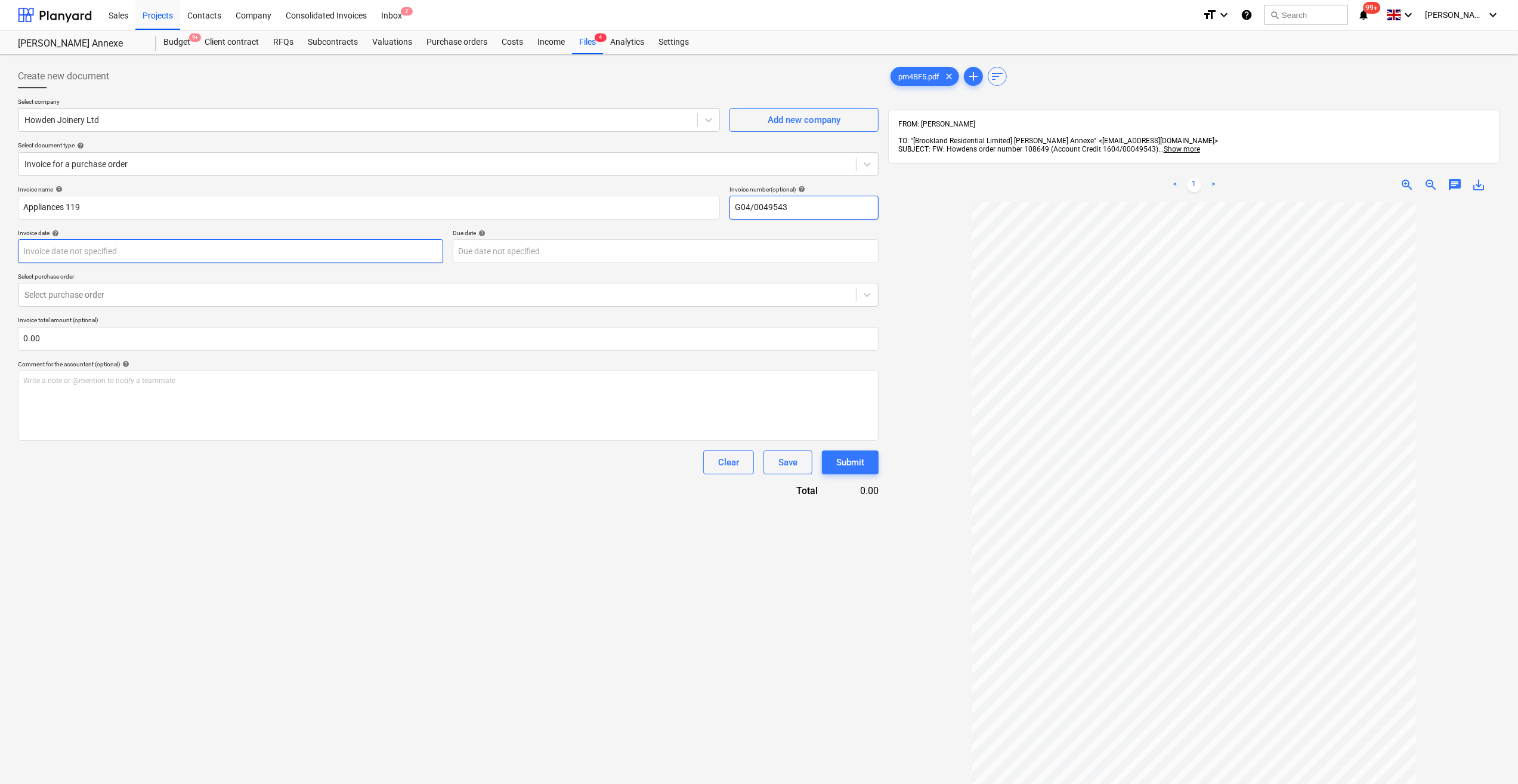
type input "G04/0049543"
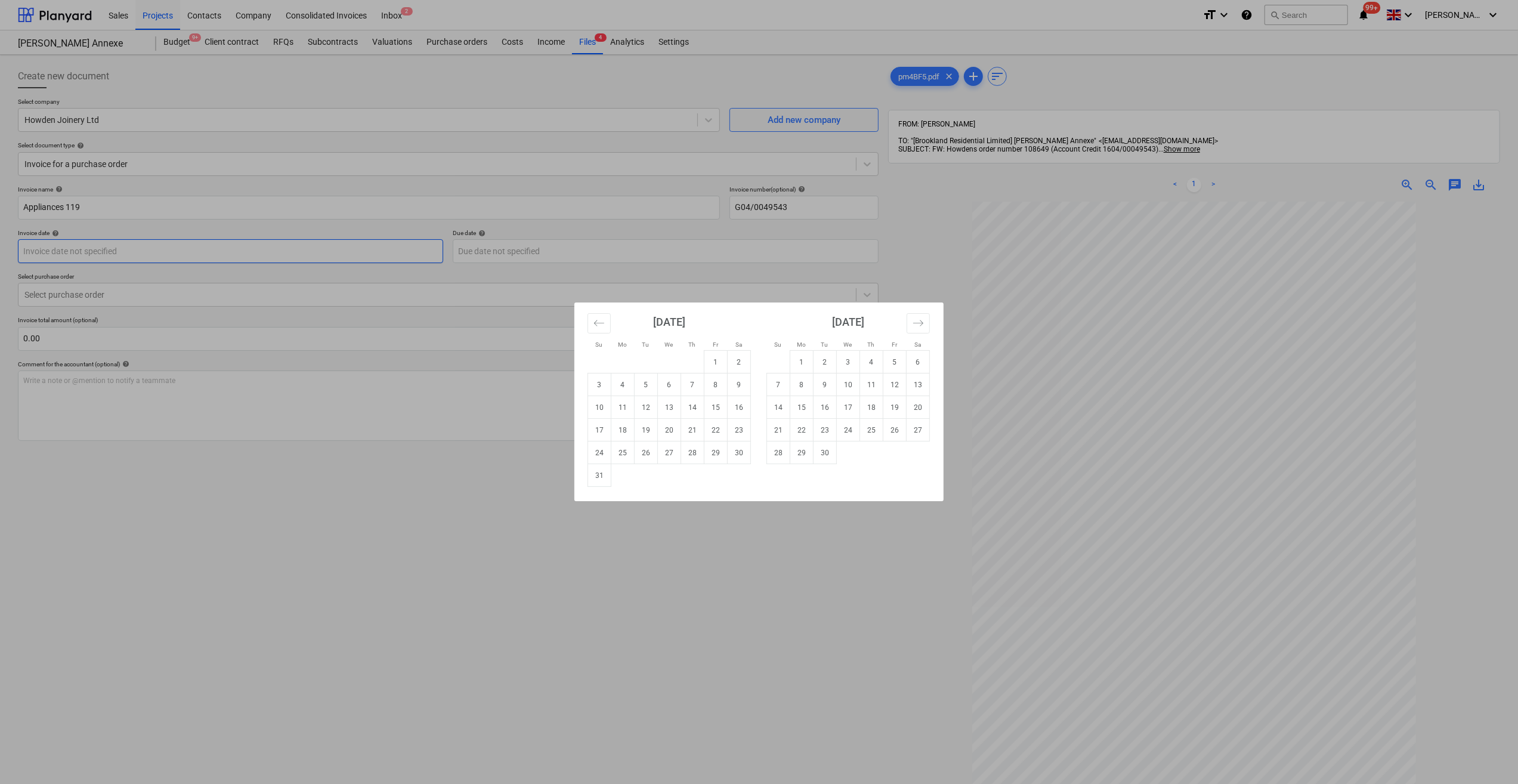
click at [110, 252] on body "Sales Projects Contacts Company Consolidated Invoices Inbox 2 format_size keybo…" at bounding box center [759, 392] width 1518 height 784
click at [696, 407] on td "14" at bounding box center [693, 407] width 23 height 22
type input "14 Aug 2025"
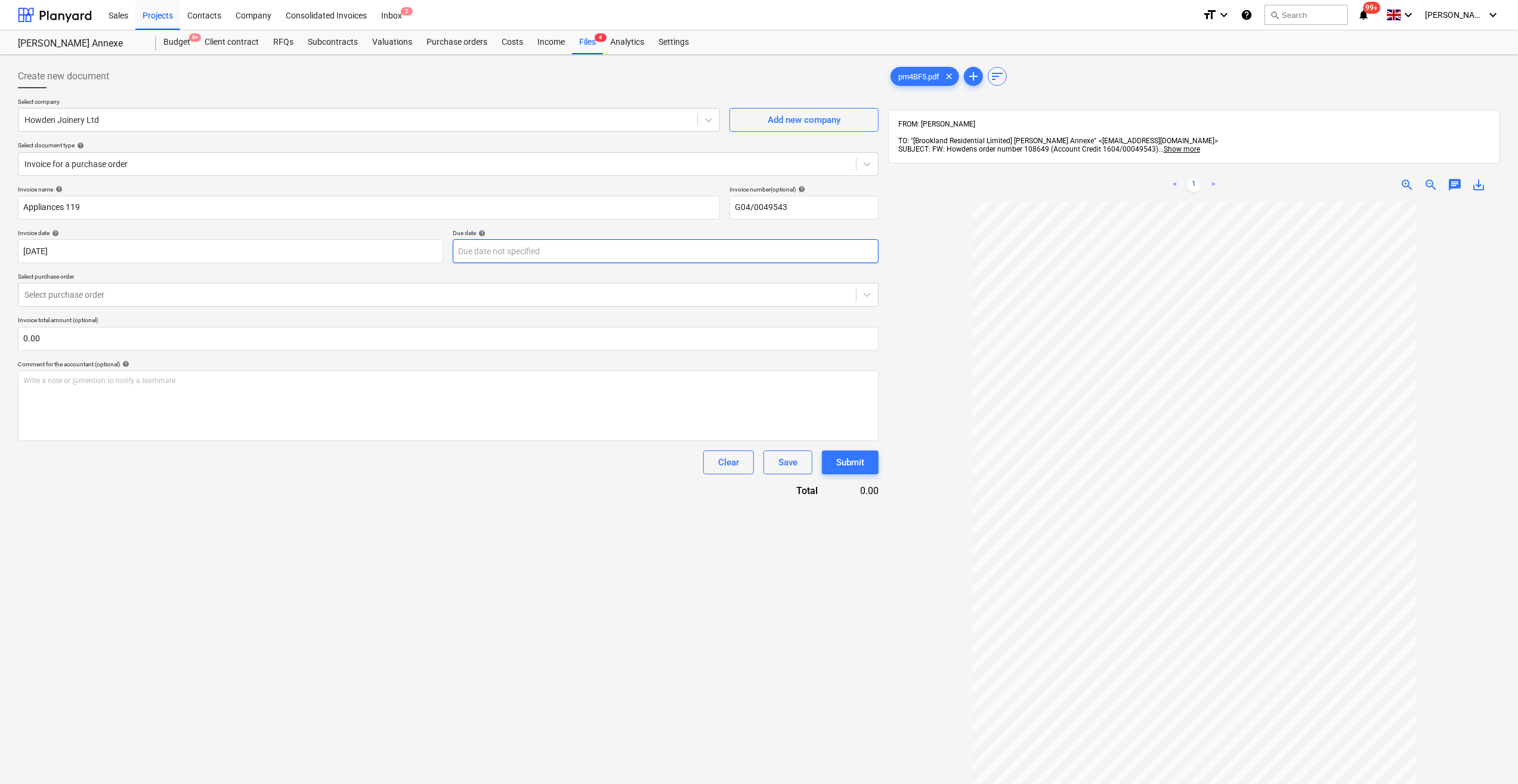
click at [514, 250] on body "Sales Projects Contacts Company Consolidated Invoices Inbox 2 format_size keybo…" at bounding box center [759, 392] width 1518 height 784
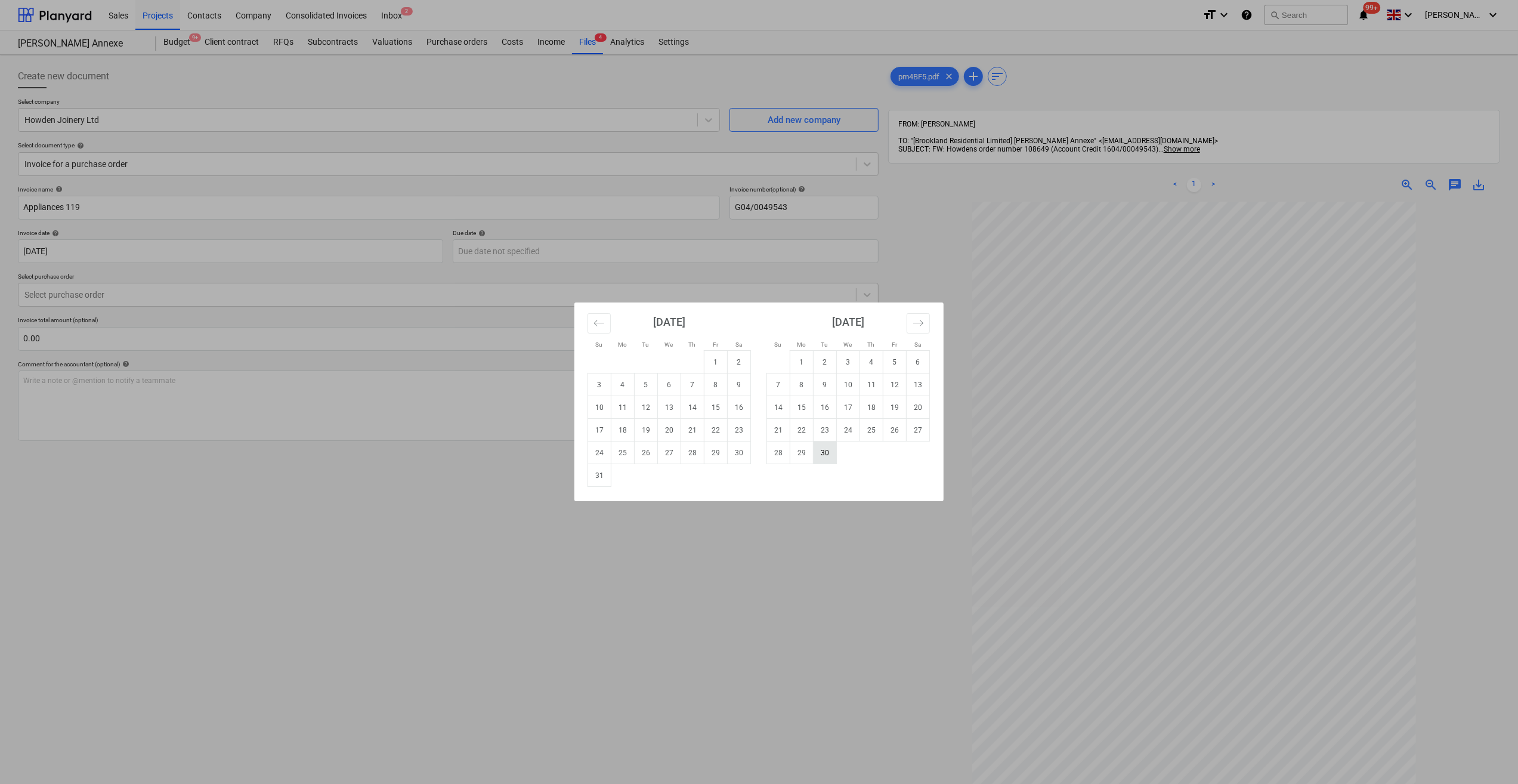
click at [822, 456] on td "30" at bounding box center [825, 452] width 23 height 22
type input "30 Sep 2025"
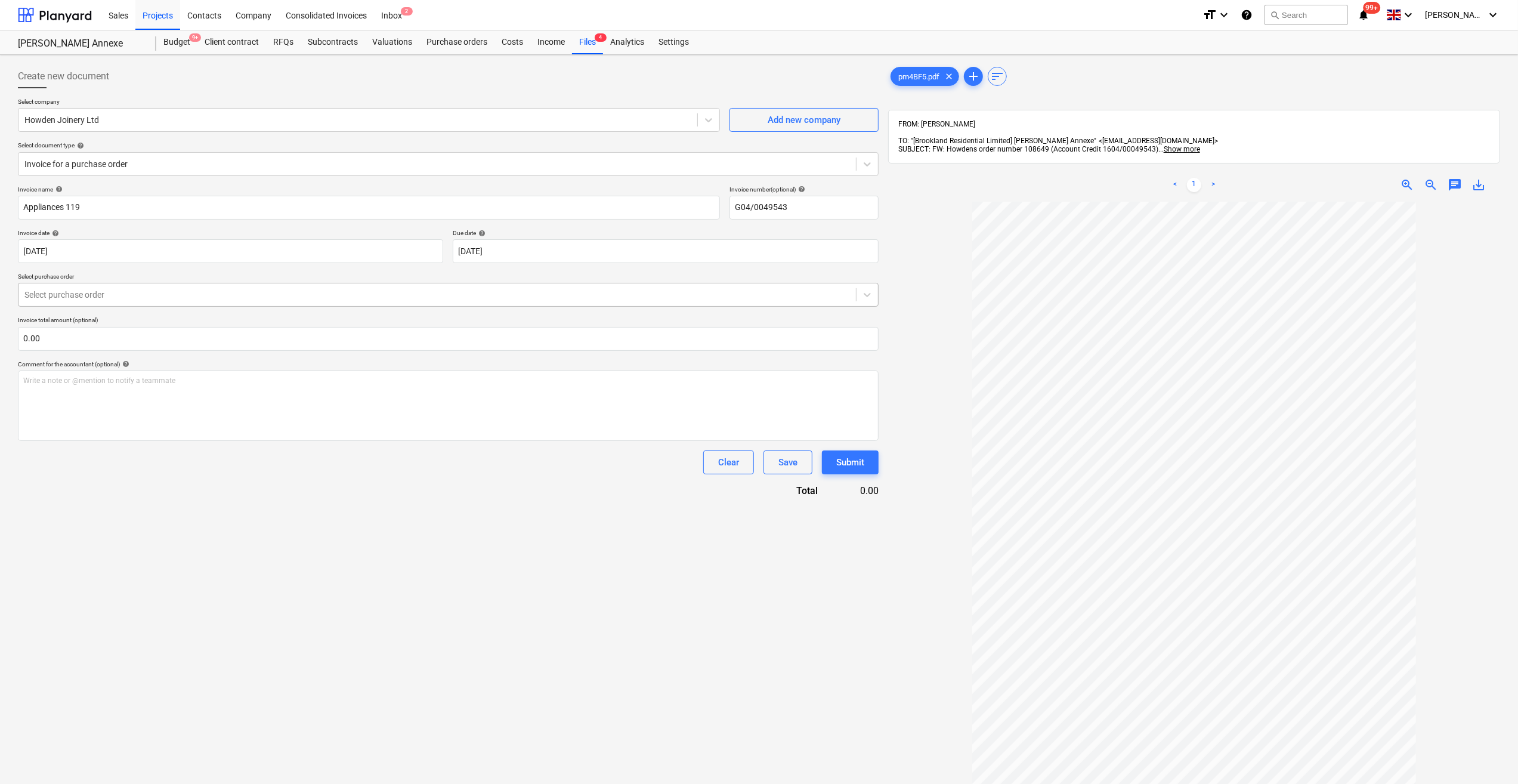
click at [96, 299] on div at bounding box center [437, 295] width 825 height 12
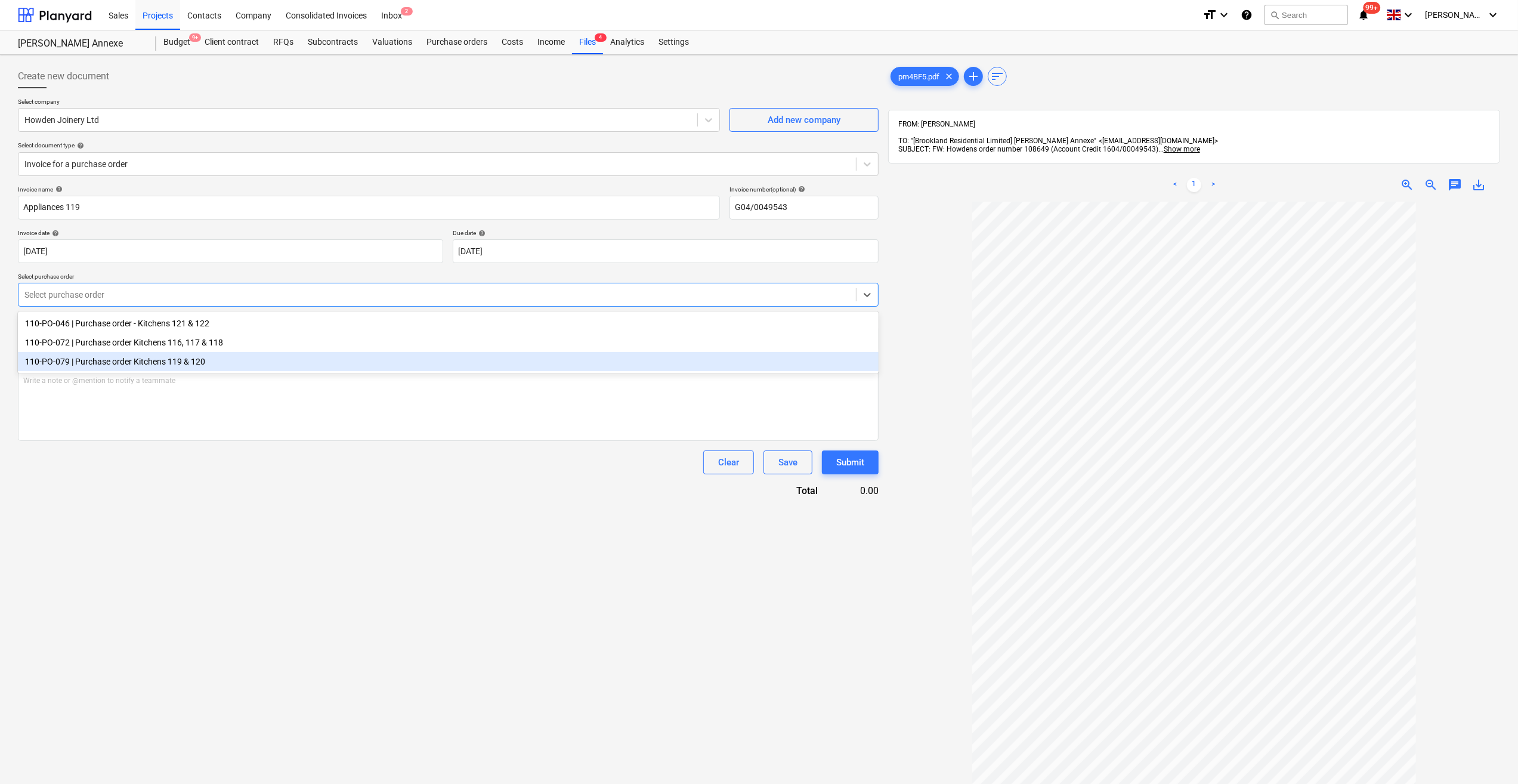
click at [132, 361] on div "110-PO-079 | Purchase order Kitchens 119 & 120" at bounding box center [448, 361] width 861 height 19
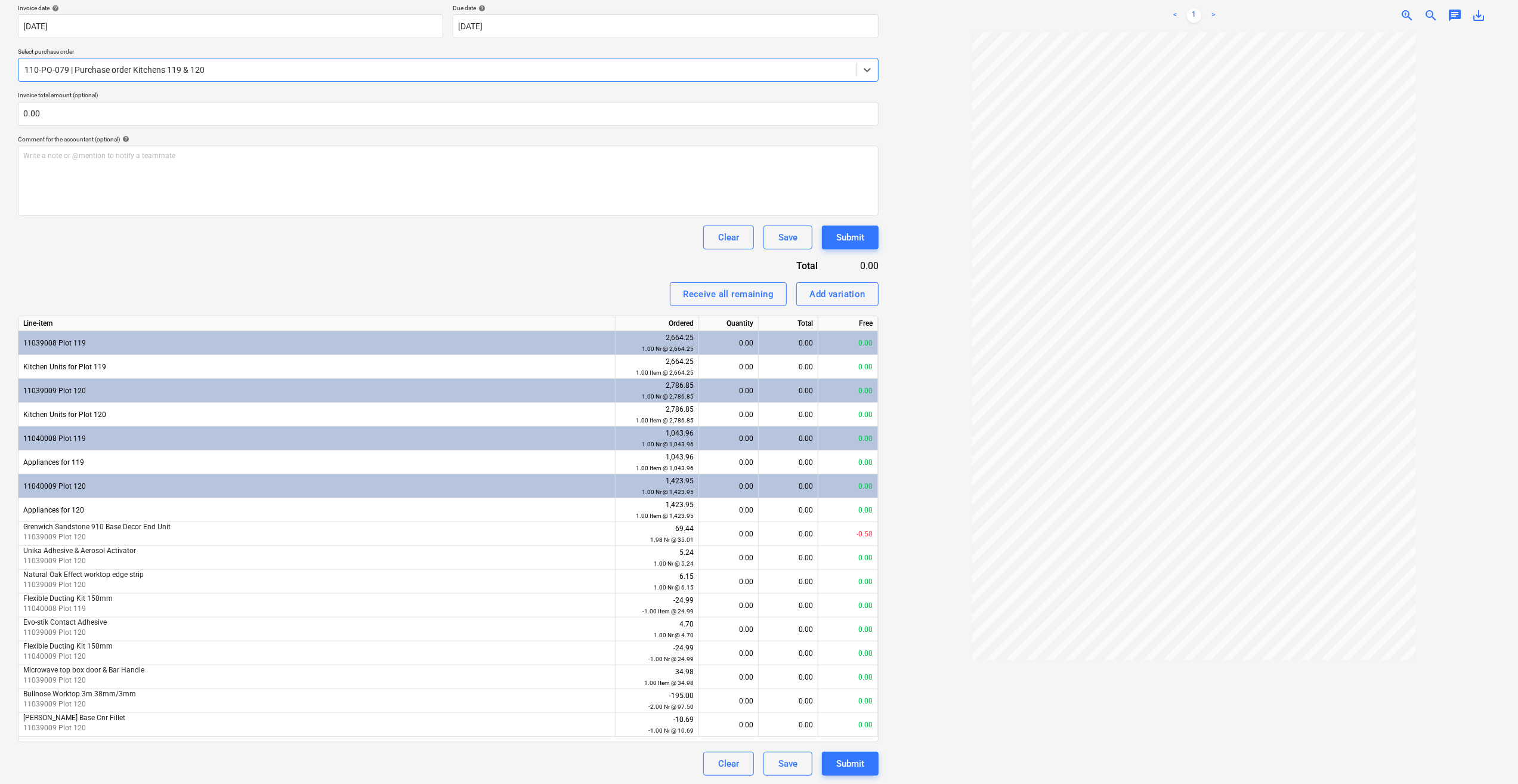
scroll to position [225, 0]
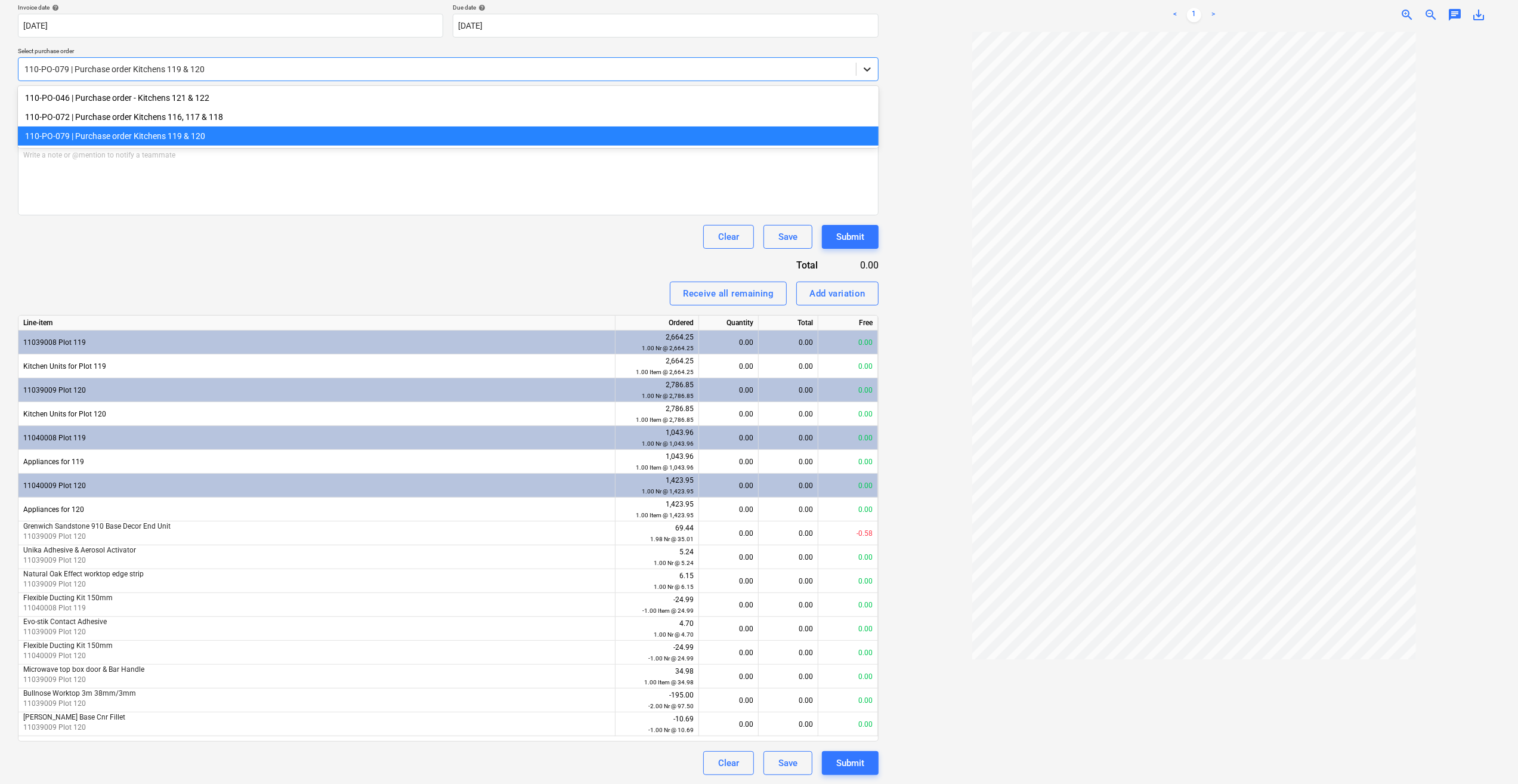
click at [869, 69] on icon at bounding box center [868, 70] width 7 height 4
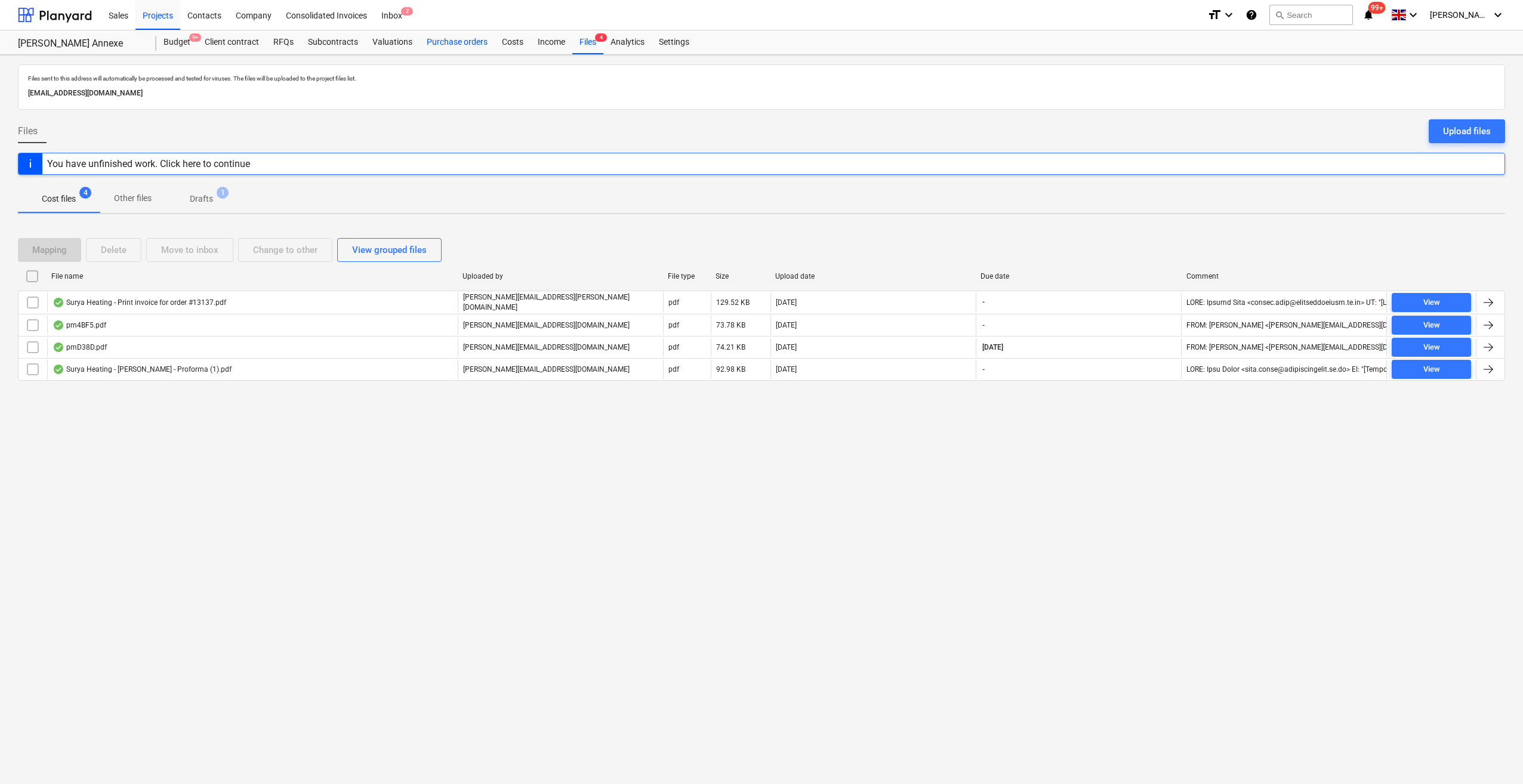
click at [463, 44] on div "Purchase orders" at bounding box center [457, 42] width 75 height 24
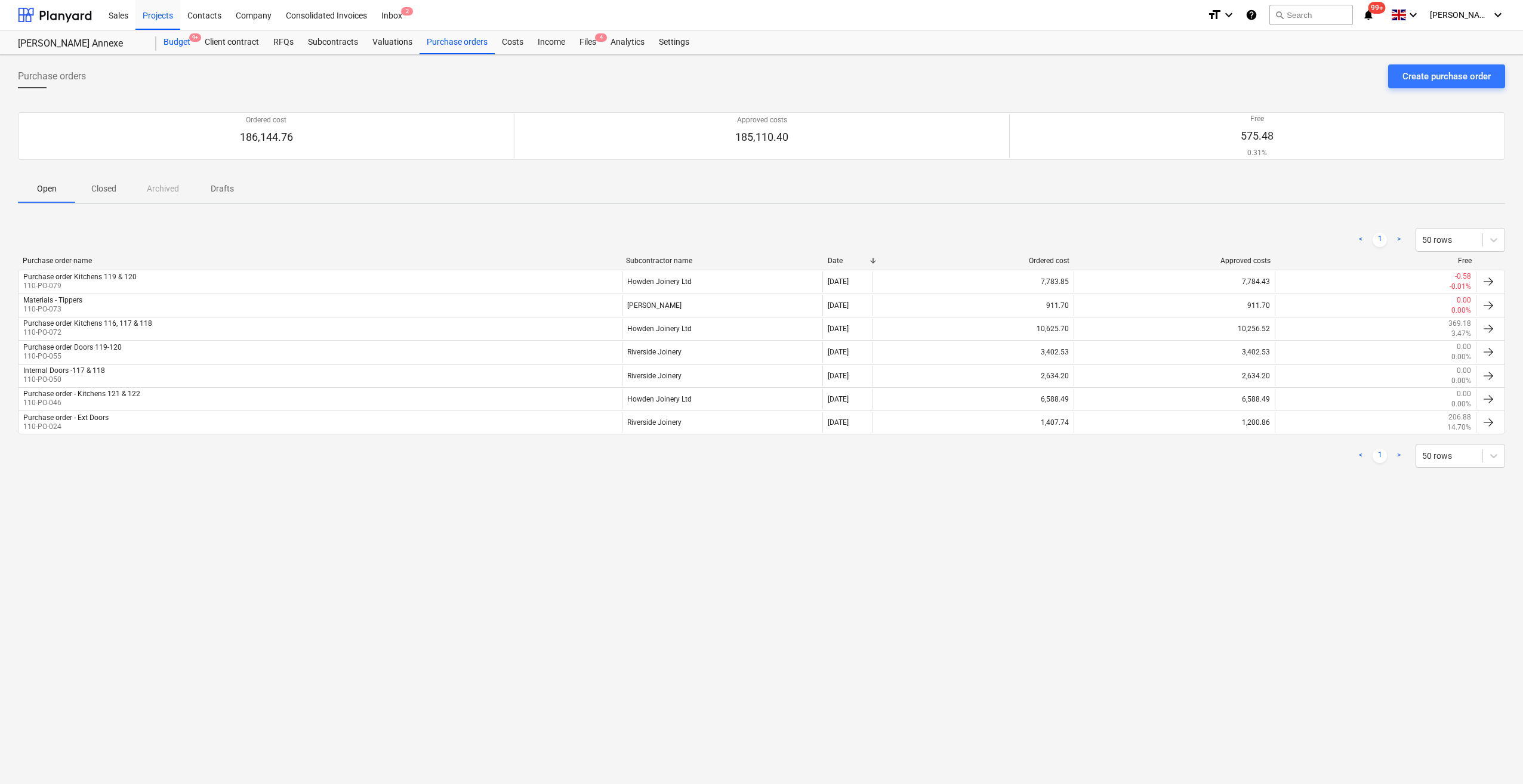
click at [180, 44] on div "Budget 9+" at bounding box center [176, 42] width 41 height 24
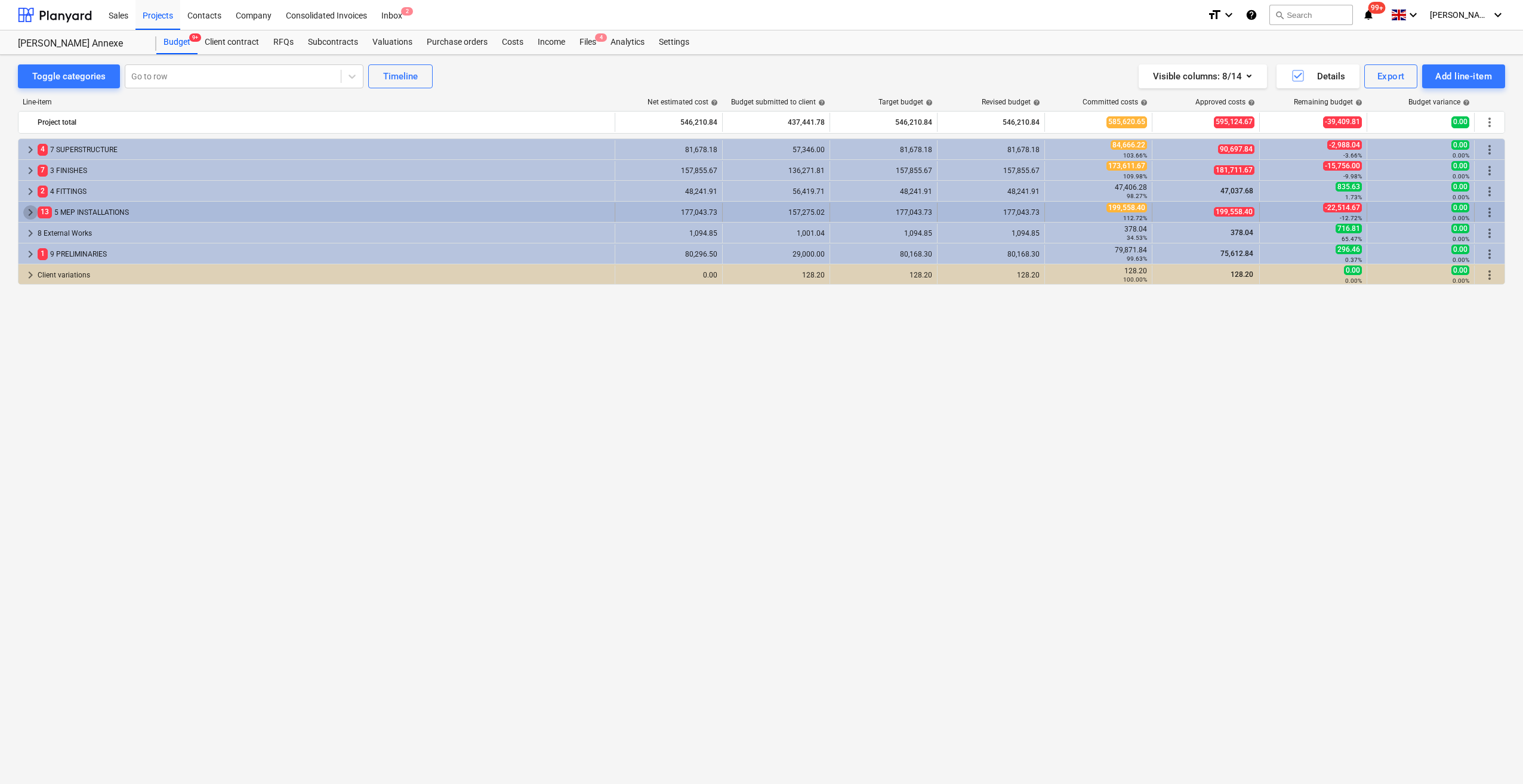
click at [28, 212] on span "keyboard_arrow_right" at bounding box center [30, 212] width 14 height 14
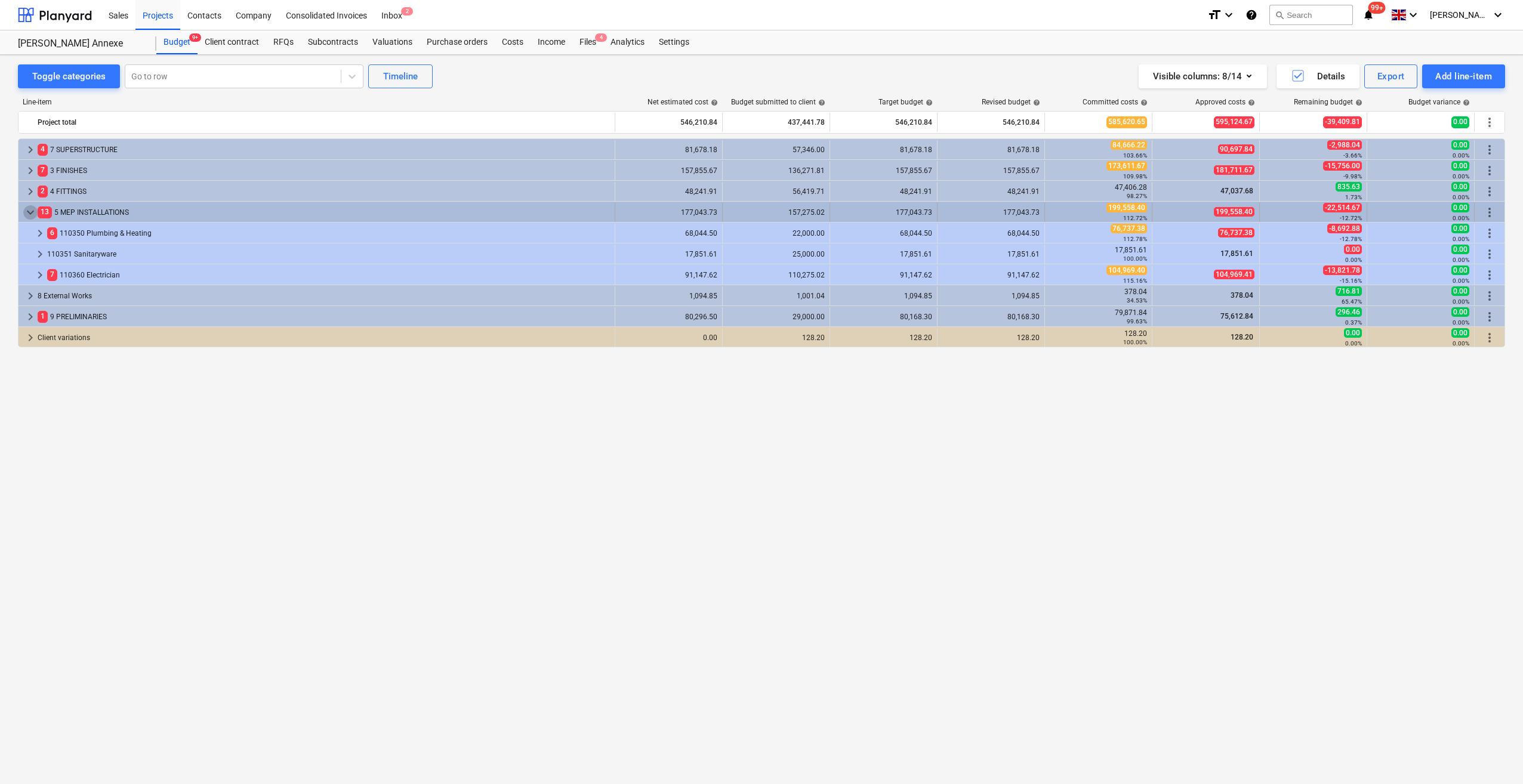
click at [30, 212] on span "keyboard_arrow_down" at bounding box center [30, 212] width 14 height 14
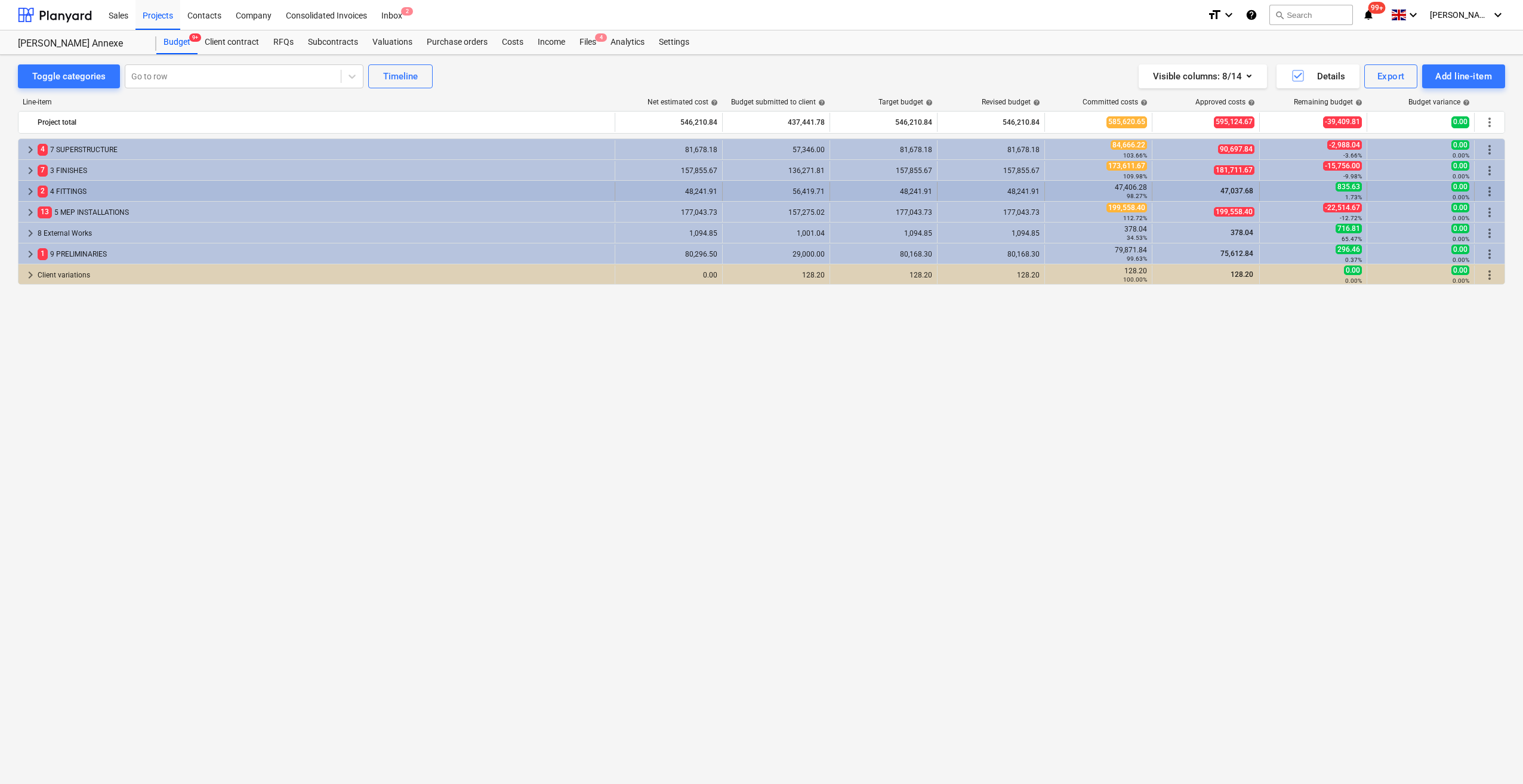
click at [31, 188] on span "keyboard_arrow_right" at bounding box center [30, 191] width 14 height 14
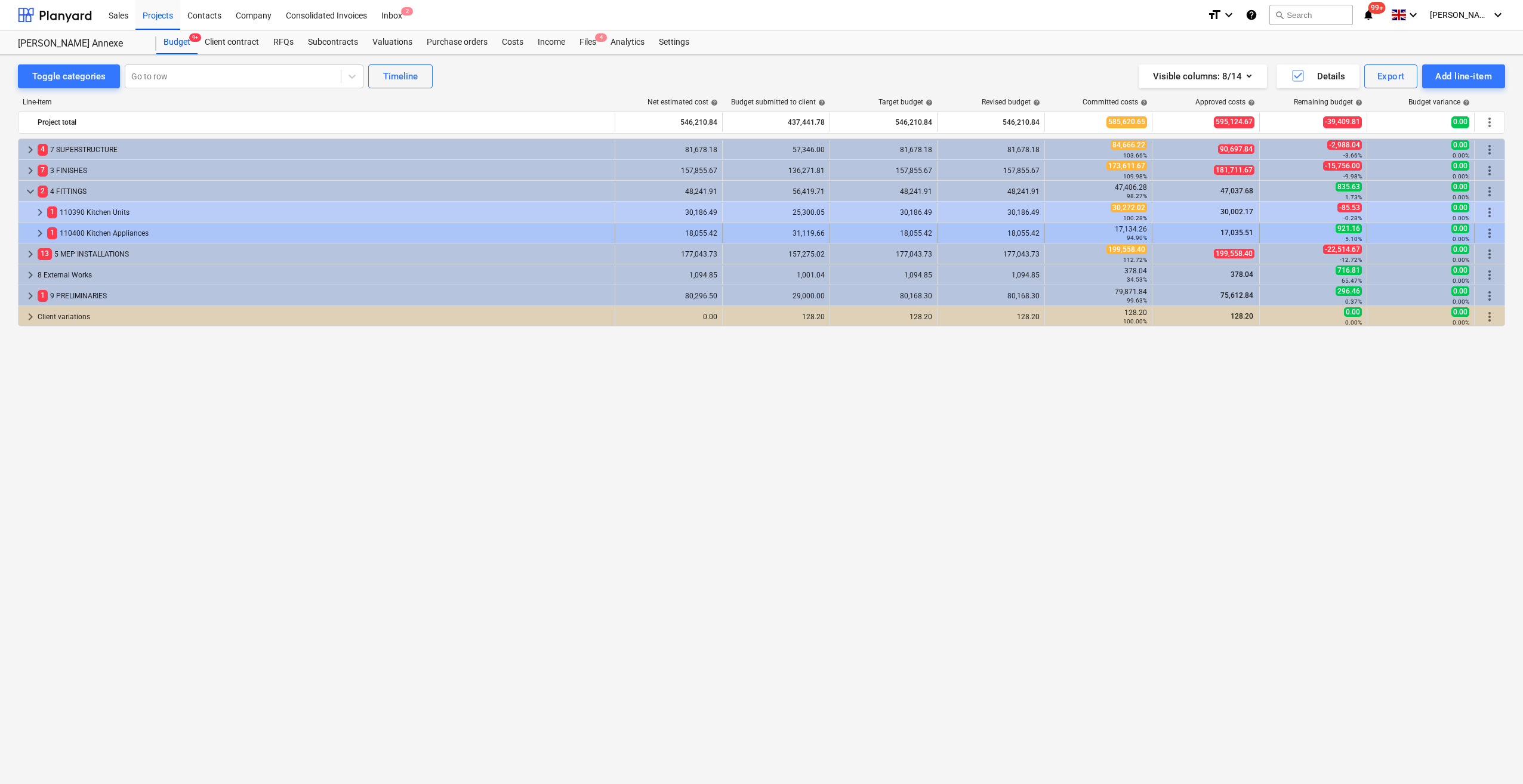
click at [38, 231] on span "keyboard_arrow_right" at bounding box center [39, 233] width 14 height 14
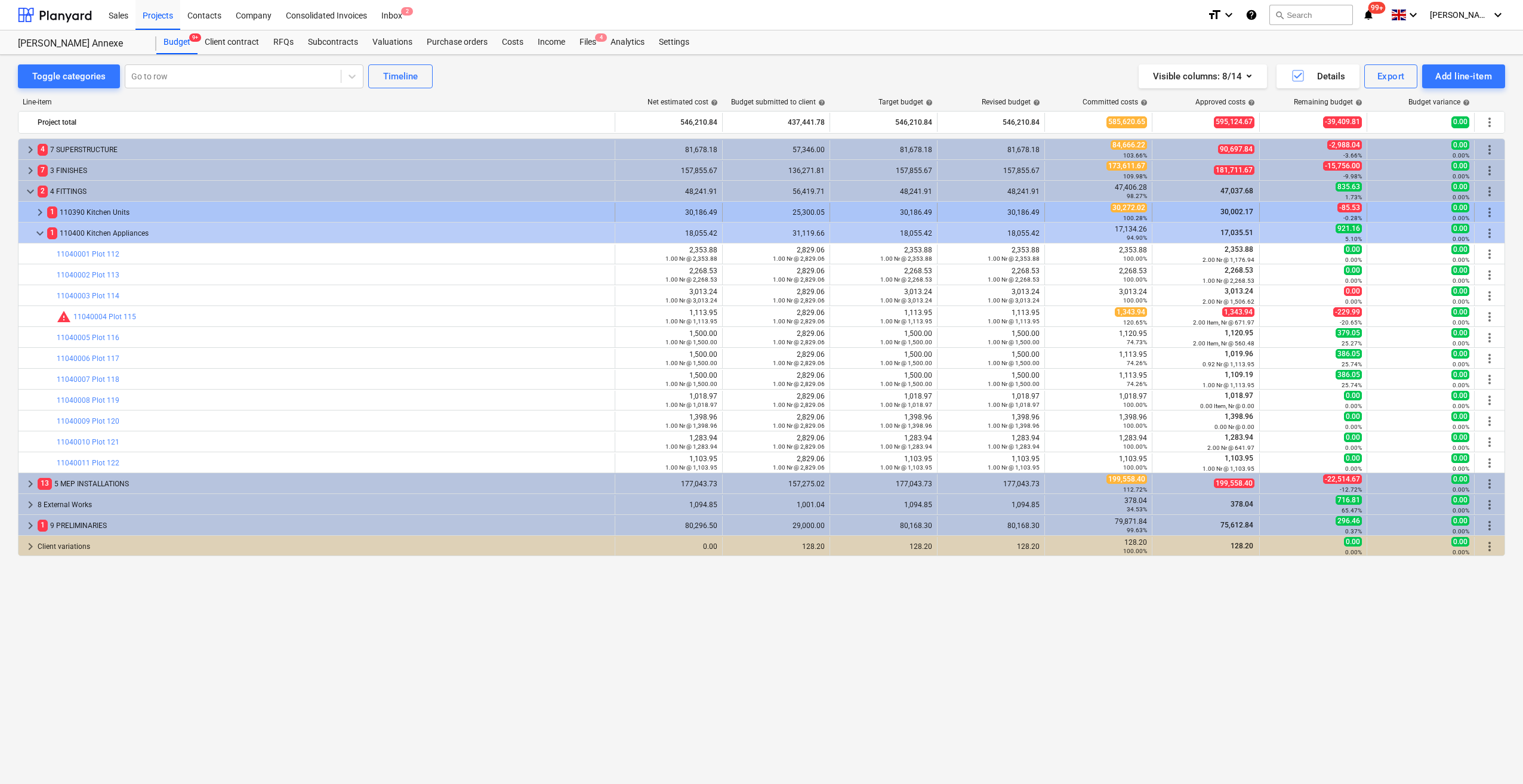
click at [36, 216] on span "keyboard_arrow_right" at bounding box center [39, 212] width 14 height 14
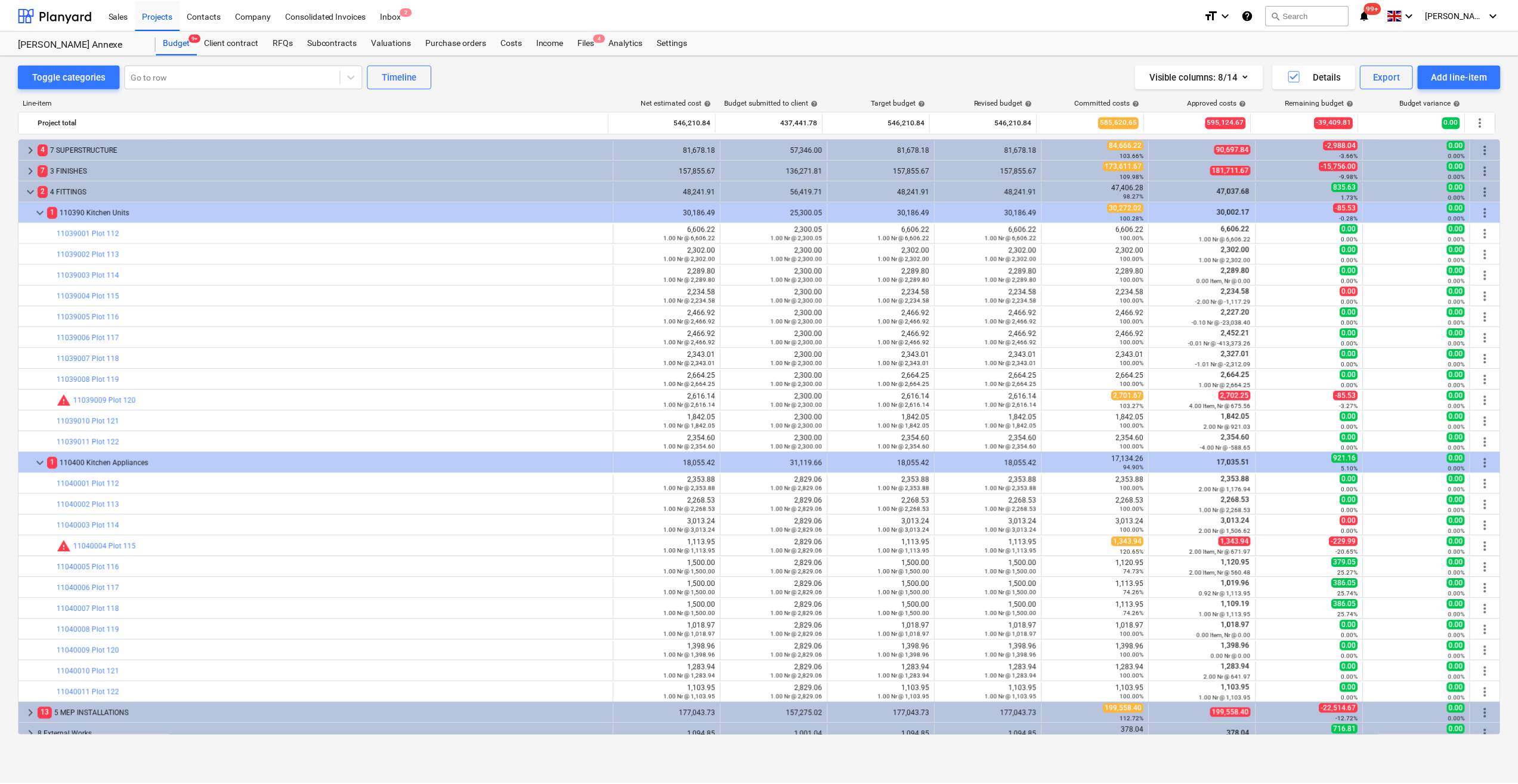
scroll to position [51, 0]
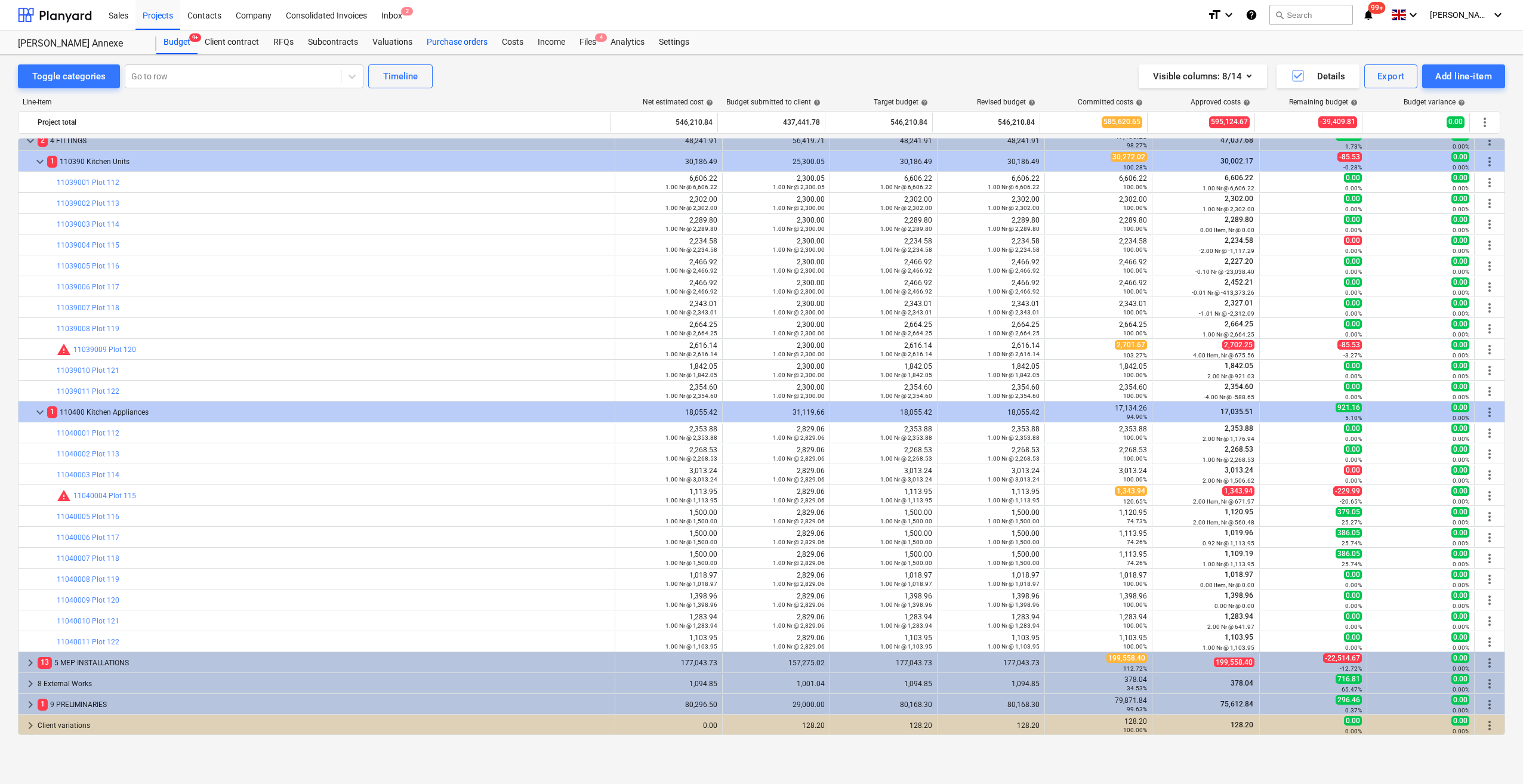
click at [453, 44] on div "Purchase orders" at bounding box center [457, 42] width 75 height 24
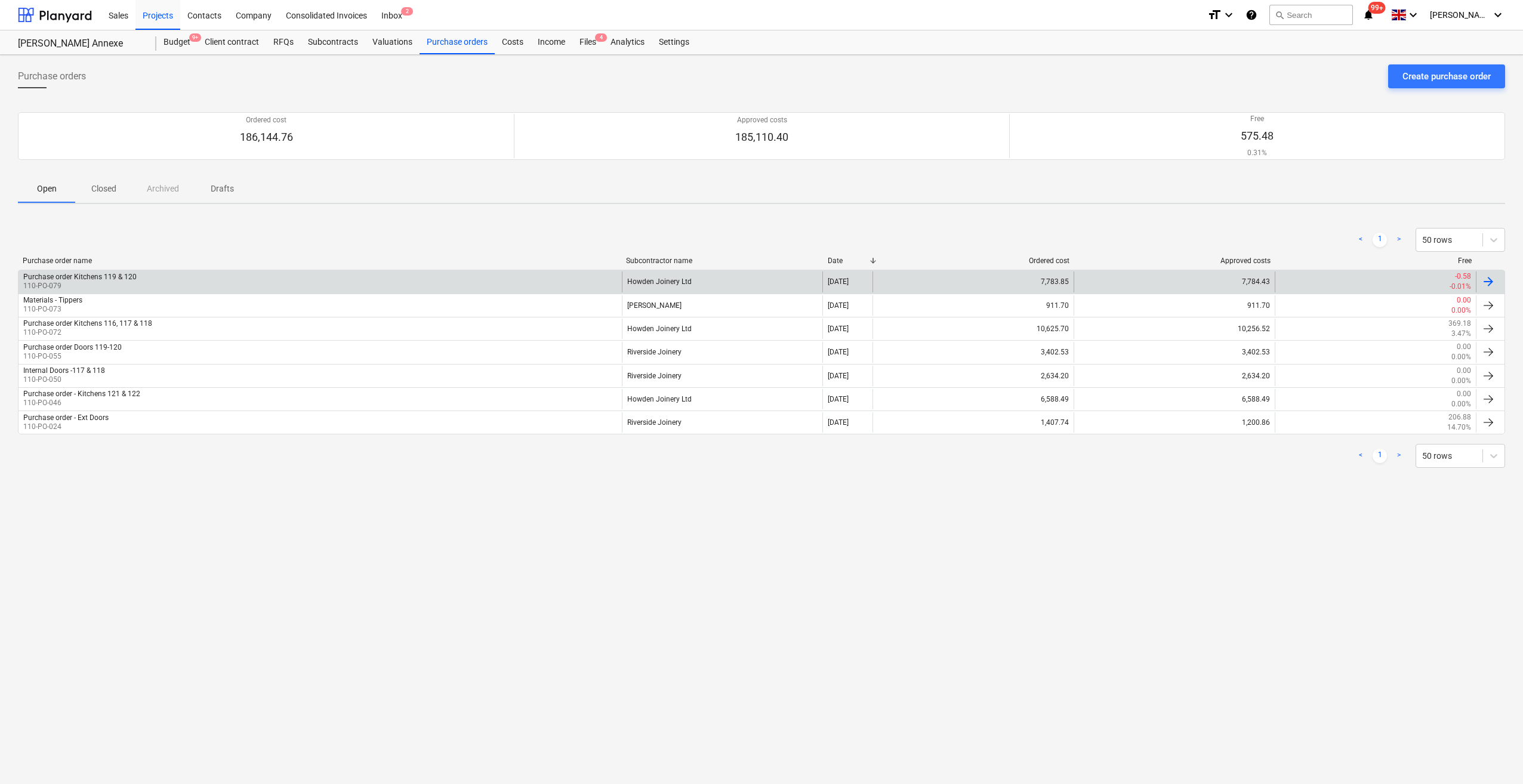
click at [1488, 279] on div at bounding box center [1488, 281] width 14 height 14
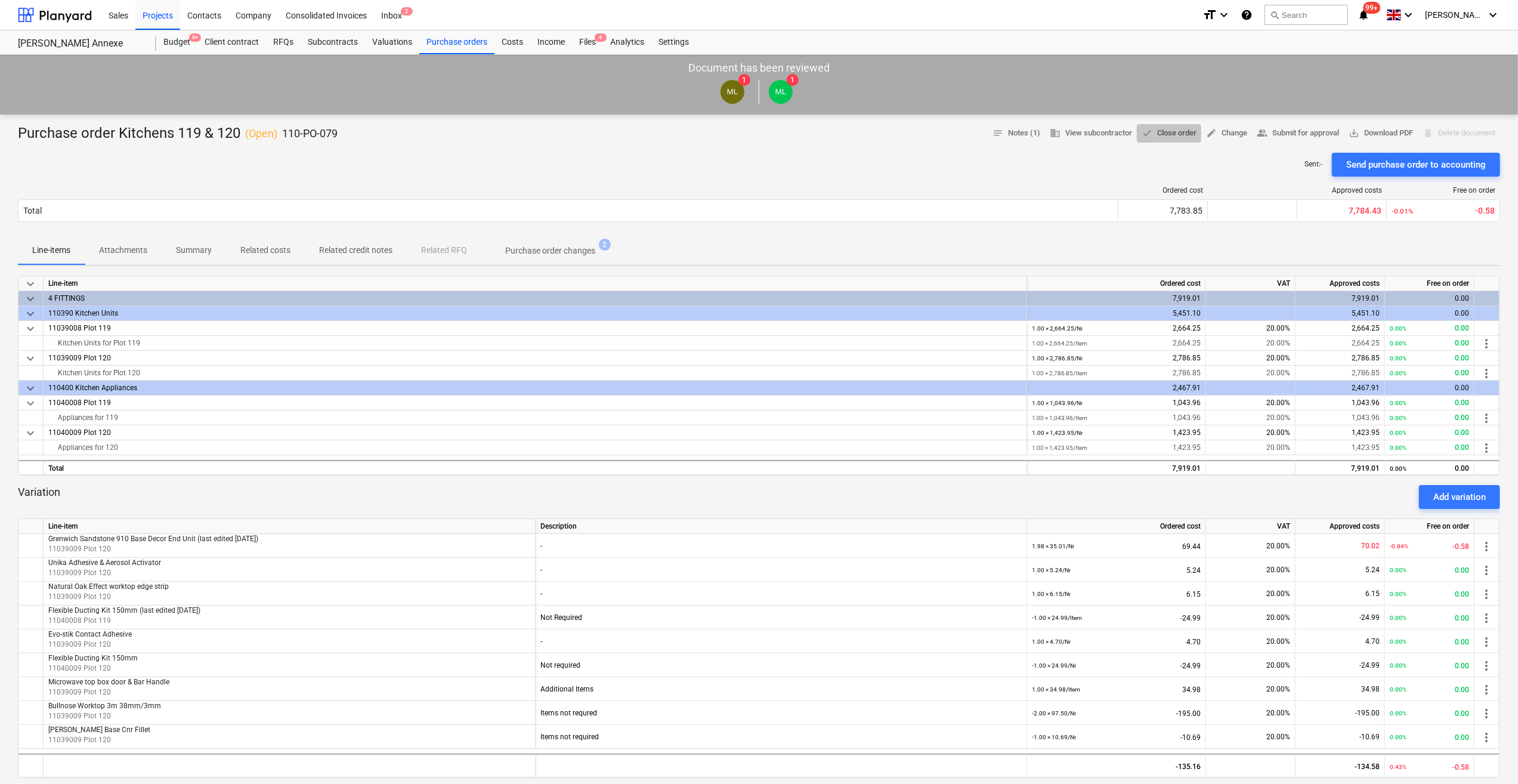
click at [1167, 134] on span "done Close order" at bounding box center [1169, 133] width 55 height 14
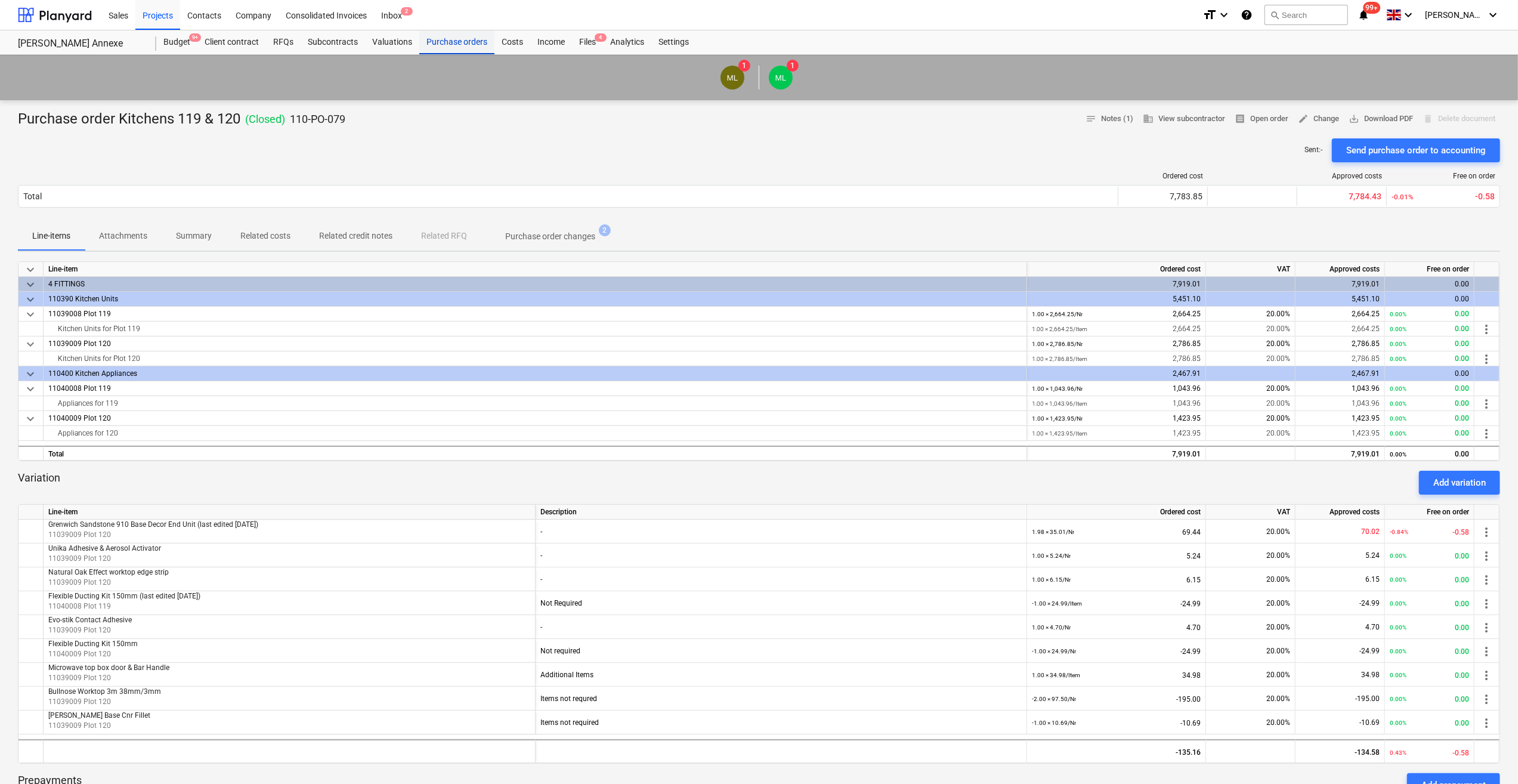
click at [473, 45] on div "Purchase orders" at bounding box center [456, 42] width 75 height 24
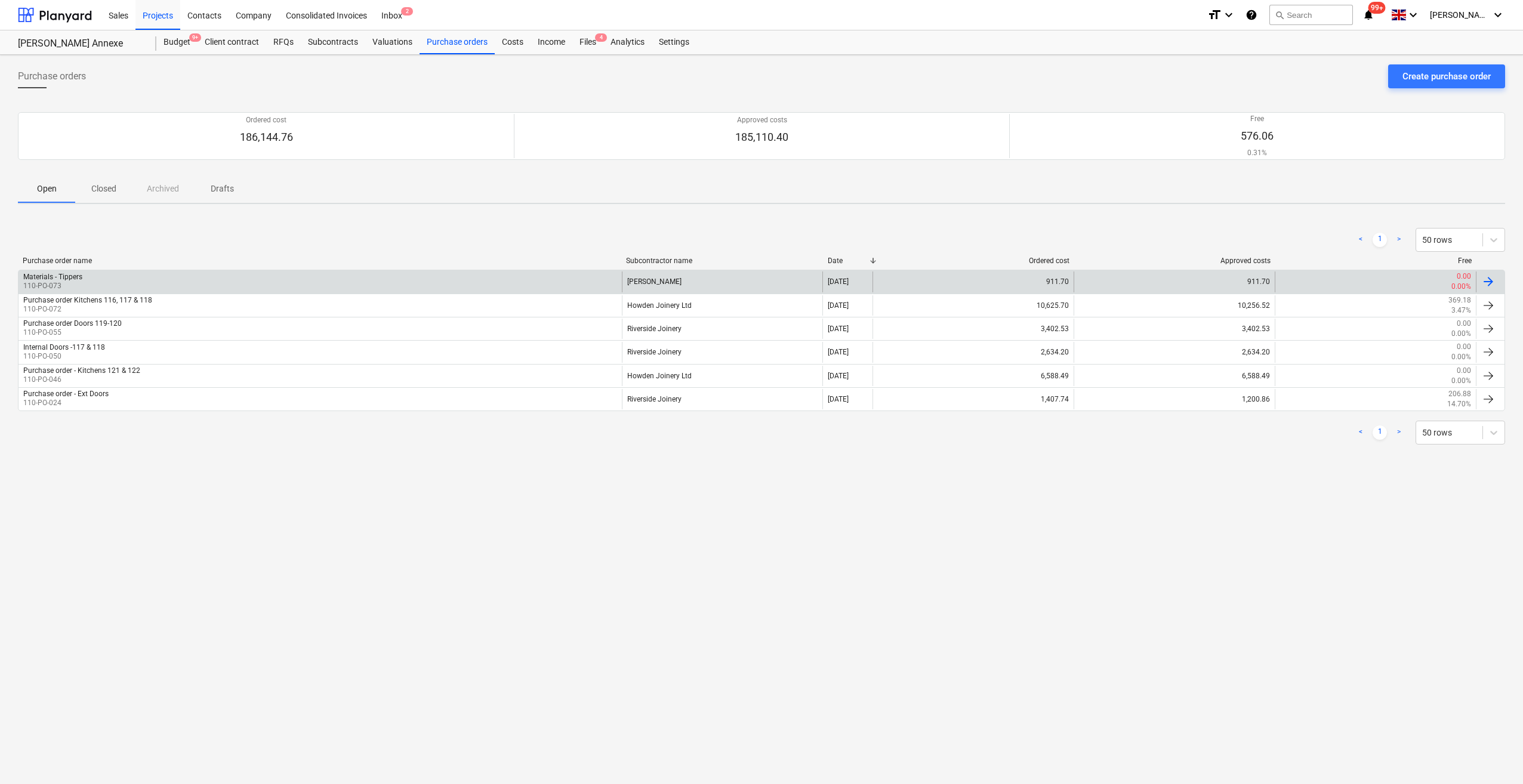
click at [1483, 279] on div at bounding box center [1488, 281] width 14 height 14
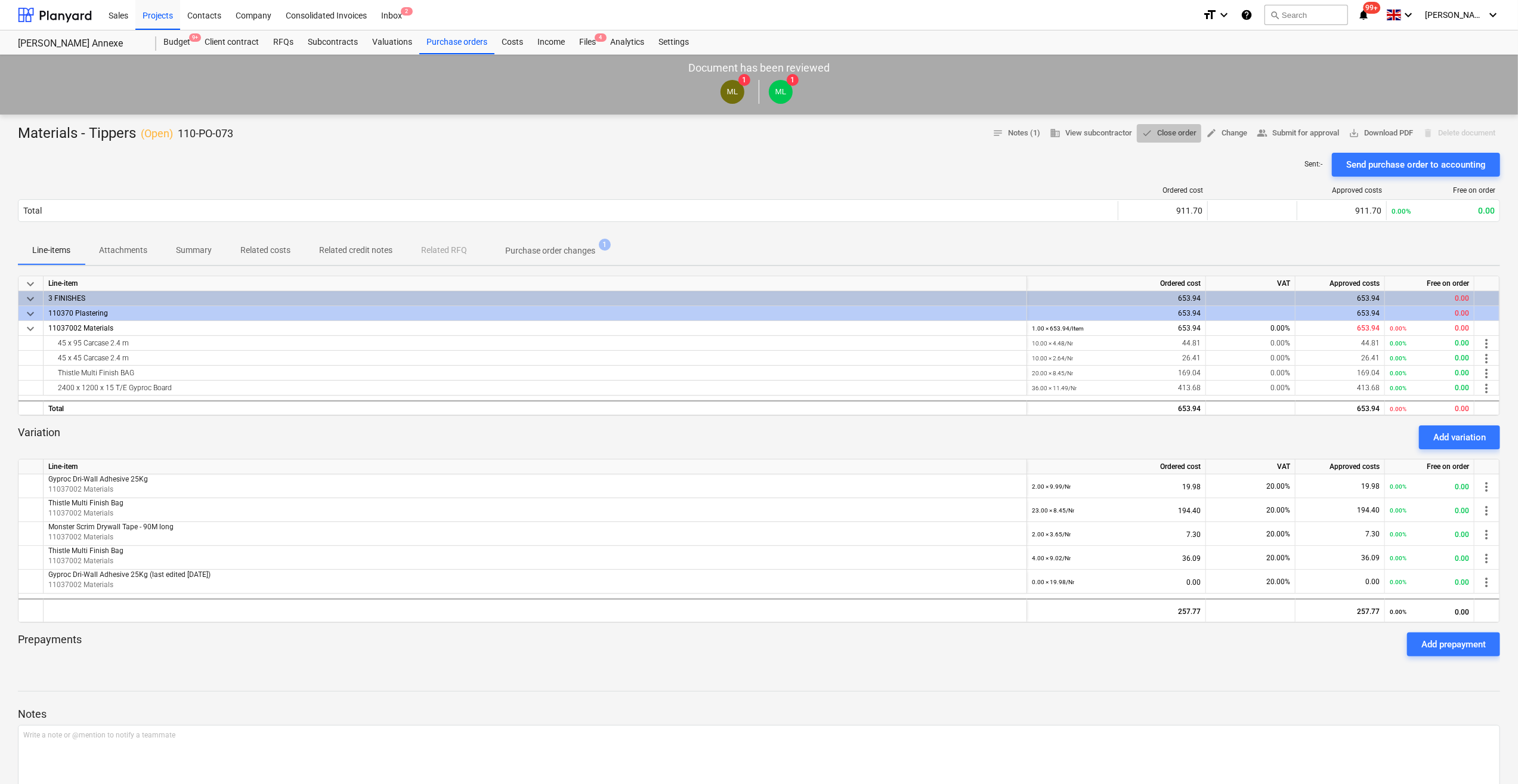
click at [1165, 134] on span "done Close order" at bounding box center [1169, 133] width 55 height 14
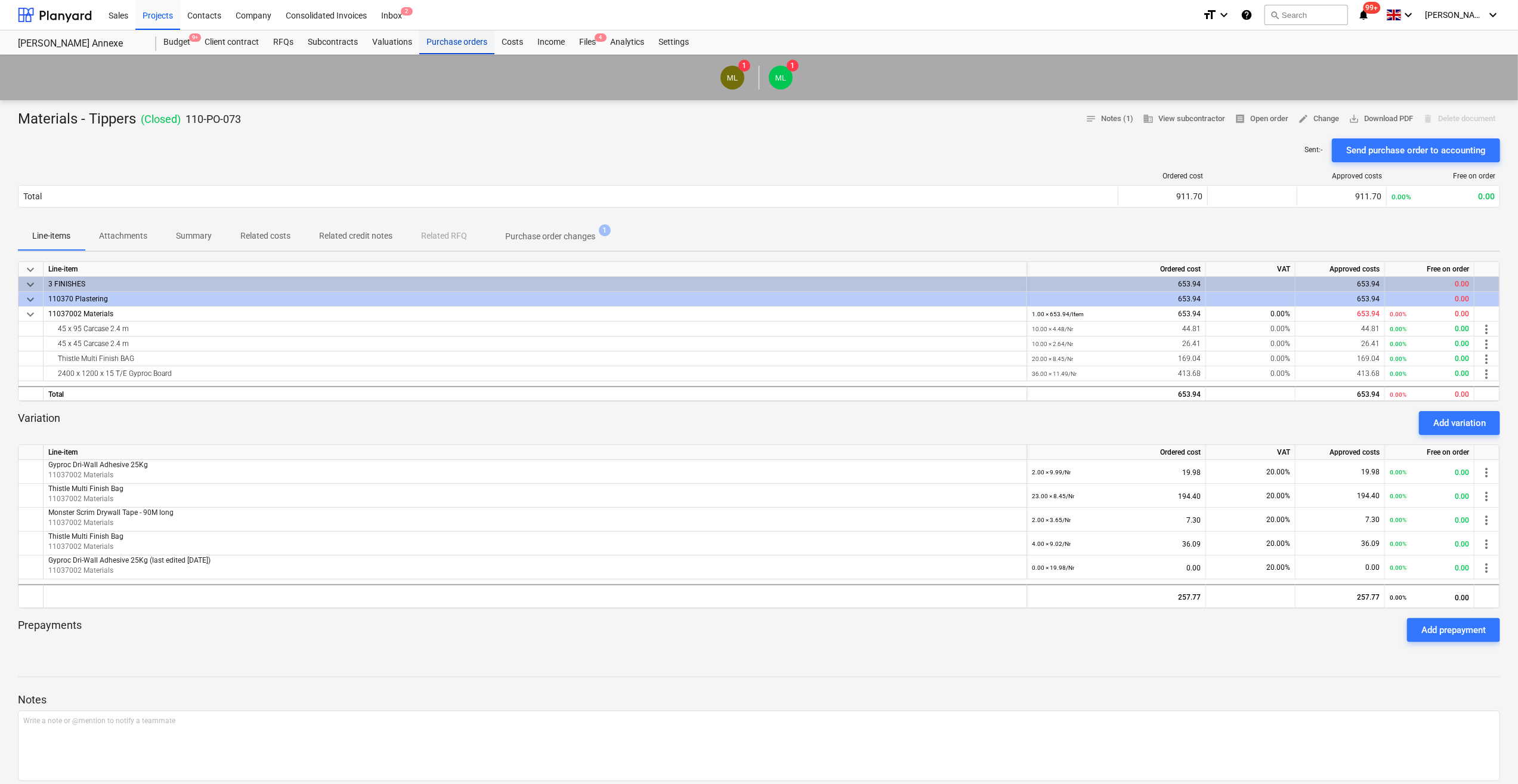
click at [448, 37] on div "Purchase orders" at bounding box center [456, 42] width 75 height 24
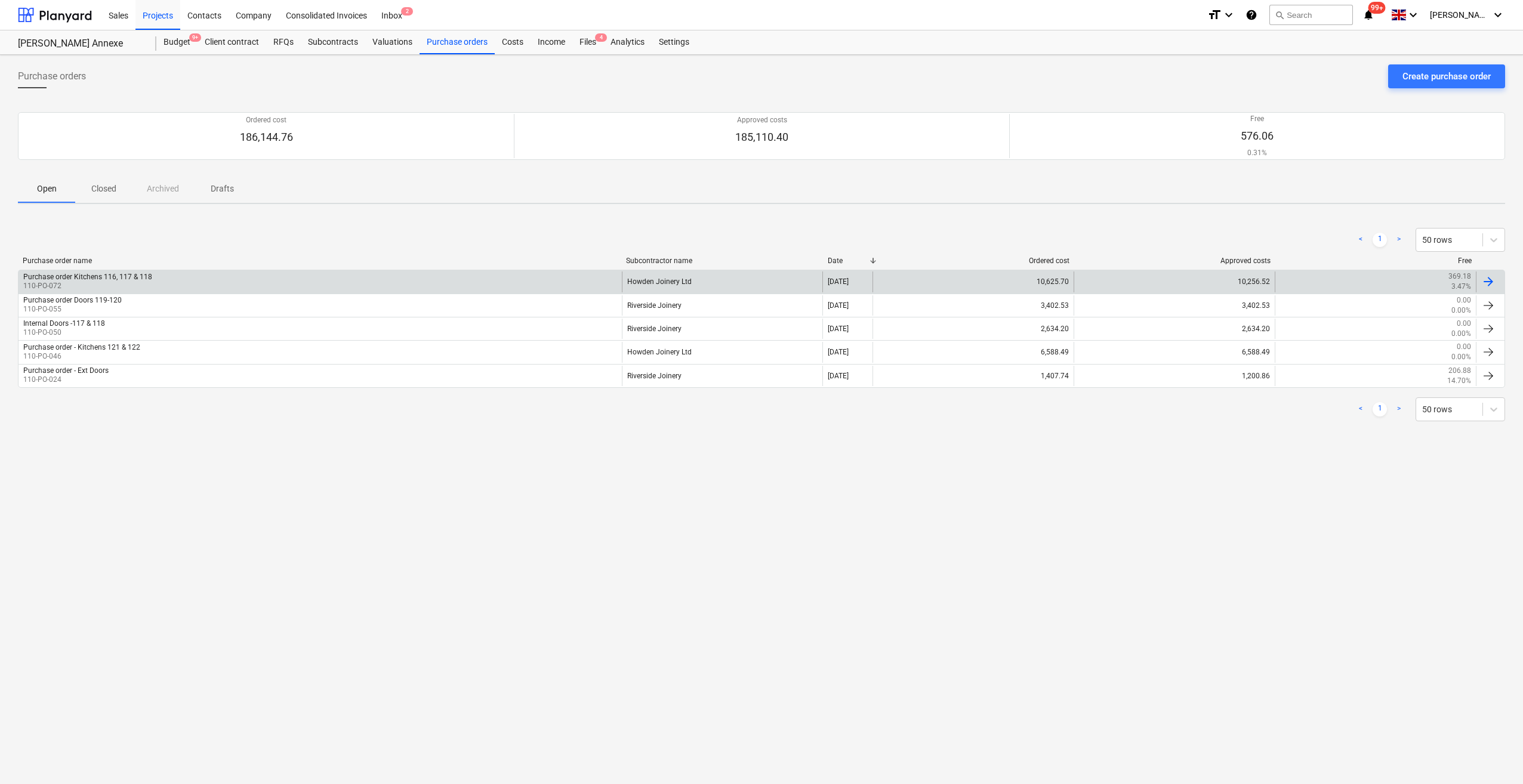
click at [1487, 281] on div at bounding box center [1488, 281] width 14 height 14
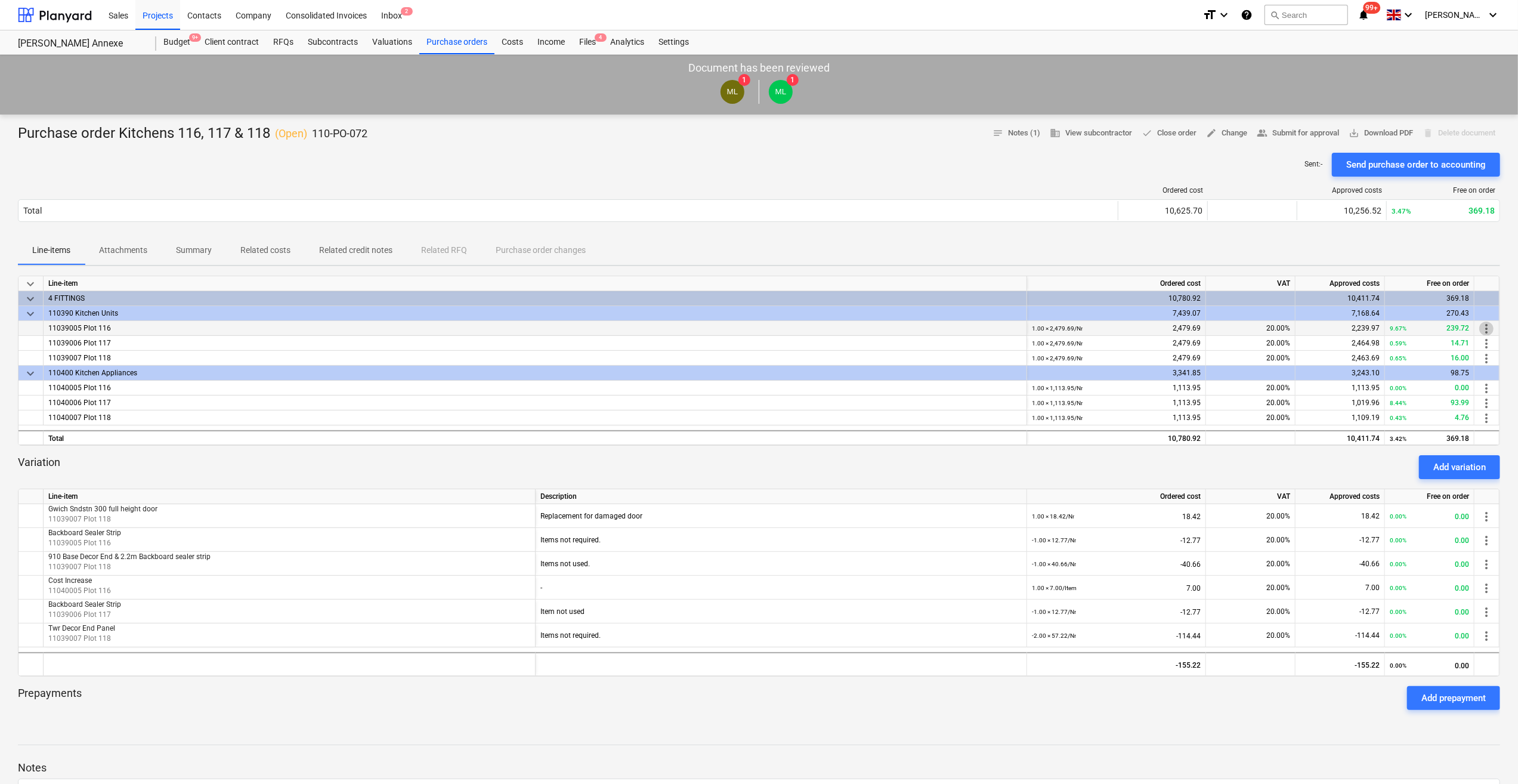
click at [1487, 330] on span "more_vert" at bounding box center [1486, 328] width 14 height 14
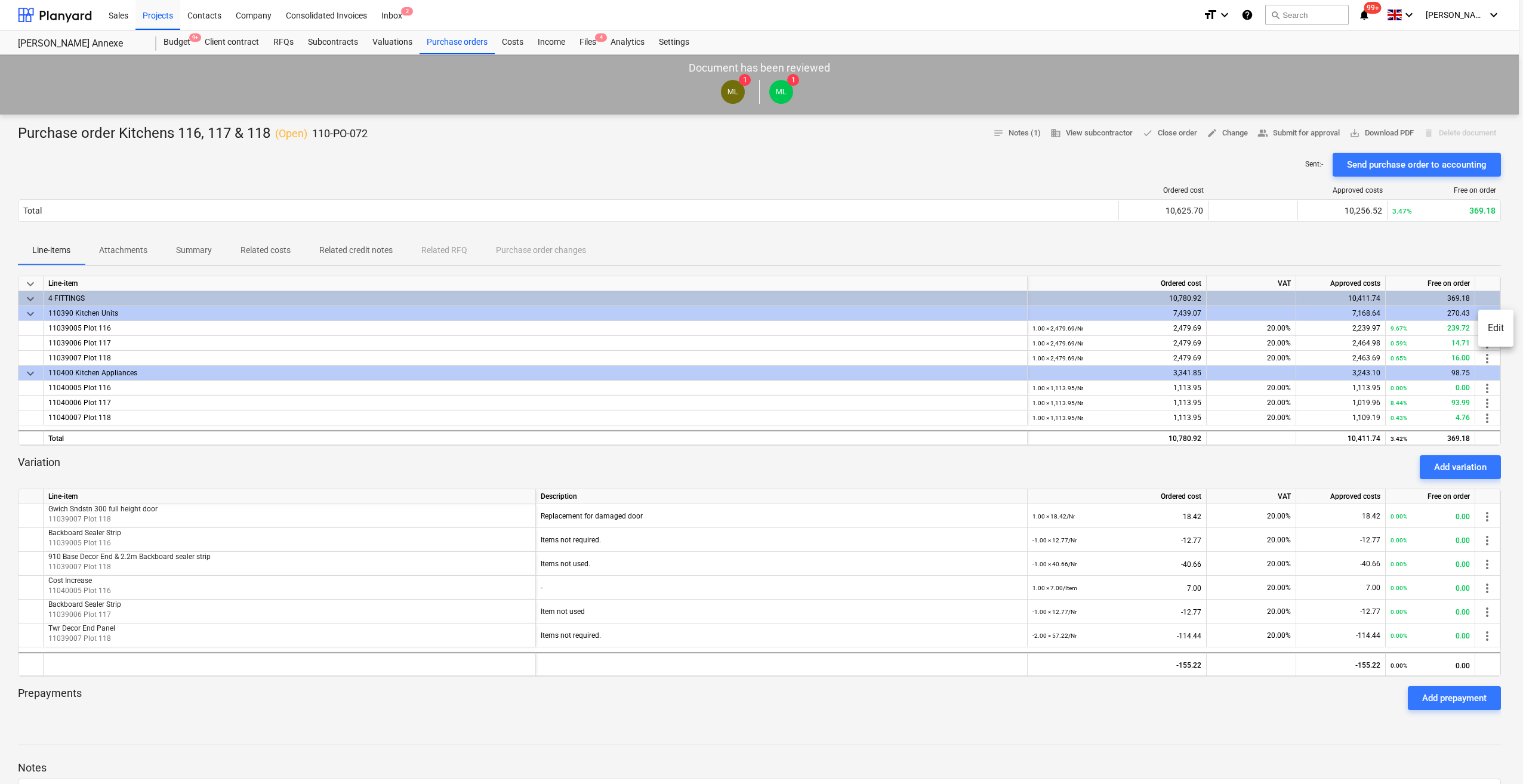
click at [1488, 329] on li "Edit" at bounding box center [1496, 328] width 35 height 27
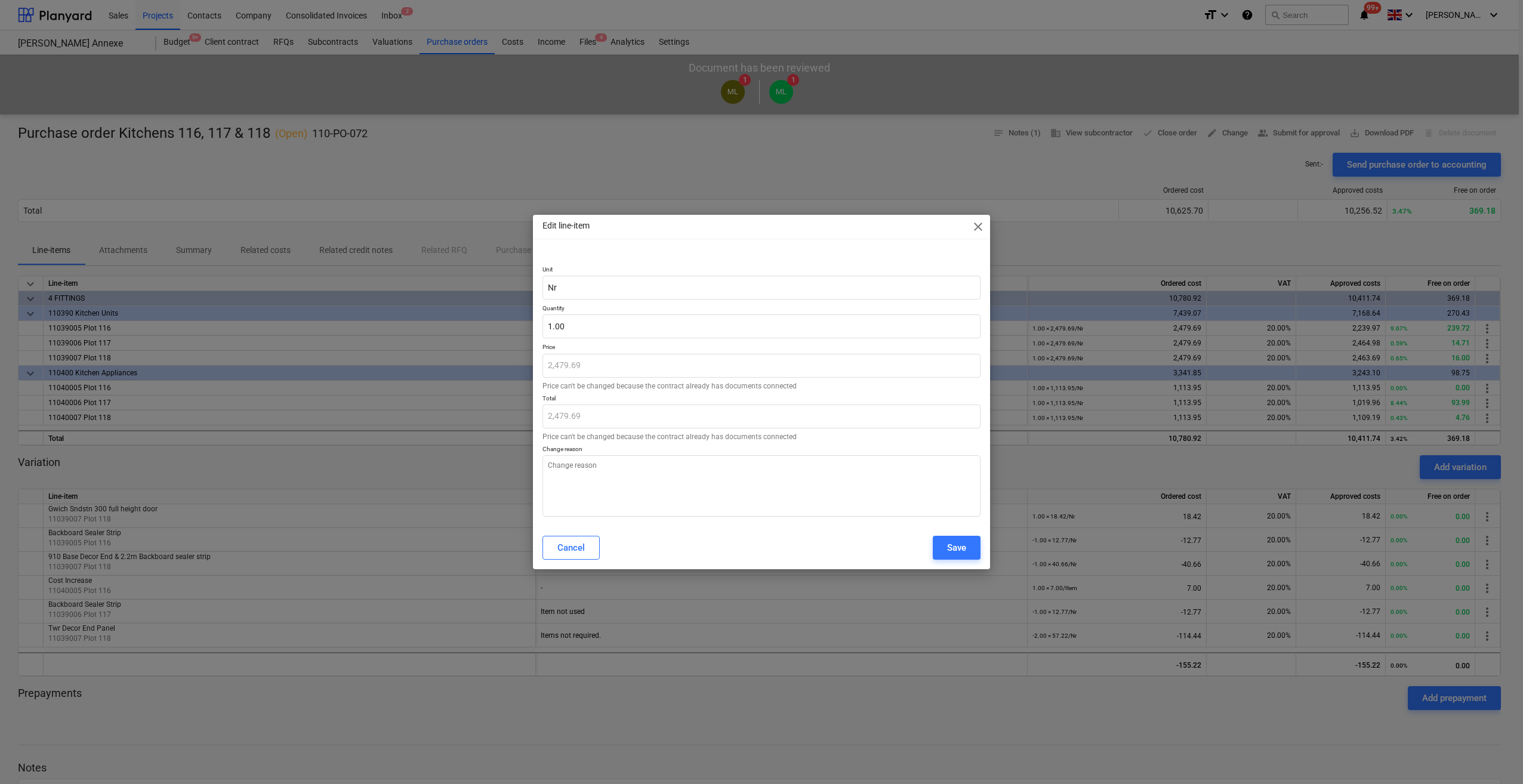
type textarea "x"
type input "1"
click at [566, 327] on input "1" at bounding box center [761, 326] width 438 height 24
type textarea "x"
type input "0.00"
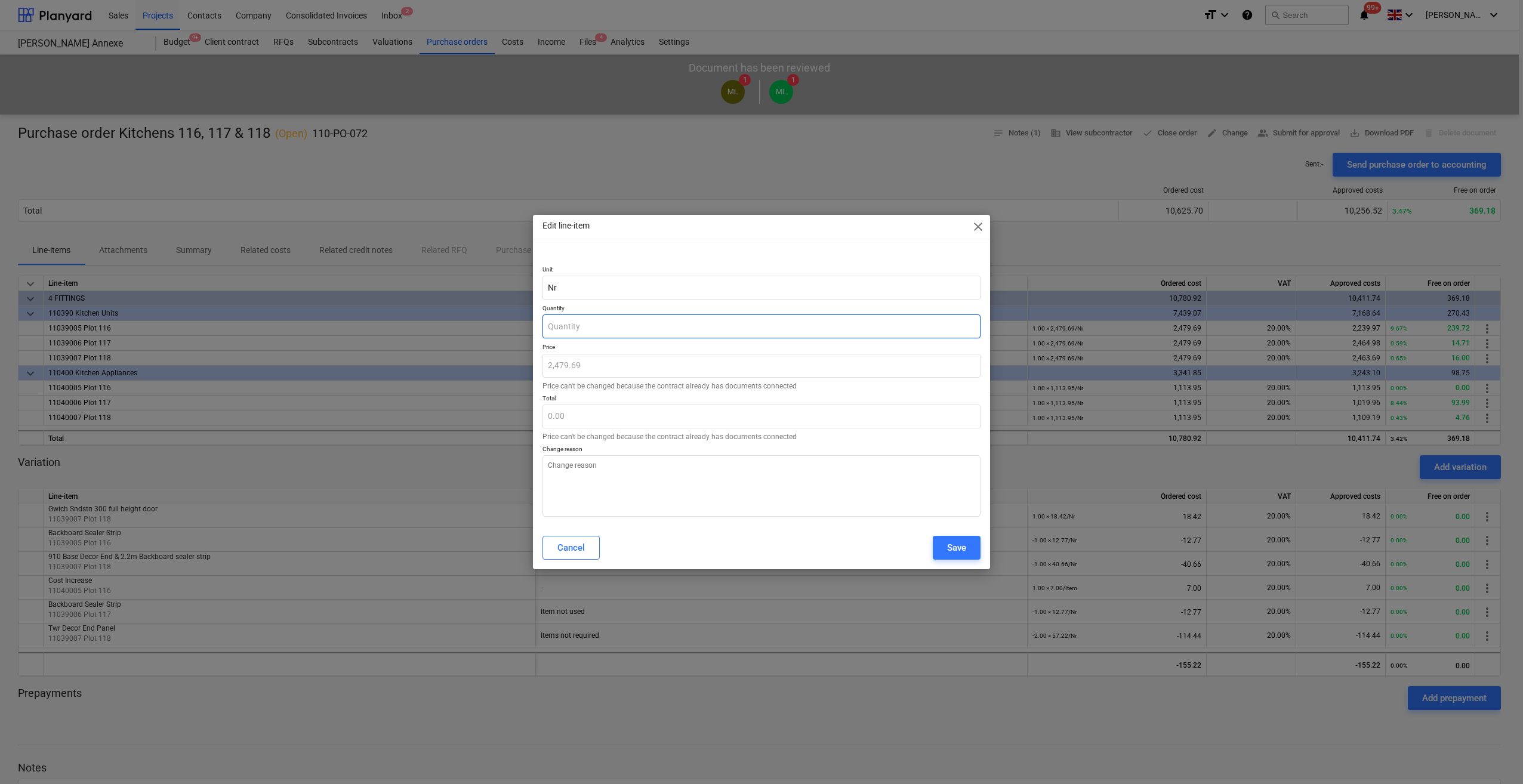
type input "0"
type textarea "x"
type input "0."
type textarea "x"
type input "0.9"
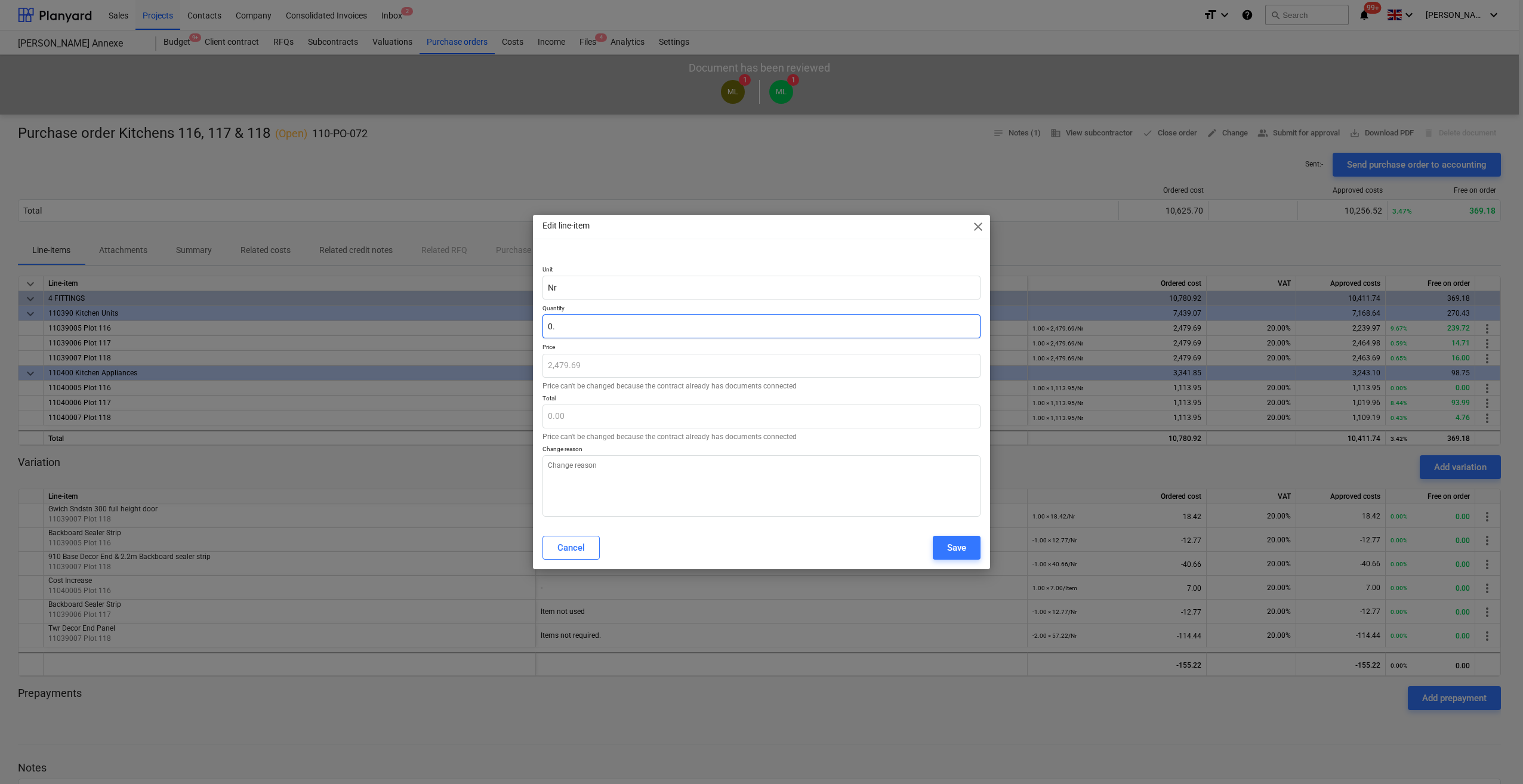
type textarea "x"
type input "2,231.72"
type input "0.90"
type textarea "x"
type input "0.903"
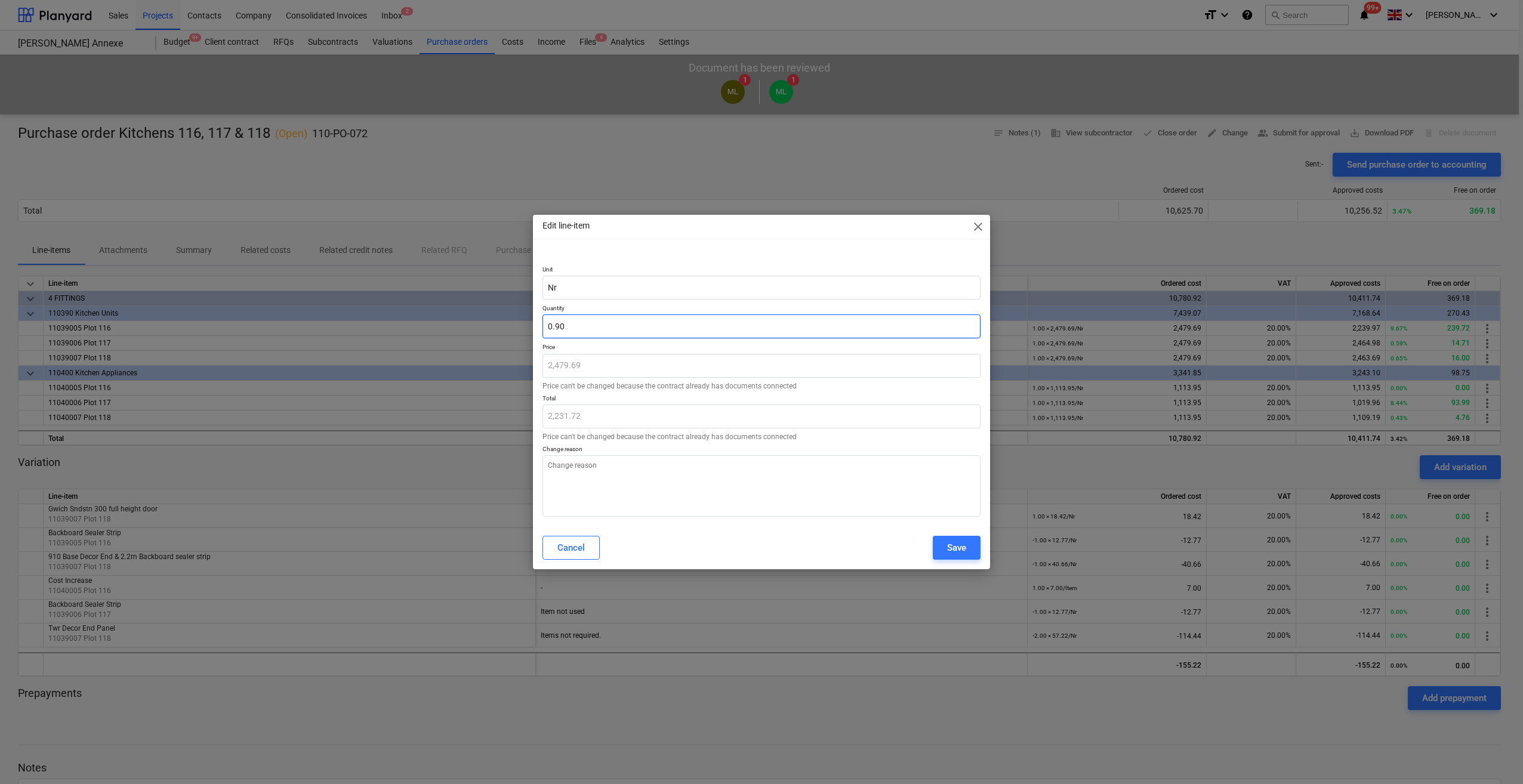
type textarea "x"
type input "2,239.16"
type input "0.9033"
type textarea "x"
type input "2,239.90"
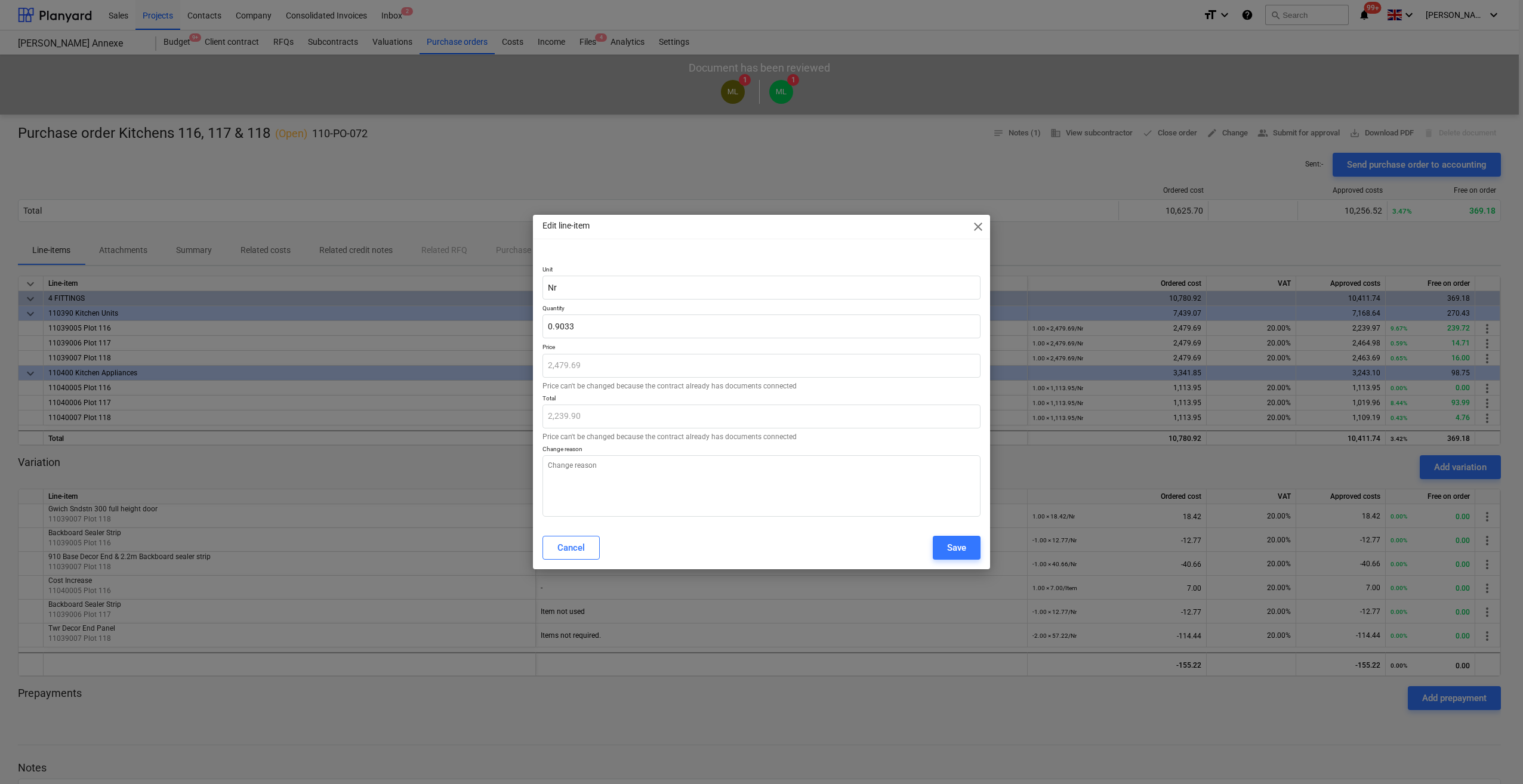
type input "0.90"
type textarea "x"
click at [800, 542] on div "Cancel Save" at bounding box center [761, 547] width 438 height 24
drag, startPoint x: 571, startPoint y: 328, endPoint x: 553, endPoint y: 325, distance: 18.2
click at [550, 324] on input "0.9033" at bounding box center [761, 326] width 438 height 24
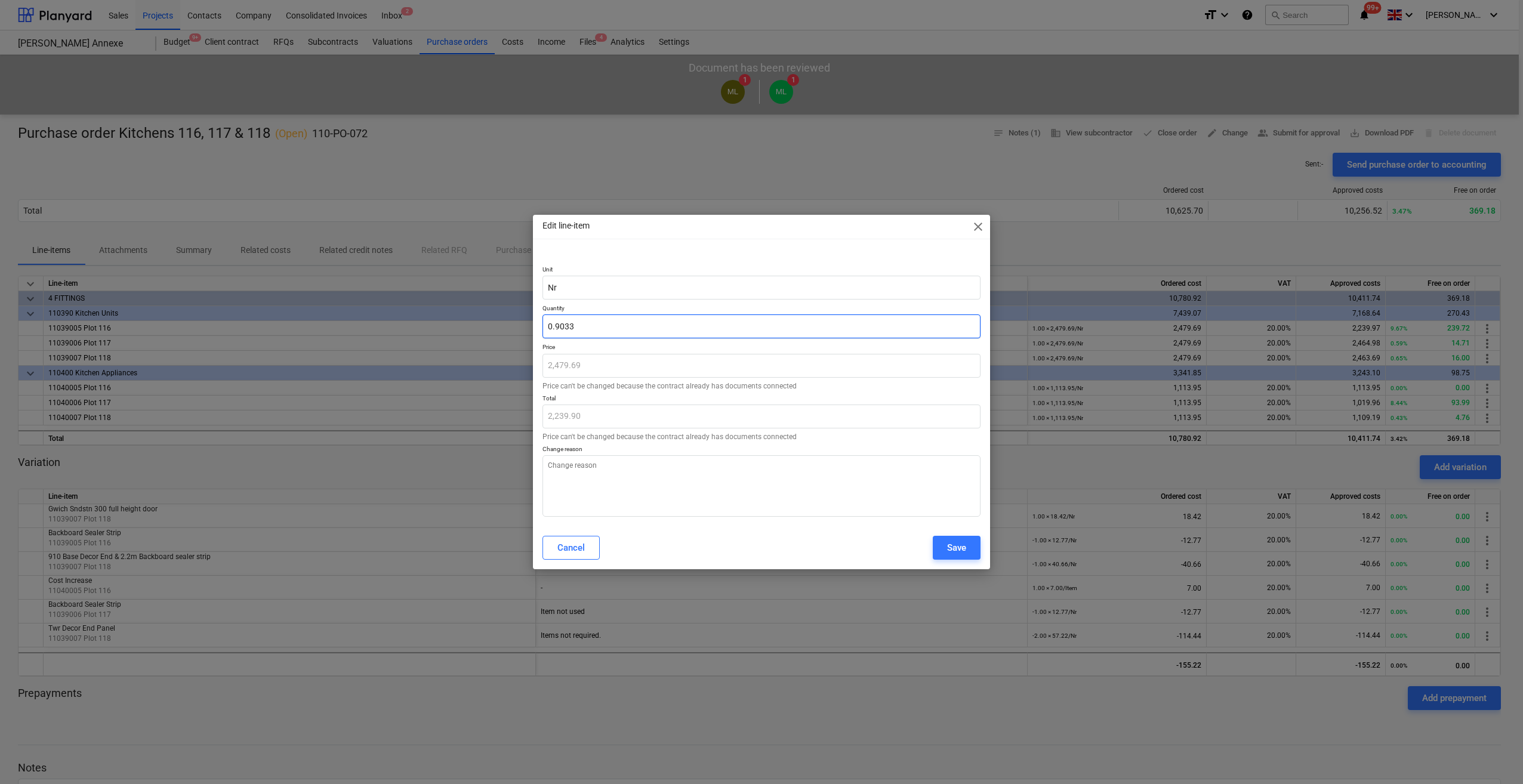
drag, startPoint x: 578, startPoint y: 329, endPoint x: 541, endPoint y: 324, distance: 37.3
click at [541, 324] on div "Unit Nr Quantity 0.9033 Price 2,479.69 Price can't be changed because the contr…" at bounding box center [761, 388] width 457 height 275
type input "1"
type textarea "x"
type input "2,479.69"
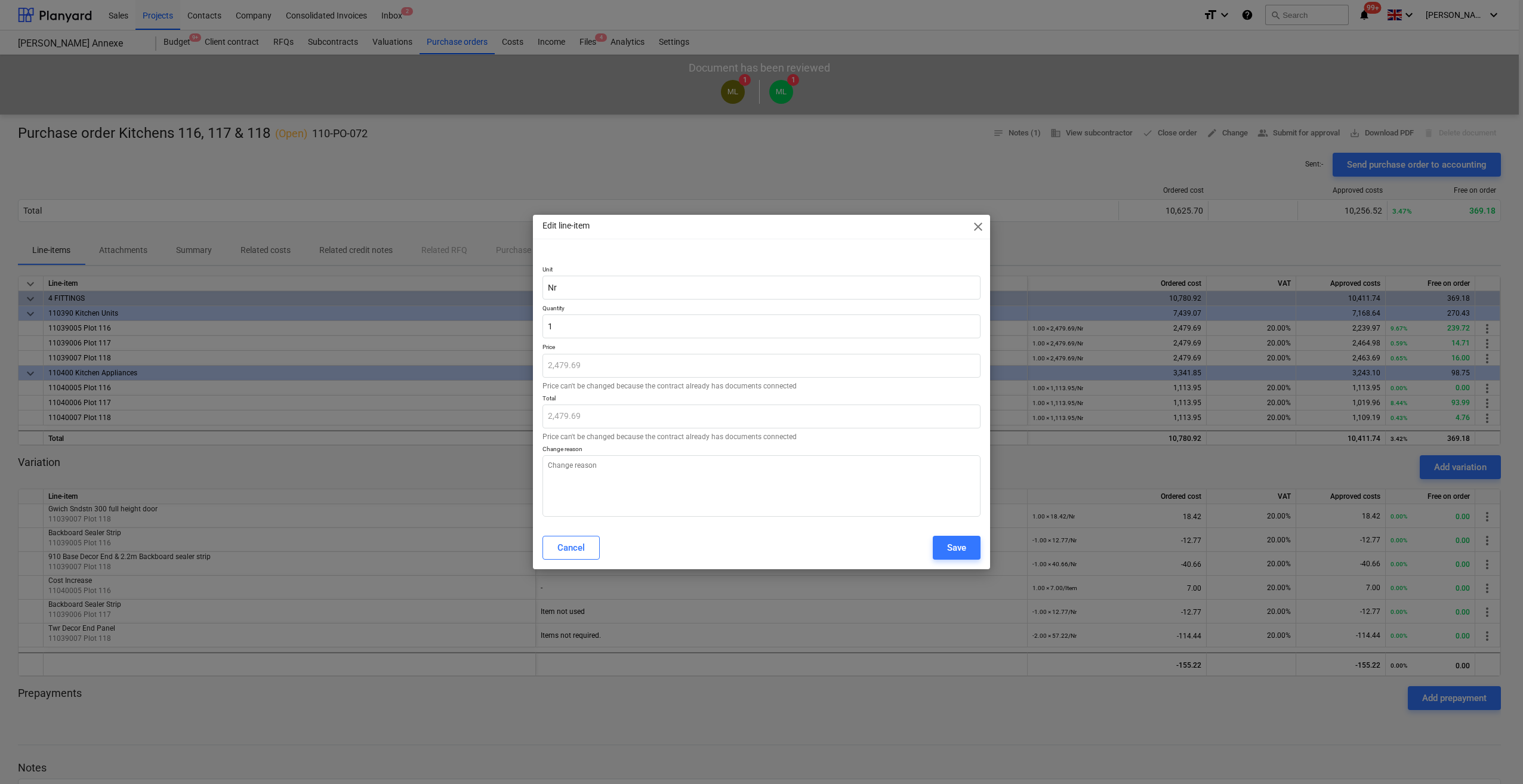
type input "1.00"
click at [878, 225] on div "Edit line-item close" at bounding box center [761, 227] width 457 height 24
click at [581, 553] on div "Cancel" at bounding box center [571, 547] width 27 height 16
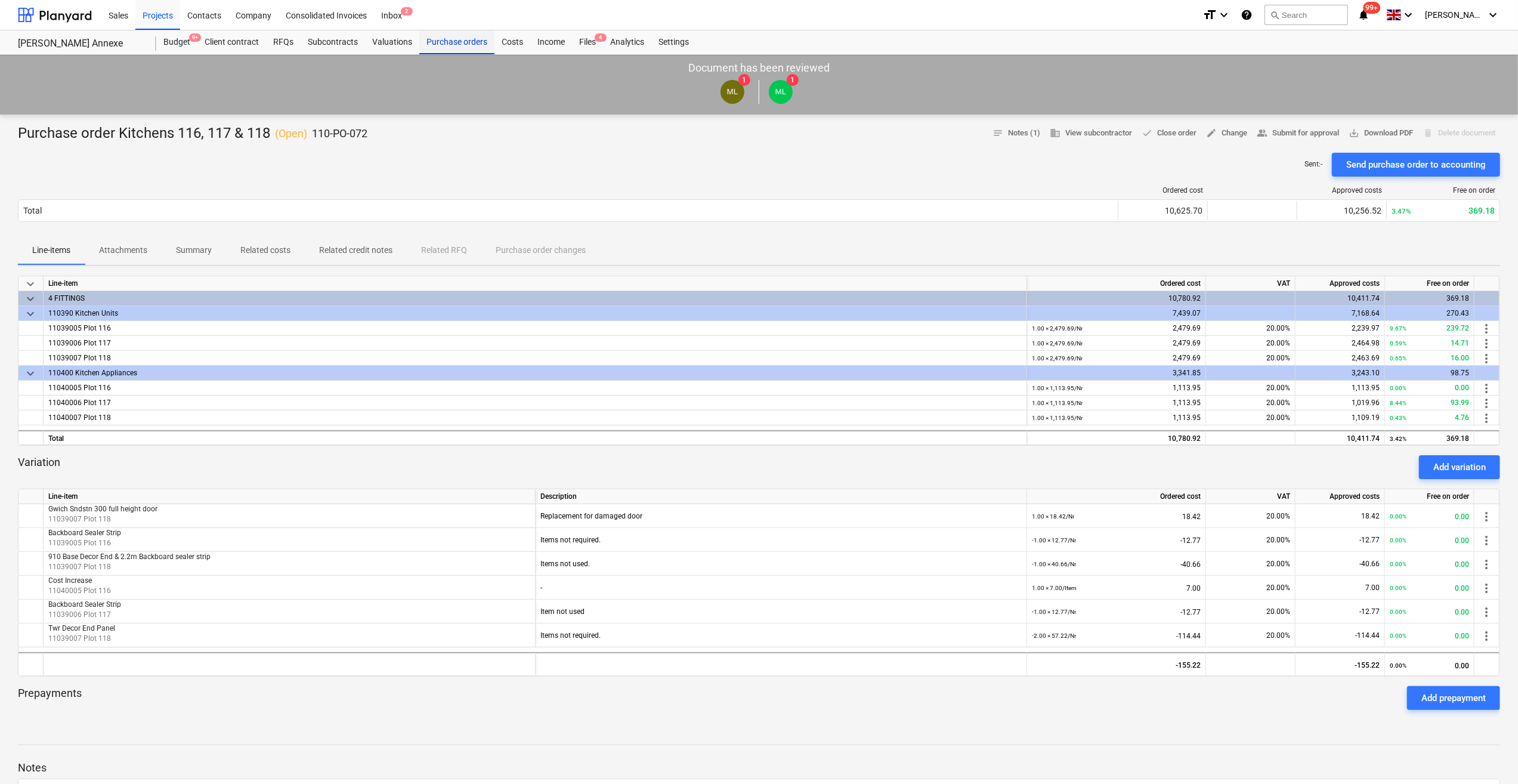
click at [460, 41] on div "Purchase orders" at bounding box center [456, 42] width 75 height 24
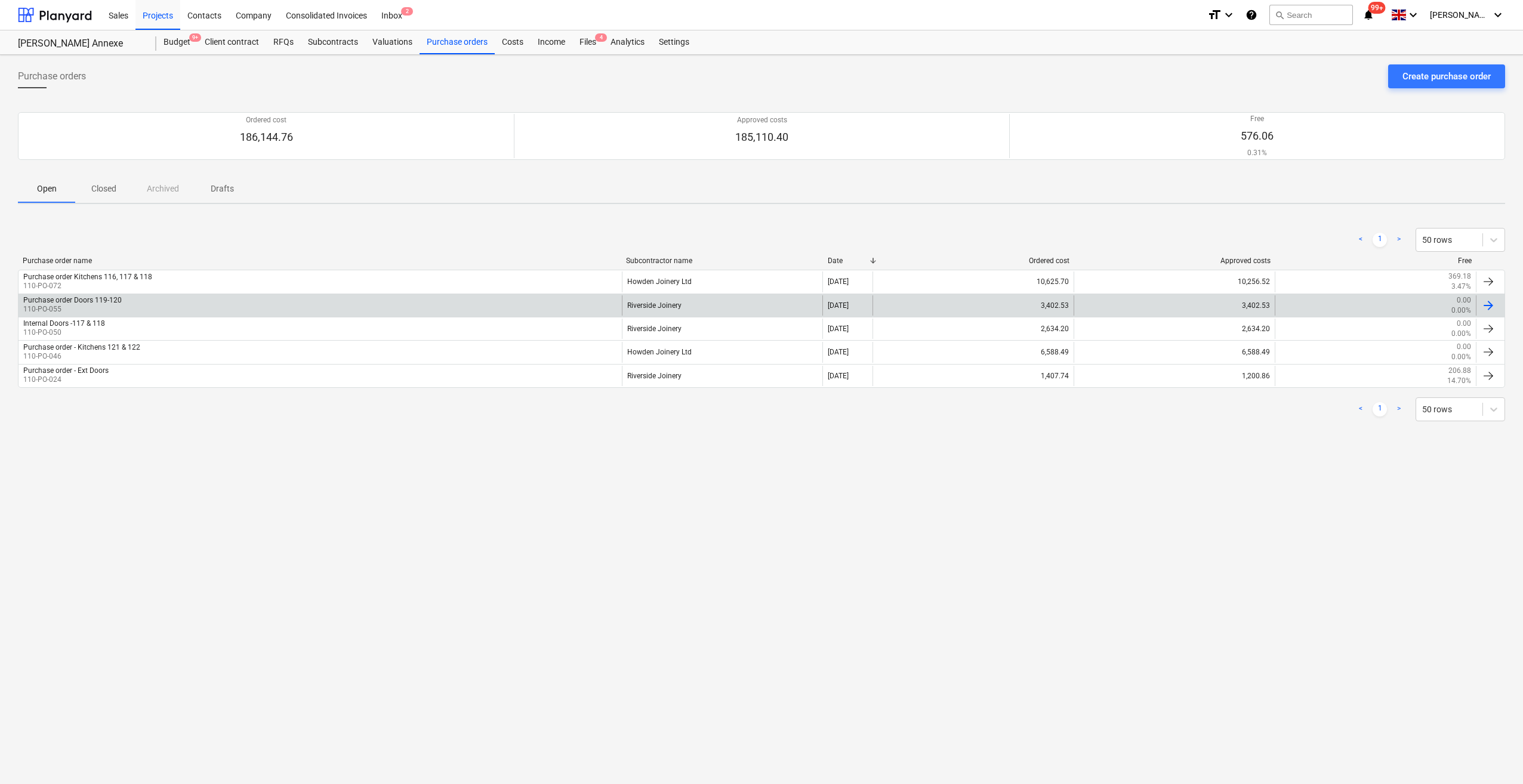
click at [1487, 305] on div at bounding box center [1488, 305] width 14 height 14
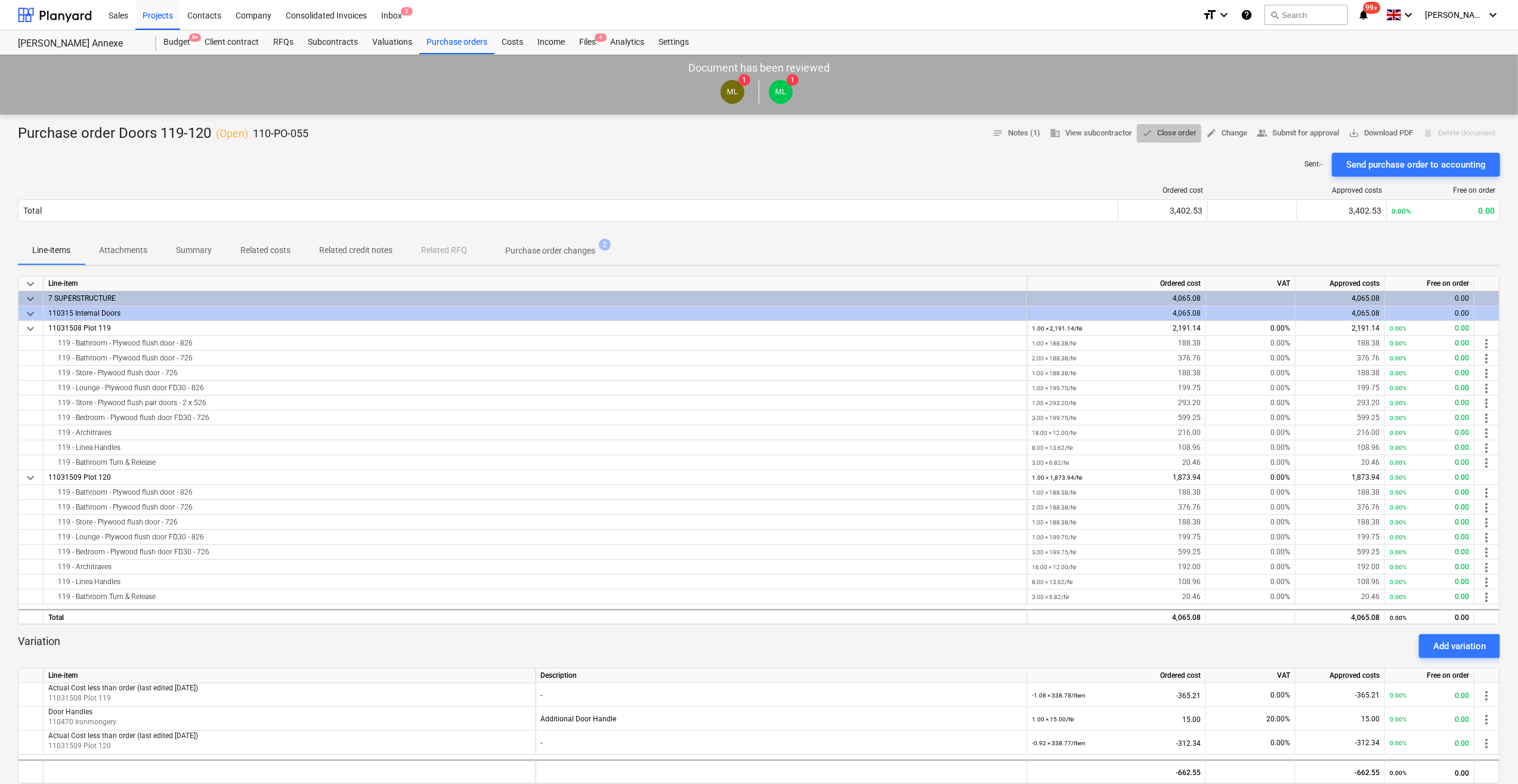
click at [1169, 134] on span "done Close order" at bounding box center [1169, 133] width 55 height 14
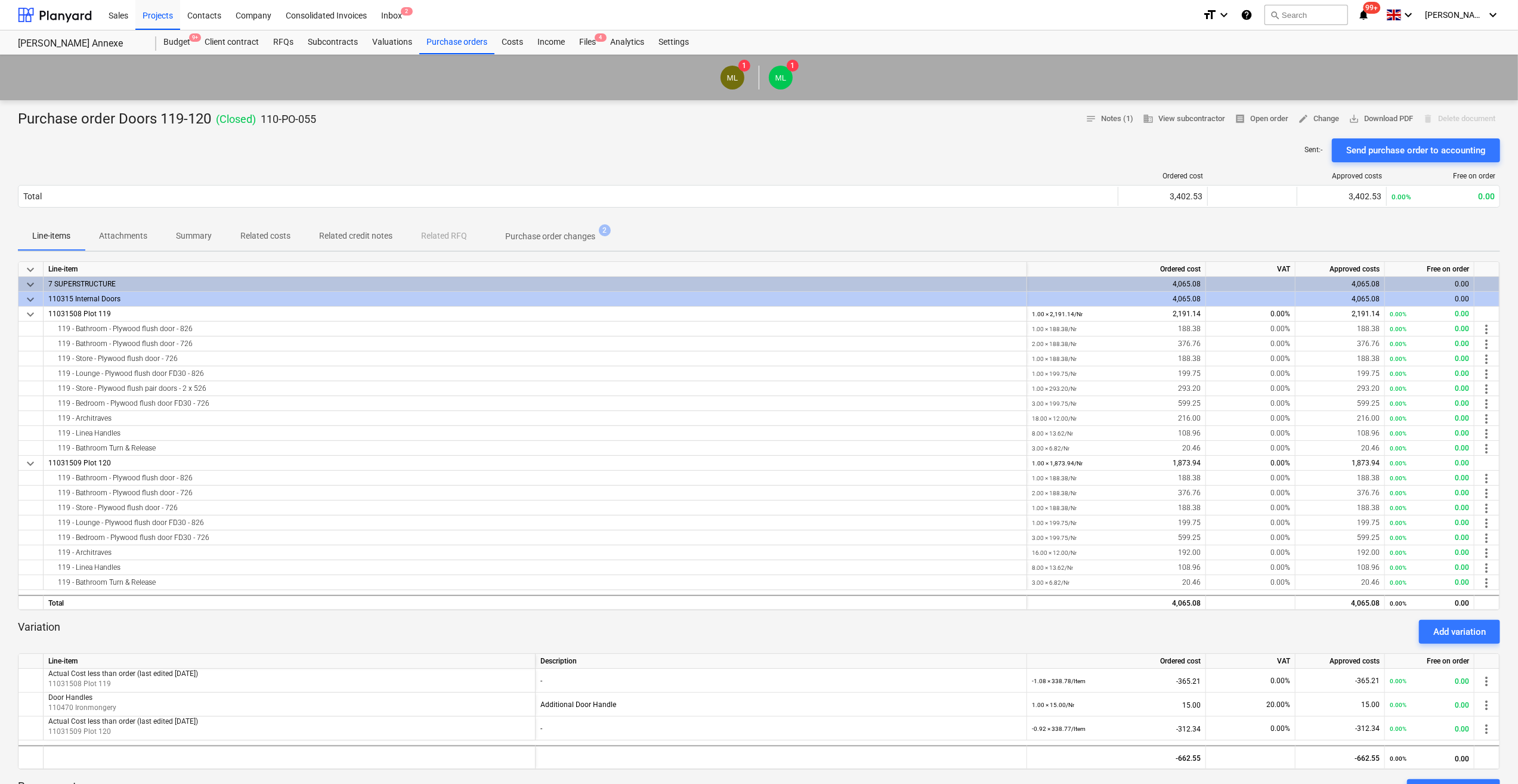
click at [1380, 231] on div "Line-items Attachments Summary Related costs Related credit notes Related RFQ P…" at bounding box center [759, 236] width 1483 height 28
click at [453, 37] on div "Purchase orders" at bounding box center [456, 42] width 75 height 24
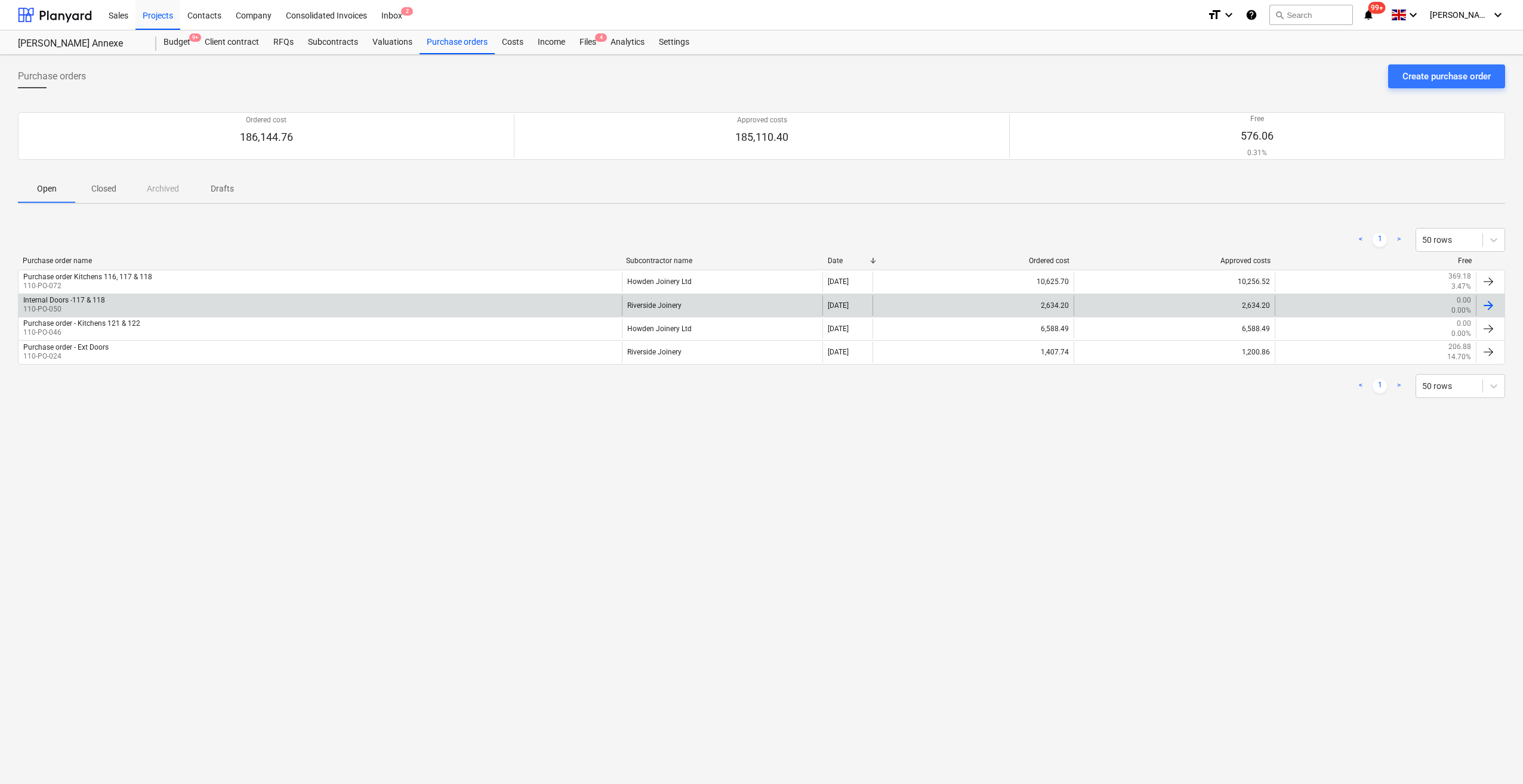
click at [1486, 306] on div at bounding box center [1488, 305] width 14 height 14
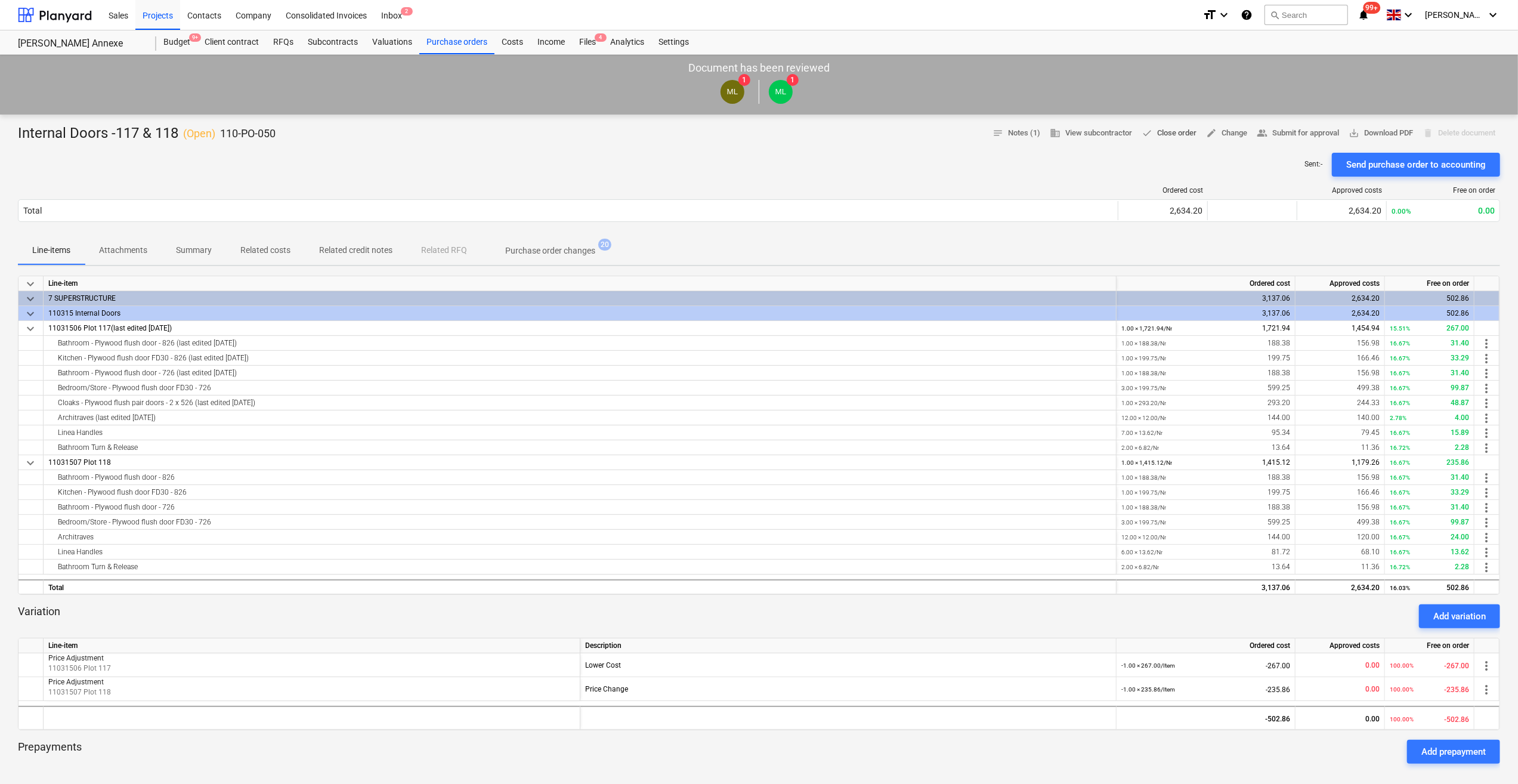
click at [1175, 132] on span "done Close order" at bounding box center [1169, 133] width 55 height 14
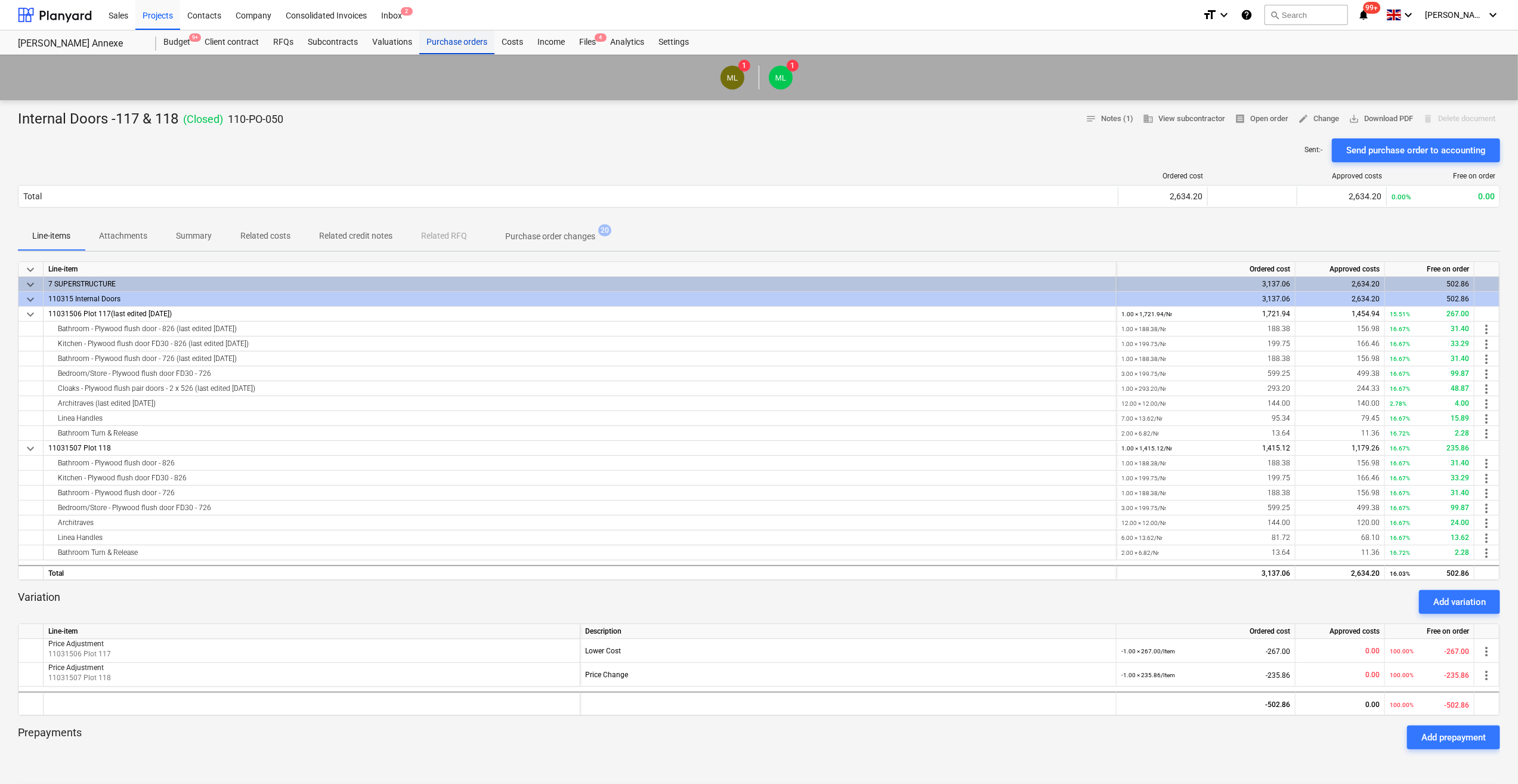
click at [433, 43] on div "Purchase orders" at bounding box center [456, 42] width 75 height 24
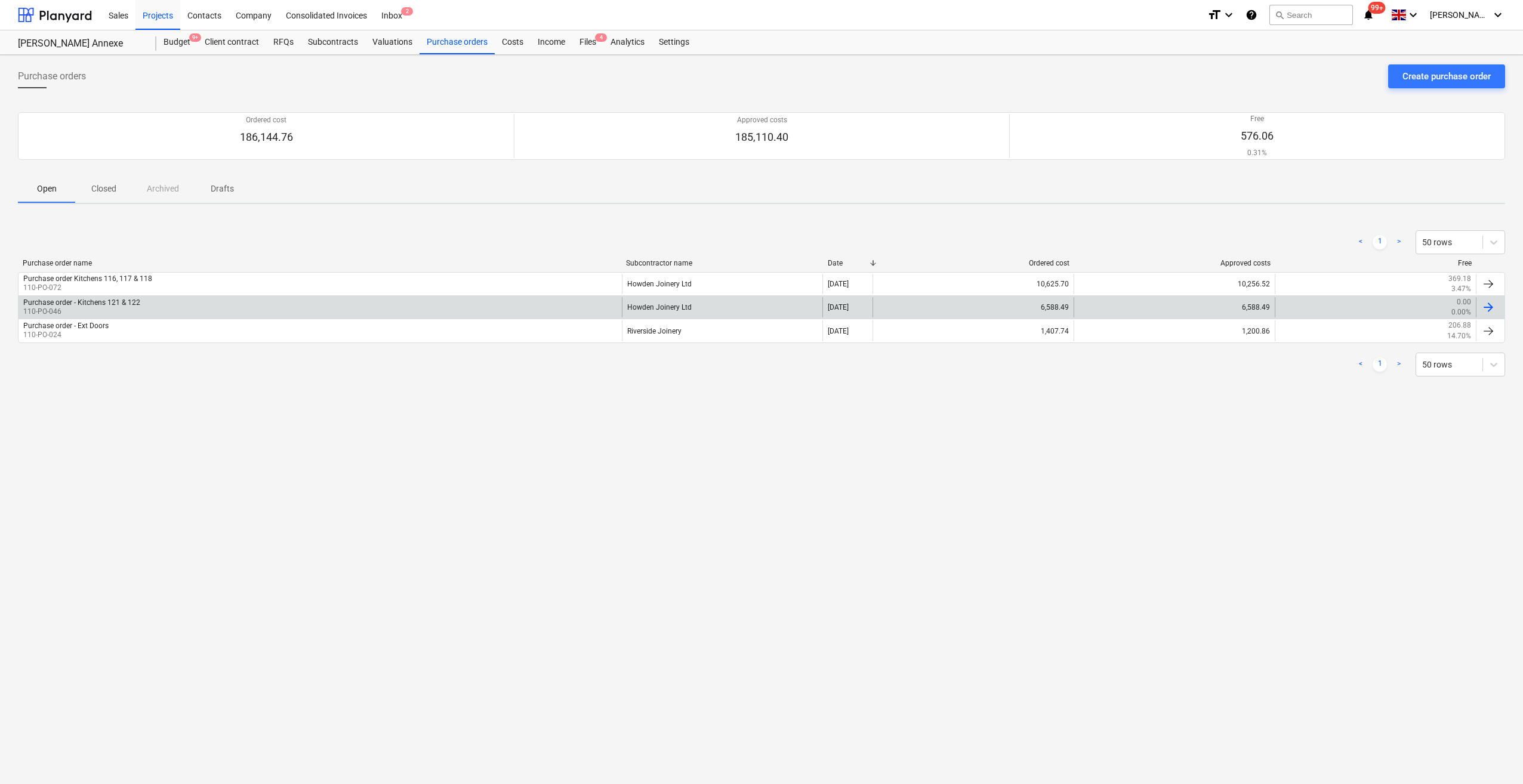
click at [1485, 305] on div at bounding box center [1488, 307] width 14 height 14
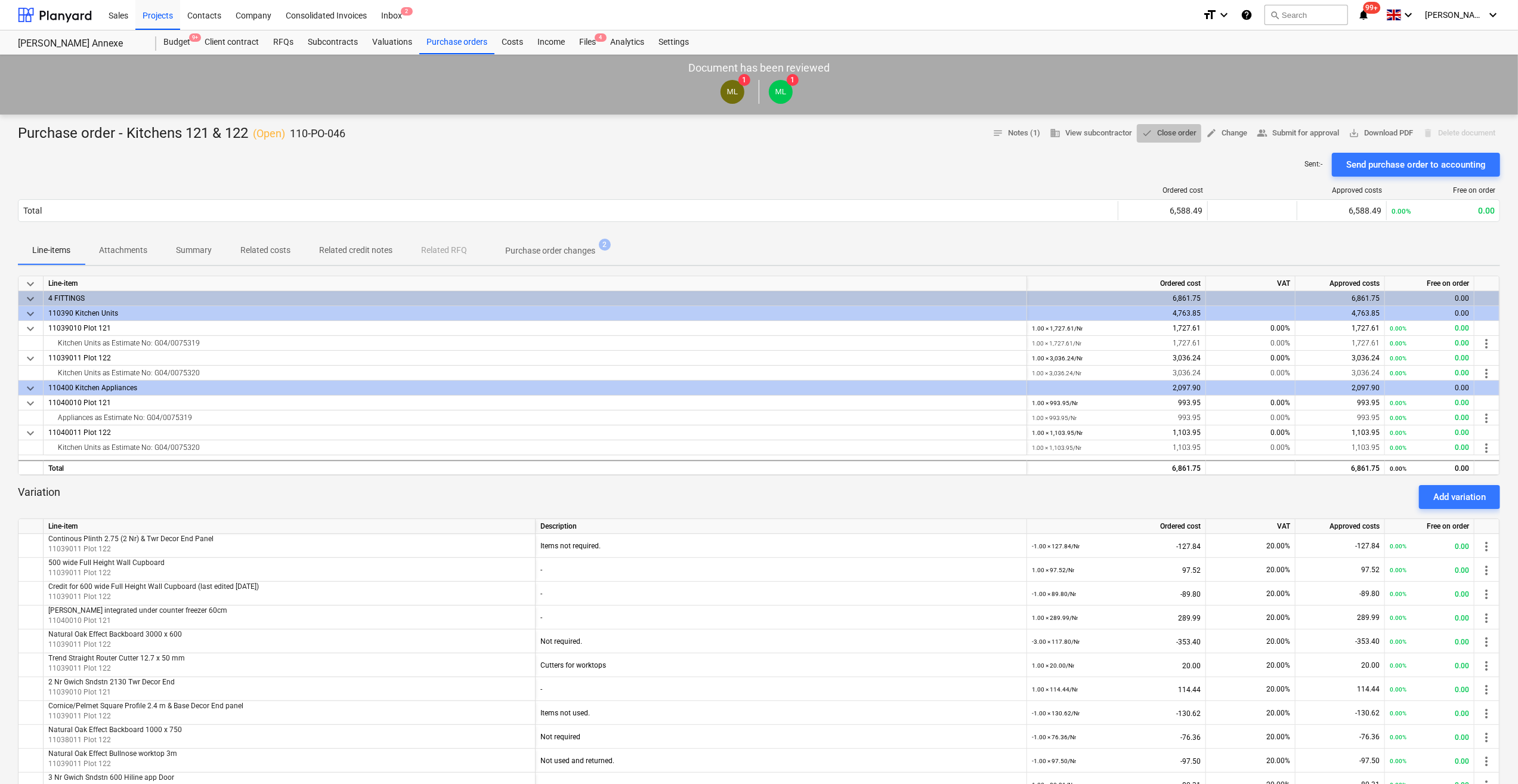
click at [1172, 131] on span "done Close order" at bounding box center [1169, 133] width 55 height 14
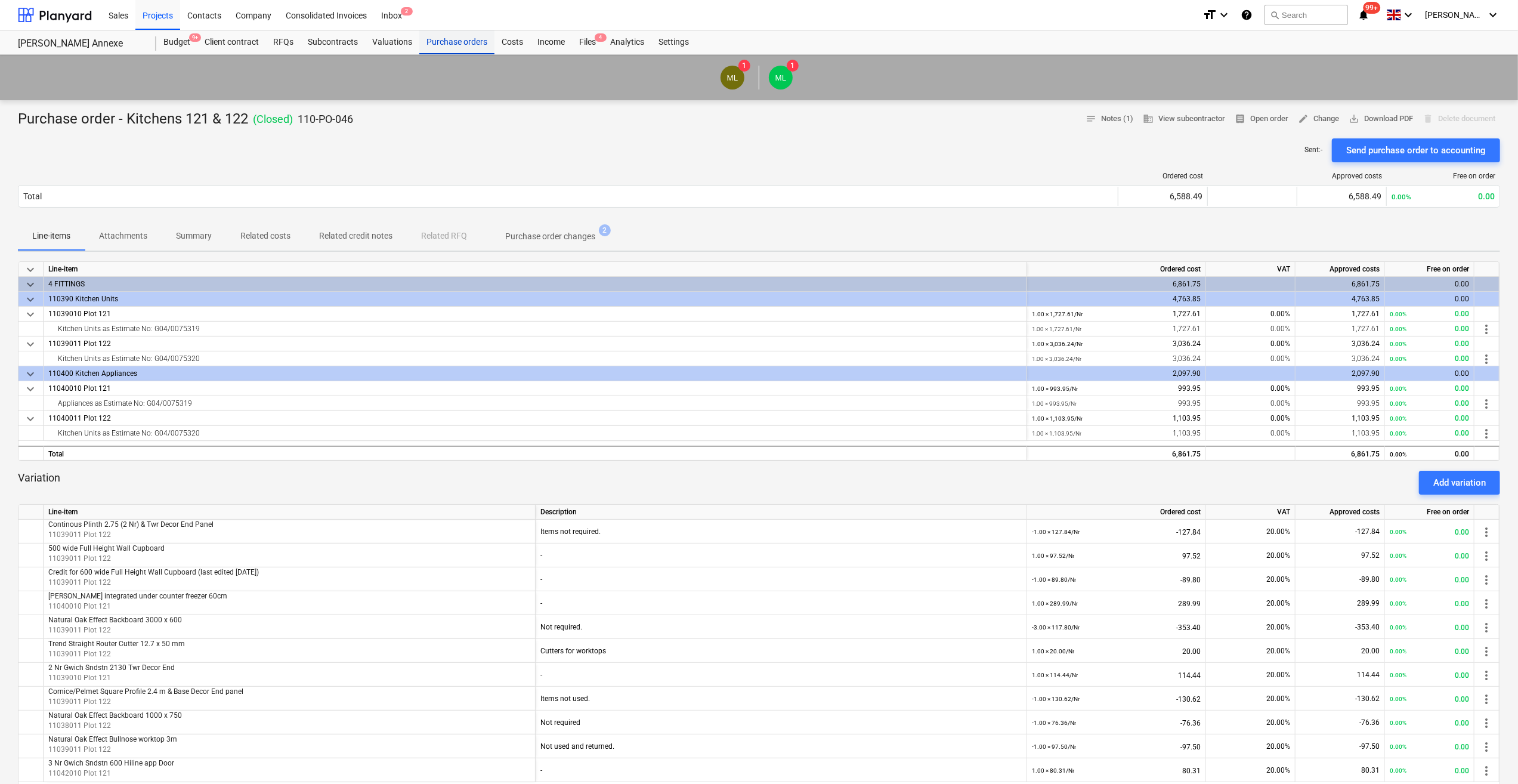
click at [463, 42] on div "Purchase orders" at bounding box center [456, 42] width 75 height 24
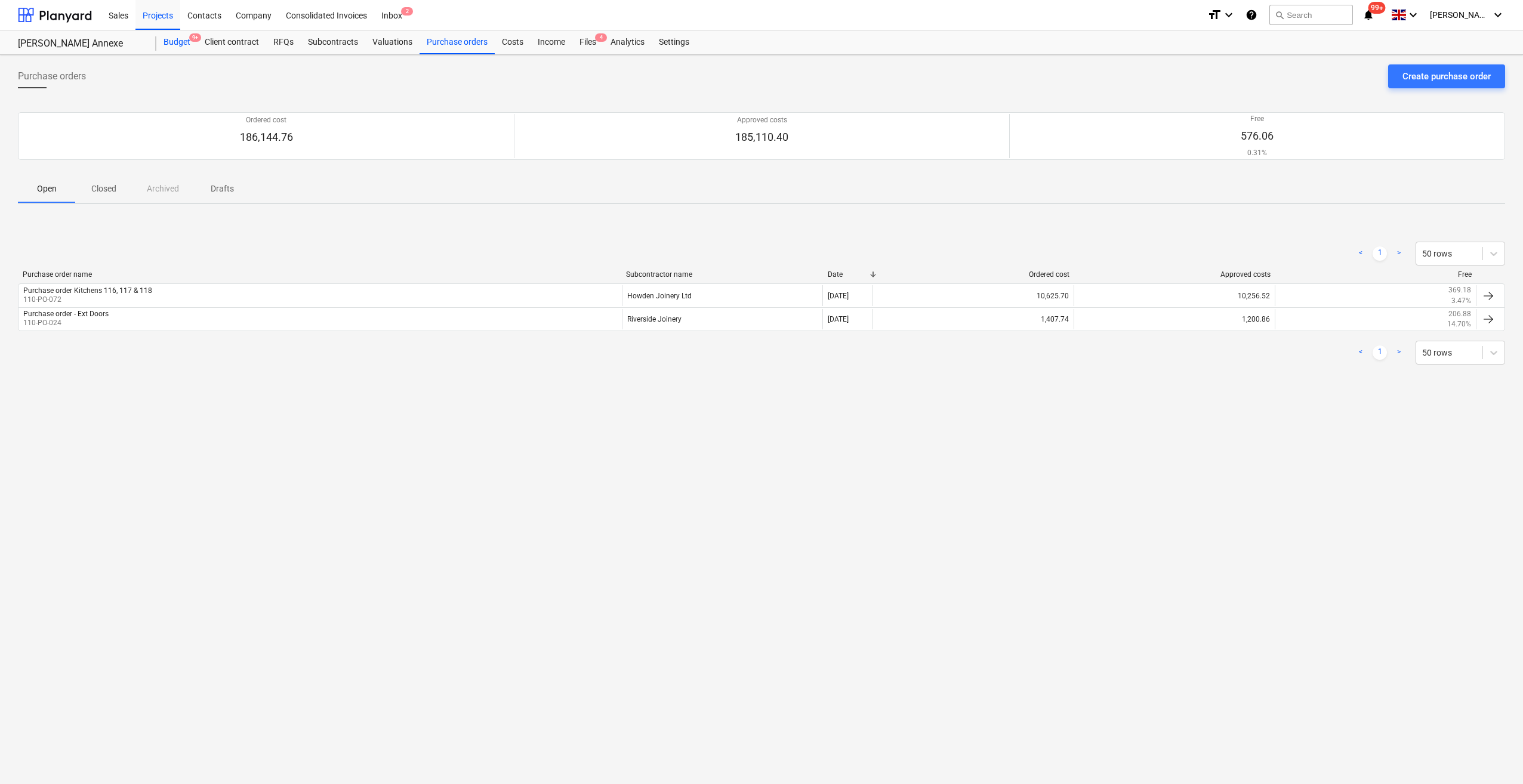
click at [174, 41] on div "Budget 9+" at bounding box center [176, 42] width 41 height 24
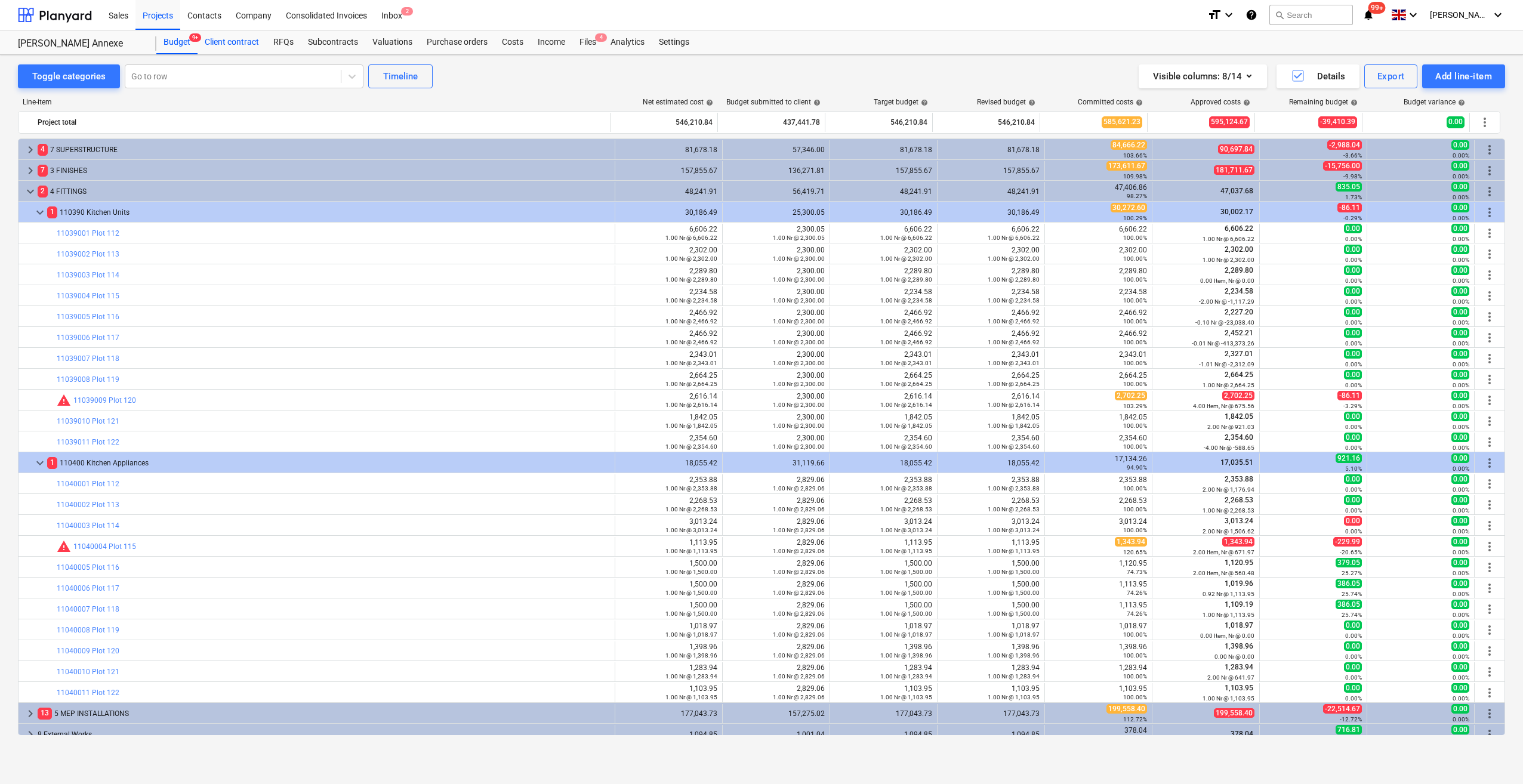
scroll to position [51, 0]
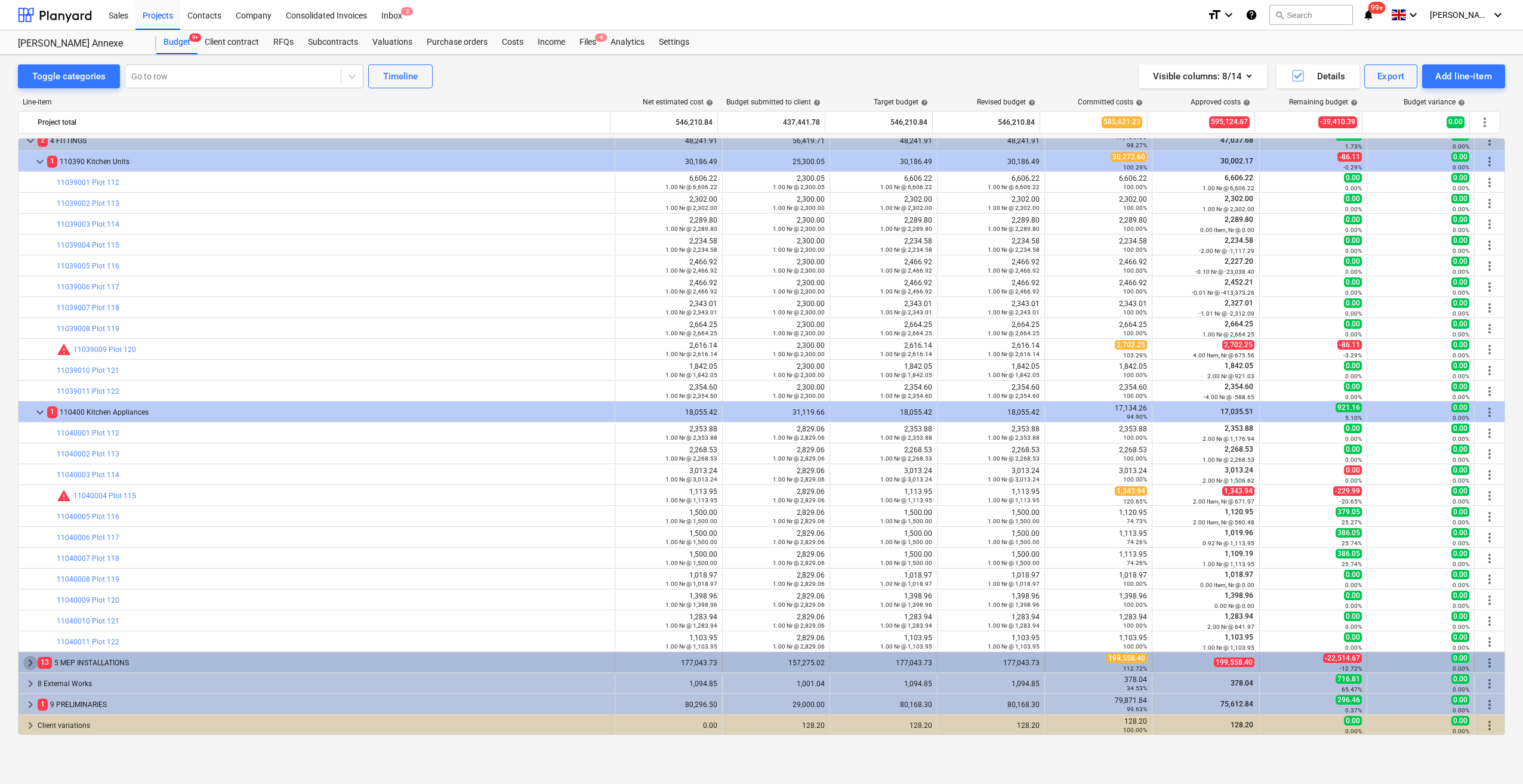
click at [31, 660] on span "keyboard_arrow_right" at bounding box center [30, 663] width 14 height 14
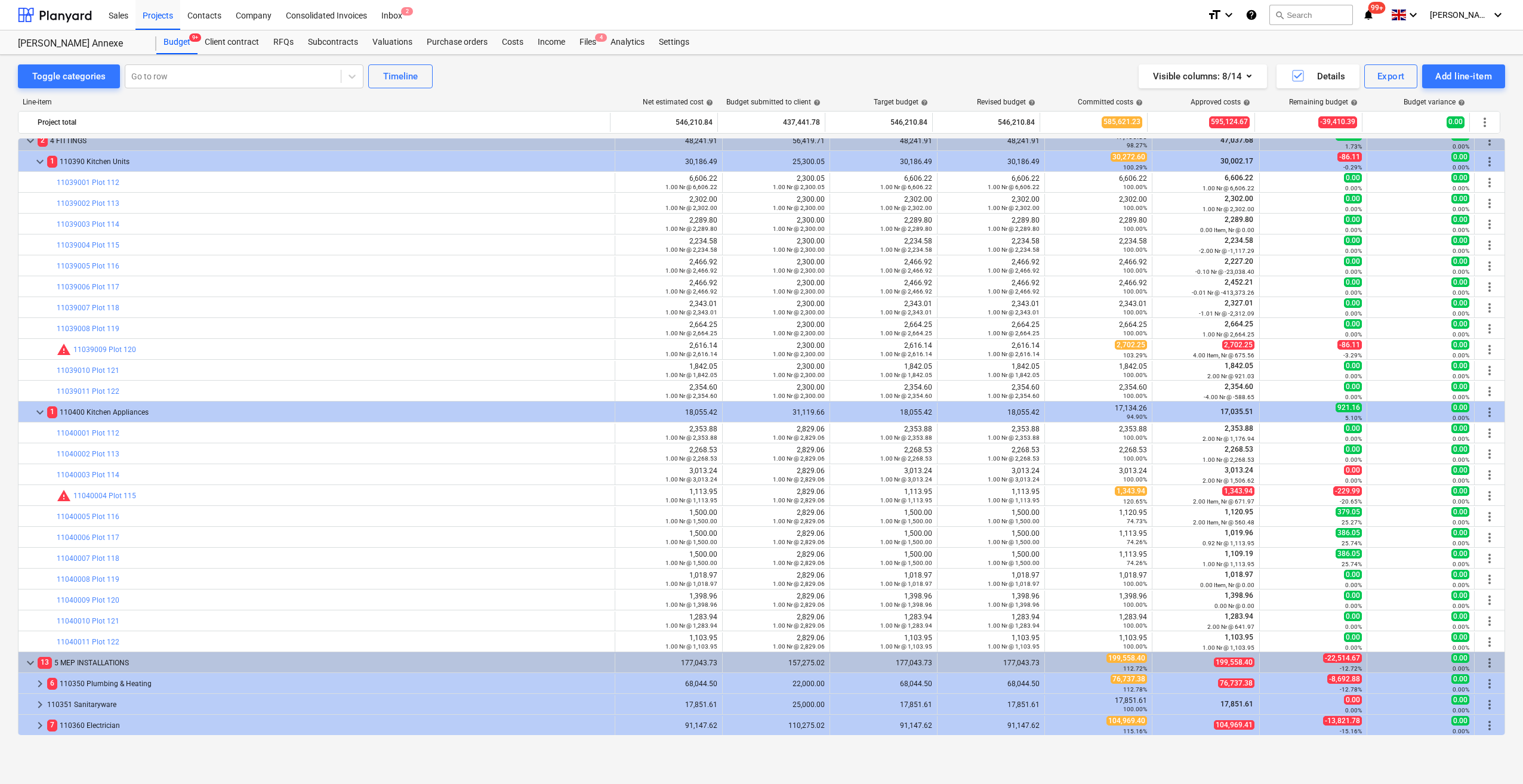
scroll to position [113, 0]
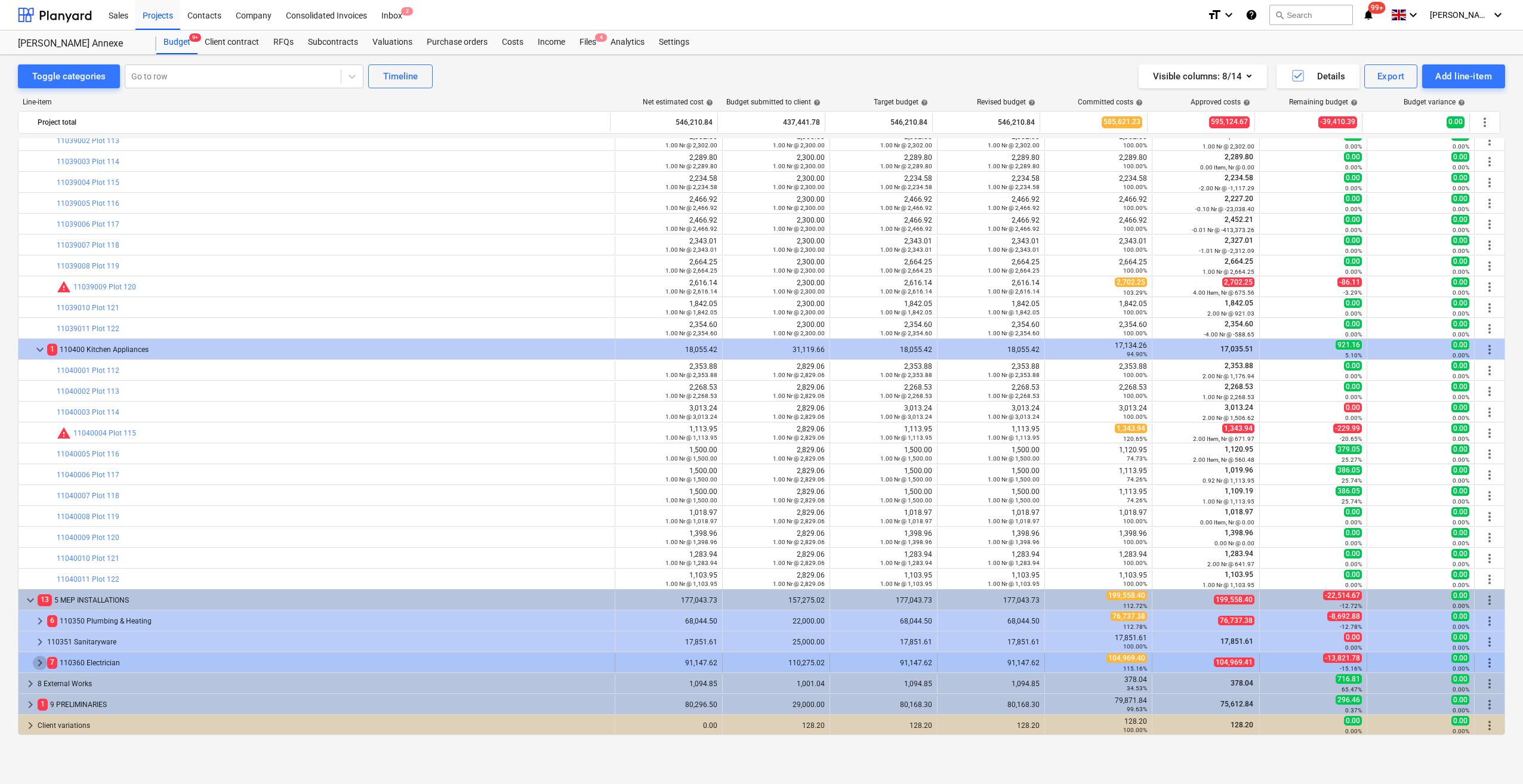
click at [43, 663] on span "keyboard_arrow_right" at bounding box center [39, 663] width 14 height 14
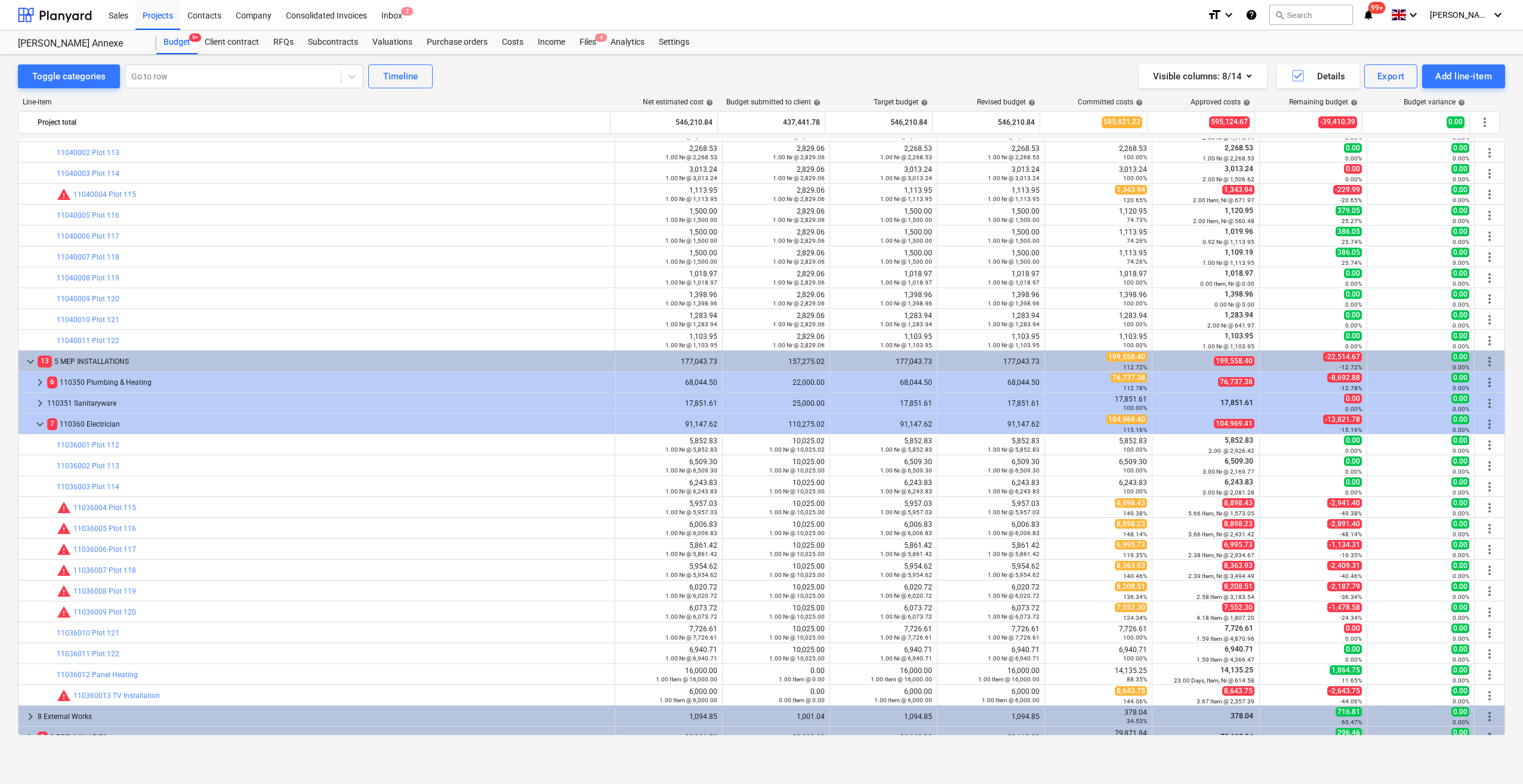
scroll to position [385, 0]
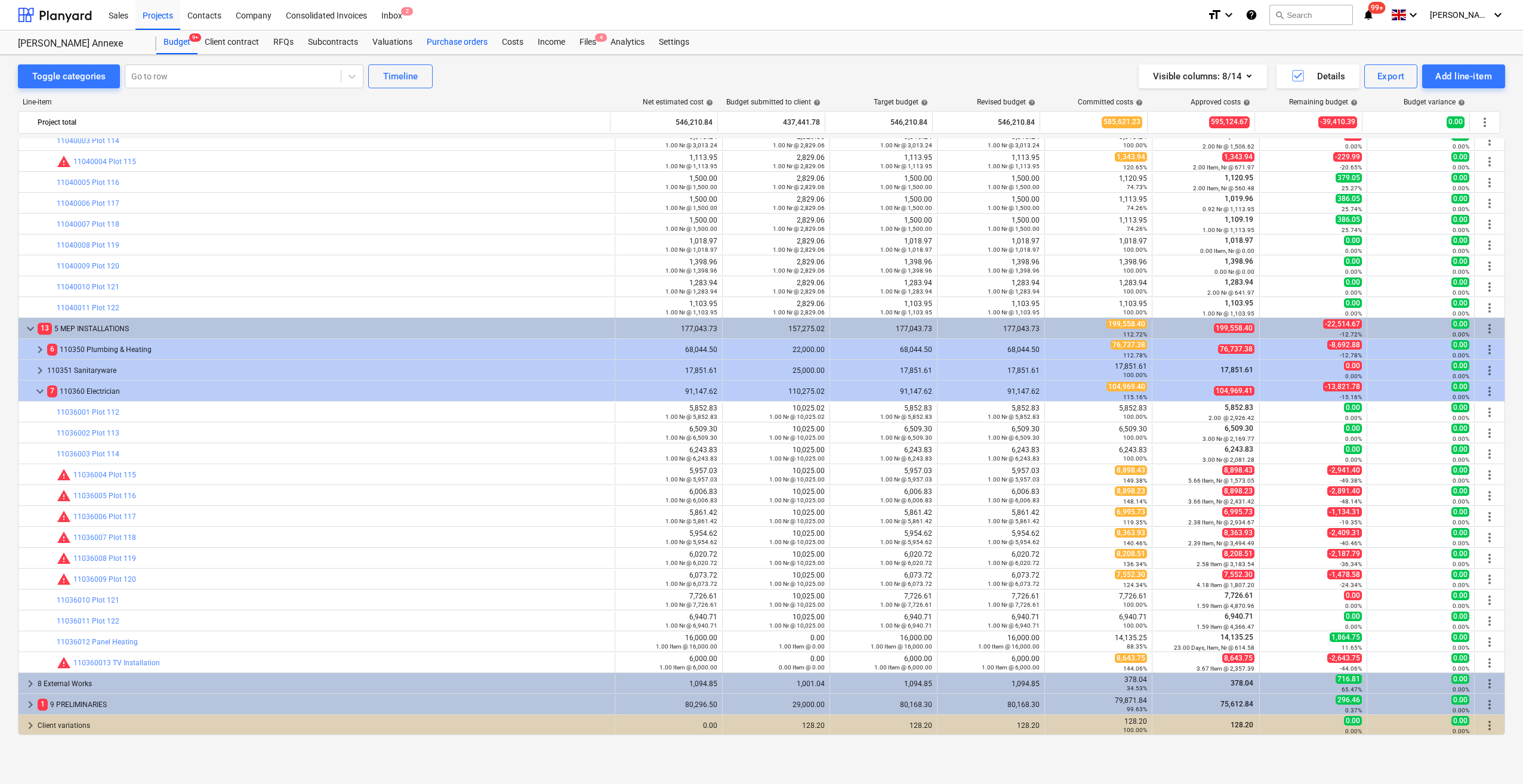
click at [461, 42] on div "Purchase orders" at bounding box center [457, 42] width 75 height 24
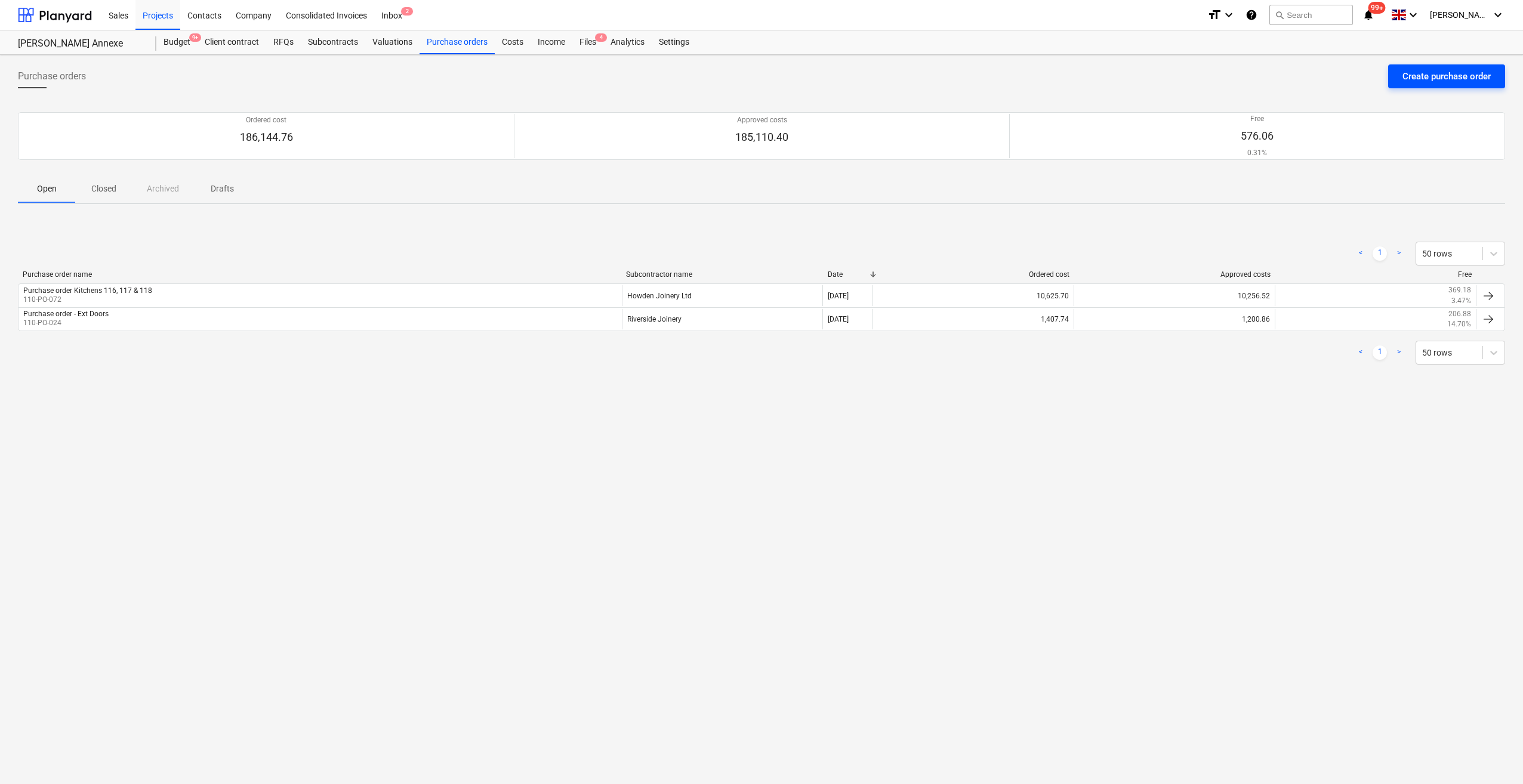
click at [1425, 77] on div "Create purchase order" at bounding box center [1446, 76] width 88 height 16
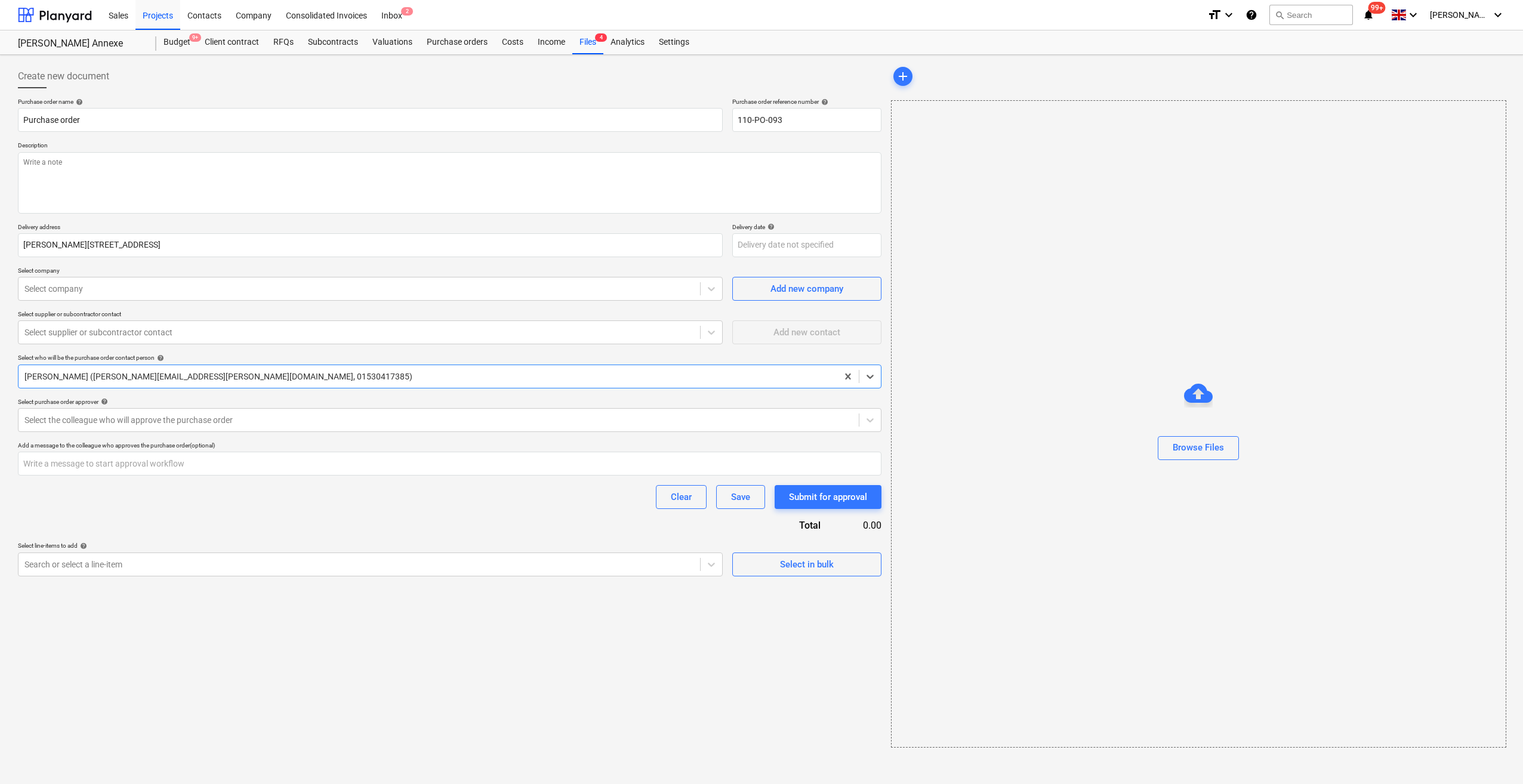
type textarea "x"
type input "110-PO-093"
type textarea "x"
click at [22, 119] on input "Purchase order" at bounding box center [370, 119] width 705 height 24
type input "PPurchase order"
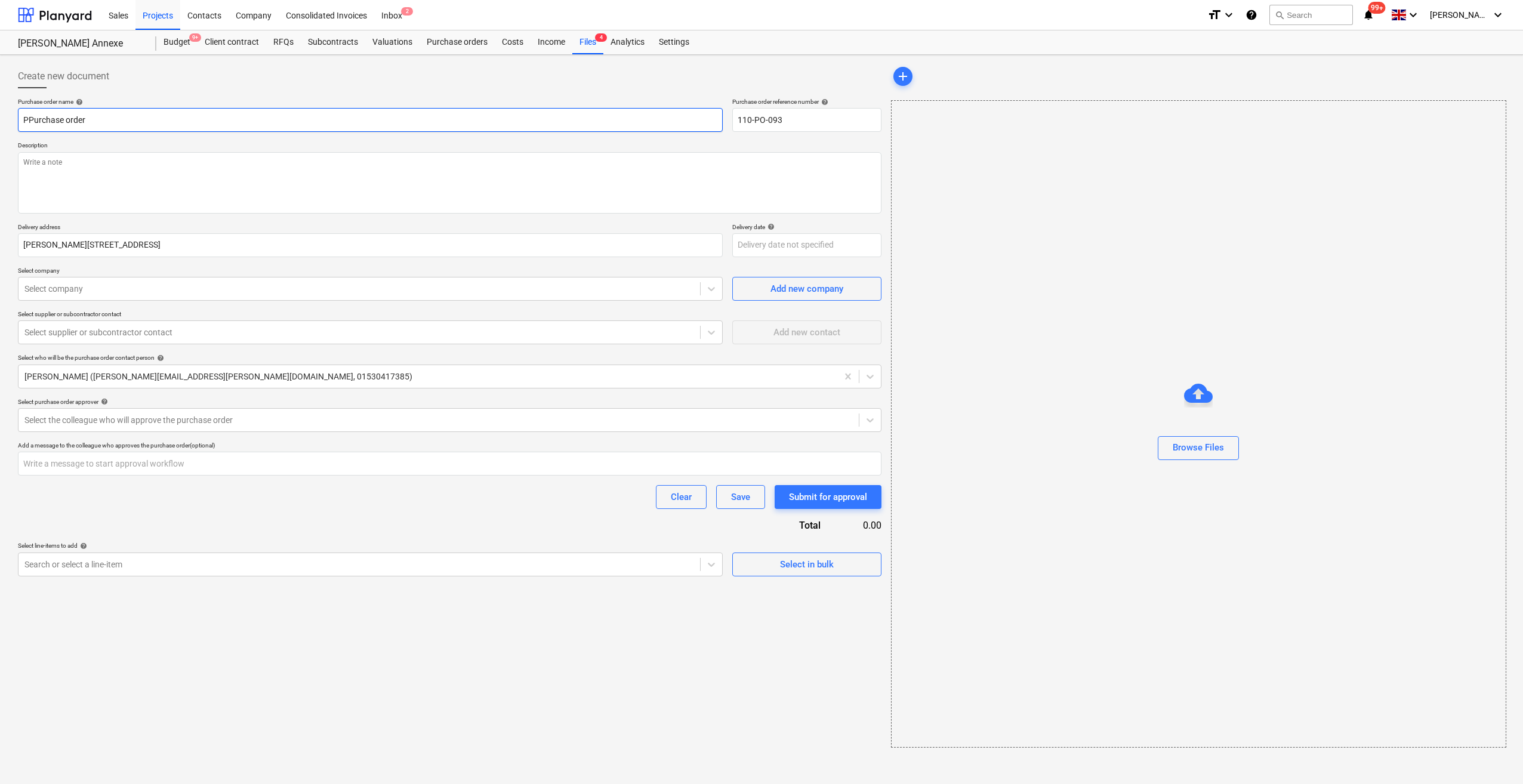
type textarea "x"
type input "PlPurchase order"
type textarea "x"
type input "PloPurchase order"
type textarea "x"
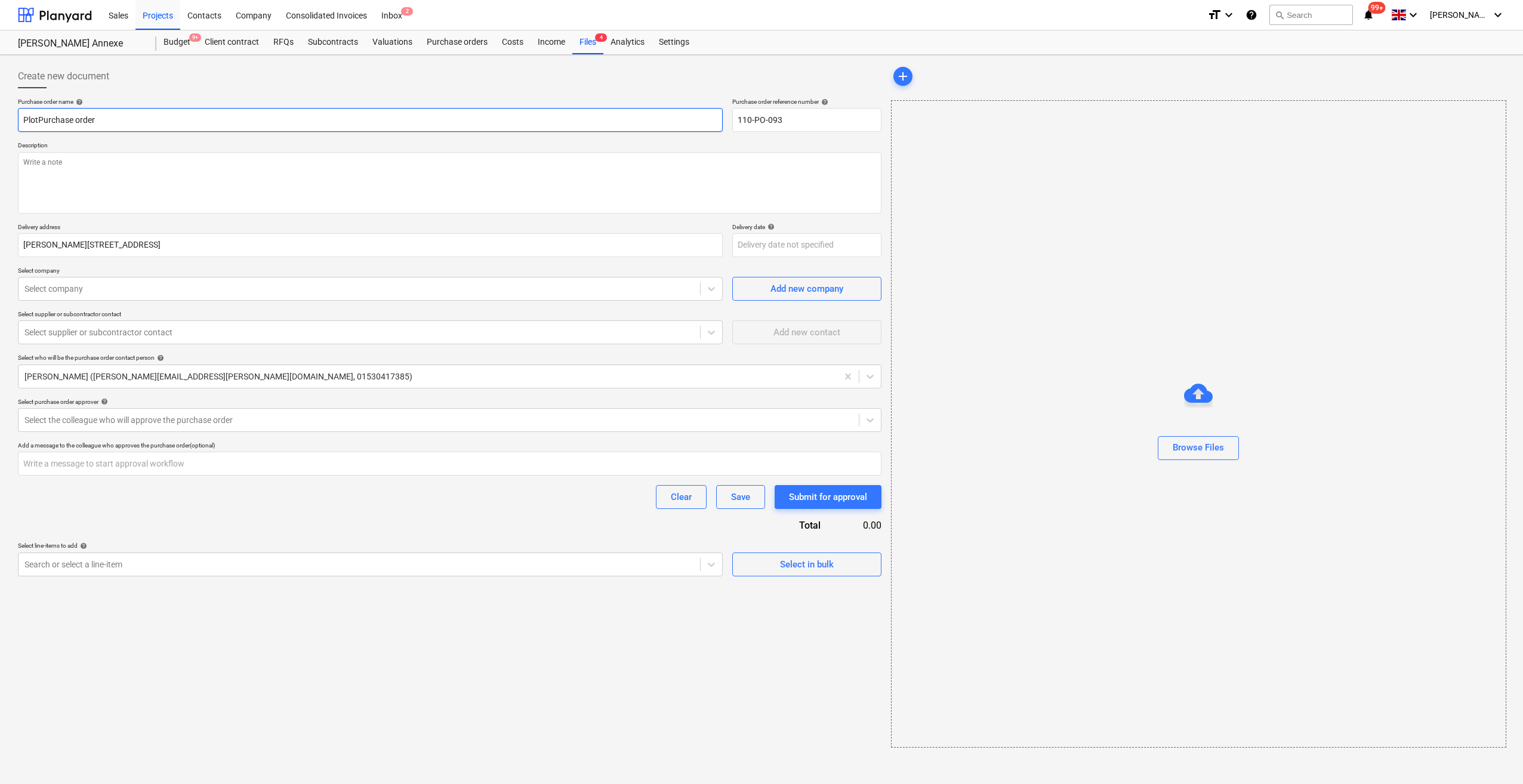
type input "Plot Purchase order"
type textarea "x"
type input "Plot 1Purchase order"
type textarea "x"
type input "Plot 118Purchase order"
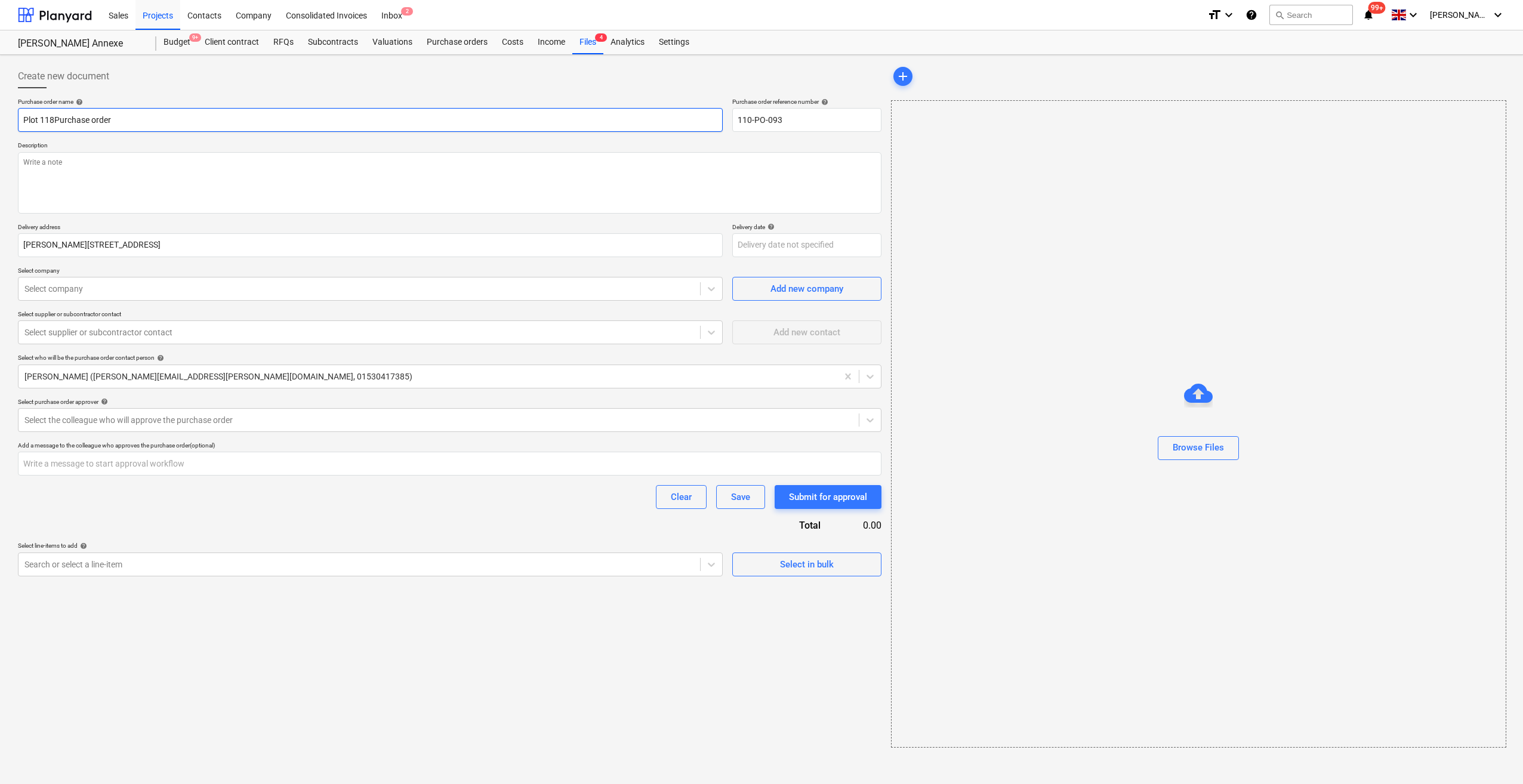
type textarea "x"
type input "Plot 118 Purchase order"
type textarea "x"
type input "Plot 118 &Purchase order"
type textarea "x"
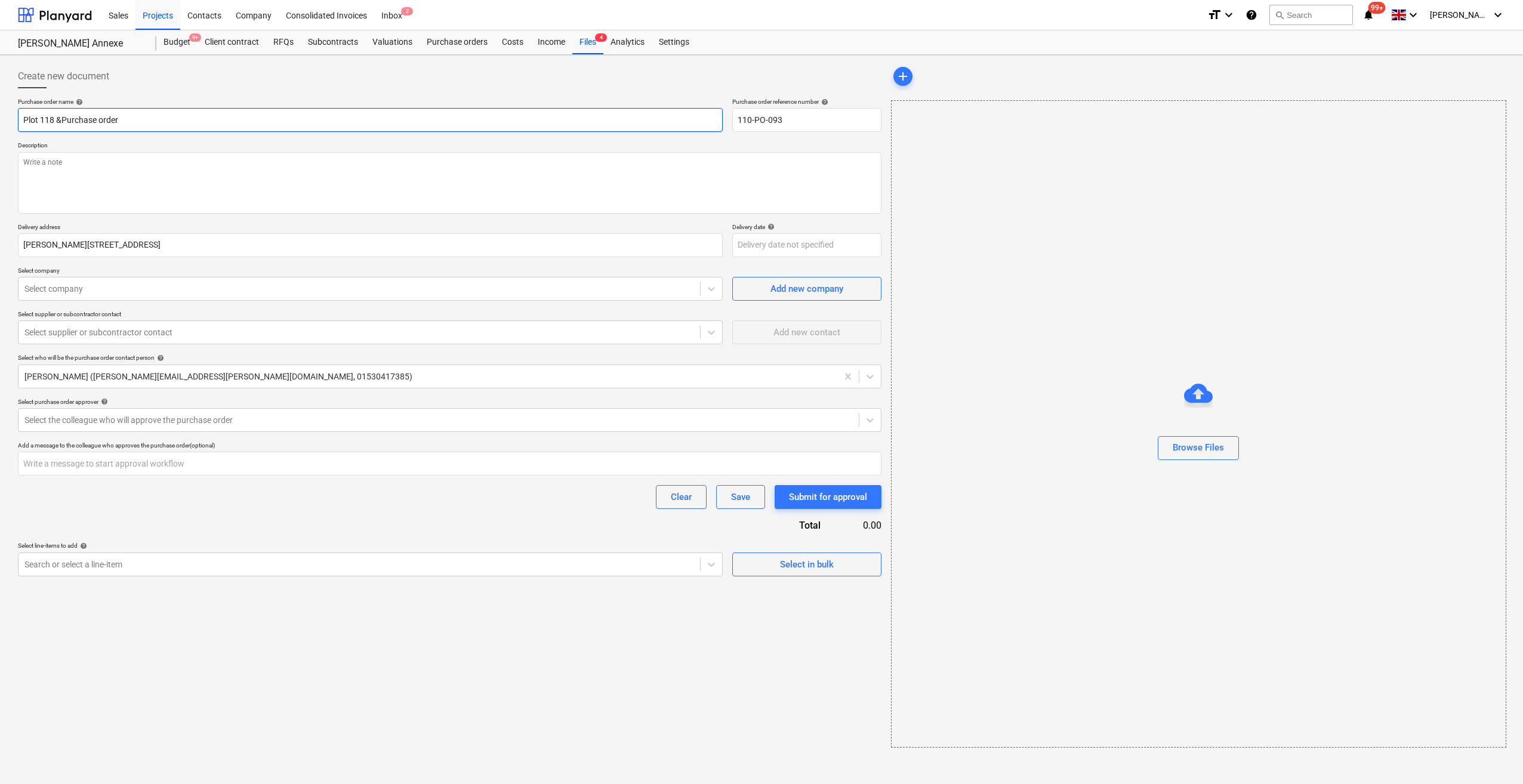
type input "Plot 118 & Purchase order"
type textarea "x"
type input "Plot 118 & 1Purchase order"
type textarea "x"
type input "Plot 118 & 119Purchase order"
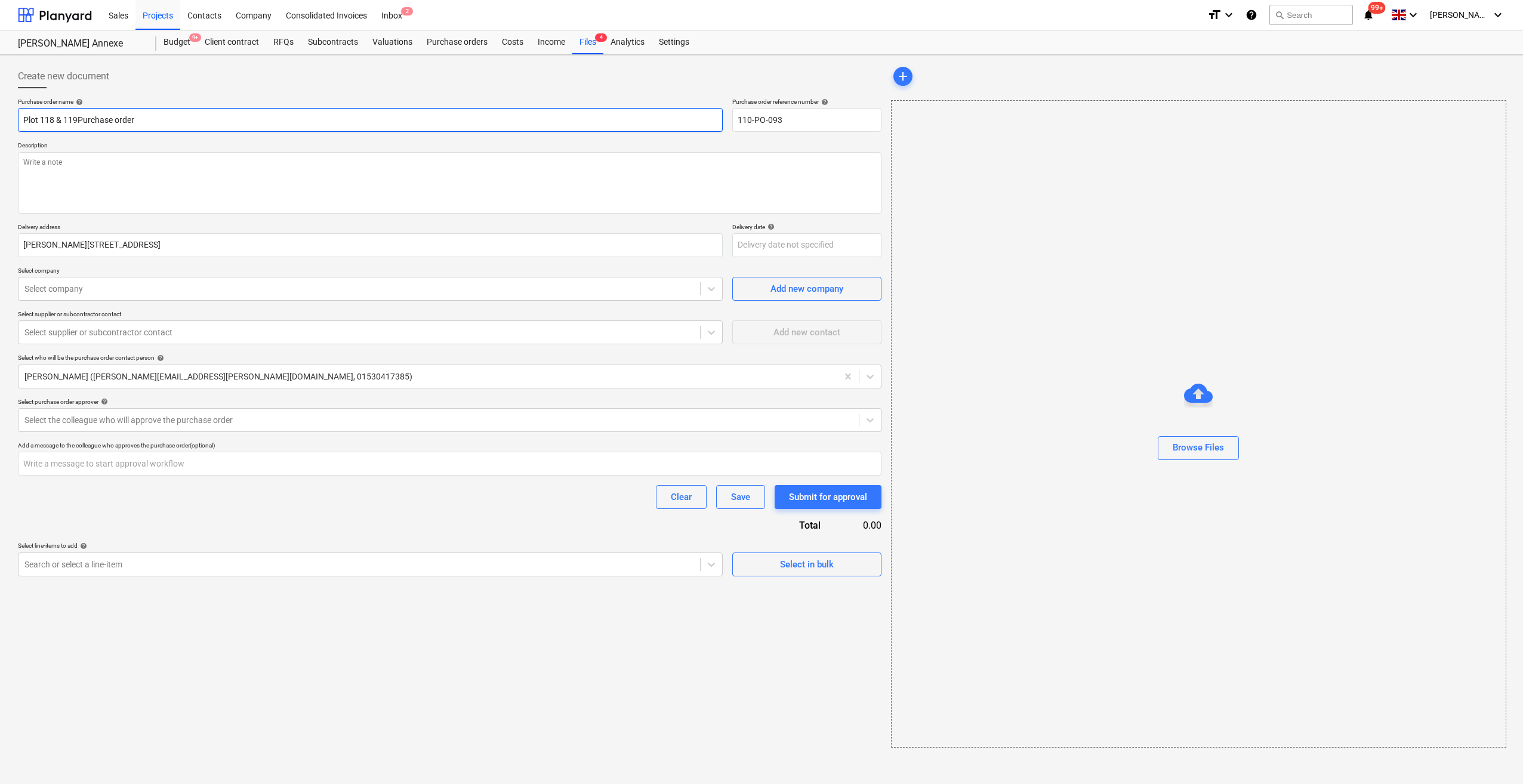
type textarea "x"
type input "Plot 118 & 119 Purchase order"
type textarea "x"
type input "Plot 118 & 119 HePurchase order"
type textarea "x"
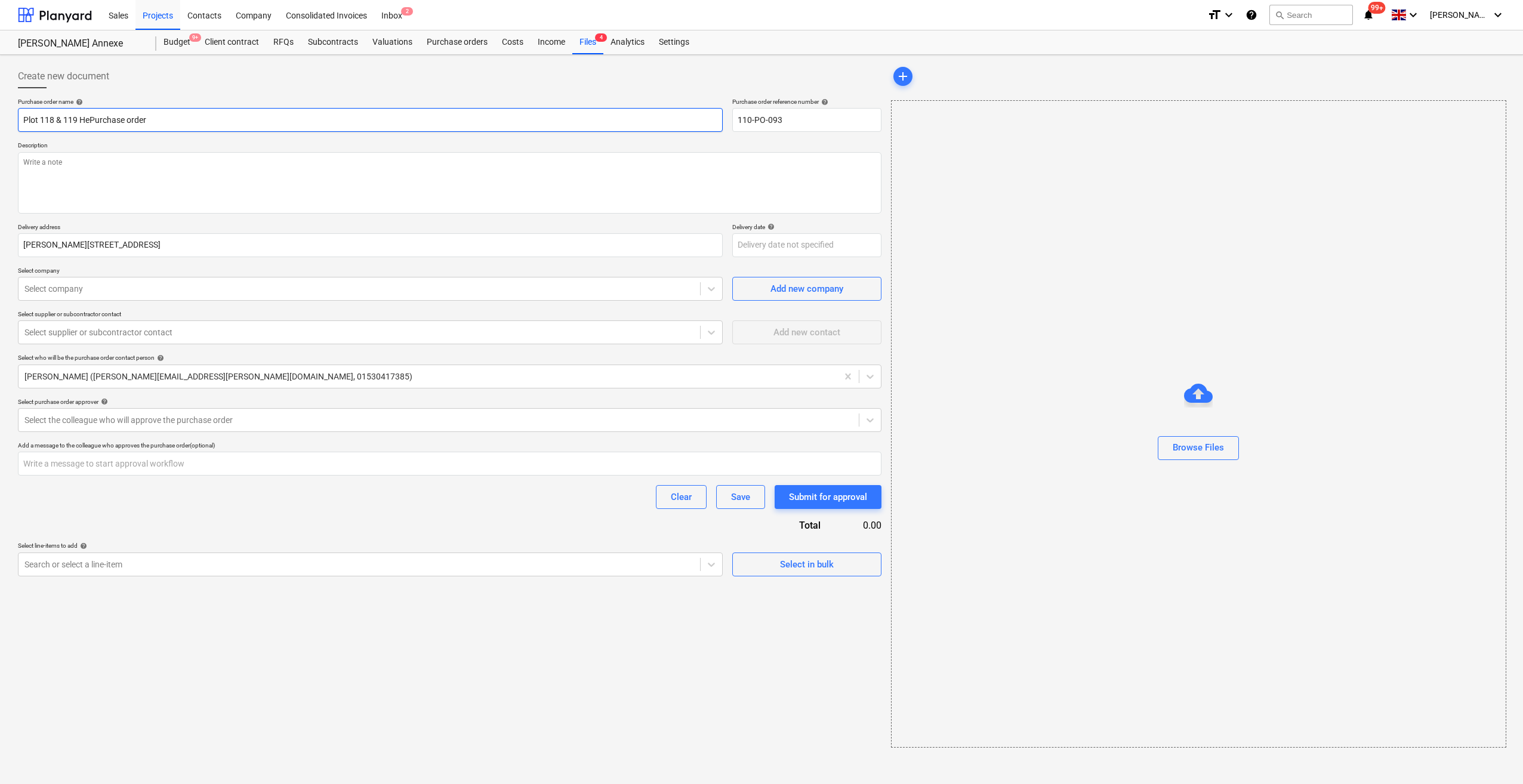
type input "Plot 118 & 119 HeaPurchase order"
type textarea "x"
type input "Plot 118 & 119 HeatPurchase order"
type textarea "x"
type input "Plot 118 & 119 HeatePurchase order"
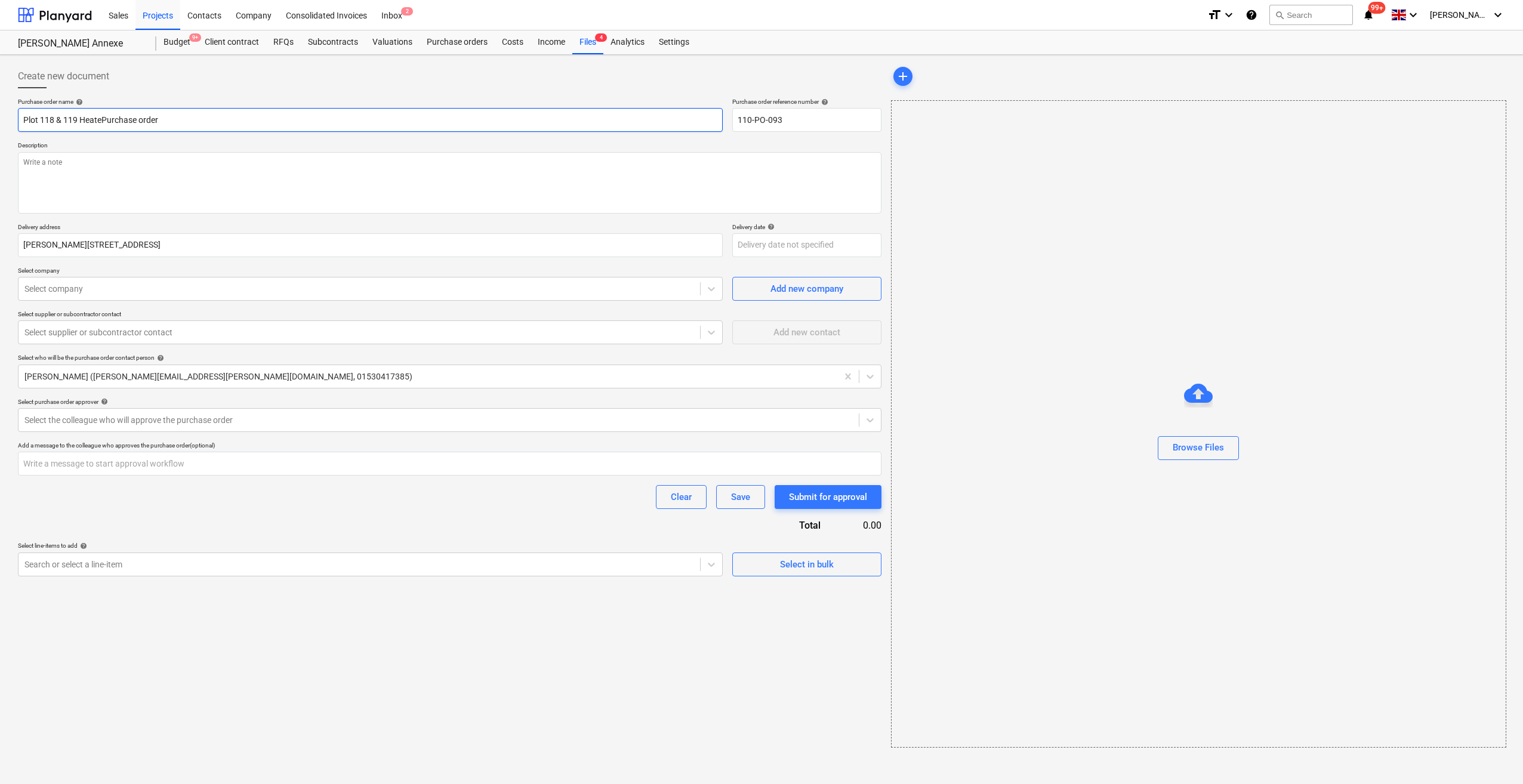
type textarea "x"
type input "Plot 118 & 119 HeaterPurchase order"
type textarea "x"
type input "Plot 118 & 119 HeatersPurchase order"
type textarea "x"
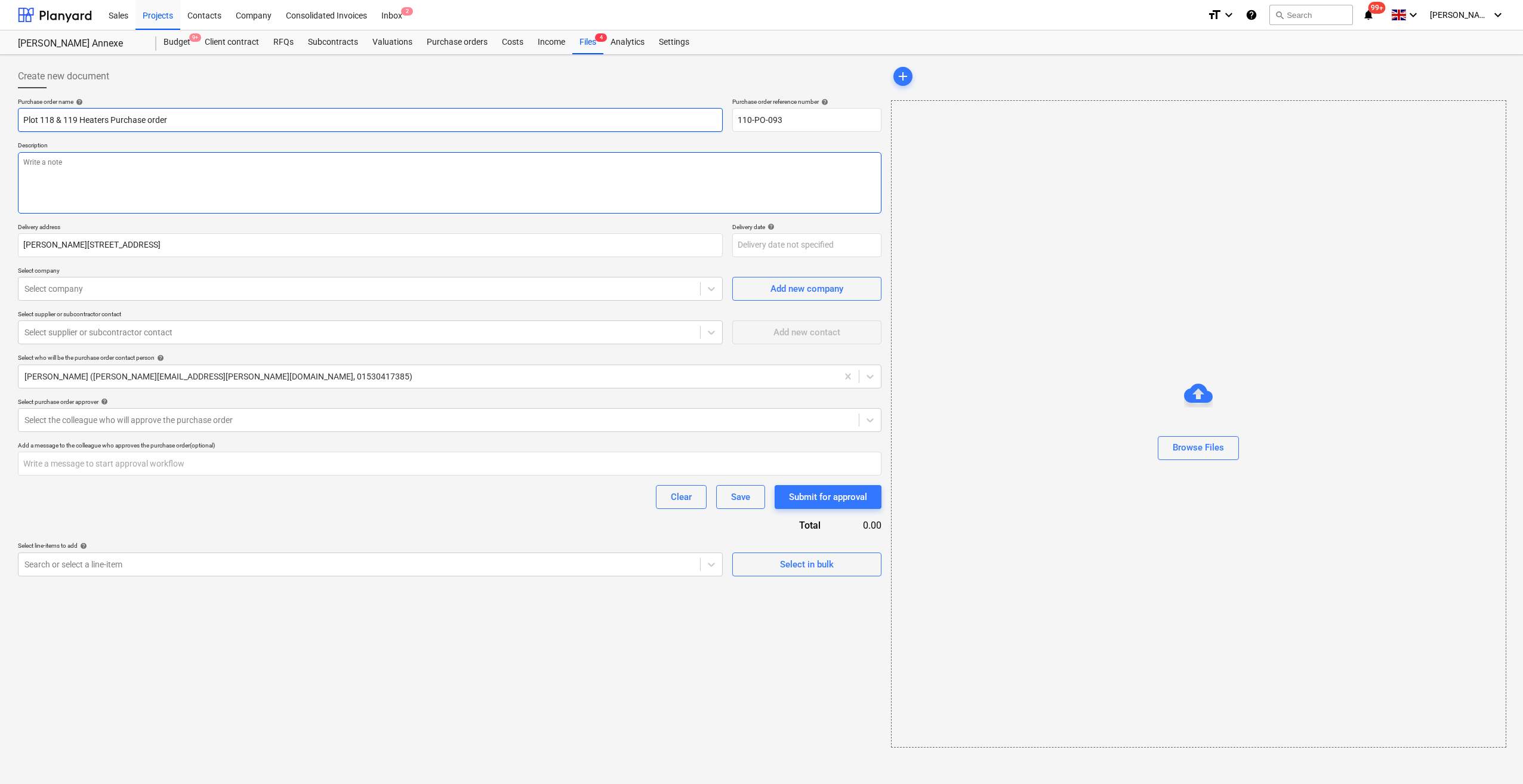
type input "Plot 118 & 119 Heaters Purchase order"
type textarea "x"
click at [41, 159] on textarea at bounding box center [449, 182] width 864 height 62
type textarea "S"
type textarea "x"
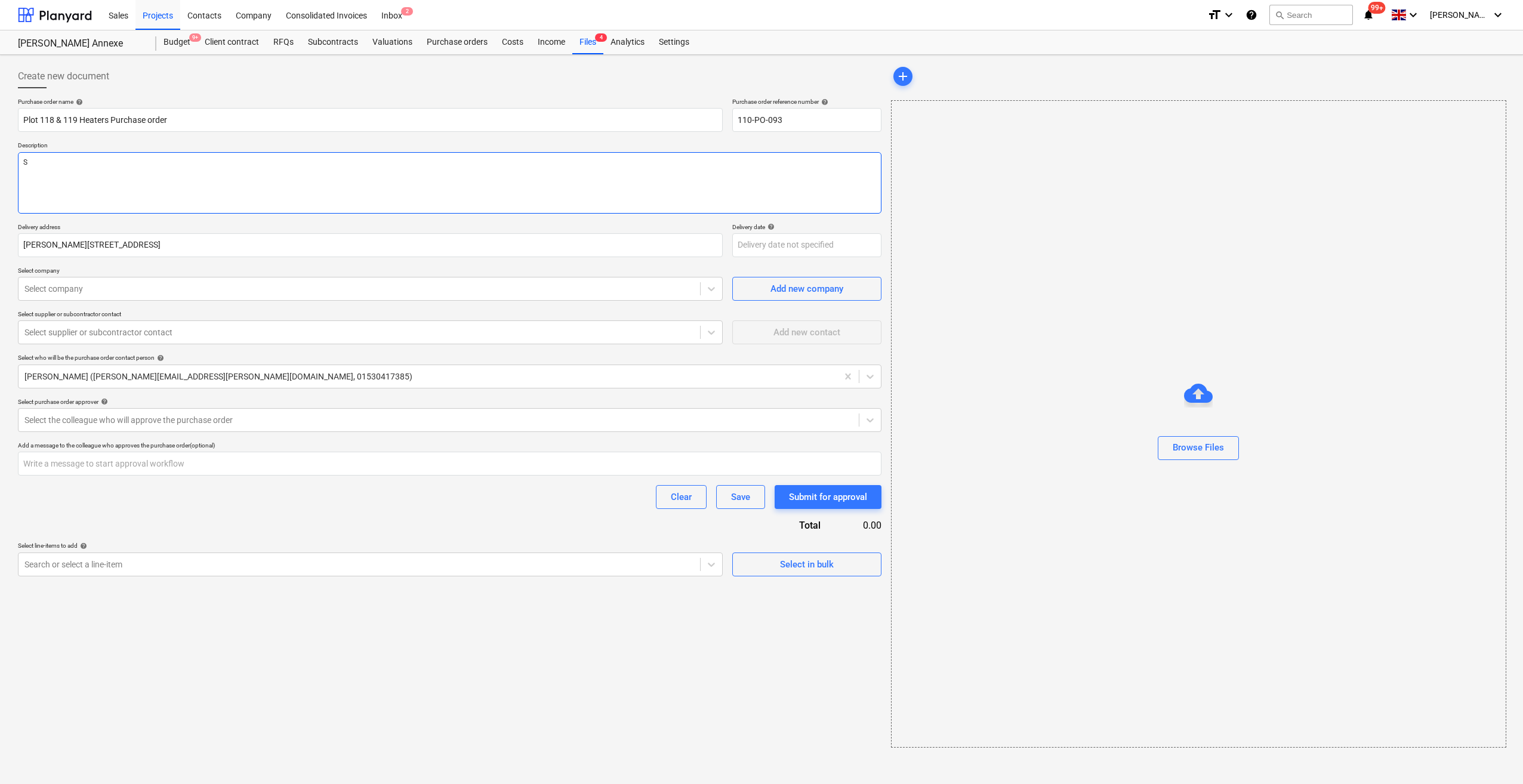
type textarea "Si"
type textarea "x"
type textarea "Site"
type textarea "x"
type textarea "Site"
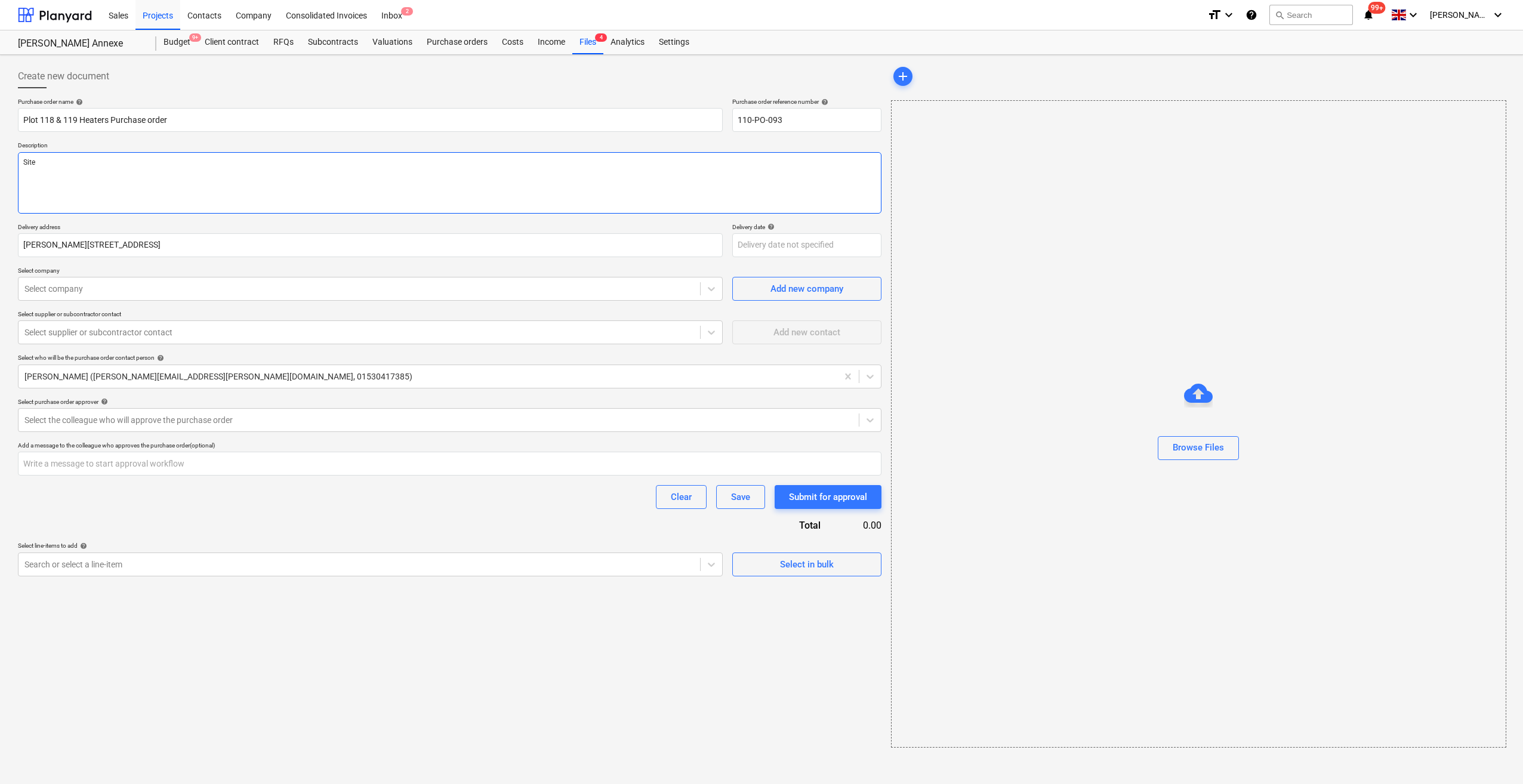
type textarea "x"
type textarea "Site Ma"
type textarea "x"
type textarea "Site Mana"
type textarea "x"
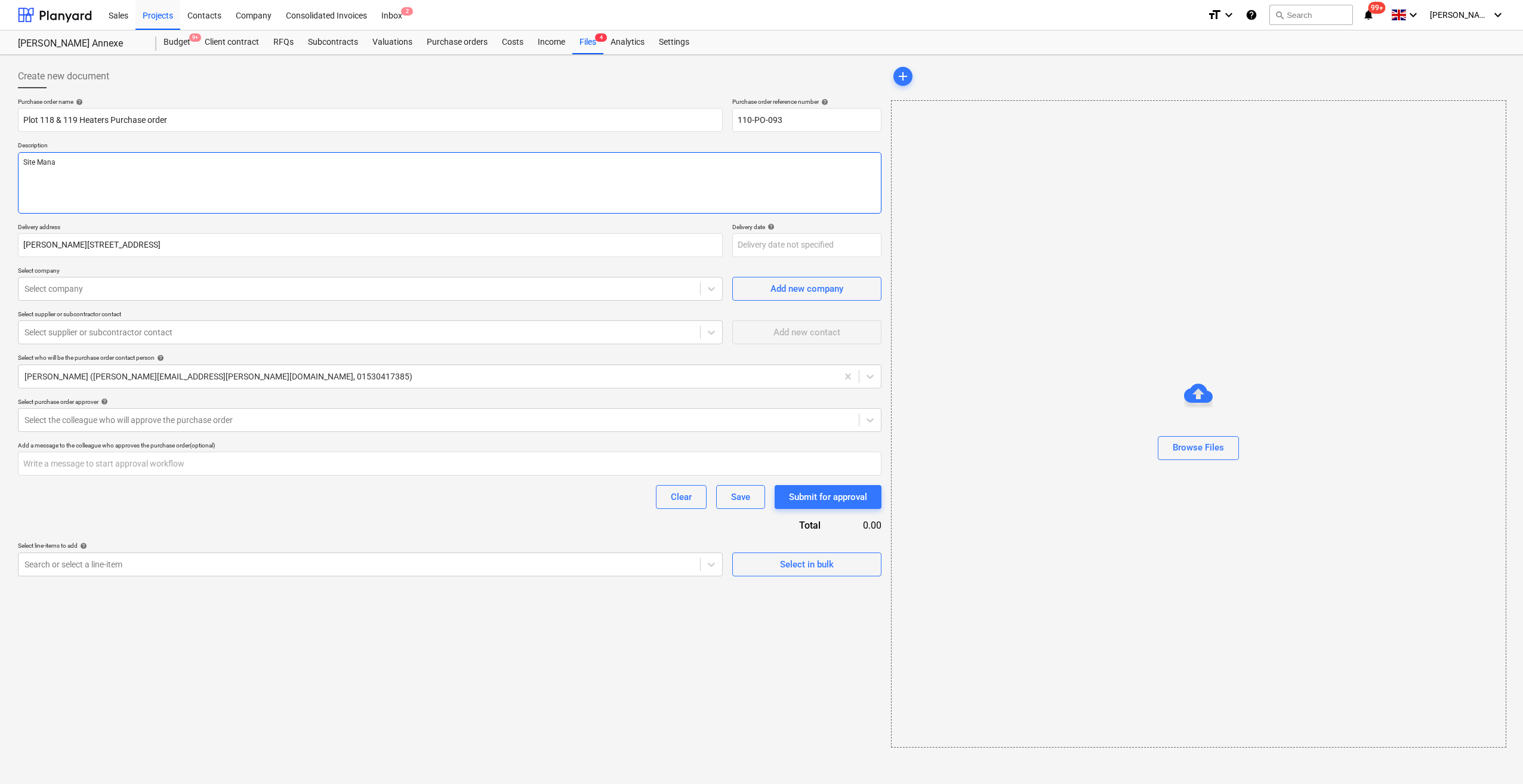
type textarea "Site Manag"
type textarea "x"
type textarea "Site Manage"
type textarea "x"
type textarea "Site Manager"
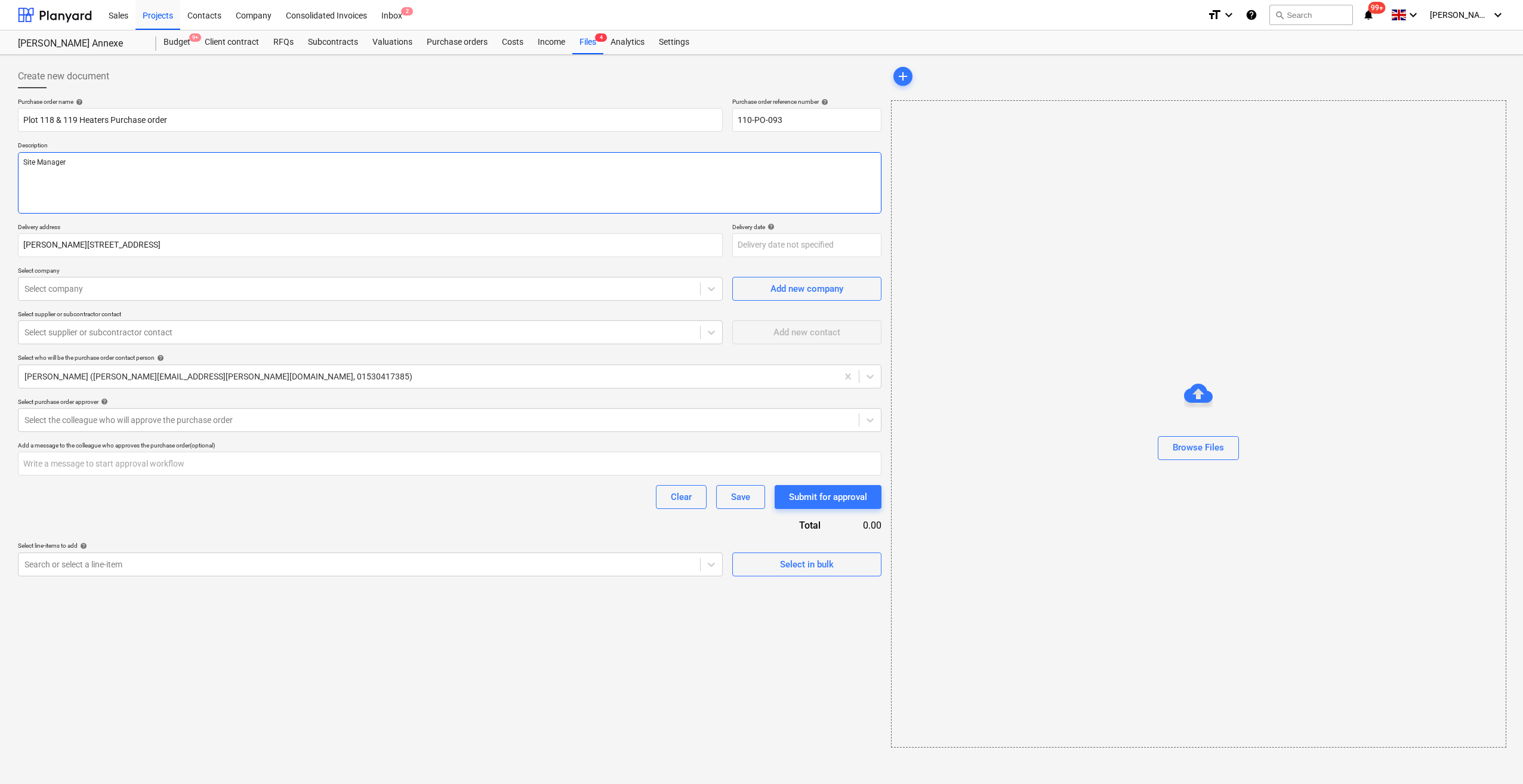
type textarea "x"
type textarea "Site Manager"
type textarea "x"
type textarea "Site Manager S"
type textarea "x"
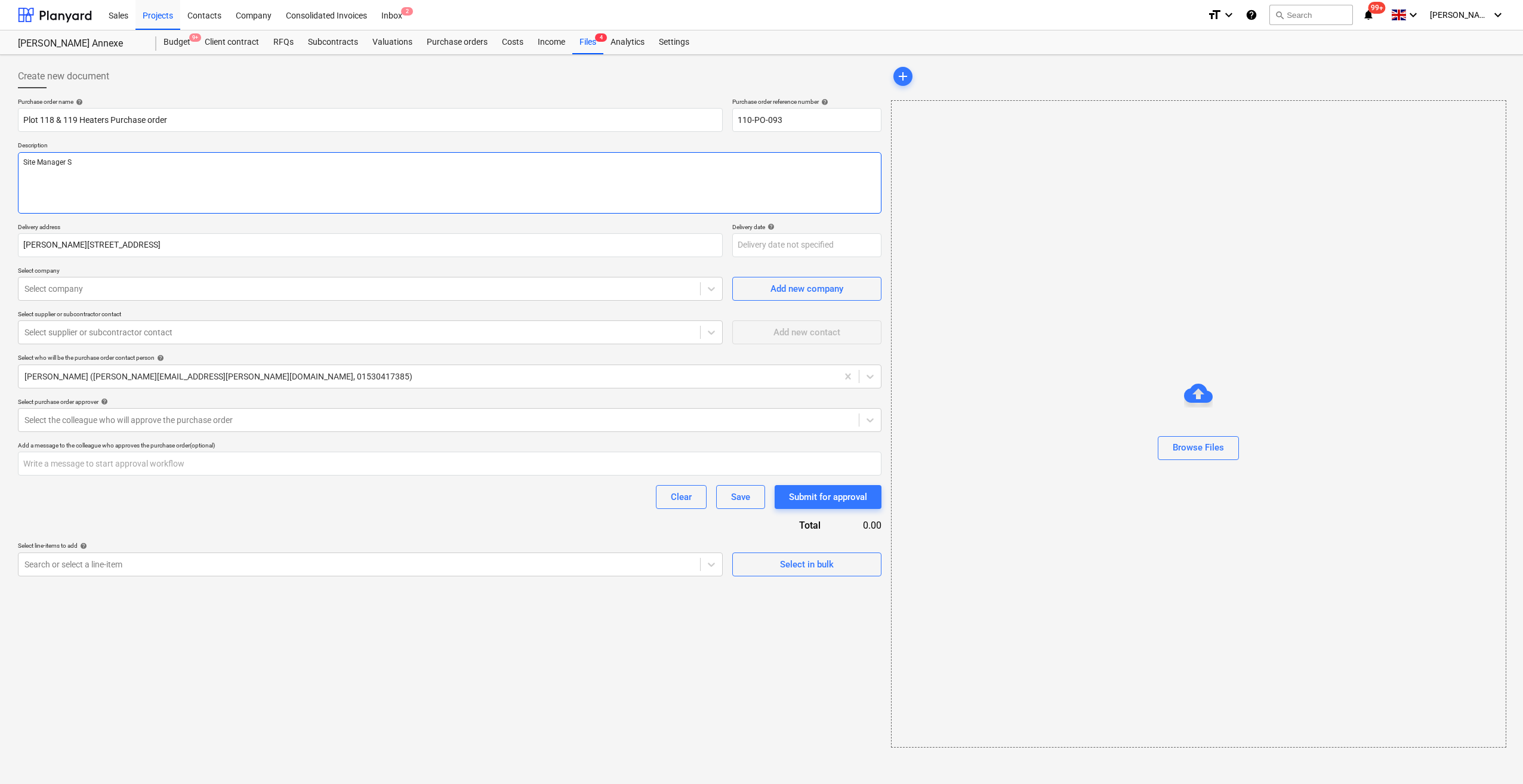
type textarea "Site Manager Sc"
type textarea "x"
type textarea "Site Manager Sco"
type textarea "x"
type textarea "Site Manager Scot"
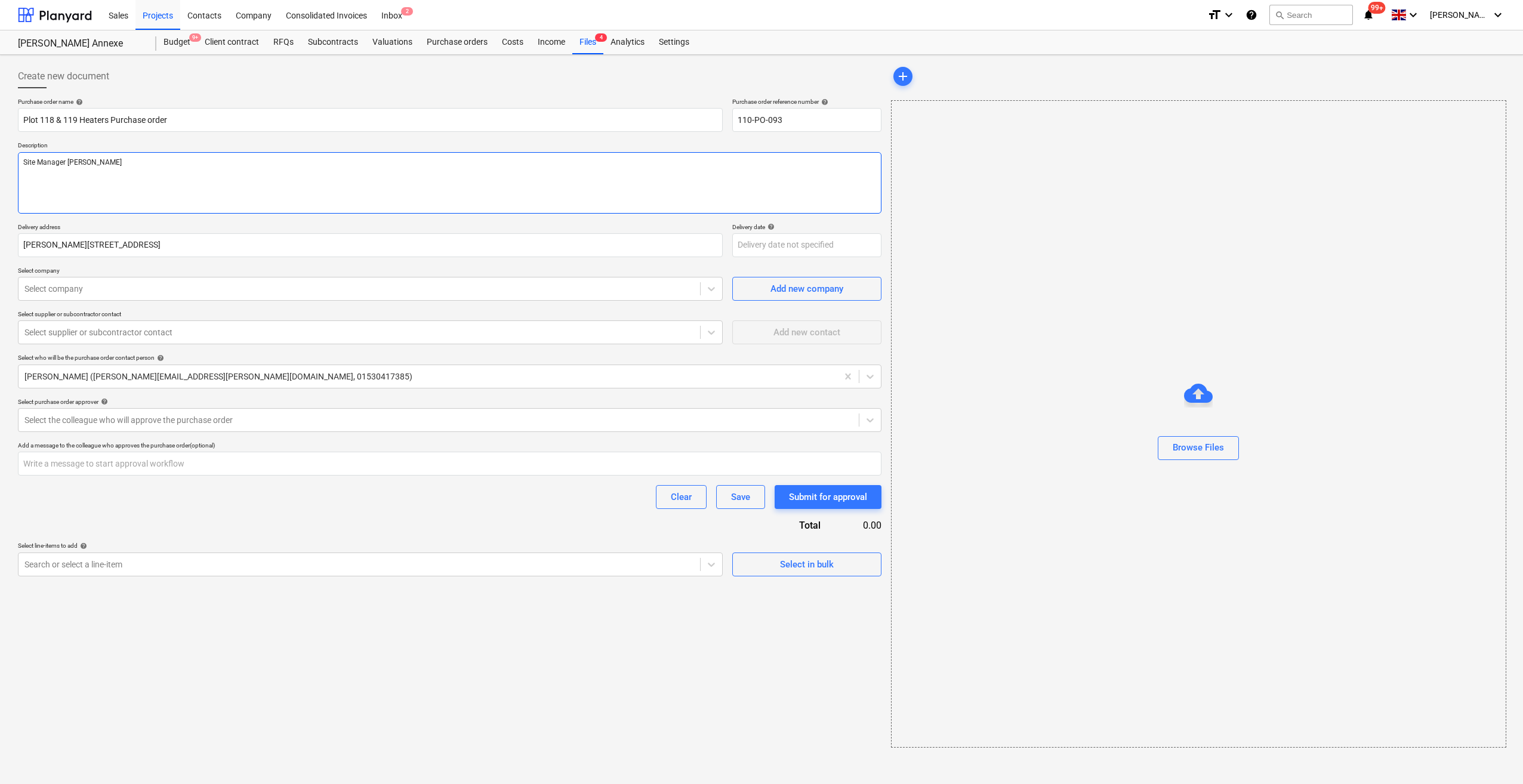
type textarea "x"
type textarea "Site Manager Scott"
type textarea "x"
type textarea "Site Manager Scott O"
type textarea "x"
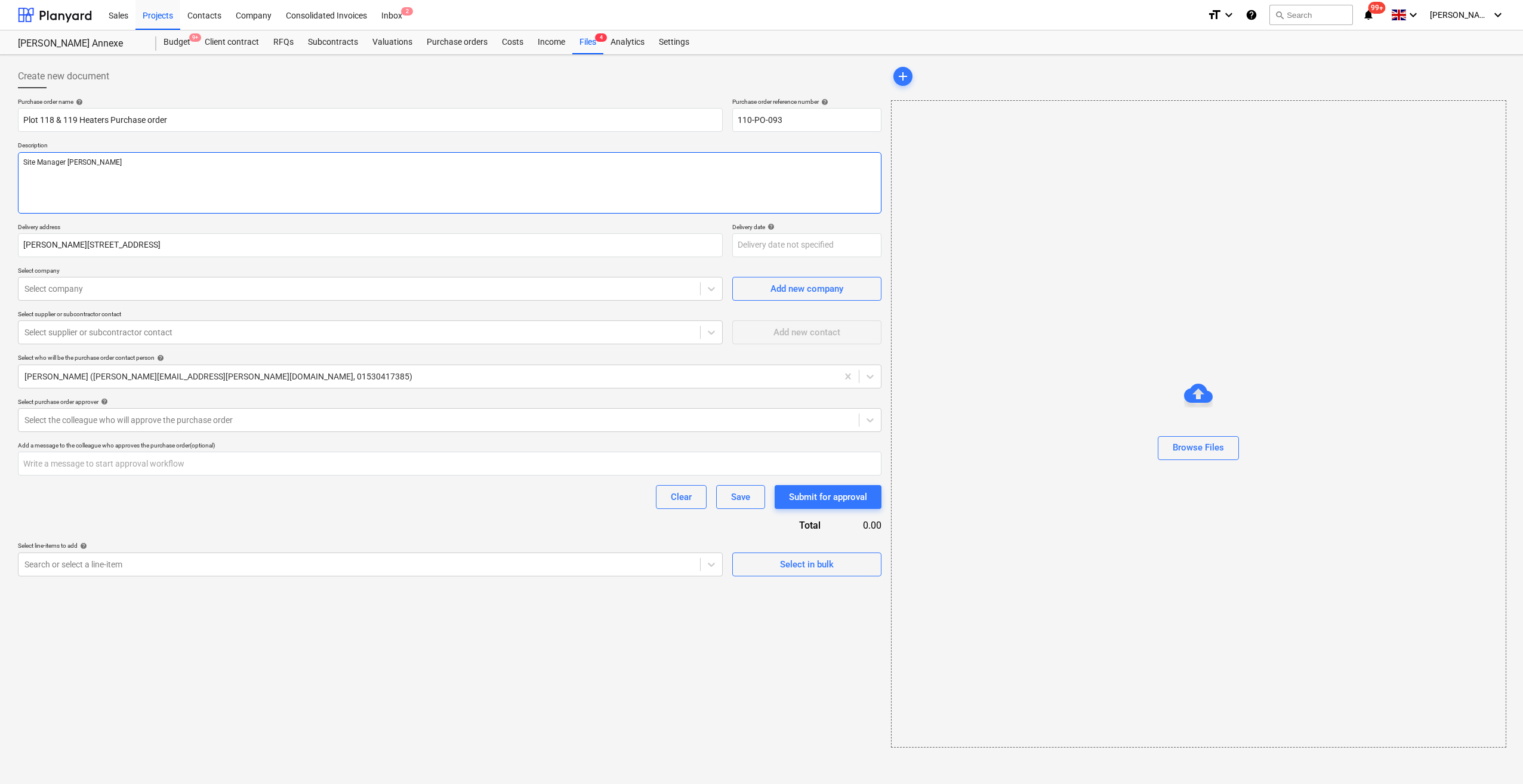
type textarea "Site Manager Scott Or"
type textarea "x"
type textarea "Site Manager Scott Ort"
type textarea "x"
type textarea "Site Manager Scott Orto"
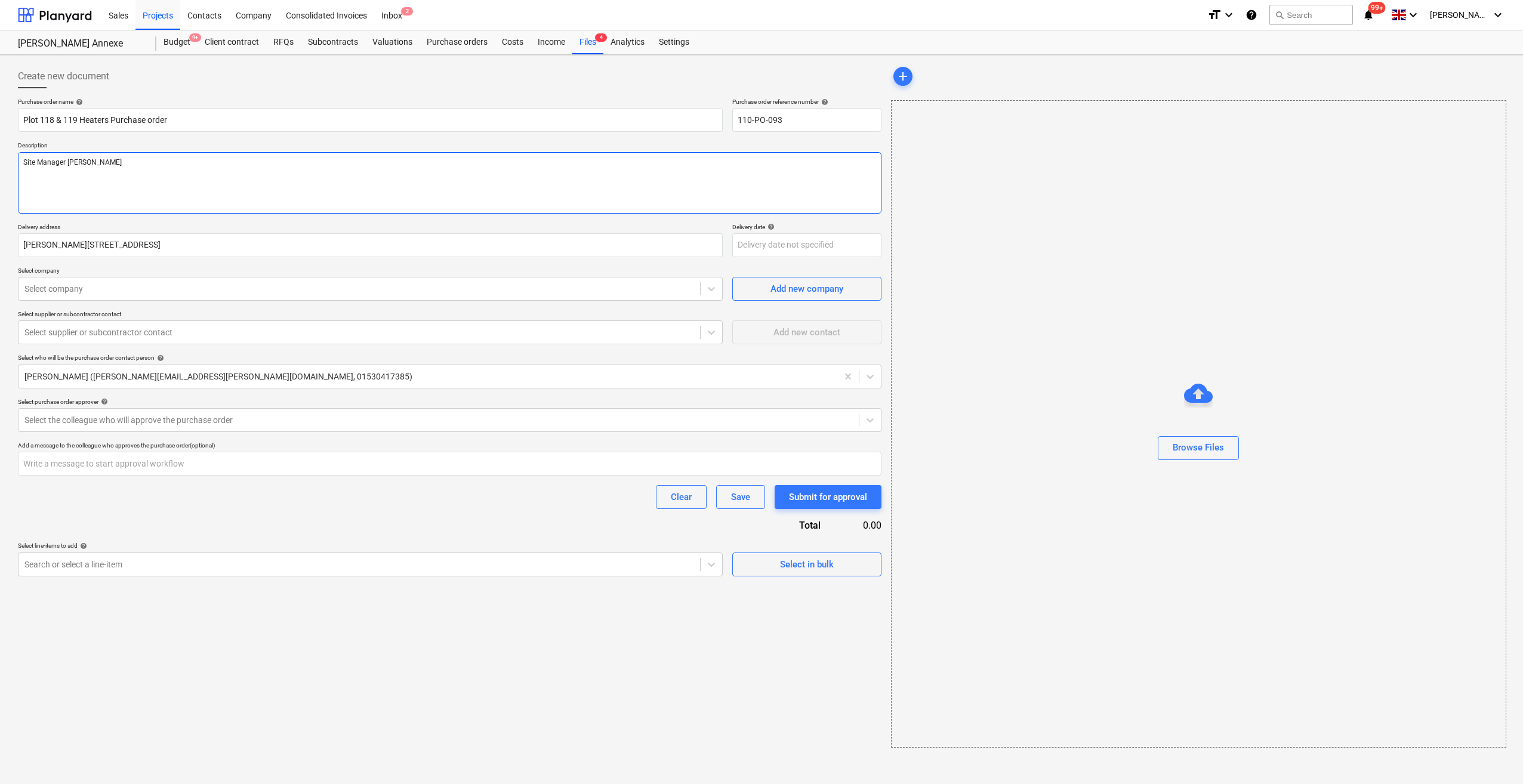
type textarea "x"
type textarea "Site Manager Scott Orton"
type textarea "x"
click at [100, 293] on div at bounding box center [359, 289] width 670 height 12
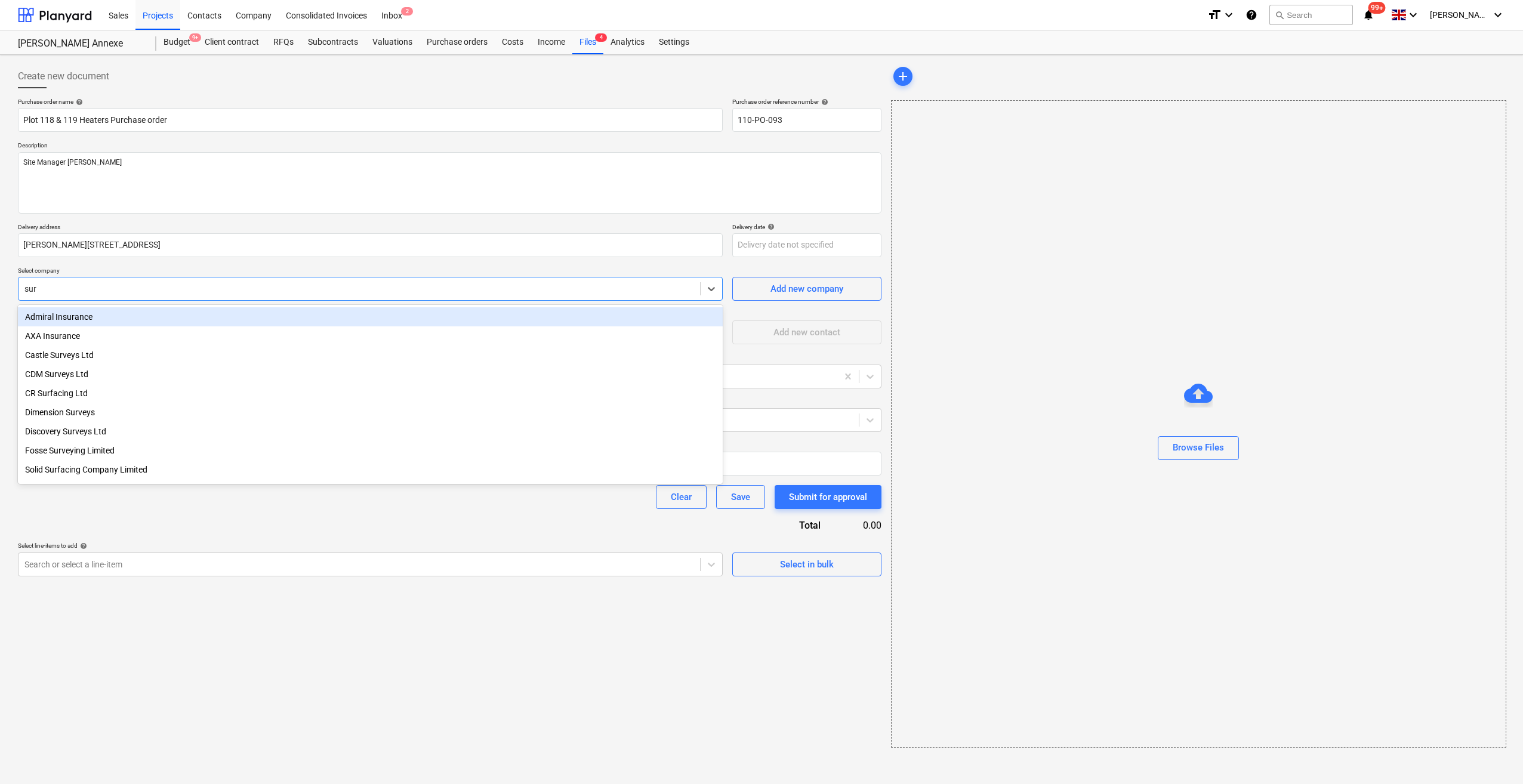
type input "sury"
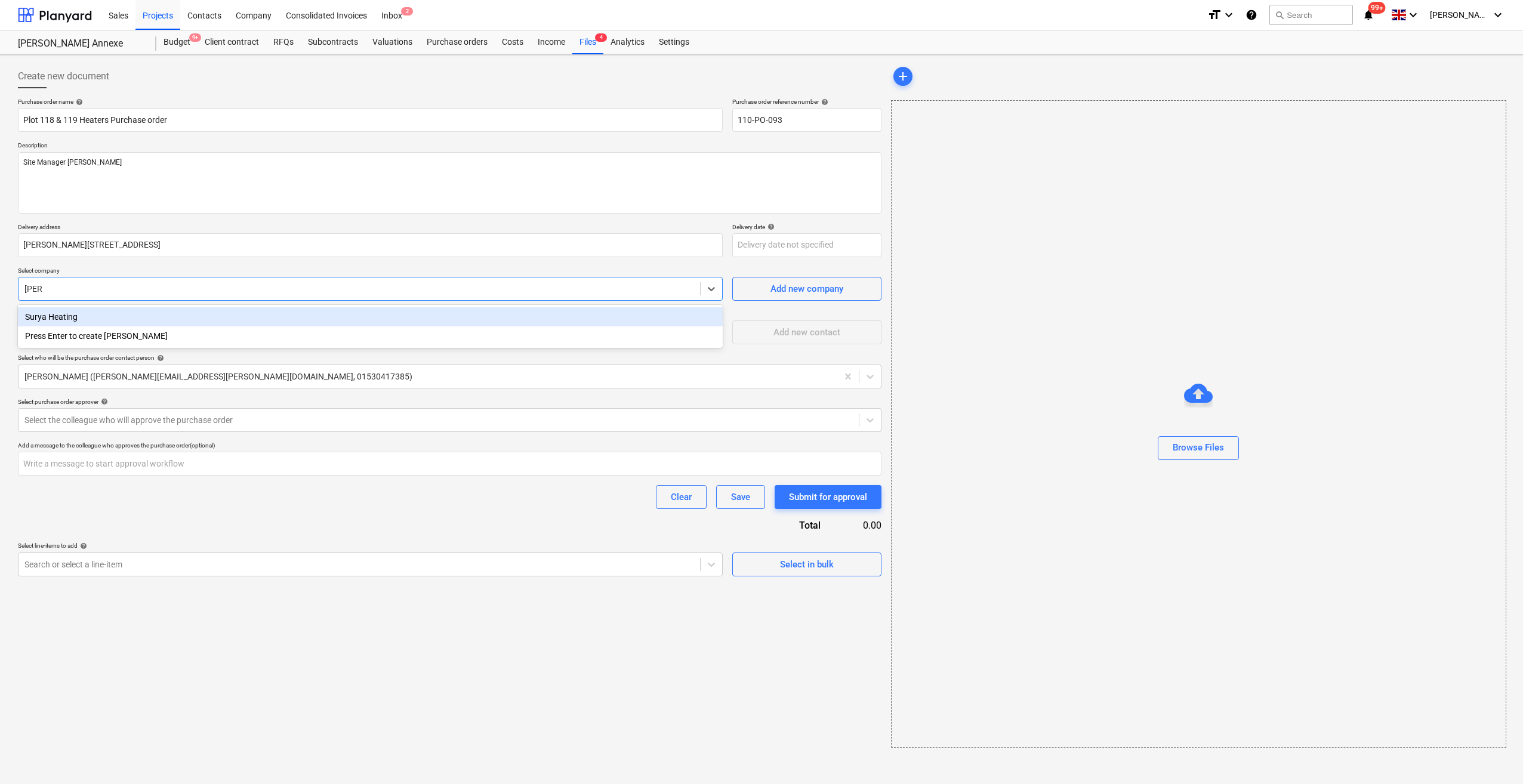
click at [65, 314] on div "Surya Heating" at bounding box center [370, 317] width 705 height 19
type textarea "x"
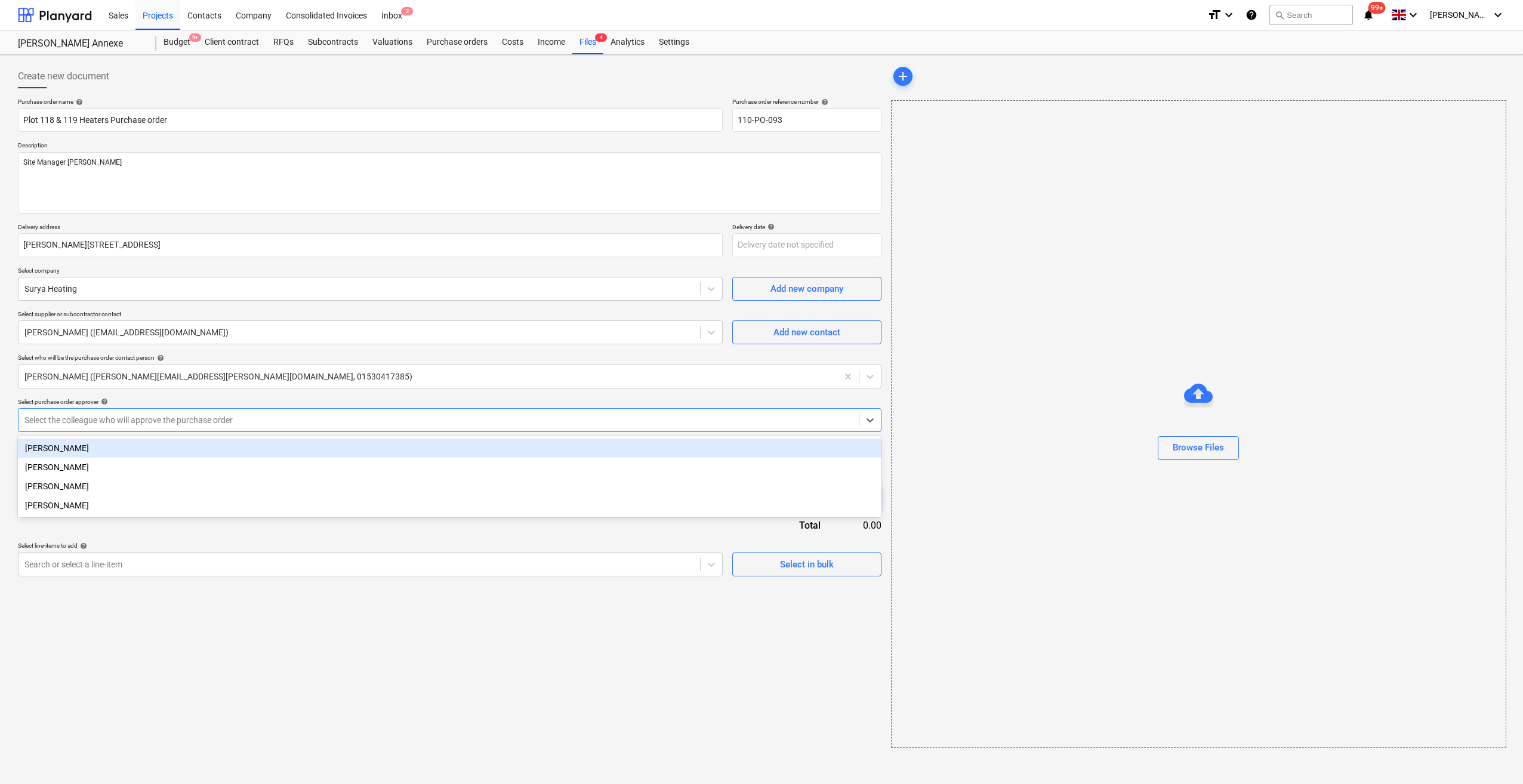
click at [71, 421] on div at bounding box center [438, 420] width 828 height 12
click at [77, 447] on div "Martin Lill" at bounding box center [449, 448] width 864 height 19
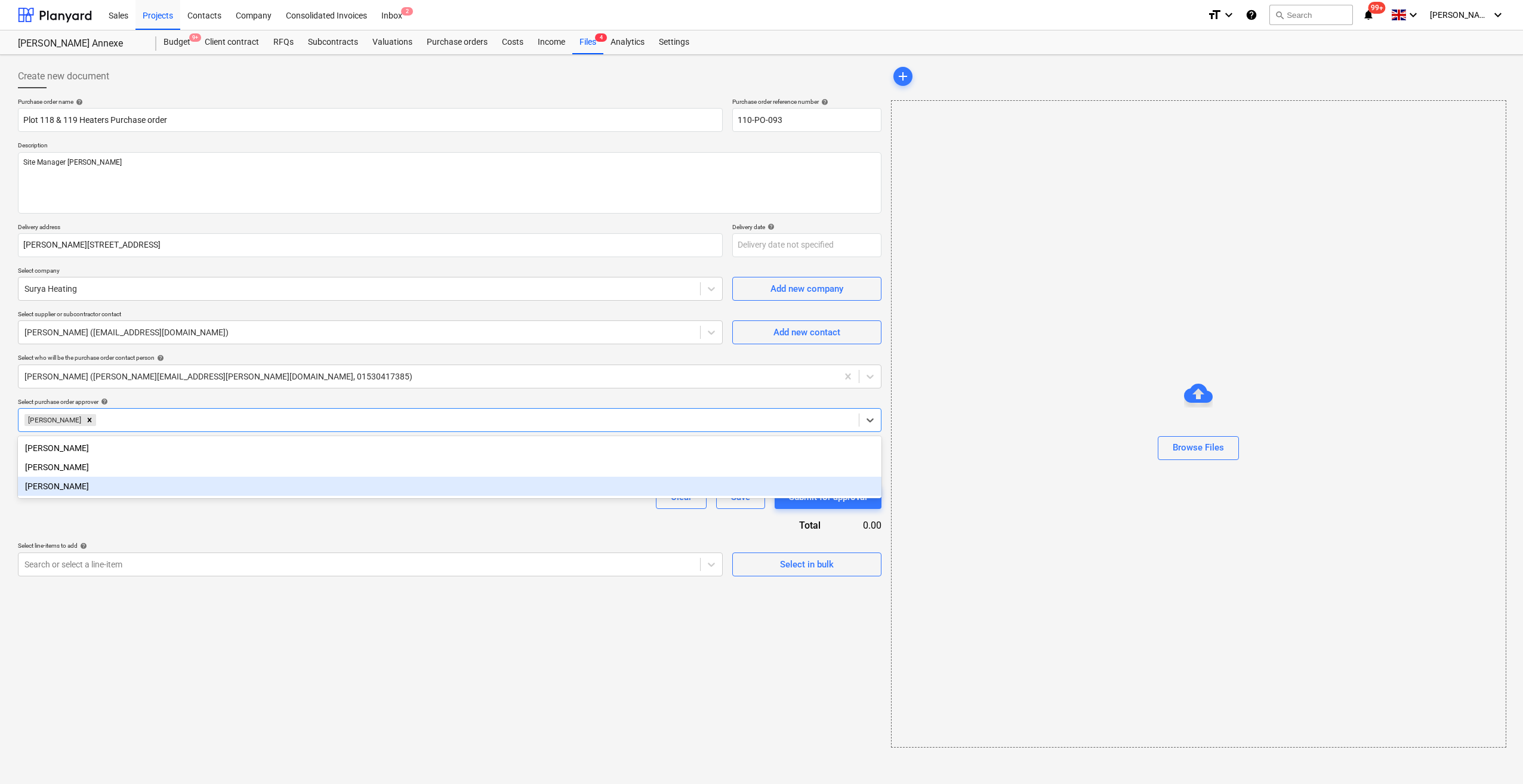
click at [113, 519] on div "Purchase order name help Plot 118 & 119 Heaters Purchase order Purchase order r…" at bounding box center [449, 336] width 864 height 478
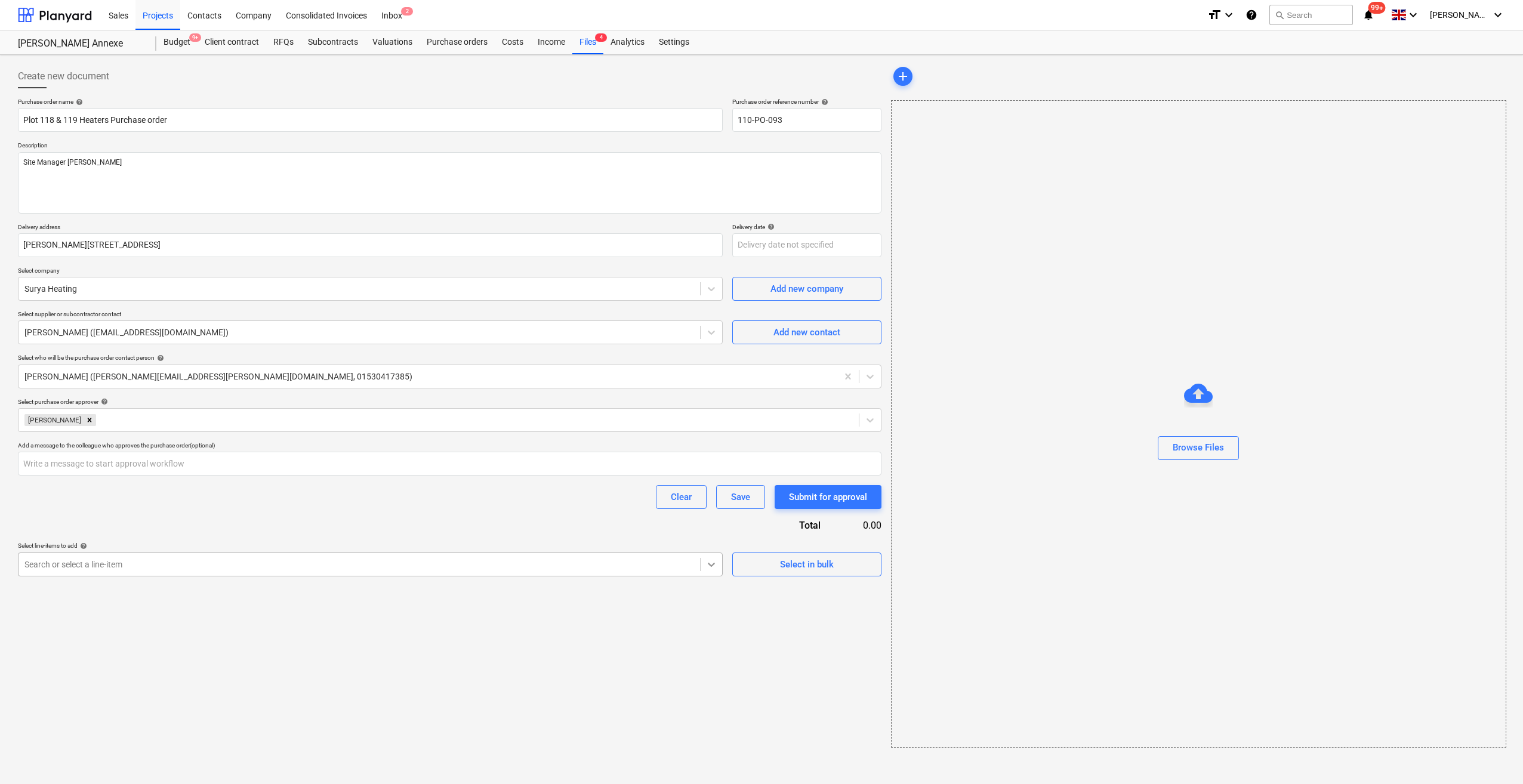
click at [712, 566] on icon at bounding box center [711, 564] width 7 height 4
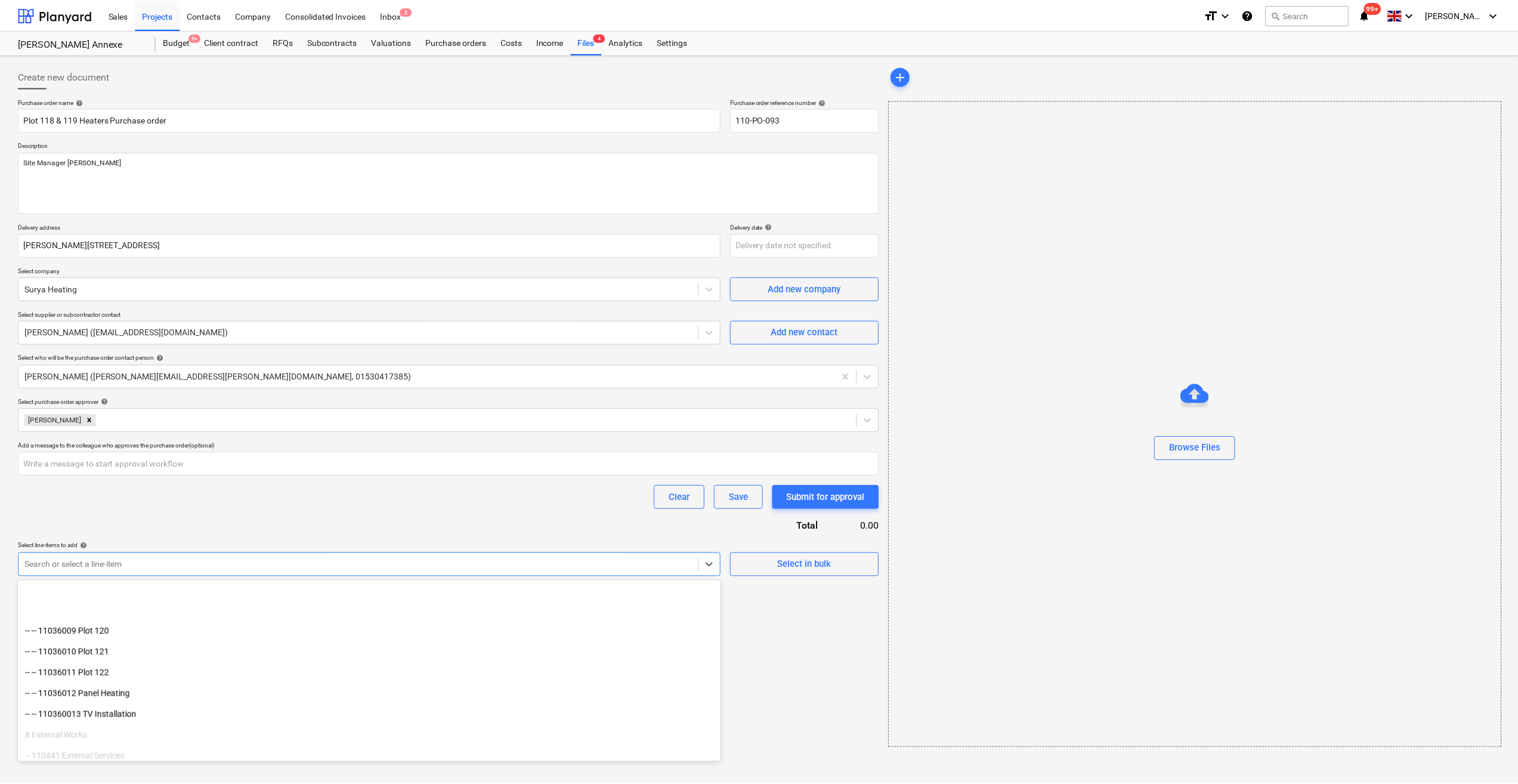
scroll to position [3102, 0]
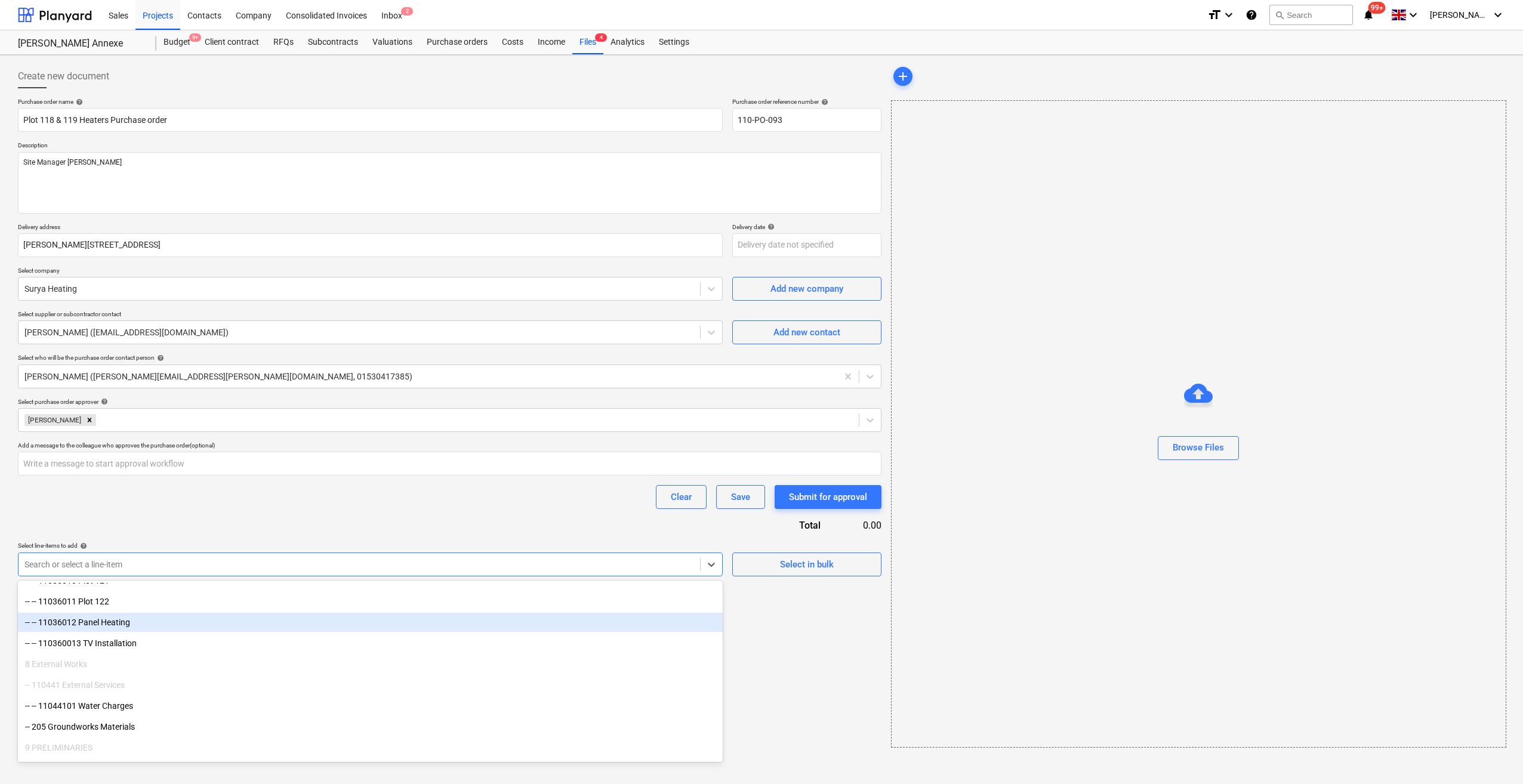
click at [156, 623] on div "-- -- 11036012 Panel Heating" at bounding box center [370, 622] width 705 height 19
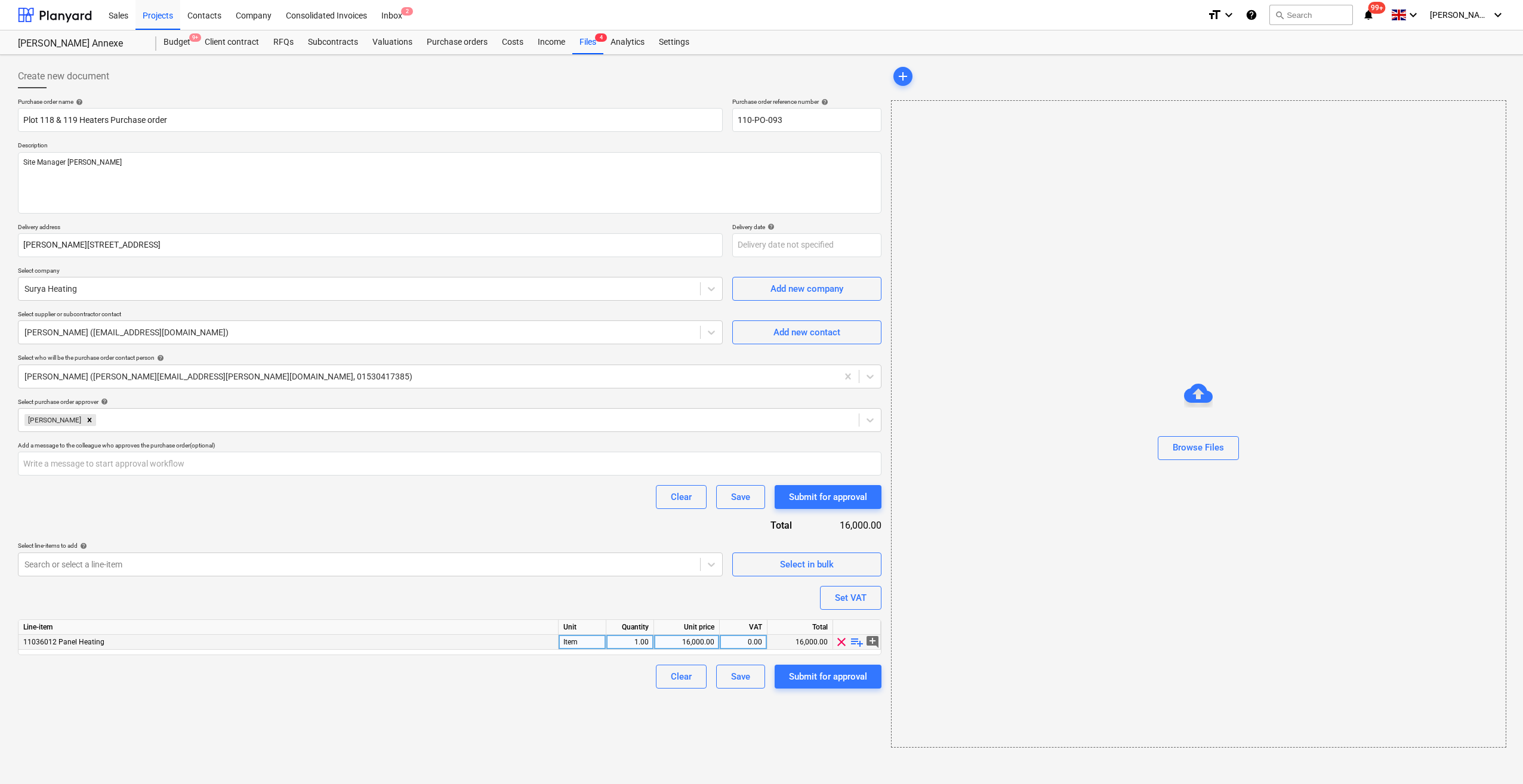
click at [860, 644] on span "playlist_add" at bounding box center [856, 642] width 14 height 14
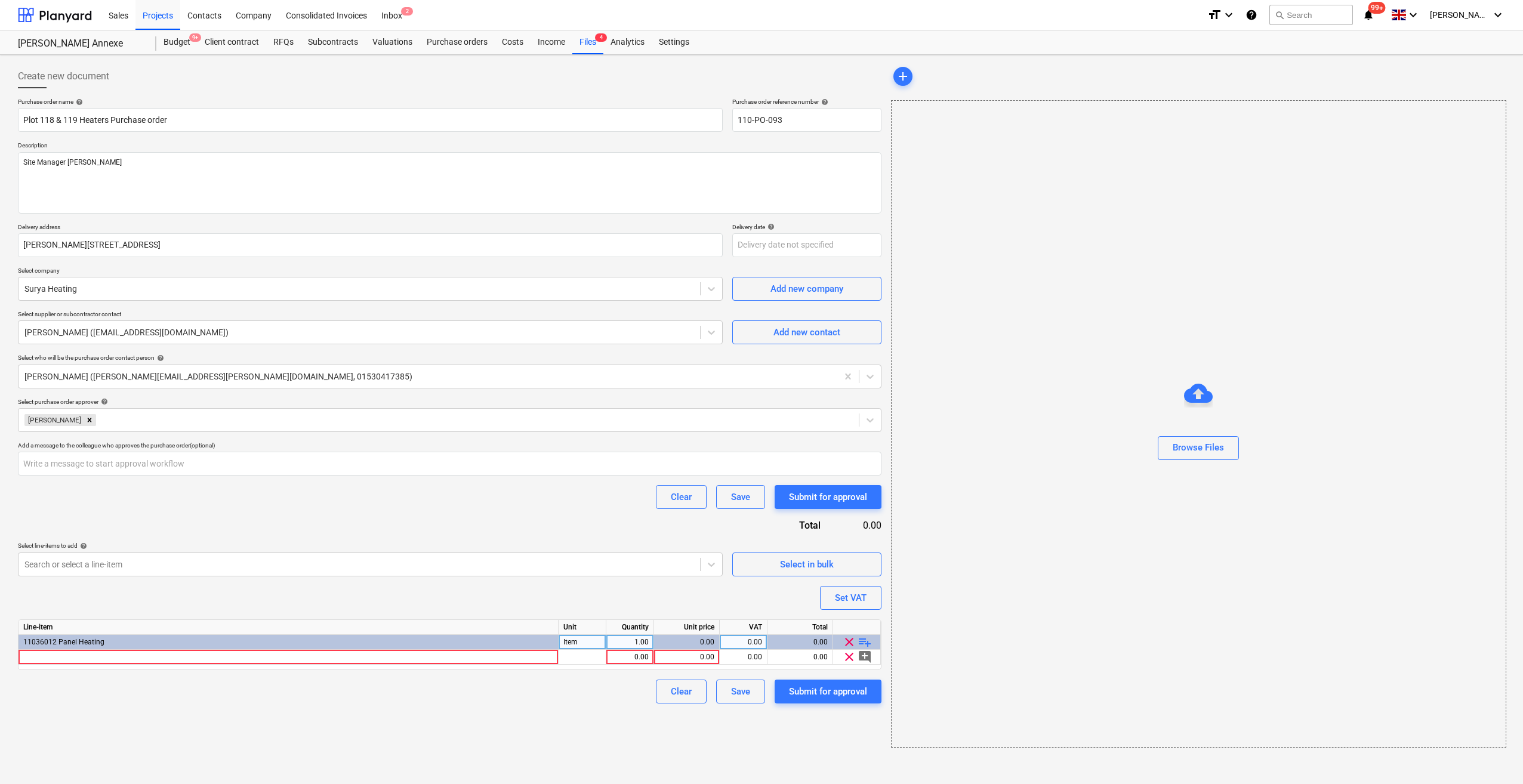
click at [869, 643] on span "playlist_add" at bounding box center [864, 642] width 14 height 14
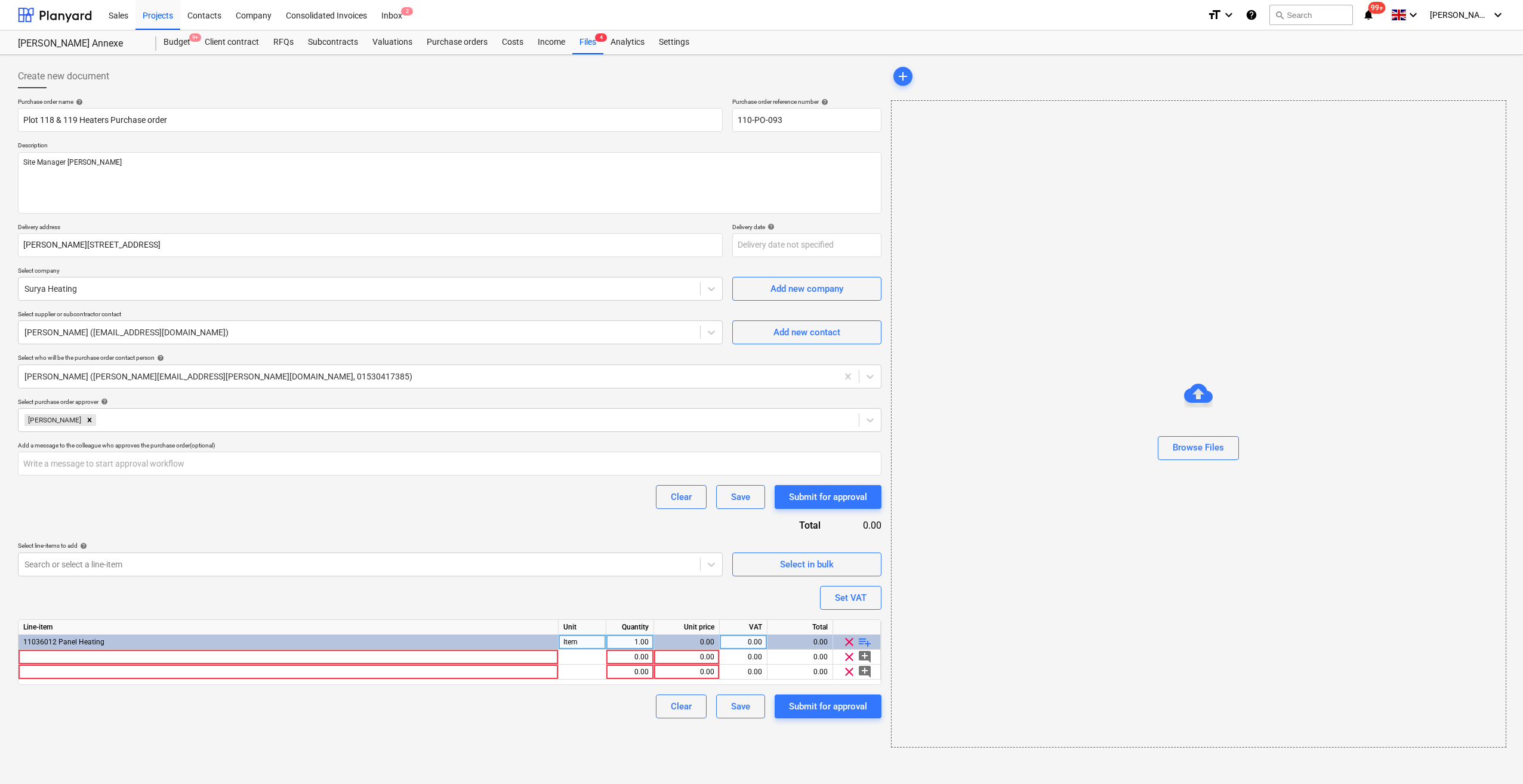
click at [870, 643] on span "playlist_add" at bounding box center [864, 642] width 14 height 14
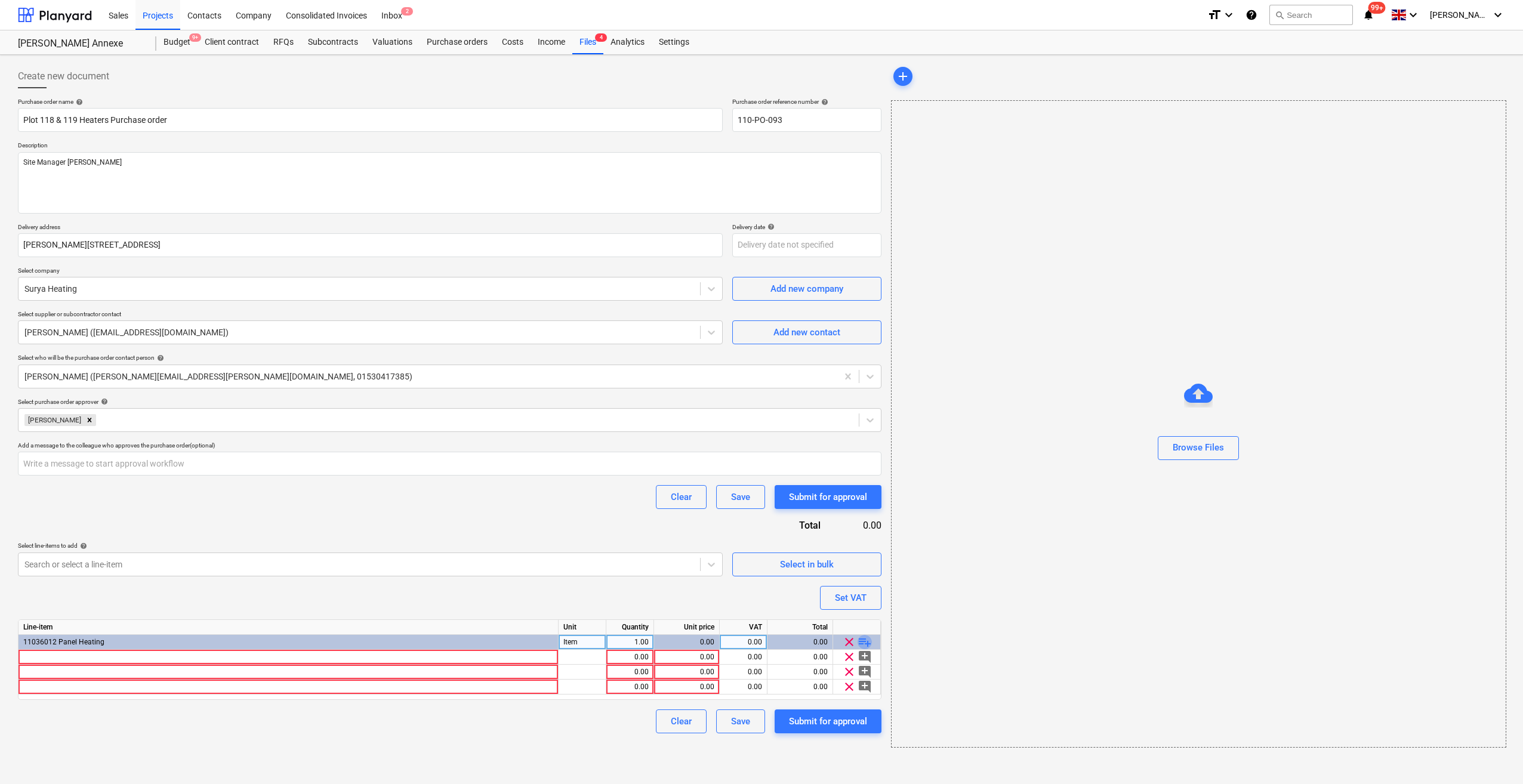
click at [870, 643] on span "playlist_add" at bounding box center [864, 642] width 14 height 14
type textarea "x"
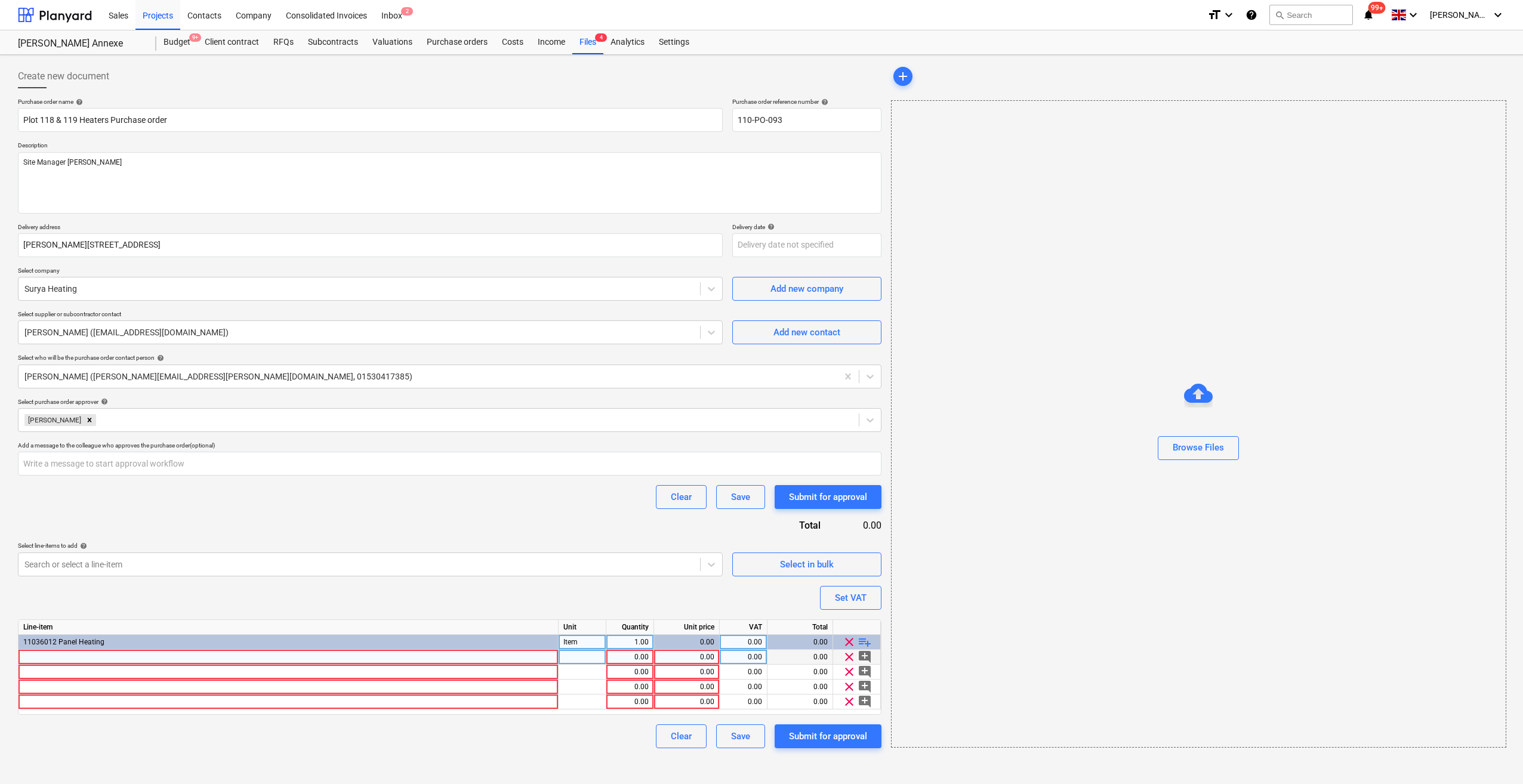
click at [39, 655] on div at bounding box center [288, 657] width 540 height 15
type input "Mirrorstone 200 WiFi Touch Thermostats (Black)"
type textarea "x"
click at [567, 659] on div at bounding box center [582, 657] width 47 height 15
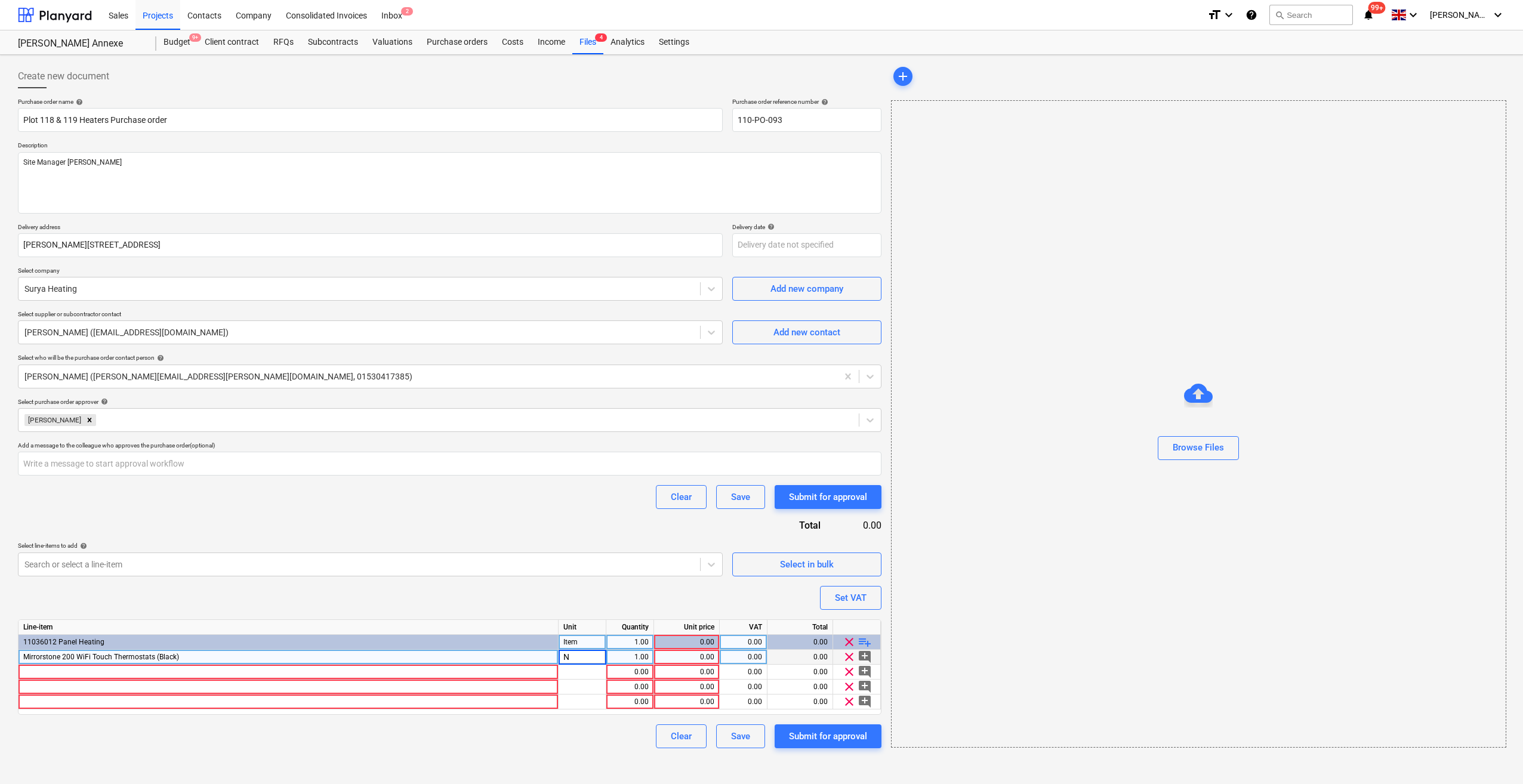
type input "Nr"
type textarea "x"
click at [642, 661] on div "1.00" at bounding box center [630, 657] width 37 height 15
type input "13"
type textarea "x"
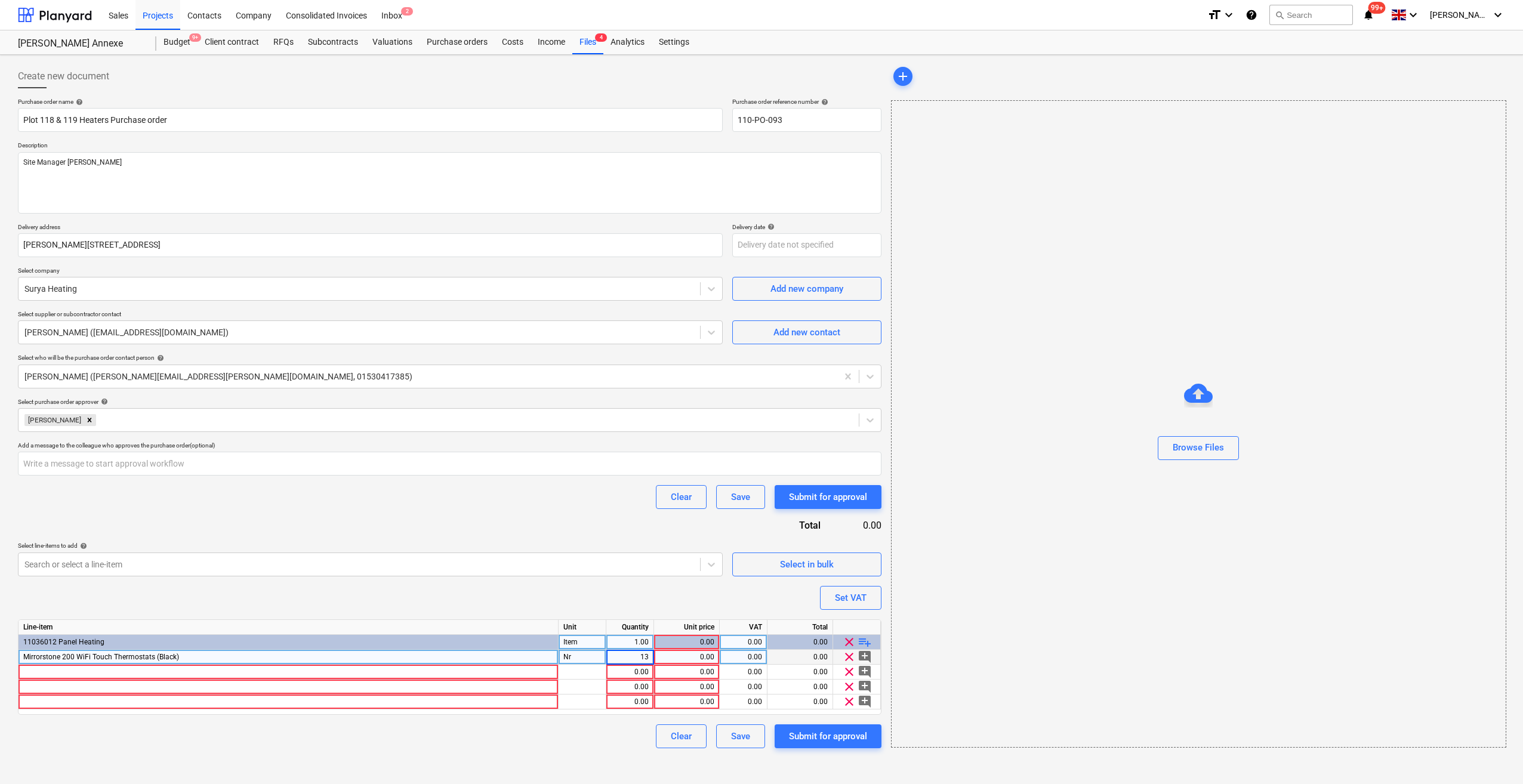
click at [706, 654] on div "0.00" at bounding box center [687, 657] width 56 height 15
type input "31.866666666"
type textarea "x"
click at [708, 673] on div "0.00" at bounding box center [687, 672] width 56 height 15
click at [66, 674] on div at bounding box center [288, 672] width 540 height 15
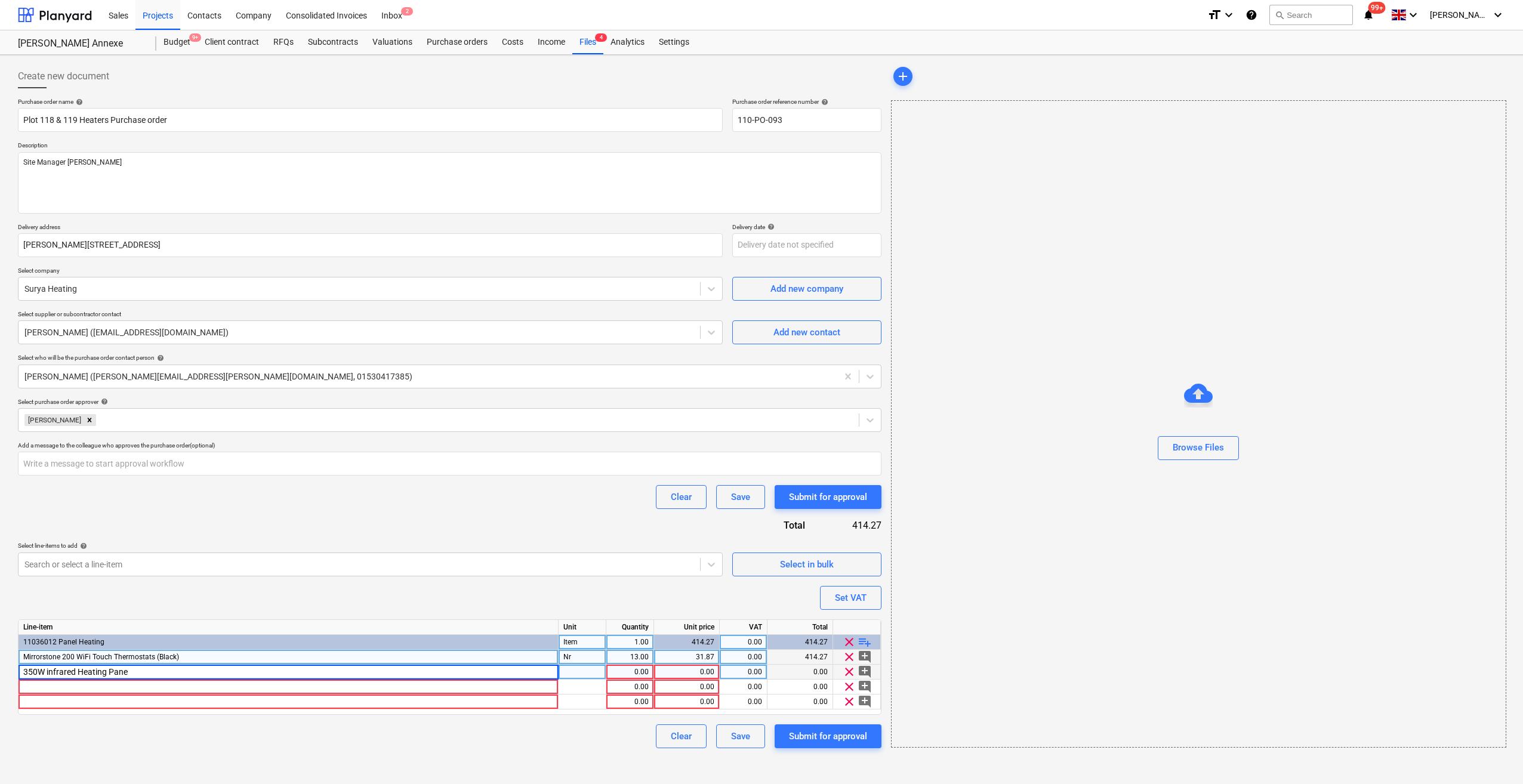
type input "350W infrared Heating Panel"
type textarea "x"
click at [565, 669] on div "pcs" at bounding box center [582, 672] width 47 height 15
type input "Nr"
type textarea "x"
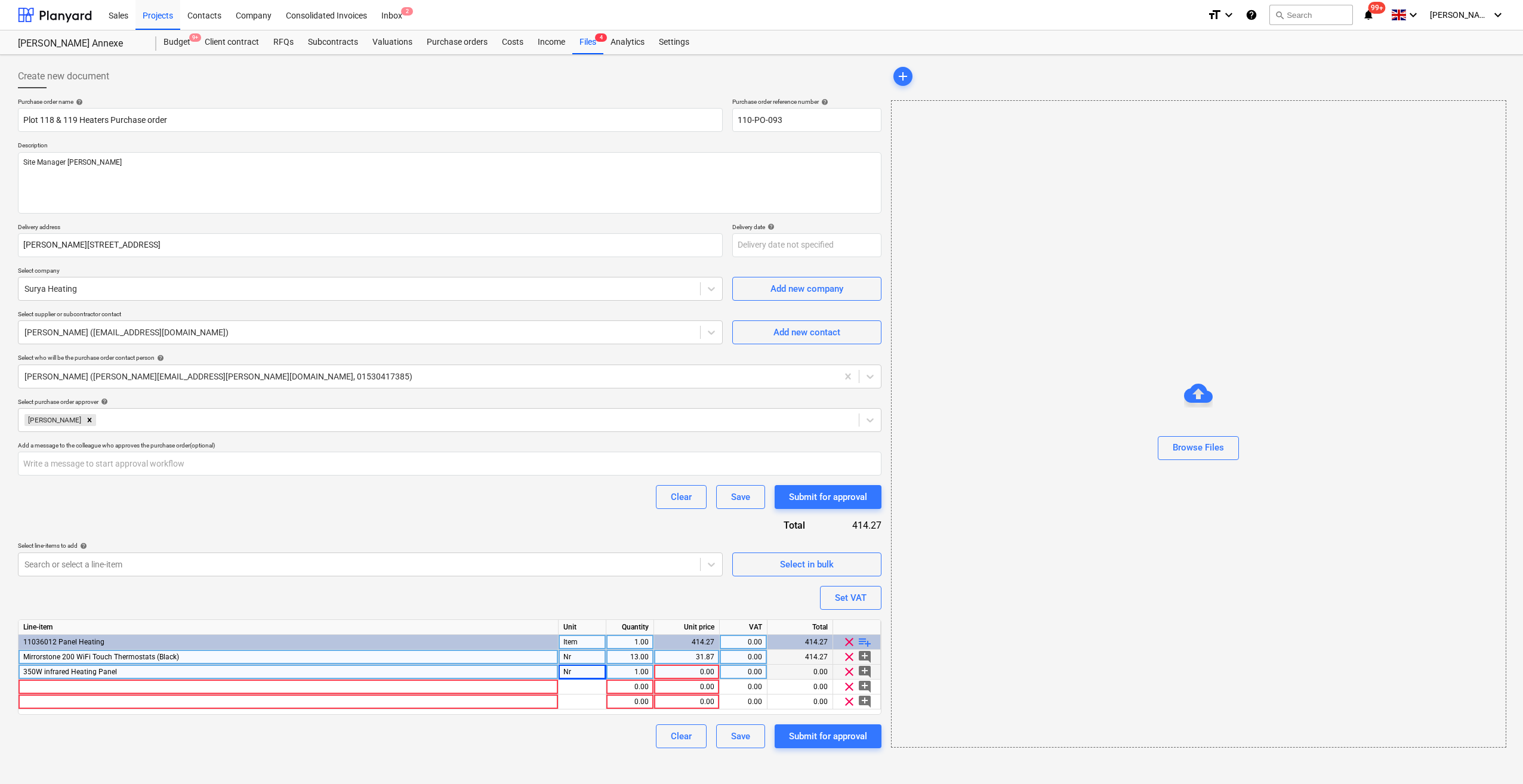
drag, startPoint x: 128, startPoint y: 669, endPoint x: 30, endPoint y: 675, distance: 98.2
click at [30, 675] on div "350W infrared Heating Panel" at bounding box center [288, 672] width 540 height 15
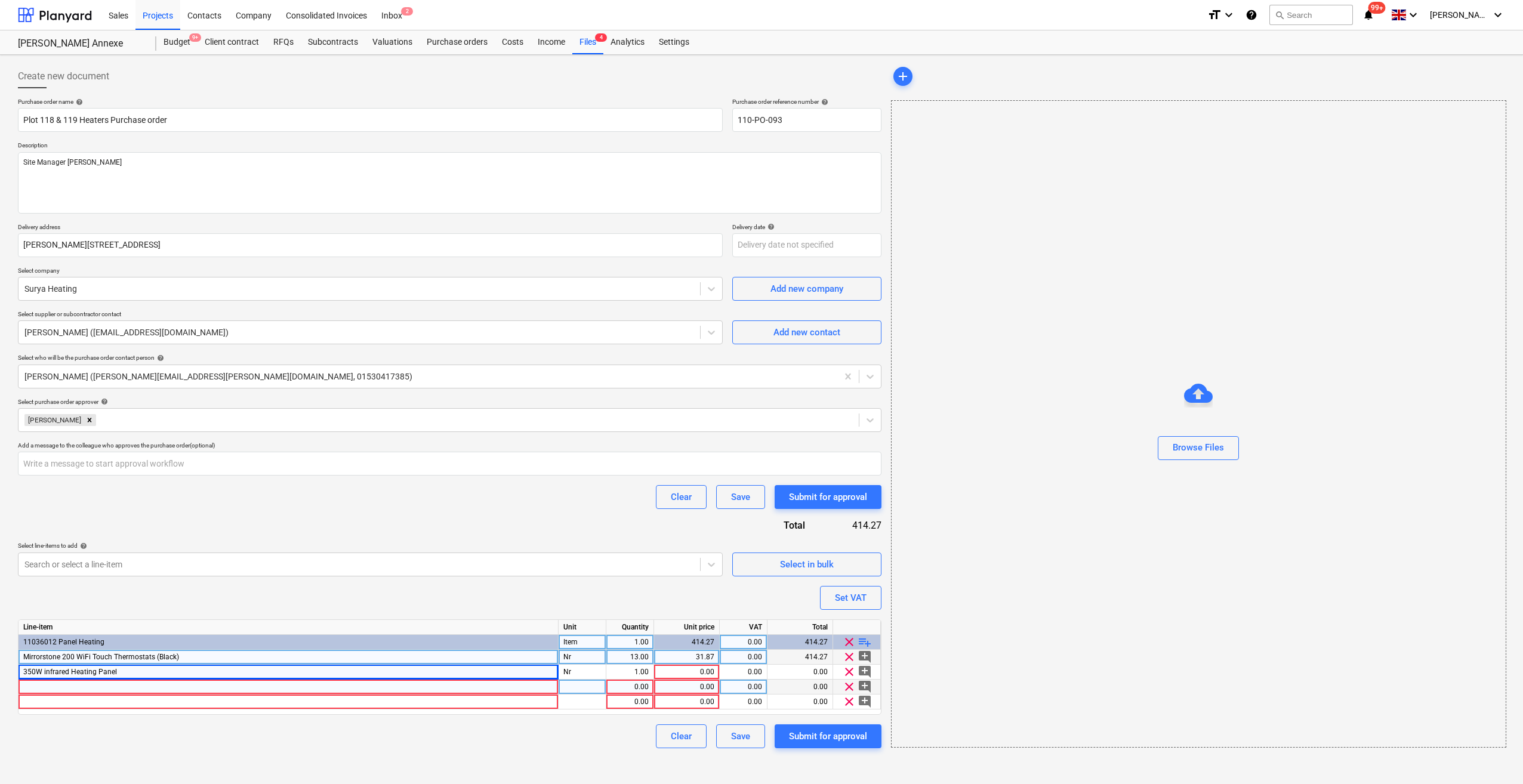
click at [28, 683] on div at bounding box center [288, 687] width 540 height 15
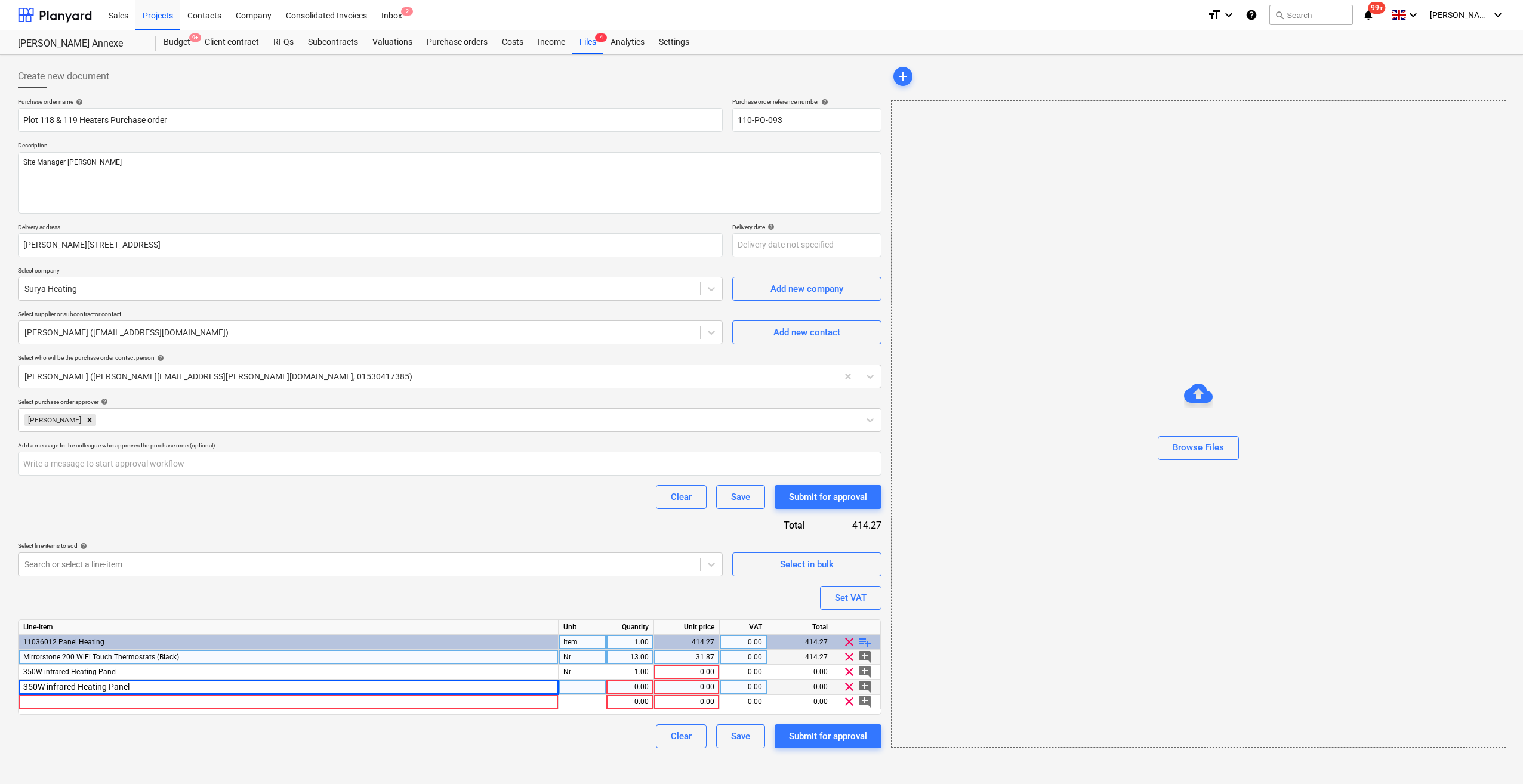
click at [29, 687] on input "350W infrared Heating Panel" at bounding box center [288, 686] width 539 height 14
type input "580W infrared Heating Panel"
type textarea "x"
click at [577, 690] on div at bounding box center [582, 687] width 47 height 15
type input "Nr"
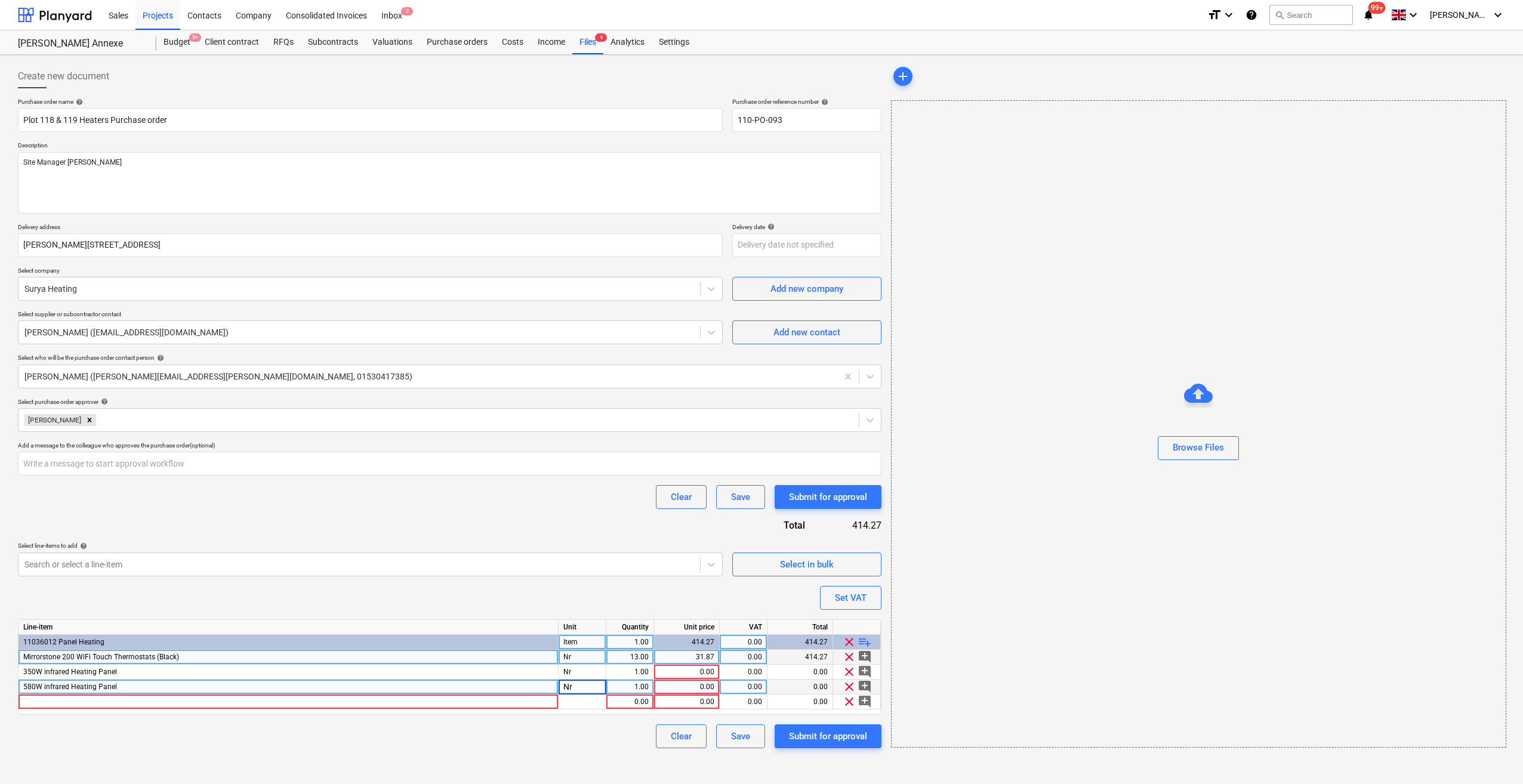
type textarea "x"
click at [634, 686] on div "1.00" at bounding box center [630, 687] width 37 height 15
type input "3"
type textarea "x"
click at [24, 701] on div at bounding box center [288, 702] width 540 height 15
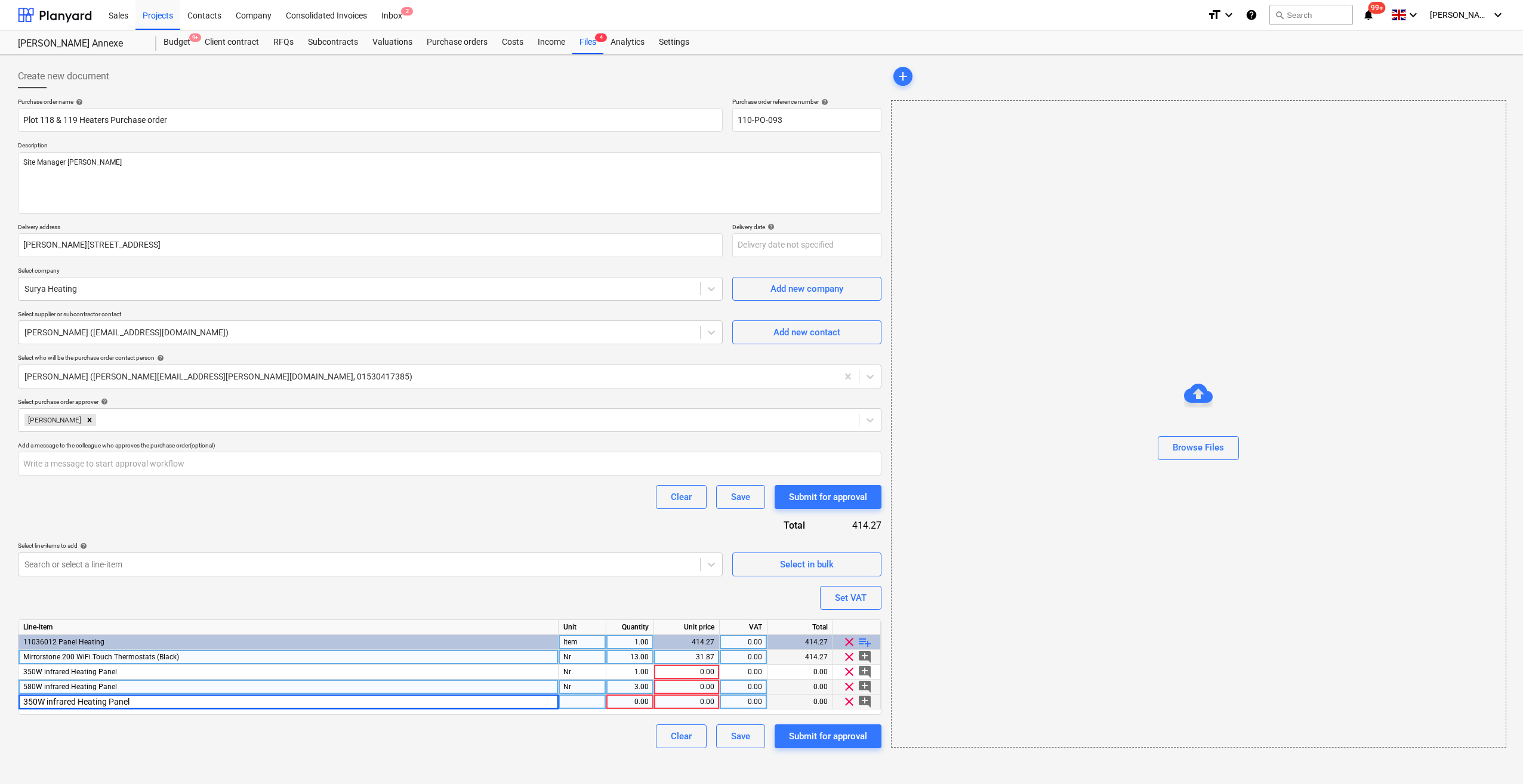
click at [32, 695] on input "350W infrared Heating Panel" at bounding box center [288, 701] width 539 height 14
type input "900W infrared Heating Panel"
type textarea "x"
click at [582, 703] on div at bounding box center [582, 702] width 47 height 15
type input "Nr"
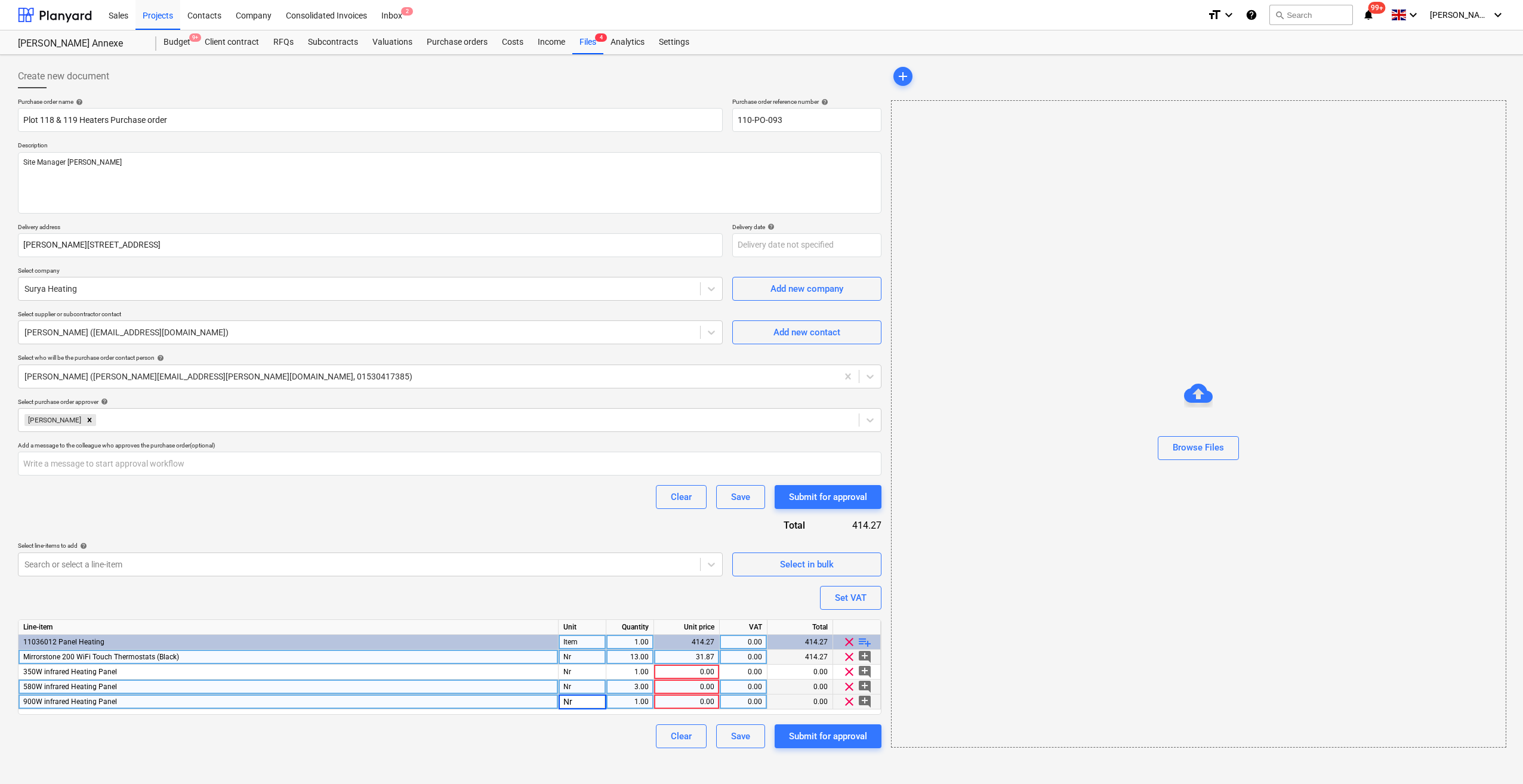
type textarea "x"
click at [633, 703] on div "1.00" at bounding box center [630, 702] width 37 height 15
type input "6"
click at [917, 760] on div "Create new document Purchase order name help Plot 118 & 119 Heaters Purchase or…" at bounding box center [761, 419] width 1523 height 729
click at [865, 644] on span "playlist_add" at bounding box center [864, 642] width 14 height 14
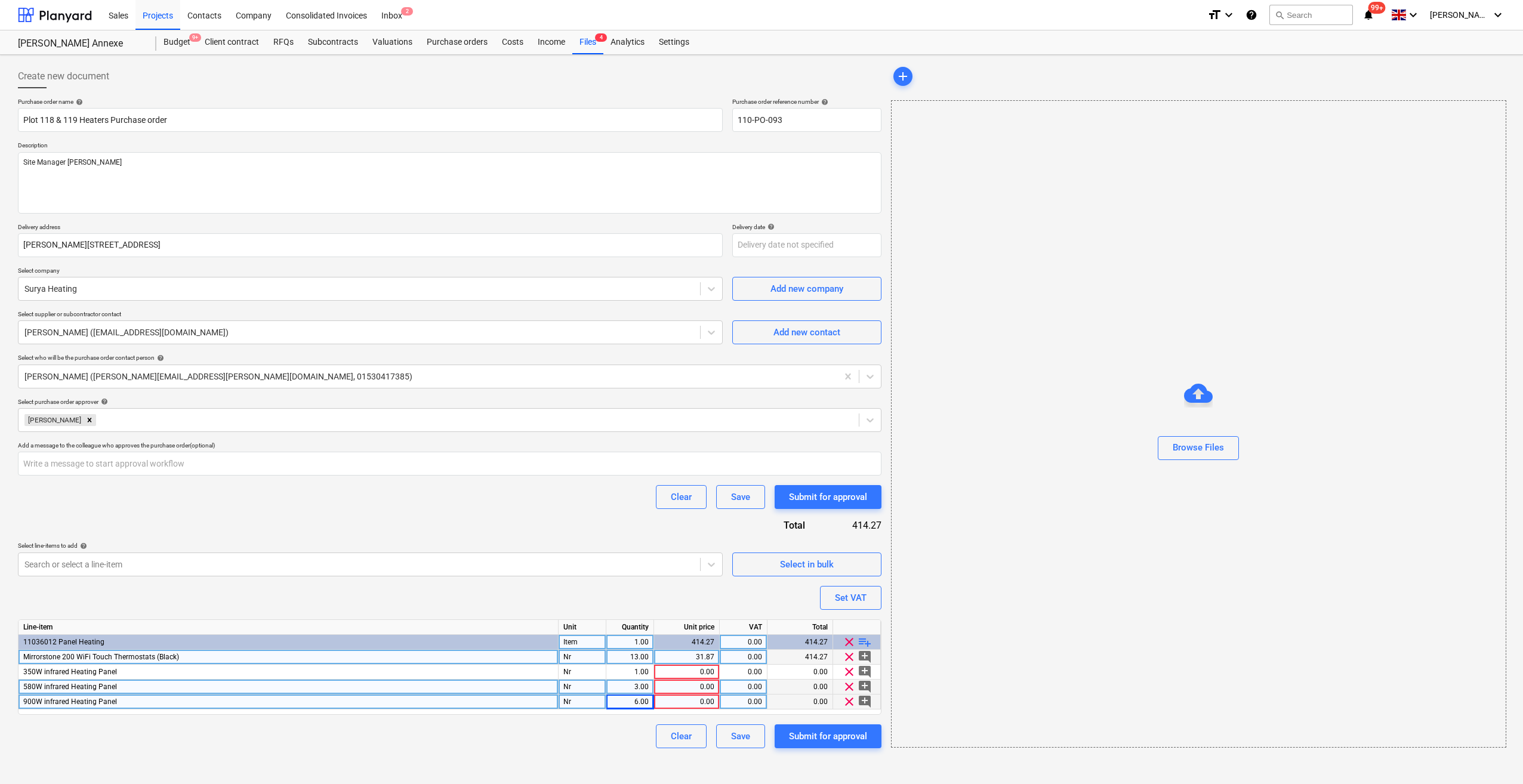
type textarea "x"
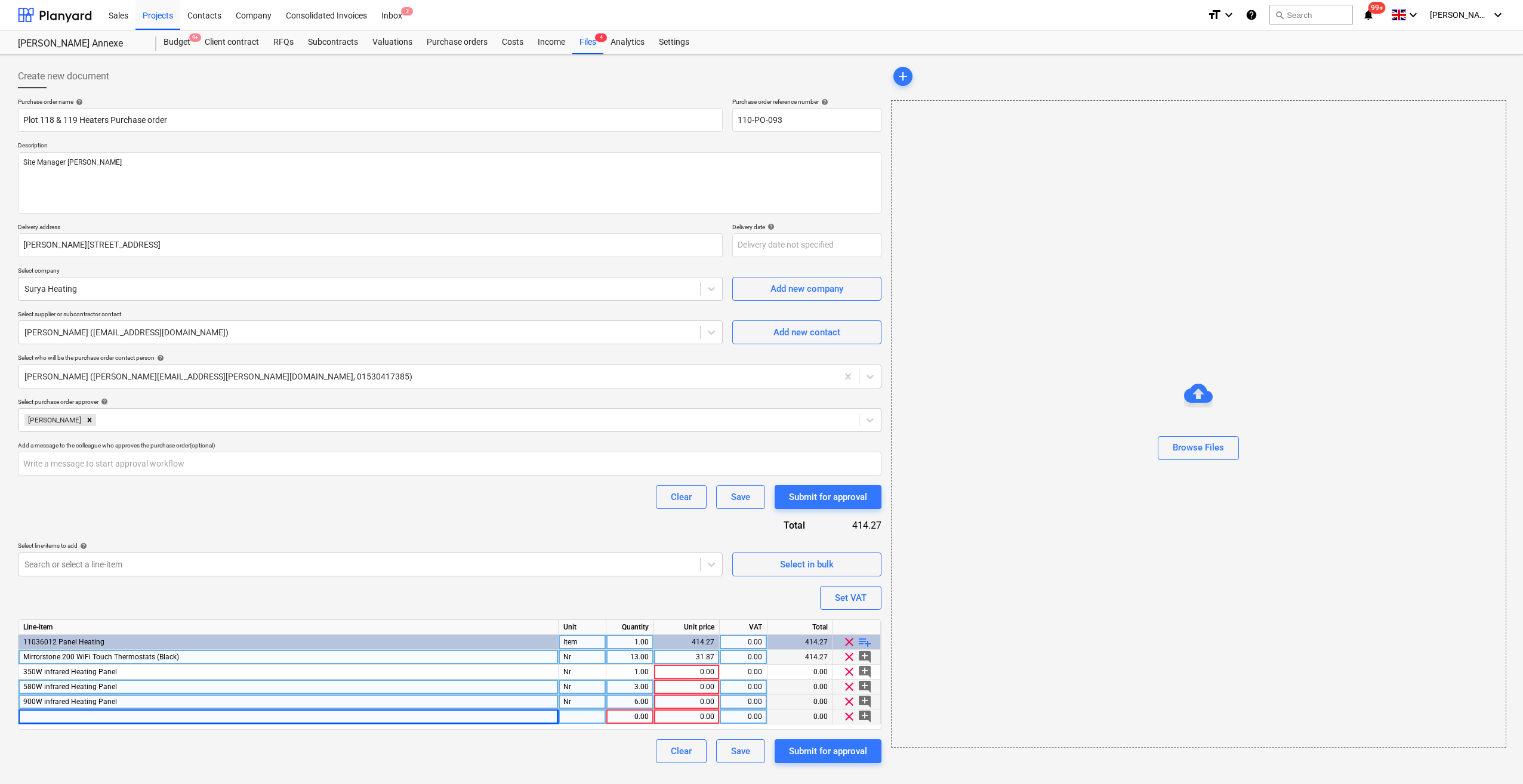
drag, startPoint x: 38, startPoint y: 717, endPoint x: 24, endPoint y: 711, distance: 15.2
click at [24, 711] on div at bounding box center [288, 717] width 540 height 15
drag, startPoint x: 32, startPoint y: 716, endPoint x: 35, endPoint y: 723, distance: 7.6
click at [33, 716] on input "350W infrared Heating Panel" at bounding box center [288, 716] width 539 height 14
type input "1200W infrared Heating Panel"
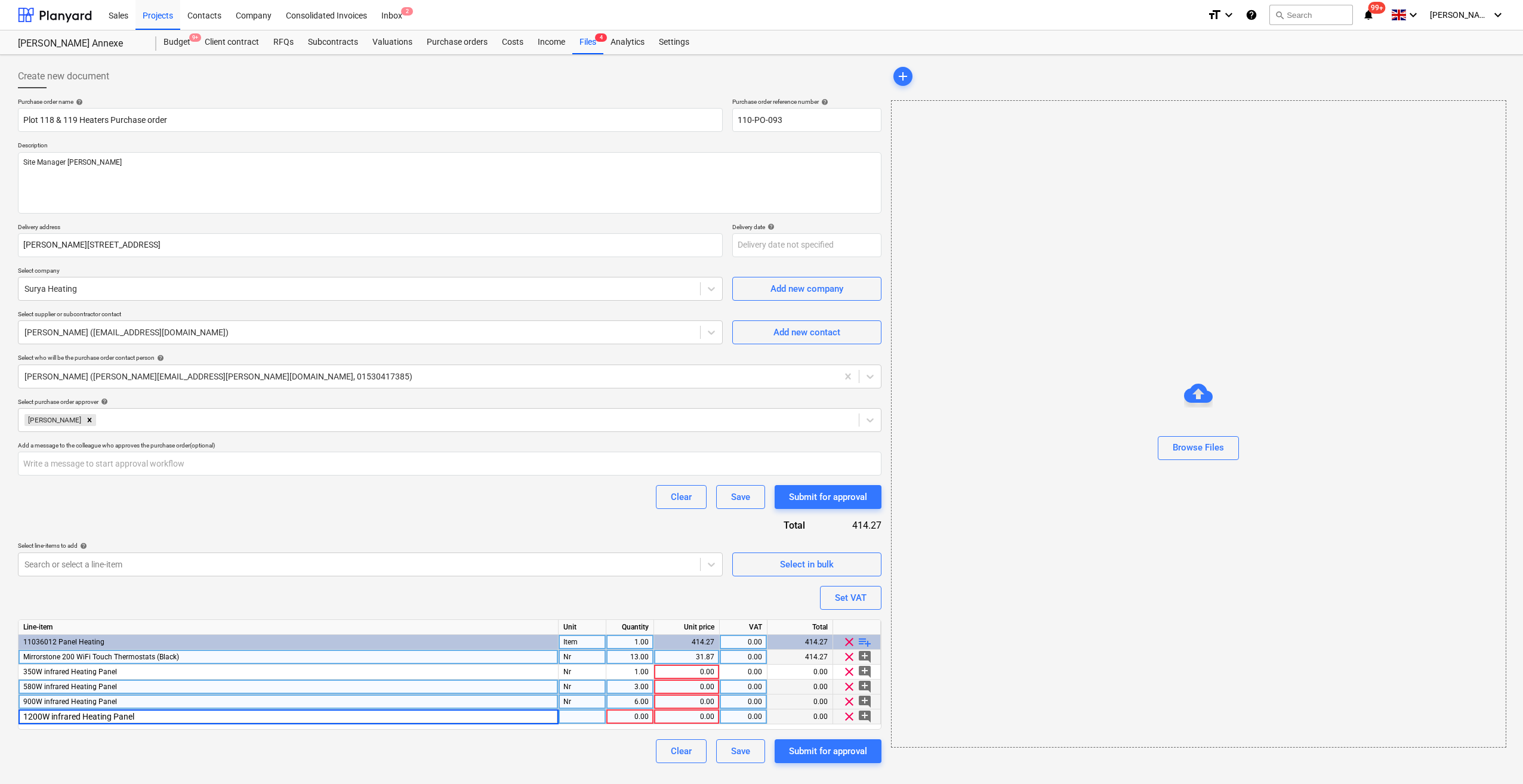
type textarea "x"
click at [579, 718] on div at bounding box center [582, 717] width 47 height 15
type input "Nr"
type textarea "x"
click at [637, 716] on div "1.00" at bounding box center [630, 717] width 37 height 15
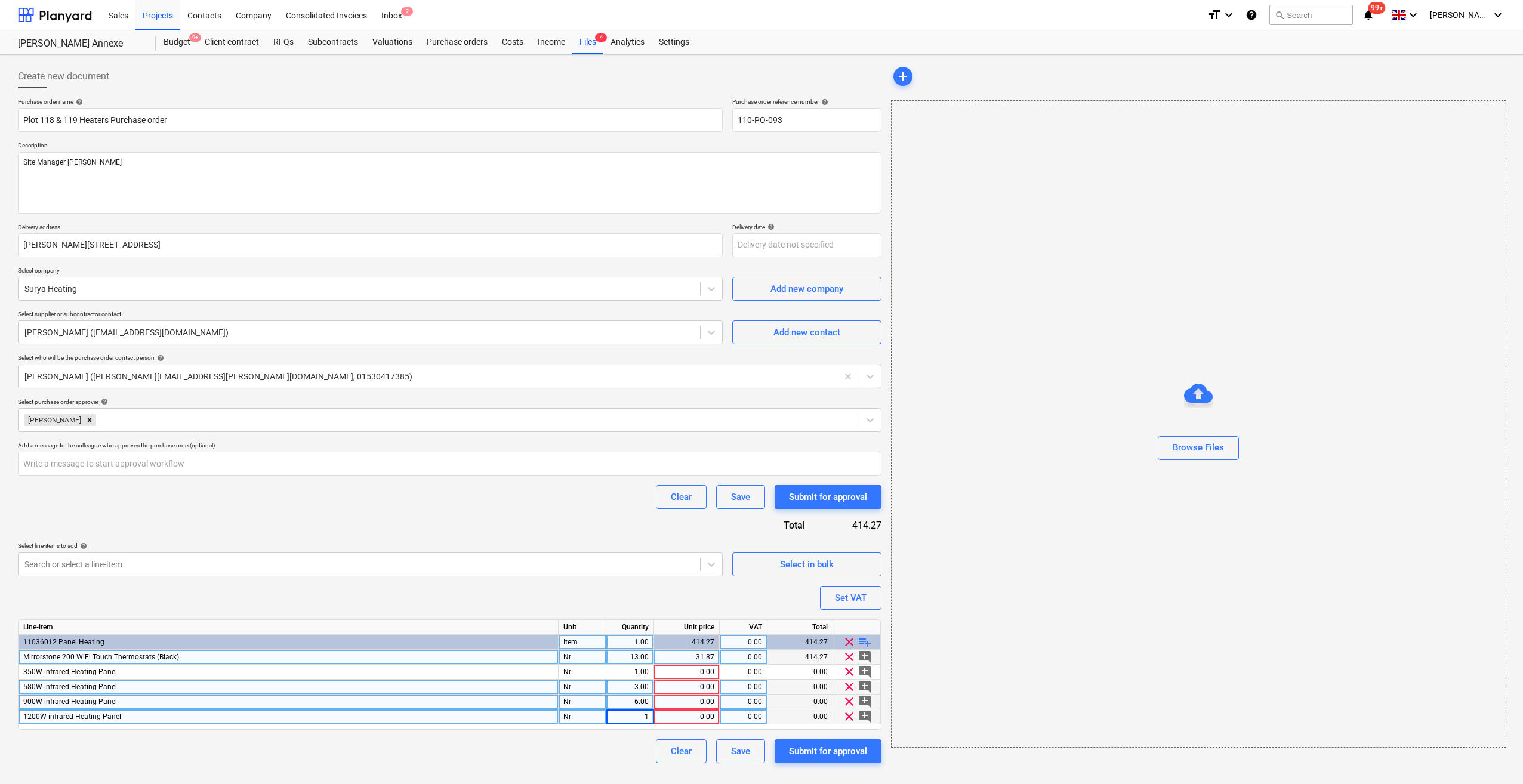
type input "5"
click at [865, 644] on span "playlist_add" at bounding box center [864, 642] width 14 height 14
type textarea "x"
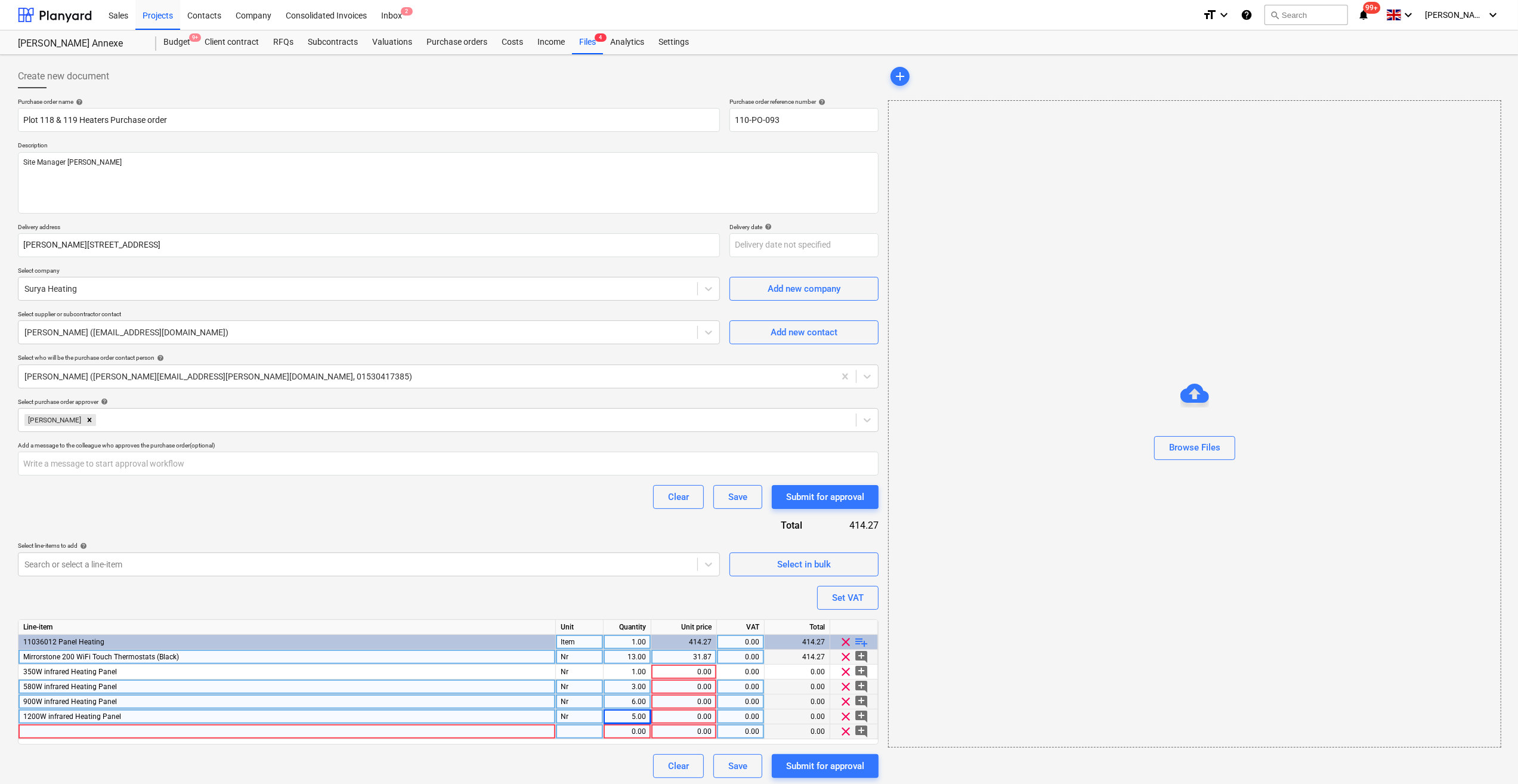
click at [55, 732] on div at bounding box center [287, 732] width 537 height 15
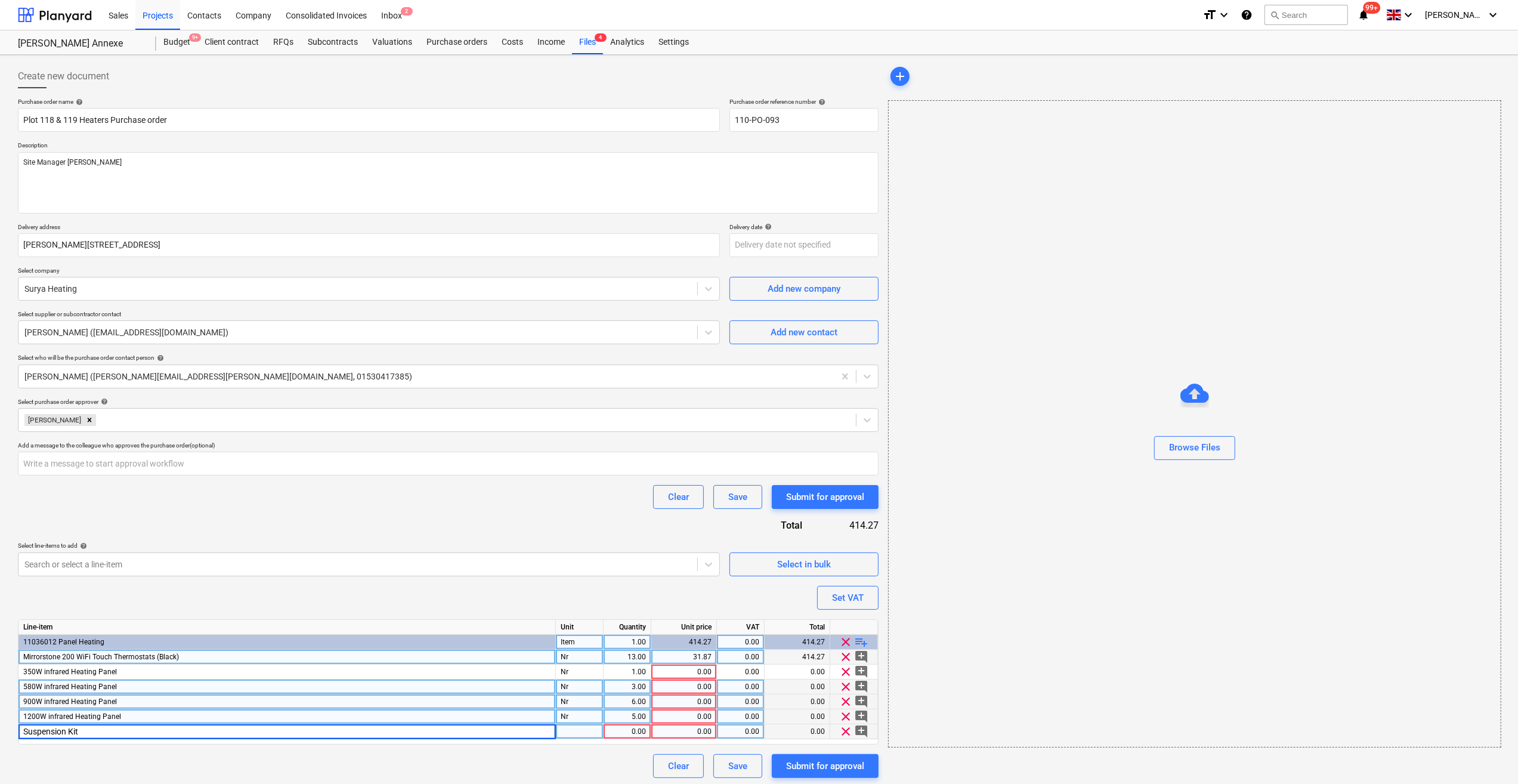
type input "Suspension Kits"
type textarea "x"
click at [564, 730] on div "pcs" at bounding box center [580, 732] width 47 height 15
type input "Nr"
type textarea "x"
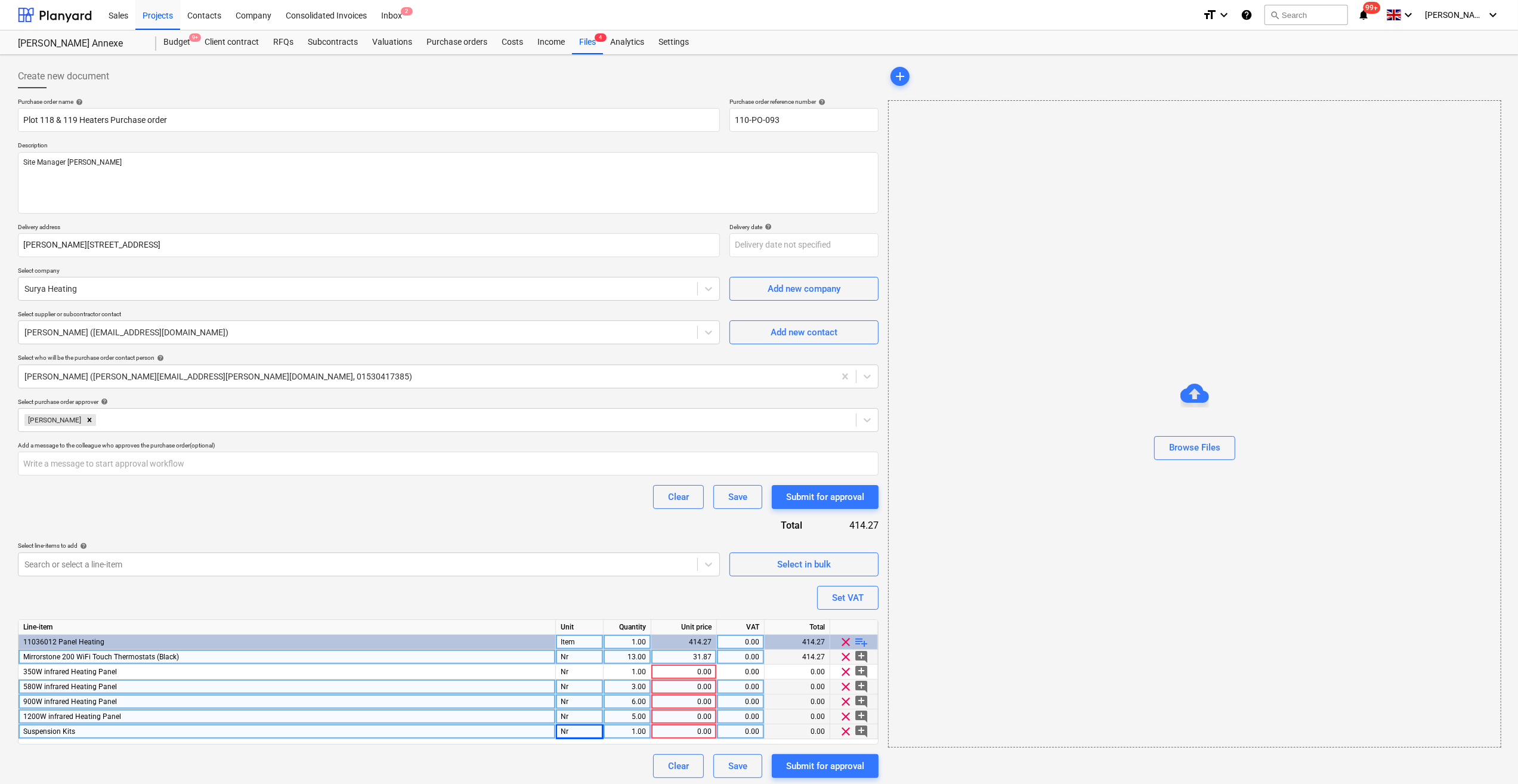
click at [621, 734] on div "1.00" at bounding box center [627, 732] width 37 height 15
type input "14"
type textarea "x"
click at [612, 754] on div "Clear Save Submit for approval" at bounding box center [448, 766] width 861 height 24
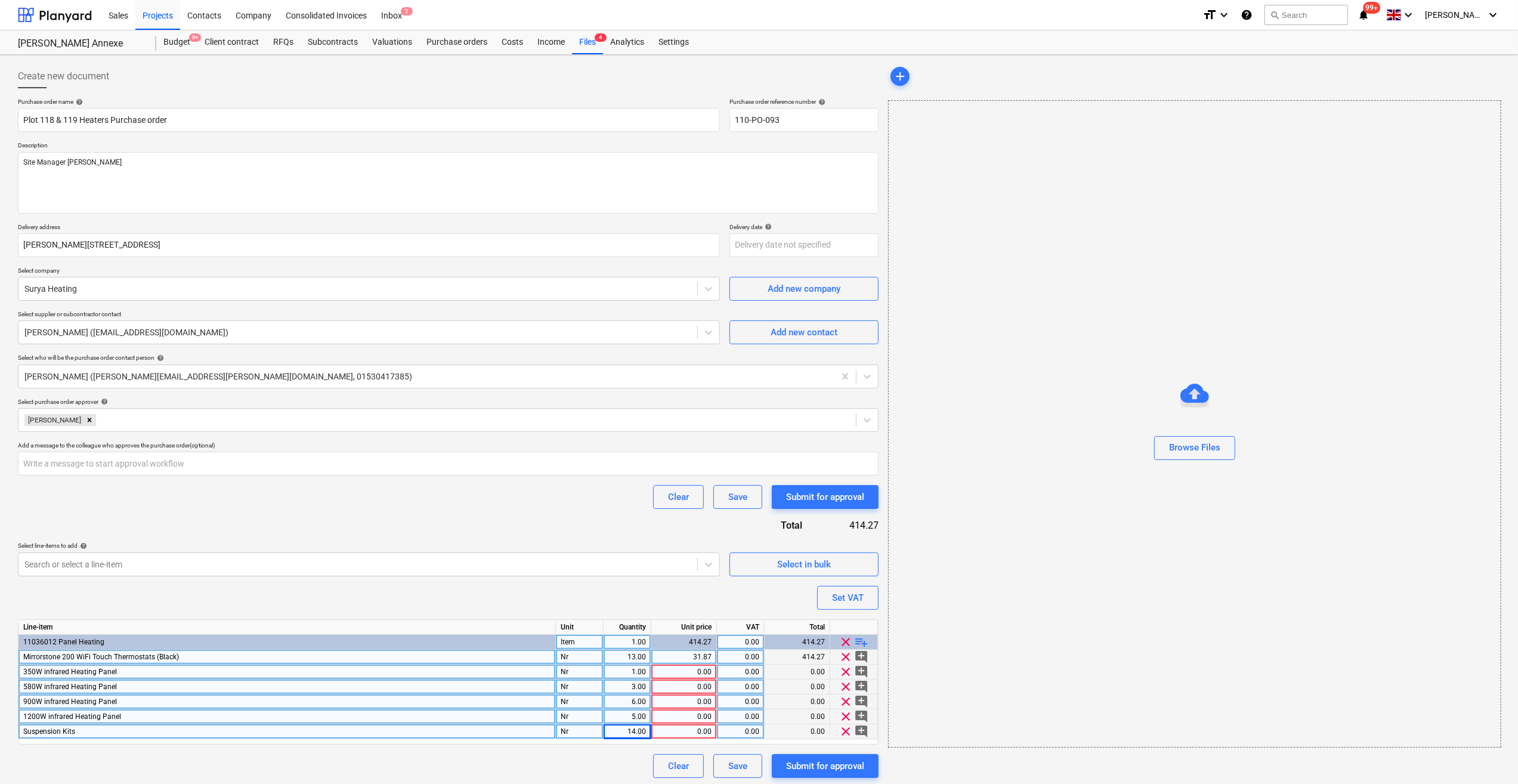
click at [672, 675] on div "0.00" at bounding box center [684, 672] width 56 height 15
type input "79.05"
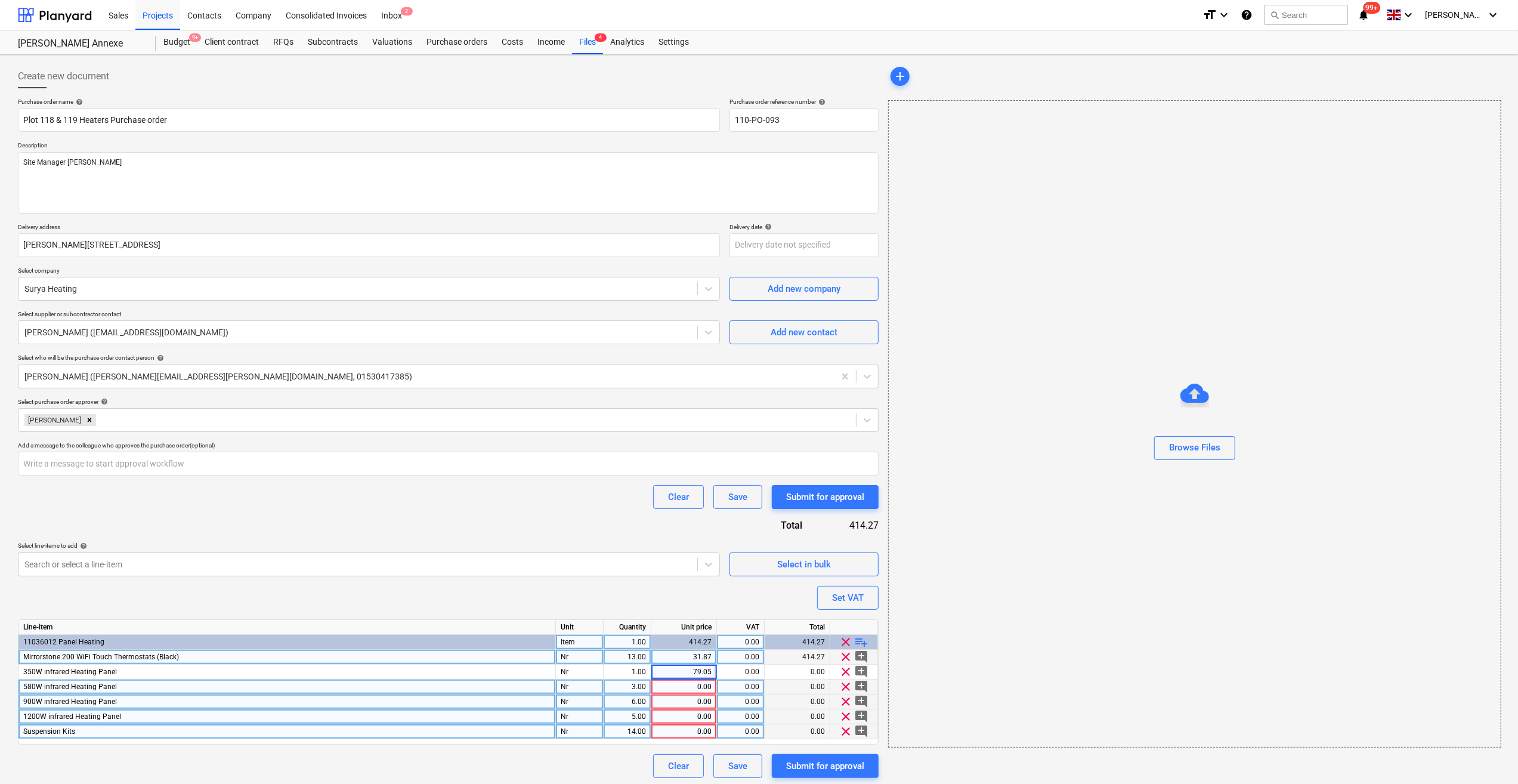
type textarea "x"
click at [686, 683] on div "0.00" at bounding box center [684, 687] width 56 height 15
type input "101.05833"
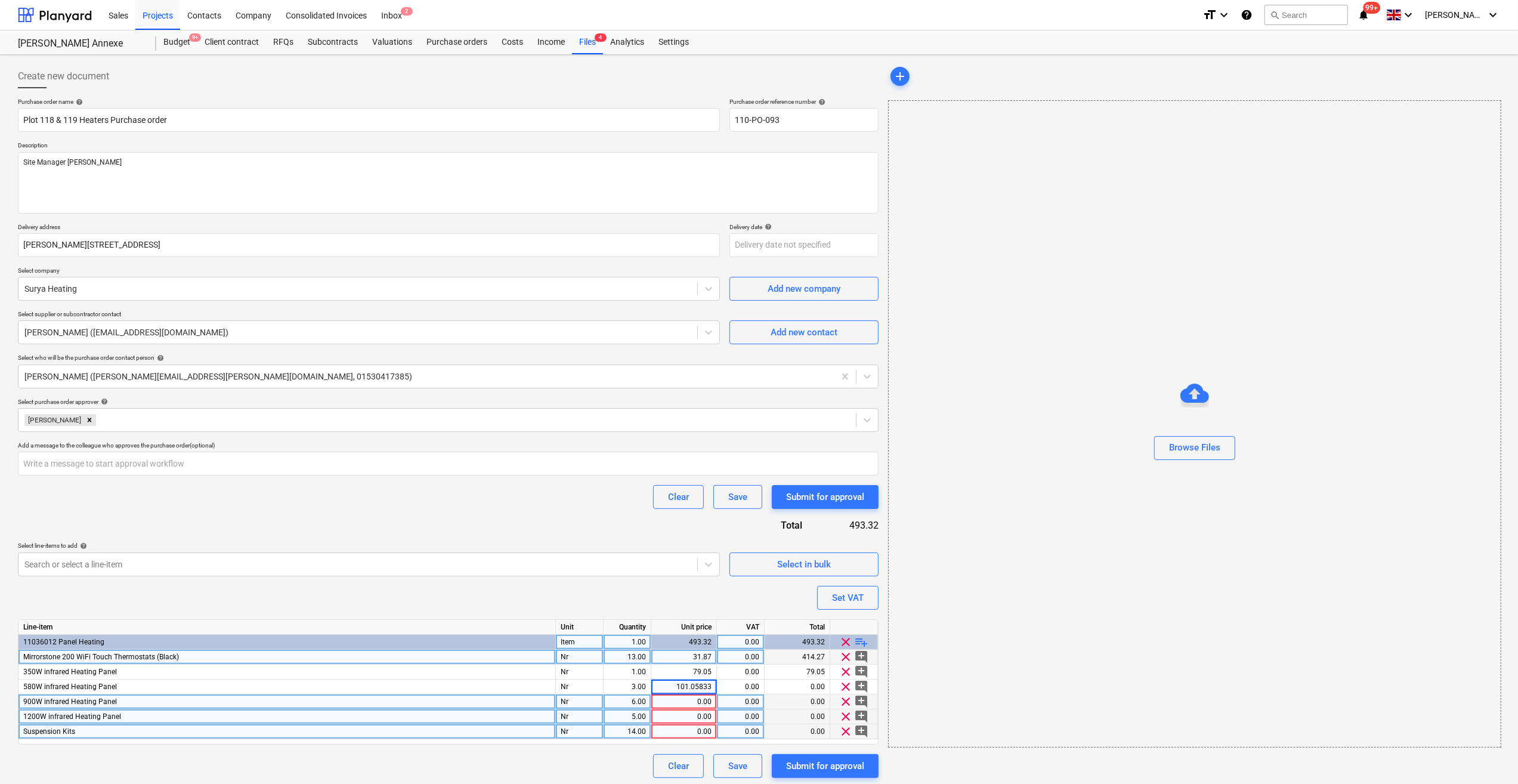
type textarea "x"
click at [689, 703] on div "0.00" at bounding box center [684, 702] width 56 height 15
type input "143.95"
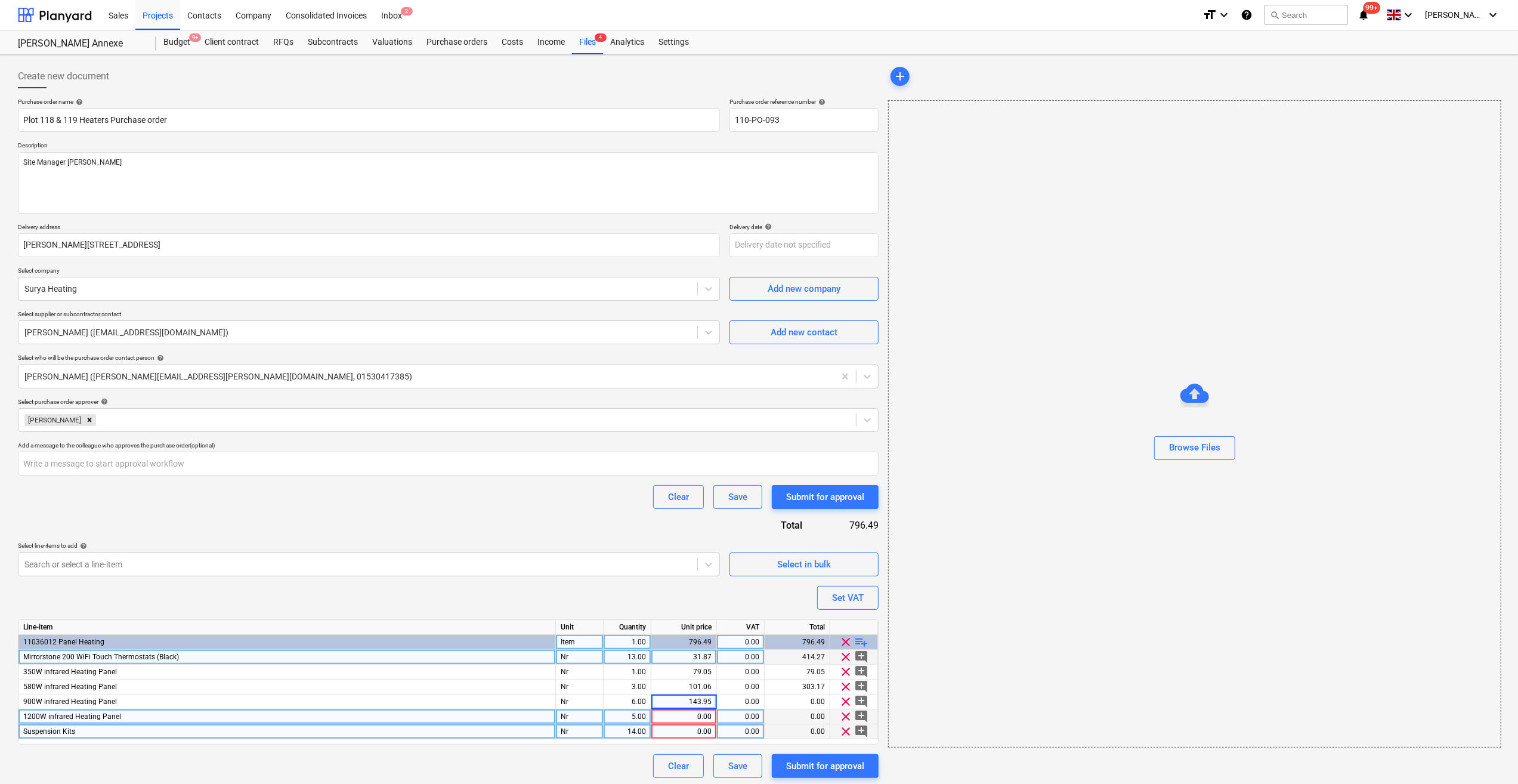
type textarea "x"
click at [681, 718] on div "0.00" at bounding box center [684, 717] width 56 height 15
type input "168.88333"
type textarea "x"
click at [686, 732] on div "0.00" at bounding box center [684, 732] width 56 height 15
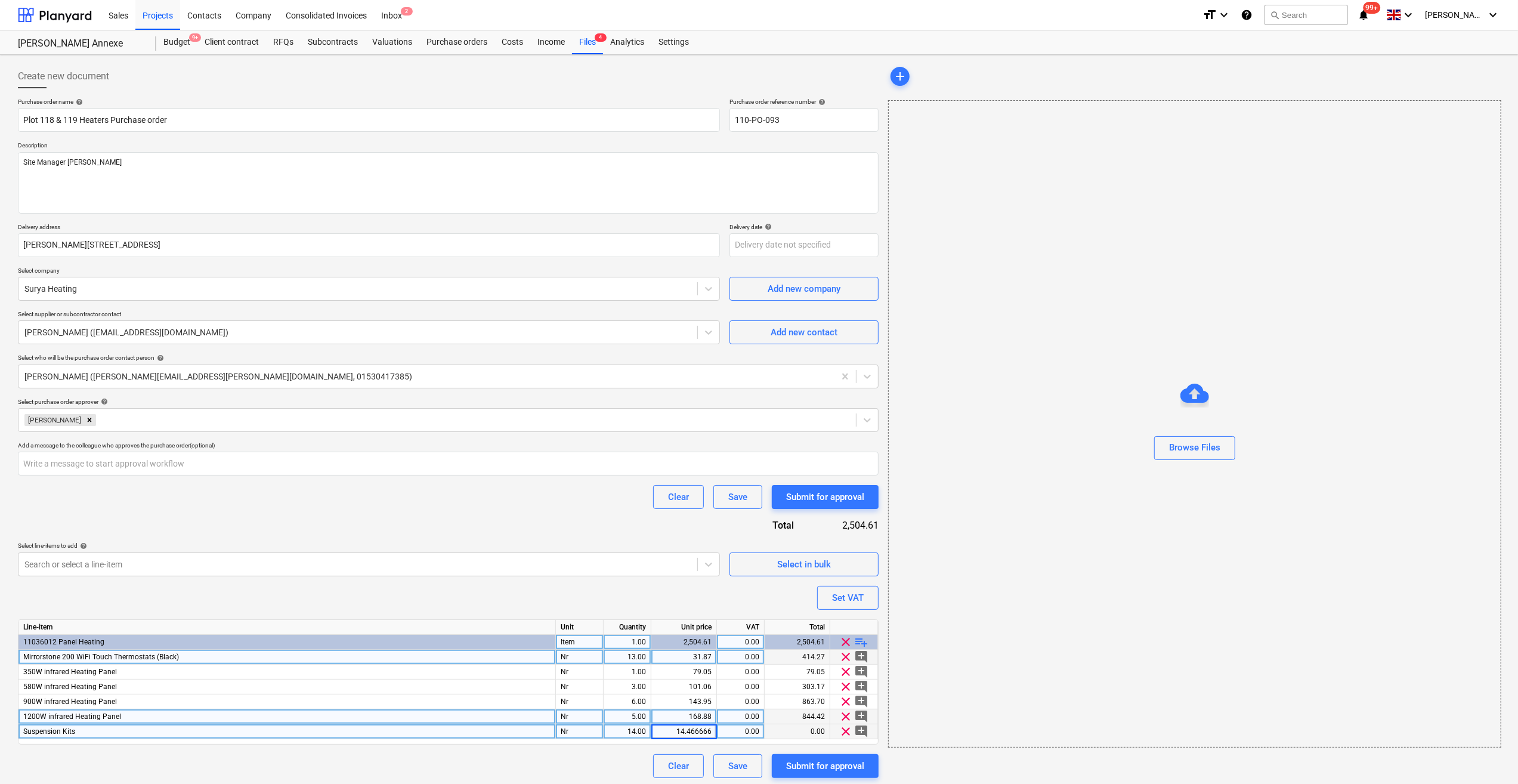
type input "14.4666666"
type textarea "x"
click at [612, 749] on div "Purchase order name help Plot 118 & 119 Heaters Purchase order Purchase order r…" at bounding box center [448, 437] width 861 height 680
click at [844, 601] on div "Set VAT" at bounding box center [848, 597] width 32 height 16
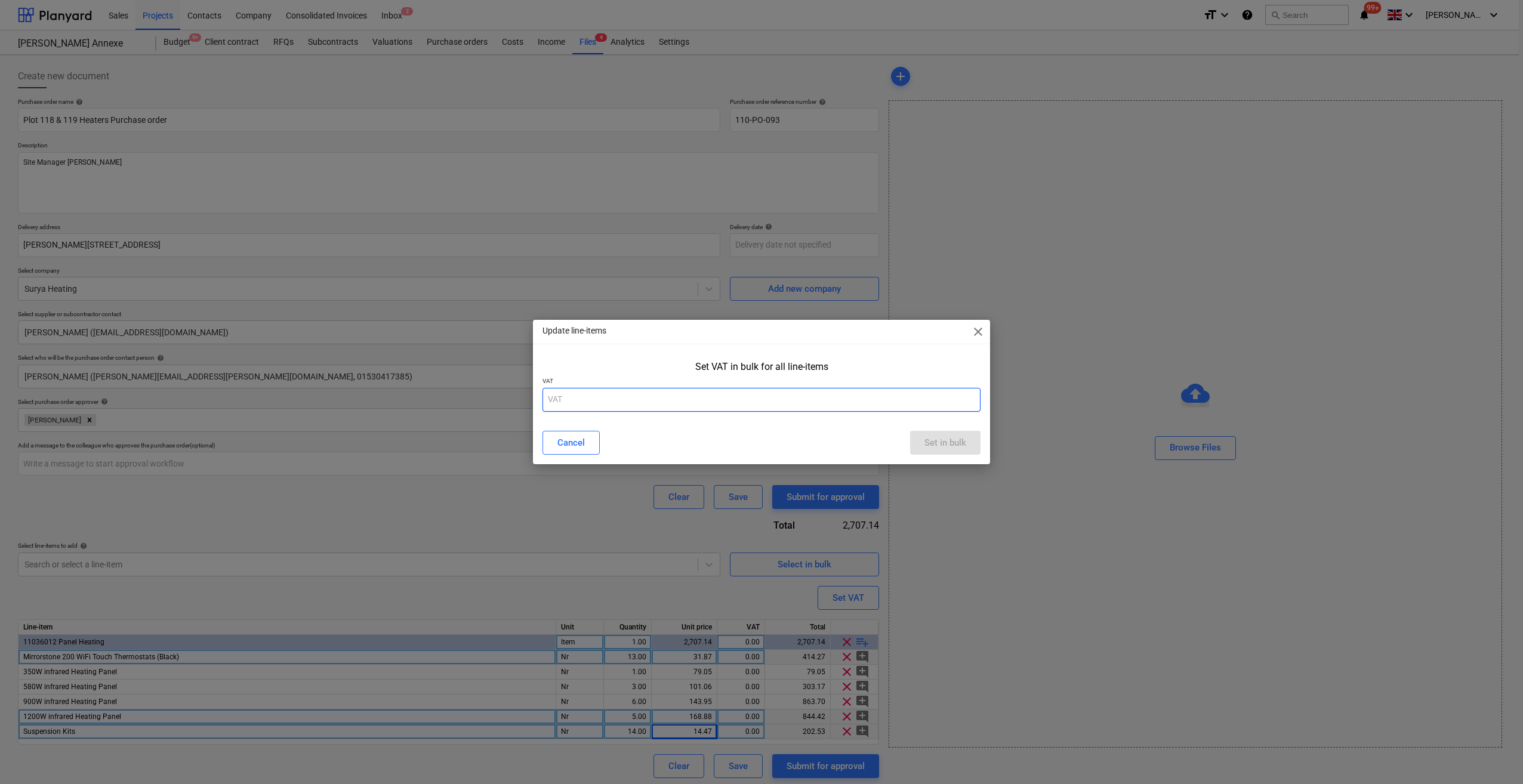
click at [563, 403] on input "text" at bounding box center [761, 399] width 438 height 24
type input "20"
click at [929, 445] on div "Set in bulk" at bounding box center [945, 442] width 42 height 16
type textarea "x"
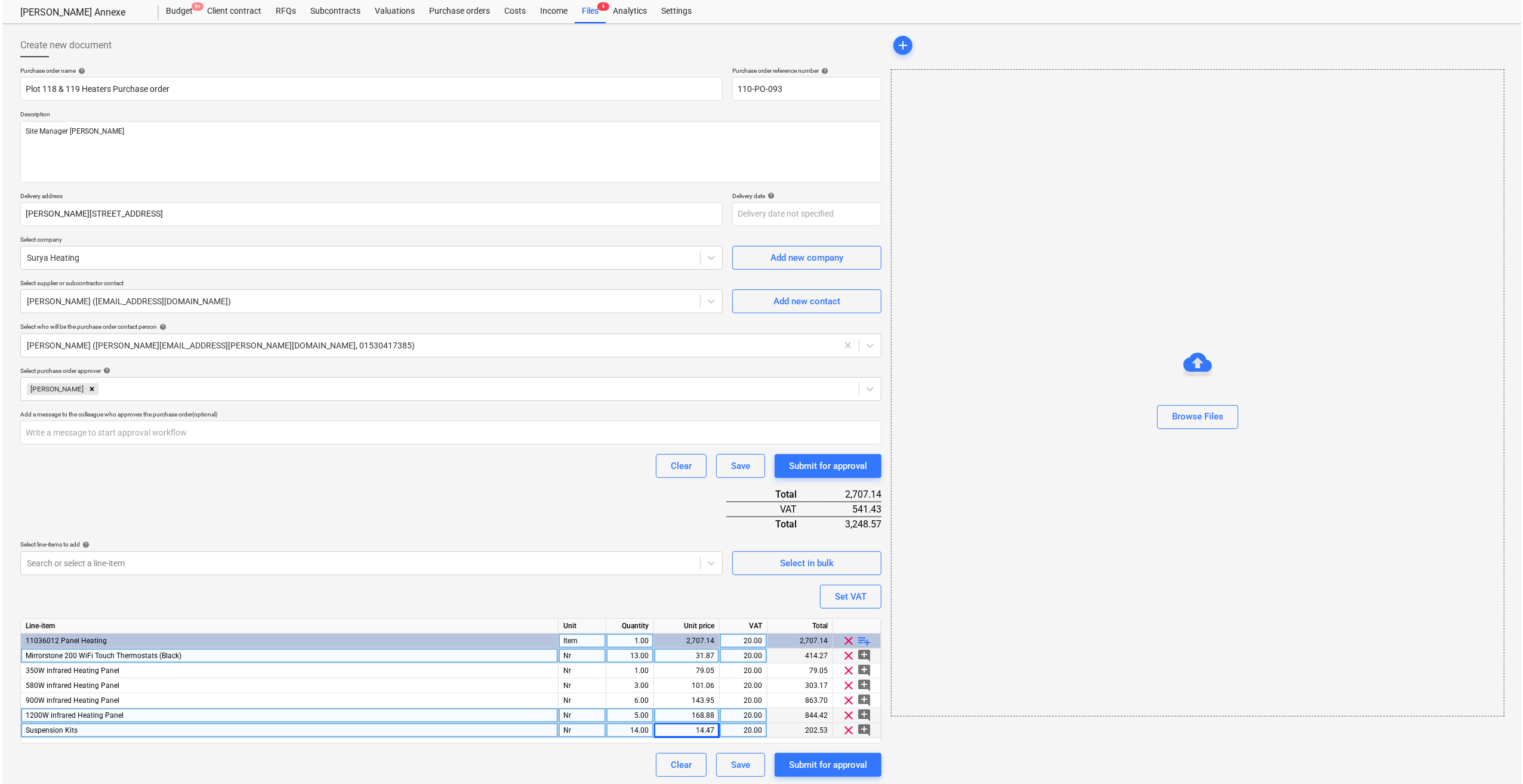
scroll to position [33, 0]
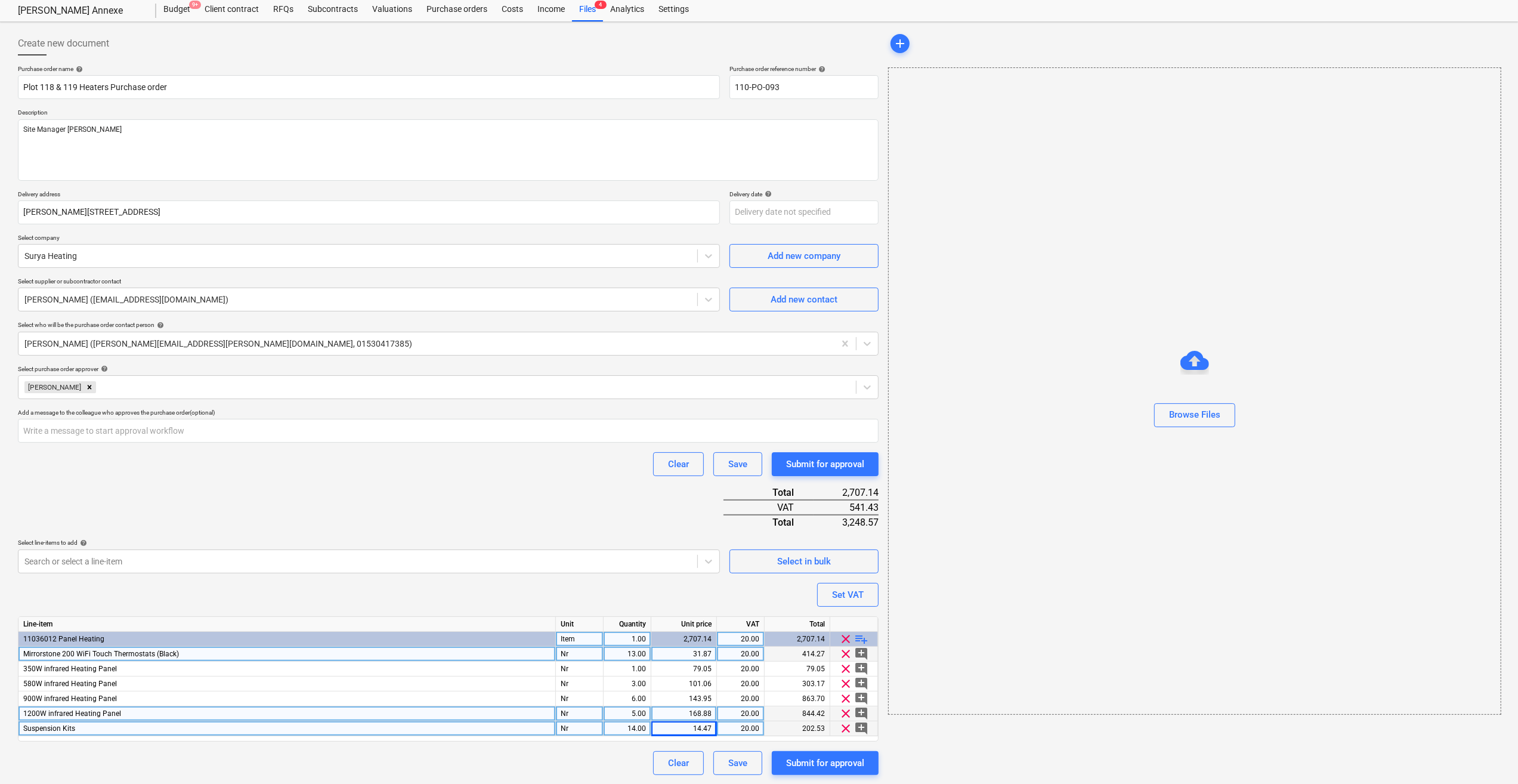
click at [707, 651] on div "31.87" at bounding box center [684, 654] width 56 height 15
type input "38.24"
type textarea "x"
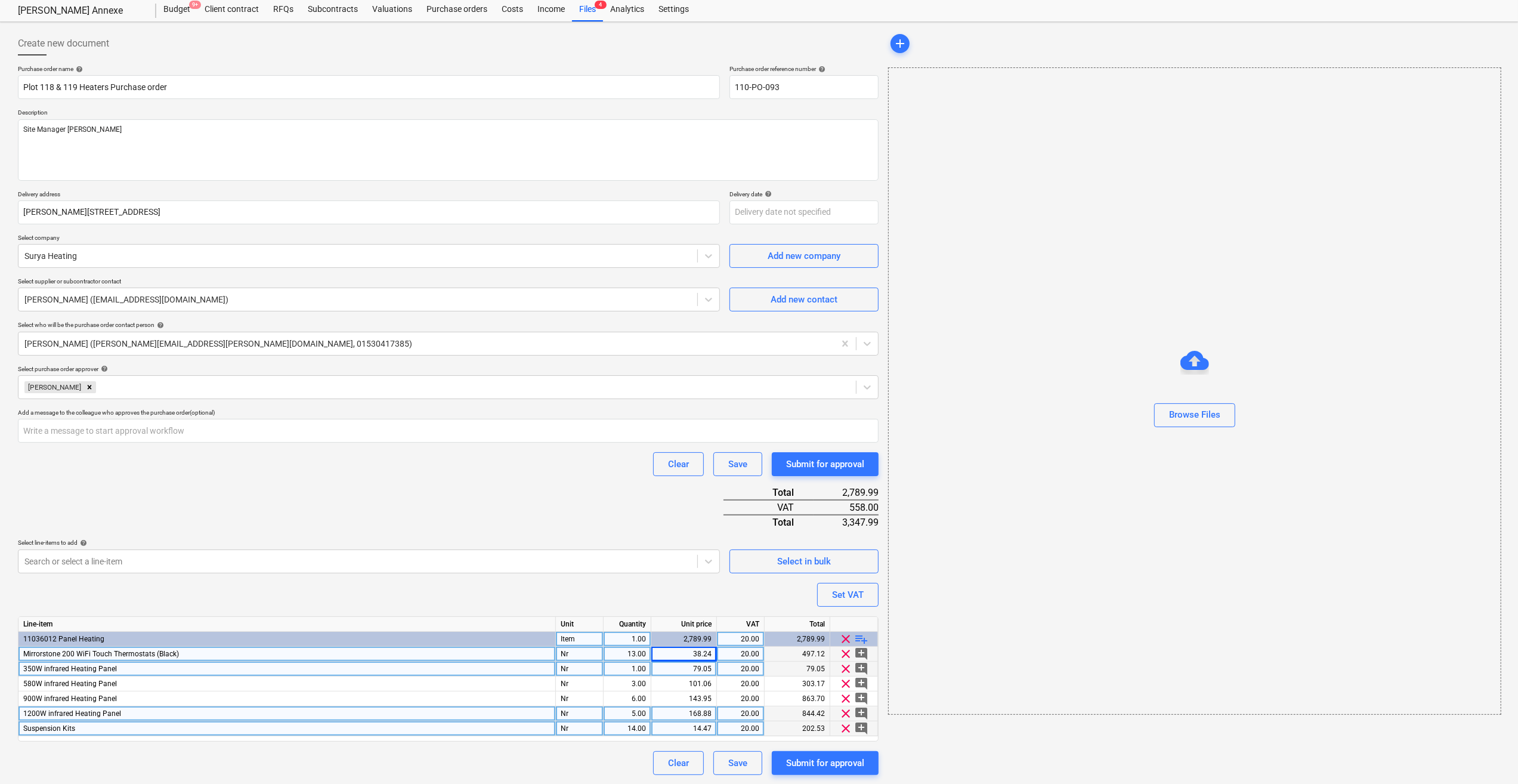
click at [706, 671] on div "79.05" at bounding box center [684, 669] width 56 height 15
type input "94.86"
type textarea "x"
click at [705, 686] on div "101.06" at bounding box center [684, 684] width 56 height 15
type input "121.27"
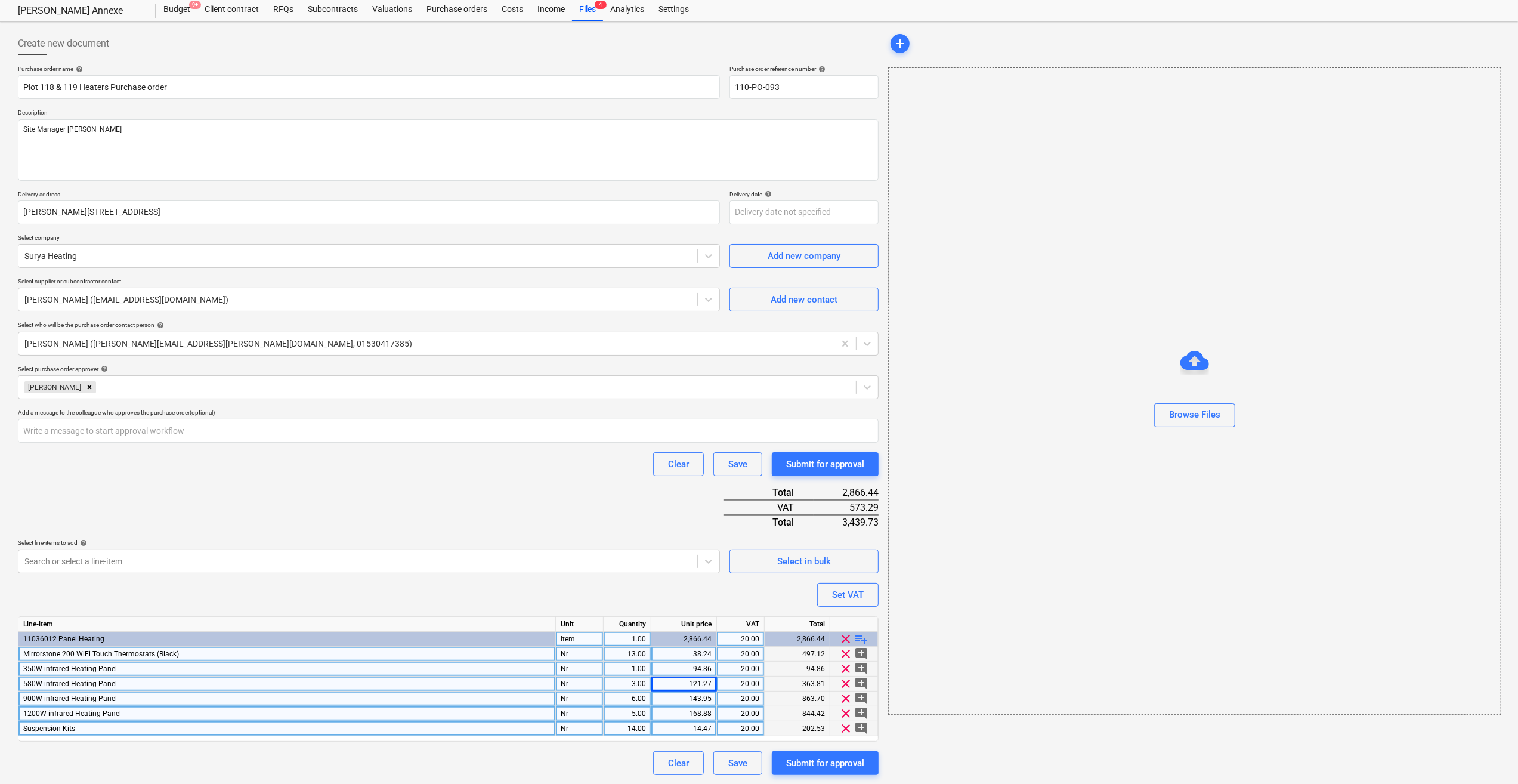
type textarea "x"
click at [707, 699] on div "143.95" at bounding box center [684, 699] width 56 height 15
type input "172.74"
type textarea "x"
click at [690, 720] on div "168.88" at bounding box center [684, 713] width 56 height 15
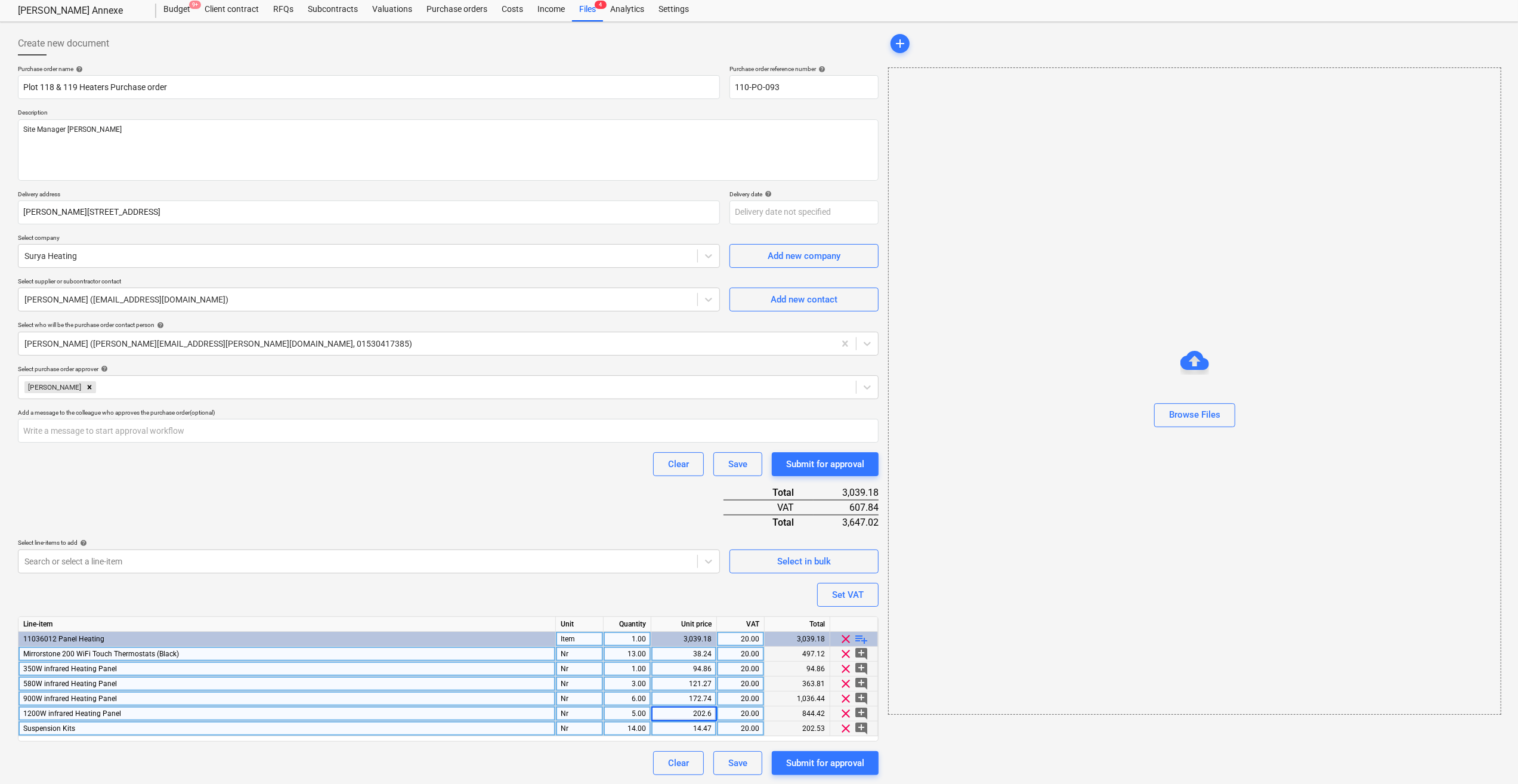
type input "202.66"
type textarea "x"
click at [686, 729] on div "14.47" at bounding box center [684, 728] width 56 height 15
type input "17.36"
click at [714, 669] on div "94.86" at bounding box center [684, 669] width 66 height 15
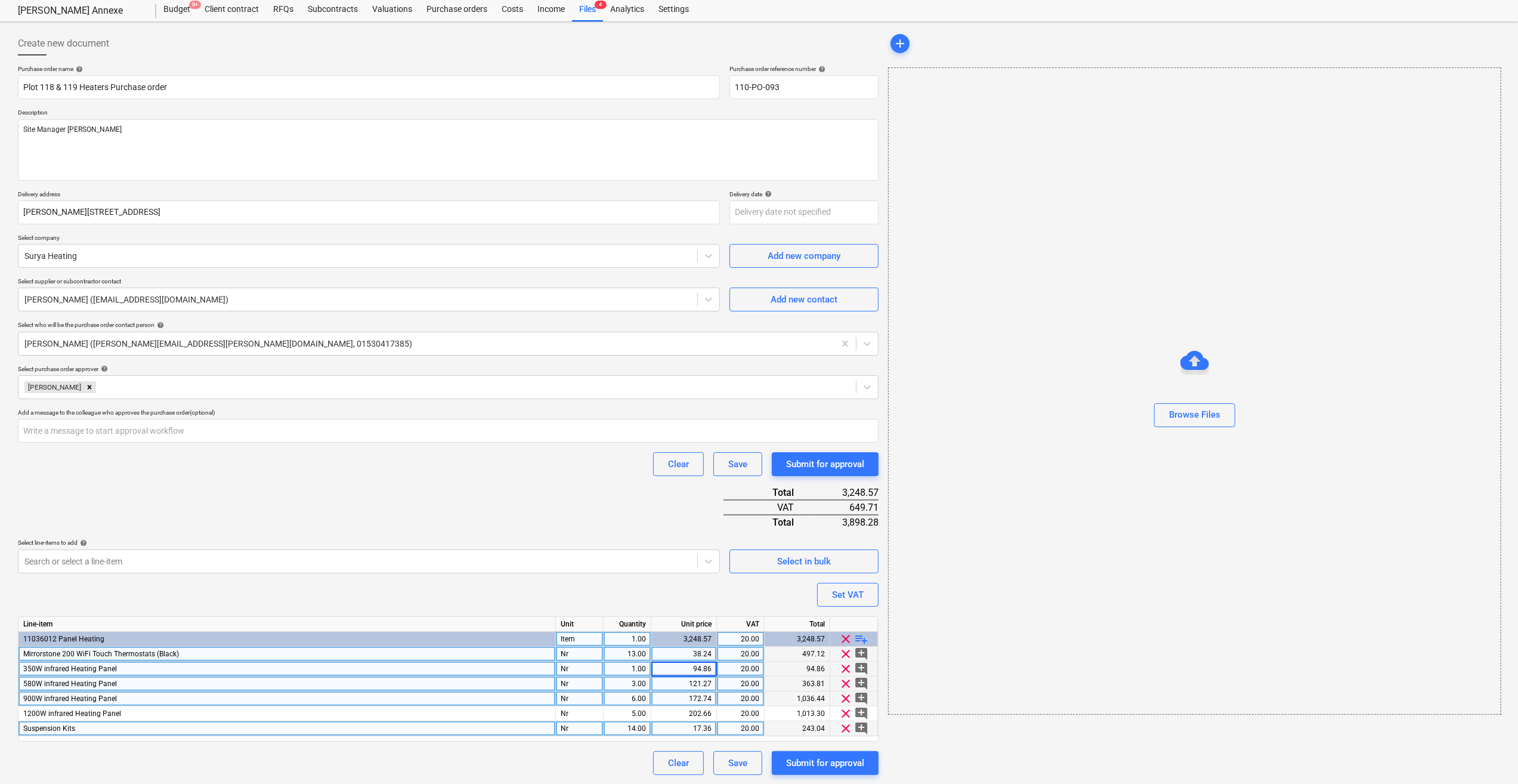
click at [714, 672] on input "94.86" at bounding box center [684, 668] width 65 height 14
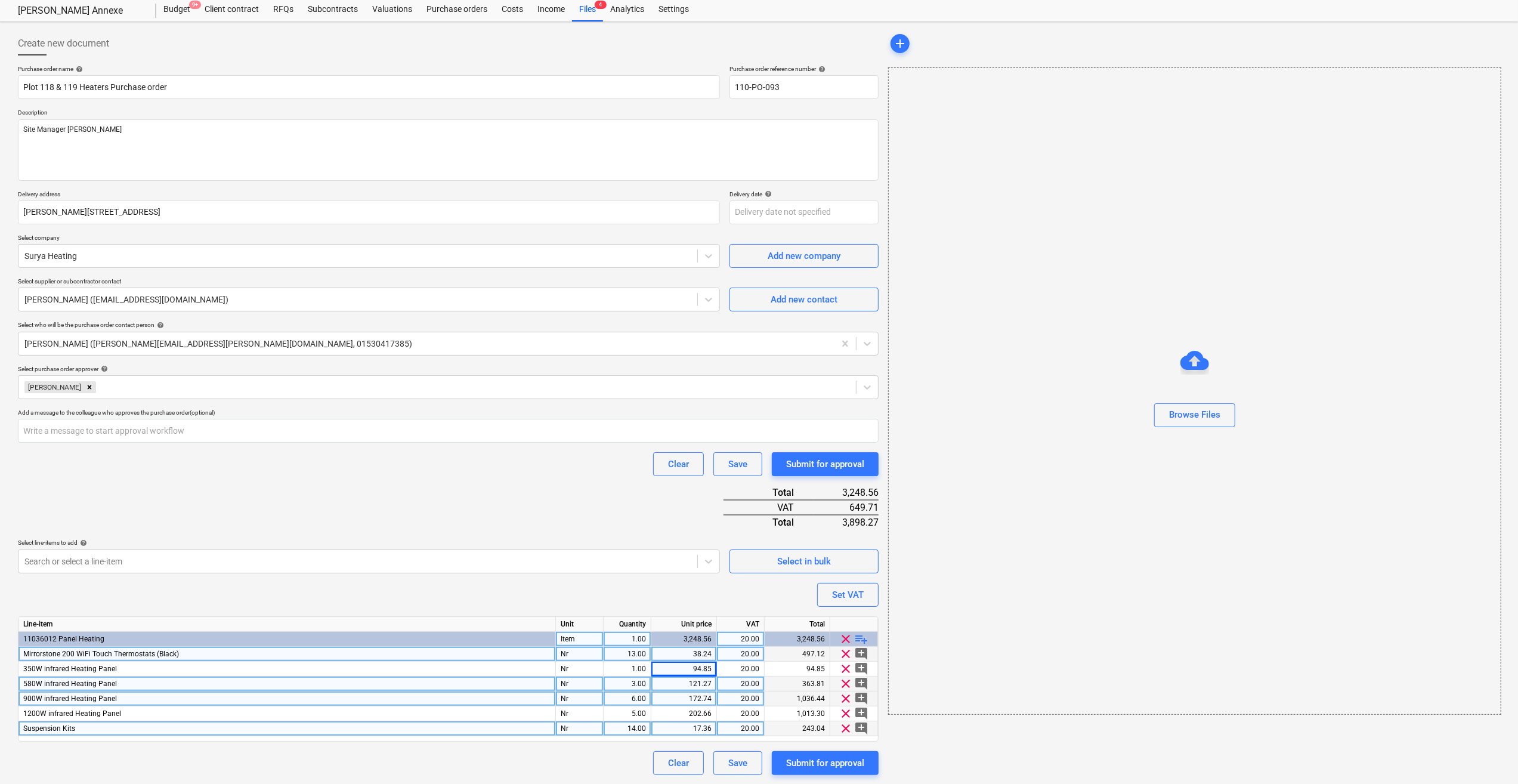
click at [980, 733] on div "add Browse Files" at bounding box center [1194, 404] width 621 height 753
click at [814, 762] on div "Submit for approval" at bounding box center [825, 762] width 78 height 16
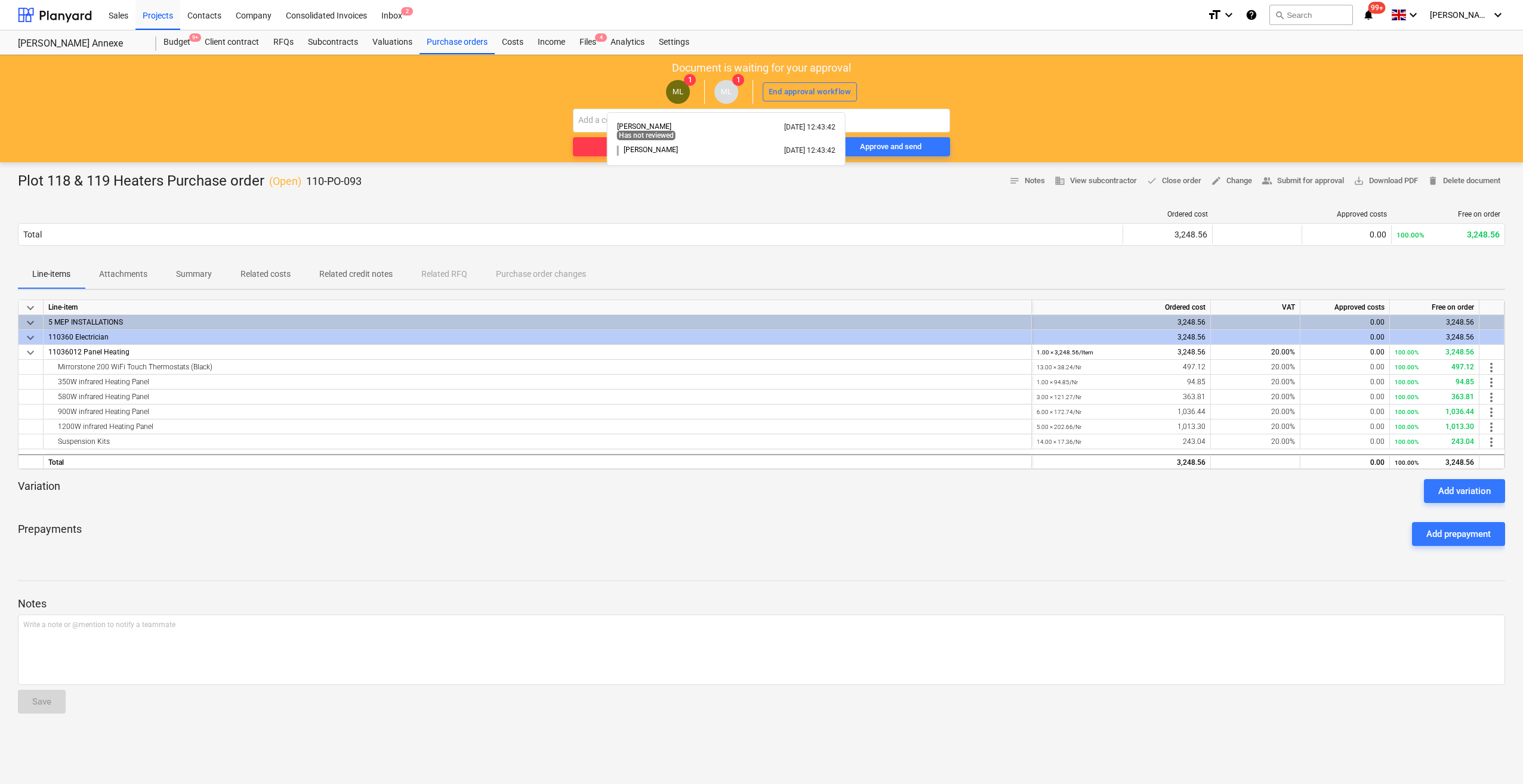
click at [732, 92] on span "ML" at bounding box center [726, 92] width 24 height 24
click at [764, 151] on div "Approve" at bounding box center [761, 147] width 28 height 14
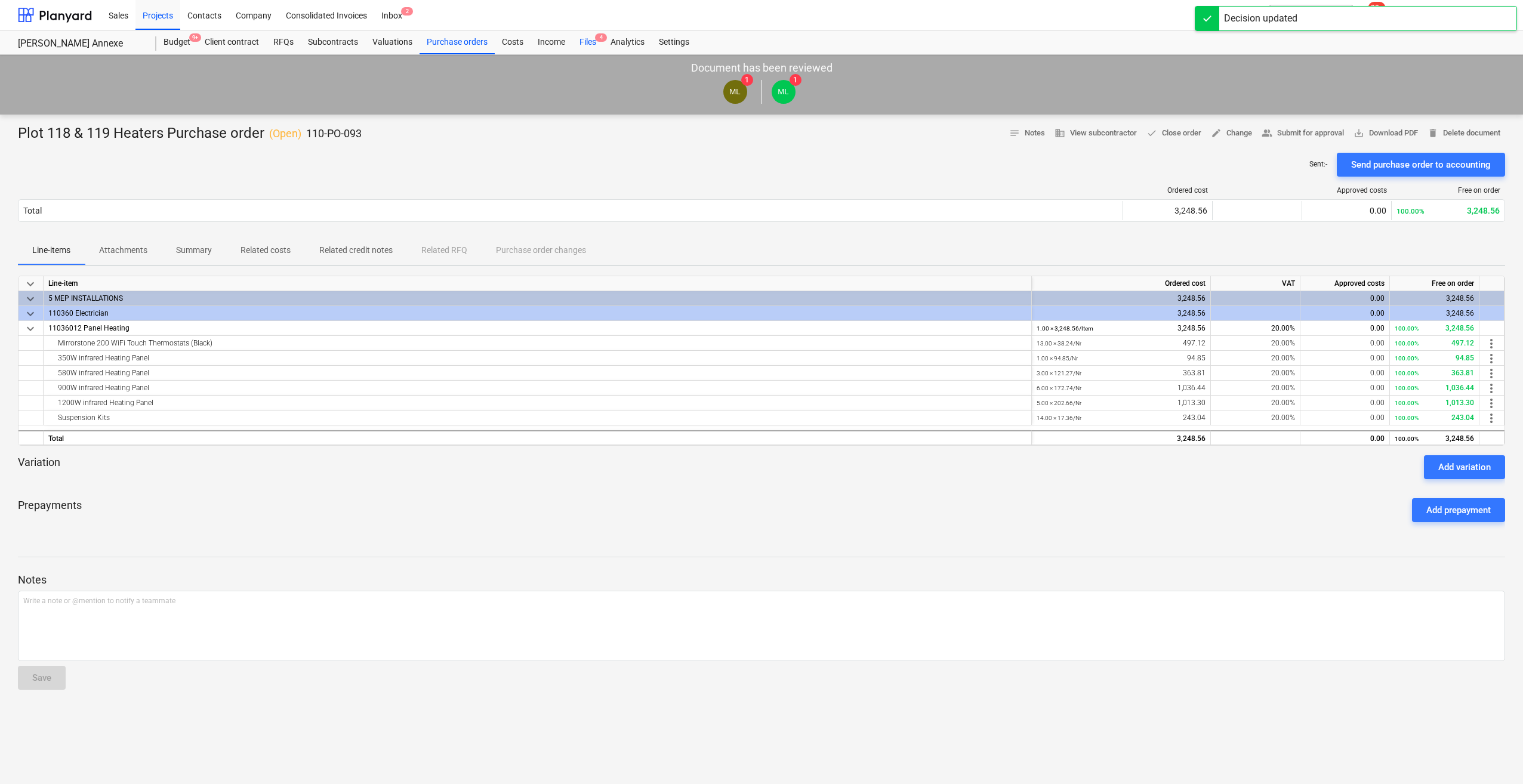
click at [593, 39] on div "Files 4" at bounding box center [587, 42] width 31 height 24
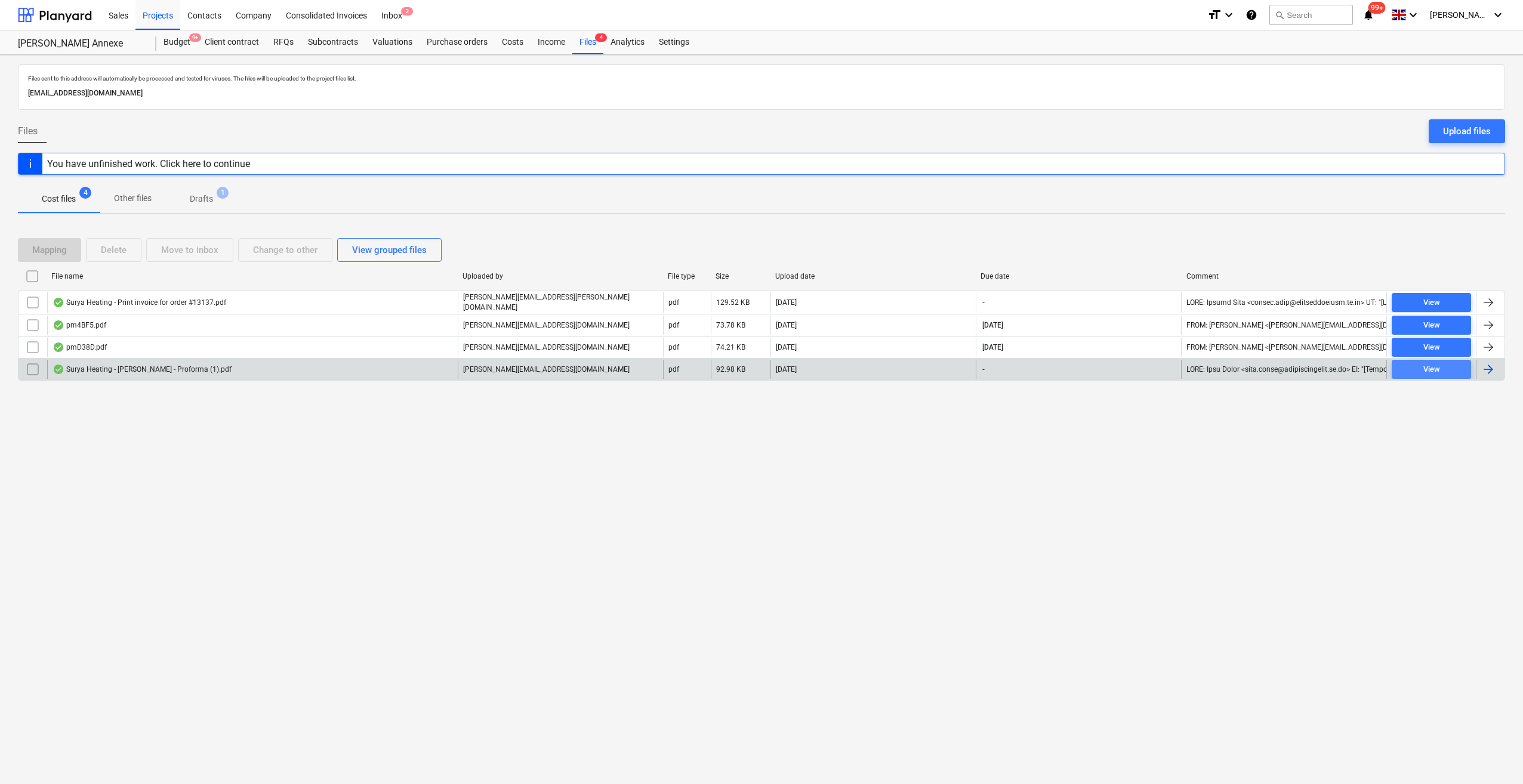
click at [1436, 367] on div "View" at bounding box center [1431, 370] width 17 height 14
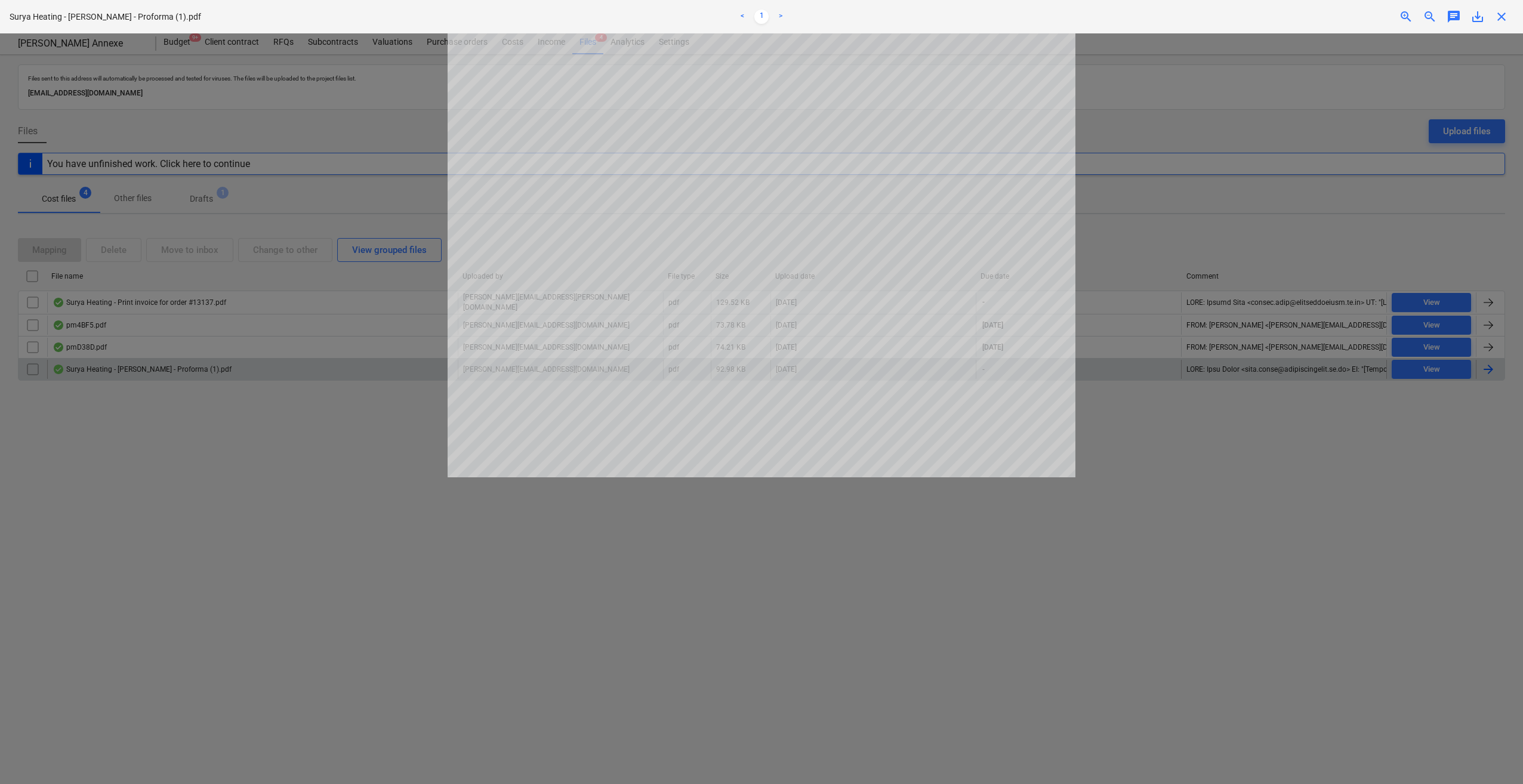
click at [1478, 22] on span "save_alt" at bounding box center [1477, 16] width 14 height 14
click at [1503, 17] on span "close" at bounding box center [1501, 16] width 14 height 14
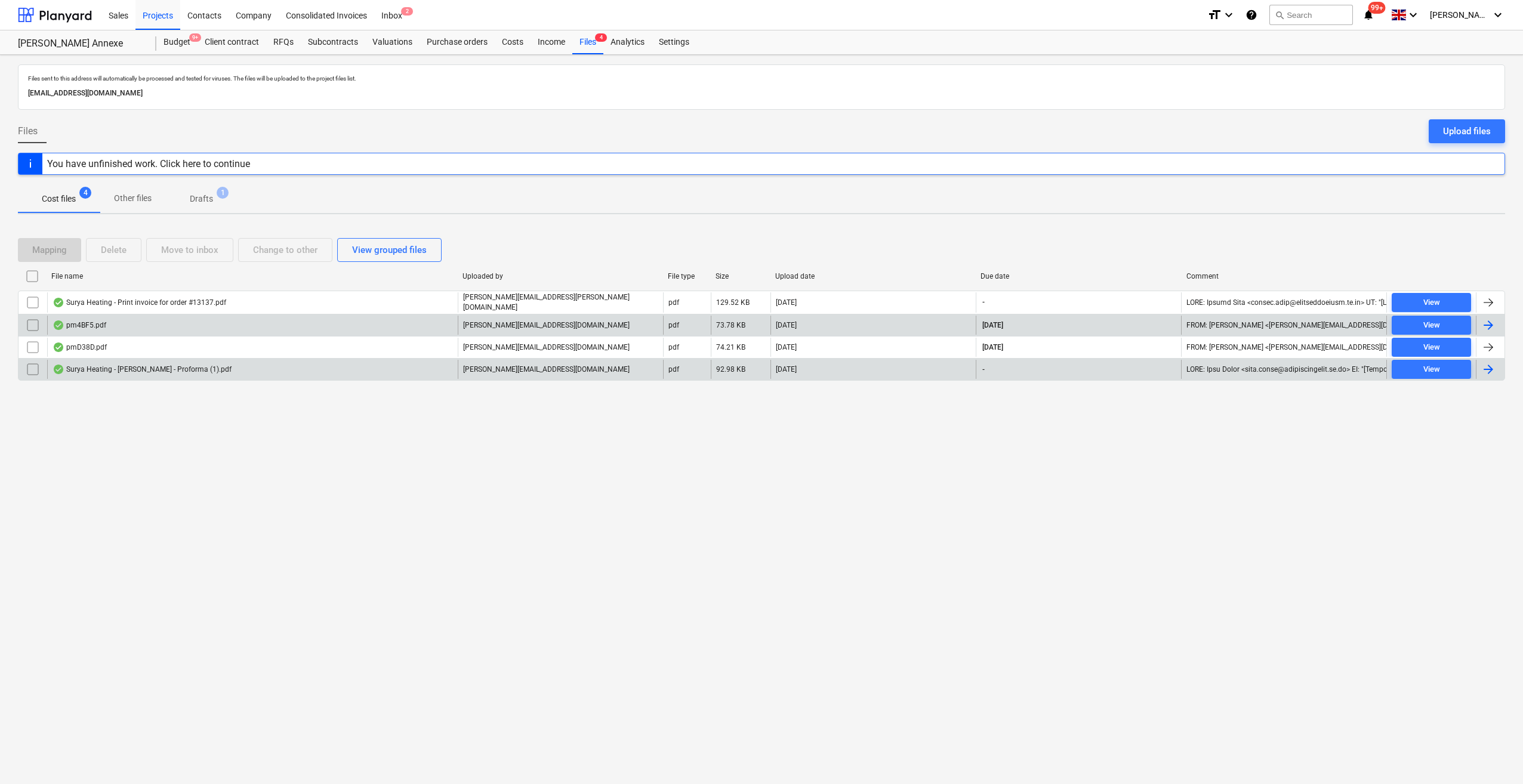
click at [25, 321] on input "checkbox" at bounding box center [33, 325] width 19 height 19
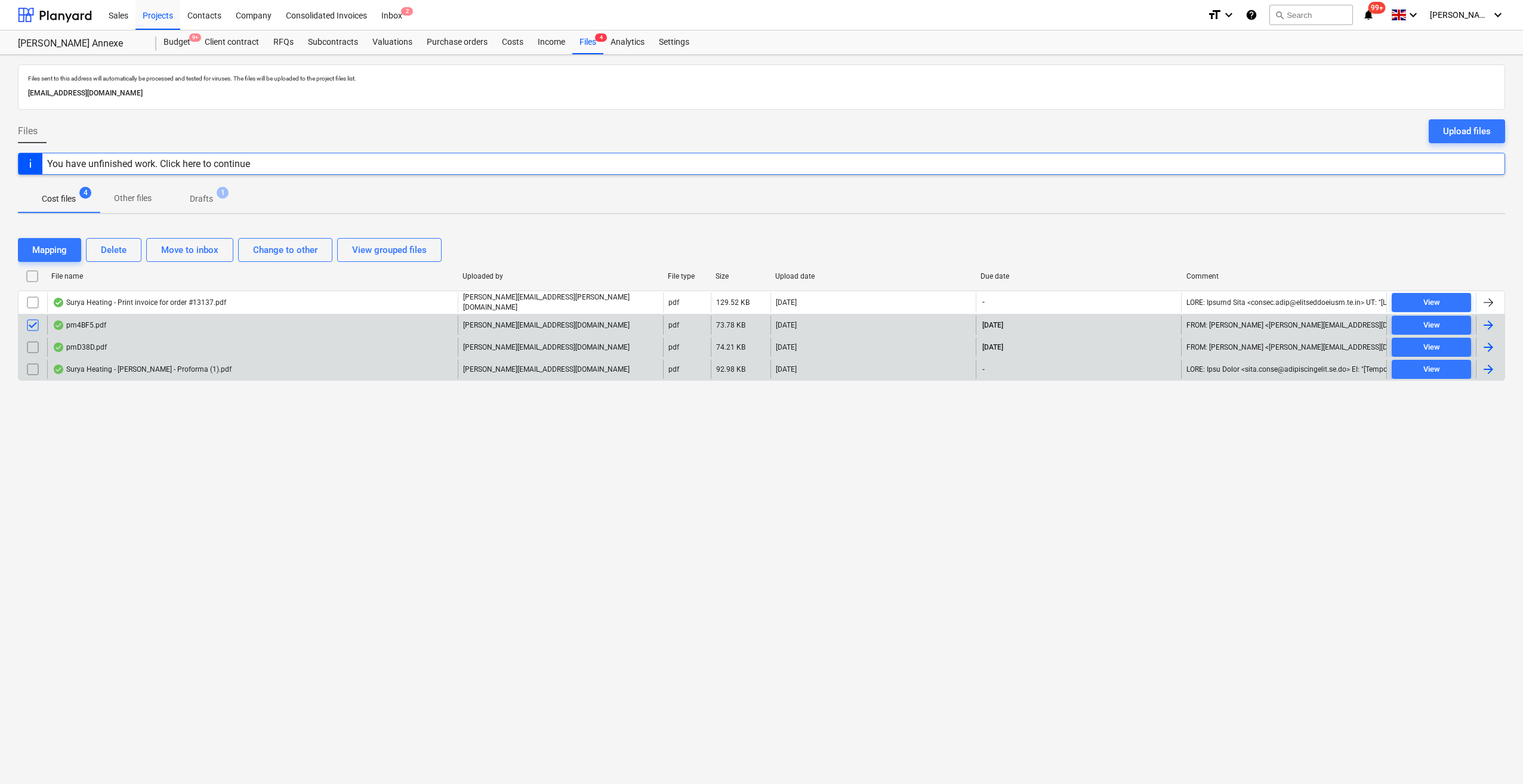
click at [36, 345] on input "checkbox" at bounding box center [33, 347] width 19 height 19
click at [124, 250] on div "Delete" at bounding box center [114, 250] width 26 height 16
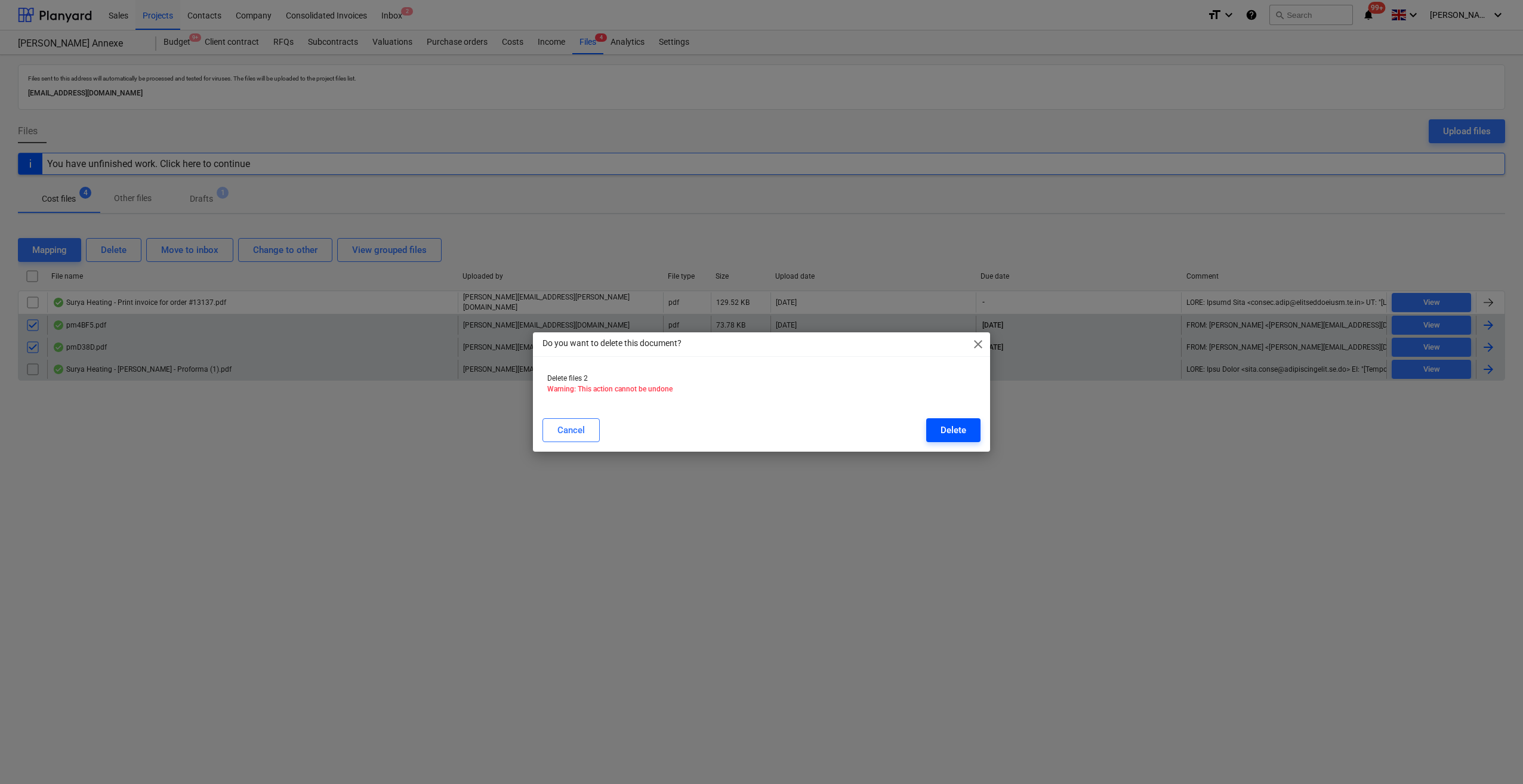
click at [959, 432] on div "Delete" at bounding box center [953, 430] width 26 height 16
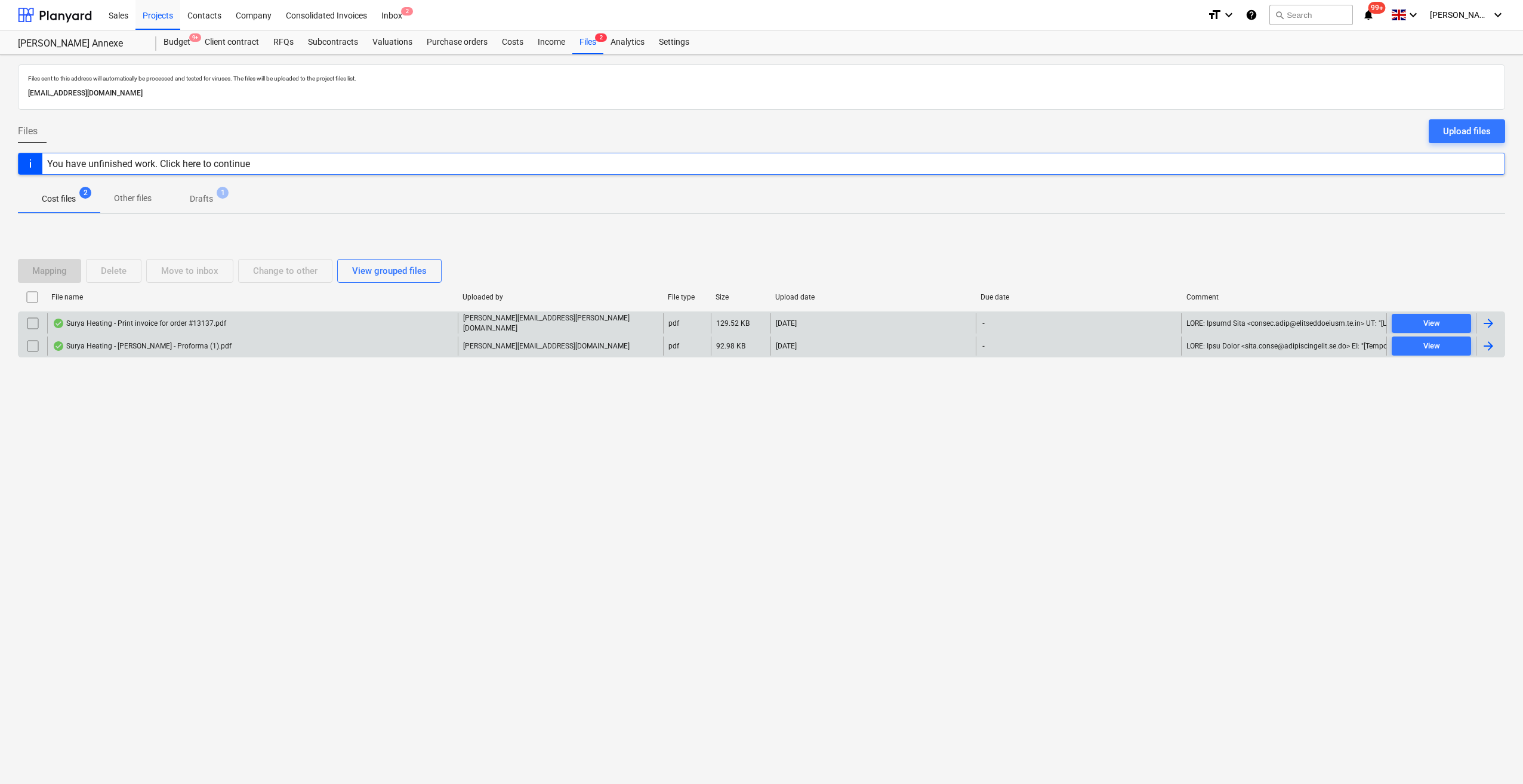
click at [1487, 320] on div at bounding box center [1488, 323] width 14 height 14
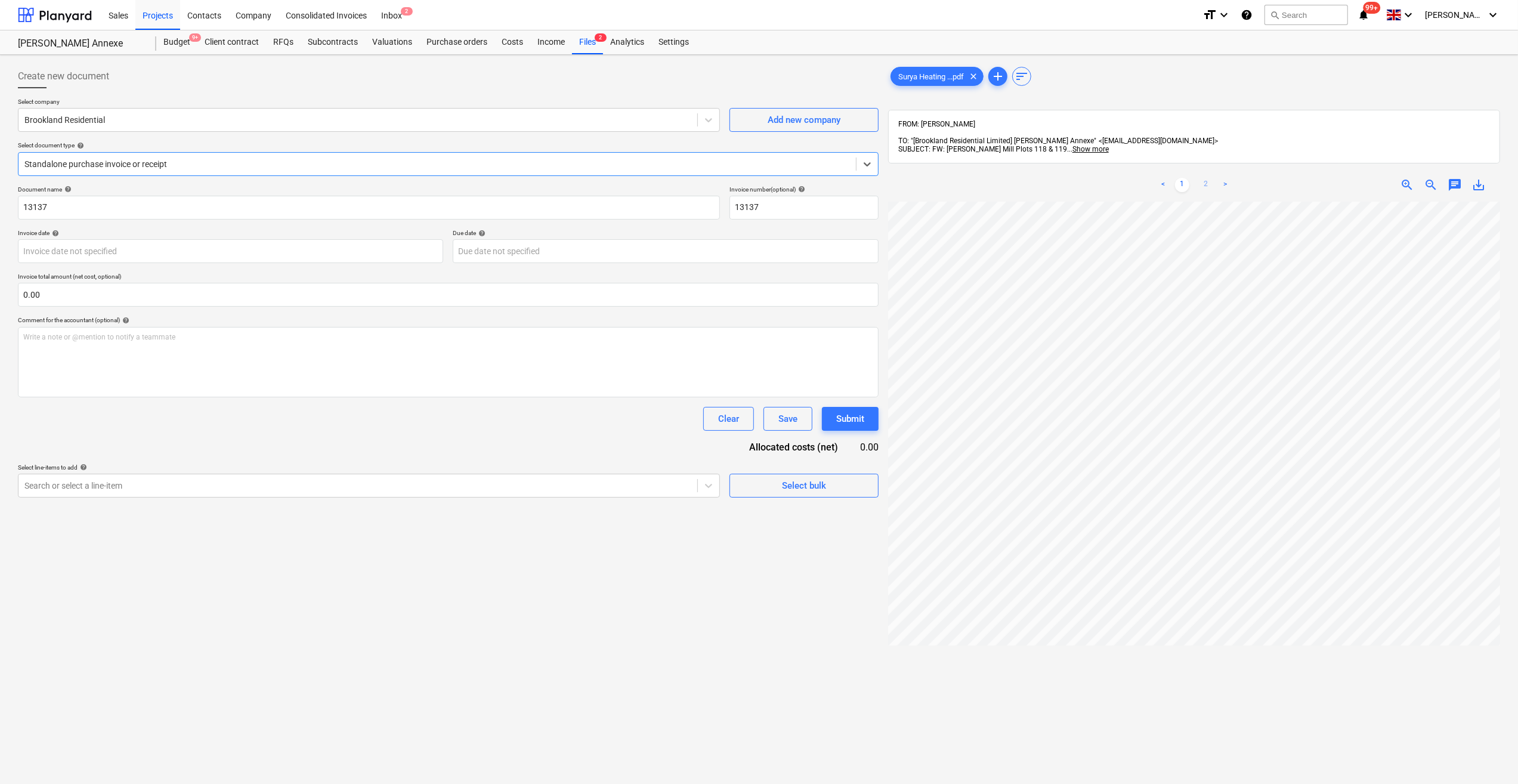
click at [1207, 178] on link "2" at bounding box center [1206, 184] width 14 height 14
click at [1000, 77] on span "add" at bounding box center [998, 76] width 14 height 14
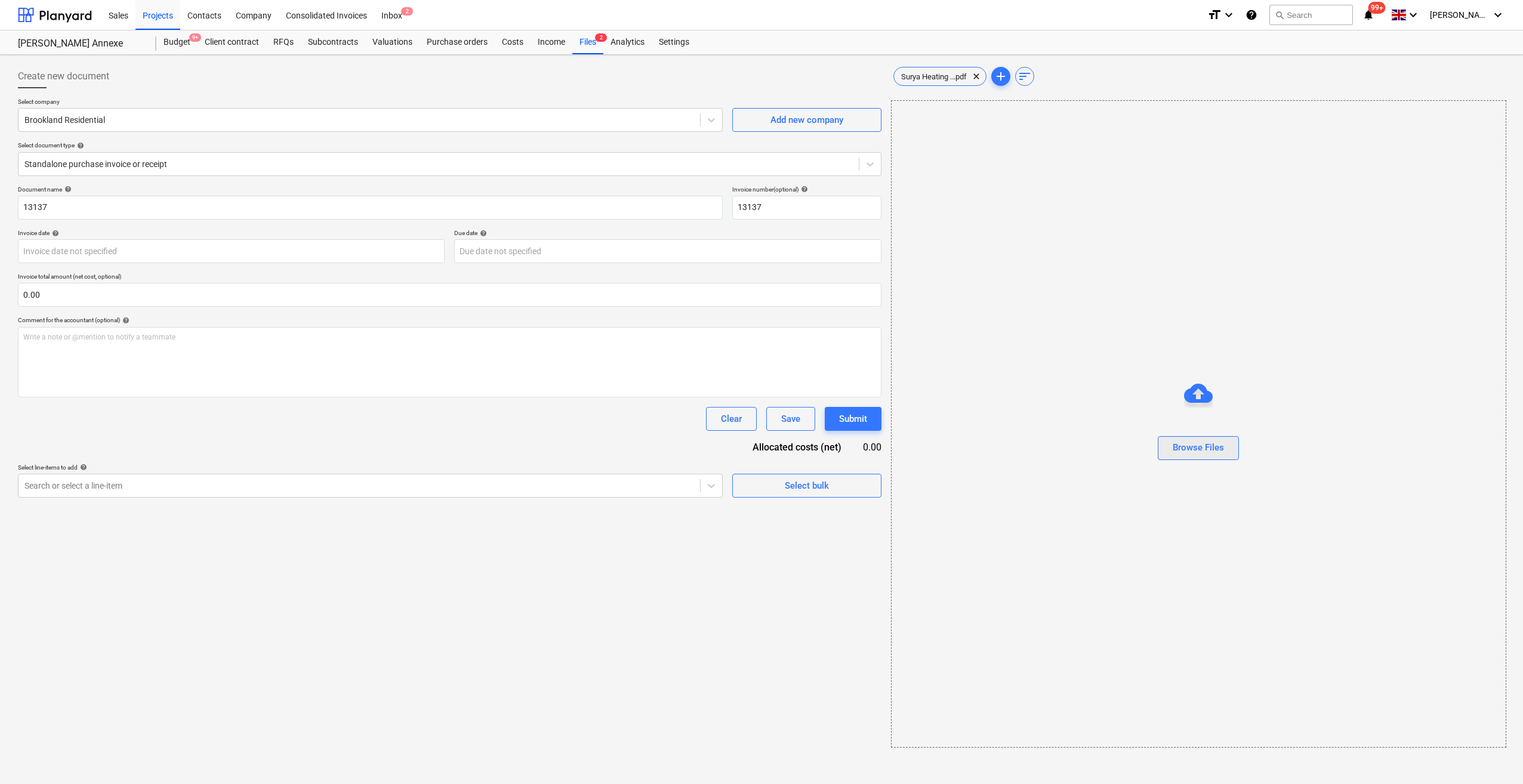
click at [1206, 451] on div "Browse Files" at bounding box center [1198, 447] width 52 height 16
click at [1049, 73] on span "Surya Heating ...pdf" at bounding box center [1032, 76] width 80 height 9
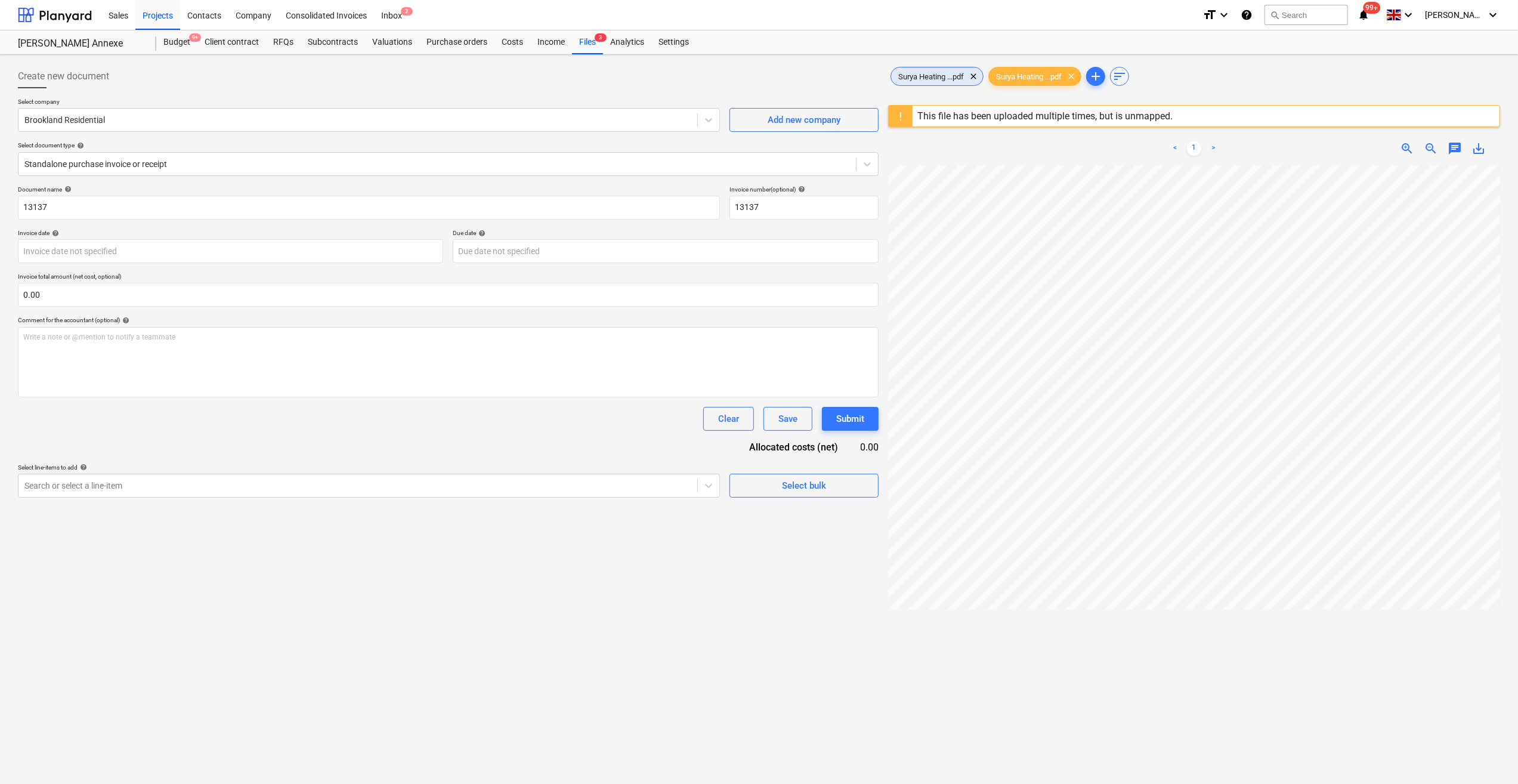
click at [948, 77] on span "Surya Heating ...pdf" at bounding box center [931, 76] width 80 height 9
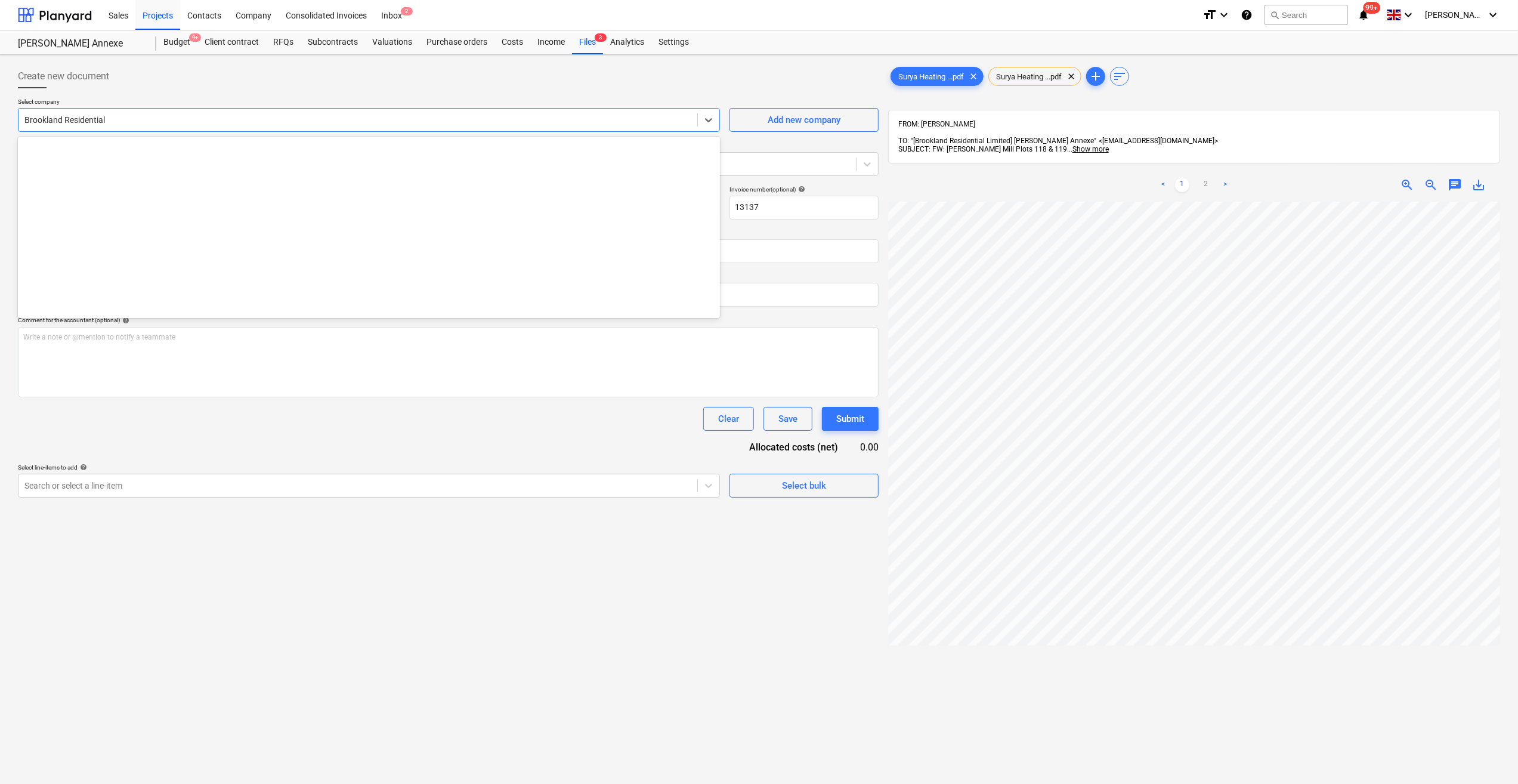
click at [58, 118] on div at bounding box center [357, 120] width 667 height 12
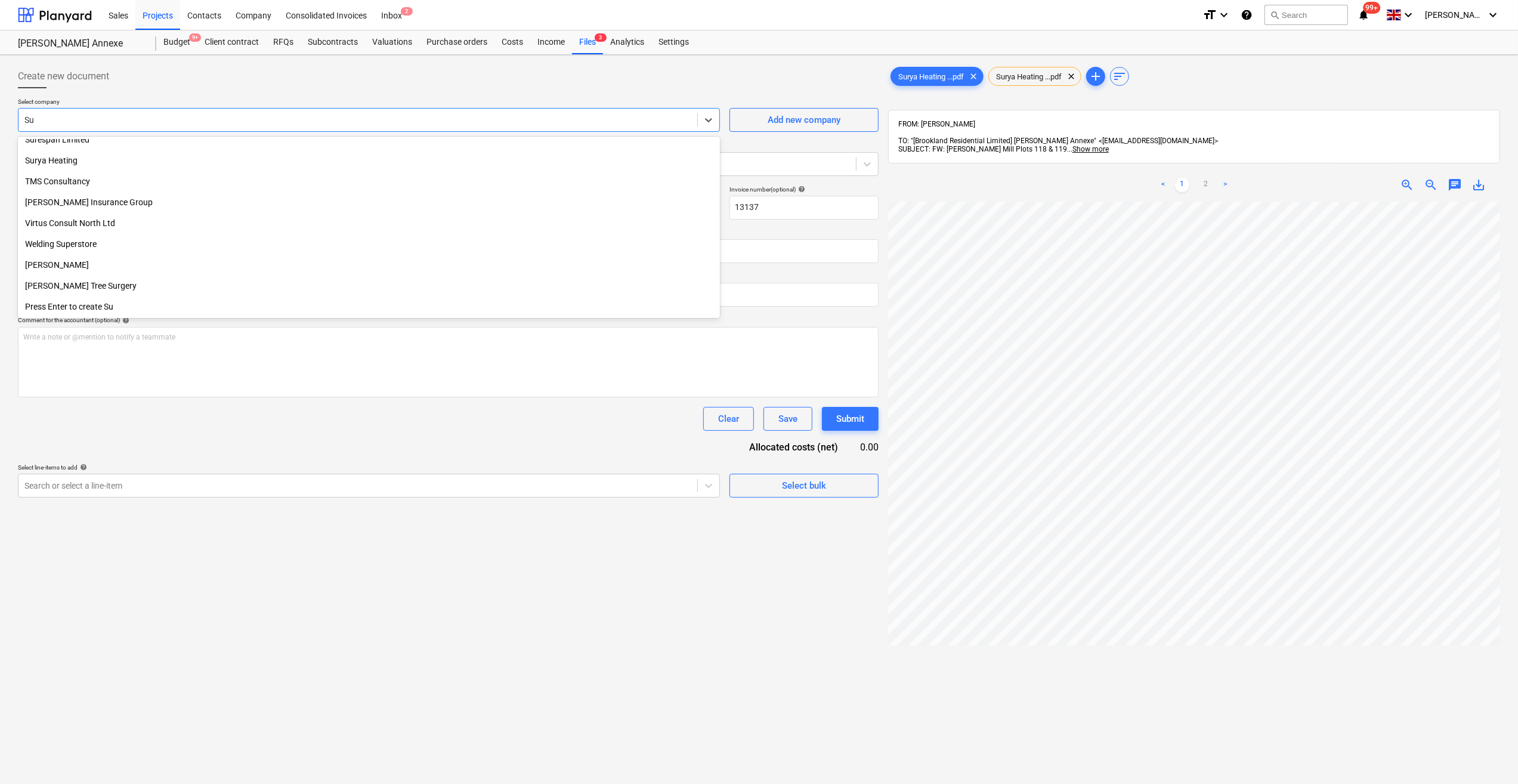
scroll to position [635, 0]
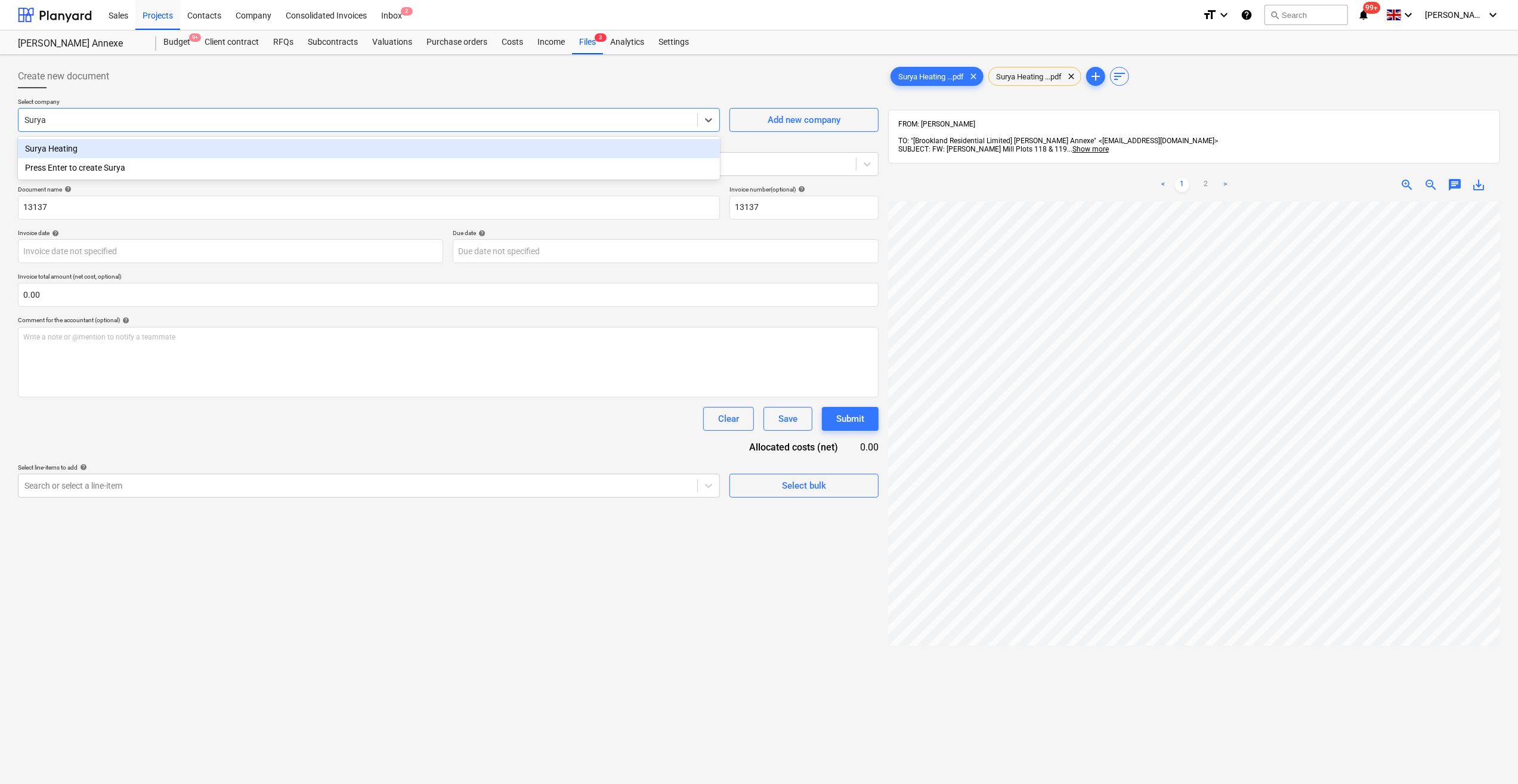
click at [60, 146] on div "Surya Heating" at bounding box center [368, 149] width 702 height 19
click at [871, 166] on icon at bounding box center [868, 164] width 12 height 12
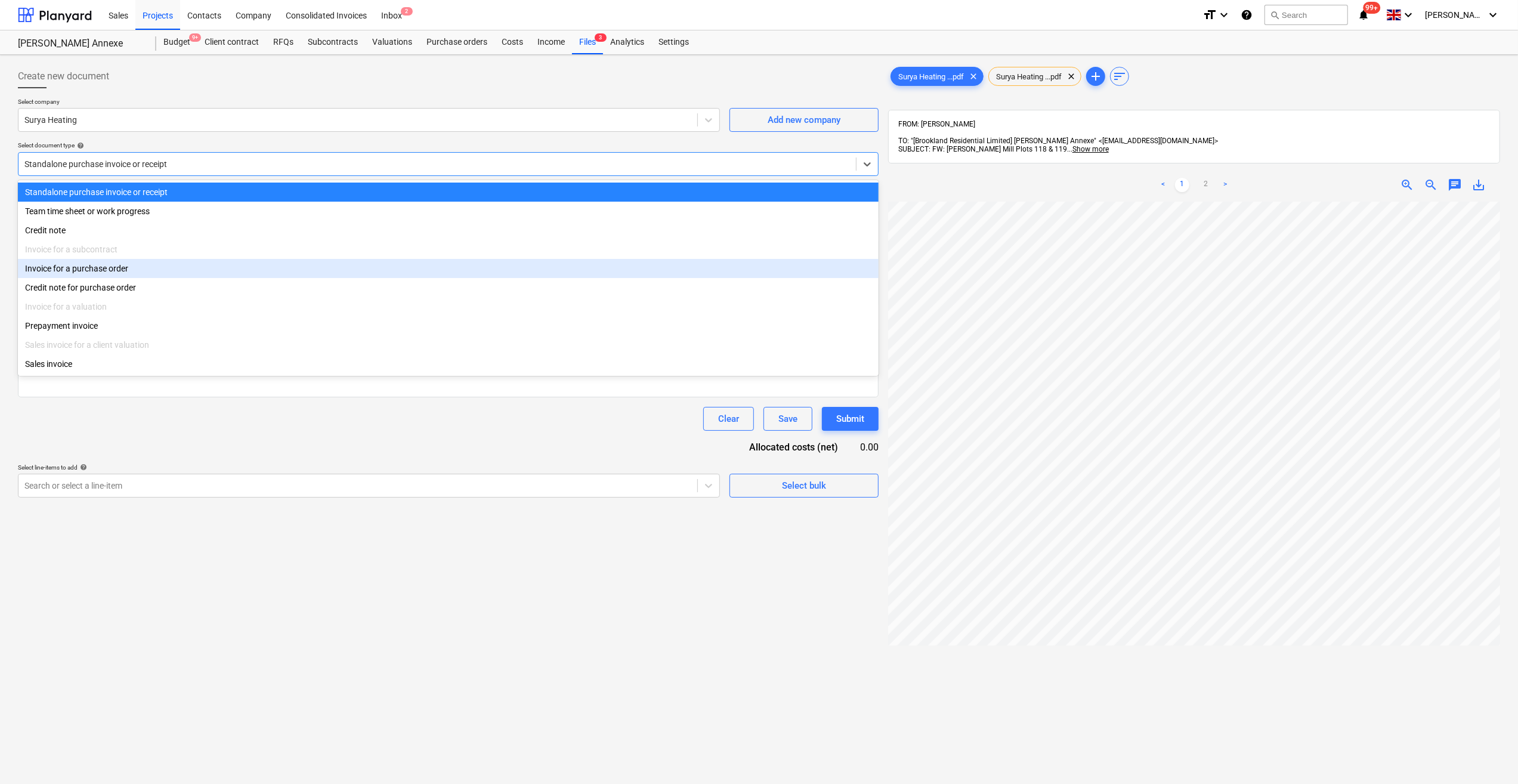
click at [121, 271] on div "Invoice for a purchase order" at bounding box center [448, 269] width 861 height 19
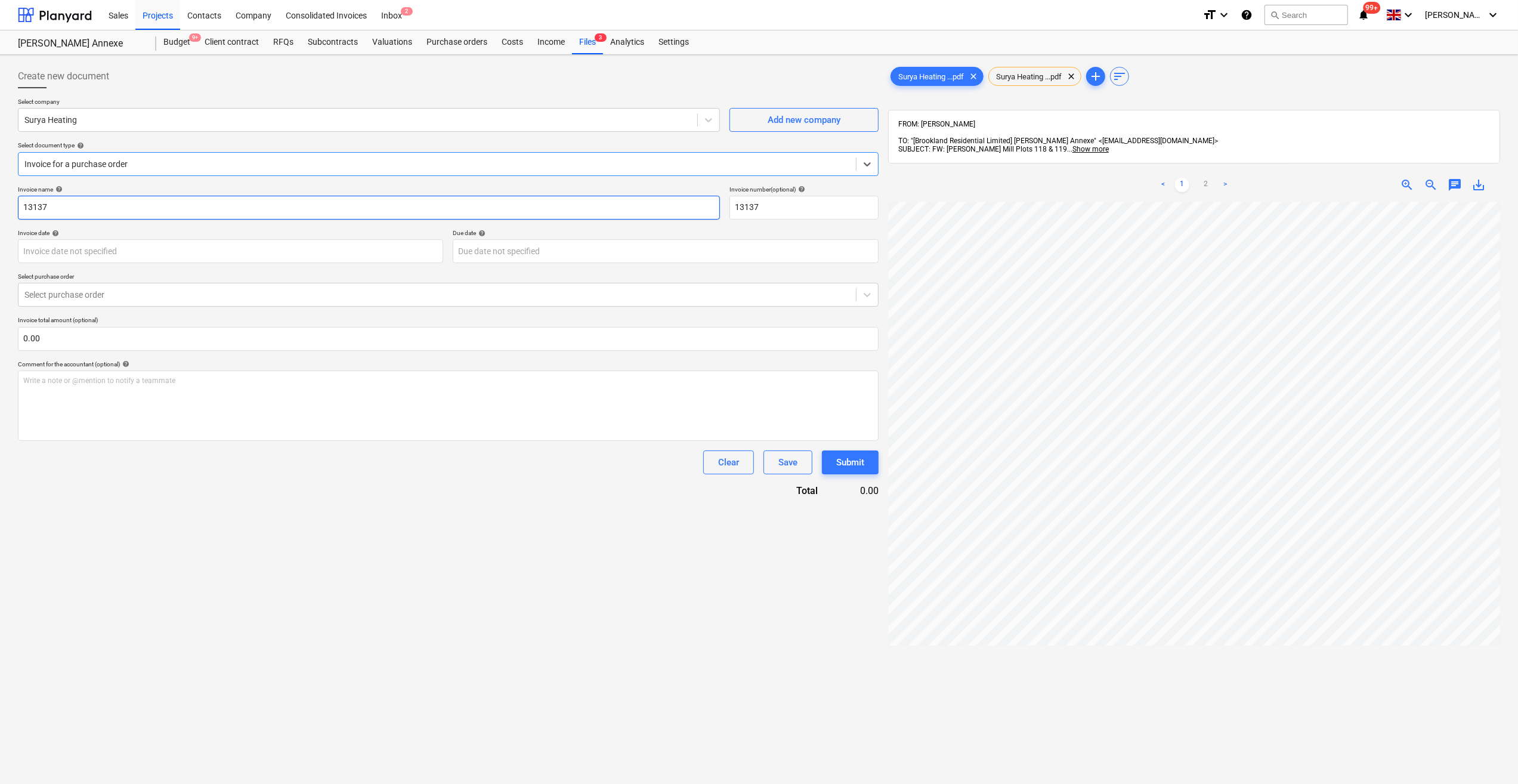
click at [21, 208] on input "13137" at bounding box center [368, 207] width 702 height 24
click at [105, 250] on body "Sales Projects Contacts Company Consolidated Invoices Inbox 2 format_size keybo…" at bounding box center [759, 392] width 1518 height 784
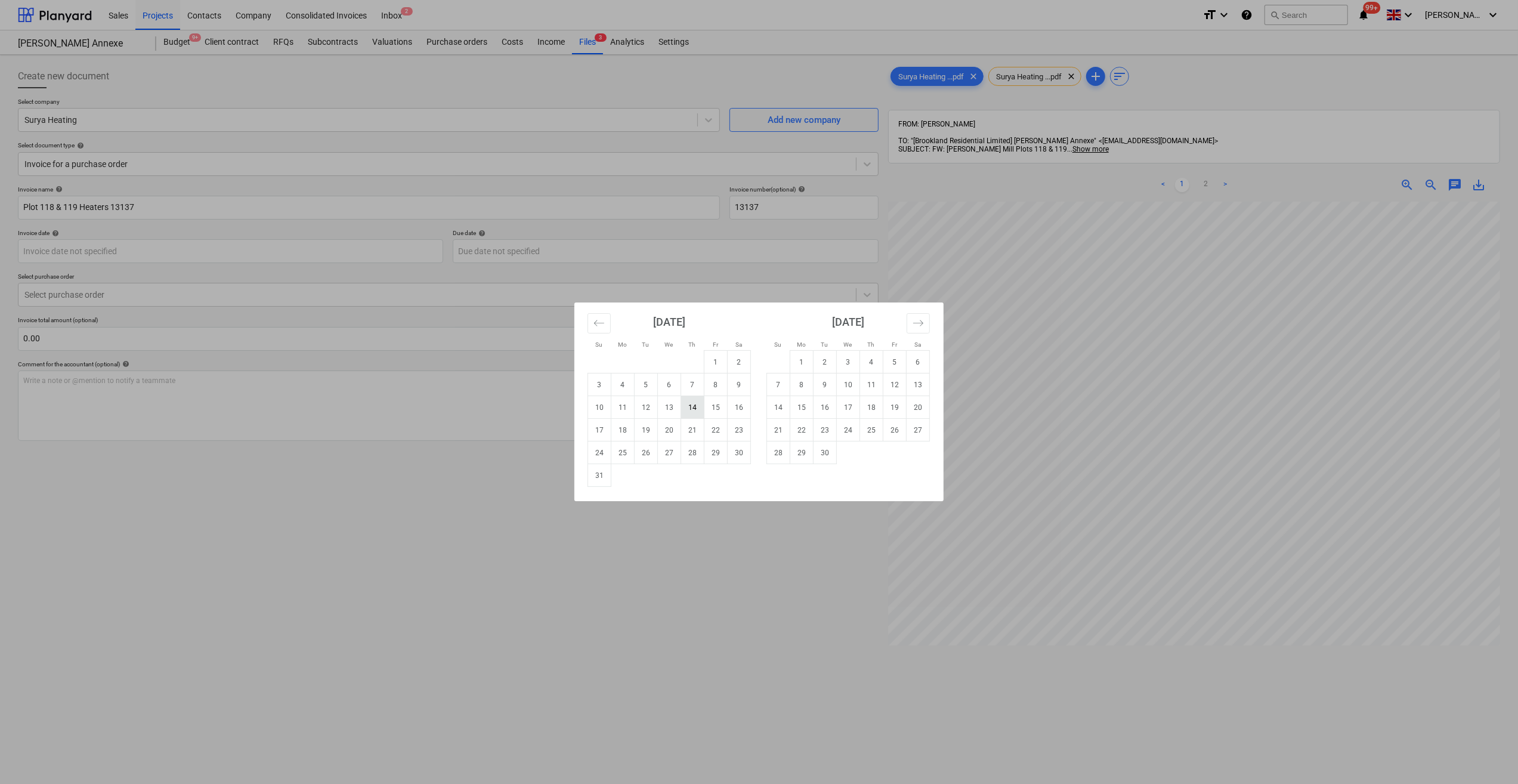
click at [690, 408] on td "14" at bounding box center [693, 407] width 23 height 22
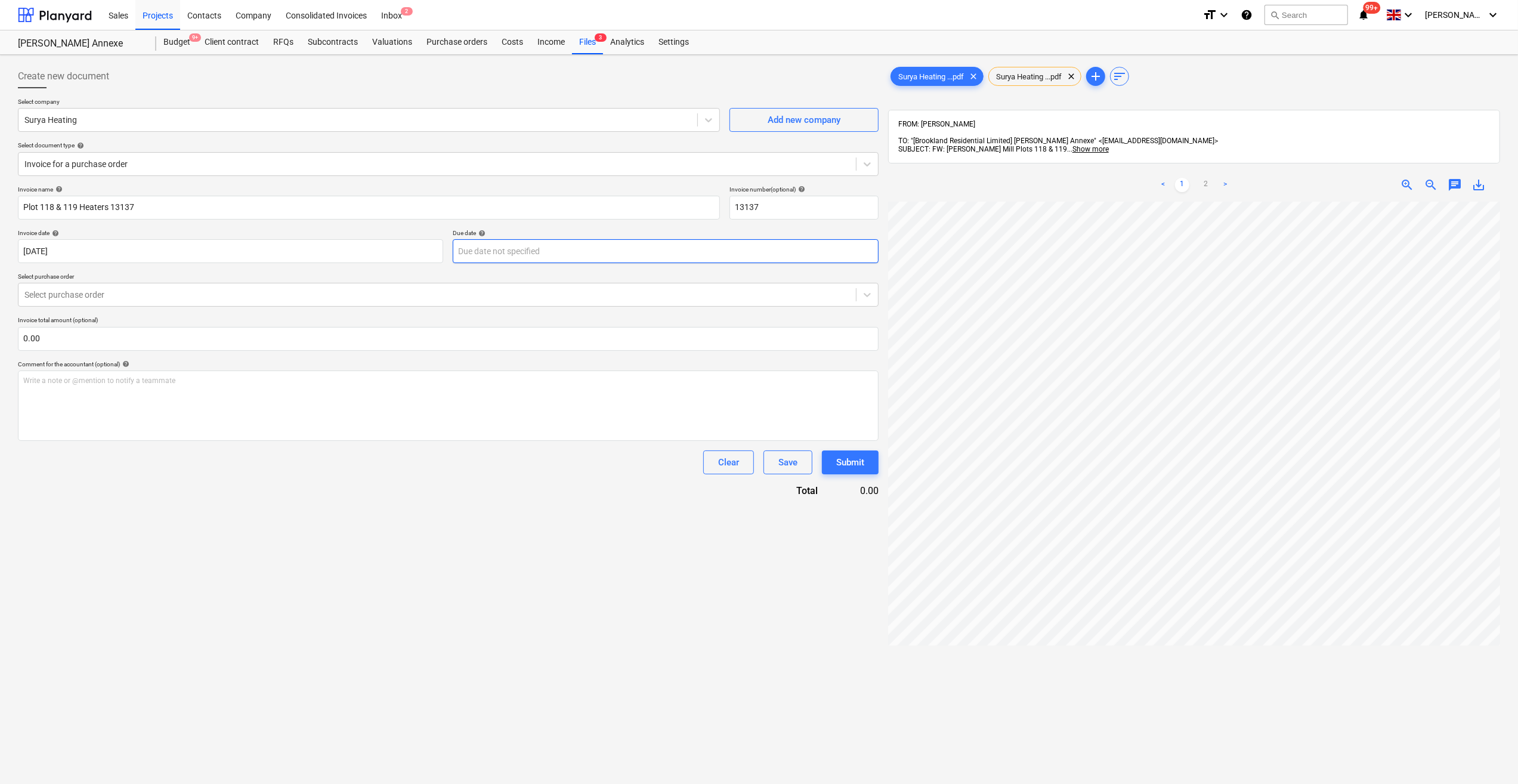
click at [489, 254] on body "Sales Projects Contacts Company Consolidated Invoices Inbox 2 format_size keybo…" at bounding box center [759, 392] width 1518 height 784
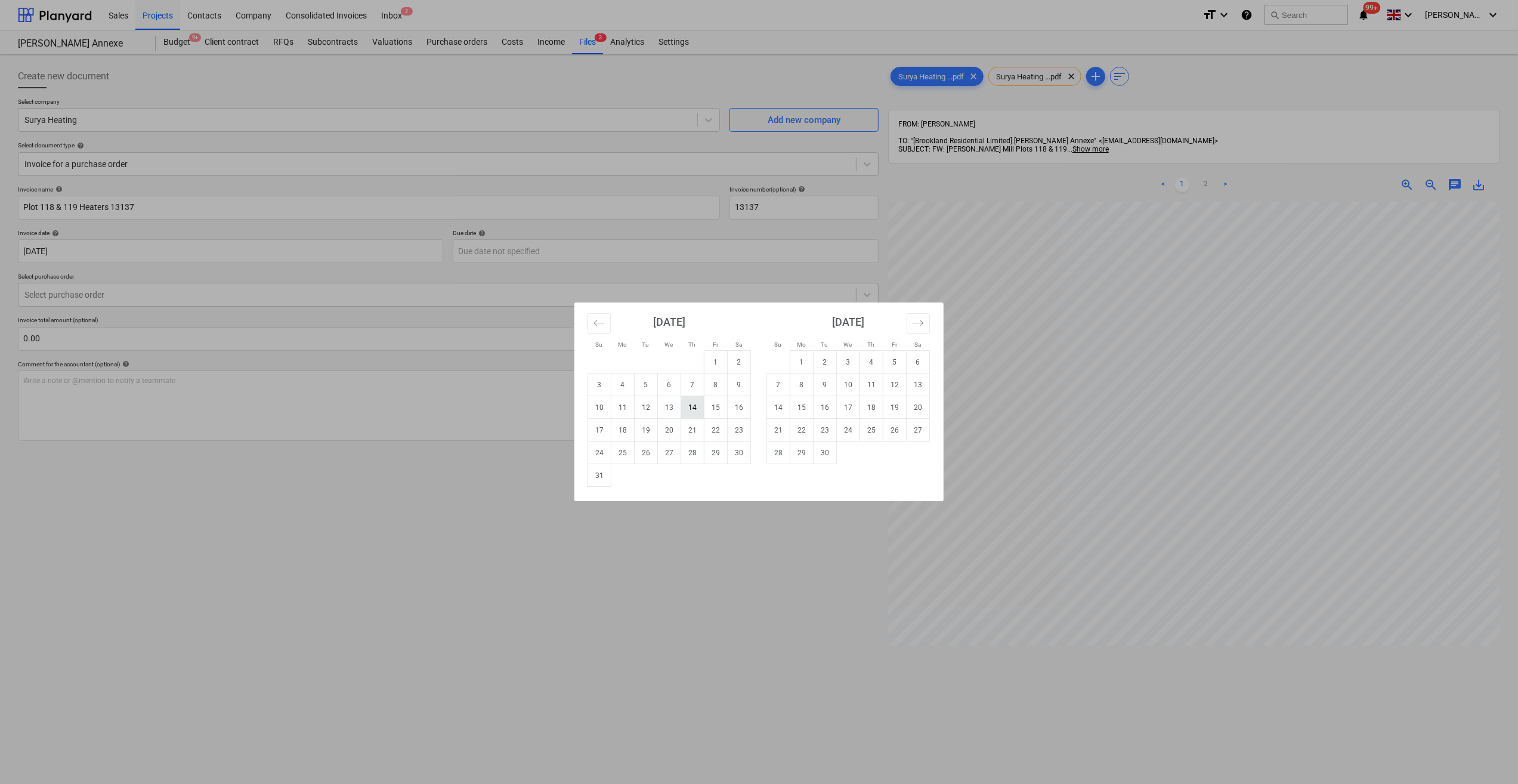
click at [690, 408] on td "14" at bounding box center [693, 407] width 23 height 22
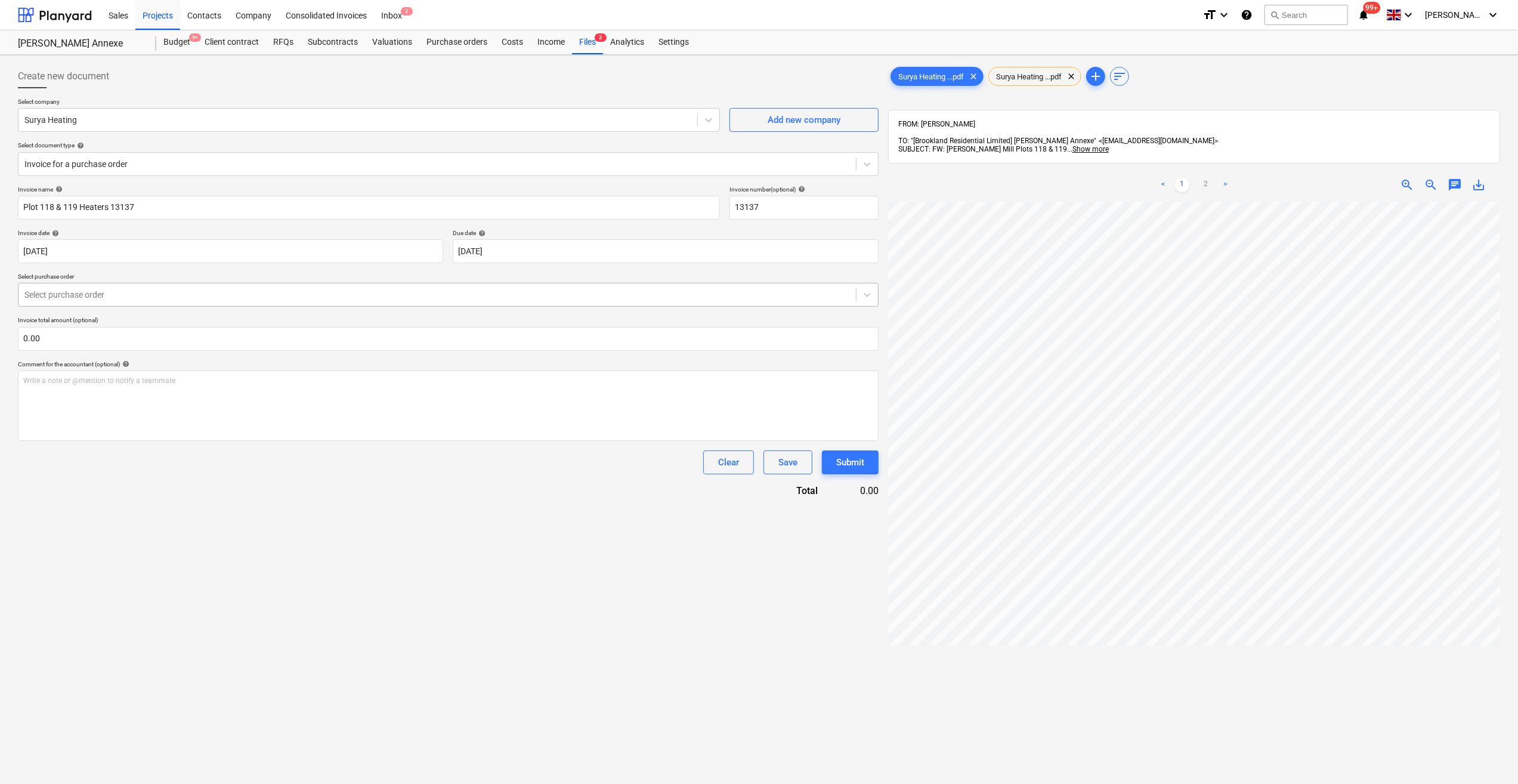
click at [87, 296] on div at bounding box center [437, 295] width 825 height 12
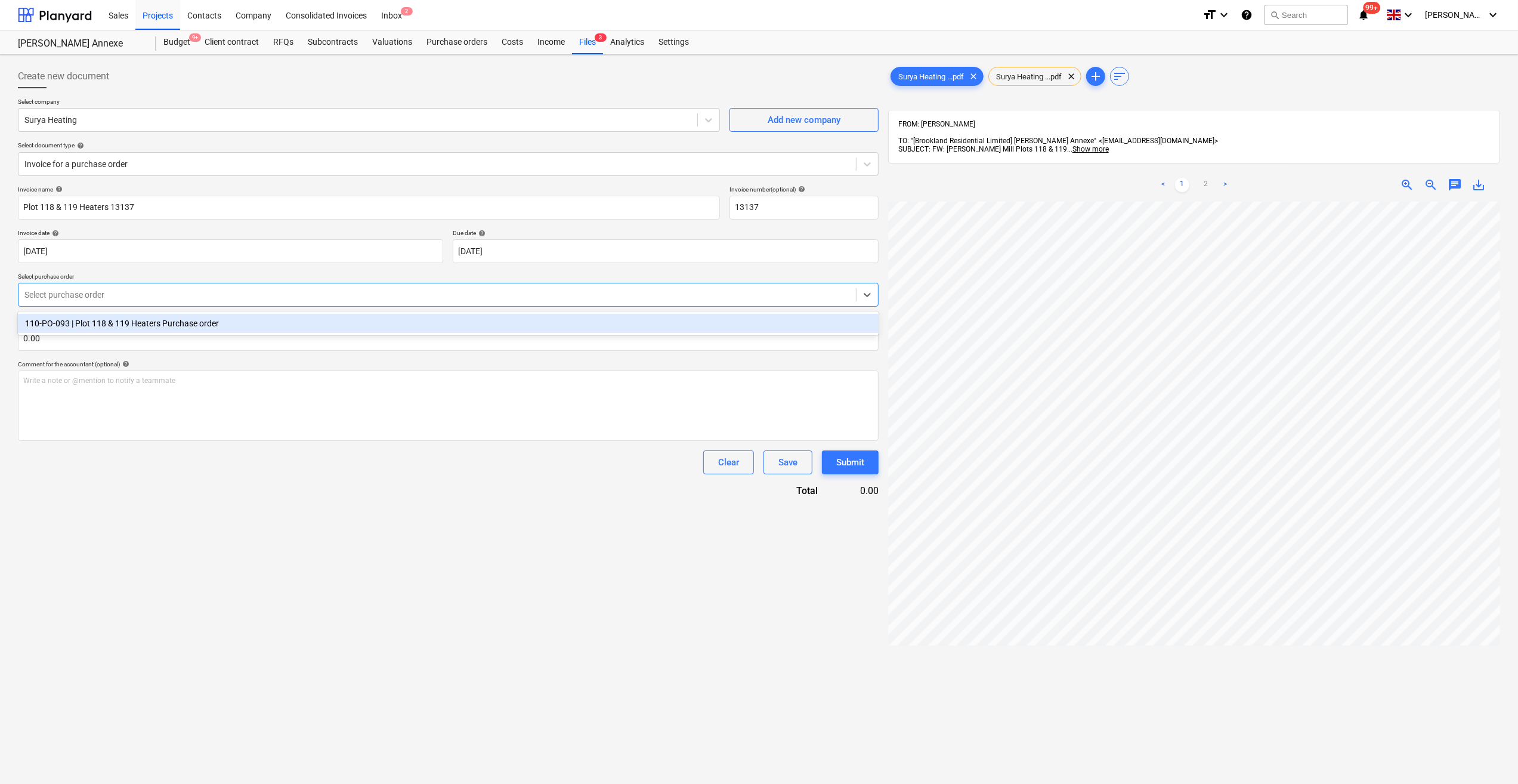
click at [106, 329] on div "110-PO-093 | Plot 118 & 119 Heaters Purchase order" at bounding box center [448, 324] width 861 height 19
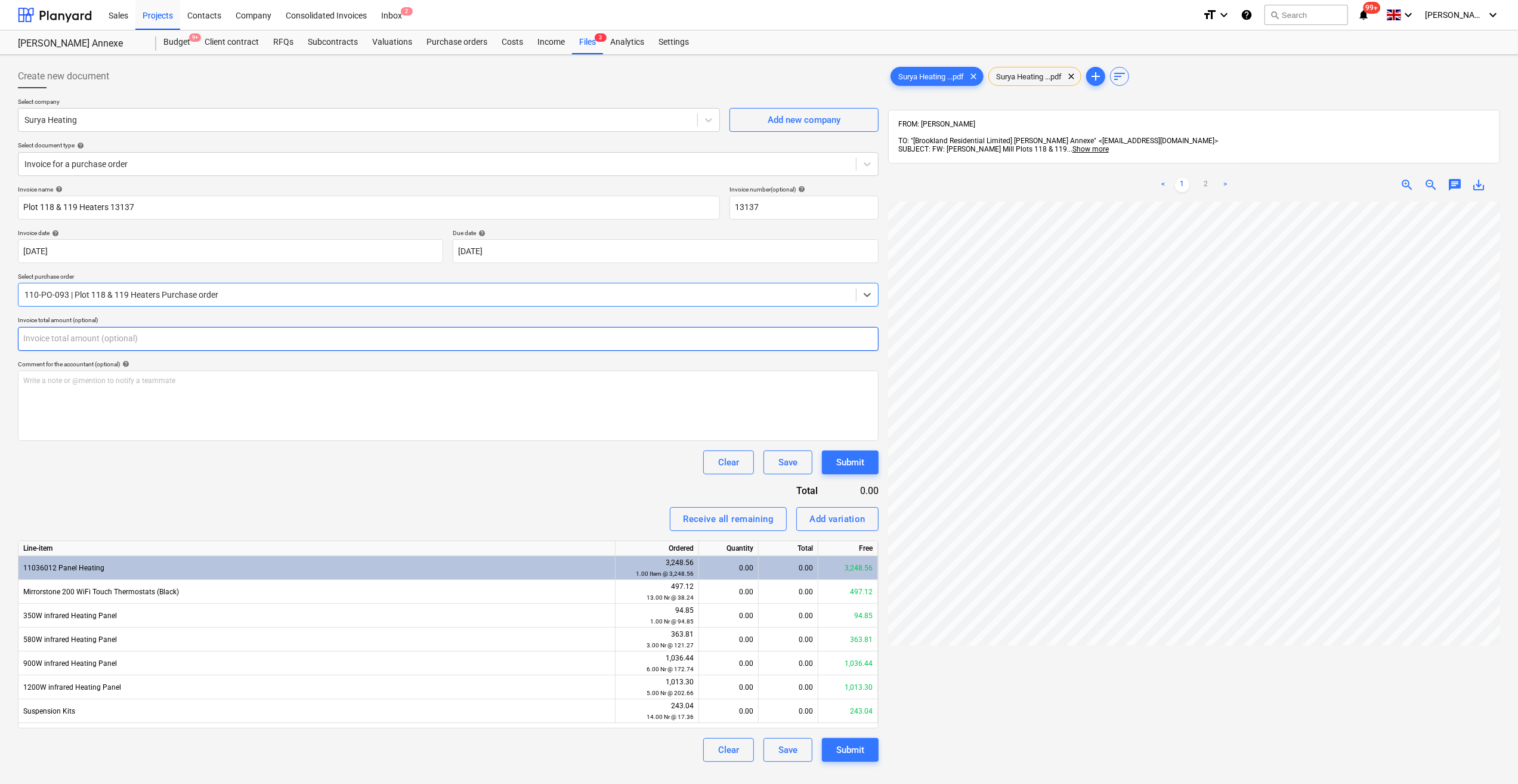
click at [58, 339] on input "text" at bounding box center [448, 338] width 861 height 24
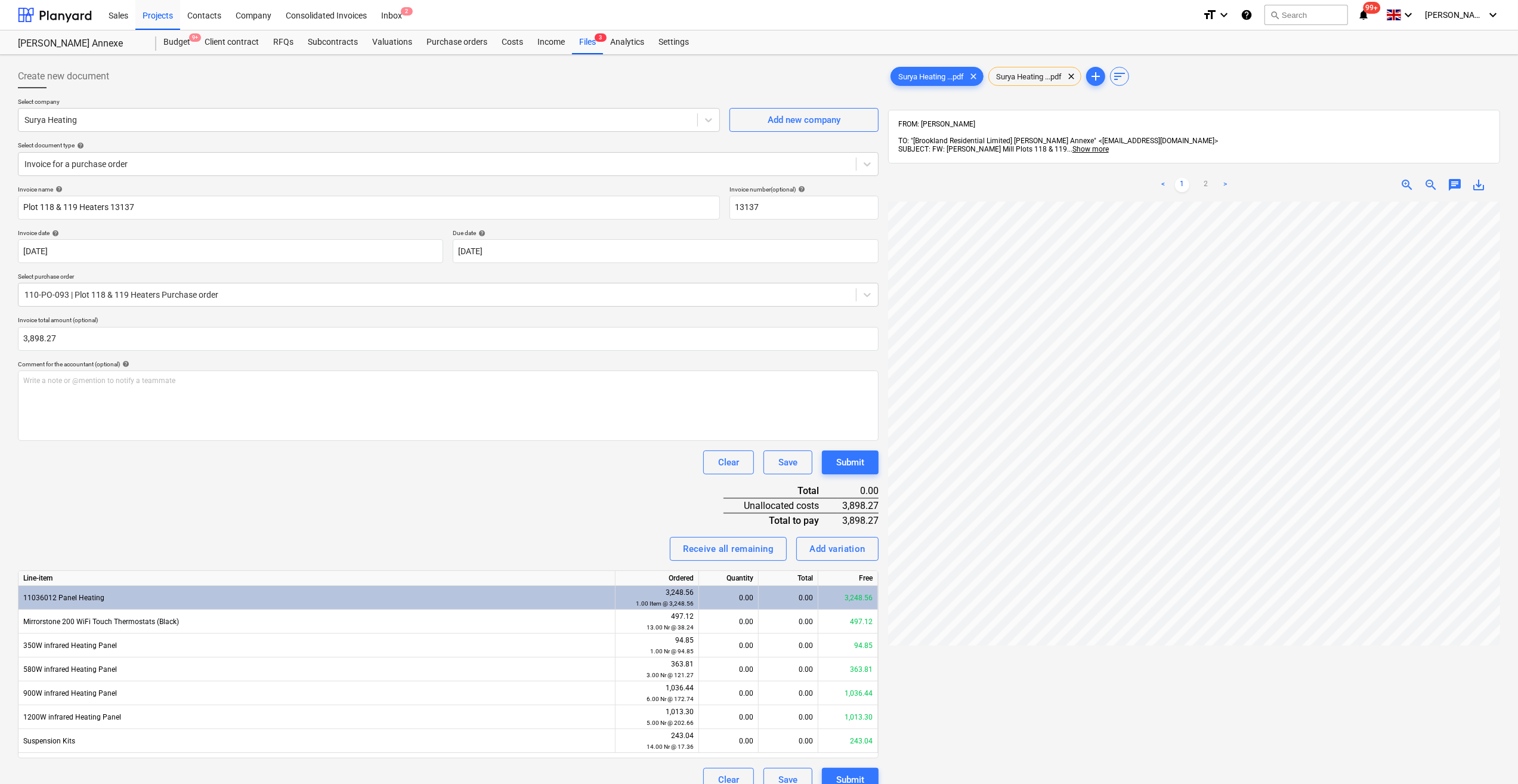
click at [206, 473] on div "Invoice name help Plot 118 & 119 Heaters 13137 Invoice number (optional) help 1…" at bounding box center [448, 489] width 861 height 606
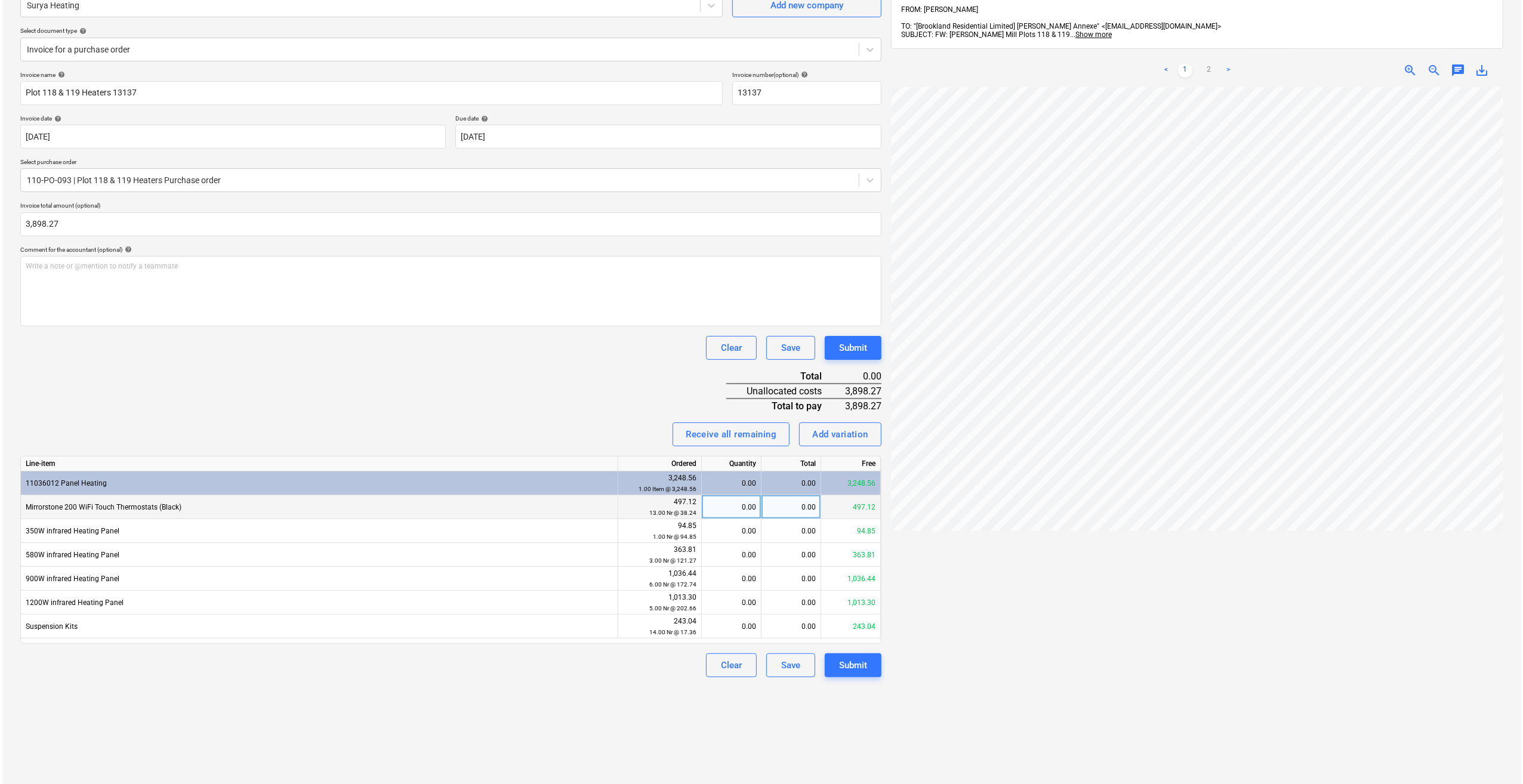
scroll to position [119, 0]
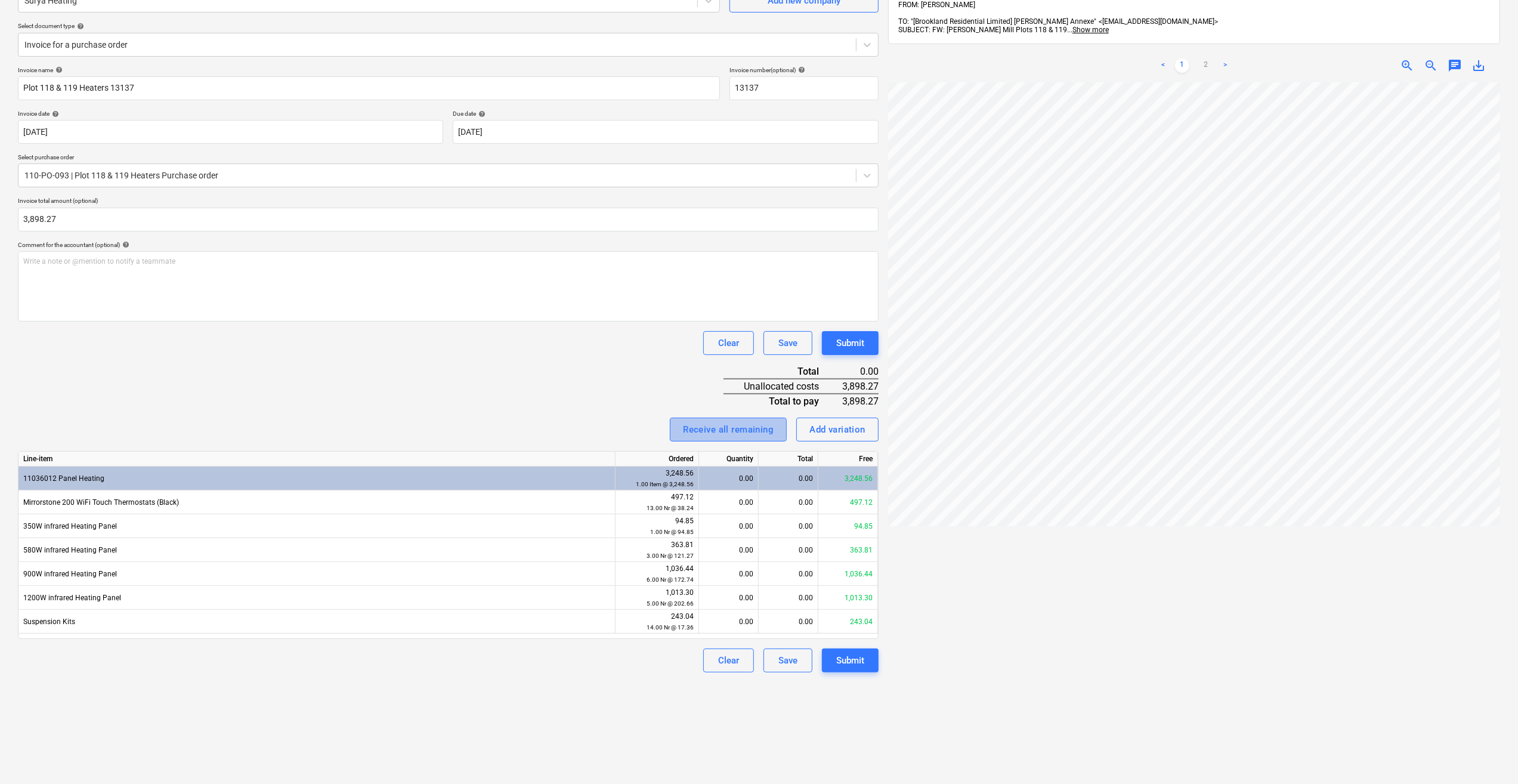
click at [733, 431] on div "Receive all remaining" at bounding box center [728, 429] width 91 height 16
click at [854, 661] on div "Submit" at bounding box center [850, 660] width 28 height 16
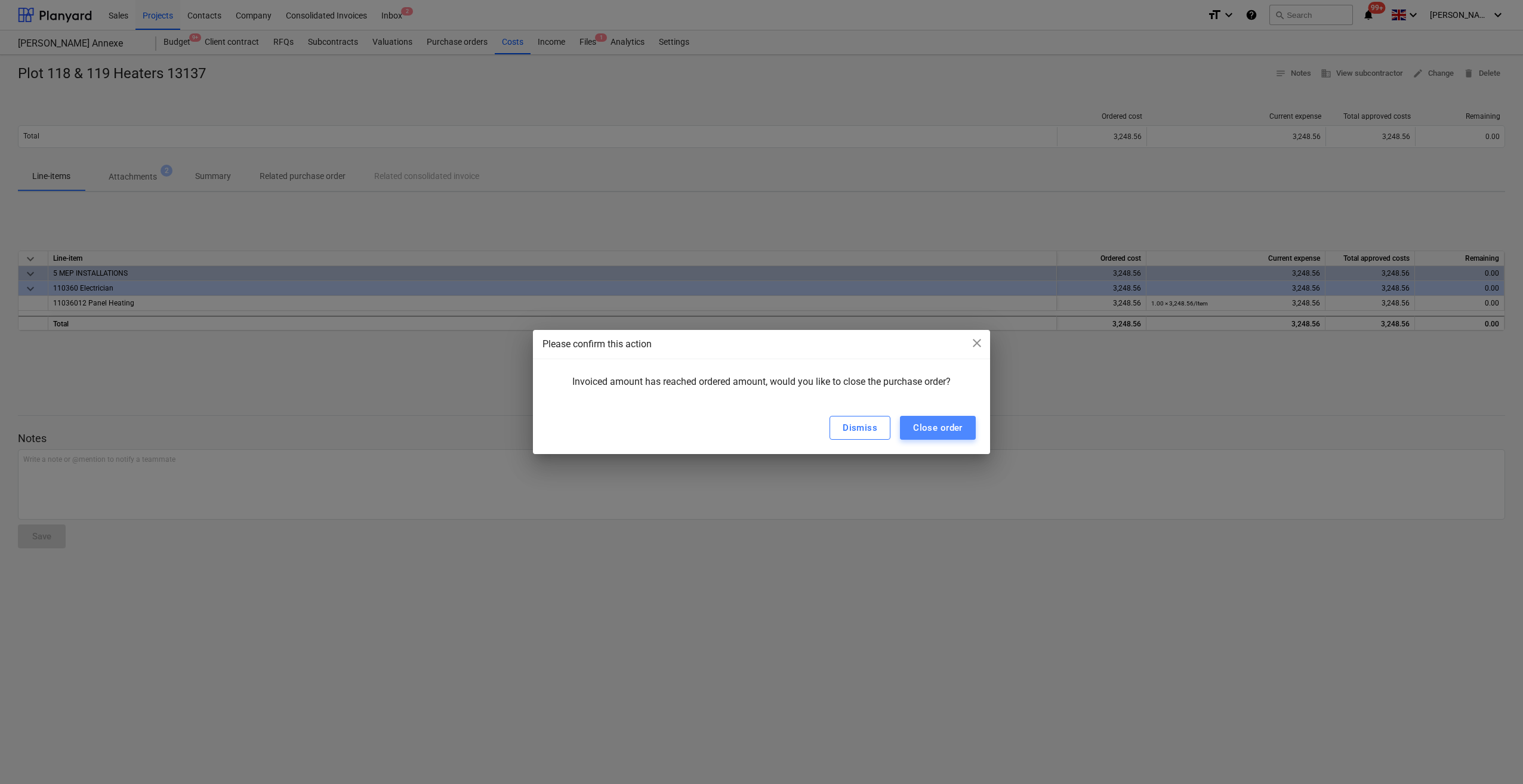
click at [926, 429] on div "Close order" at bounding box center [938, 427] width 50 height 16
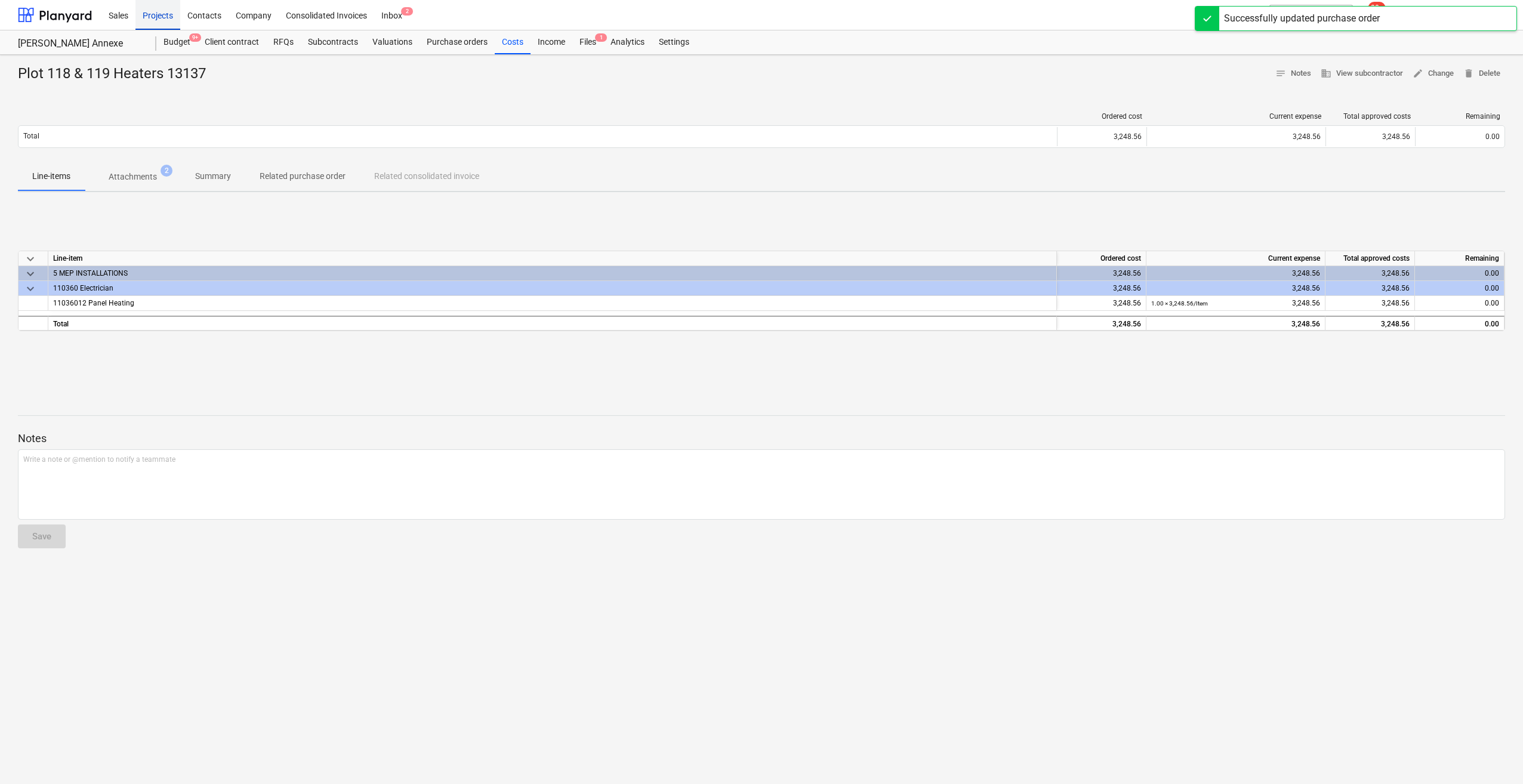
click at [163, 17] on div "Projects" at bounding box center [158, 14] width 45 height 31
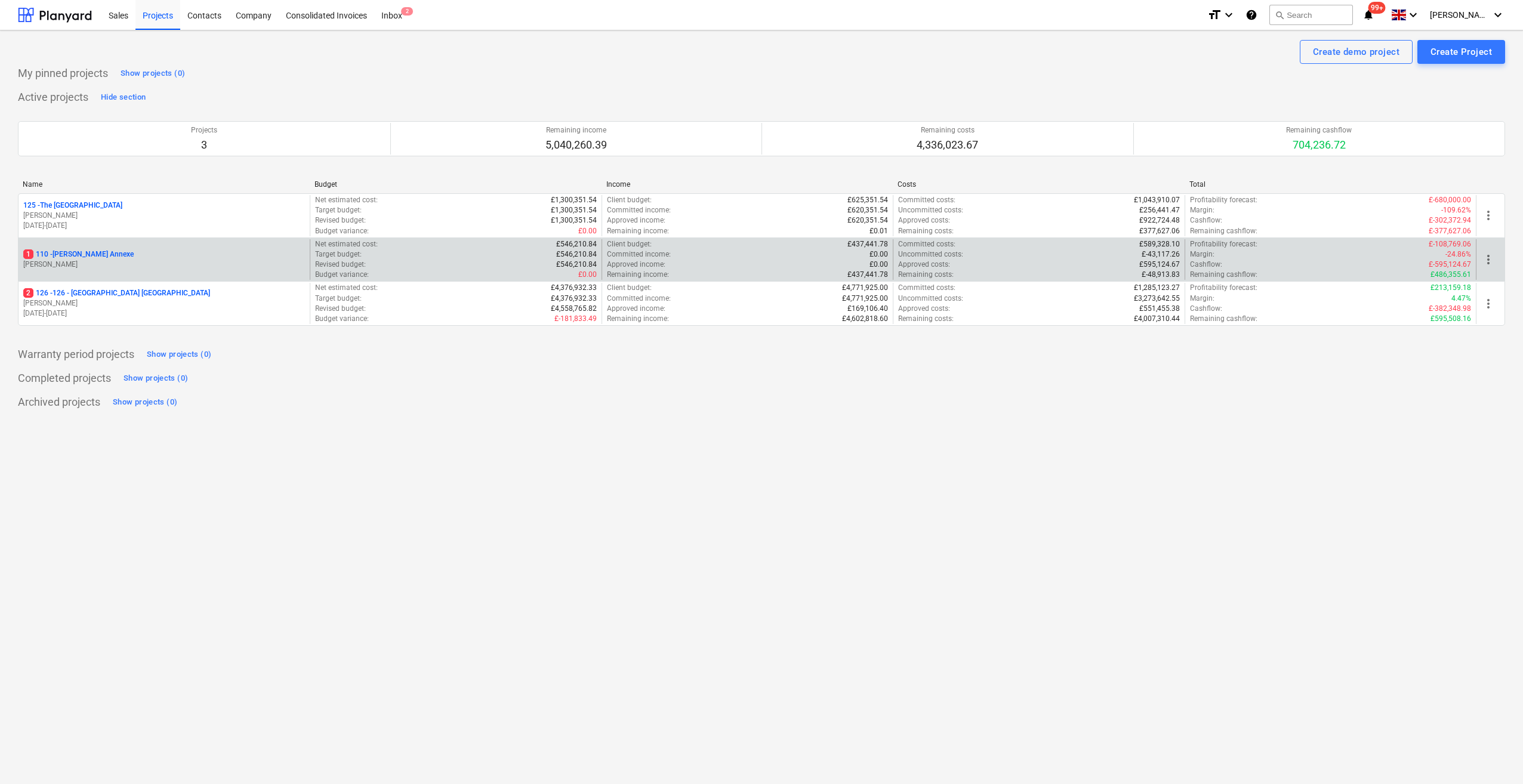
click at [79, 254] on p "1 110 - Tolson's Annexe" at bounding box center [78, 254] width 111 height 10
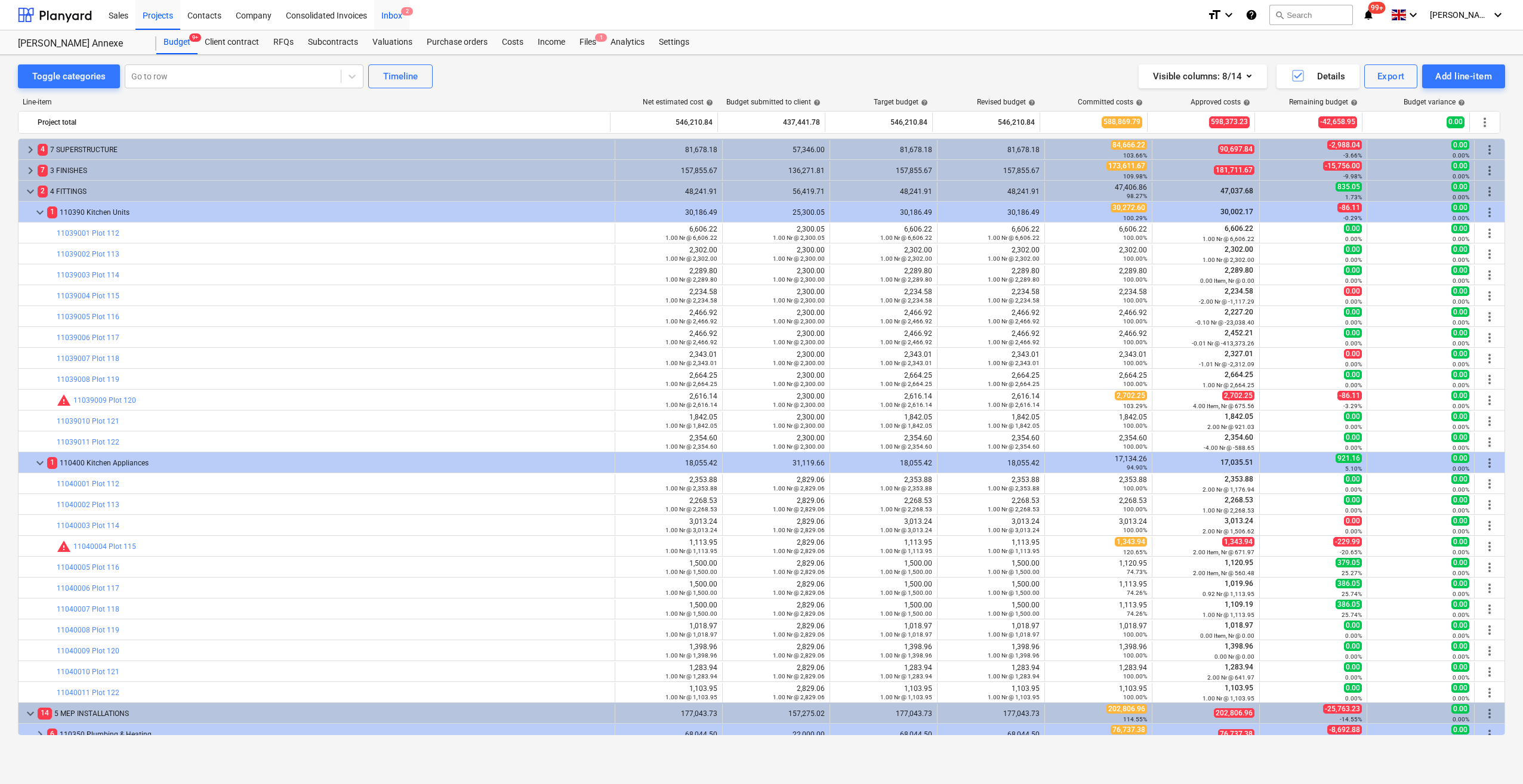
scroll to position [385, 0]
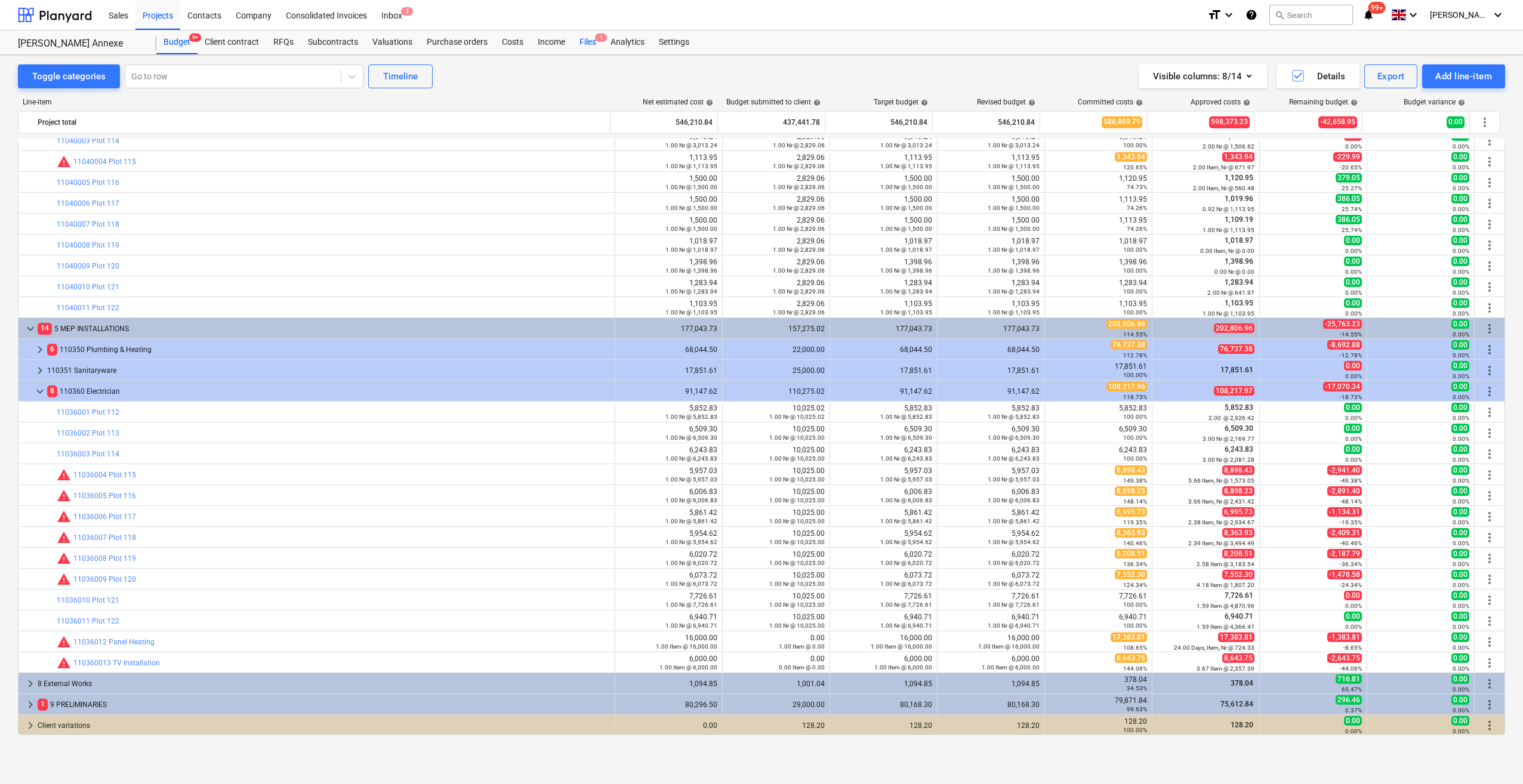
click at [585, 45] on div "Files 1" at bounding box center [587, 42] width 31 height 24
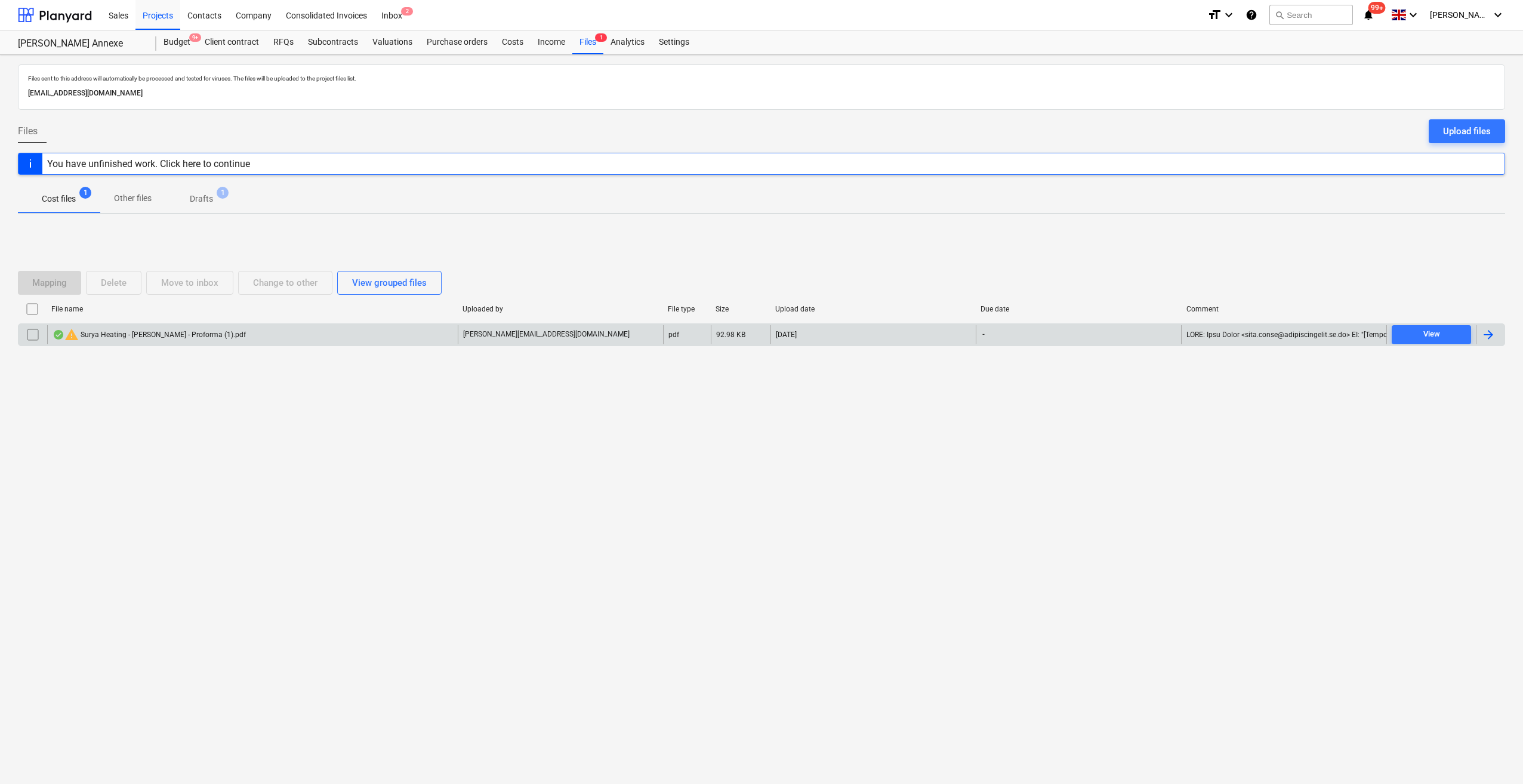
click at [37, 336] on input "checkbox" at bounding box center [33, 334] width 19 height 19
click at [118, 285] on div "Delete" at bounding box center [114, 282] width 26 height 16
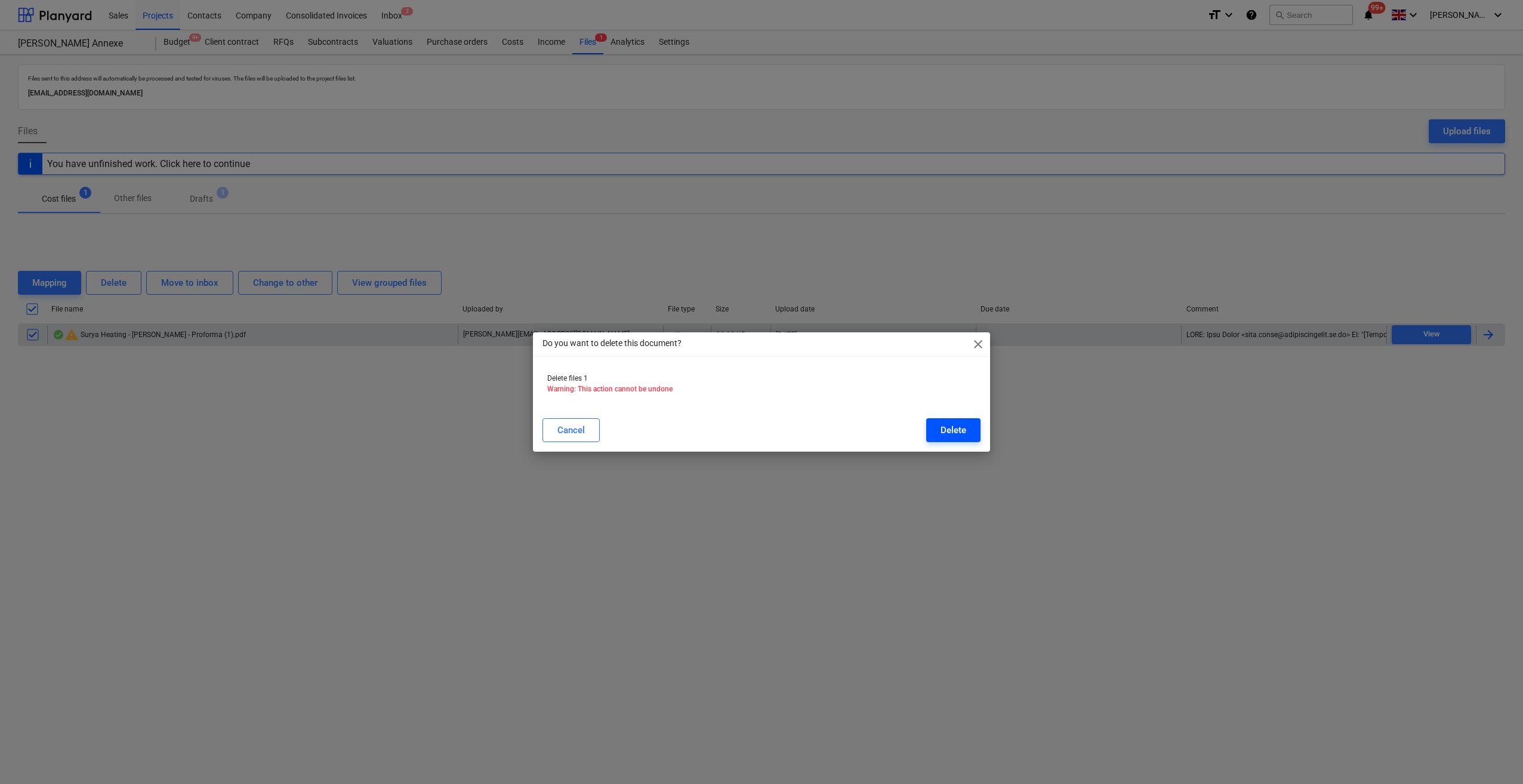
click at [954, 430] on div "Delete" at bounding box center [953, 430] width 26 height 16
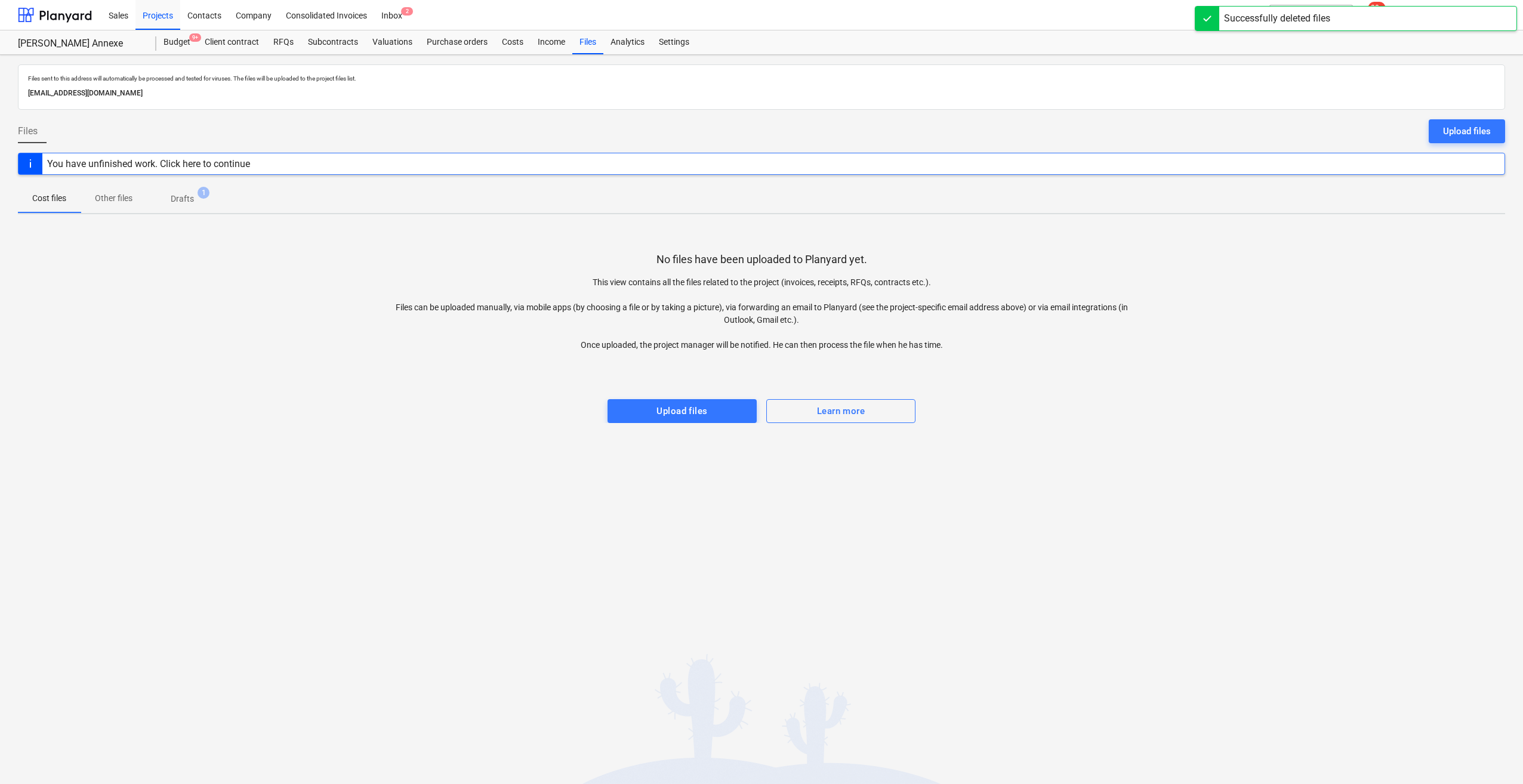
click at [250, 168] on div "You have unfinished work. Click here to continue" at bounding box center [148, 163] width 203 height 12
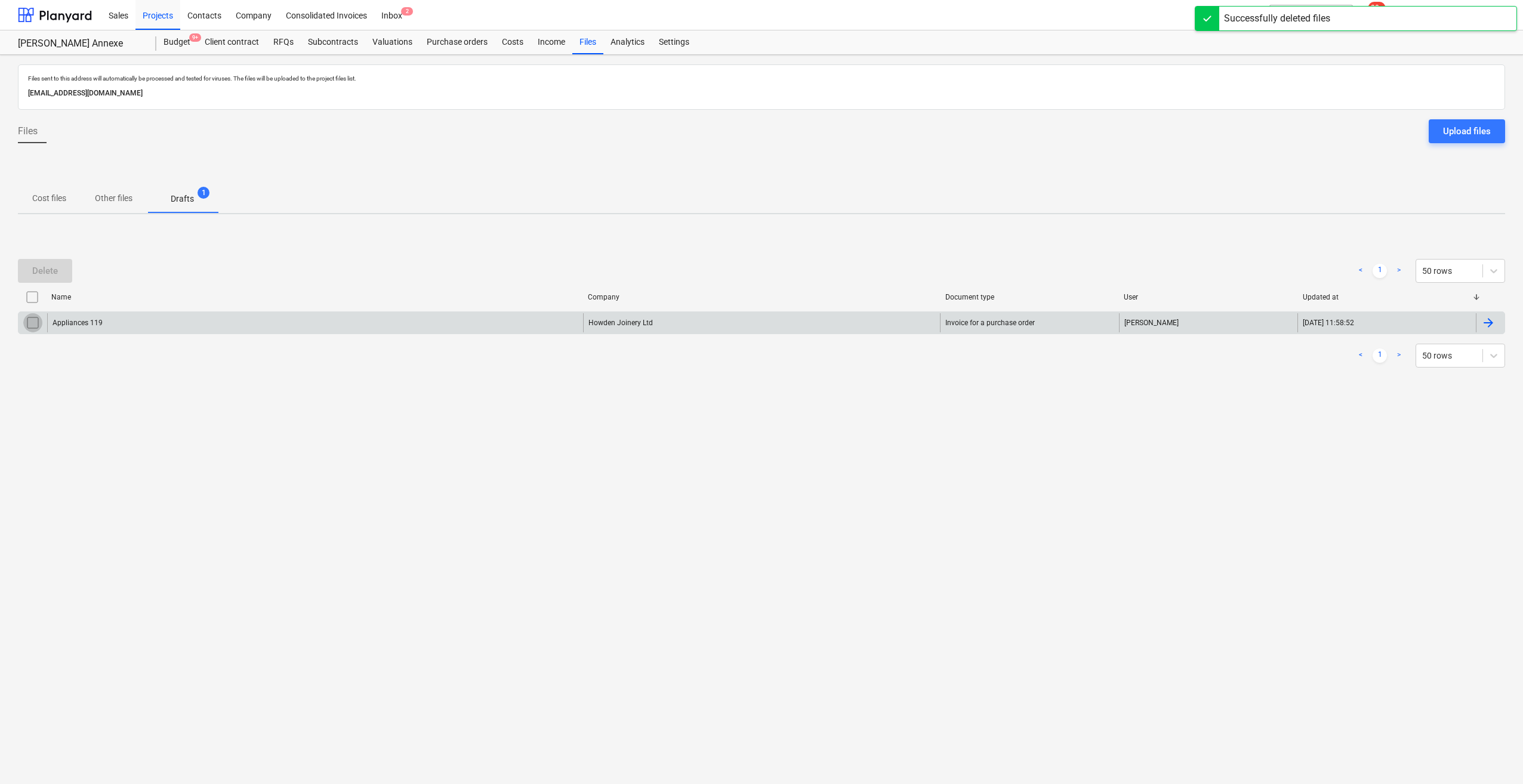
click at [32, 324] on input "checkbox" at bounding box center [33, 323] width 19 height 19
click at [56, 270] on div "Delete" at bounding box center [45, 271] width 26 height 16
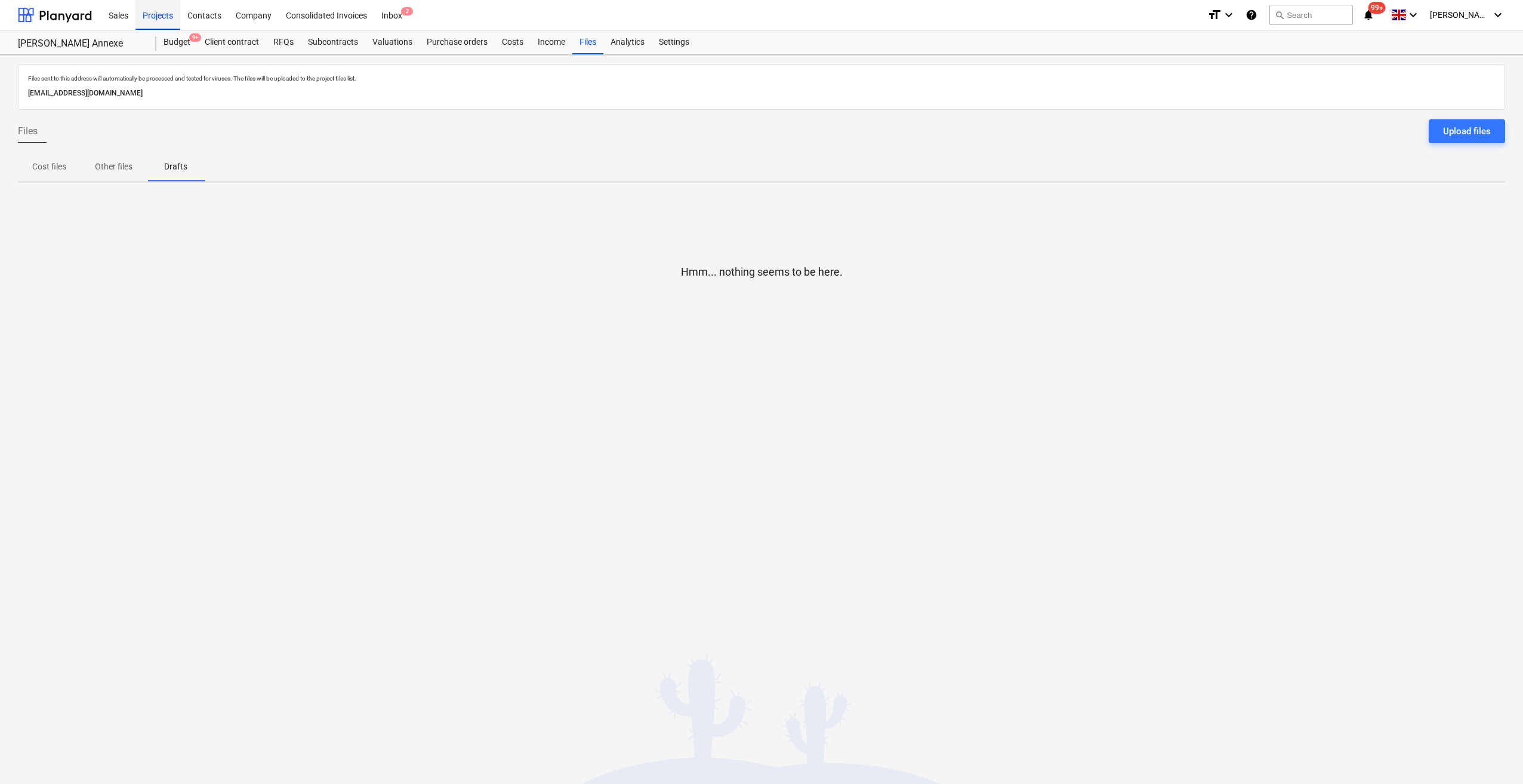
click at [155, 18] on div "Projects" at bounding box center [158, 14] width 45 height 31
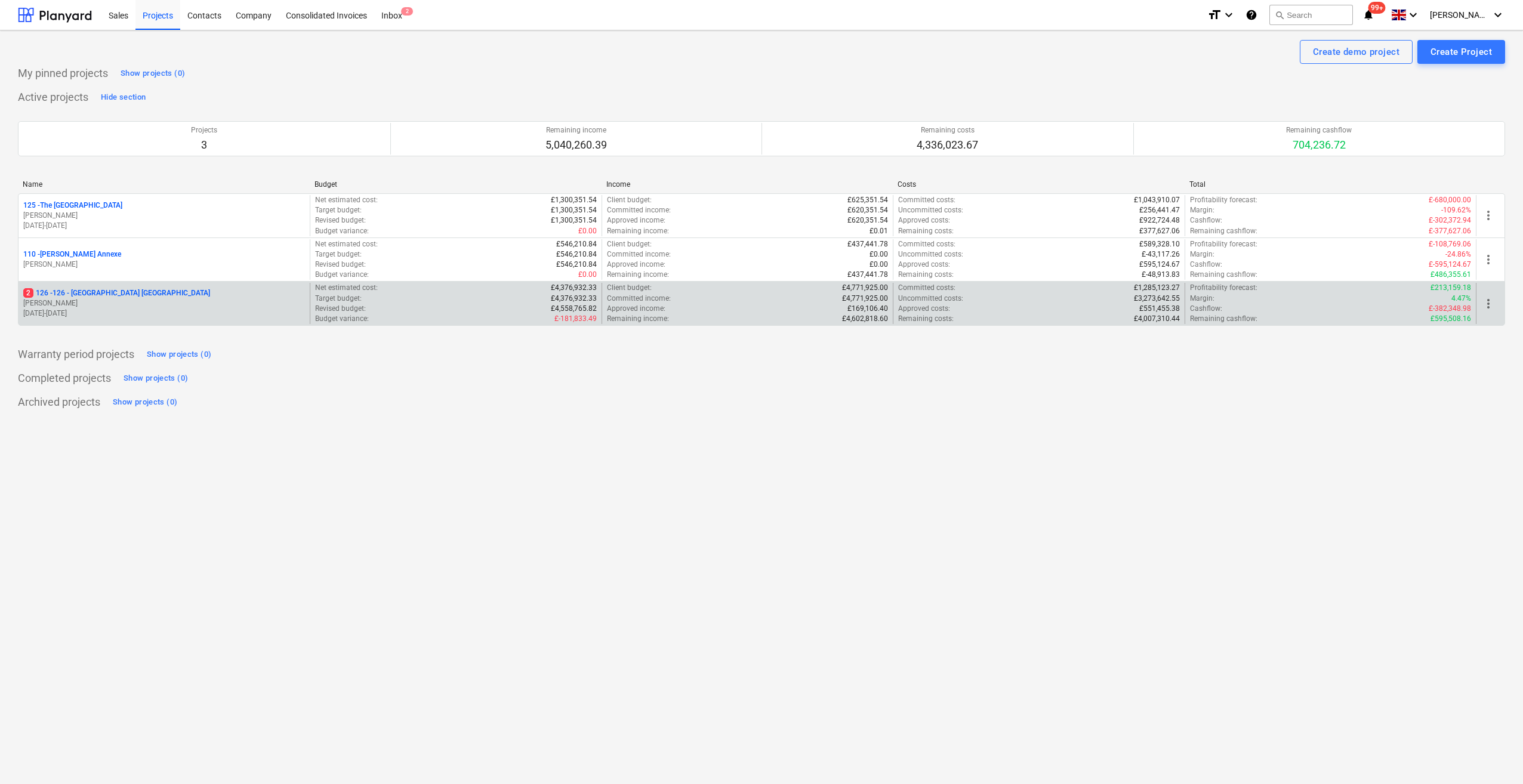
click at [88, 290] on p "2 126 - 126 - Royal Townhouses Ashby" at bounding box center [116, 293] width 187 height 10
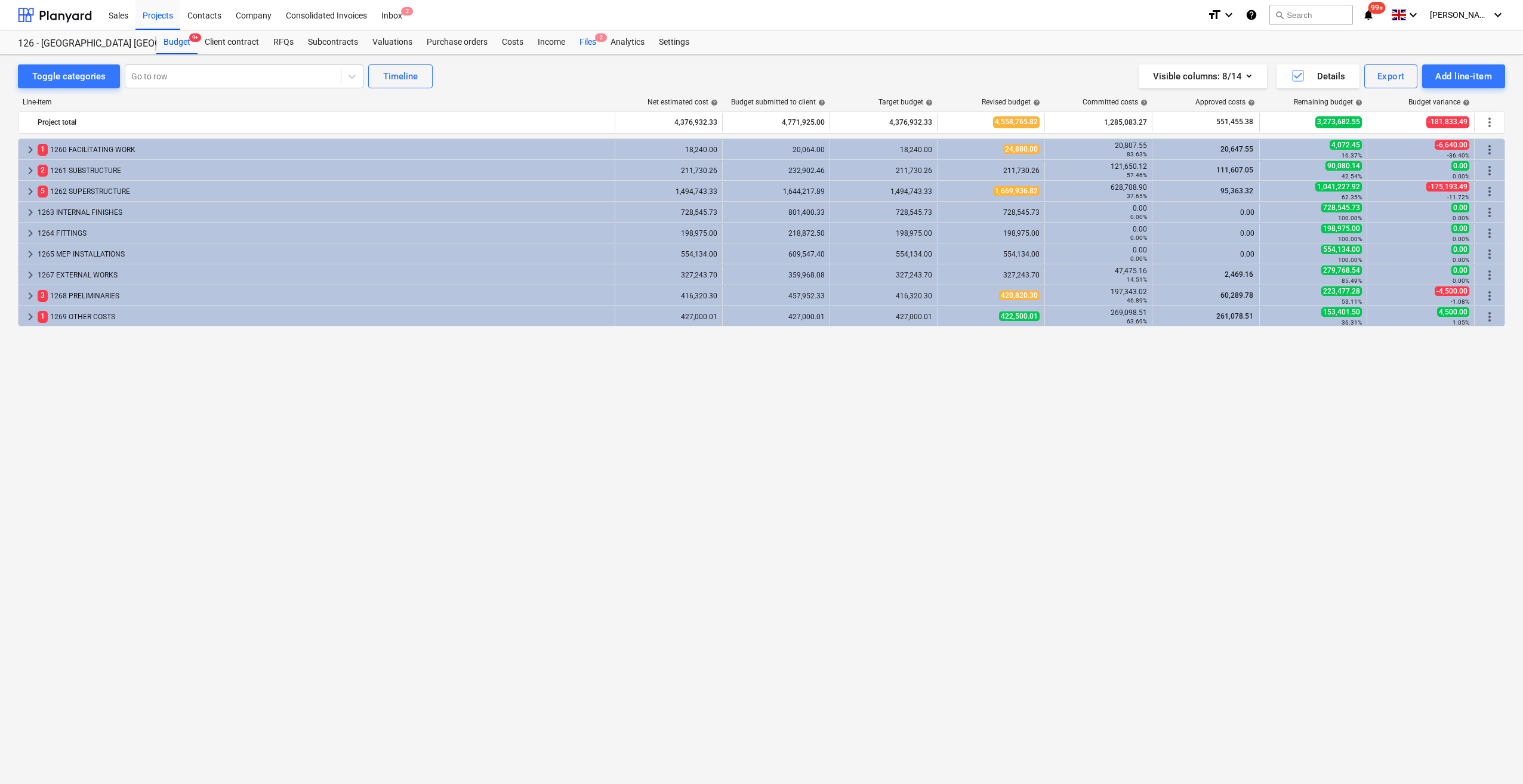
click at [595, 41] on span "2" at bounding box center [601, 37] width 12 height 8
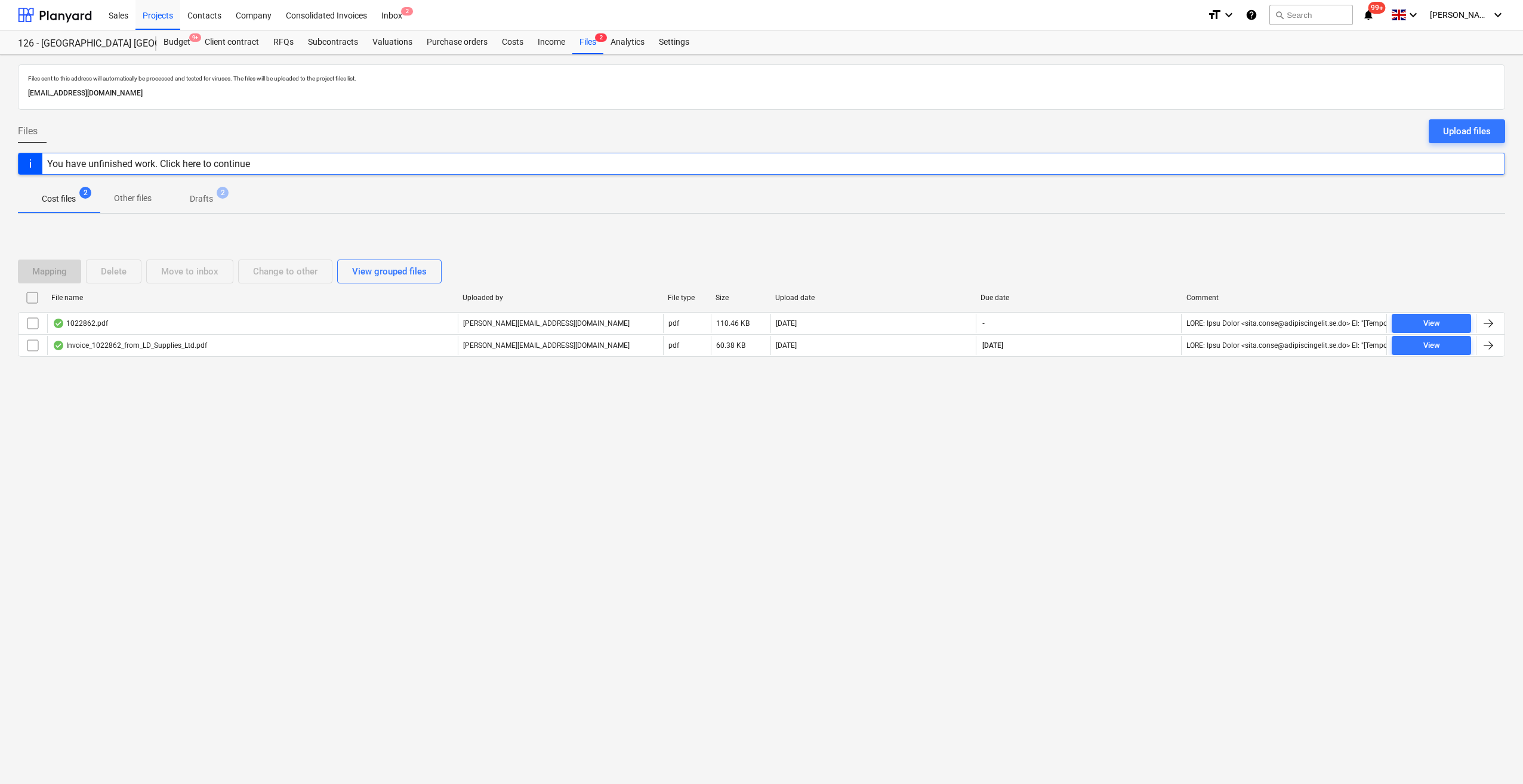
click at [239, 166] on div "You have unfinished work. Click here to continue" at bounding box center [148, 163] width 203 height 12
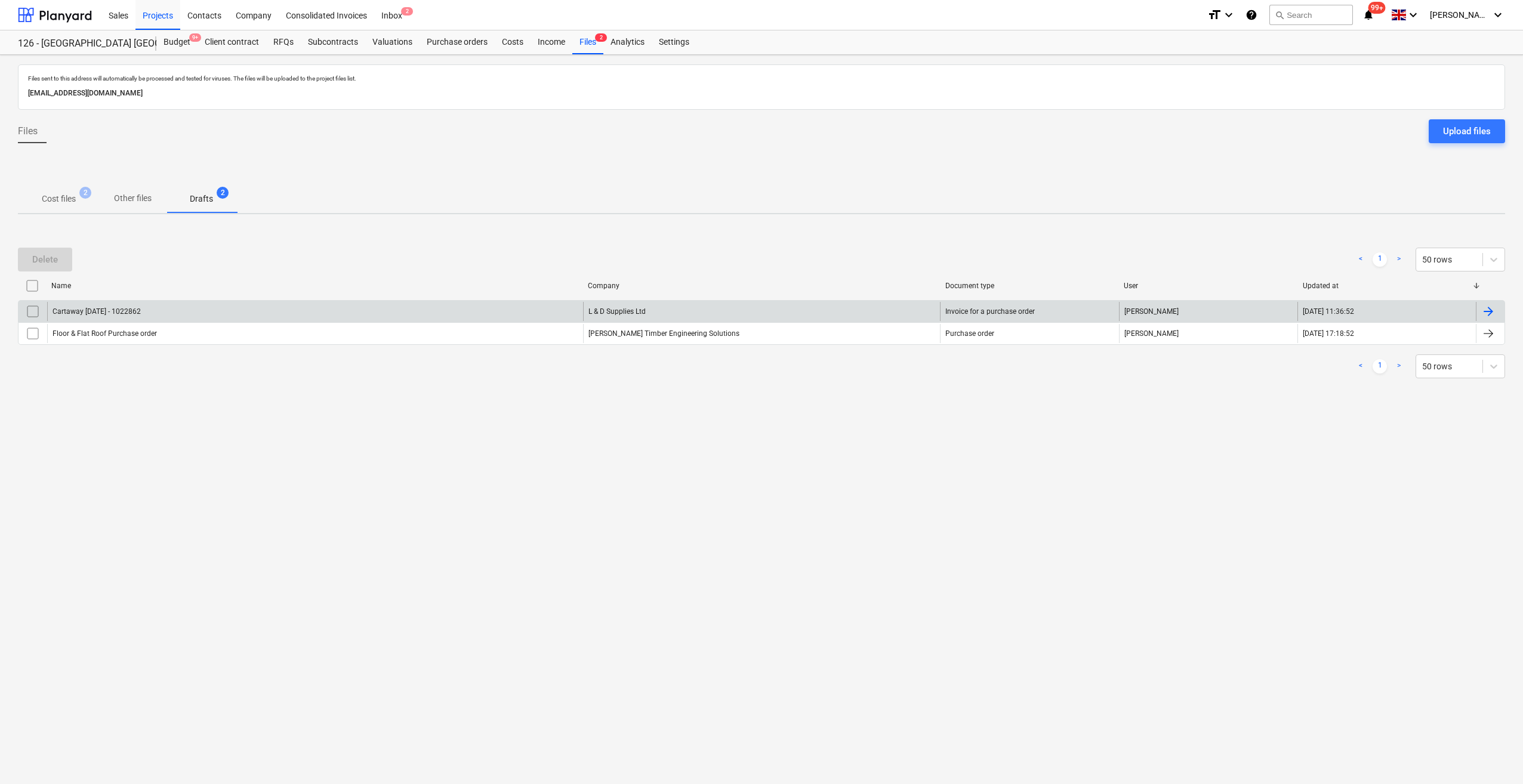
click at [1487, 309] on div at bounding box center [1488, 311] width 14 height 14
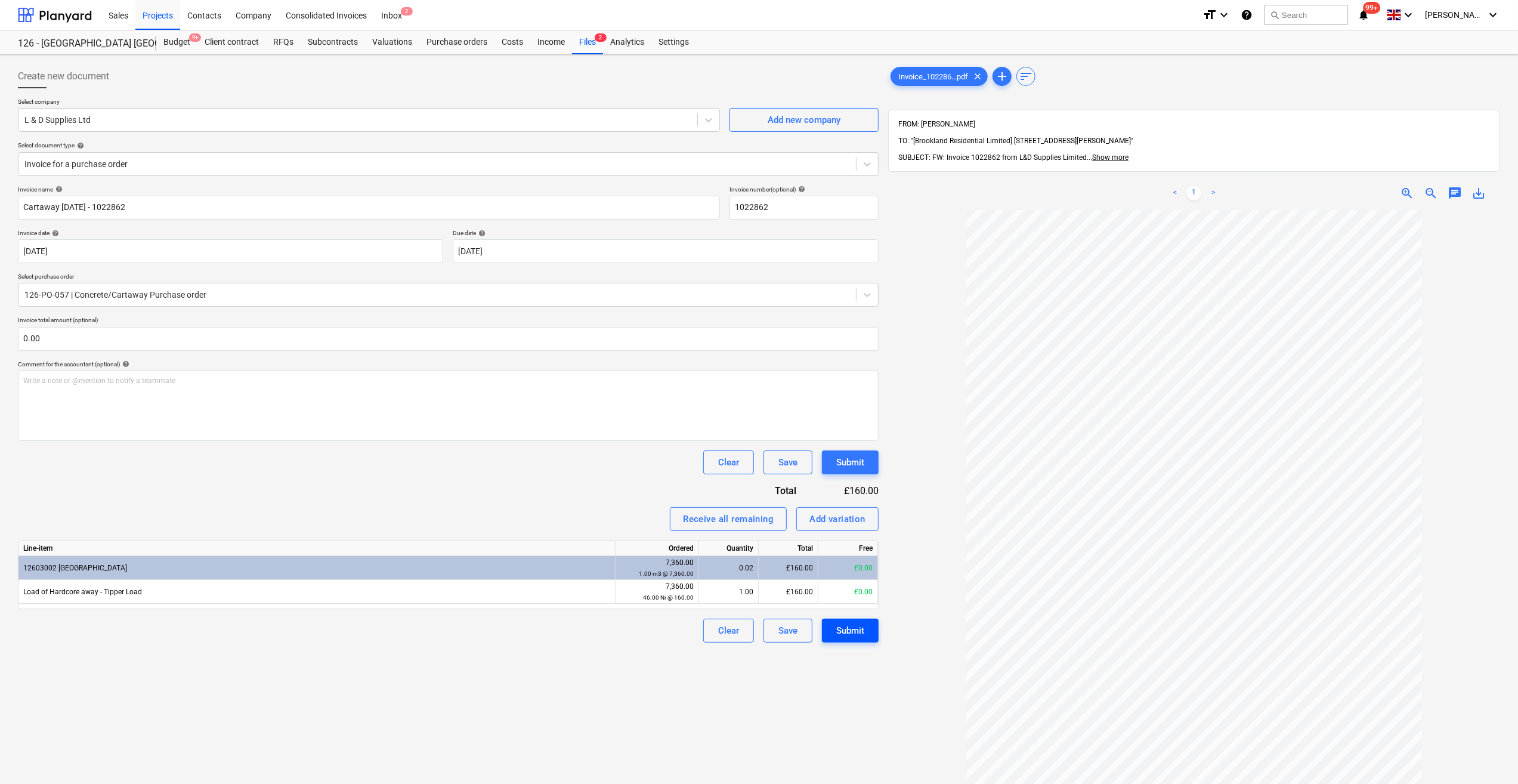
click at [852, 631] on div "Submit" at bounding box center [850, 630] width 28 height 16
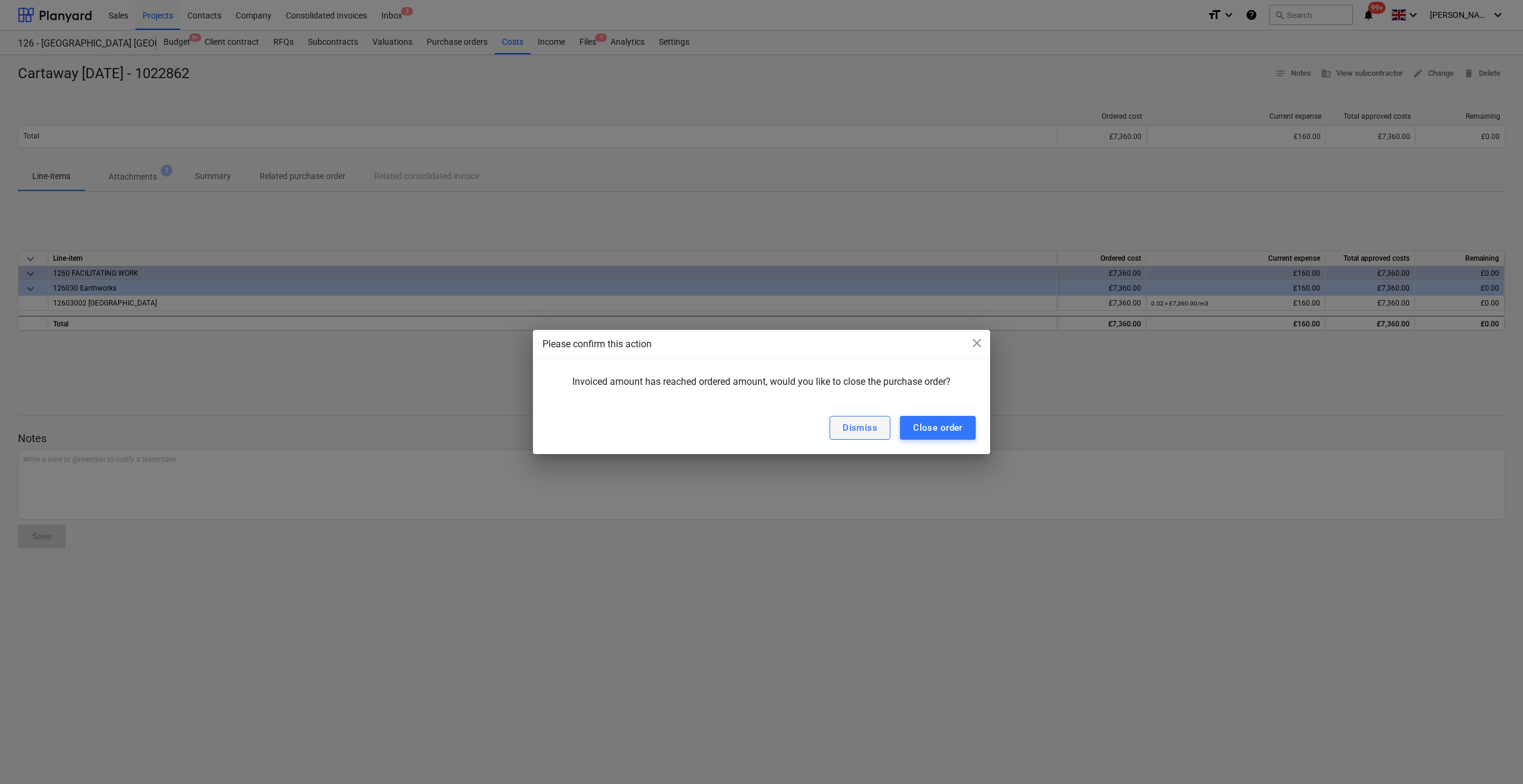
click at [857, 429] on div "Dismiss" at bounding box center [860, 427] width 35 height 16
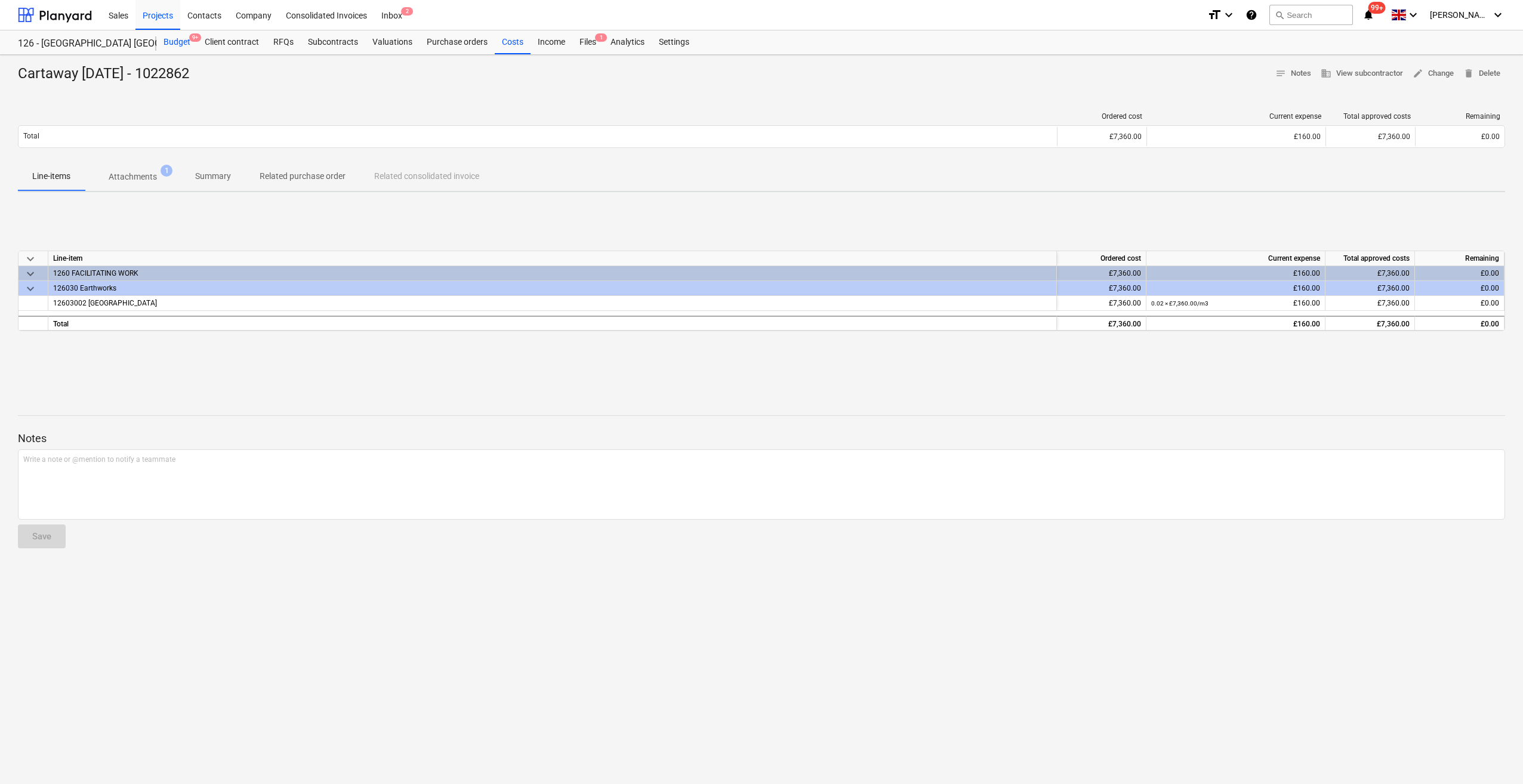
click at [165, 42] on div "Budget 9+" at bounding box center [176, 42] width 41 height 24
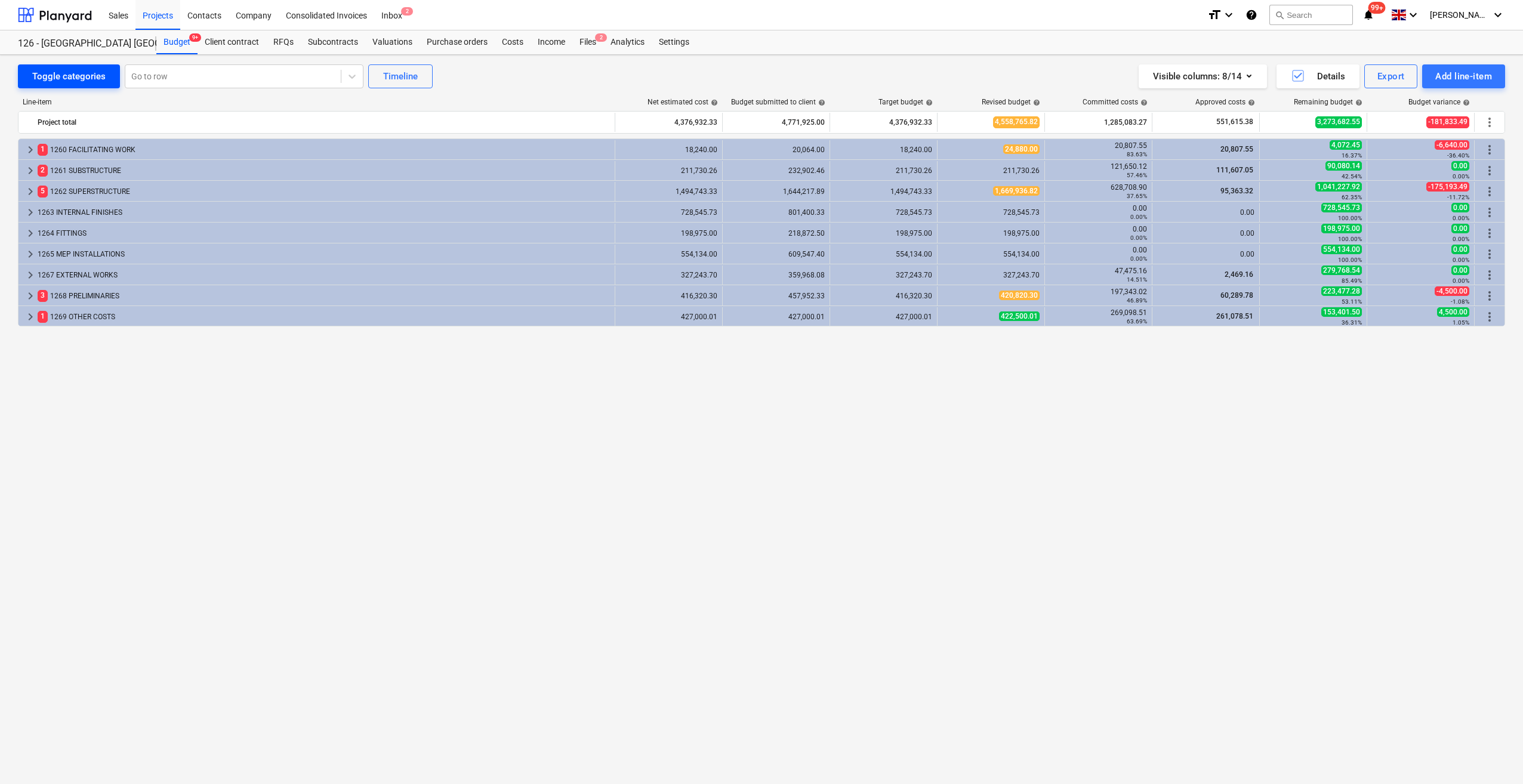
click at [50, 80] on div "Toggle categories" at bounding box center [69, 76] width 73 height 16
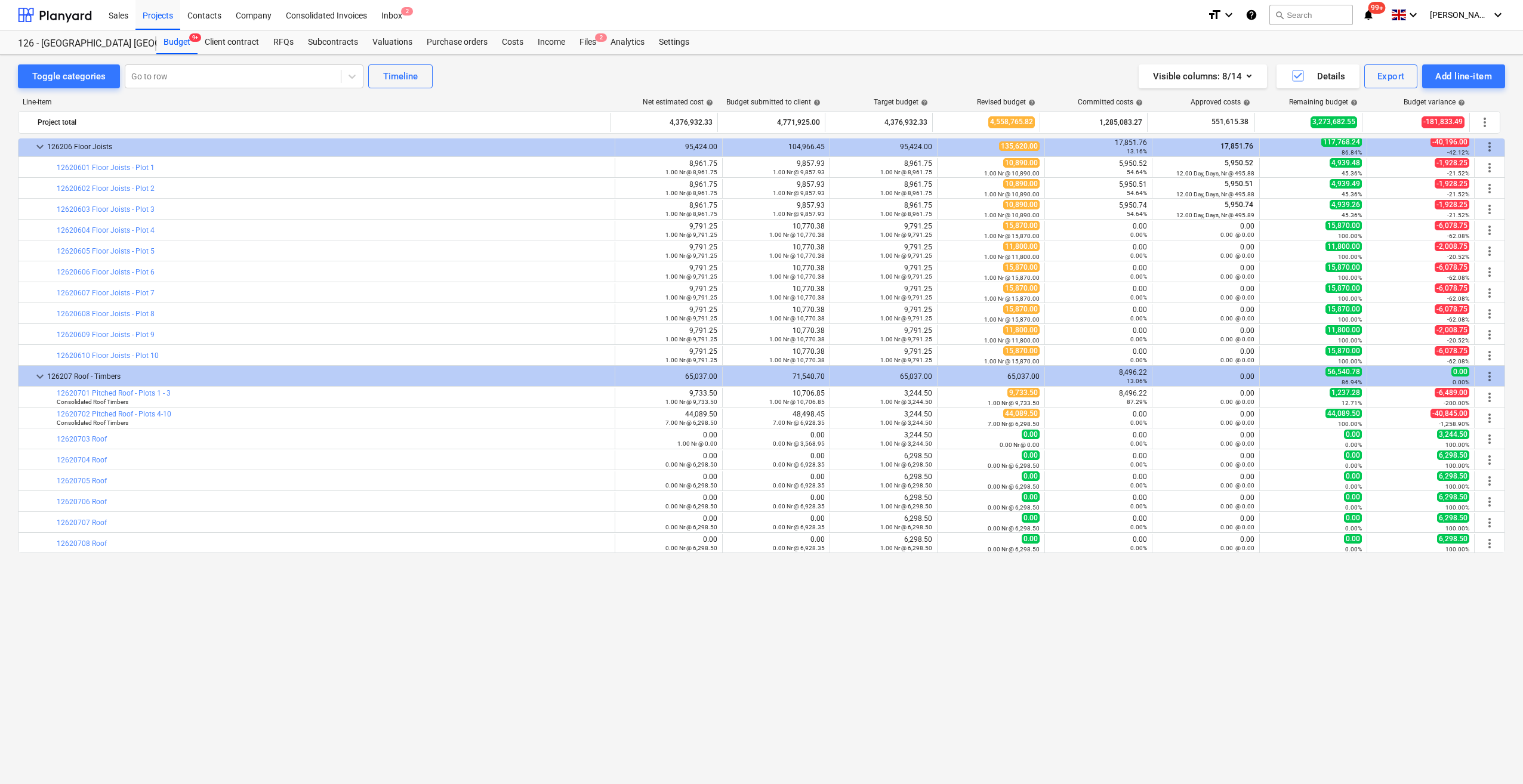
scroll to position [537, 0]
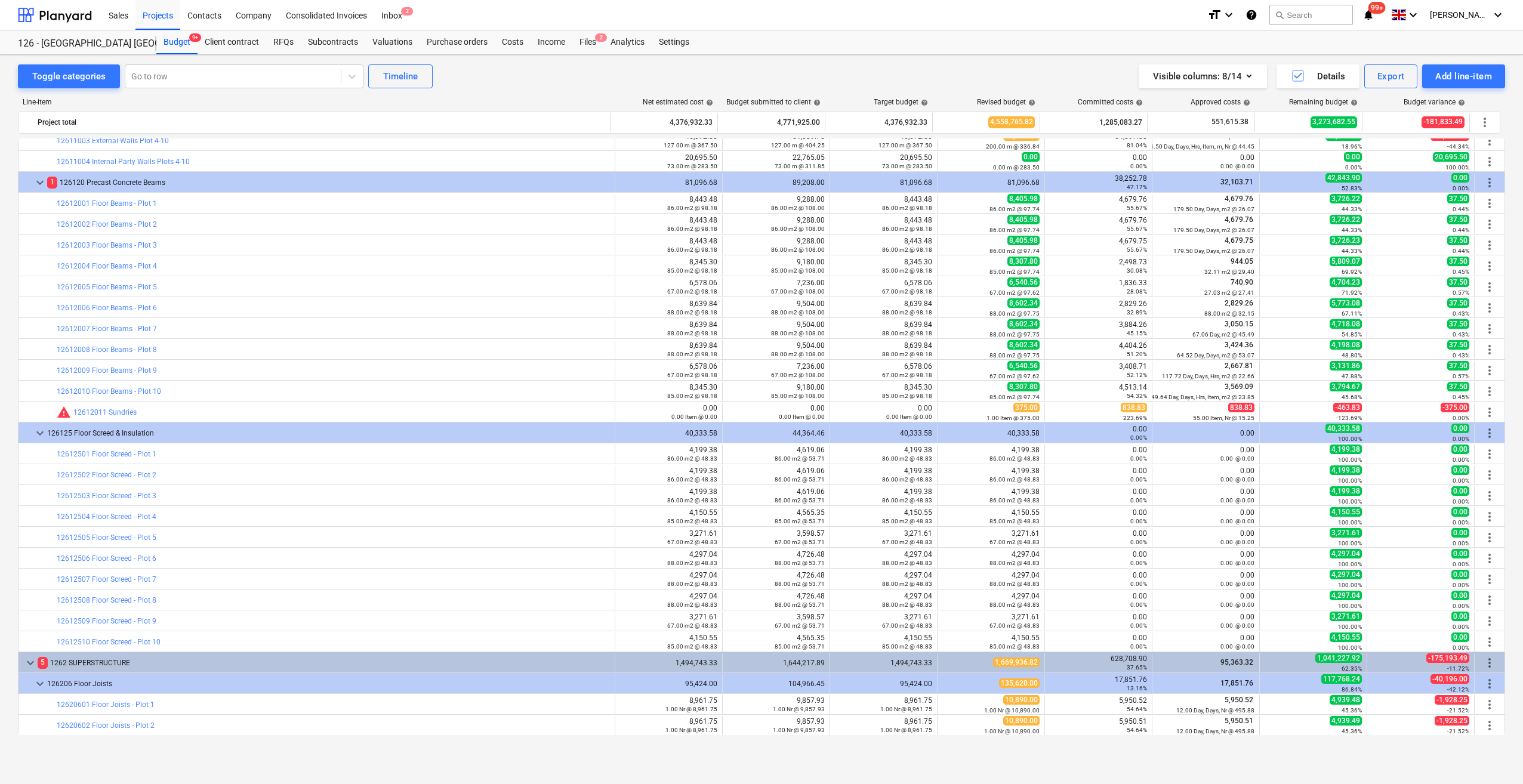
scroll to position [477, 0]
